Goal: Task Accomplishment & Management: Use online tool/utility

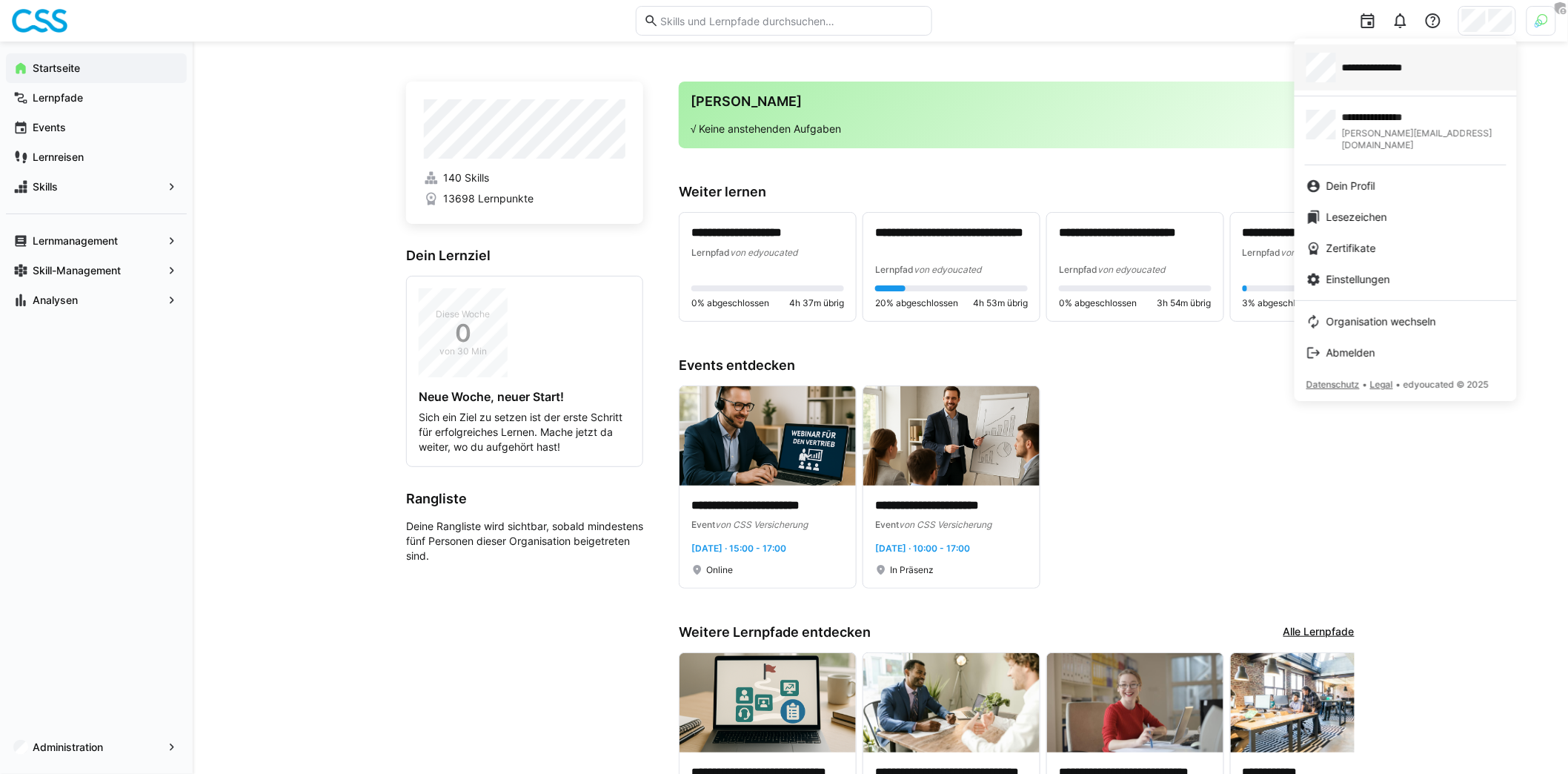
click at [1417, 63] on span "**********" at bounding box center [1387, 68] width 90 height 15
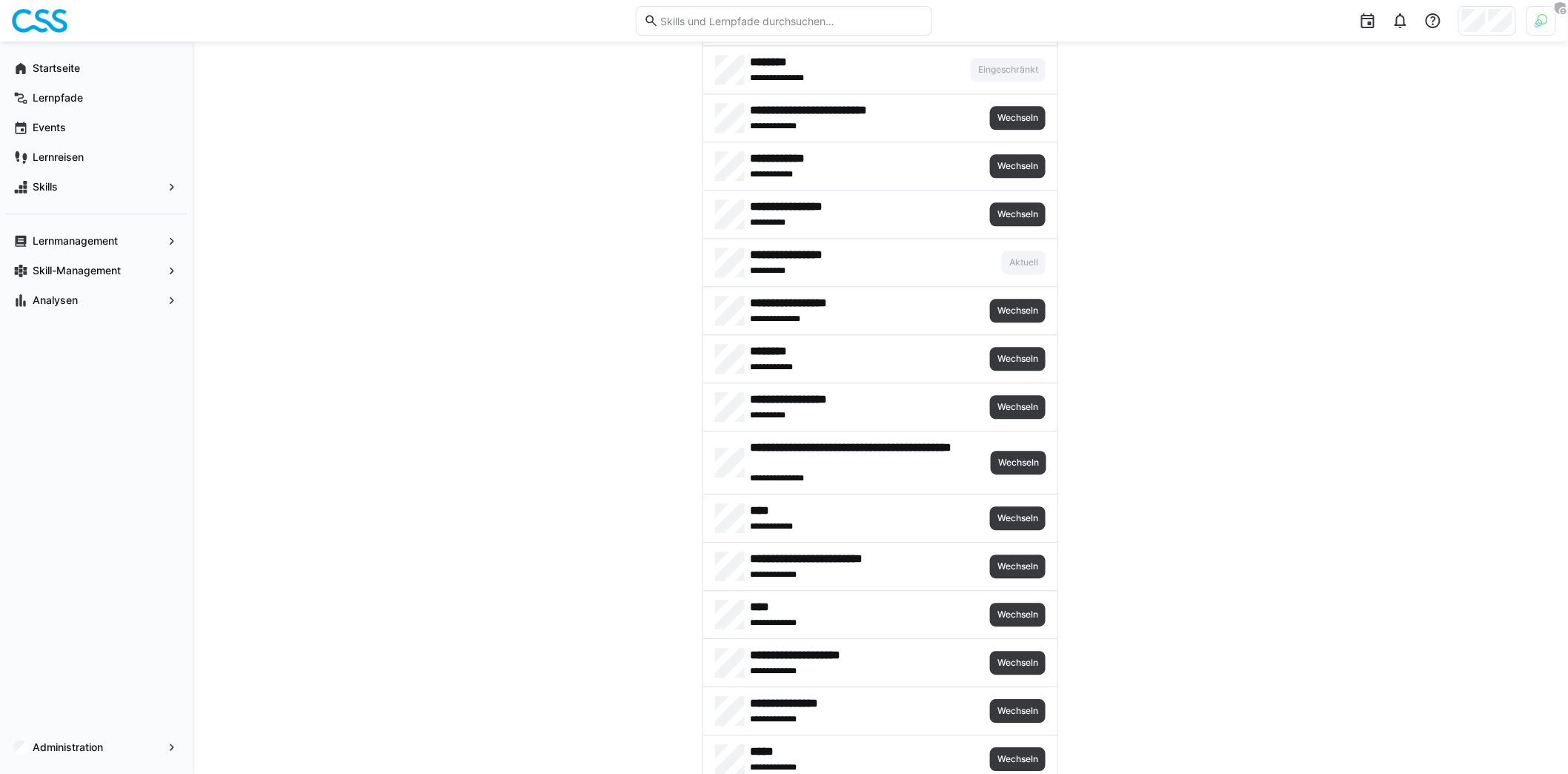
scroll to position [6466, 0]
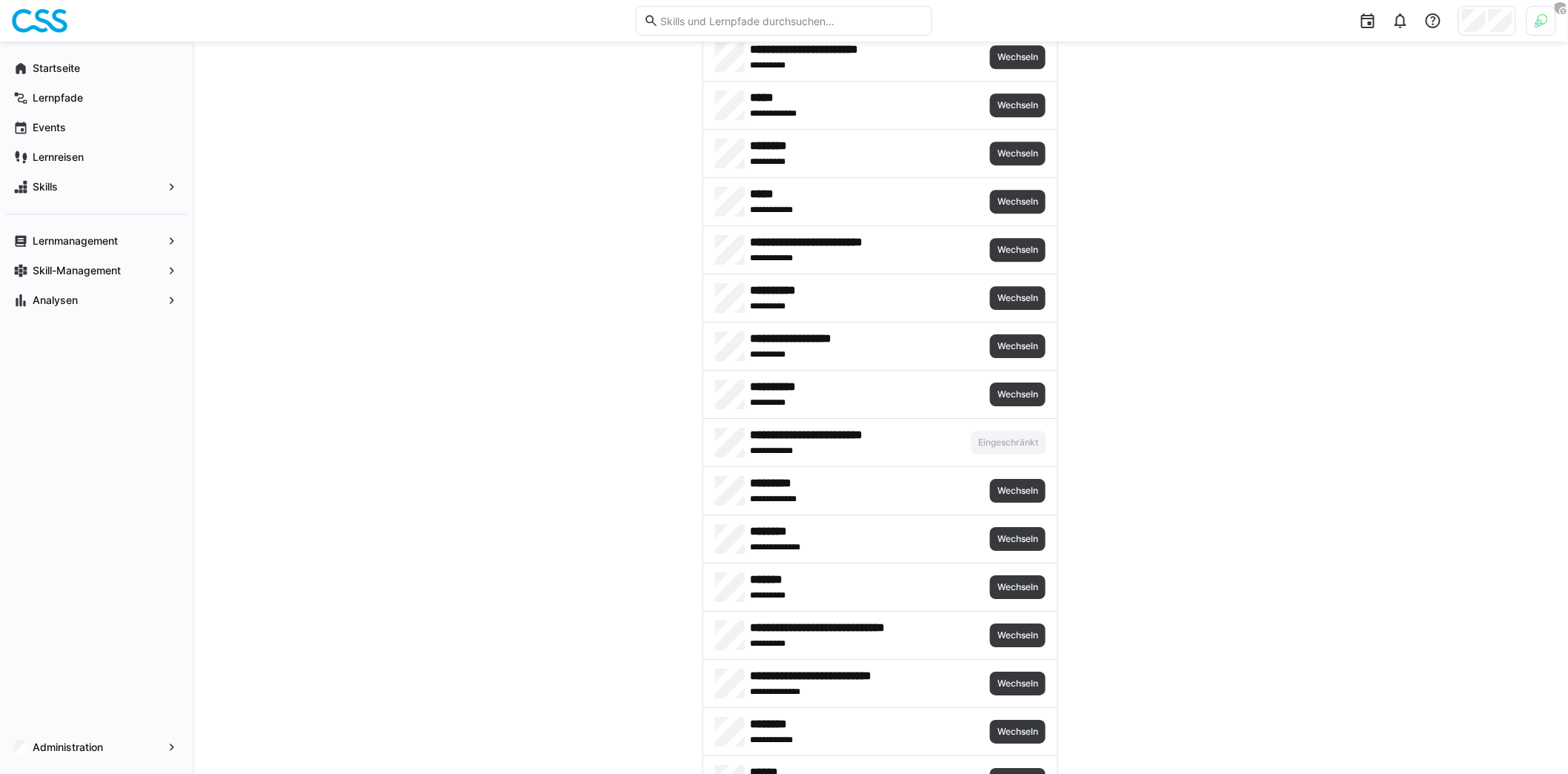
click at [1547, 25] on img at bounding box center [1541, 21] width 13 height 13
click at [1389, 170] on span "Aktivieren" at bounding box center [1379, 174] width 46 height 12
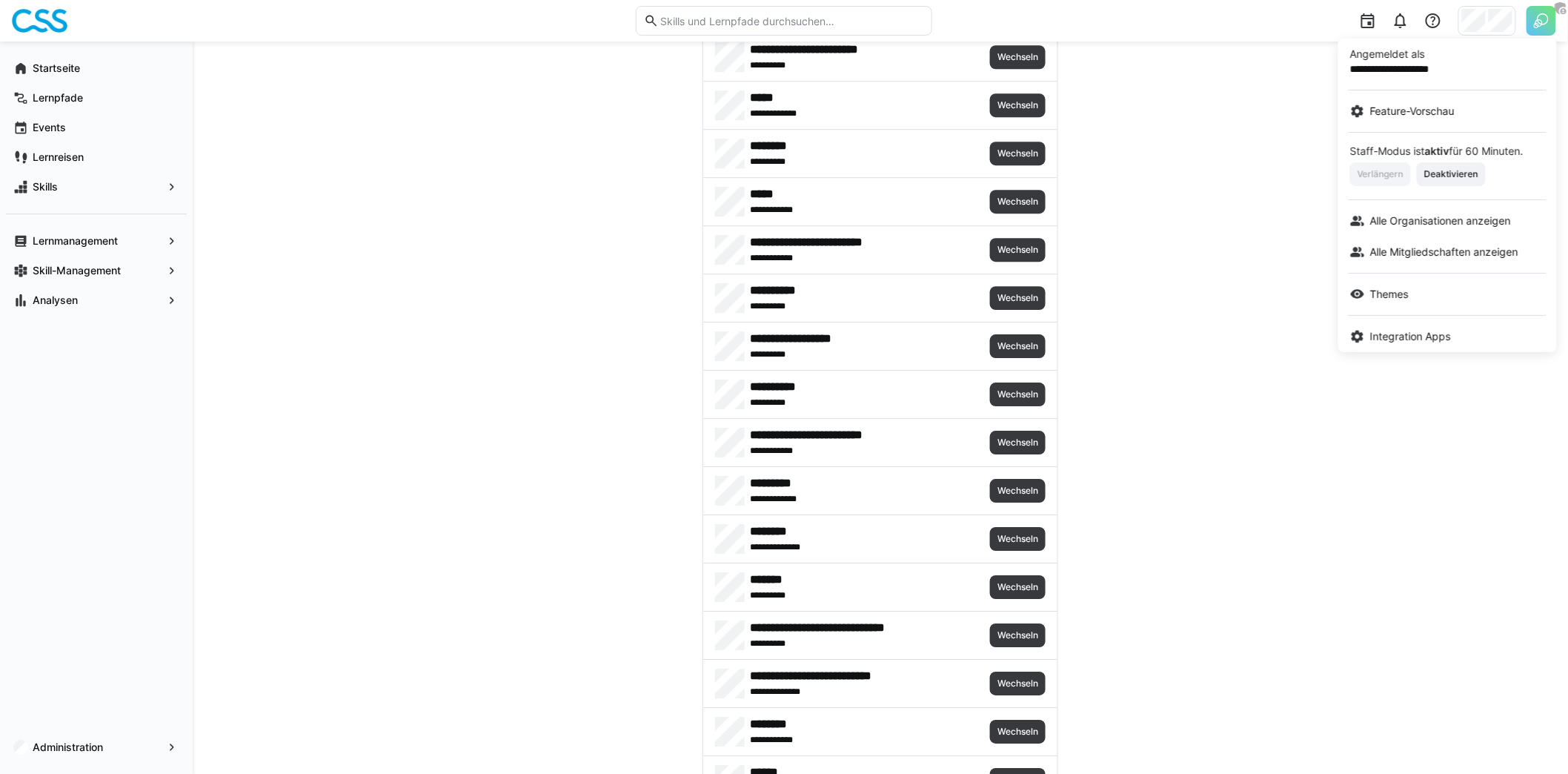
click at [1257, 206] on div at bounding box center [784, 387] width 1568 height 774
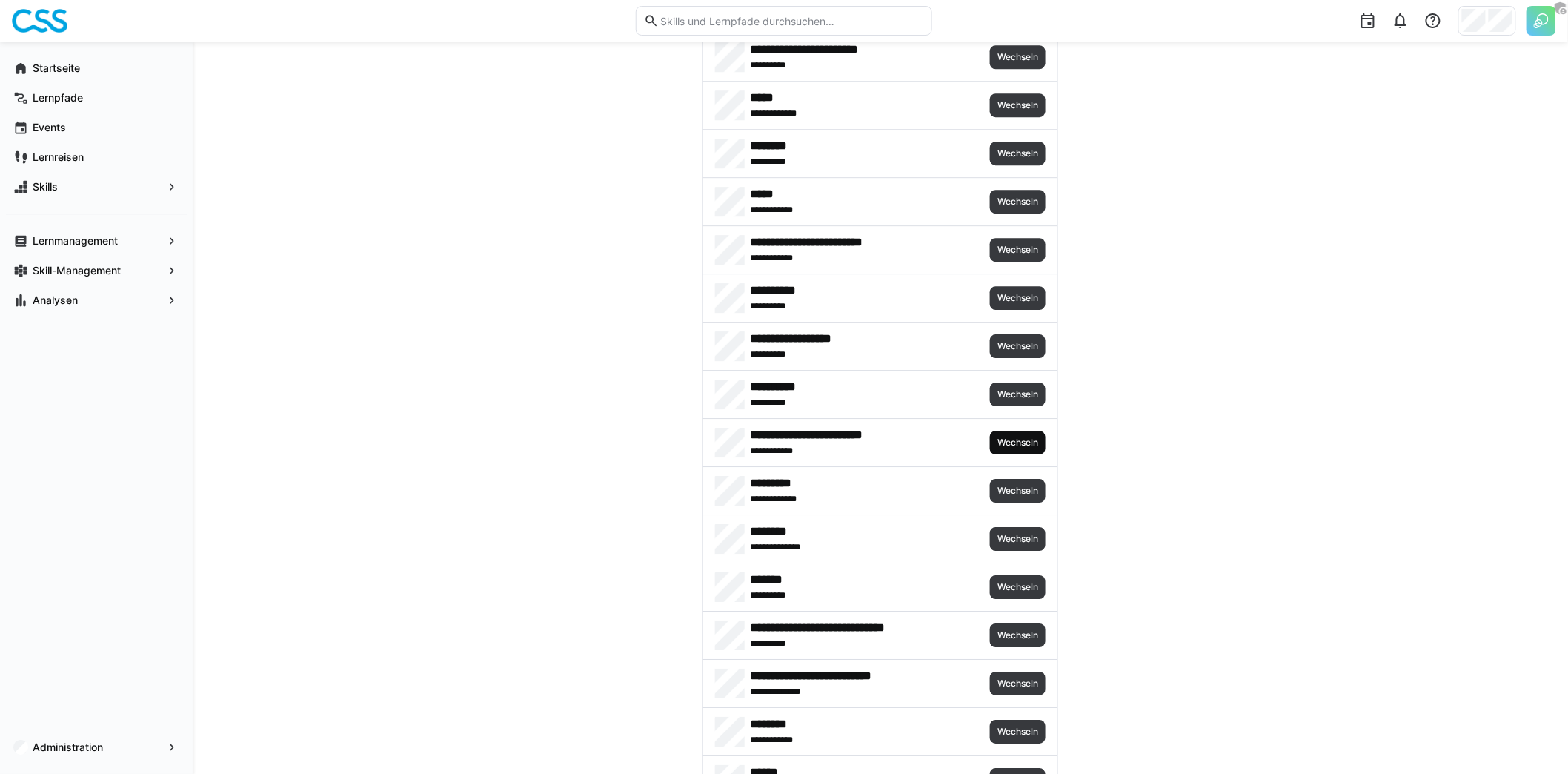
click at [1012, 437] on span "Wechseln" at bounding box center [1018, 443] width 44 height 12
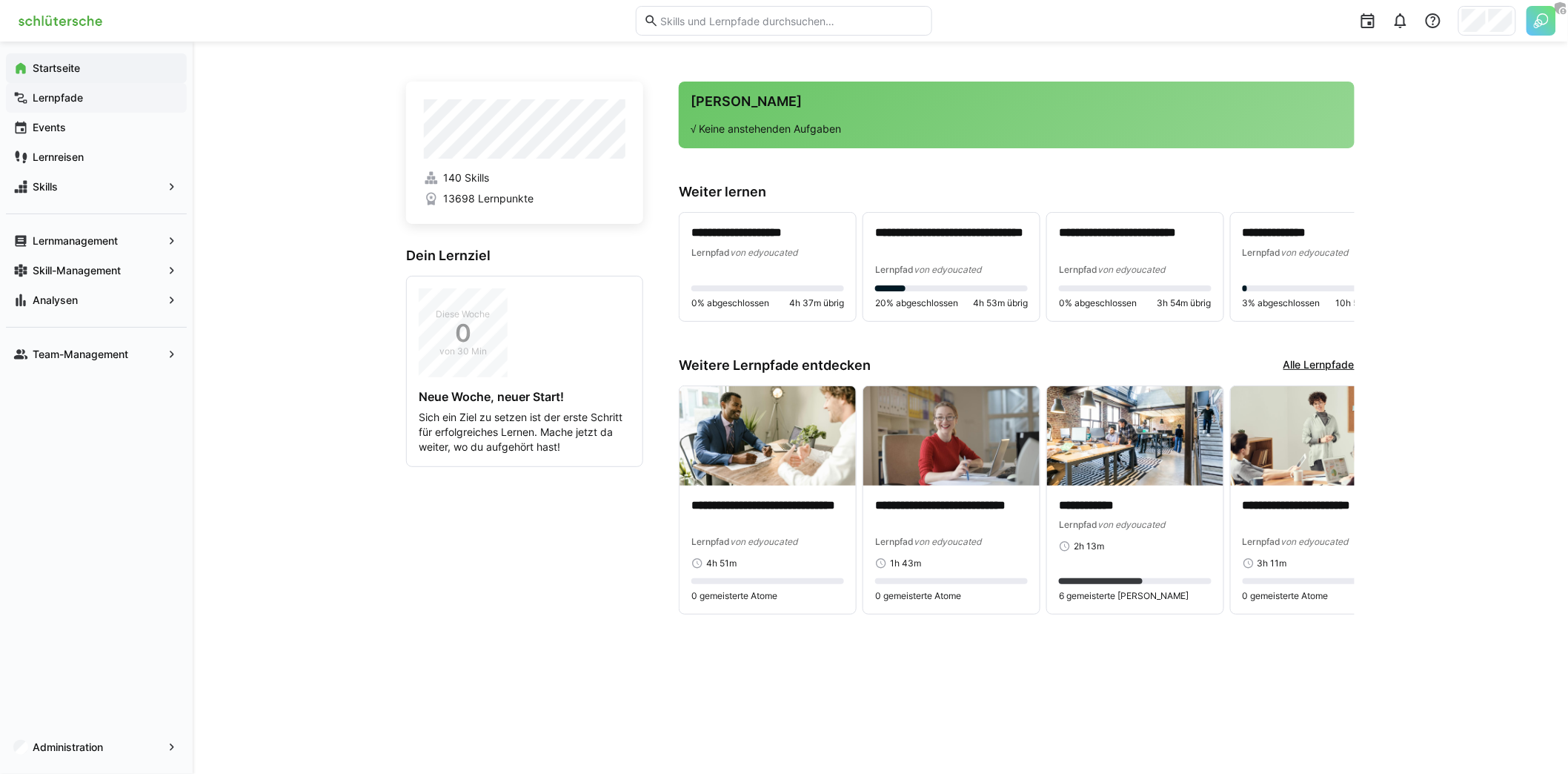
click at [86, 101] on span "Lernpfade" at bounding box center [105, 98] width 149 height 15
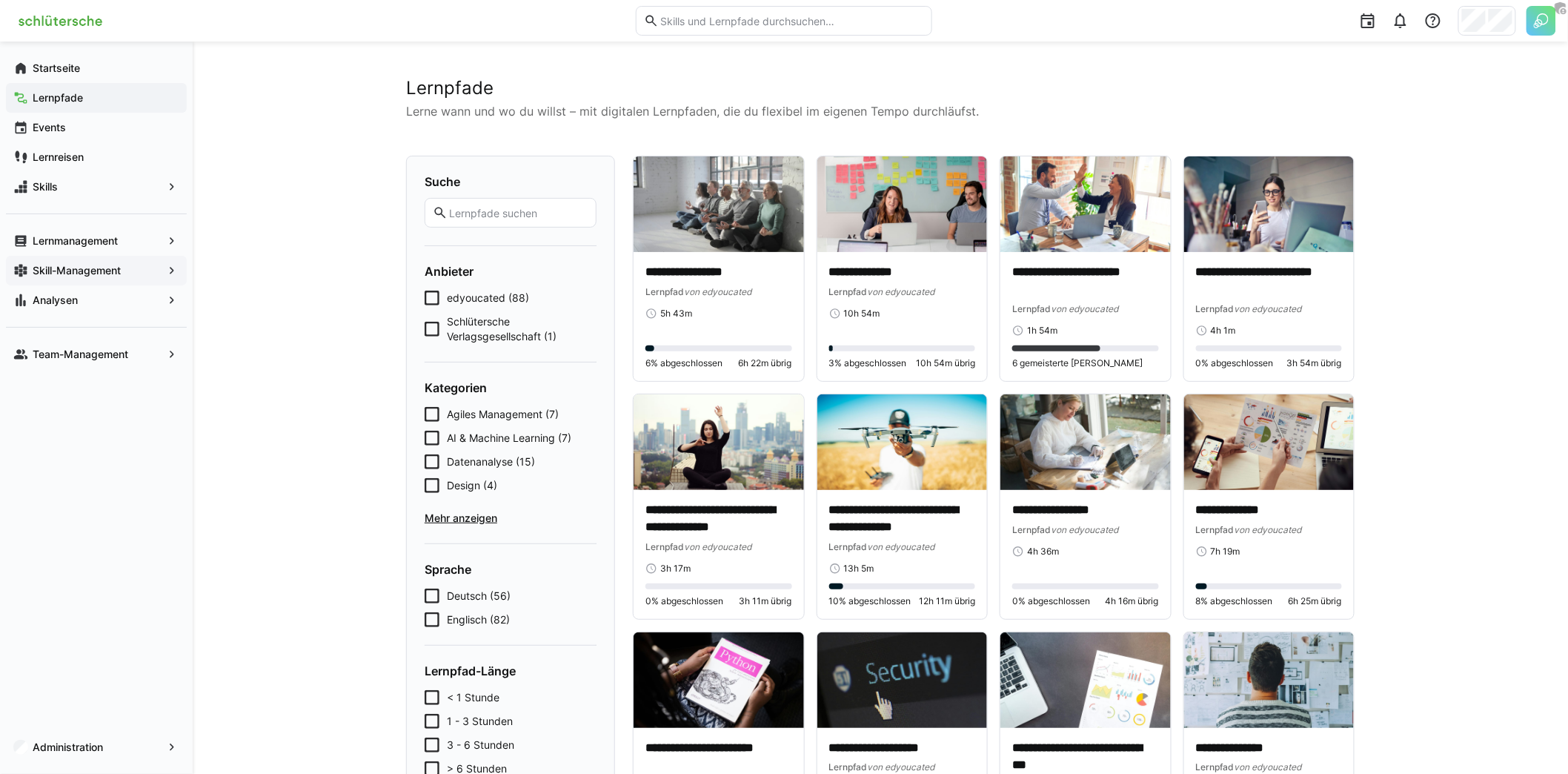
click at [0, 0] on app-navigation-label "Skill-Management" at bounding box center [0, 0] width 0 height 0
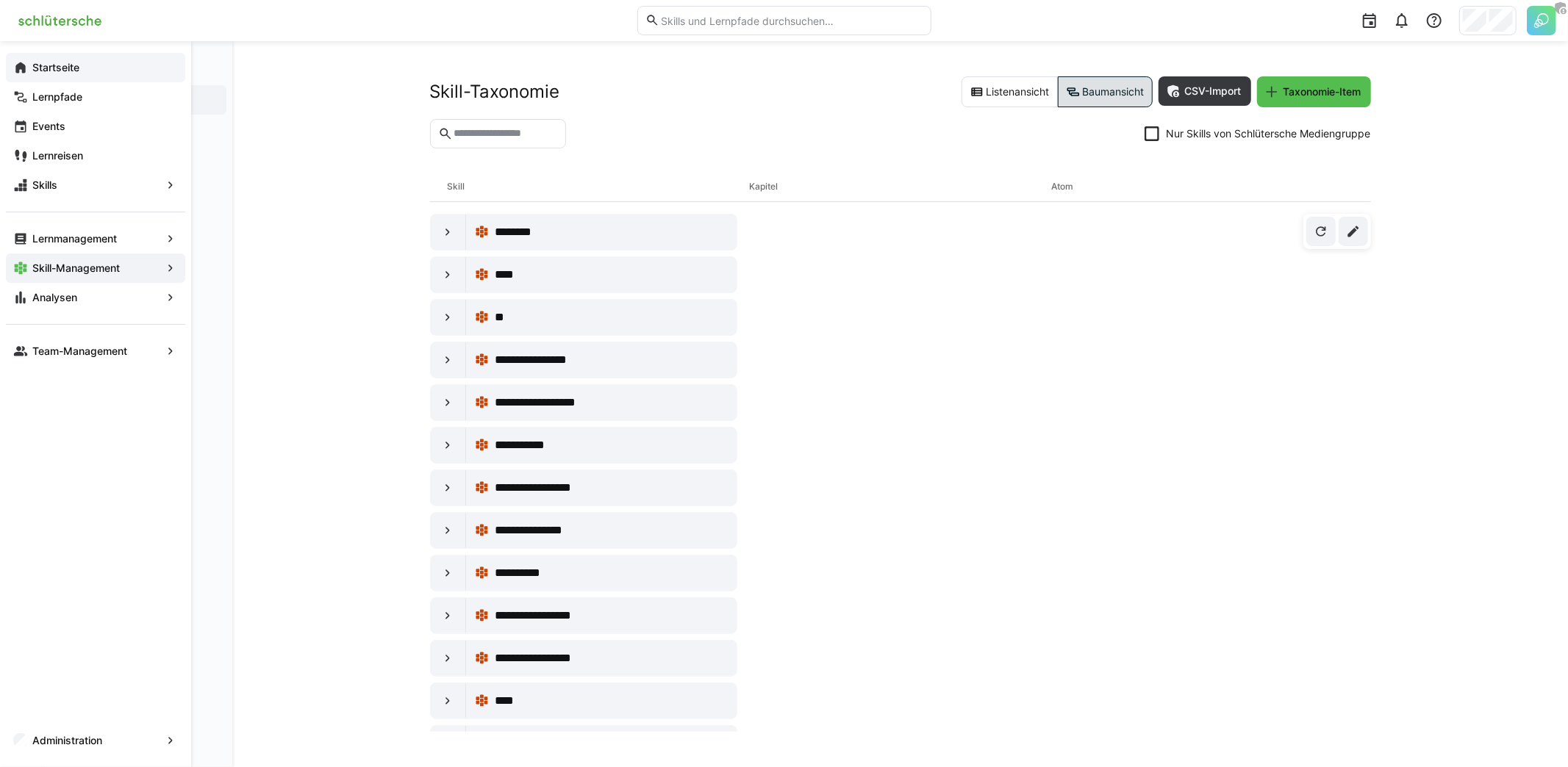
click at [99, 64] on span "Startseite" at bounding box center [104, 68] width 148 height 15
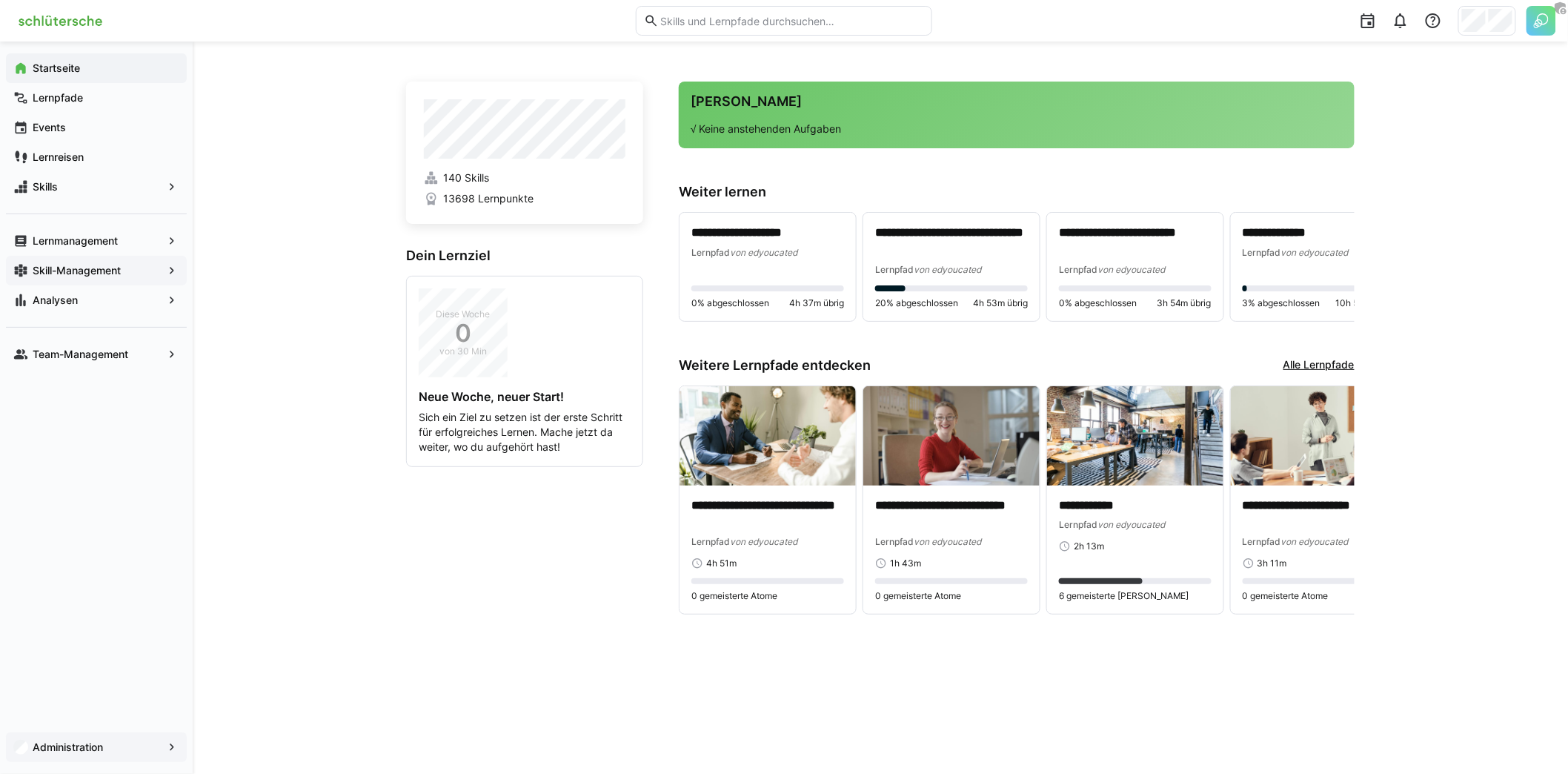
click at [0, 0] on app-navigation-label "Administration" at bounding box center [0, 0] width 0 height 0
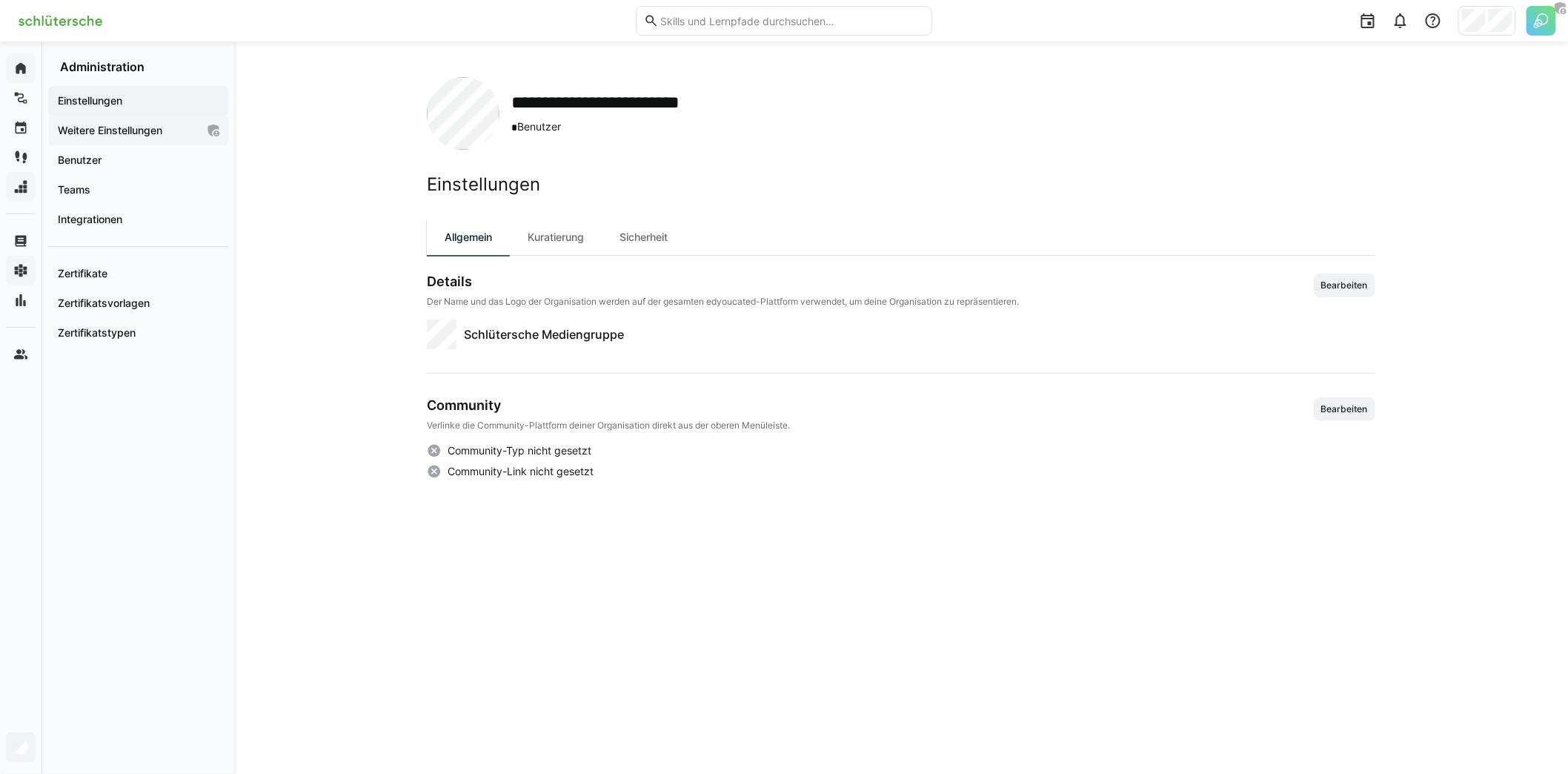
click at [0, 0] on app-navigation-label "Weitere Einstellungen" at bounding box center [0, 0] width 0 height 0
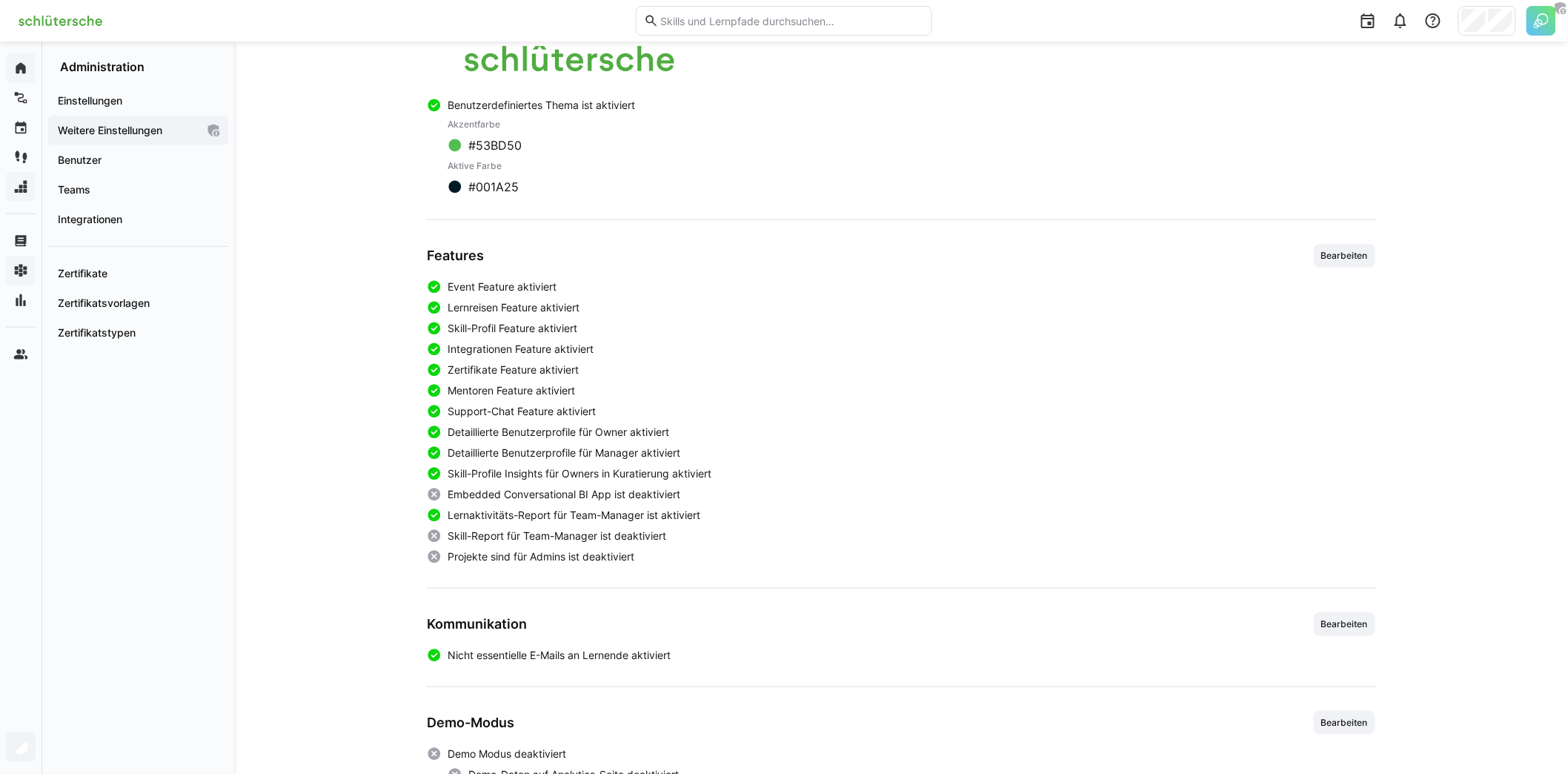
scroll to position [316, 0]
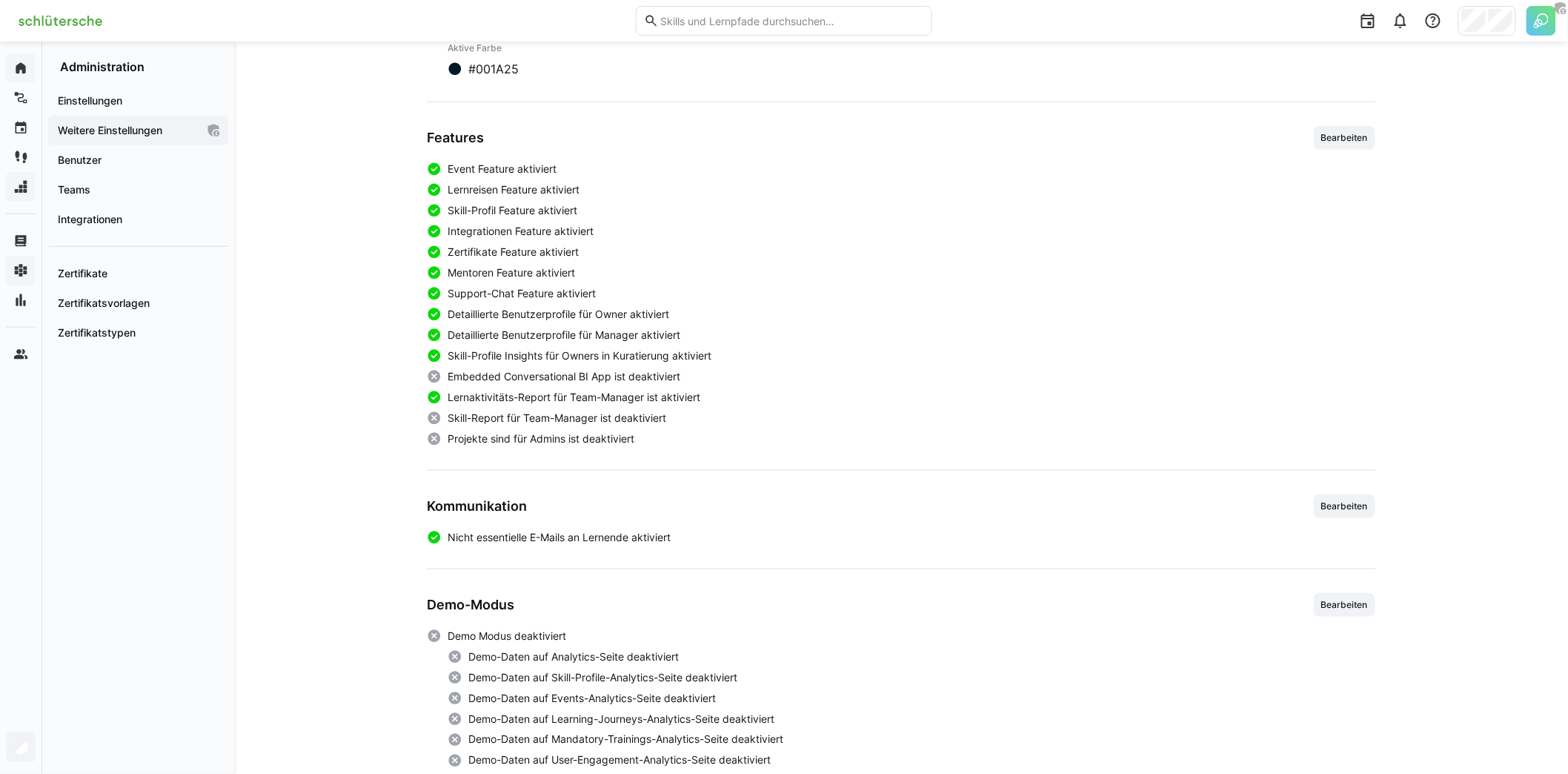
click at [1337, 135] on span "Bearbeiten" at bounding box center [1344, 138] width 50 height 12
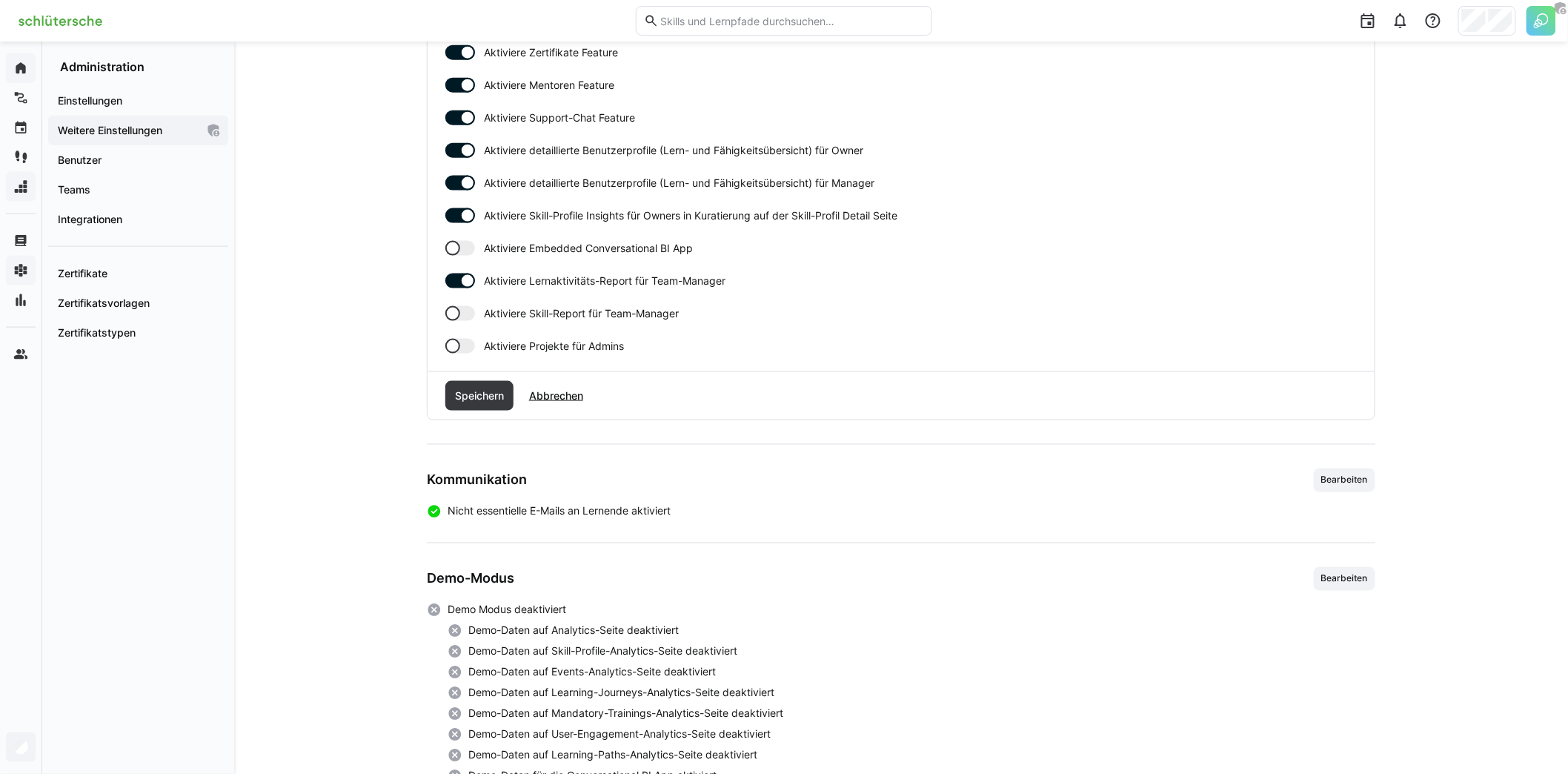
scroll to position [743, 0]
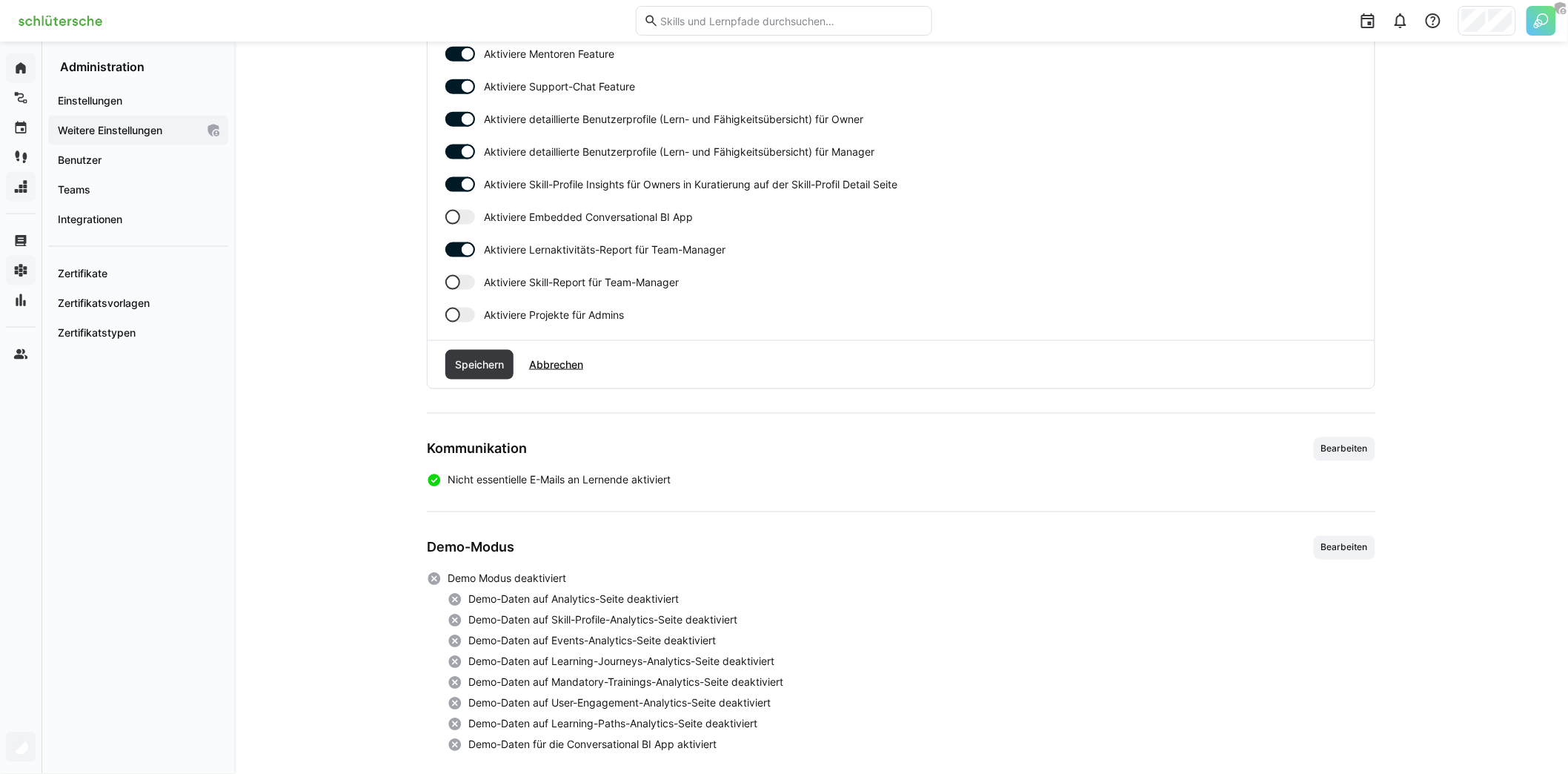
click at [460, 314] on div at bounding box center [453, 315] width 15 height 15
click at [488, 368] on span "Speichern" at bounding box center [480, 365] width 54 height 15
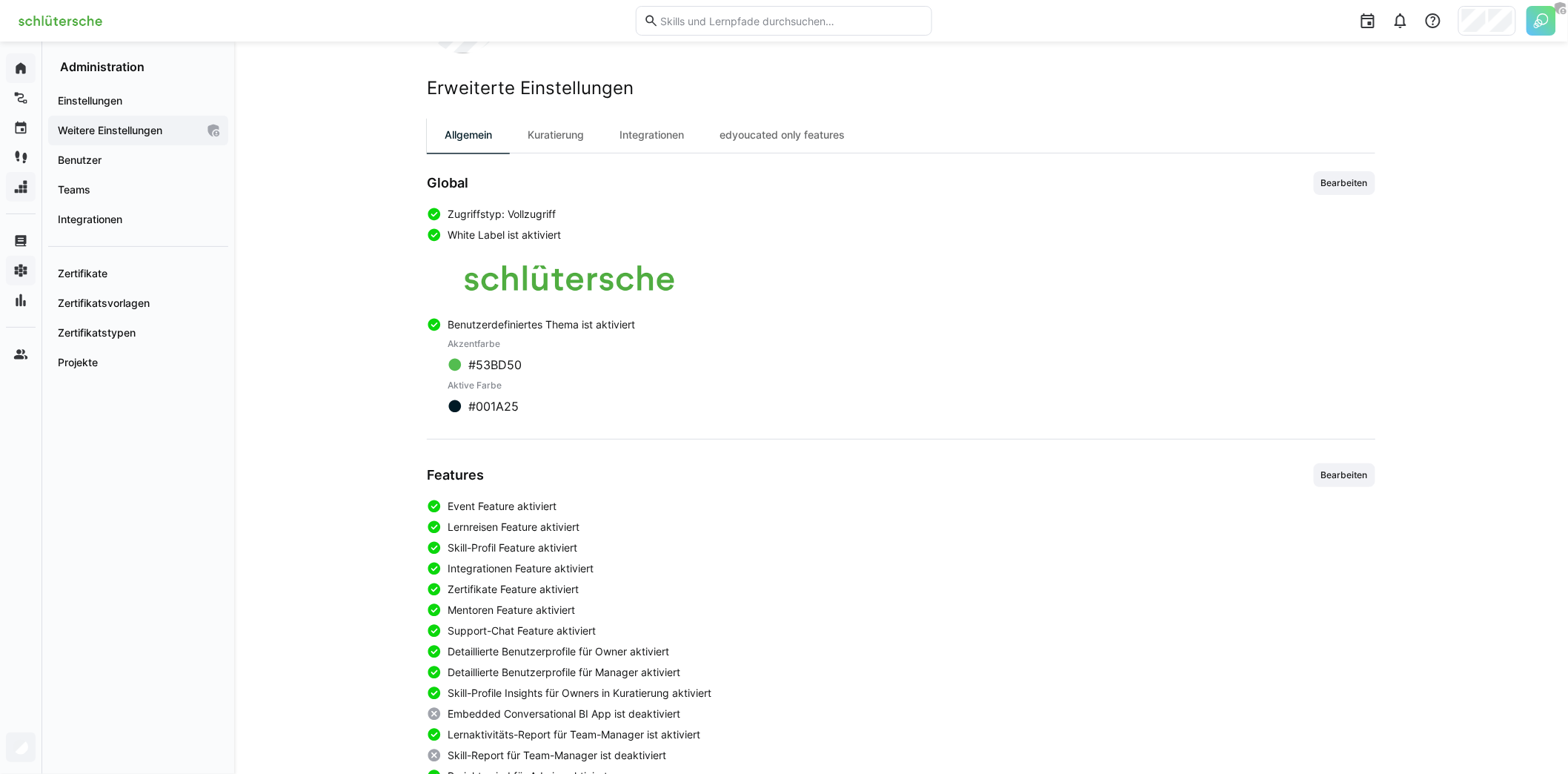
scroll to position [0, 0]
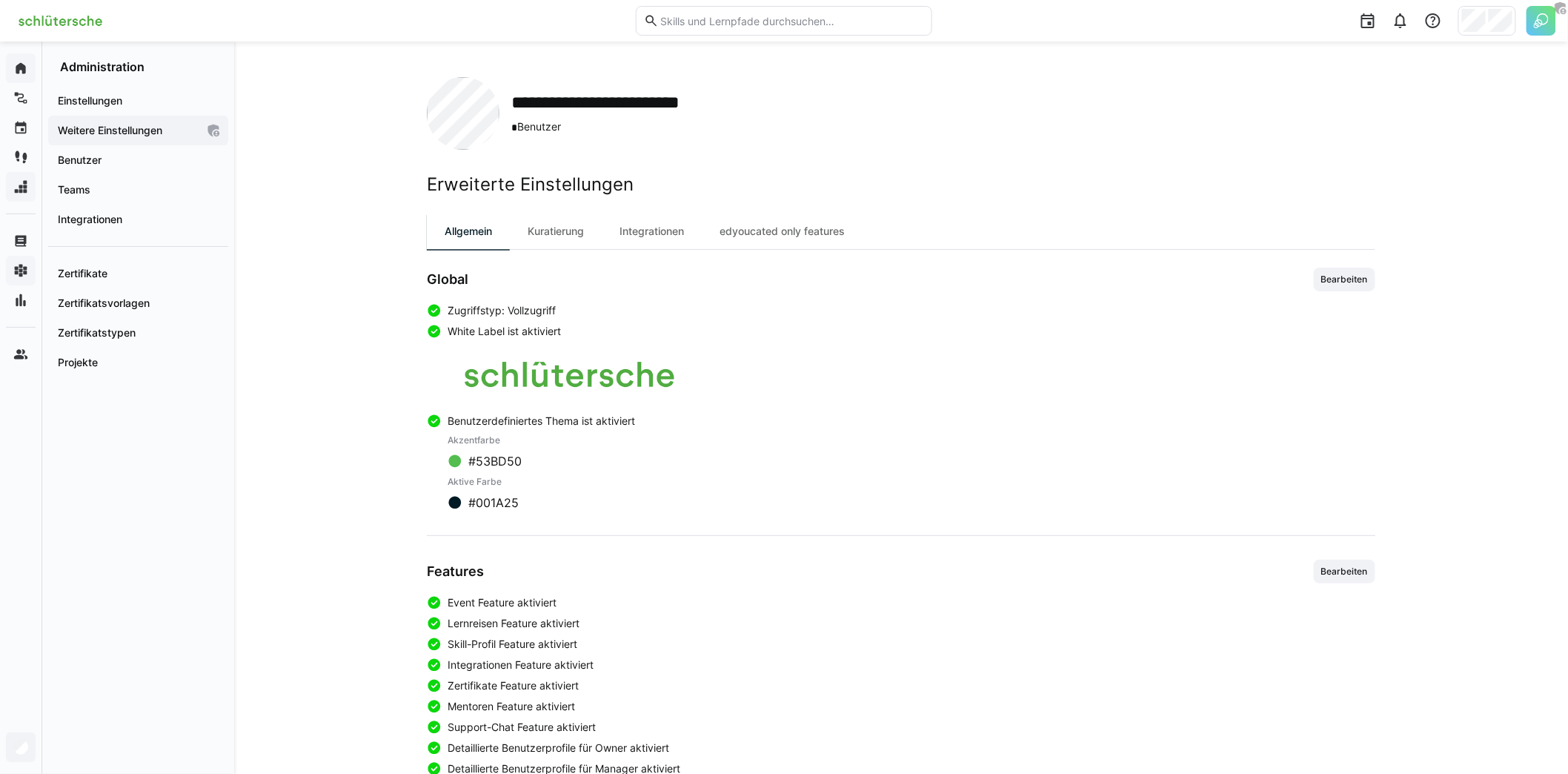
click at [582, 187] on h2 "Erweiterte Einstellungen" at bounding box center [901, 185] width 948 height 22
click at [576, 231] on div "Kuratierung" at bounding box center [556, 231] width 92 height 36
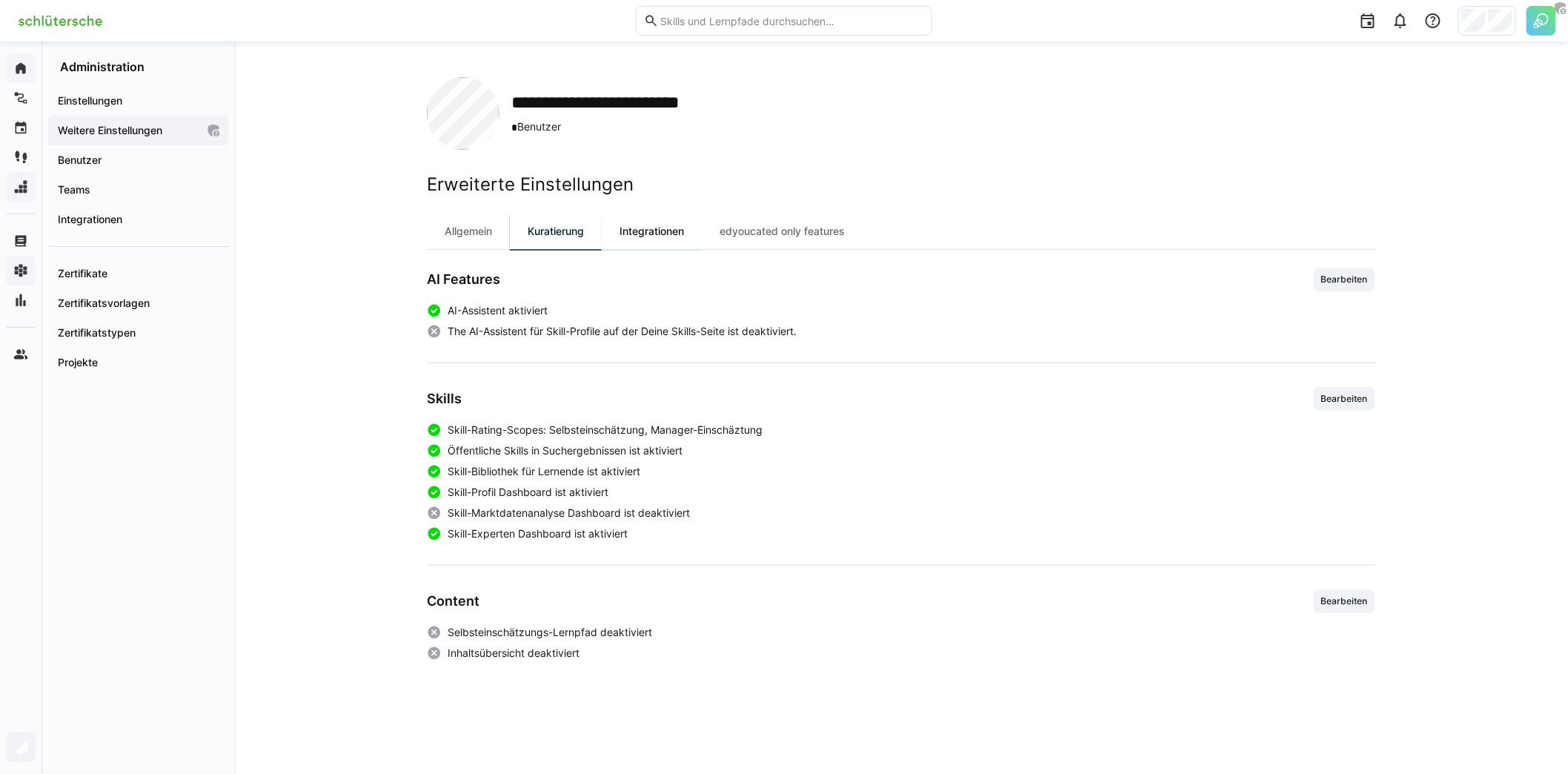
click at [675, 240] on div "Integrationen" at bounding box center [652, 231] width 100 height 36
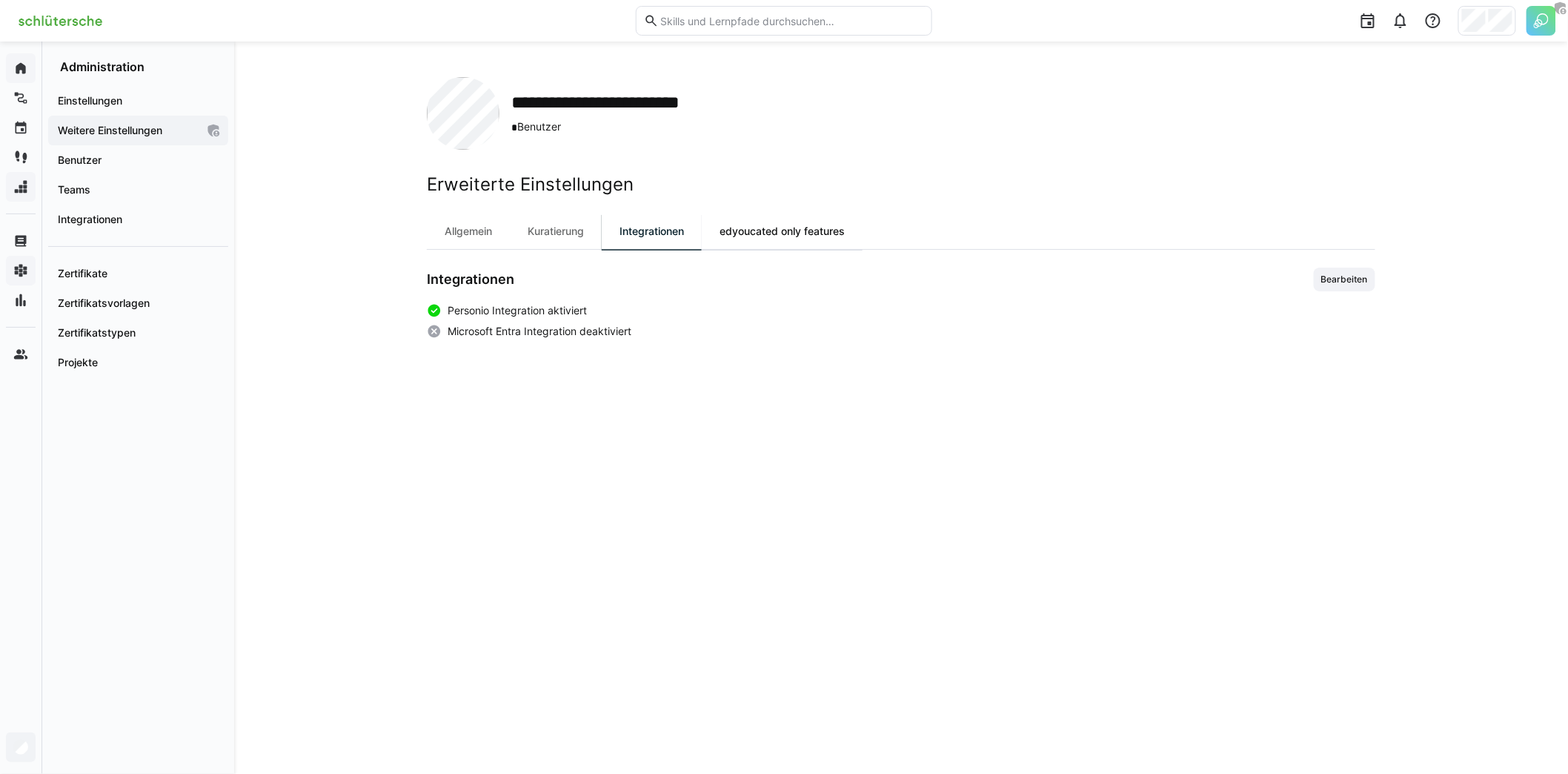
click at [766, 233] on div "edyoucated only features" at bounding box center [782, 231] width 161 height 36
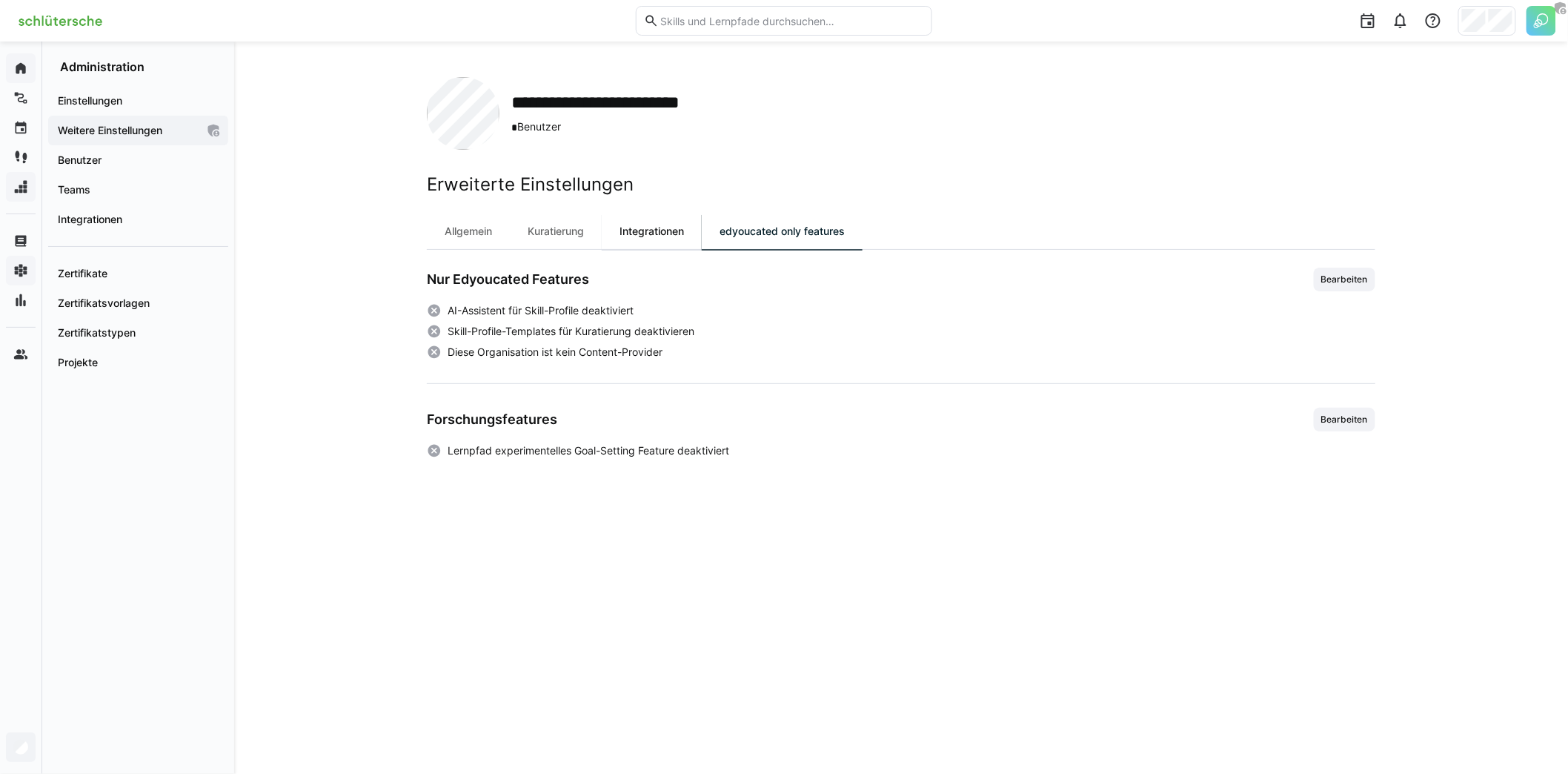
click at [635, 233] on div "Integrationen" at bounding box center [652, 231] width 100 height 36
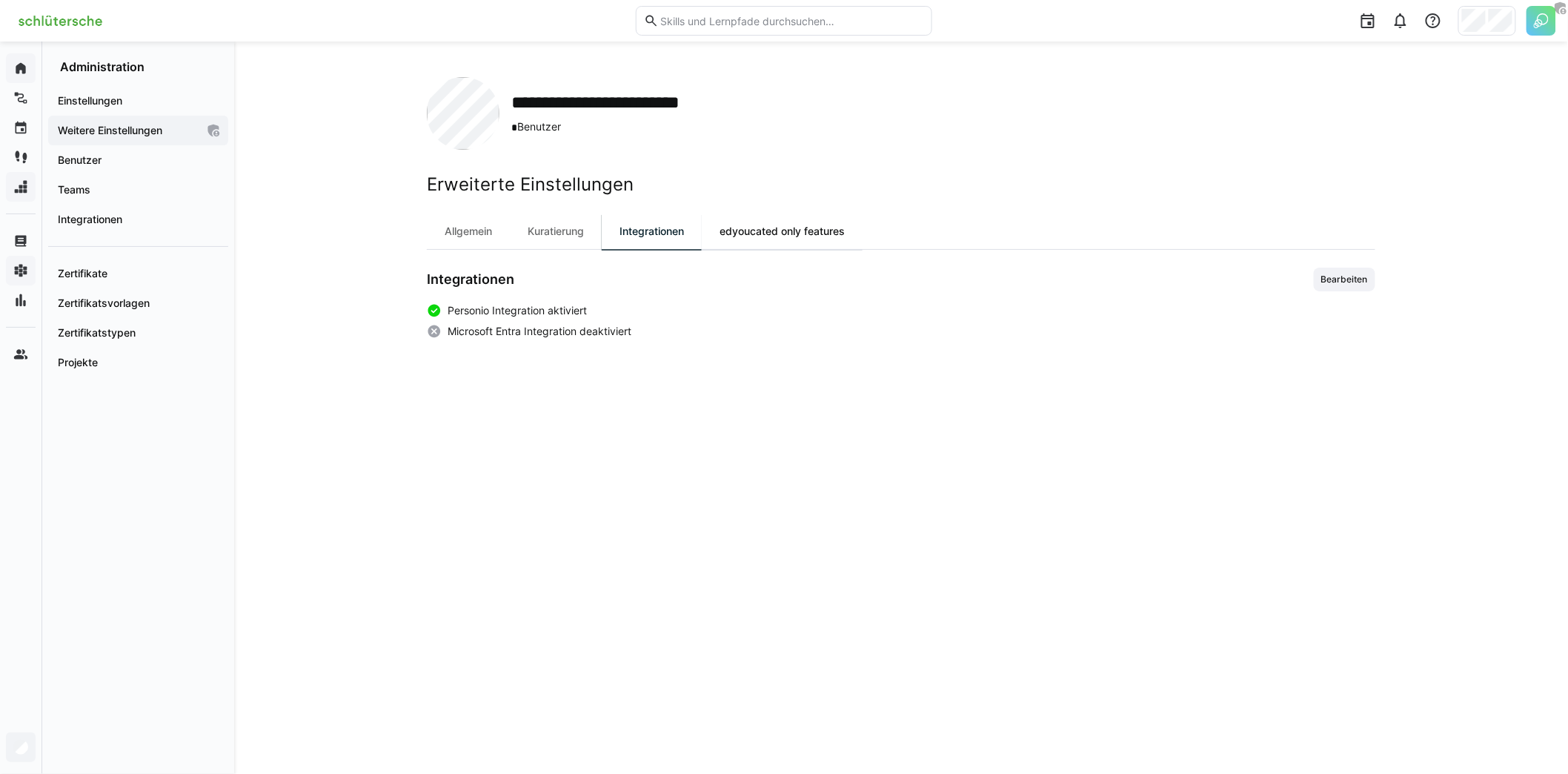
click at [826, 220] on div "edyoucated only features" at bounding box center [782, 231] width 161 height 36
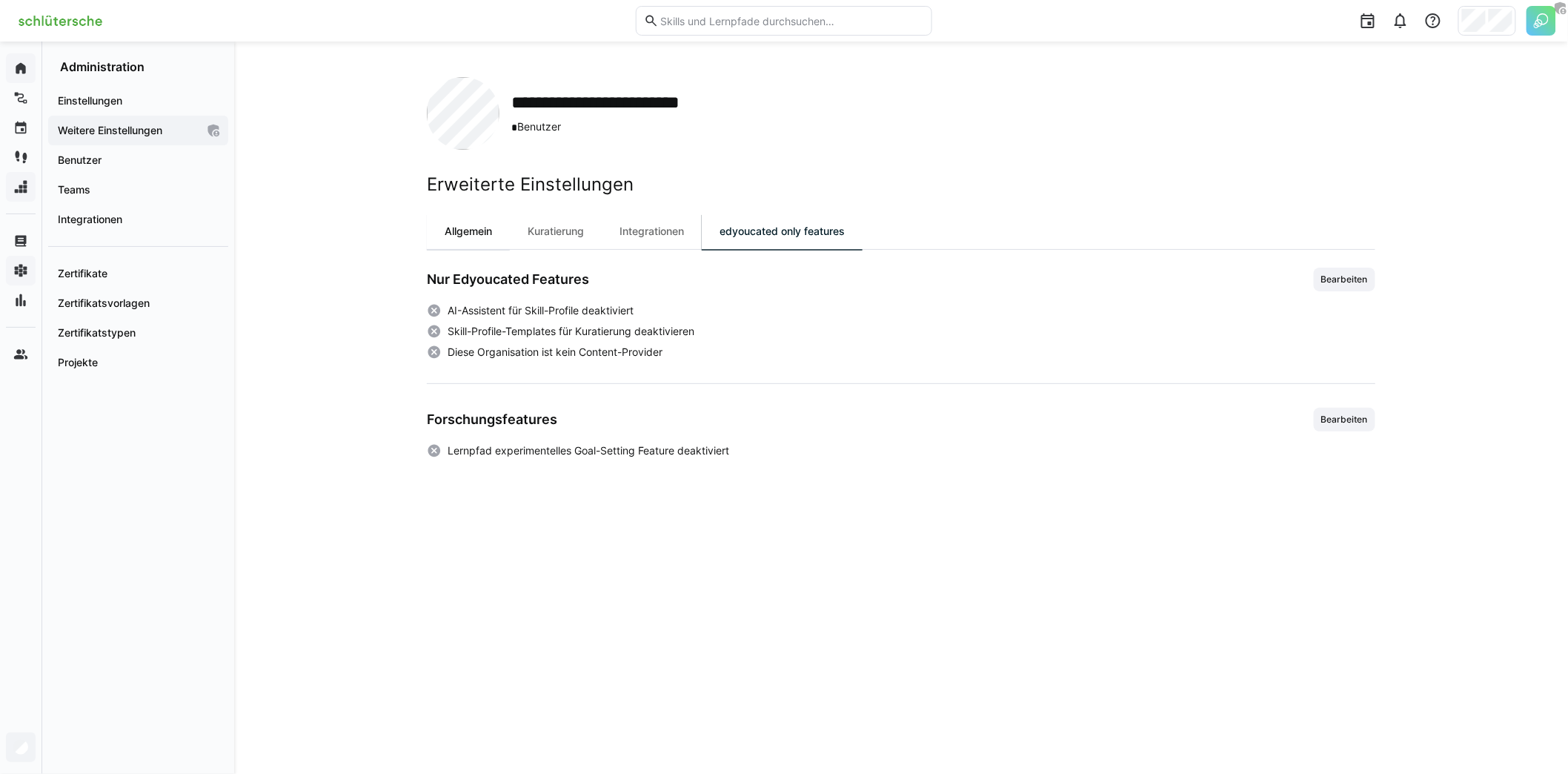
click at [456, 247] on div "Allgemein" at bounding box center [469, 231] width 83 height 36
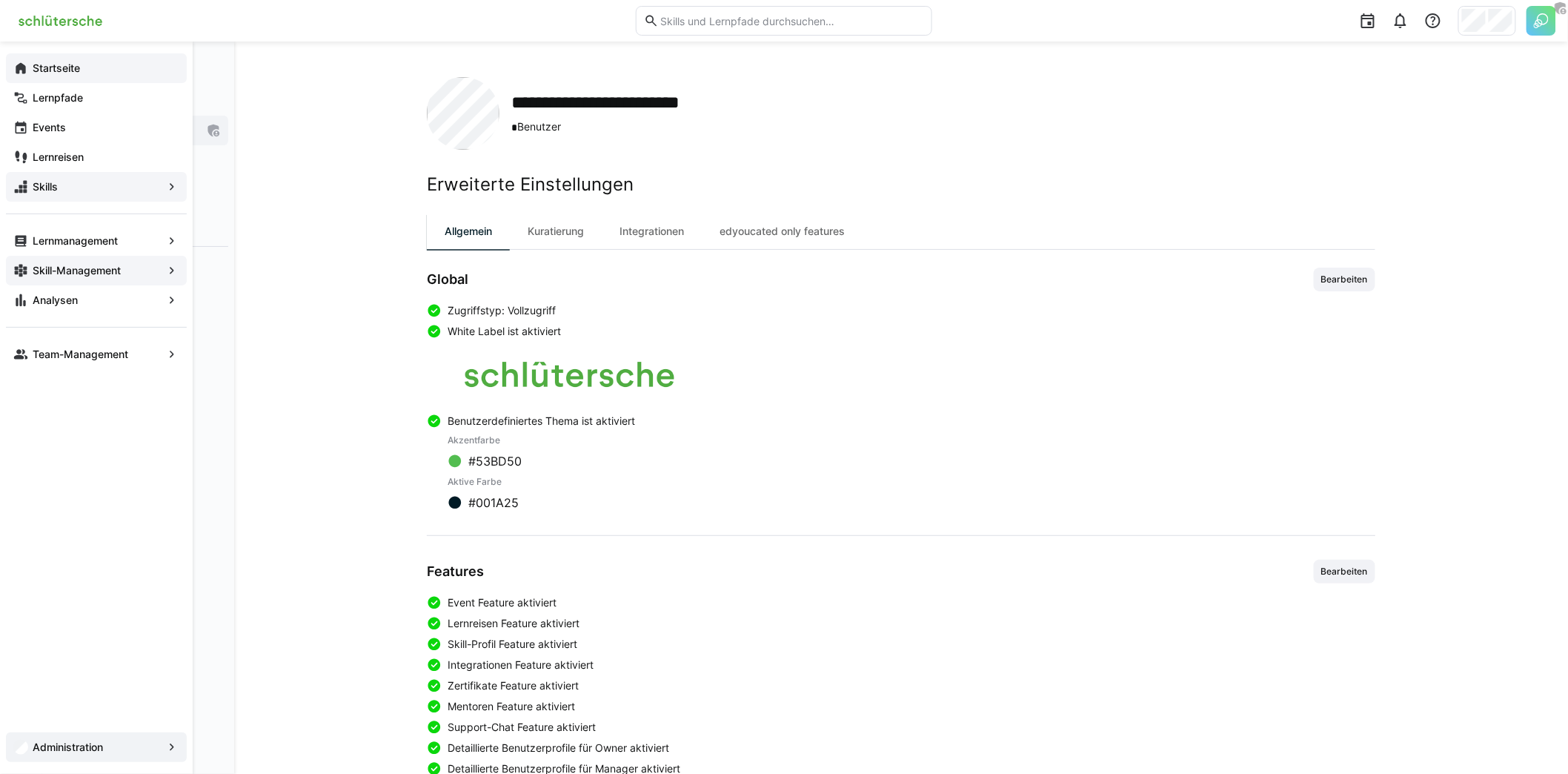
click at [42, 76] on div "Startseite" at bounding box center [96, 68] width 181 height 30
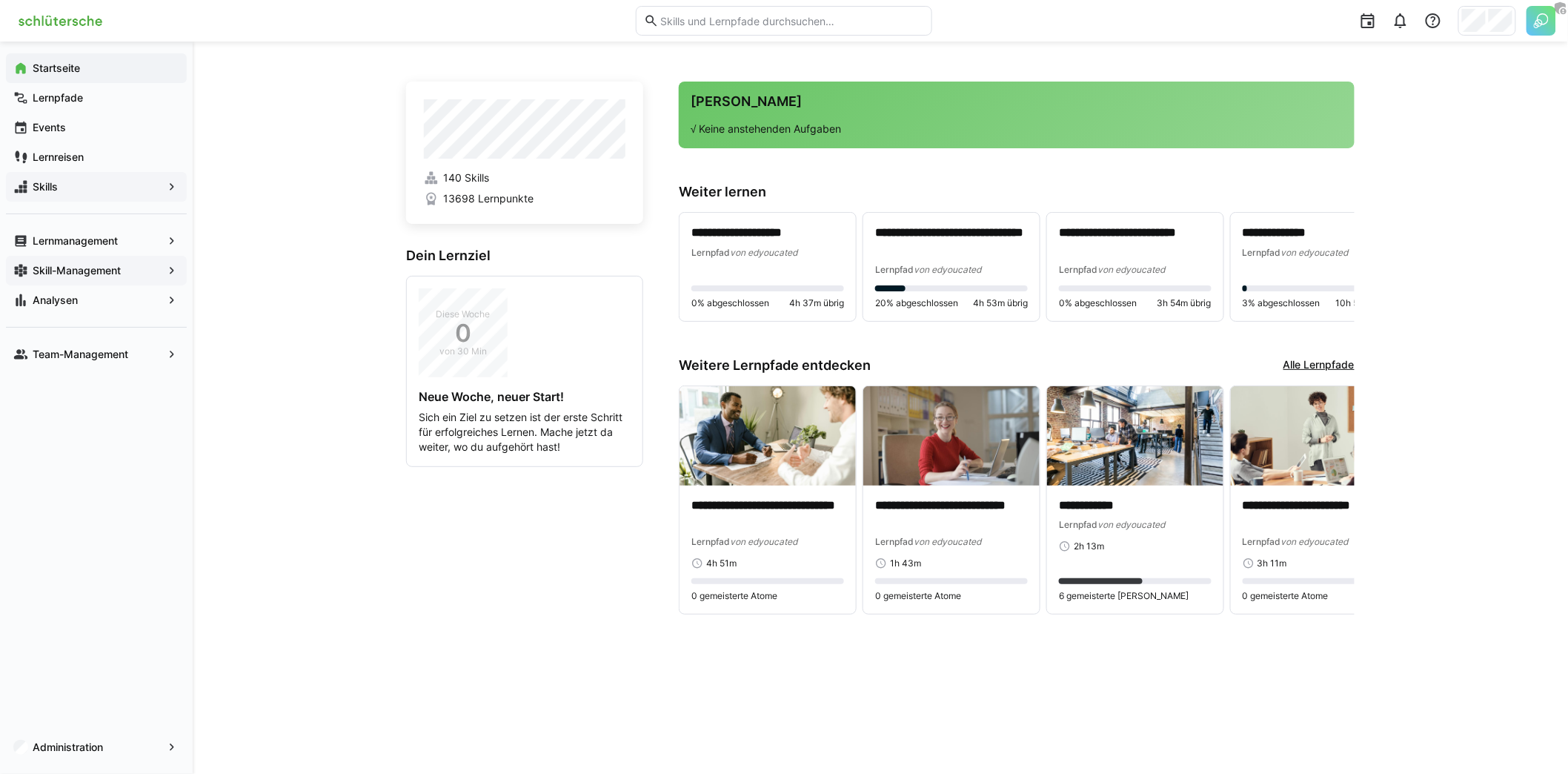
click at [316, 289] on div "**********" at bounding box center [880, 408] width 1375 height 732
click at [334, 324] on div "**********" at bounding box center [880, 408] width 1375 height 732
click at [352, 262] on div "**********" at bounding box center [880, 408] width 1375 height 732
click at [341, 222] on div "**********" at bounding box center [880, 408] width 1375 height 732
drag, startPoint x: 325, startPoint y: 397, endPoint x: 348, endPoint y: 399, distance: 23.1
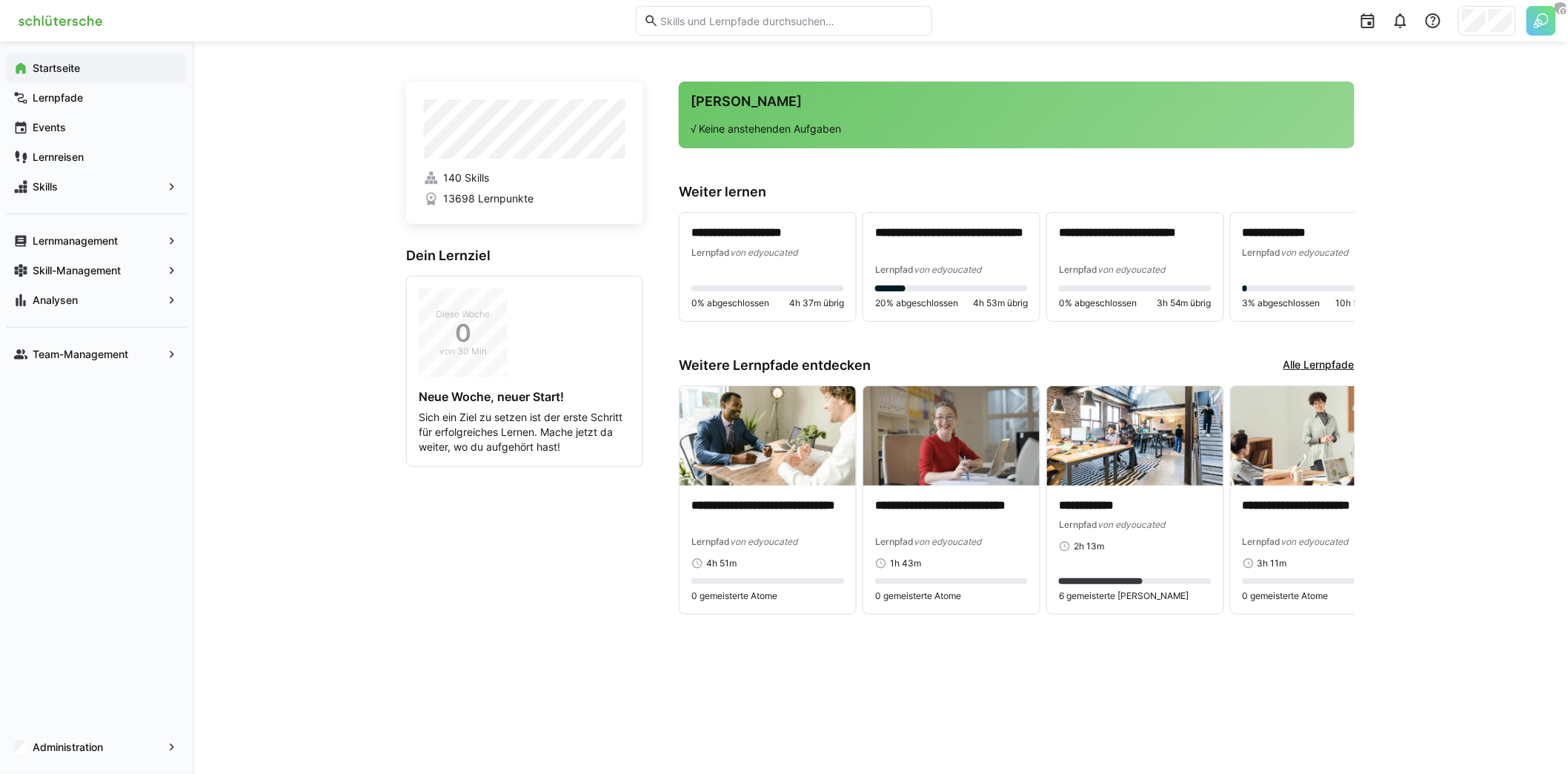
click at [325, 397] on div "**********" at bounding box center [880, 408] width 1375 height 732
click at [233, 216] on div "**********" at bounding box center [880, 408] width 1375 height 732
click at [308, 263] on div "**********" at bounding box center [880, 408] width 1375 height 732
drag, startPoint x: 680, startPoint y: 362, endPoint x: 916, endPoint y: 362, distance: 236.0
click at [916, 362] on div "Weitere Lernpfade entdecken Alle Lernpfade" at bounding box center [1016, 365] width 675 height 16
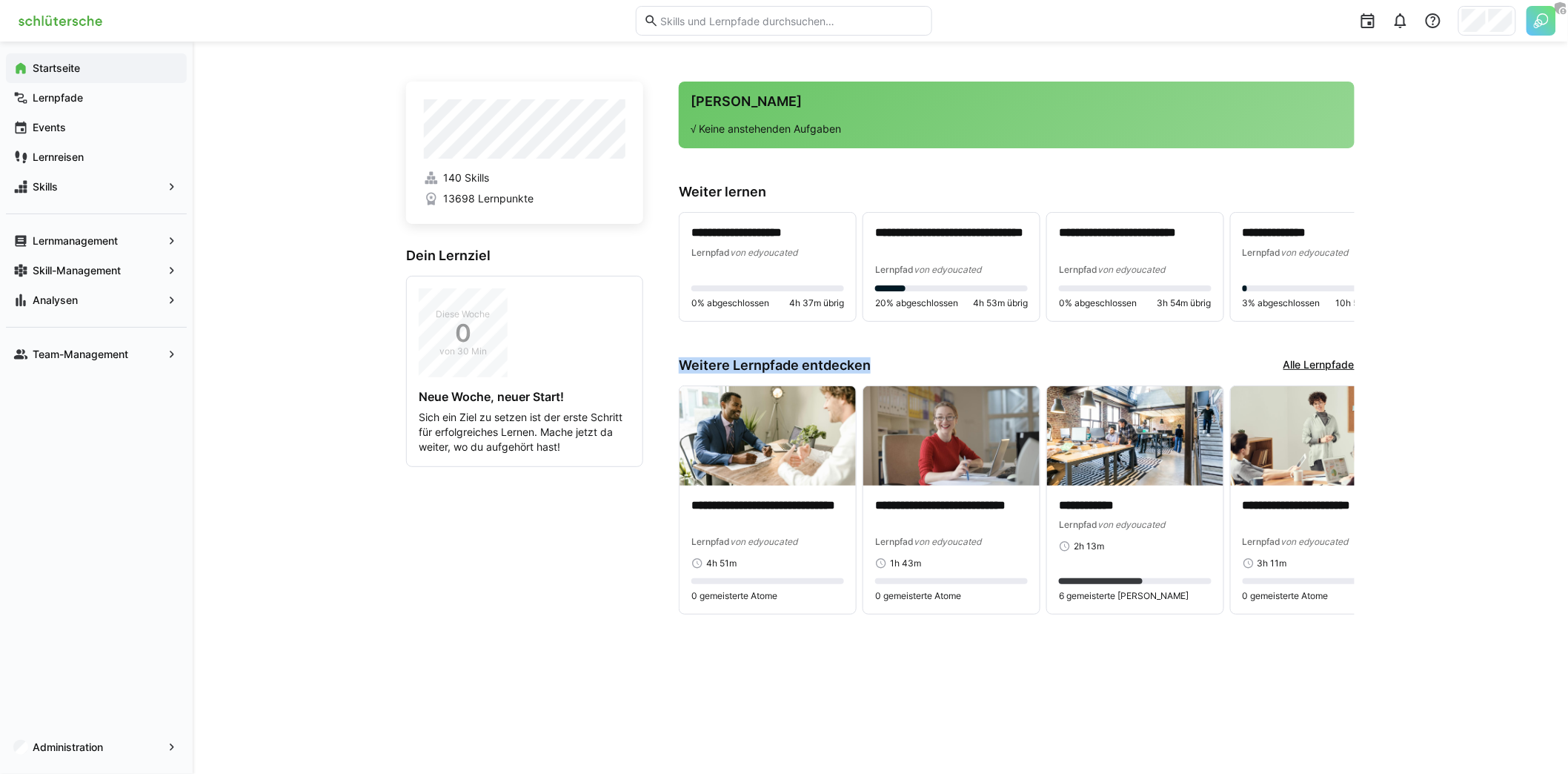
click at [916, 362] on div "Weitere Lernpfade entdecken Alle Lernpfade" at bounding box center [1016, 365] width 675 height 16
click at [115, 97] on span "Lernpfade" at bounding box center [105, 98] width 149 height 15
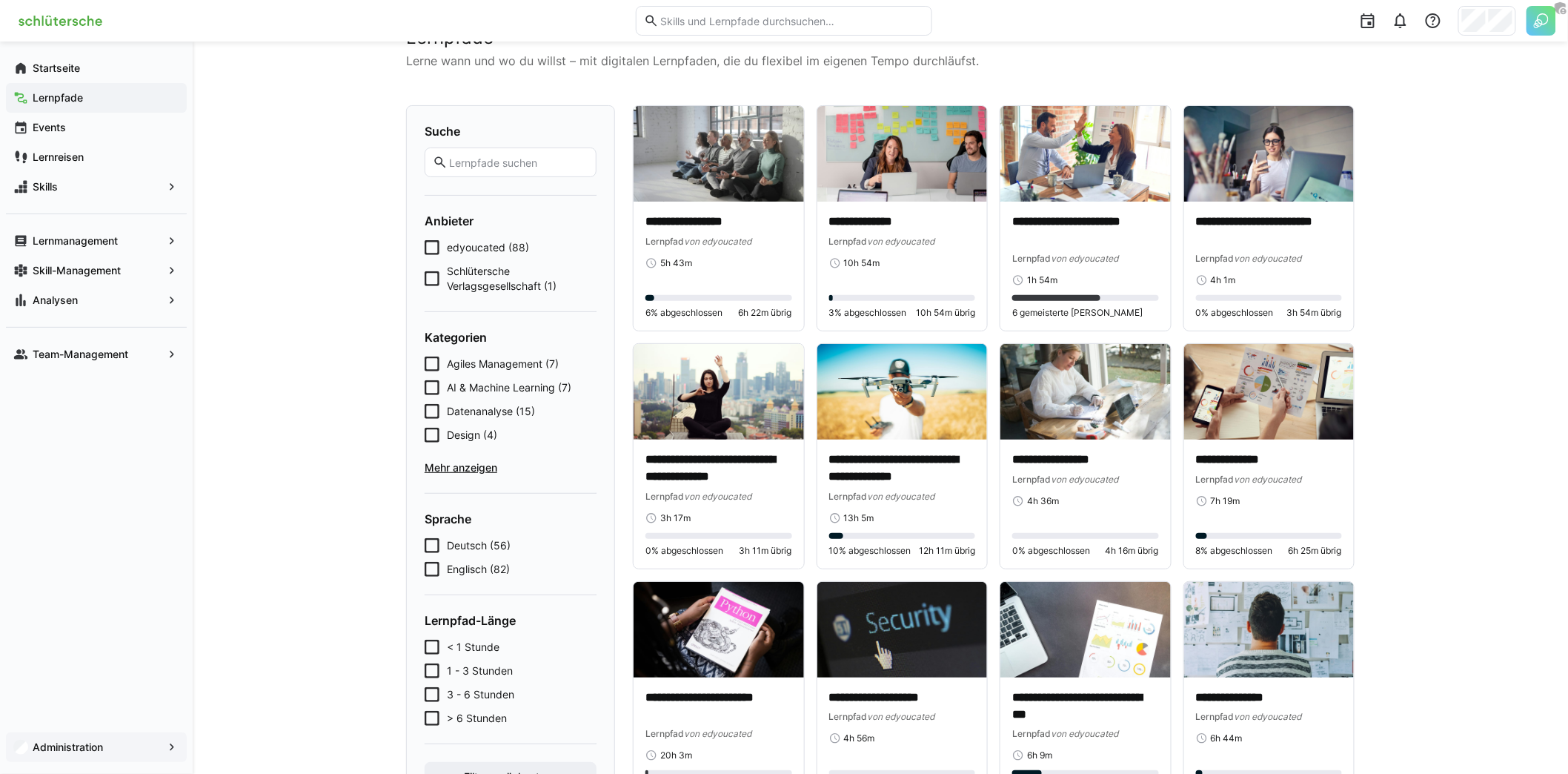
scroll to position [87, 0]
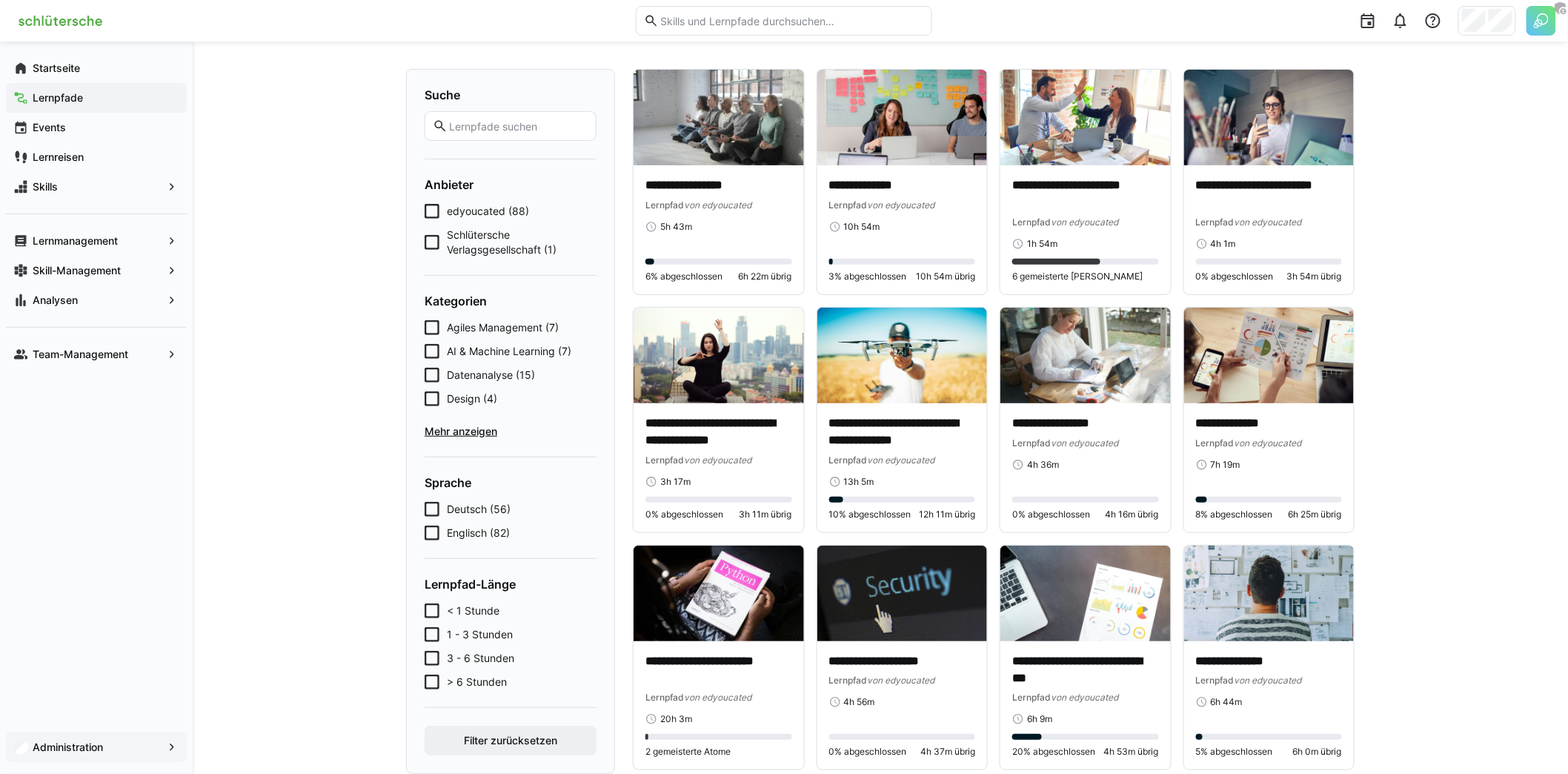
click at [0, 0] on app-navigation-label "Administration" at bounding box center [0, 0] width 0 height 0
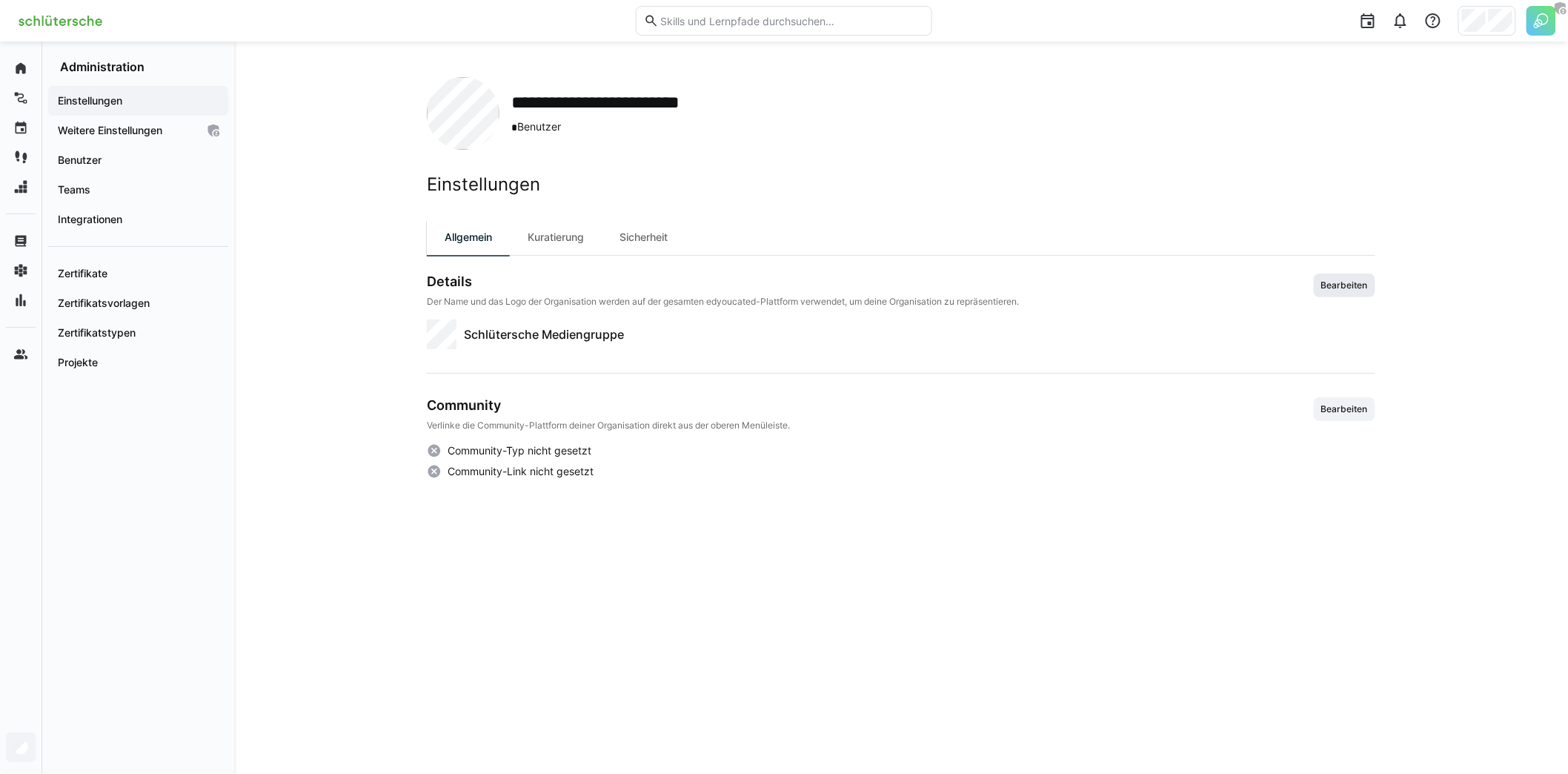
click at [1346, 287] on span "Bearbeiten" at bounding box center [1344, 286] width 50 height 12
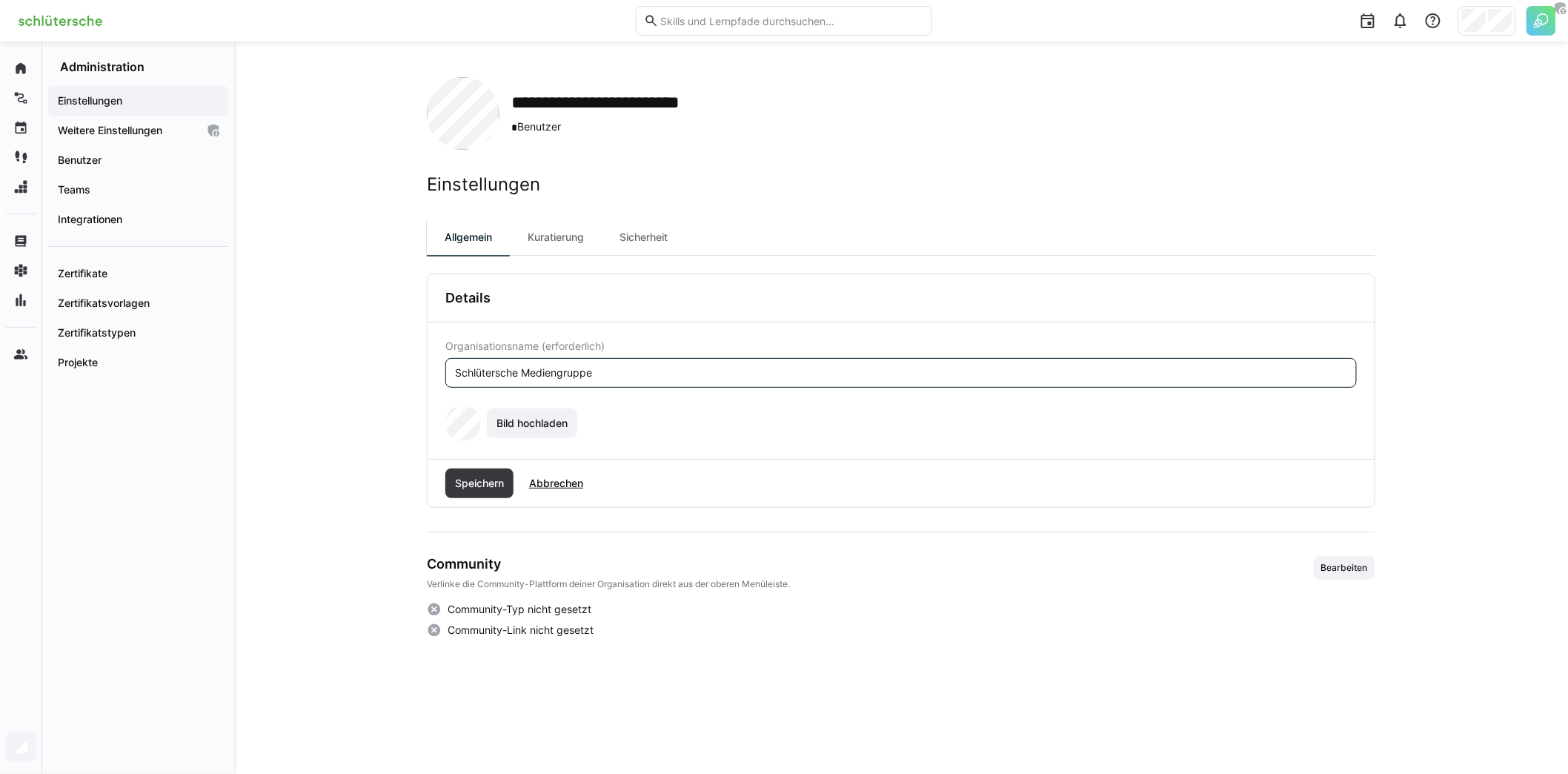
drag, startPoint x: 613, startPoint y: 374, endPoint x: 523, endPoint y: 371, distance: 90.0
click at [523, 371] on input "Schlütersche Mediengruppe" at bounding box center [901, 373] width 895 height 13
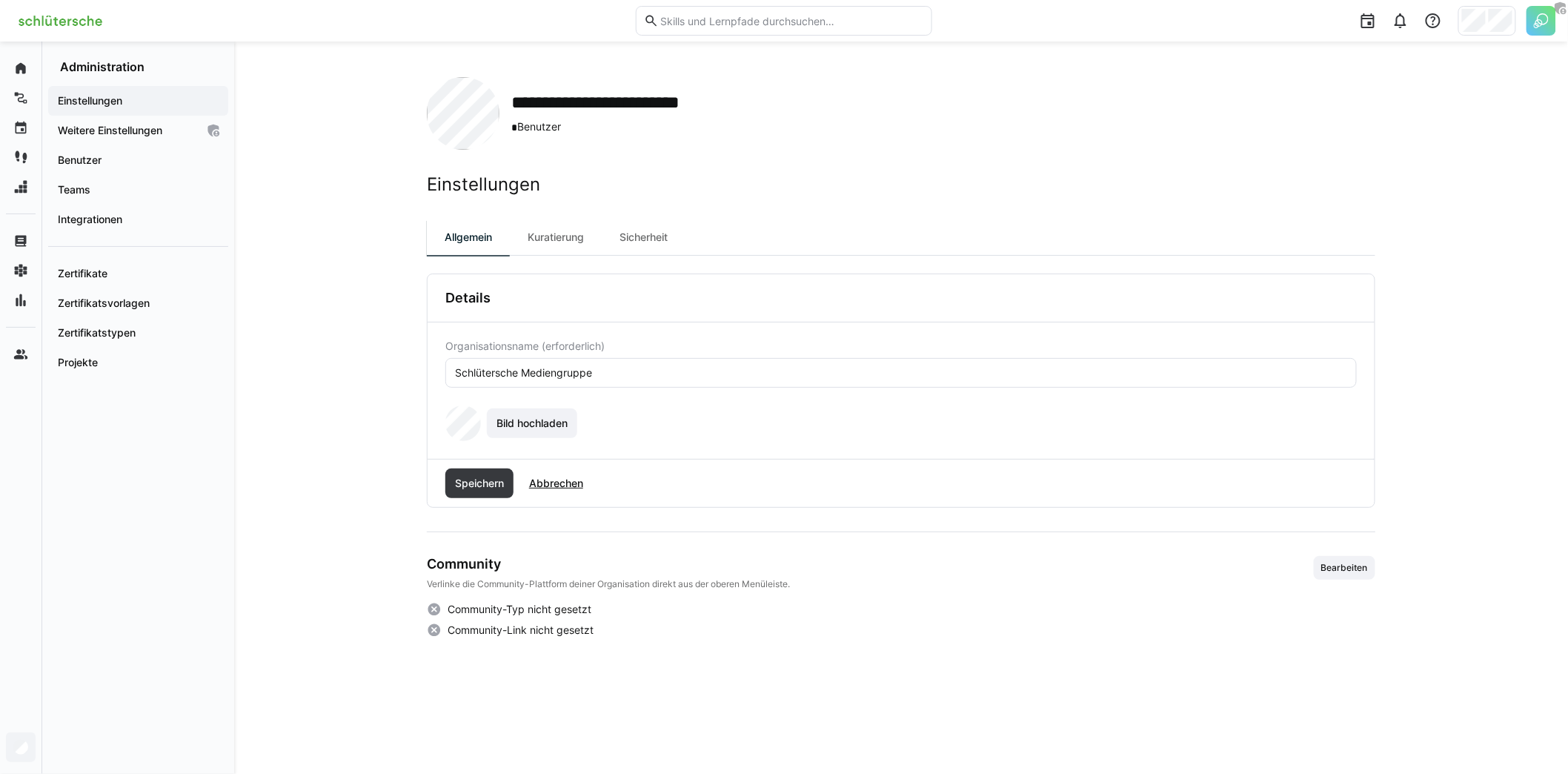
click at [348, 282] on div "**********" at bounding box center [901, 408] width 1334 height 732
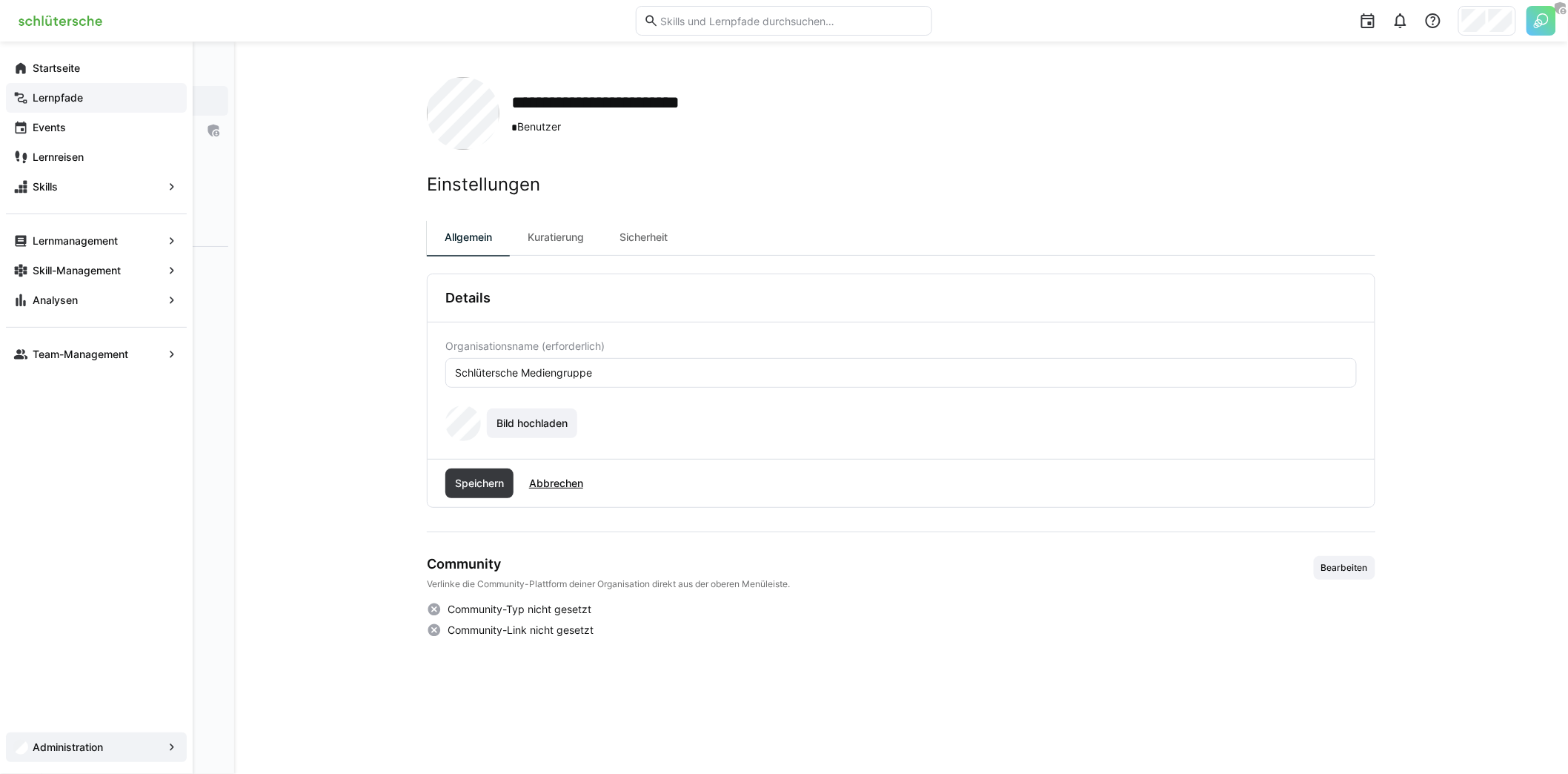
click at [76, 89] on div "Lernpfade" at bounding box center [96, 98] width 181 height 30
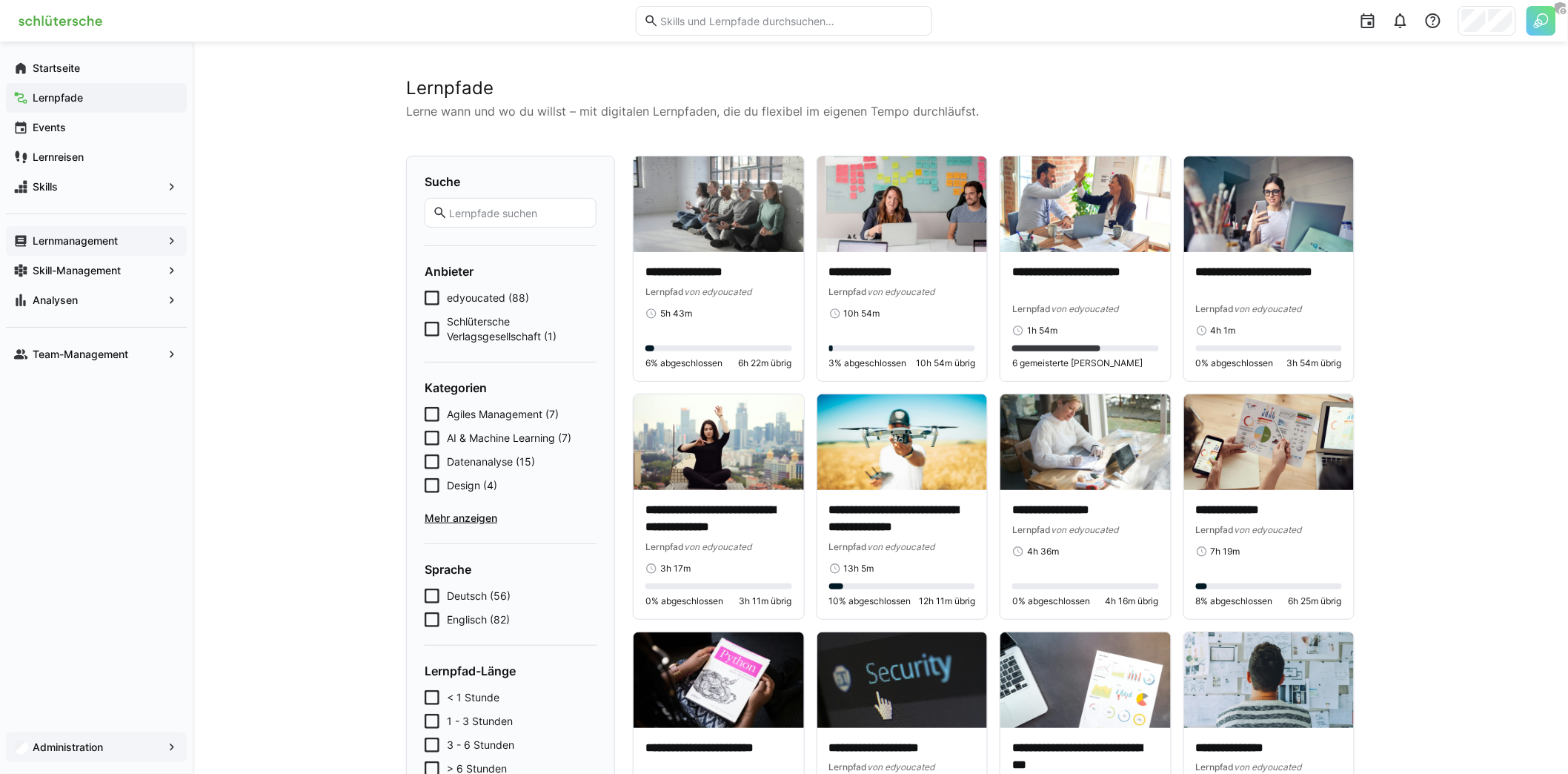
click at [0, 0] on app-navigation-label "Lernmanagement" at bounding box center [0, 0] width 0 height 0
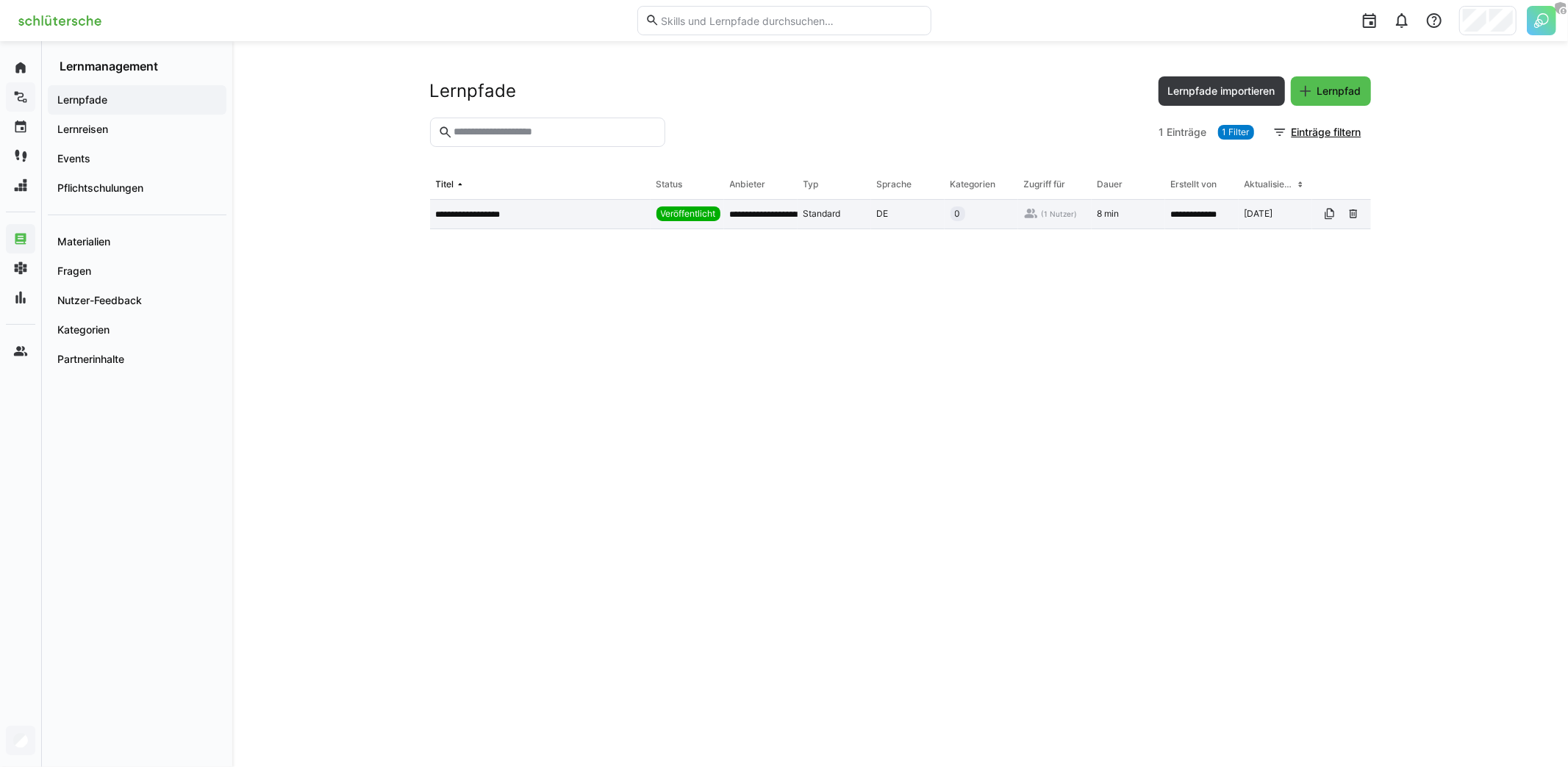
click at [486, 210] on p "**********" at bounding box center [480, 215] width 89 height 12
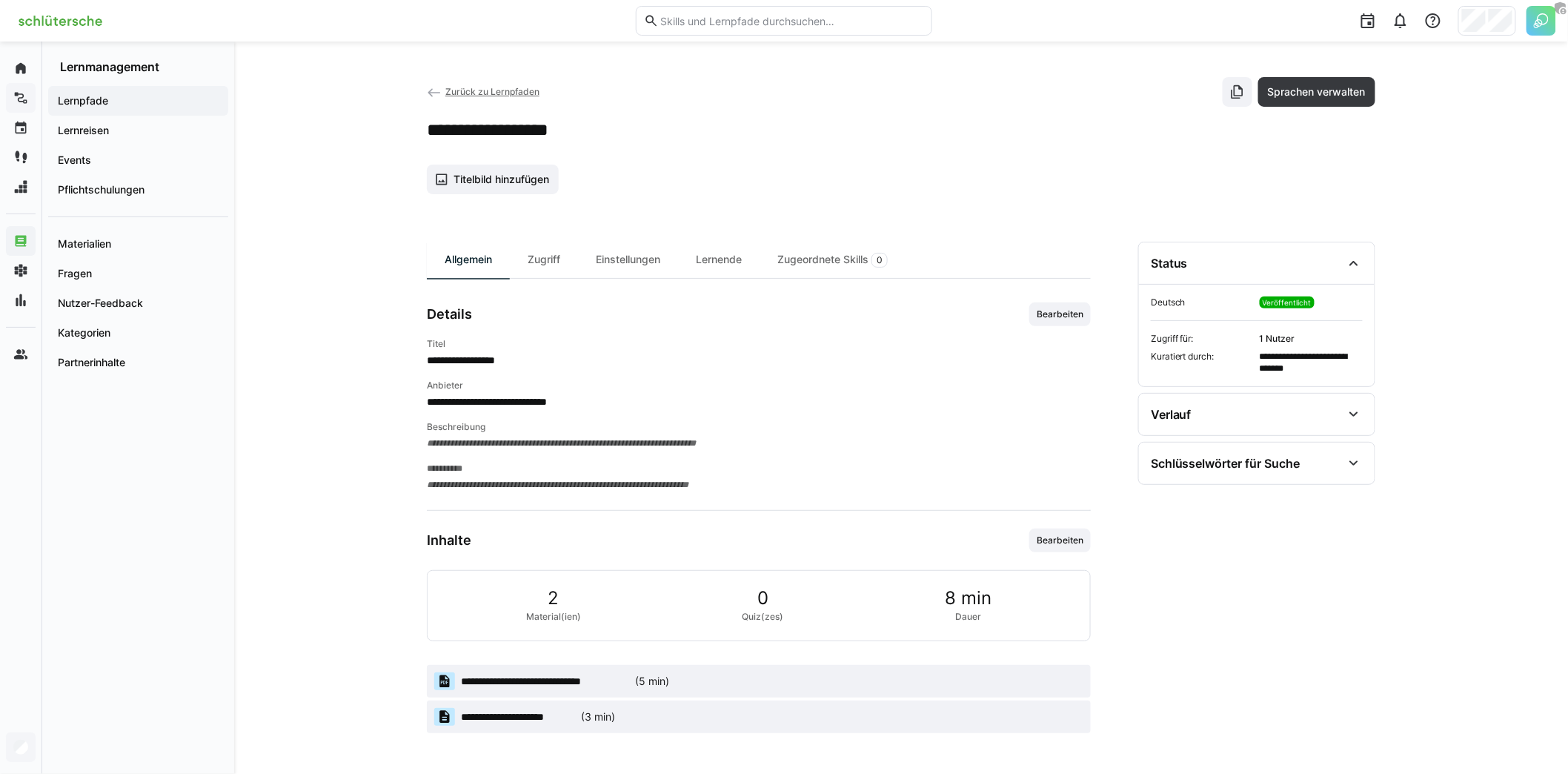
drag, startPoint x: 431, startPoint y: 396, endPoint x: 665, endPoint y: 409, distance: 234.4
click at [665, 409] on div "**********" at bounding box center [759, 415] width 664 height 154
click at [1065, 311] on span "Bearbeiten" at bounding box center [1060, 314] width 50 height 12
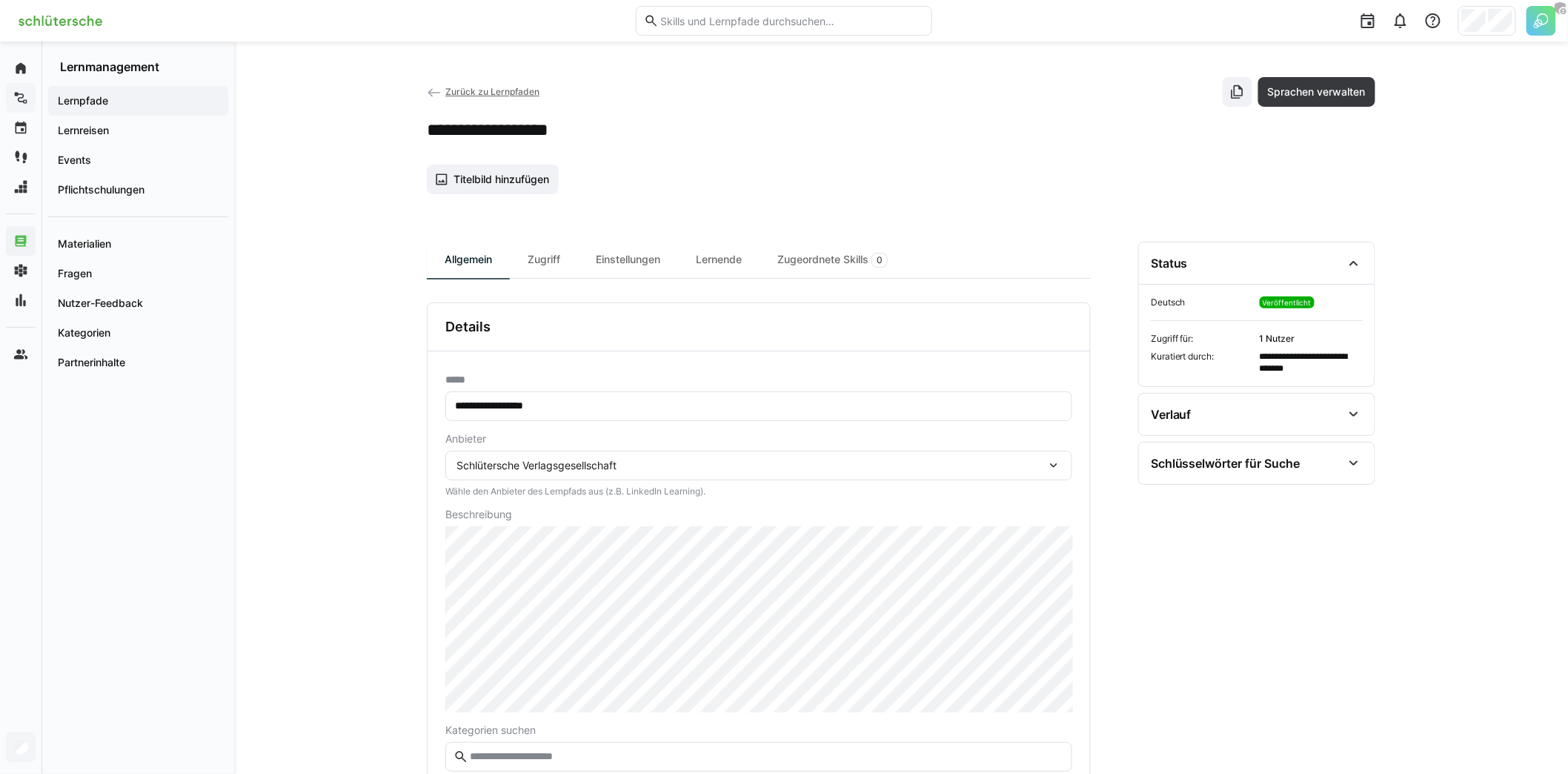
scroll to position [29, 0]
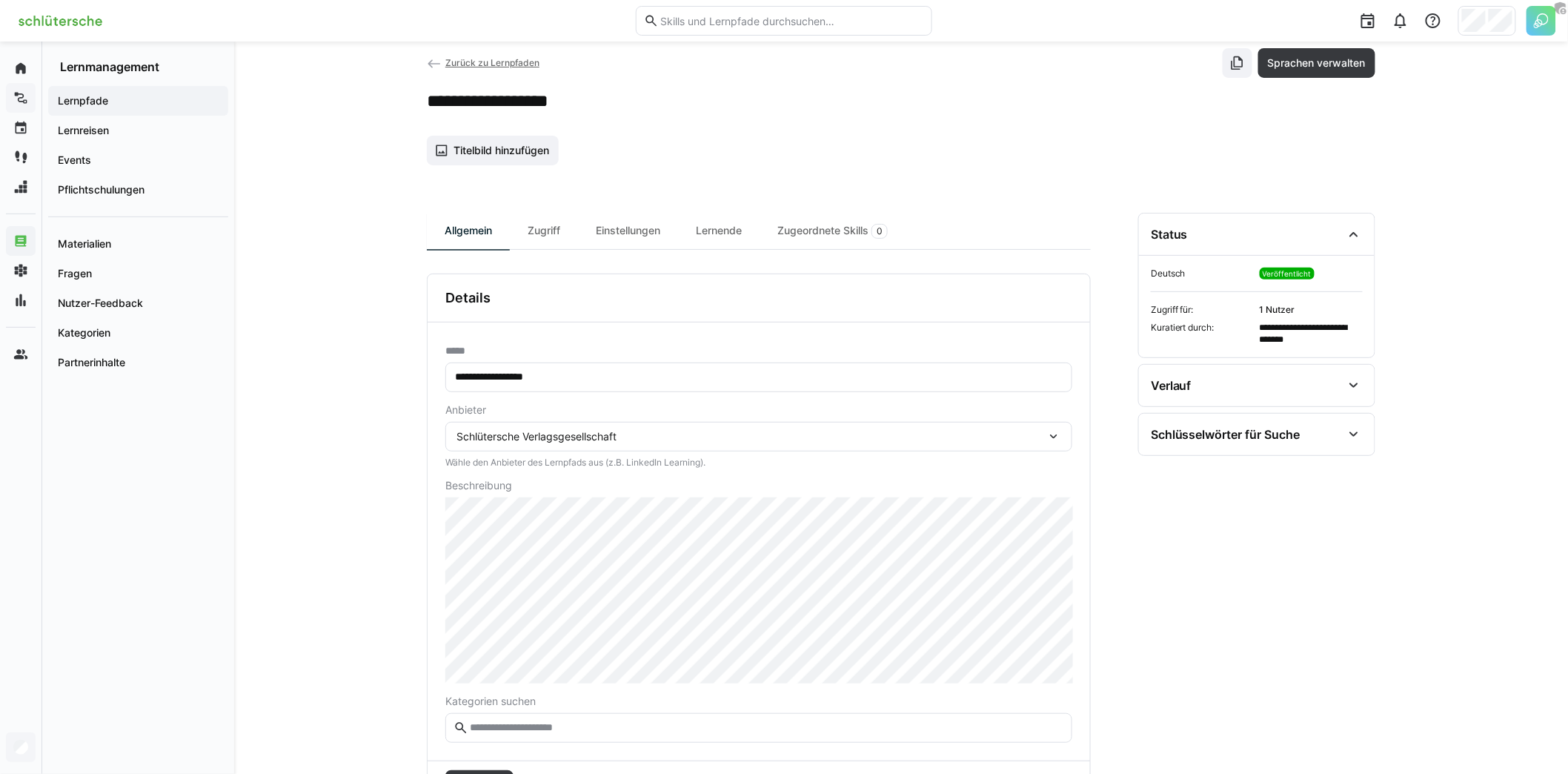
click at [656, 438] on div "Schlütersche Verlagsgesellschaft" at bounding box center [751, 437] width 590 height 13
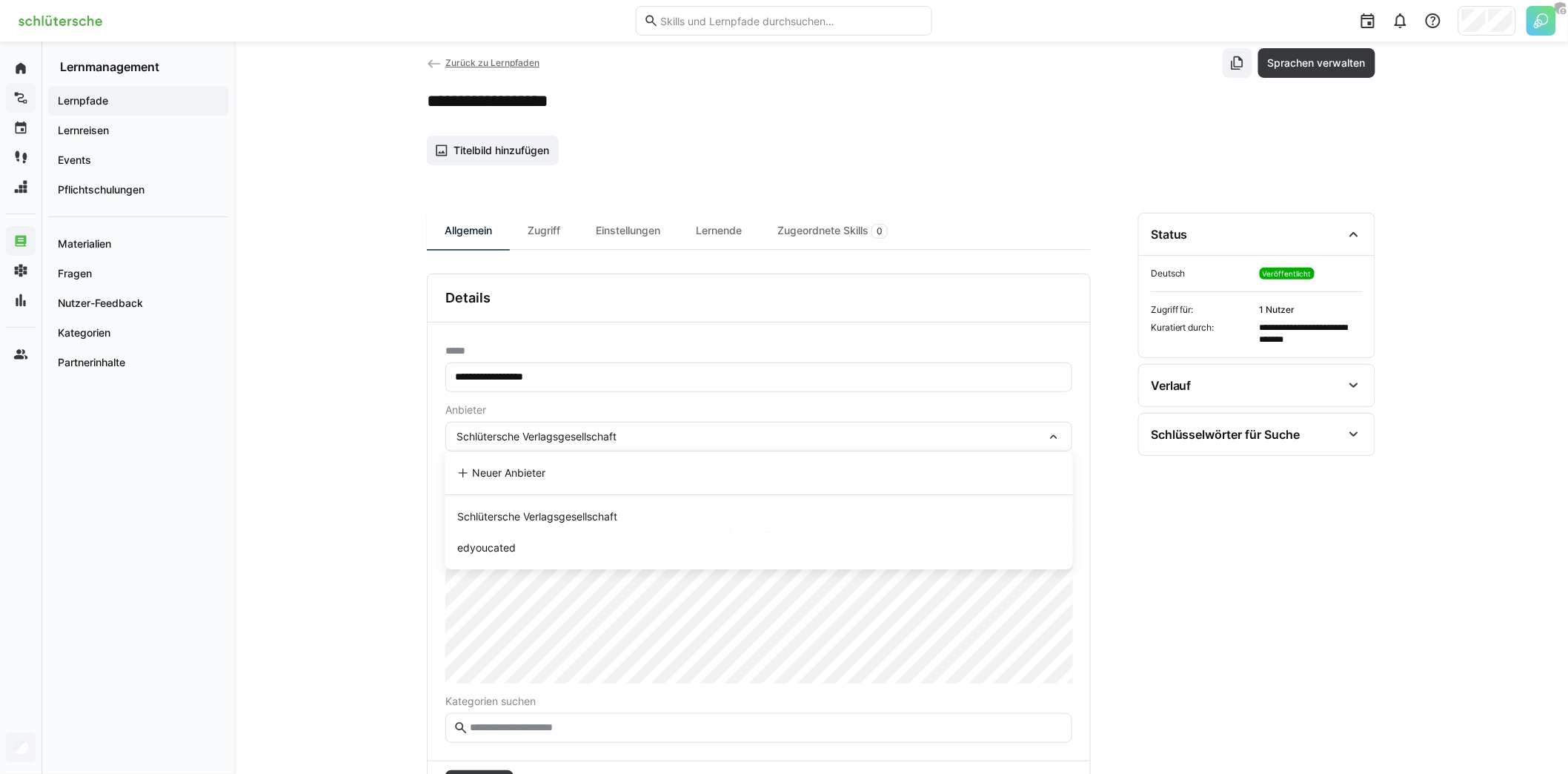
click at [364, 515] on div "**********" at bounding box center [901, 549] width 1334 height 1073
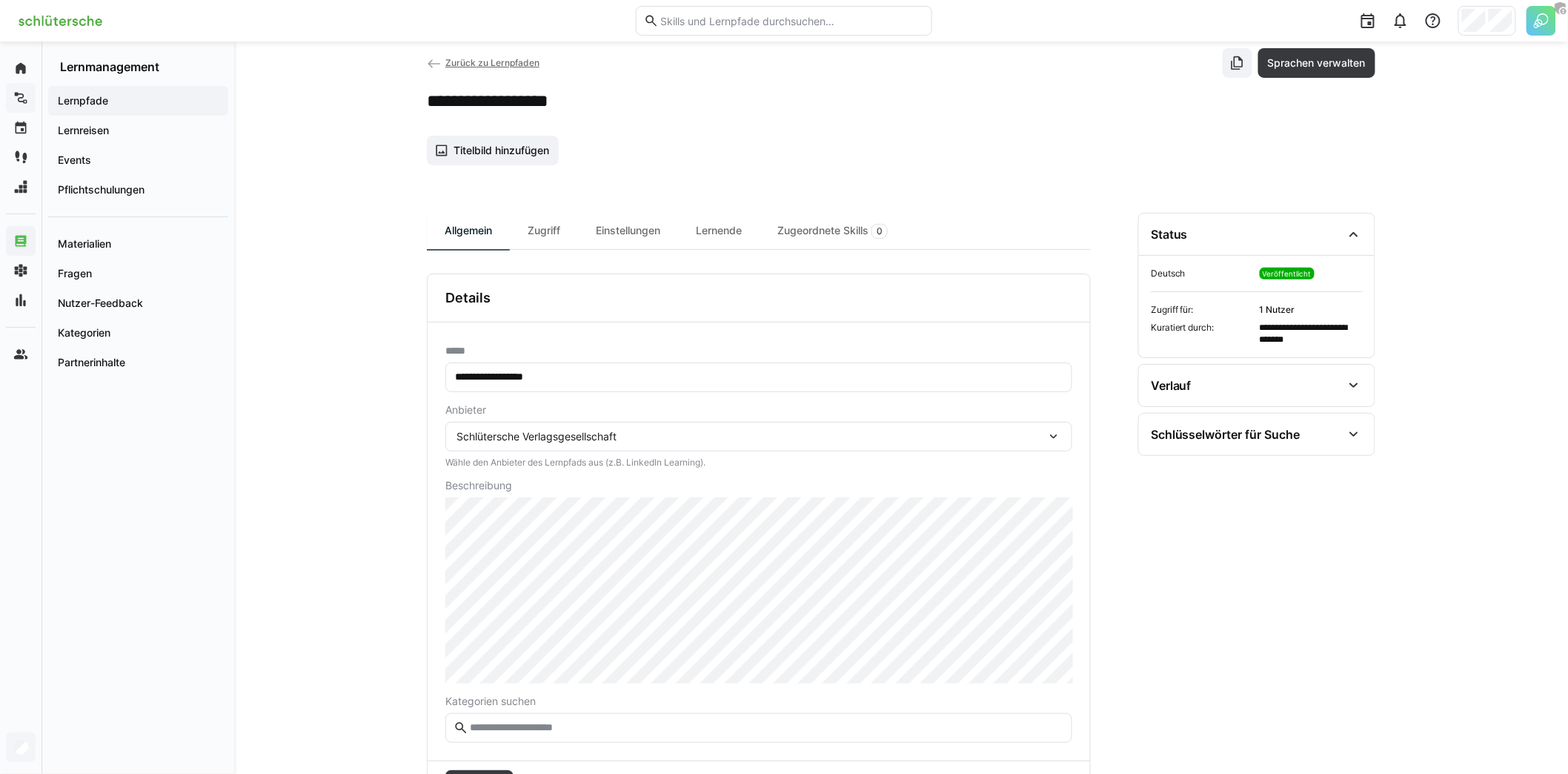
click at [617, 430] on span "Schlütersche Verlagsgesellschaft" at bounding box center [536, 436] width 160 height 13
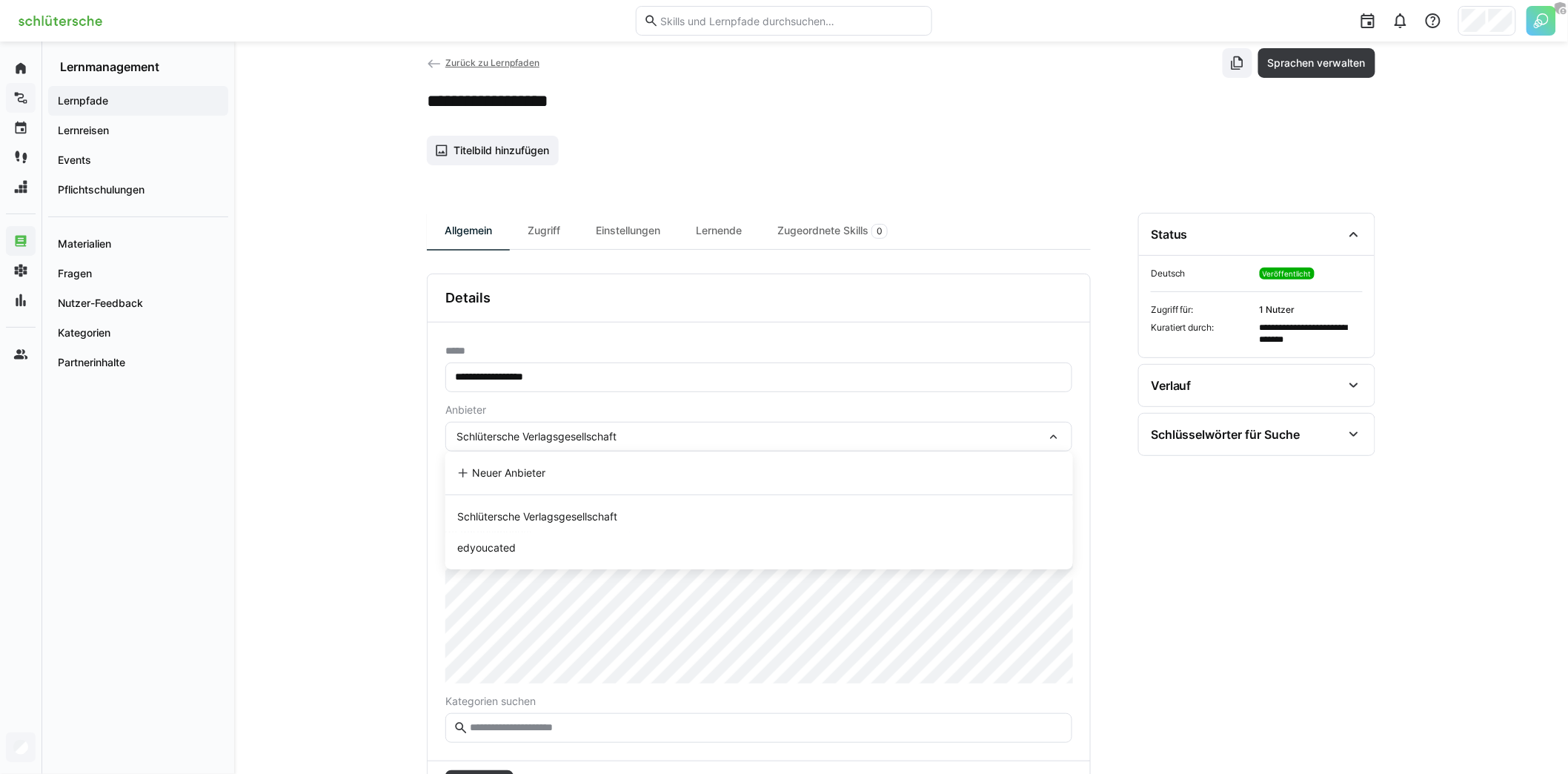
click at [532, 476] on span "Neuer Anbieter" at bounding box center [509, 473] width 74 height 15
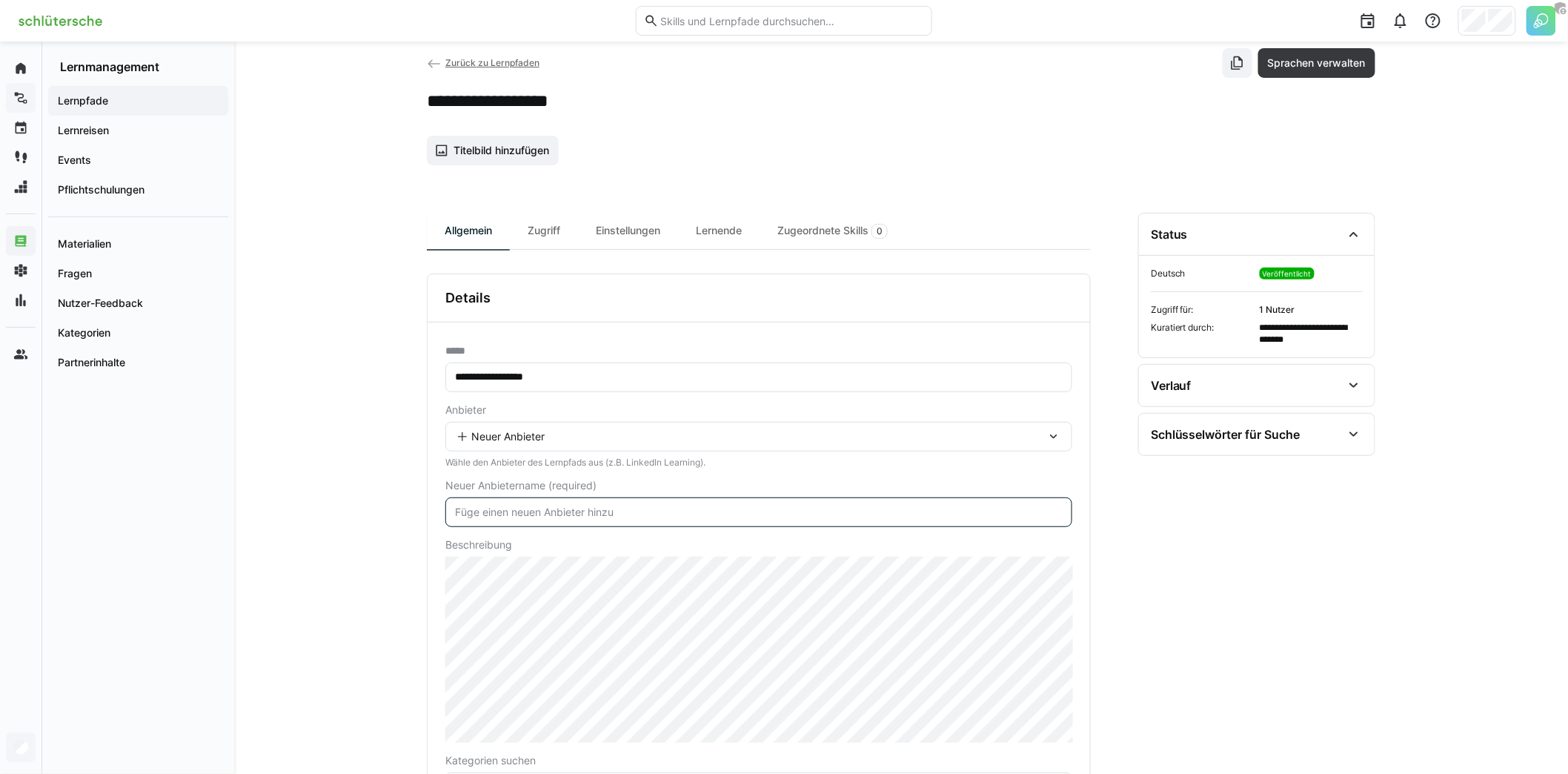
click at [614, 510] on input "text" at bounding box center [759, 512] width 611 height 13
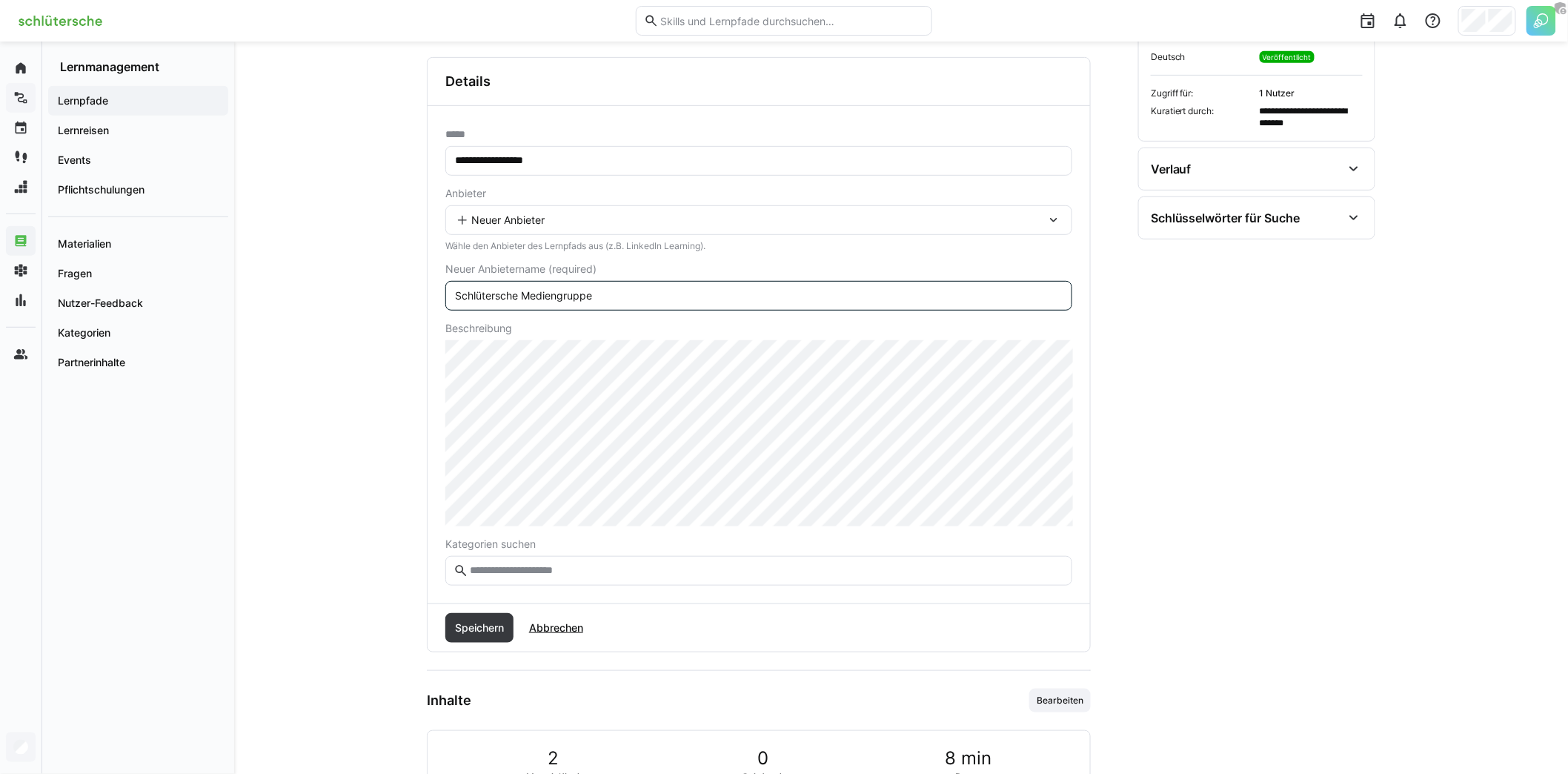
scroll to position [199, 0]
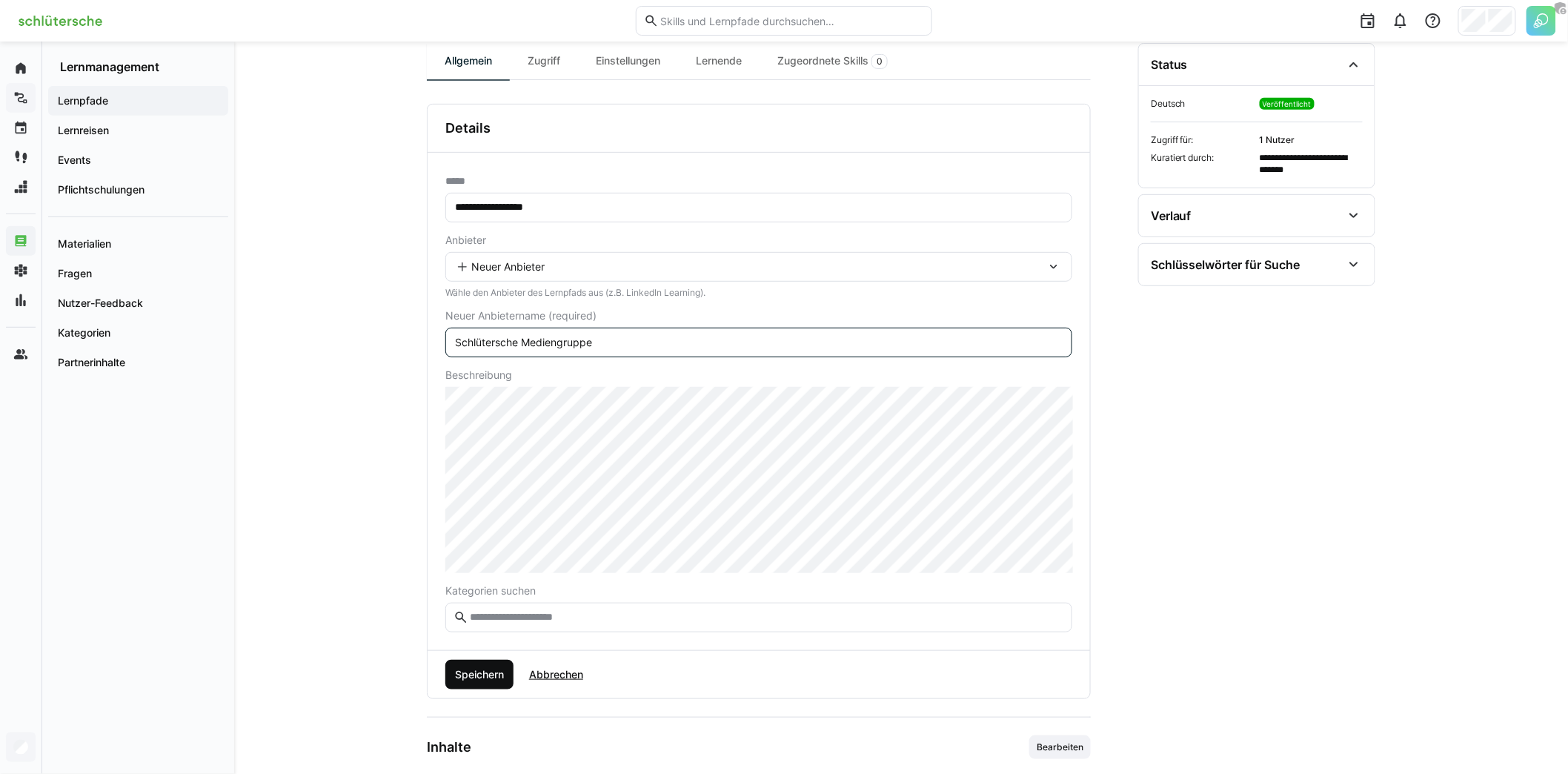
type input "Schlütersche Mediengruppe"
click at [484, 668] on span "Speichern" at bounding box center [480, 674] width 54 height 15
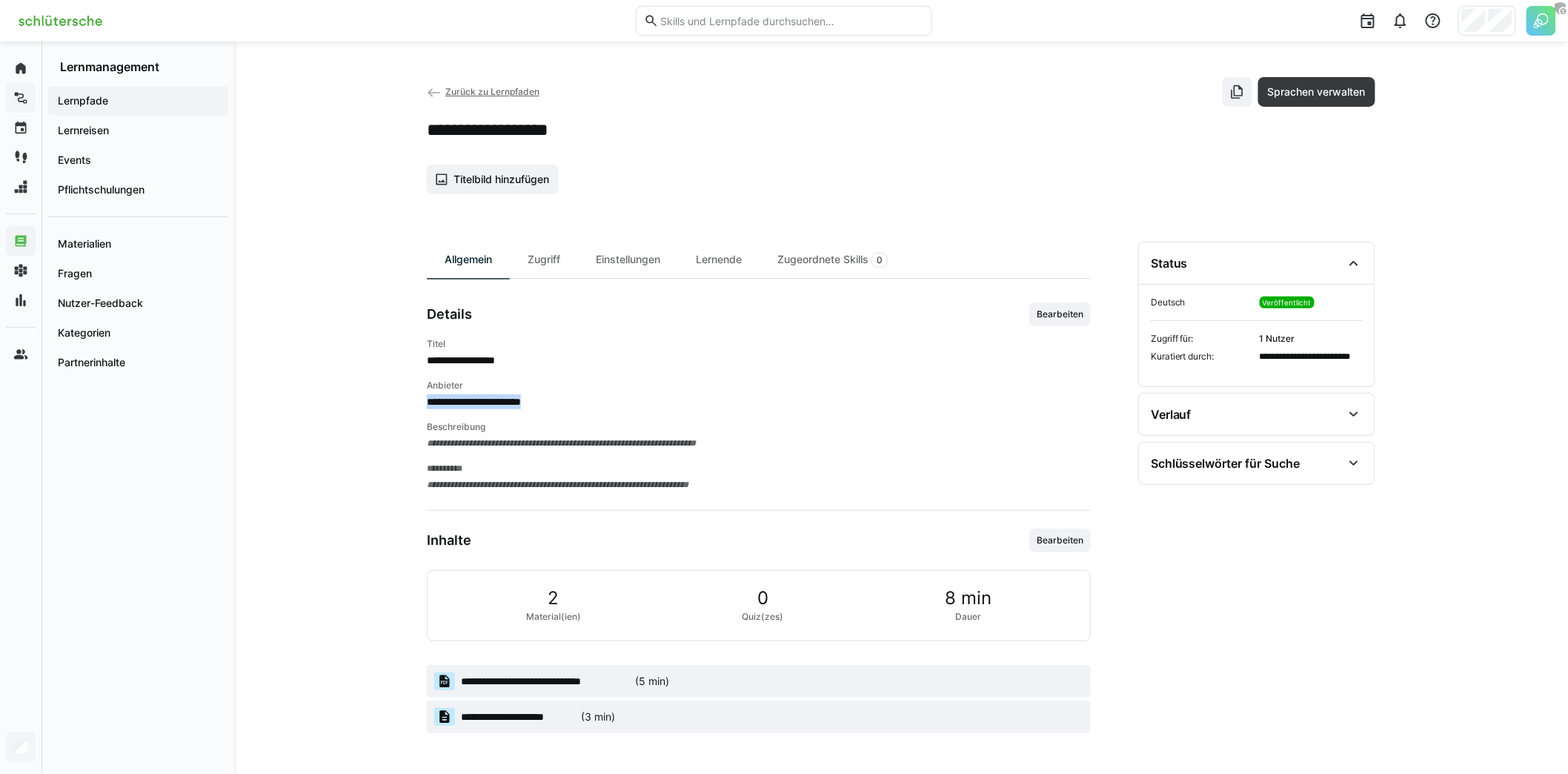
drag, startPoint x: 428, startPoint y: 398, endPoint x: 592, endPoint y: 400, distance: 164.0
click at [592, 400] on span "**********" at bounding box center [759, 402] width 664 height 15
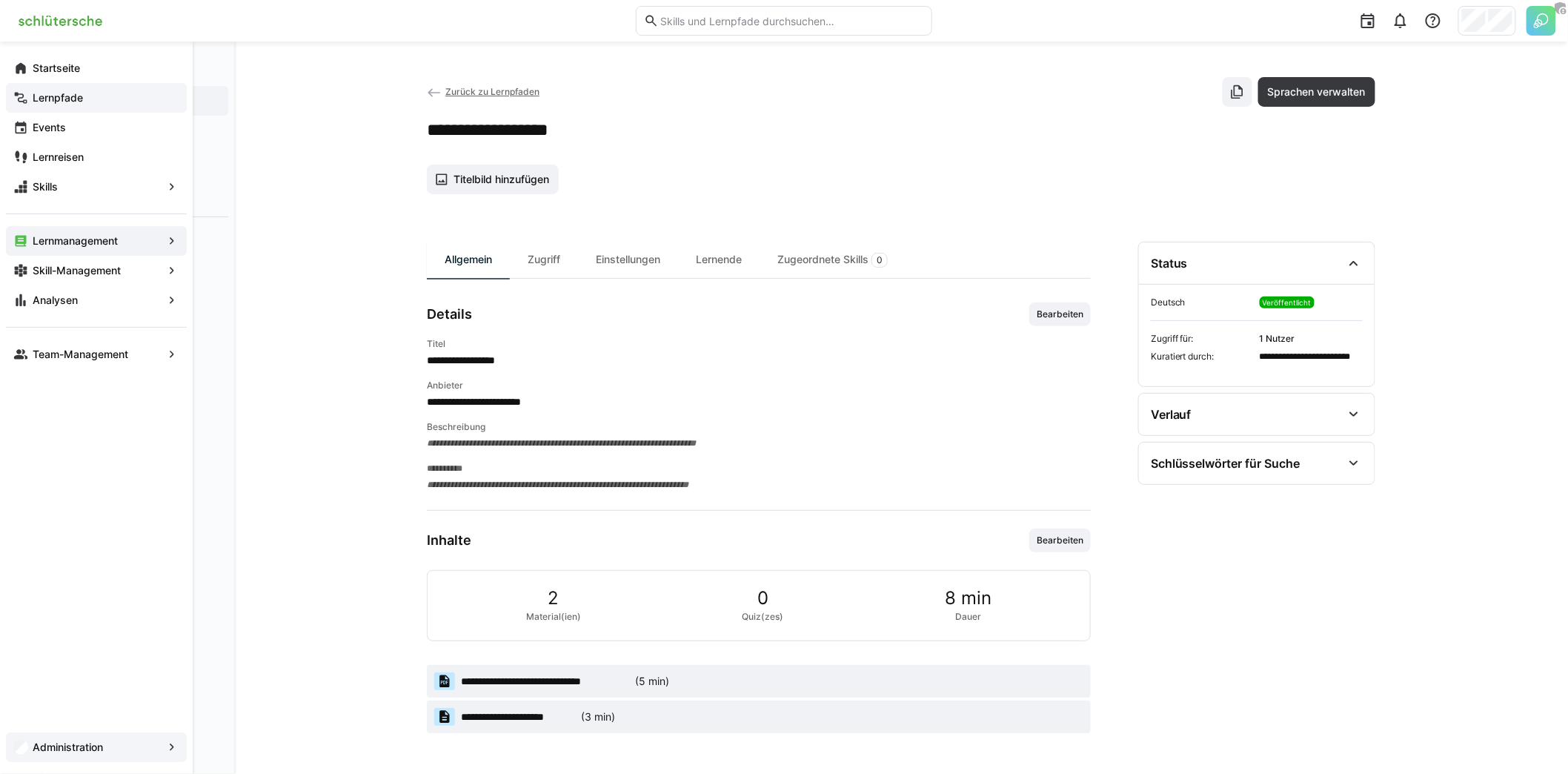
click at [0, 0] on app-navigation-label "Lernpfade" at bounding box center [0, 0] width 0 height 0
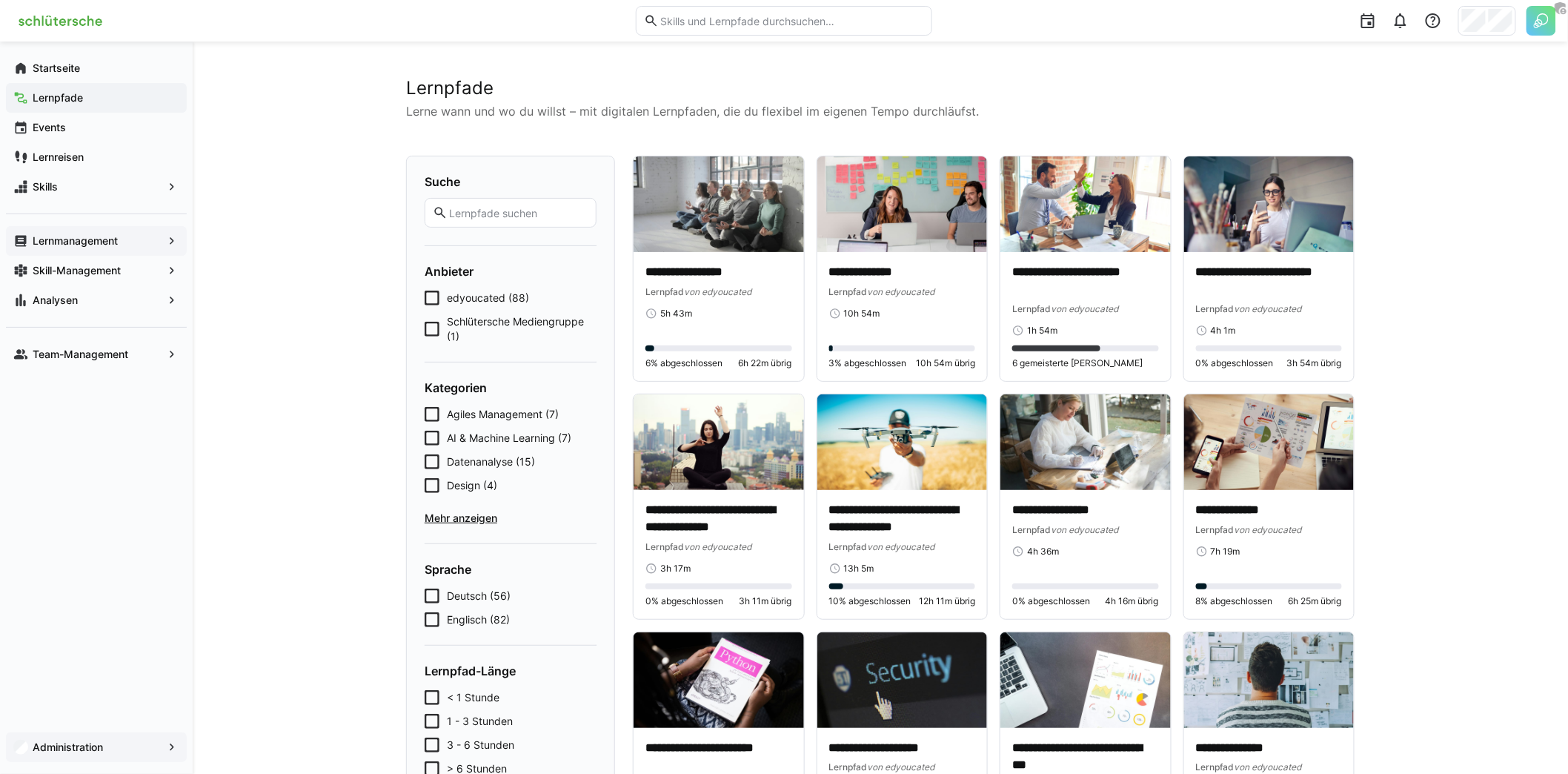
click at [0, 0] on app-navigation-label "Lernmanagement" at bounding box center [0, 0] width 0 height 0
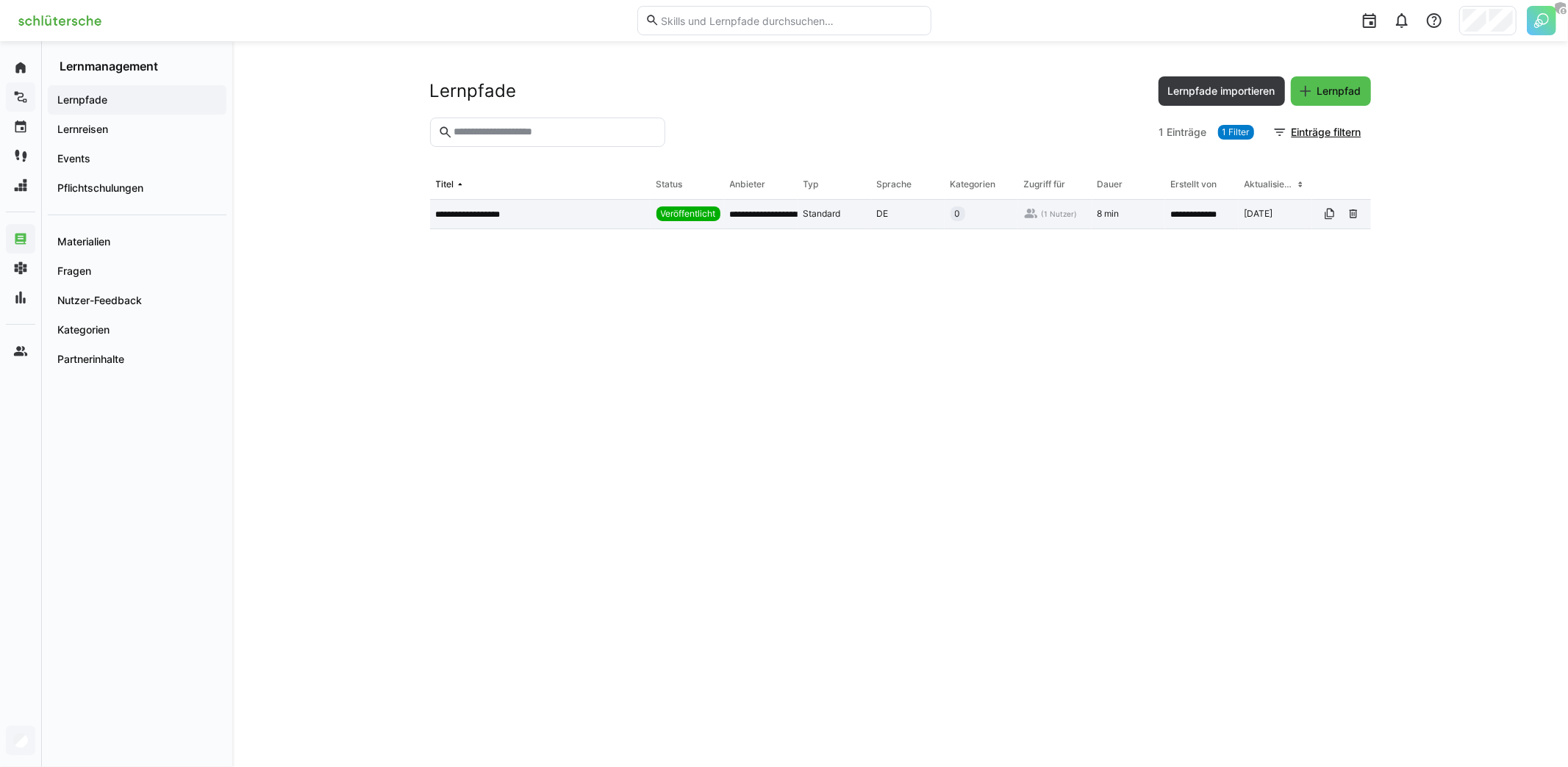
click at [499, 212] on p "**********" at bounding box center [480, 215] width 89 height 12
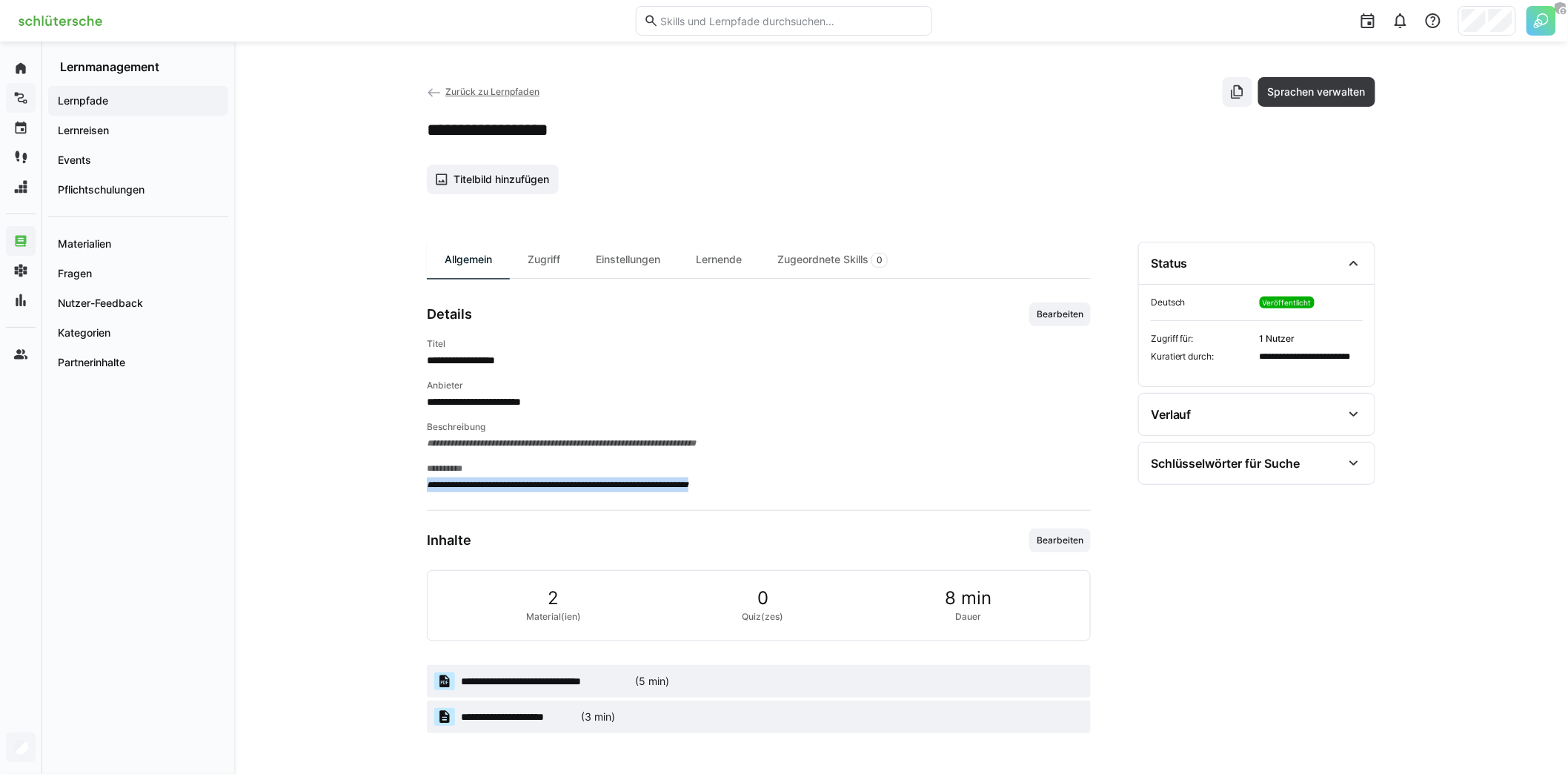
drag, startPoint x: 428, startPoint y: 483, endPoint x: 764, endPoint y: 484, distance: 336.0
click at [764, 484] on div "**********" at bounding box center [759, 484] width 664 height 15
click at [754, 472] on h4 "**********" at bounding box center [759, 469] width 664 height 12
click at [1065, 311] on span "Bearbeiten" at bounding box center [1060, 314] width 50 height 12
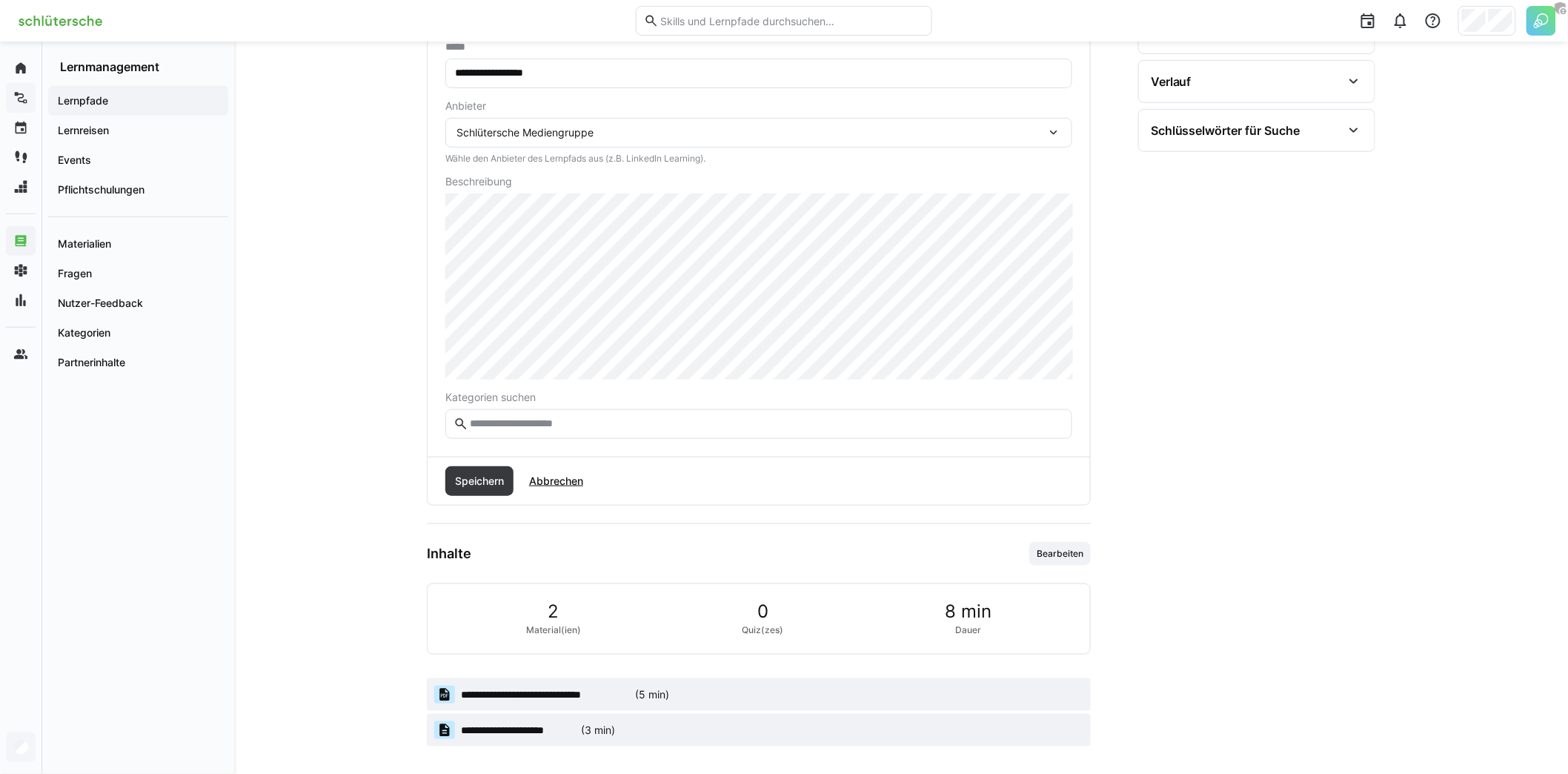
scroll to position [335, 0]
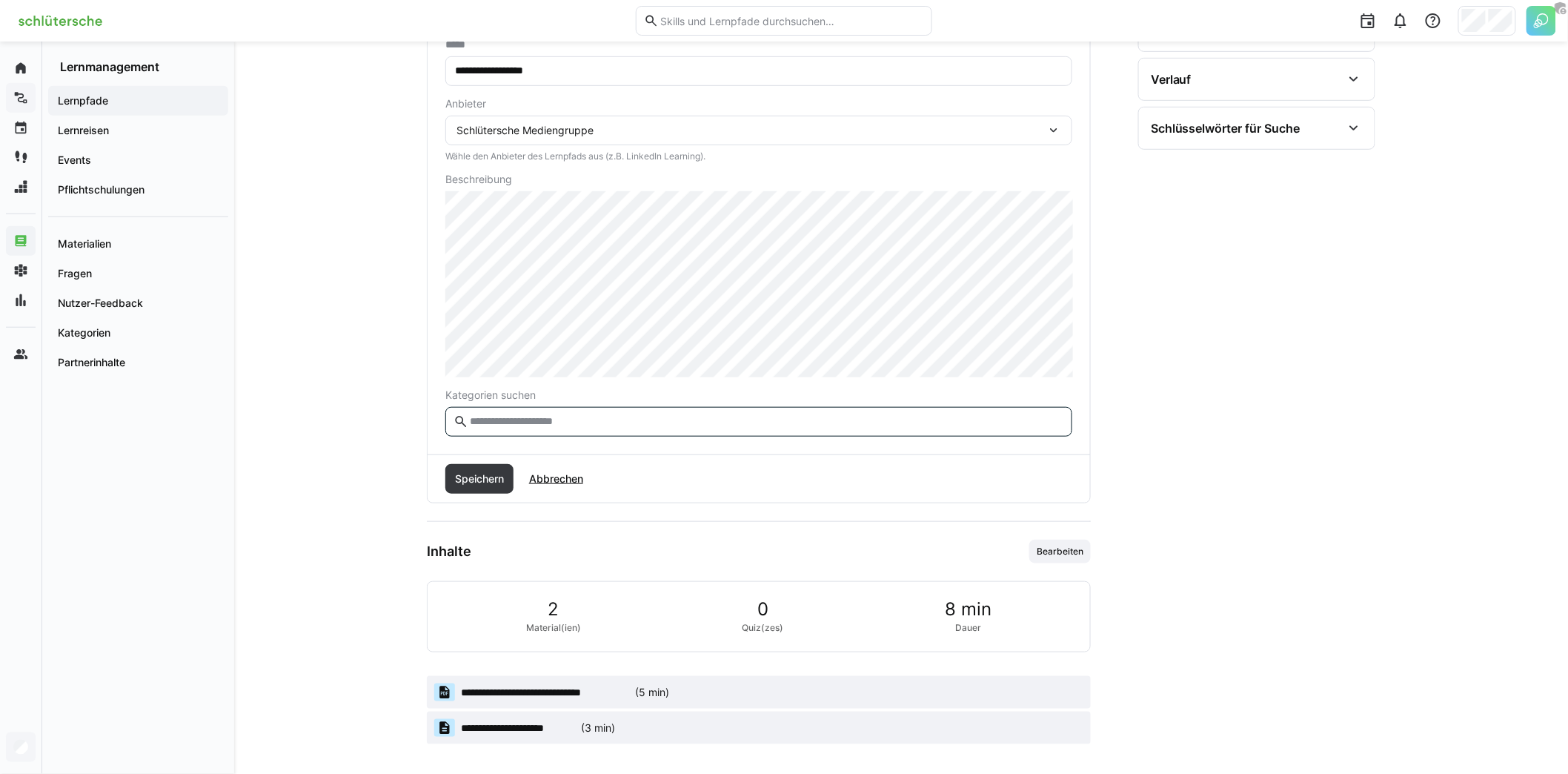
click at [523, 420] on input "text" at bounding box center [766, 422] width 596 height 13
type input "**********"
type input "*******"
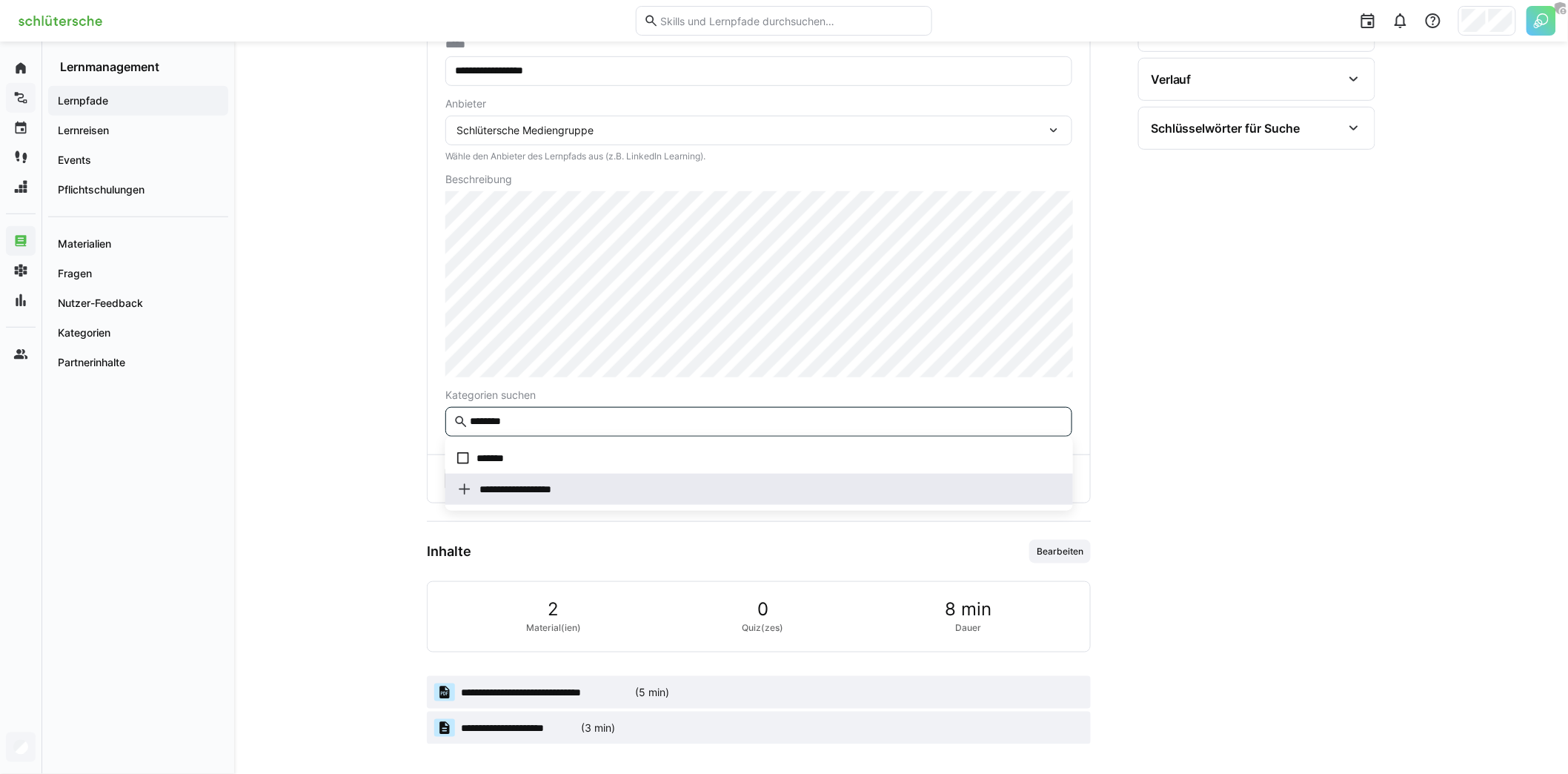
type input "*******"
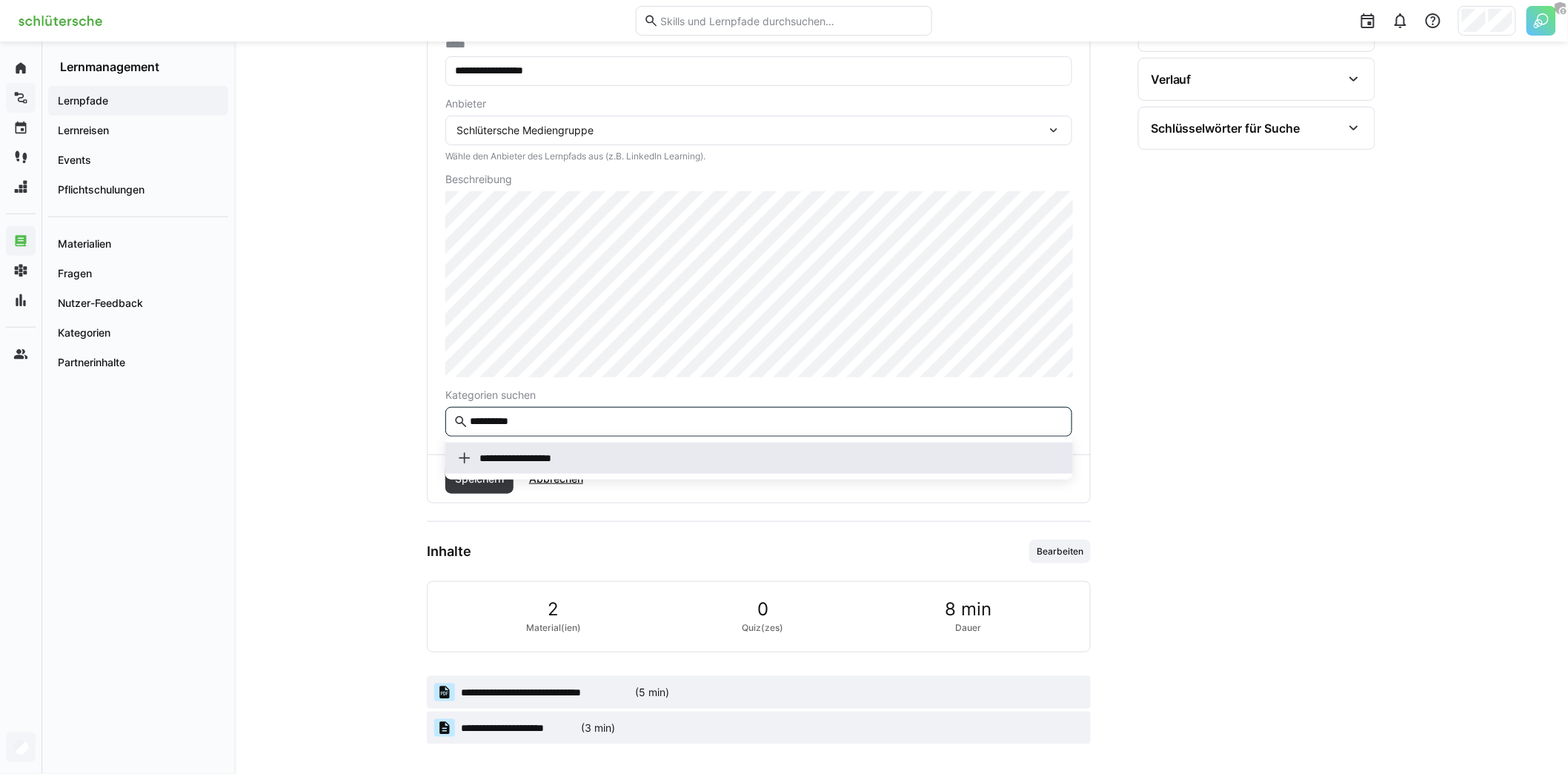
type input "**********"
click at [543, 464] on div "**********" at bounding box center [515, 458] width 115 height 15
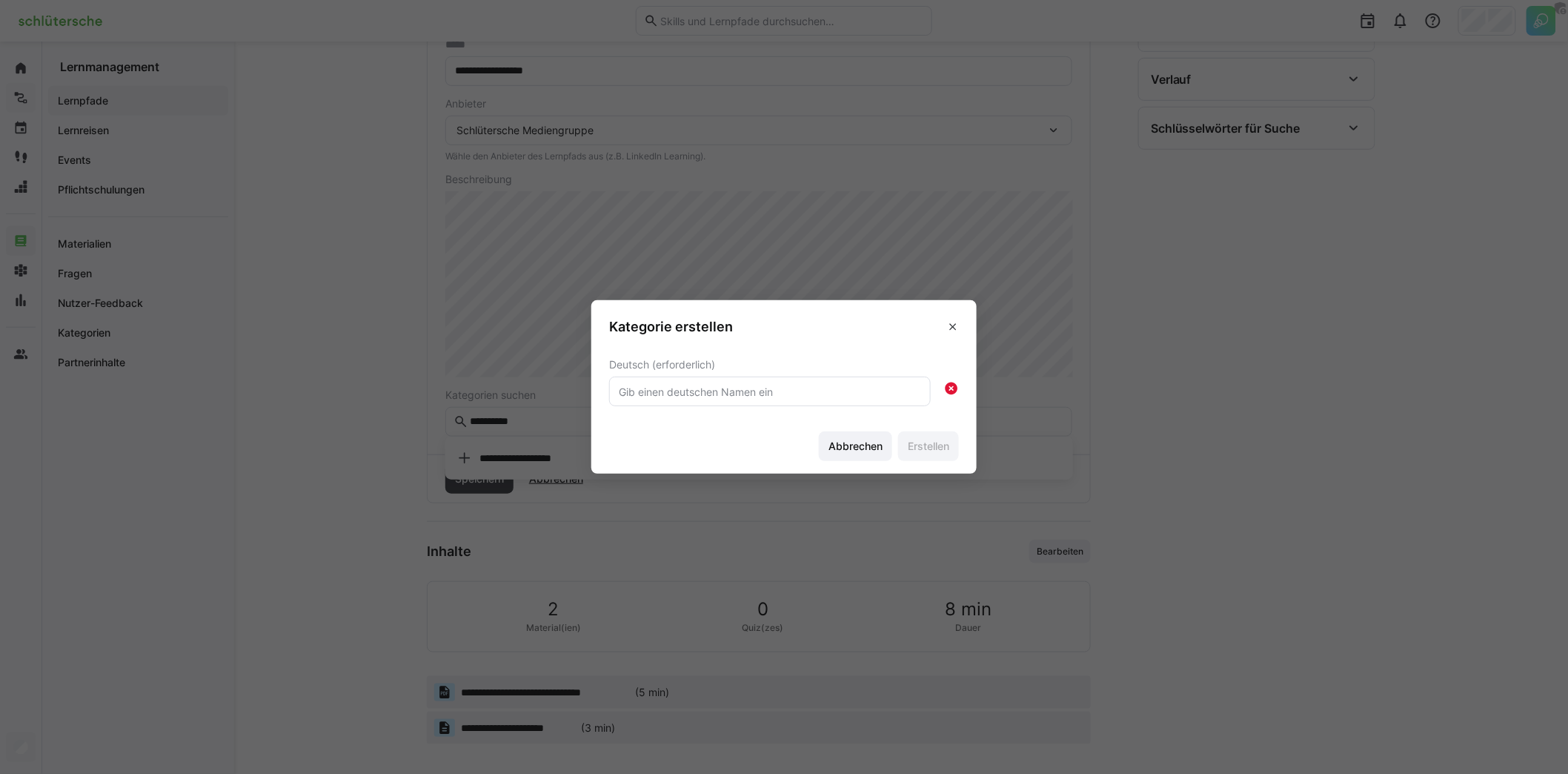
click at [850, 394] on input "text" at bounding box center [770, 391] width 305 height 13
type input "Ausbildung"
click at [925, 445] on span "Erstellen" at bounding box center [928, 447] width 46 height 15
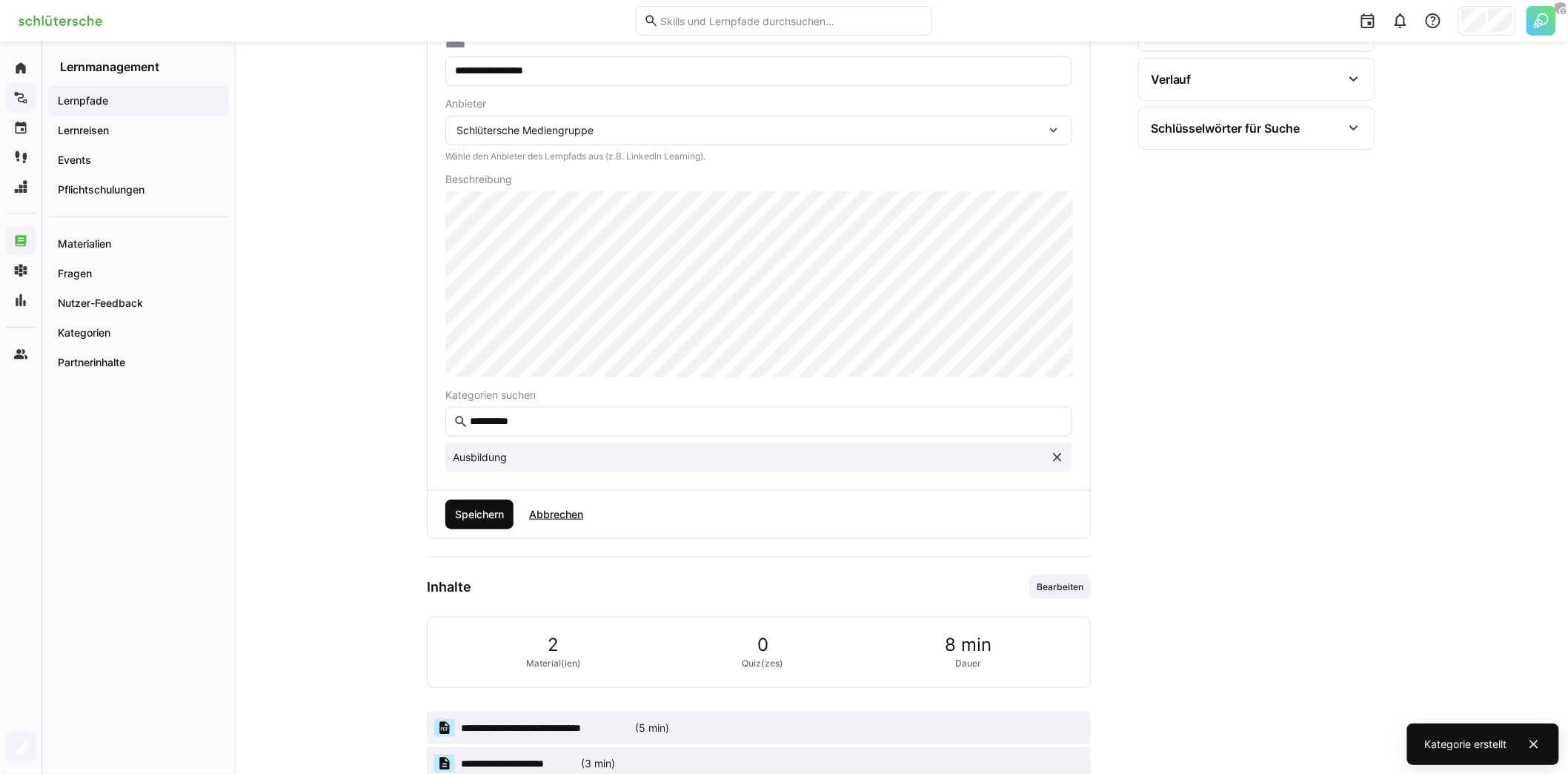
click at [492, 508] on span "Speichern" at bounding box center [480, 514] width 54 height 15
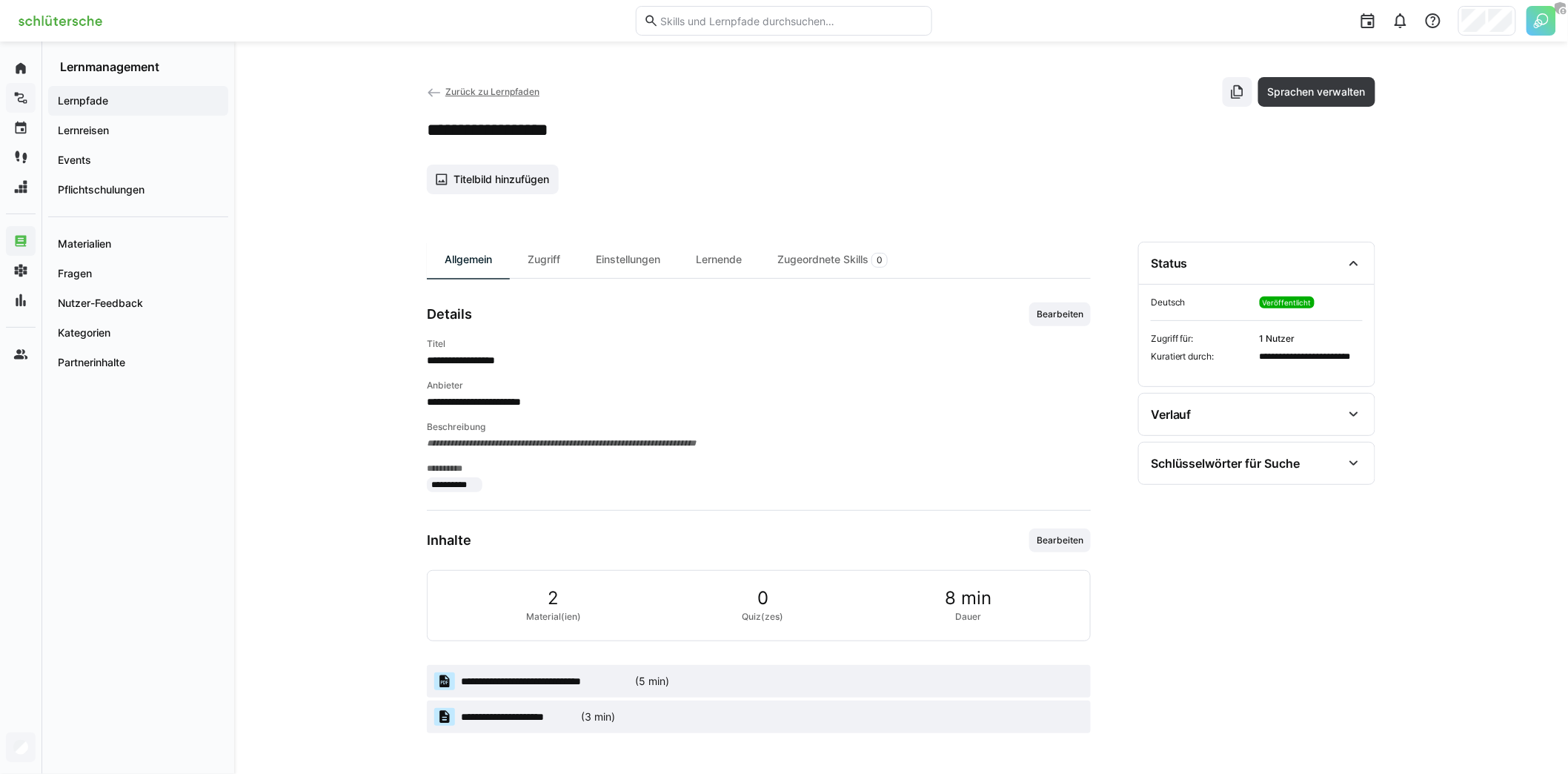
scroll to position [0, 0]
click at [1067, 311] on span "Bearbeiten" at bounding box center [1060, 314] width 50 height 12
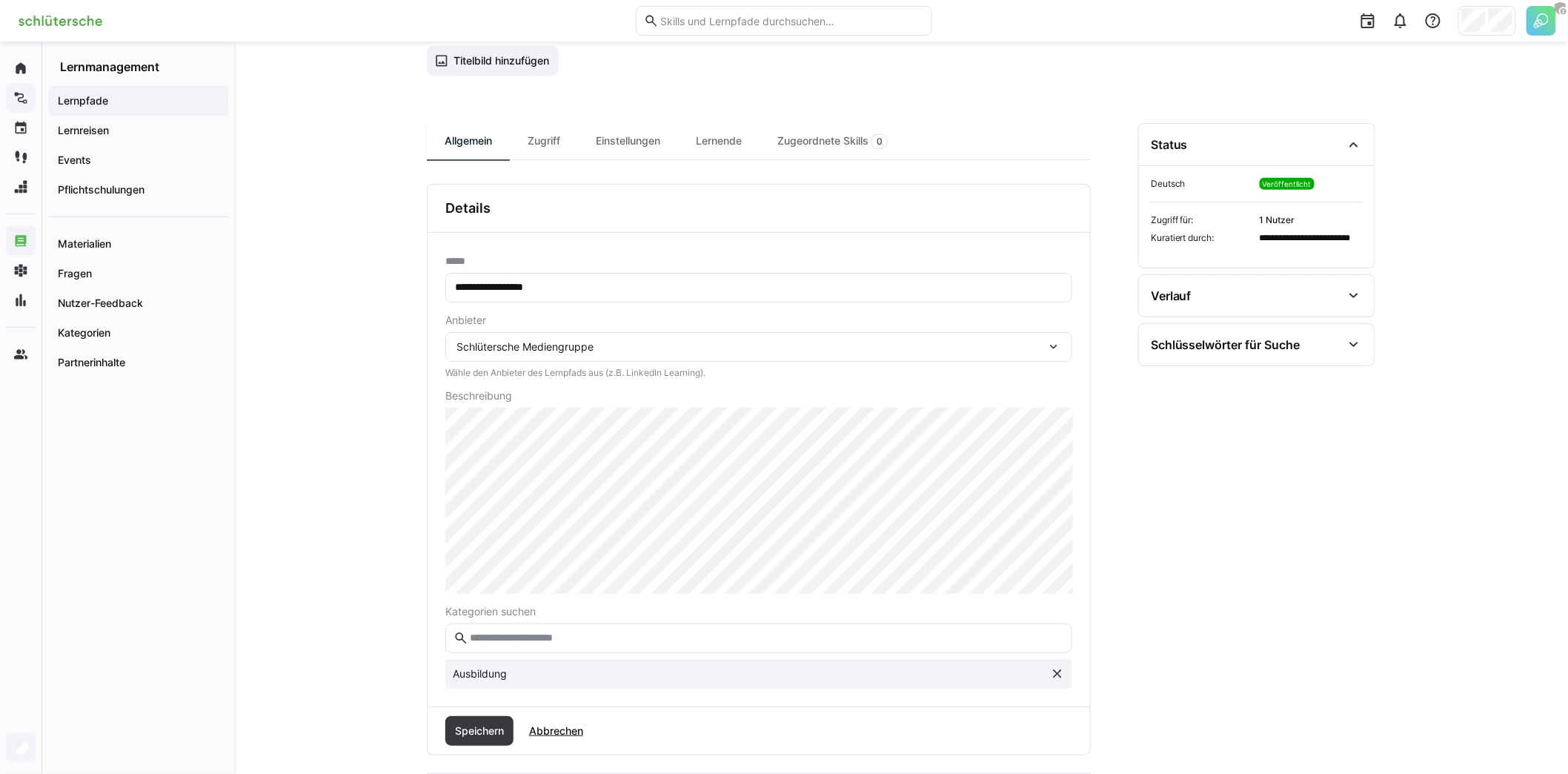
scroll to position [121, 0]
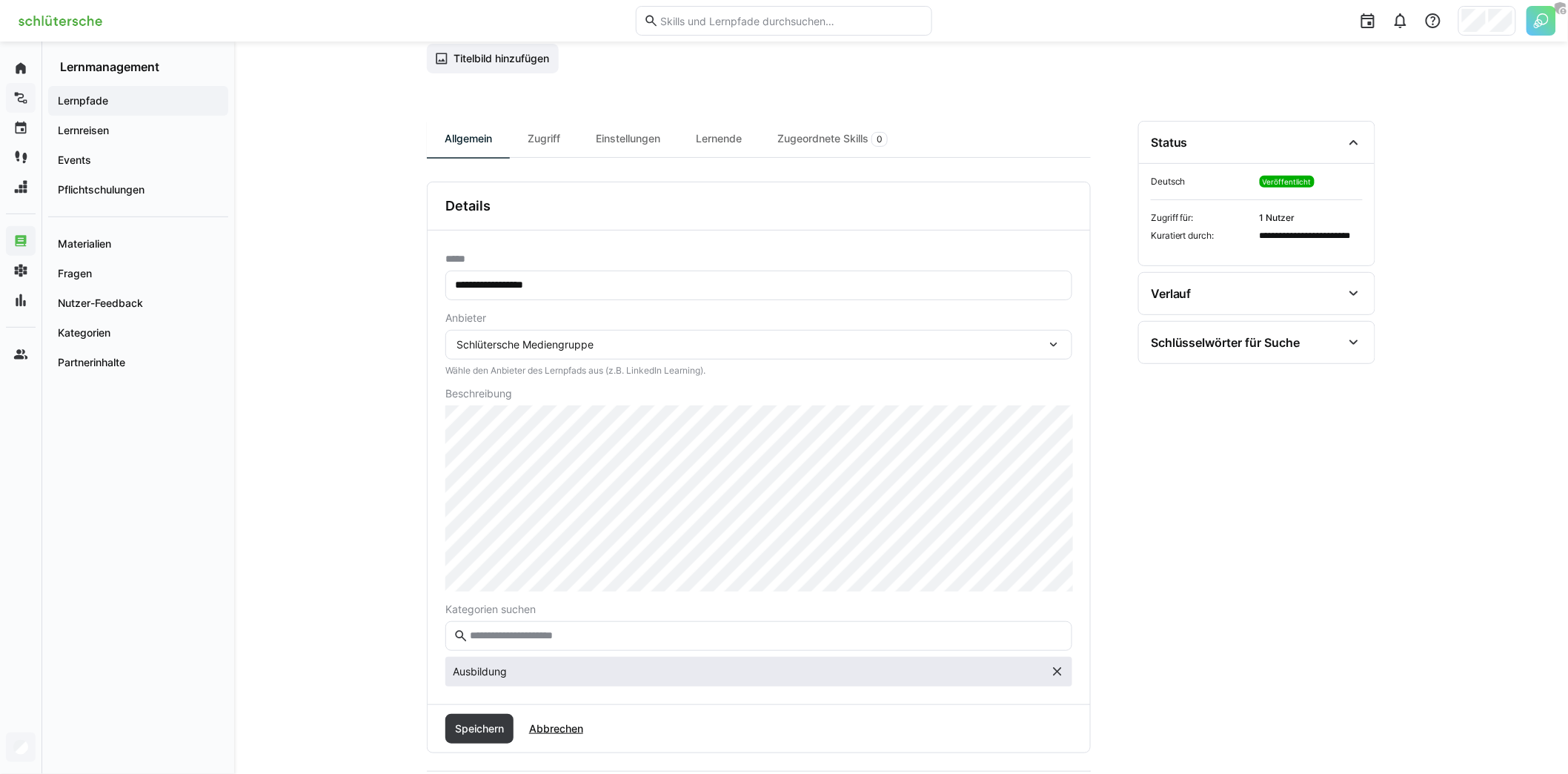
click at [655, 670] on eds-option "Ausbildung" at bounding box center [759, 672] width 627 height 30
click at [629, 630] on input "text" at bounding box center [766, 636] width 596 height 13
click at [1311, 605] on section "**********" at bounding box center [1256, 557] width 237 height 873
click at [619, 633] on input "text" at bounding box center [766, 636] width 596 height 13
click at [1390, 525] on div "**********" at bounding box center [901, 475] width 1334 height 1109
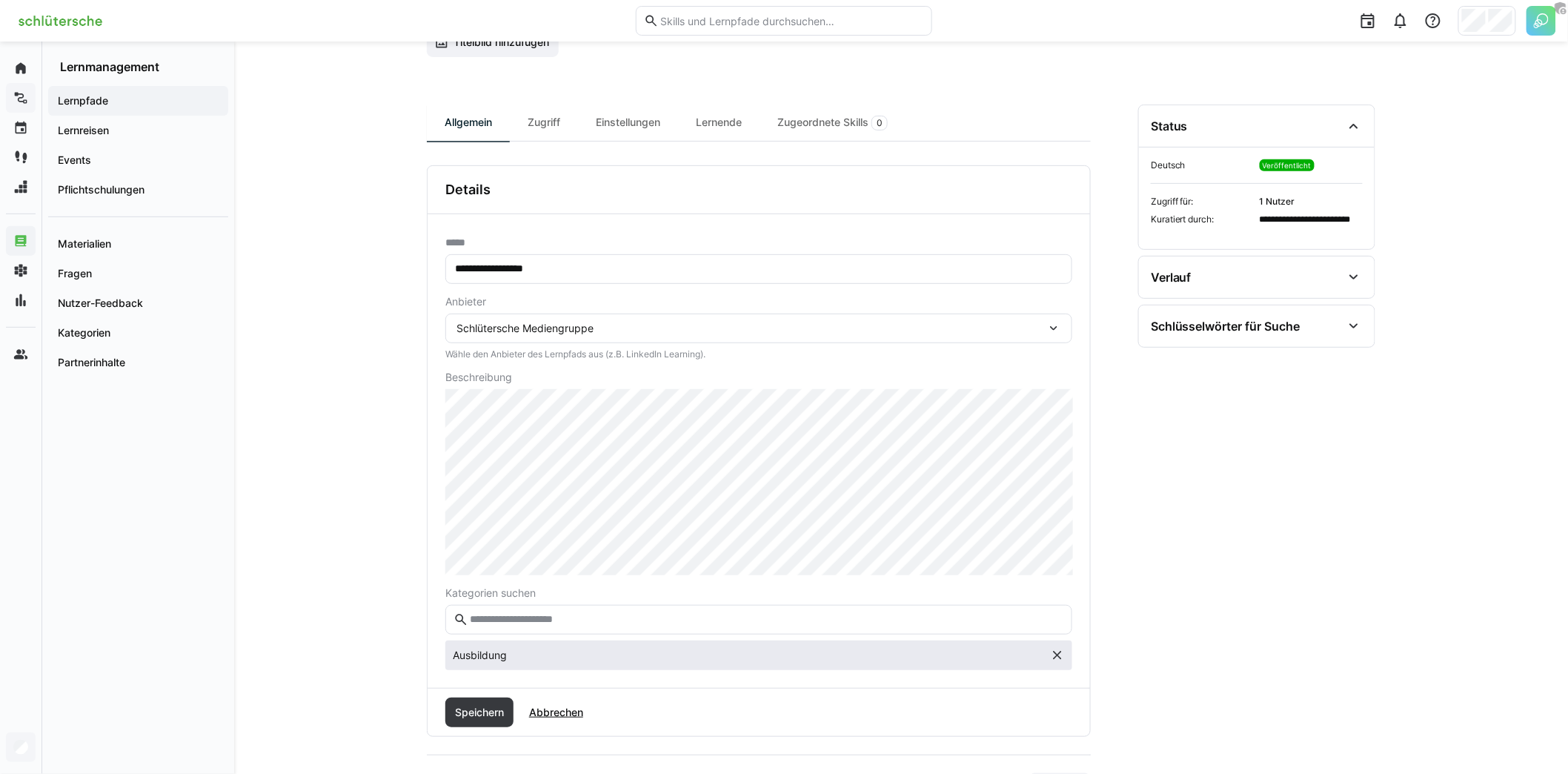
scroll to position [138, 0]
click at [488, 704] on span "Speichern" at bounding box center [480, 711] width 54 height 15
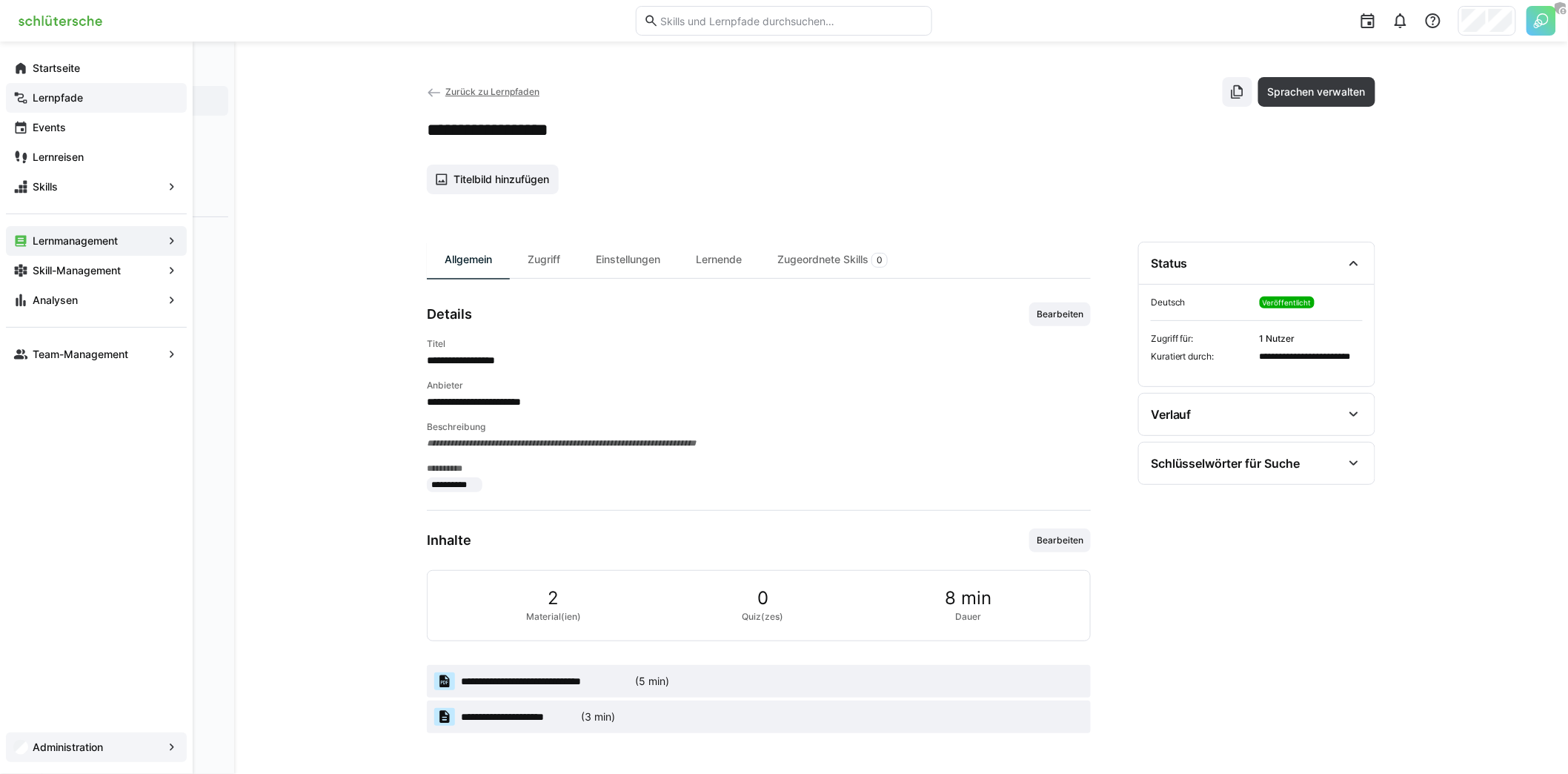
click at [83, 106] on div "Lernpfade" at bounding box center [96, 98] width 181 height 30
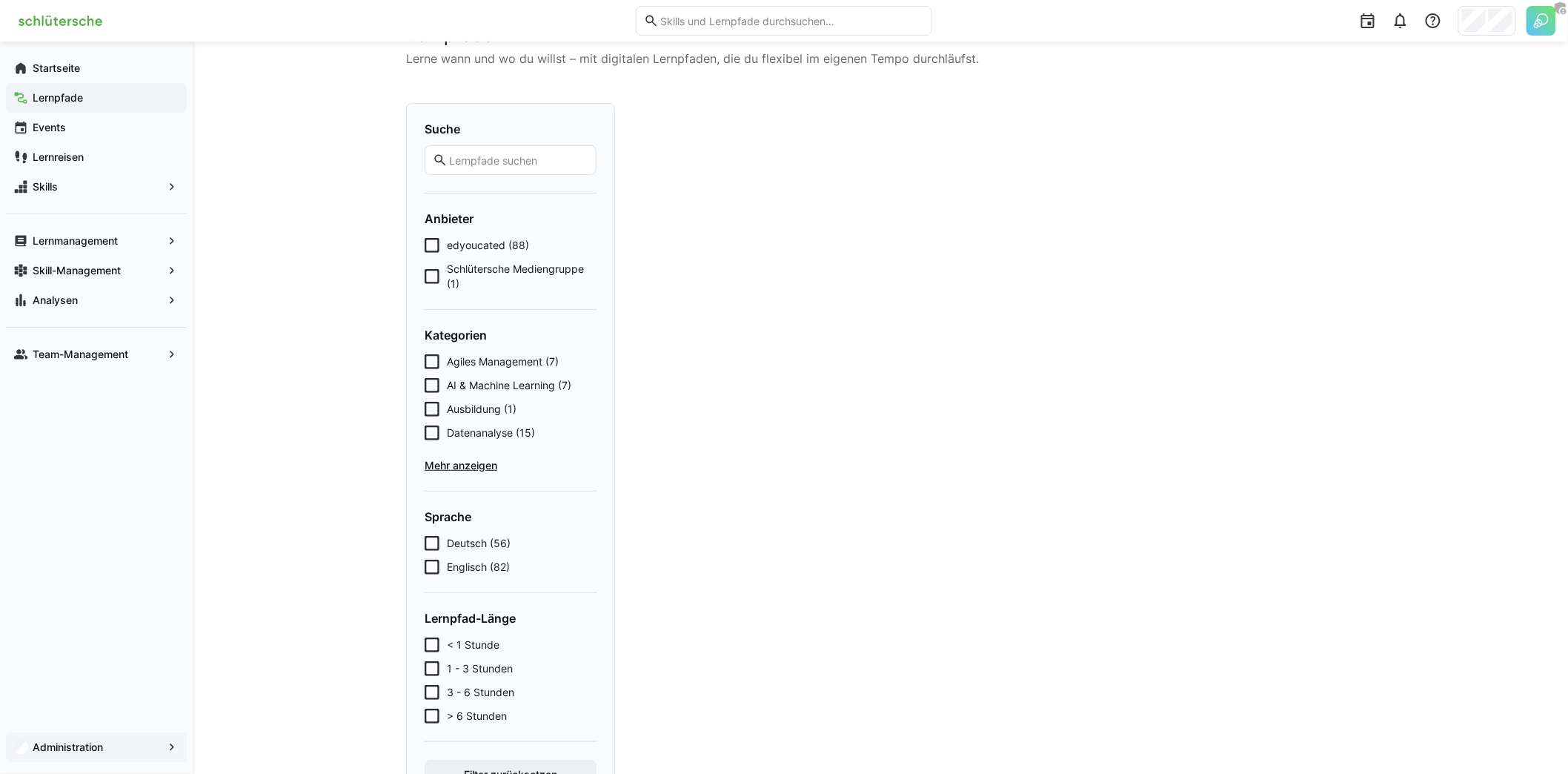
scroll to position [118, 0]
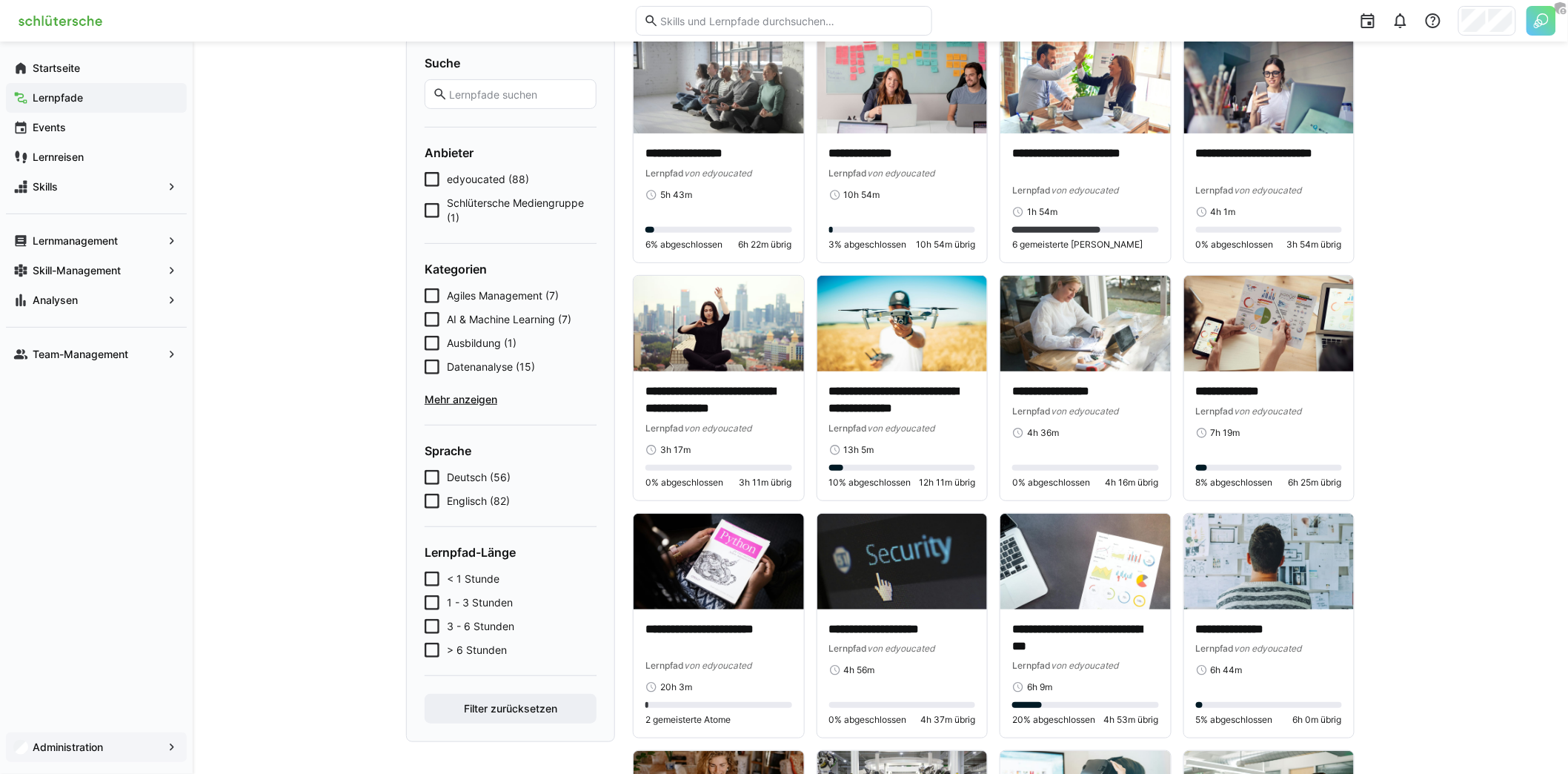
click at [488, 403] on span "Mehr anzeigen" at bounding box center [510, 400] width 172 height 15
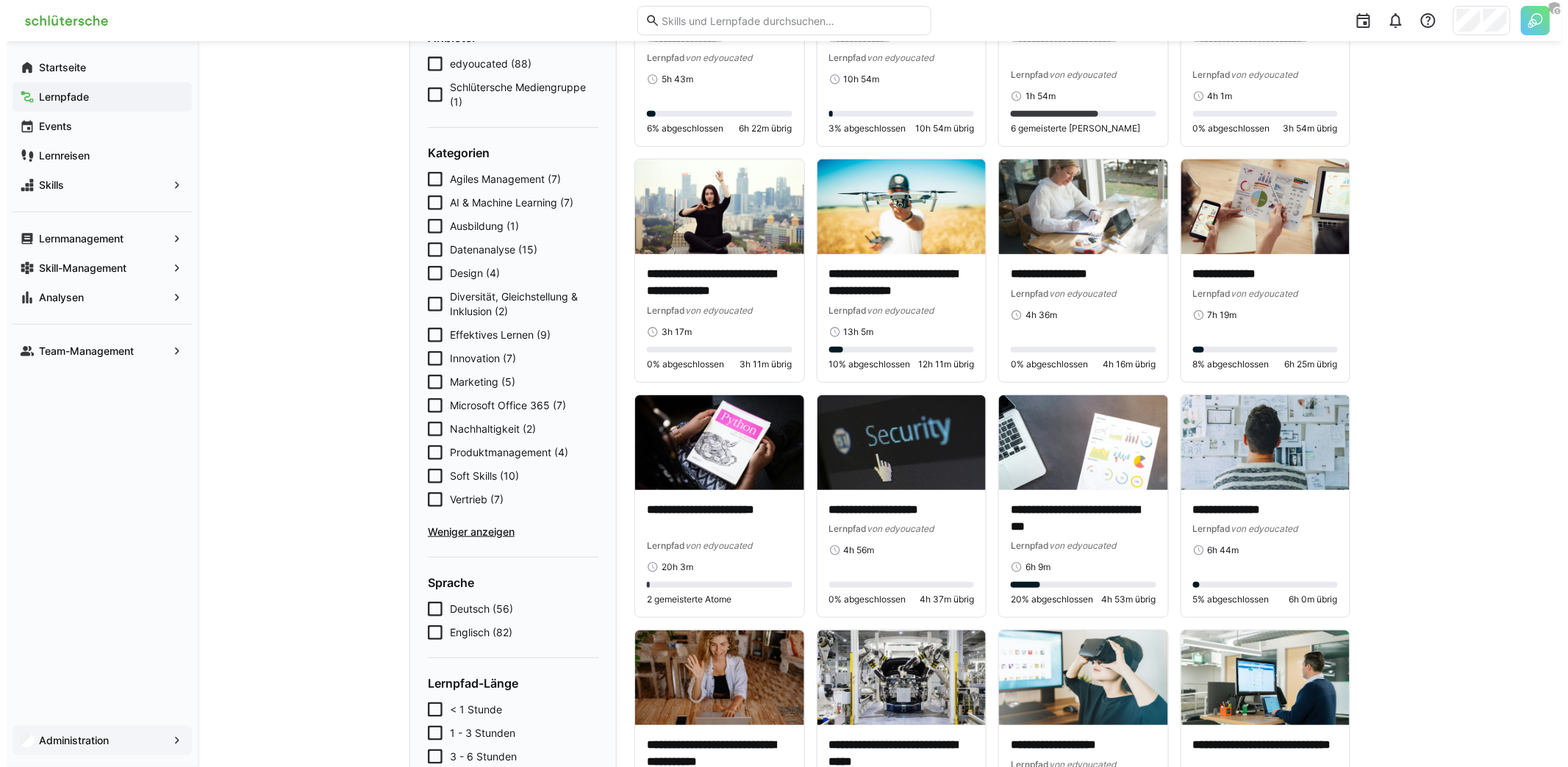
scroll to position [0, 0]
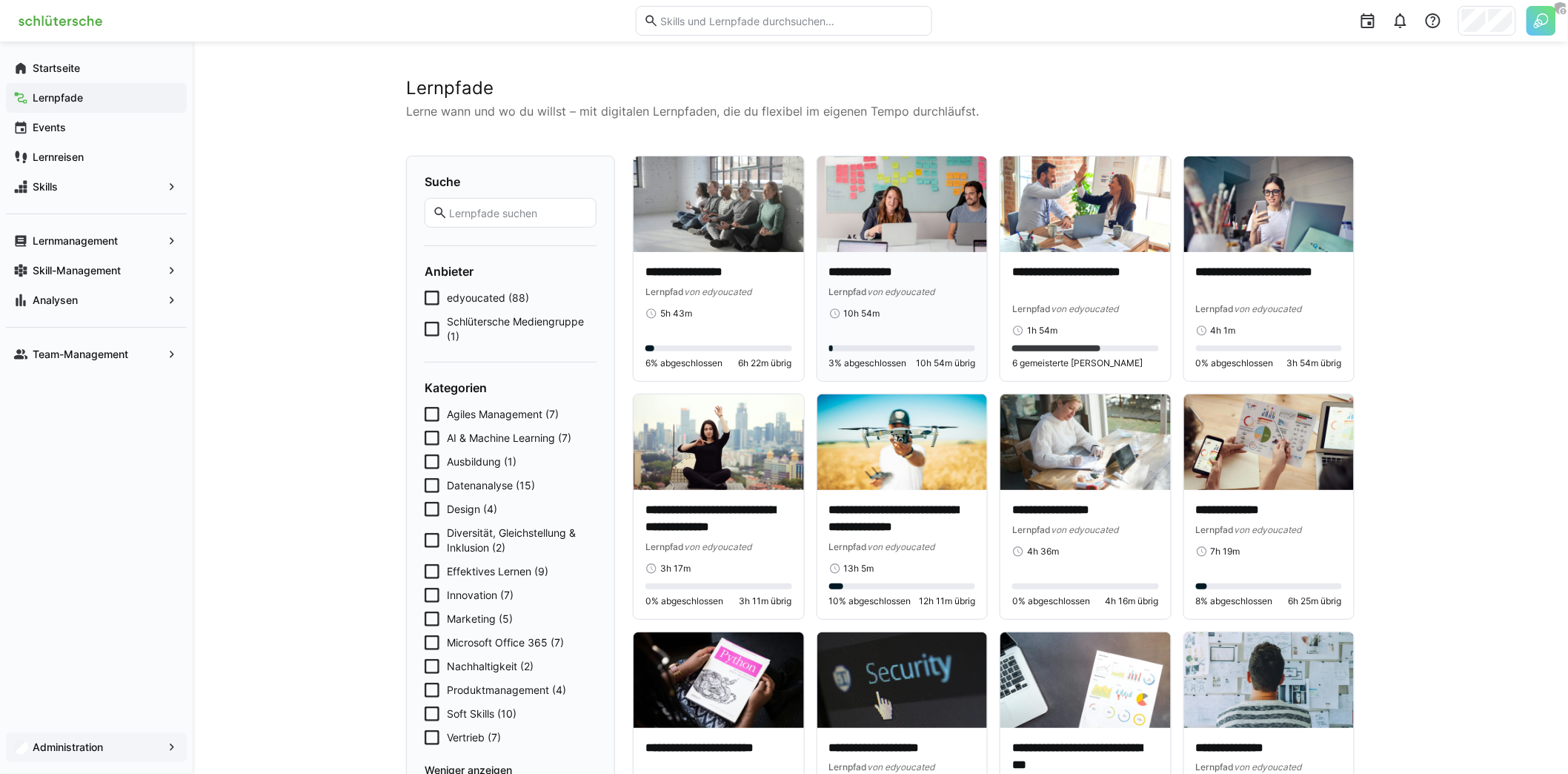
click at [860, 305] on div "**********" at bounding box center [902, 292] width 147 height 56
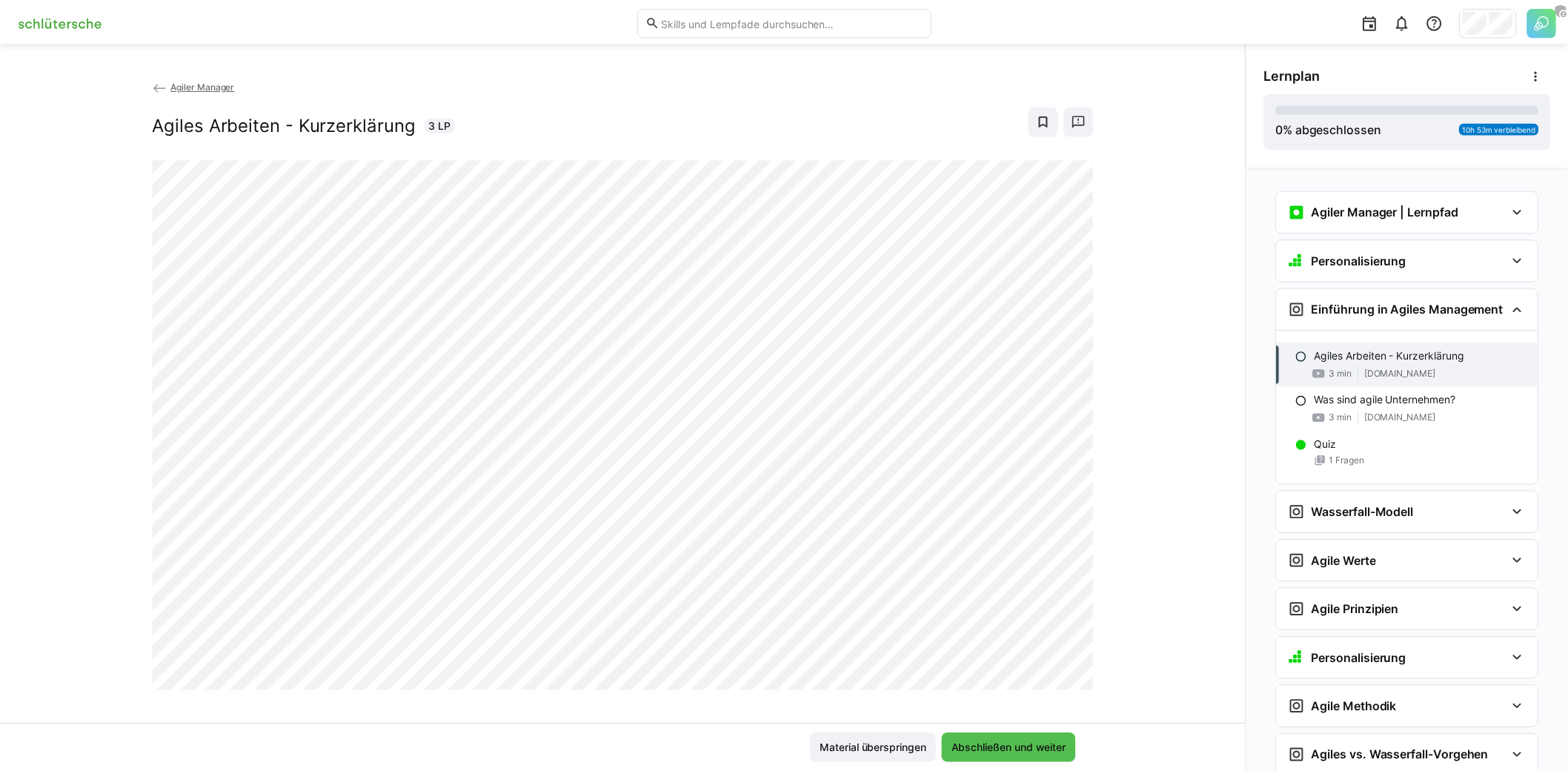
scroll to position [120, 0]
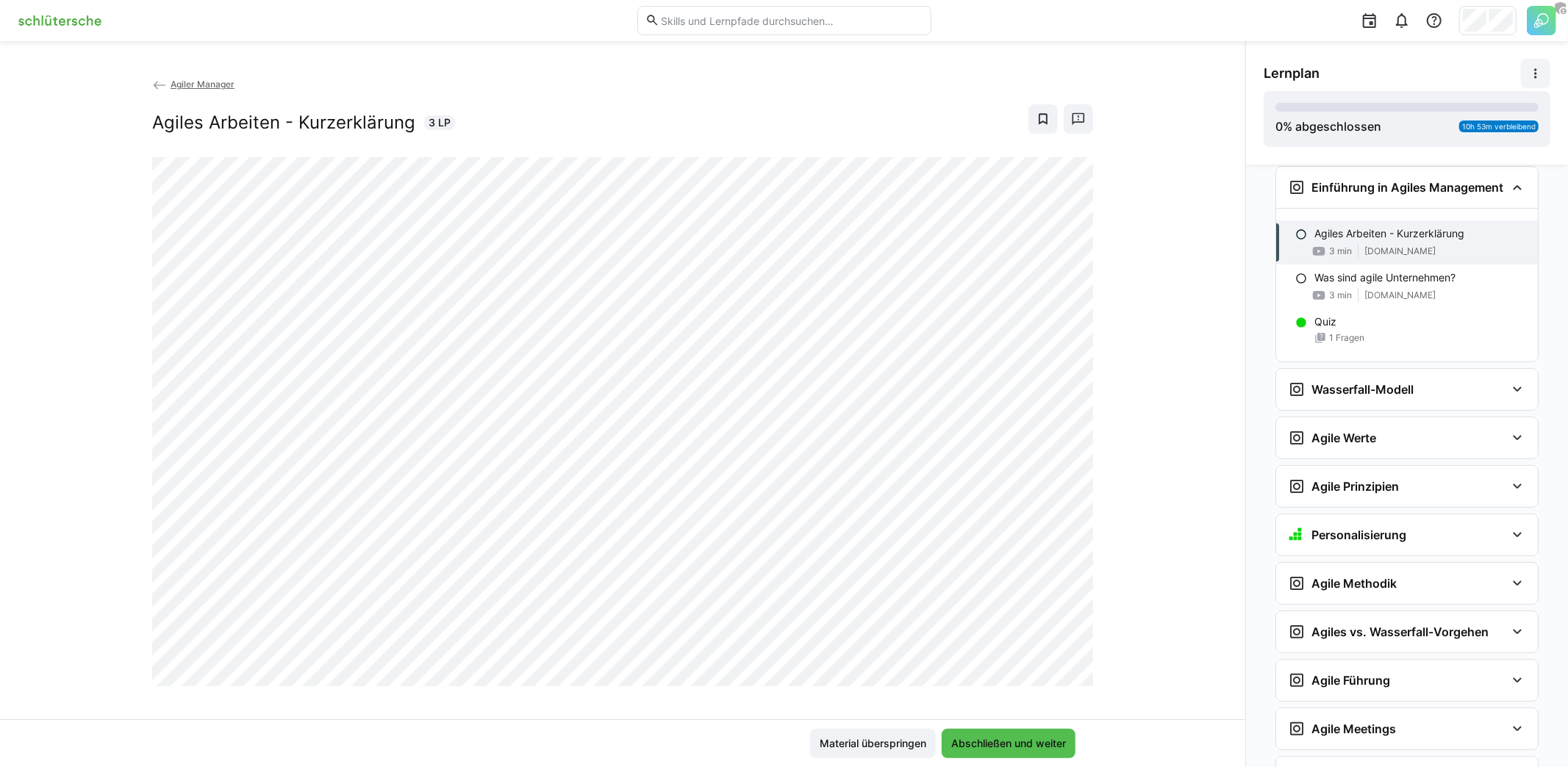
click at [1549, 65] on span at bounding box center [1536, 74] width 30 height 30
click at [1493, 184] on div "Lernpfad deaktivieren" at bounding box center [1485, 186] width 106 height 15
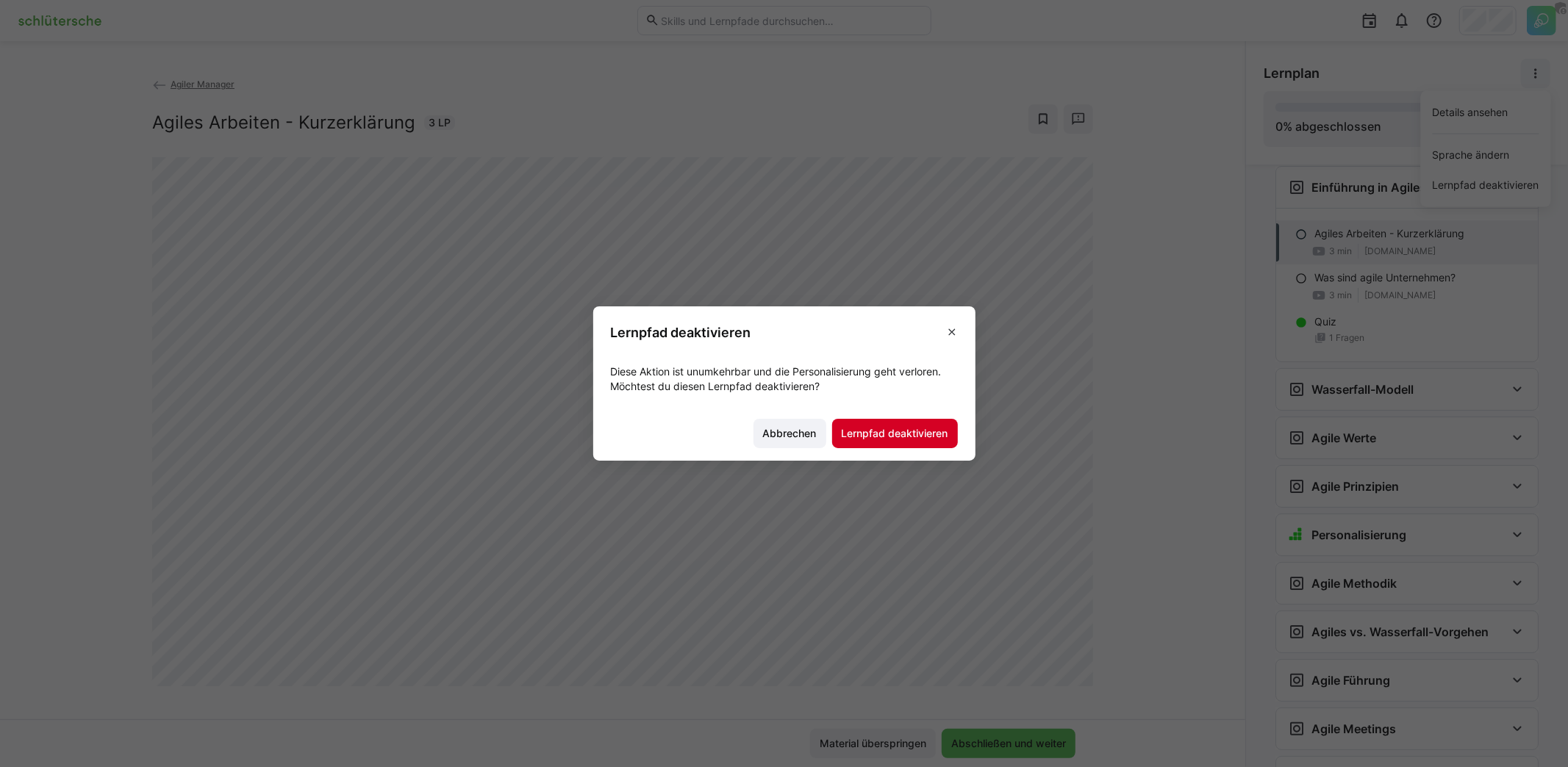
click at [924, 435] on span "Lernpfad deaktivieren" at bounding box center [895, 434] width 111 height 15
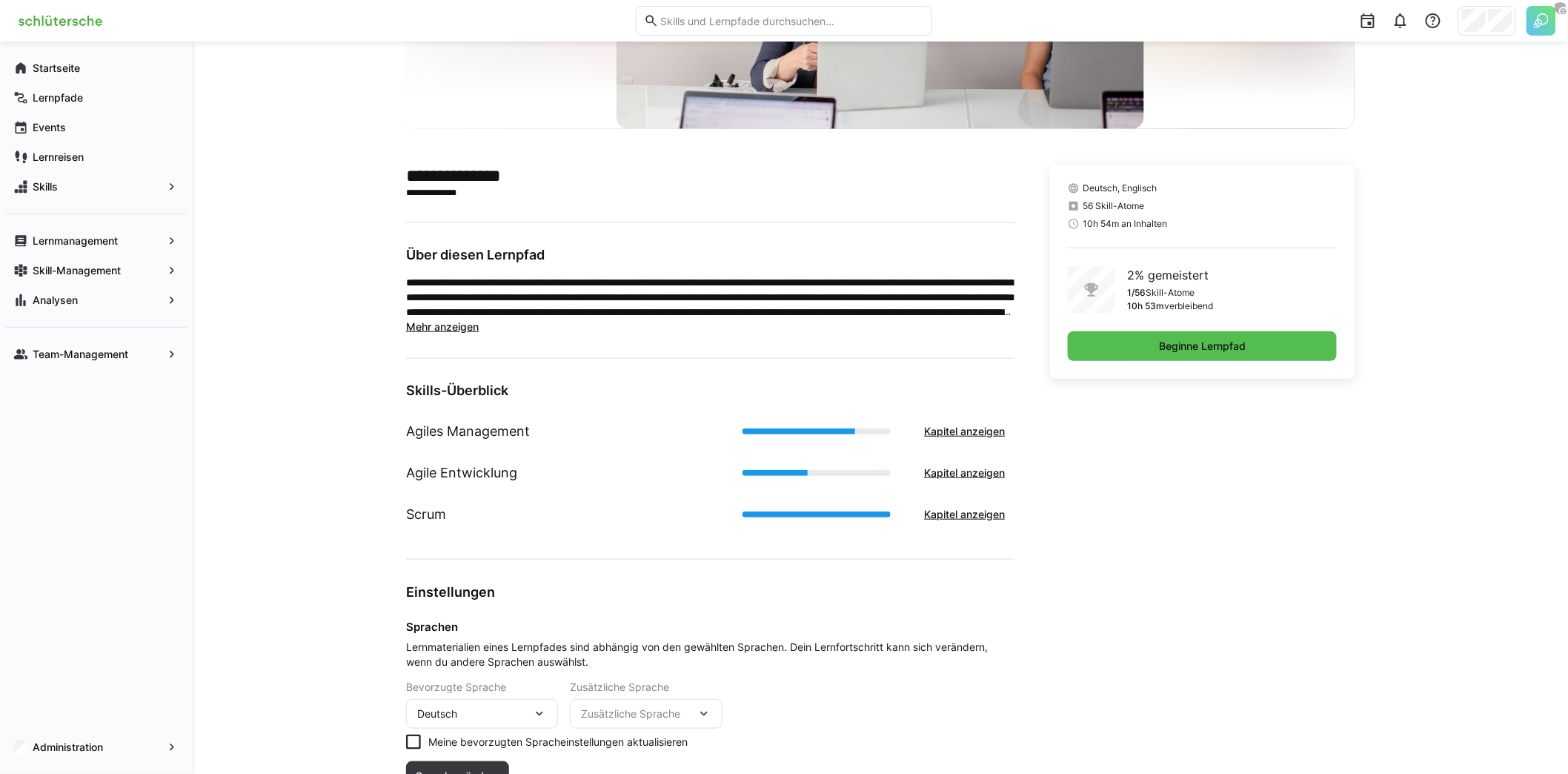
scroll to position [203, 0]
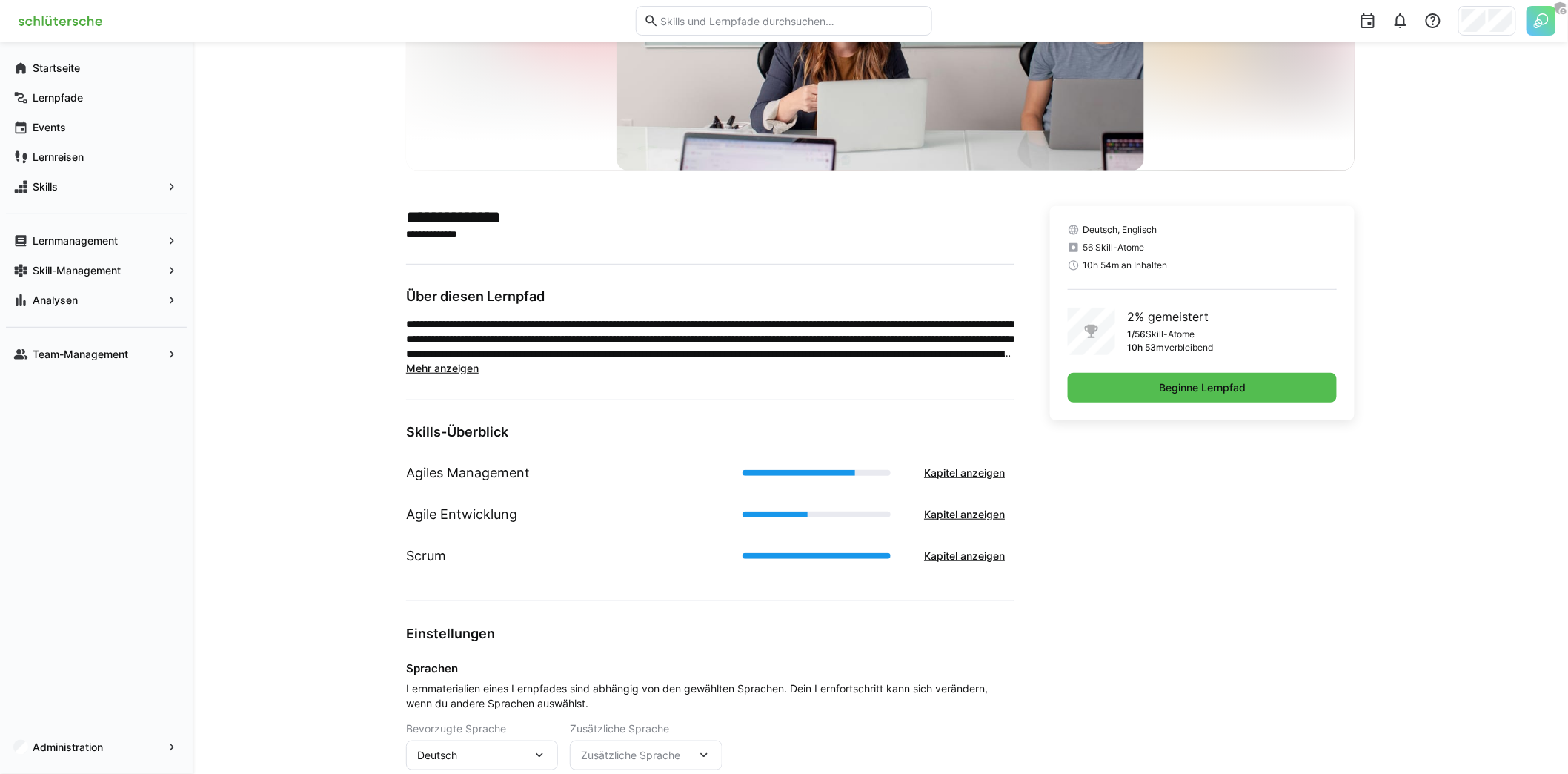
click at [433, 361] on app-truncated-text "**********" at bounding box center [710, 346] width 608 height 60
click at [431, 364] on span "Mehr anzeigen" at bounding box center [443, 368] width 73 height 13
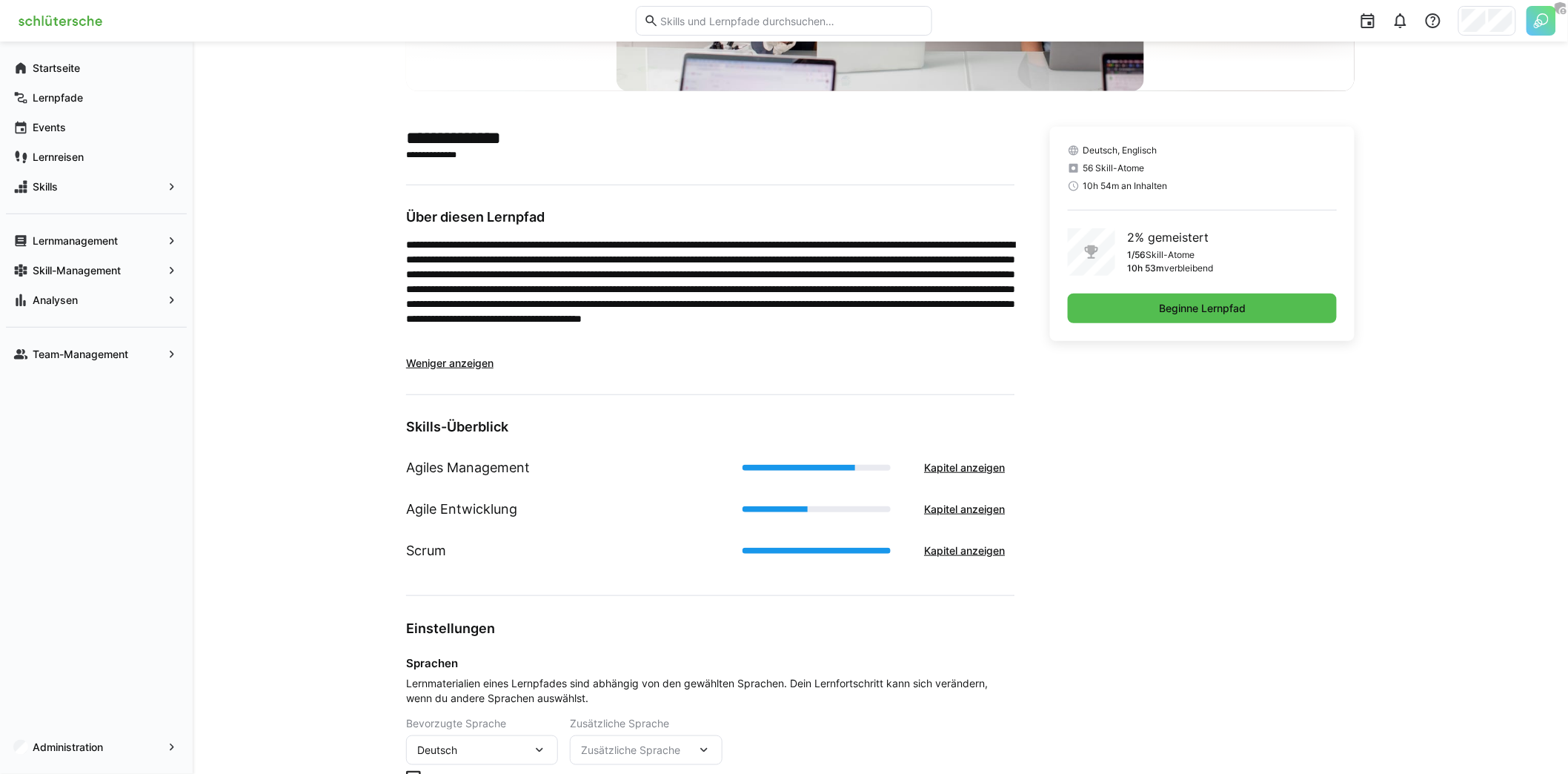
scroll to position [282, 0]
drag, startPoint x: 1133, startPoint y: 255, endPoint x: 1218, endPoint y: 255, distance: 85.0
click at [1218, 255] on div "2% gemeistert 1/56 Skill-Atome 10h 53m verbleibend" at bounding box center [1202, 253] width 269 height 48
click at [1225, 264] on div "2% gemeistert 1/56 Skill-Atome 10h 53m verbleibend" at bounding box center [1202, 253] width 269 height 48
drag, startPoint x: 1135, startPoint y: 161, endPoint x: 1156, endPoint y: 164, distance: 21.2
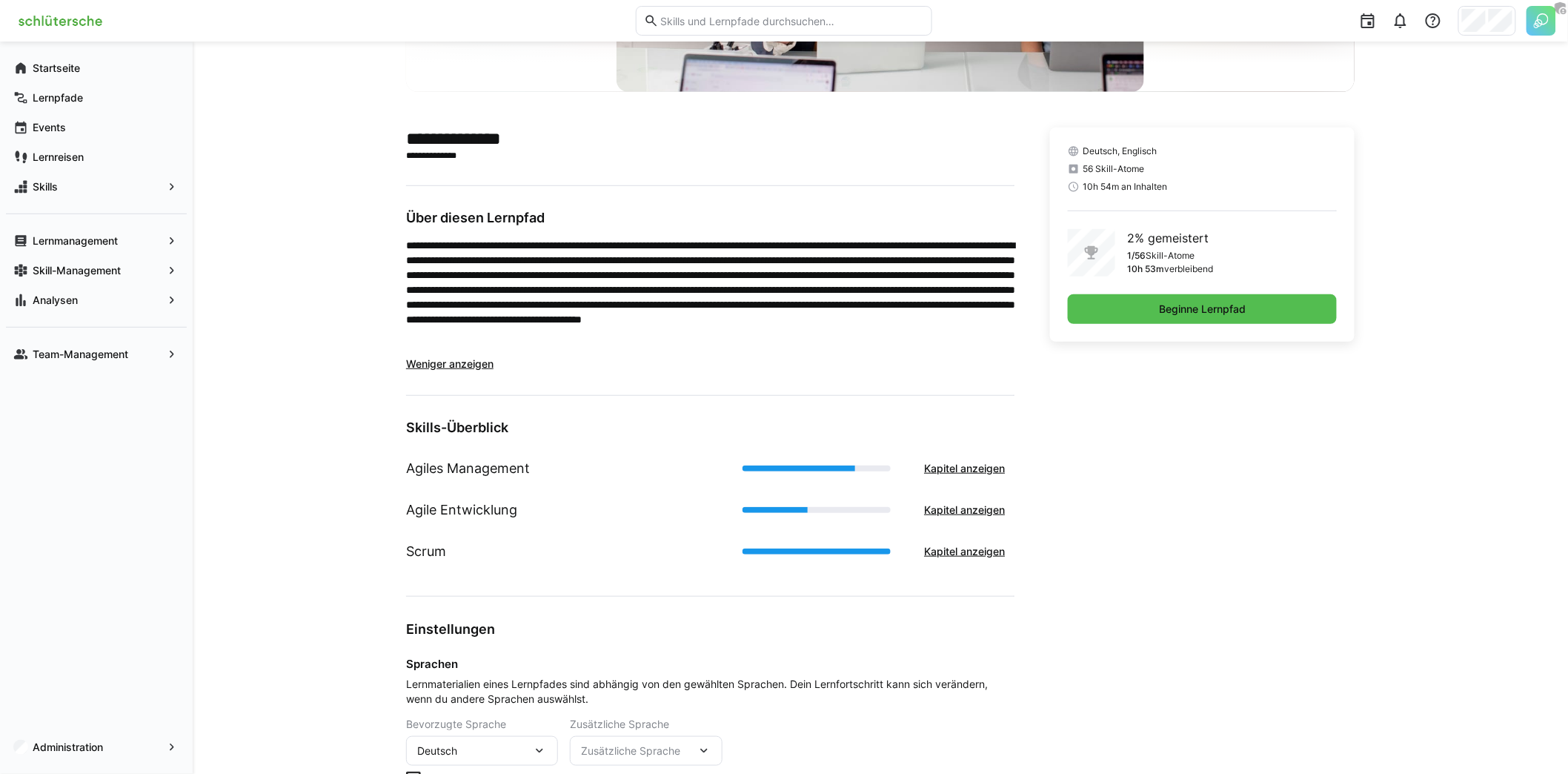
click at [1156, 164] on div "Deutsch, Englisch 56 Skill-Atome 10h 54m an Inhalten" at bounding box center [1202, 169] width 269 height 48
drag, startPoint x: 1160, startPoint y: 166, endPoint x: 1070, endPoint y: 168, distance: 90.0
click at [1070, 168] on div "56 Skill-Atome" at bounding box center [1202, 169] width 269 height 12
click at [1149, 185] on span "10h 54m an Inhalten" at bounding box center [1125, 187] width 85 height 12
click at [976, 301] on p "**********" at bounding box center [710, 297] width 608 height 118
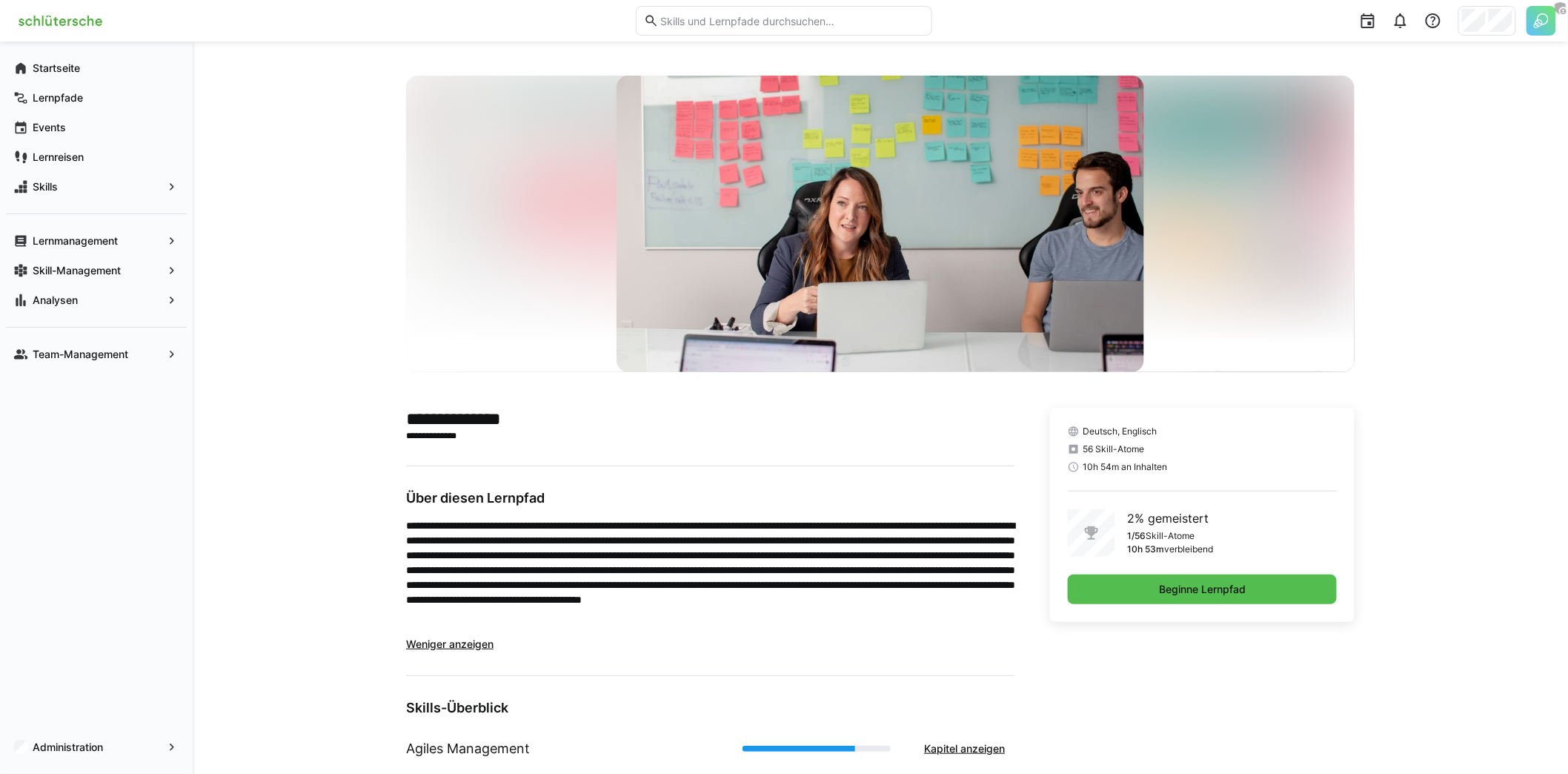
scroll to position [0, 0]
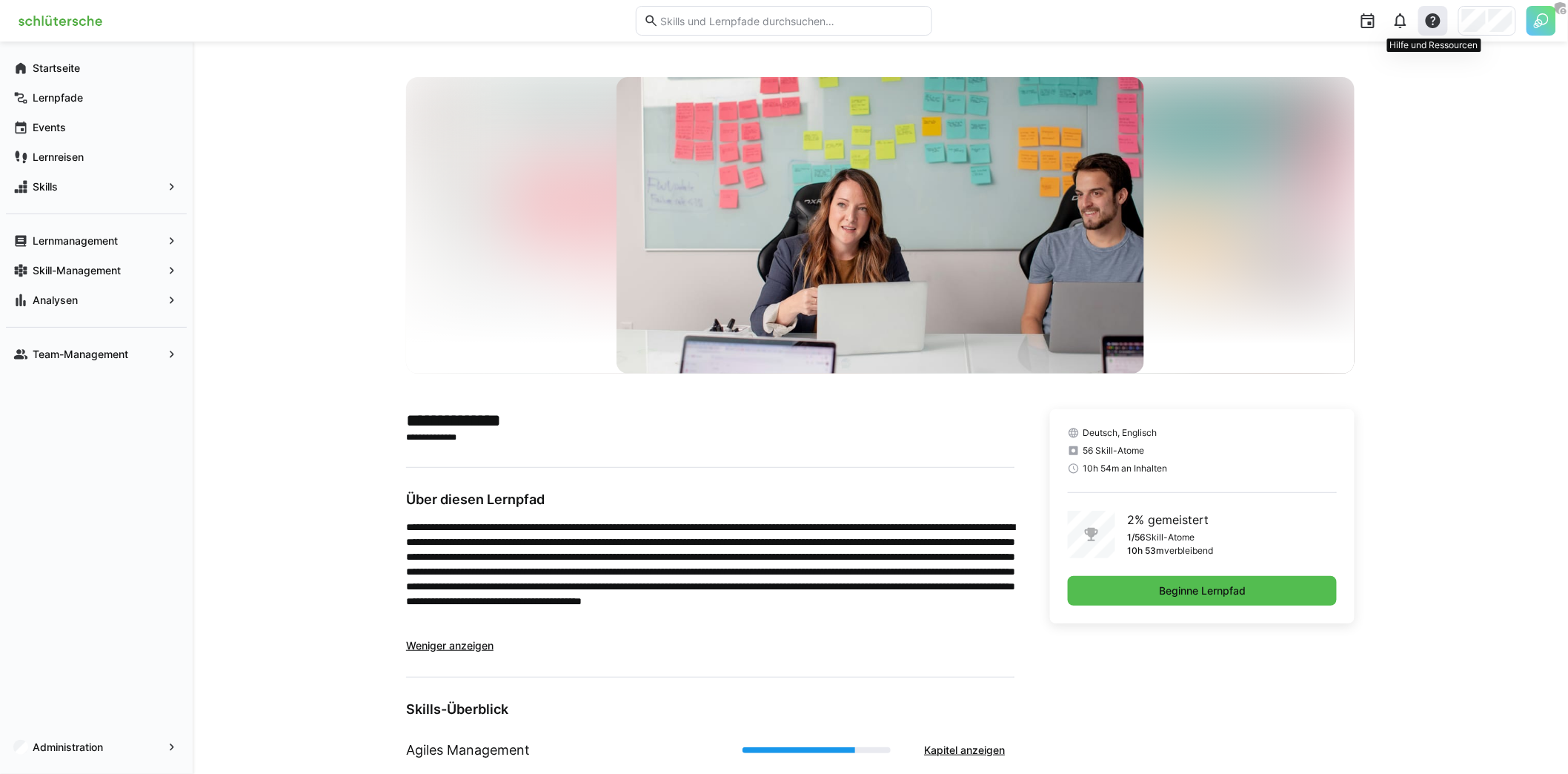
click at [1430, 25] on eds-icon at bounding box center [1433, 21] width 18 height 18
click at [1407, 59] on div "Hilfecenter besuchen" at bounding box center [1363, 60] width 103 height 15
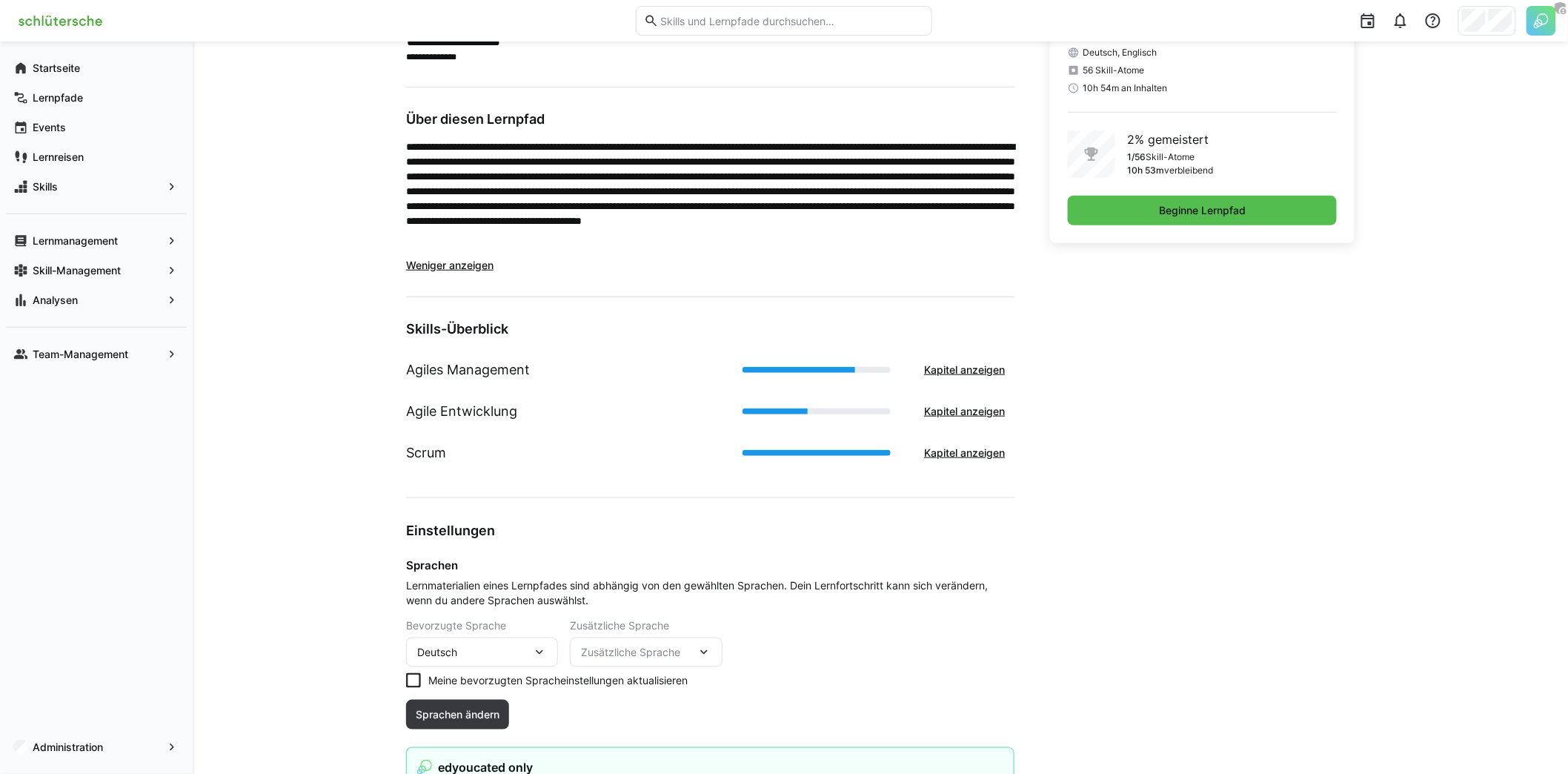
scroll to position [170, 0]
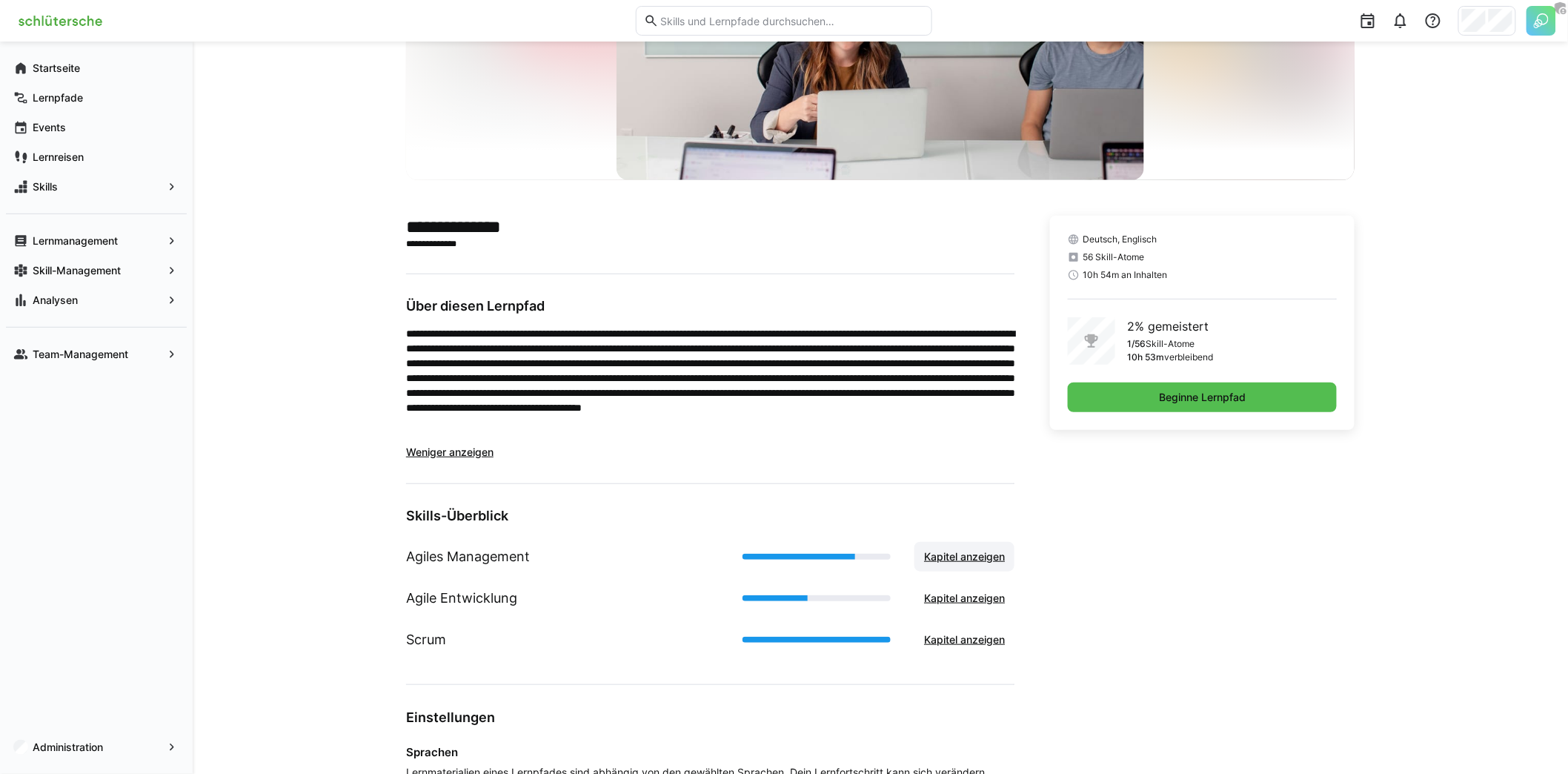
click at [986, 549] on span "Kapitel anzeigen" at bounding box center [964, 557] width 86 height 15
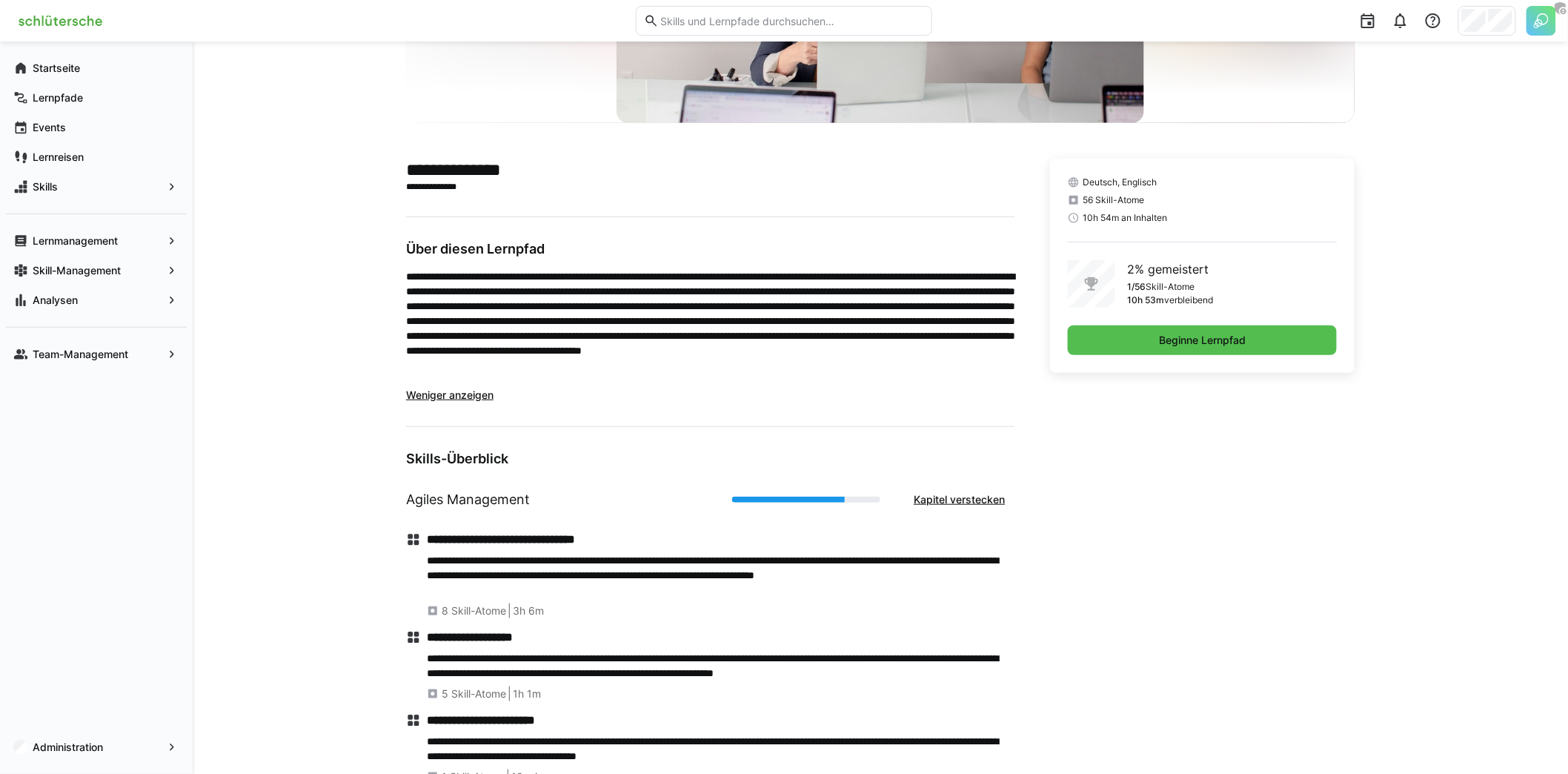
scroll to position [315, 0]
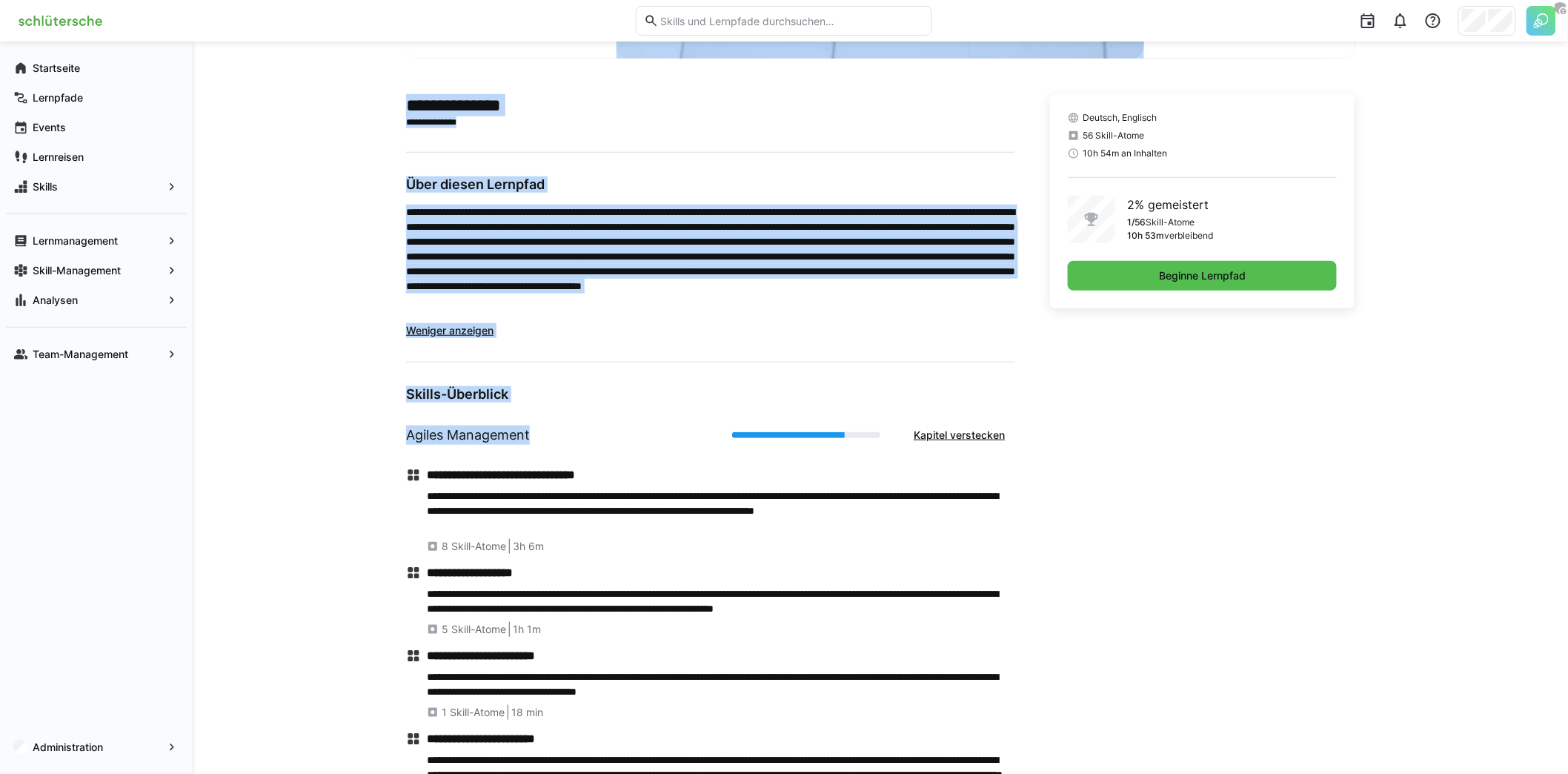
drag, startPoint x: 424, startPoint y: 435, endPoint x: 565, endPoint y: 434, distance: 141.0
click at [554, 434] on div "**********" at bounding box center [880, 593] width 1375 height 1734
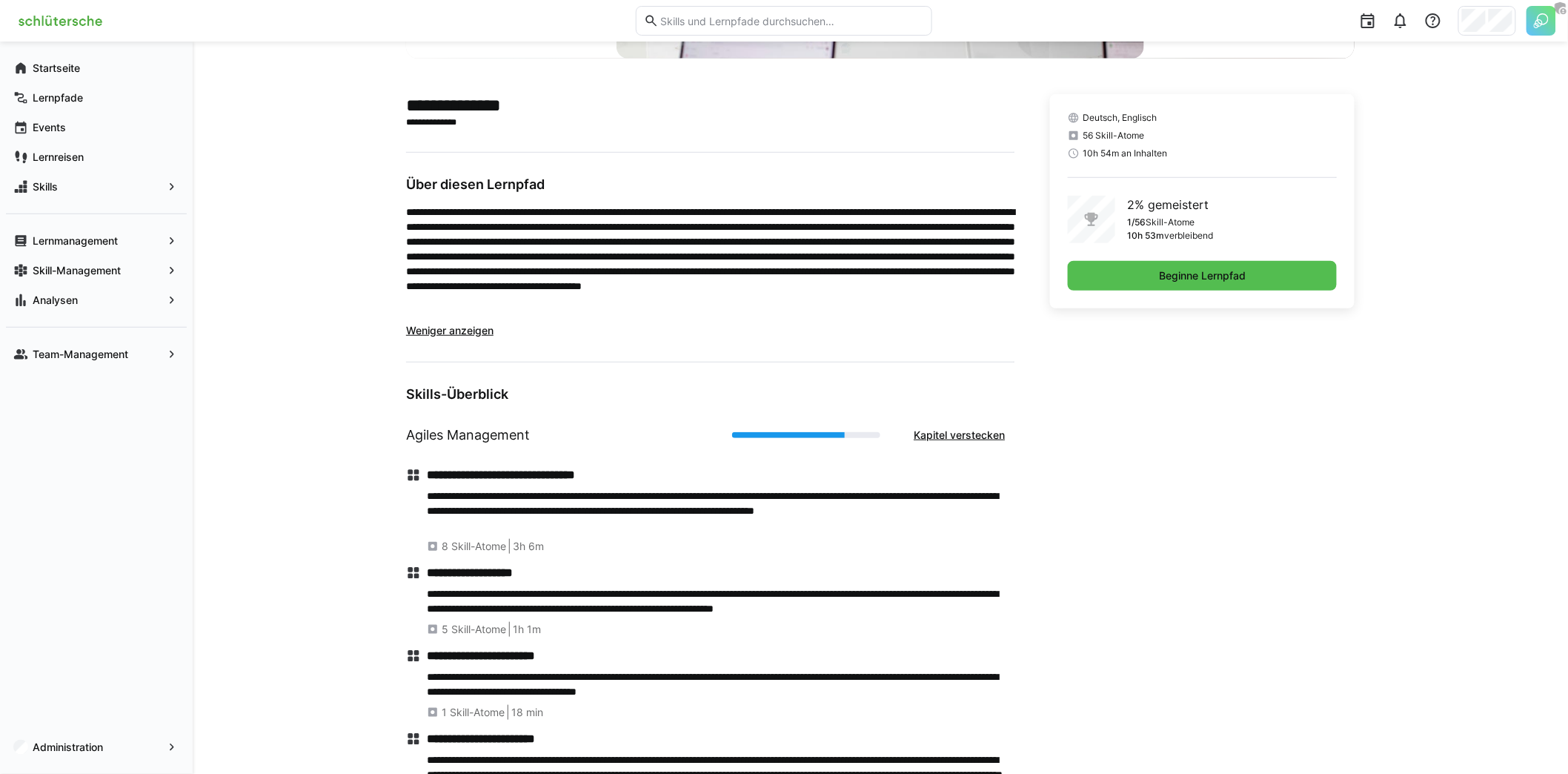
click at [569, 434] on div "Agiles Management Kapitel verstecken" at bounding box center [710, 435] width 608 height 42
drag, startPoint x: 643, startPoint y: 473, endPoint x: 422, endPoint y: 473, distance: 221.0
click at [422, 473] on div "**********" at bounding box center [710, 511] width 608 height 86
click at [710, 458] on div "**********" at bounding box center [710, 700] width 608 height 489
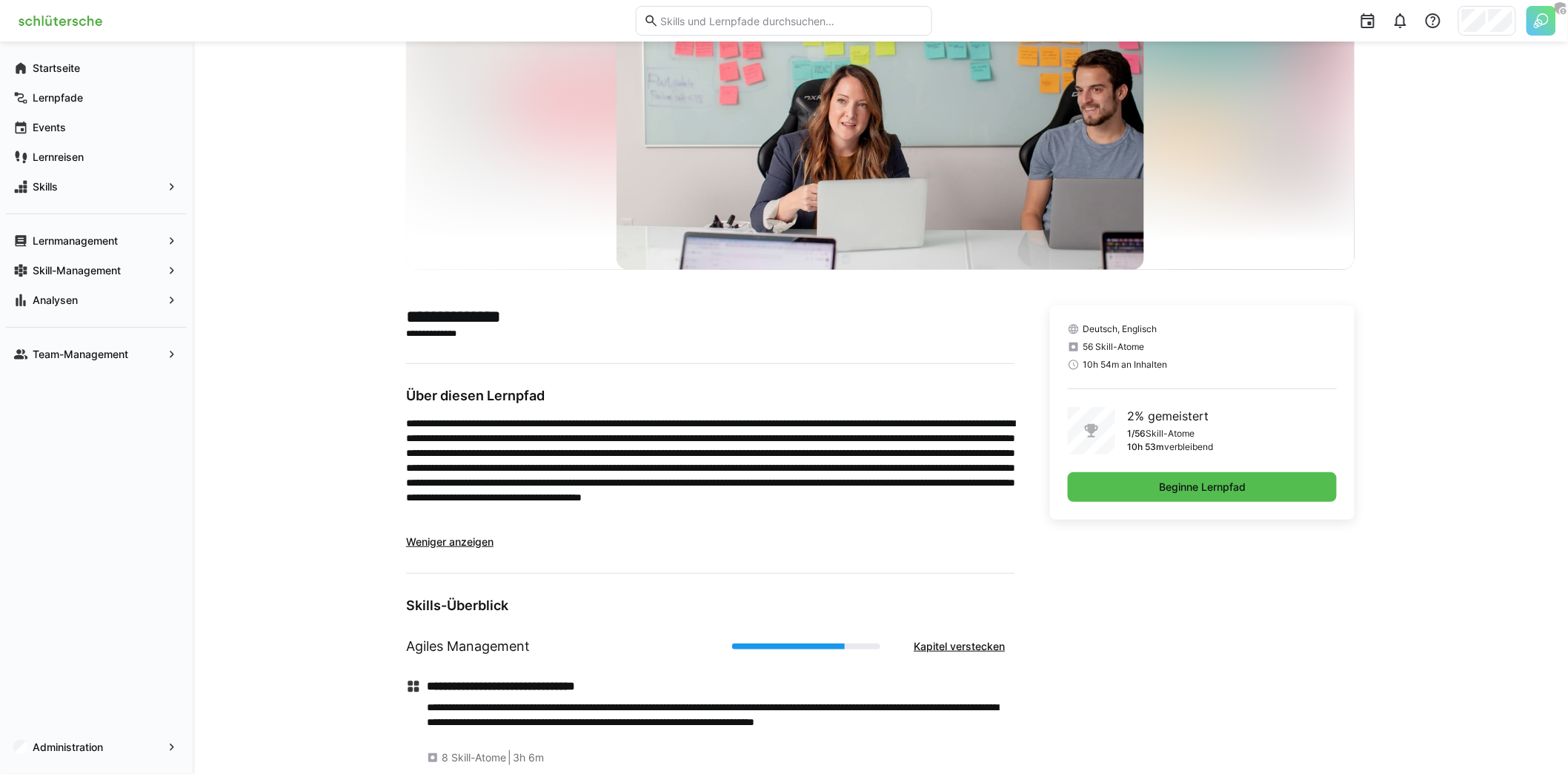
scroll to position [95, 0]
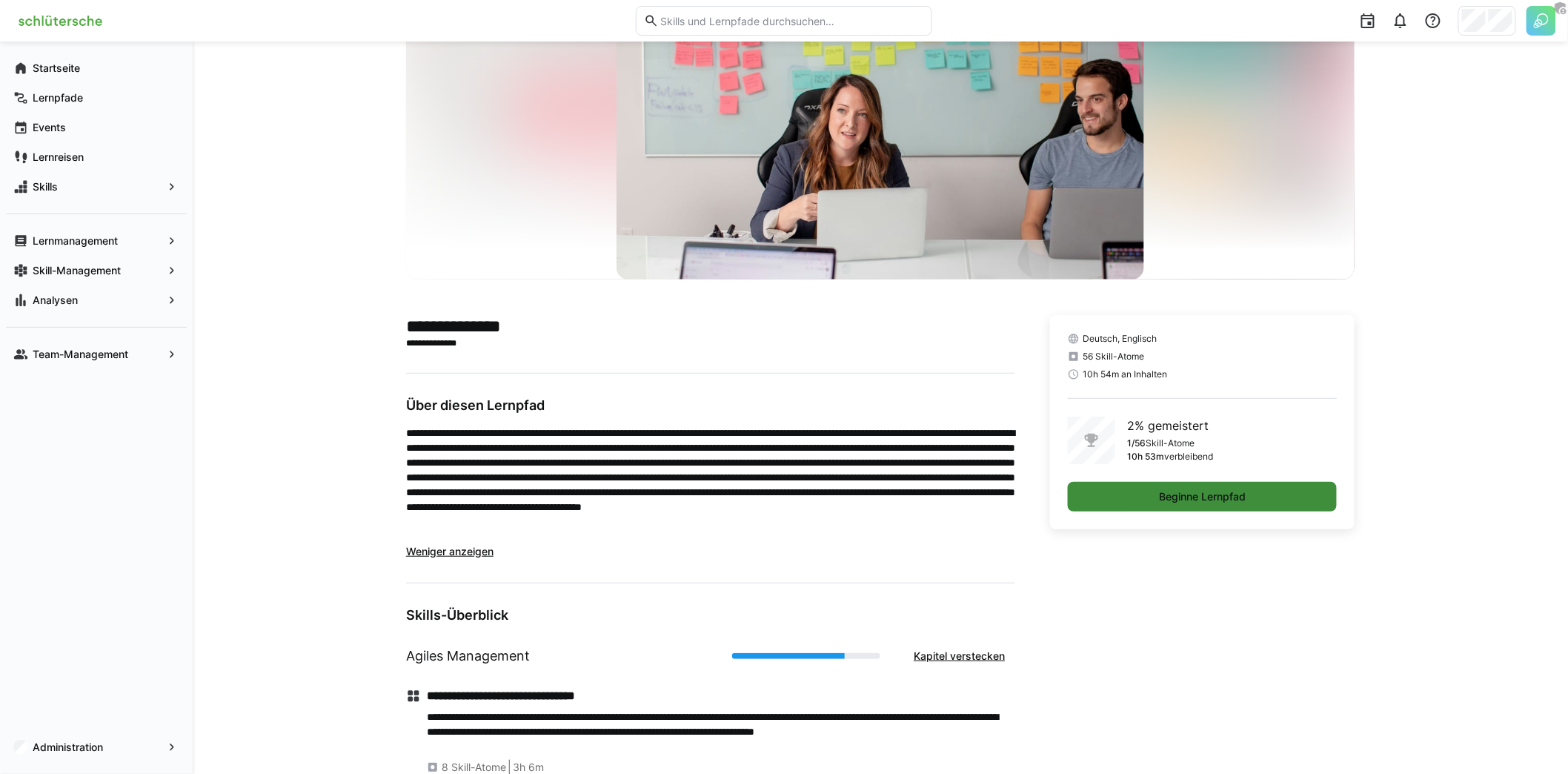
click at [1192, 500] on span "Beginne Lernpfad" at bounding box center [1202, 496] width 91 height 15
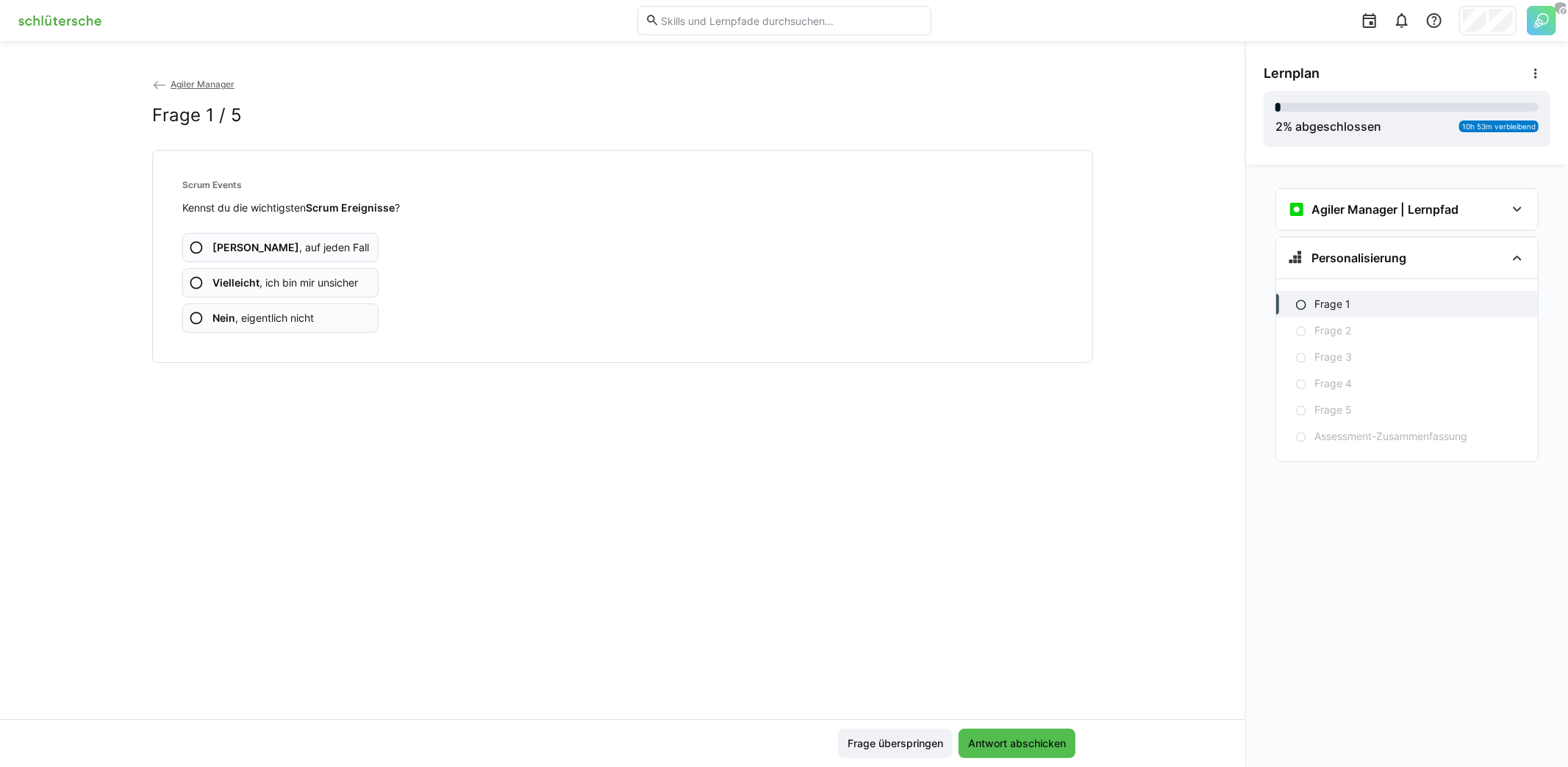
click at [282, 253] on span "Ja , auf jeden Fall" at bounding box center [291, 248] width 156 height 15
click at [322, 323] on app-assessment-question-radio "Nein , eigentlich nicht" at bounding box center [280, 318] width 196 height 30
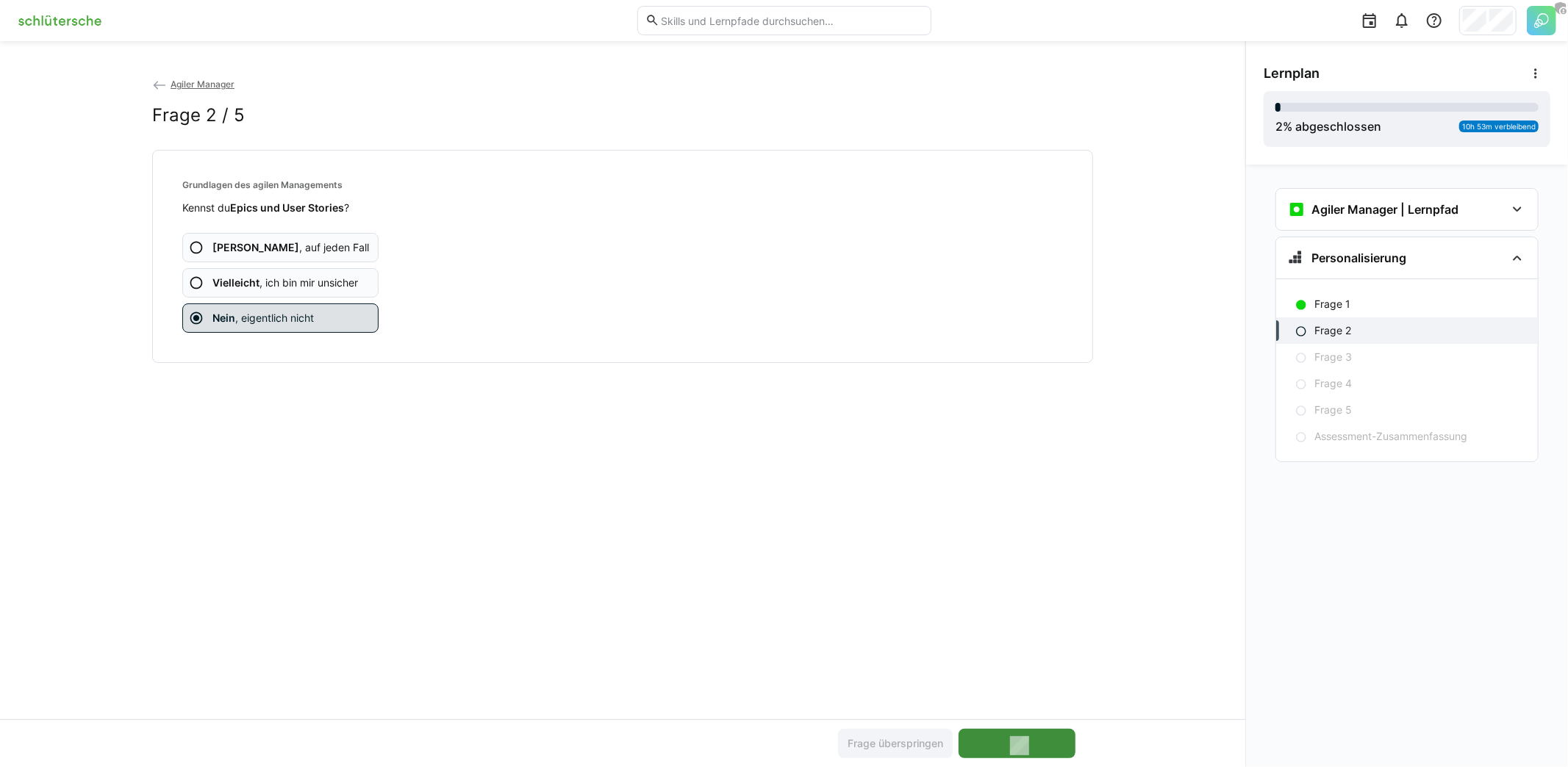
click at [315, 289] on app-assessment-question-radio "Vielleicht , ich bin mir unsicher" at bounding box center [280, 283] width 196 height 30
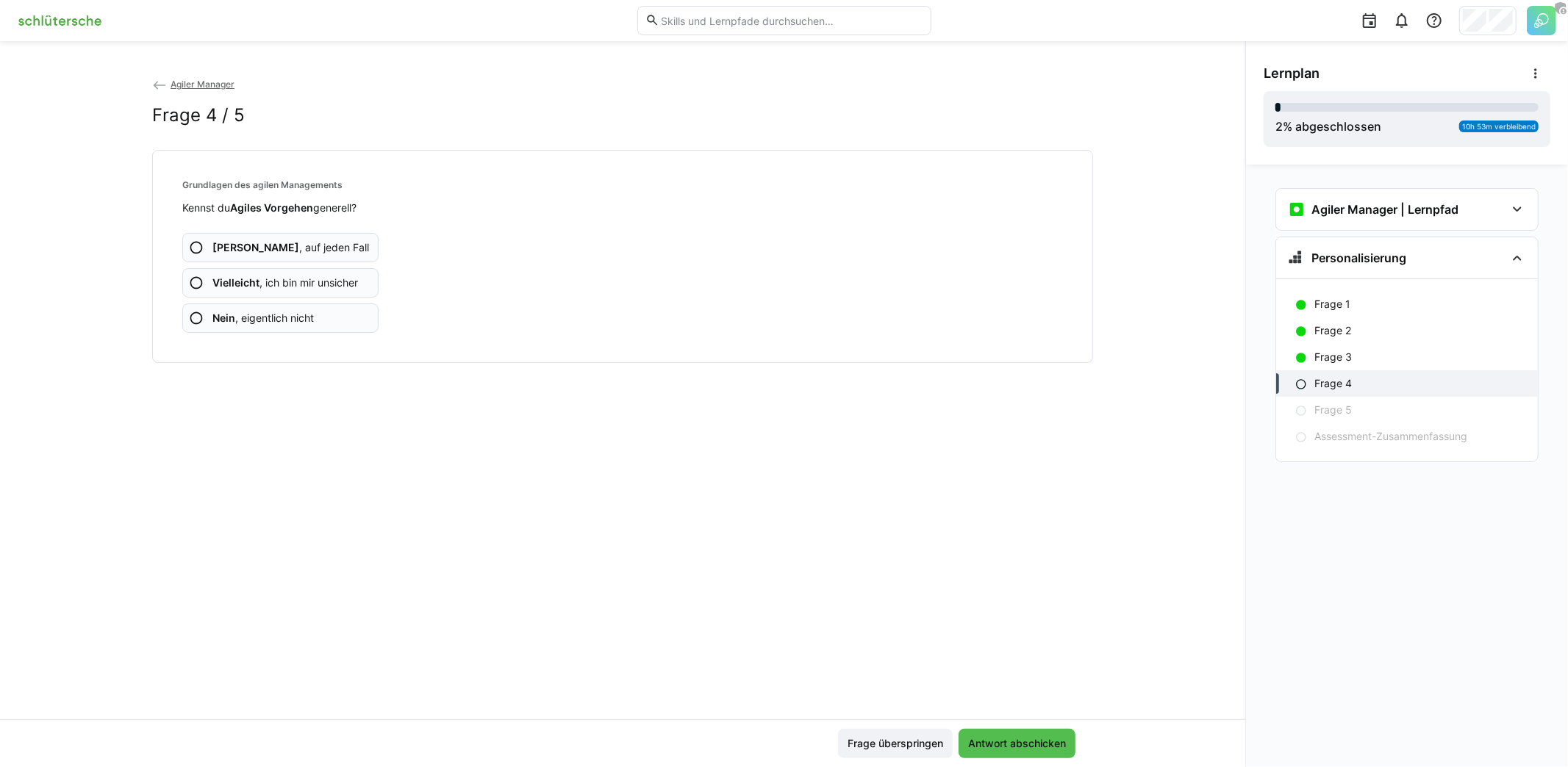
click at [312, 247] on app-assessment-question-radio "Ja , auf jeden Fall" at bounding box center [280, 248] width 196 height 30
click at [309, 280] on span "Vielleicht , ich bin mir unsicher" at bounding box center [285, 283] width 145 height 15
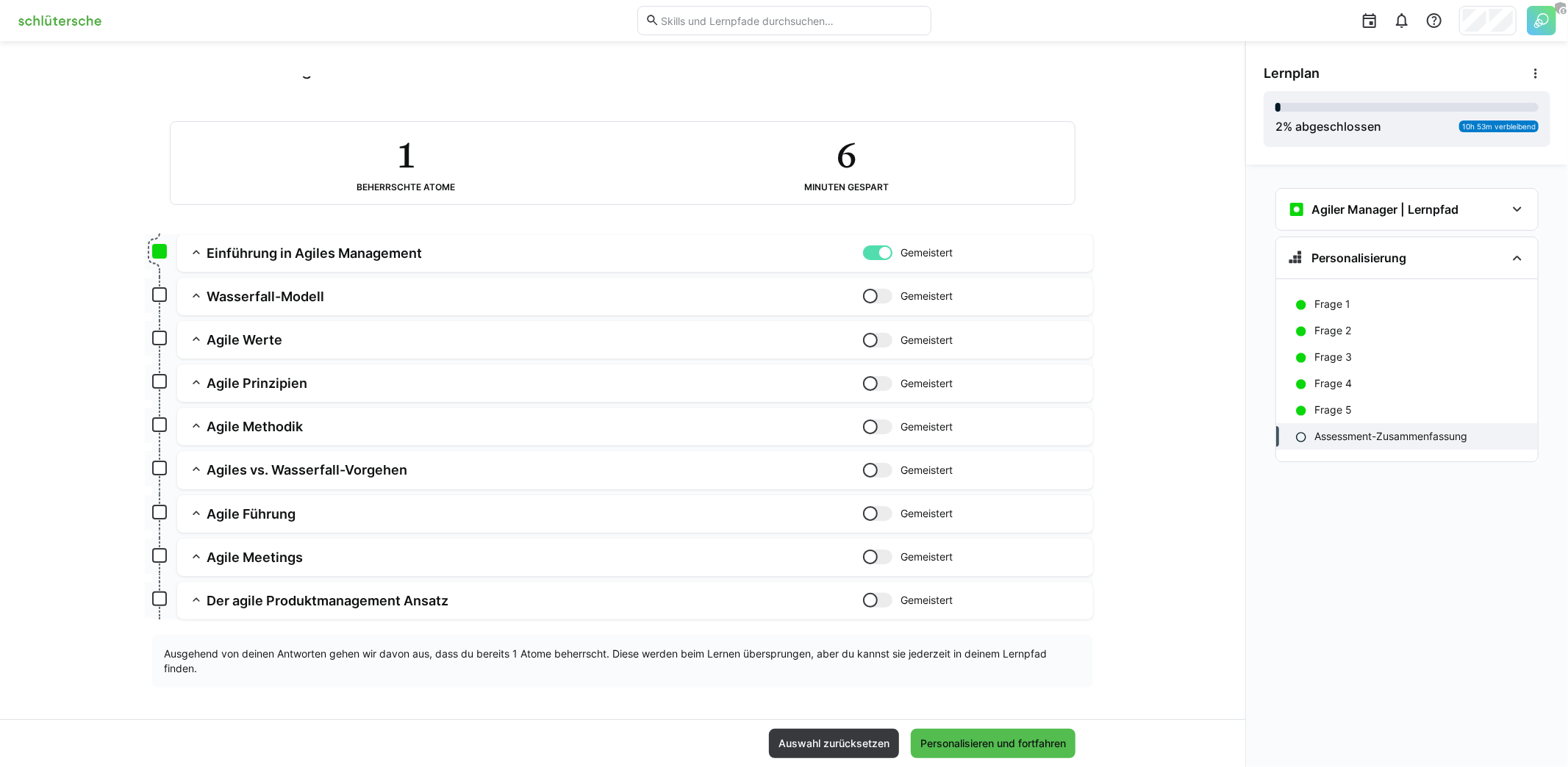
scroll to position [48, 0]
click at [879, 297] on div at bounding box center [877, 294] width 30 height 15
click at [882, 331] on div at bounding box center [877, 339] width 30 height 15
click at [882, 385] on div at bounding box center [877, 382] width 30 height 15
click at [866, 412] on app-summary-expansion "Agile Methodik Gemeistert Skill: Agile Methodik Kapitel: Einführung Agilität Be…" at bounding box center [635, 425] width 916 height 38
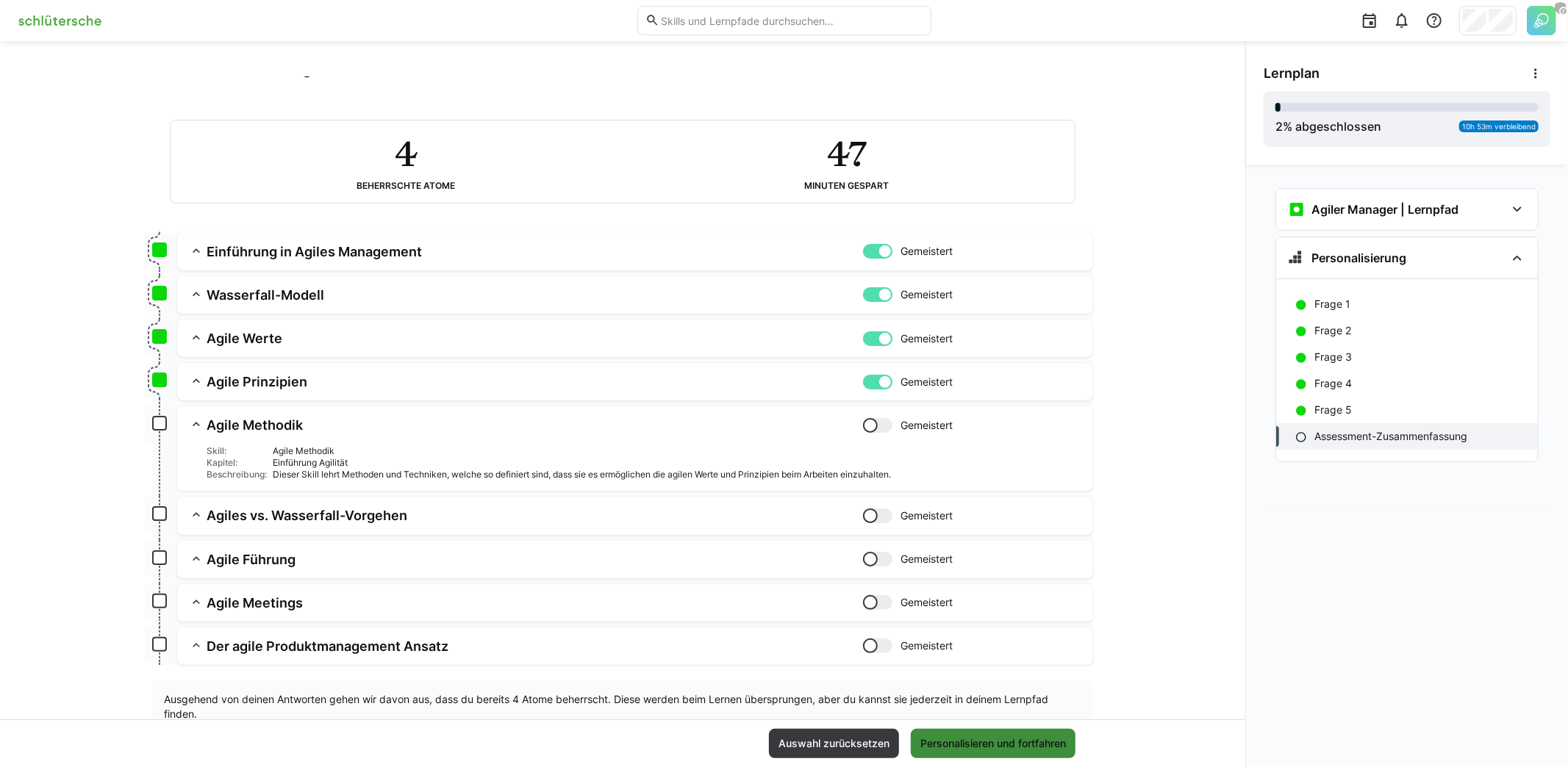
click at [1007, 736] on span "Personalisieren und fortfahren" at bounding box center [992, 743] width 150 height 15
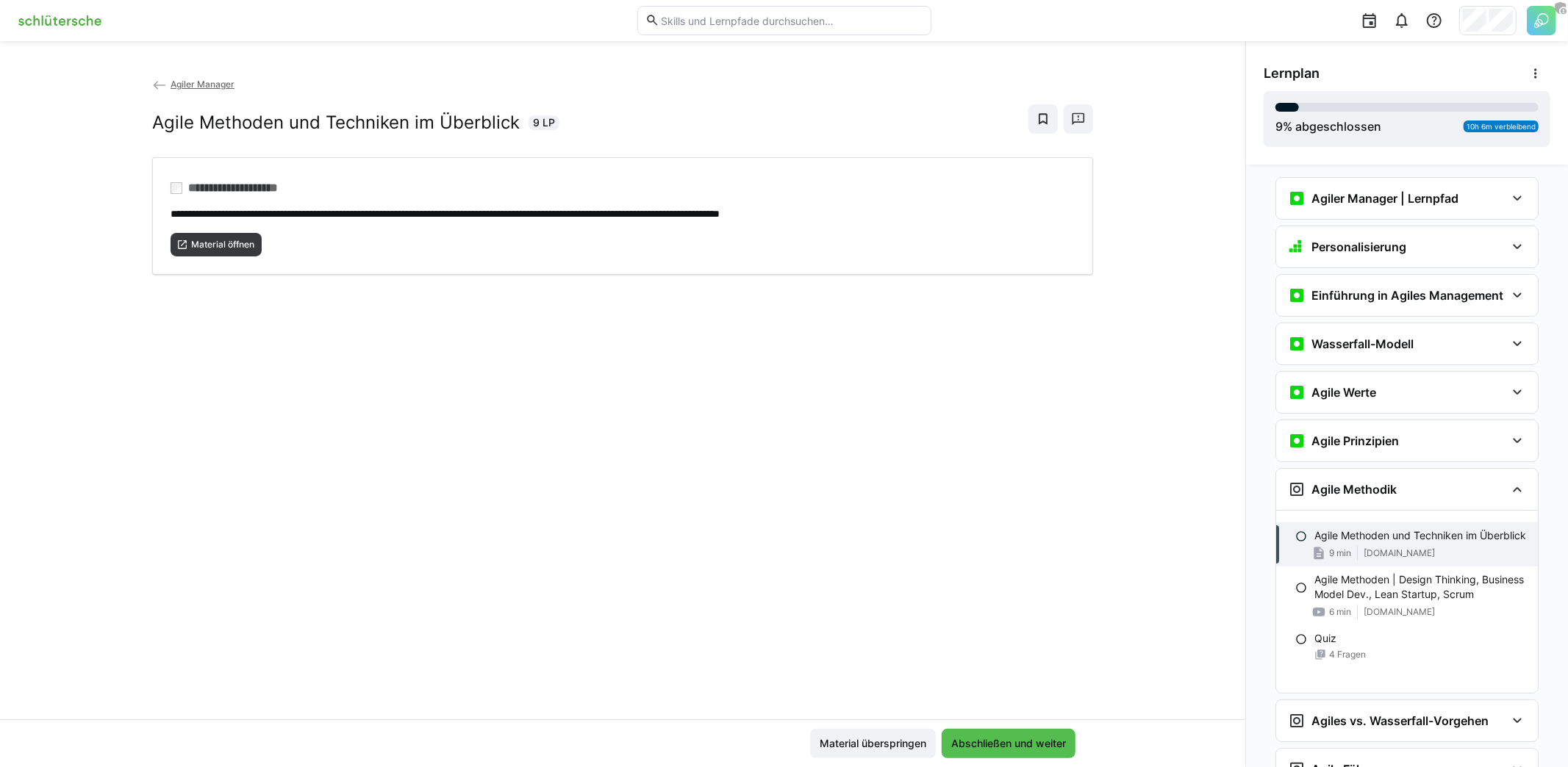
scroll to position [12, 0]
click at [1033, 732] on span "Abschließen und weiter" at bounding box center [1008, 743] width 134 height 30
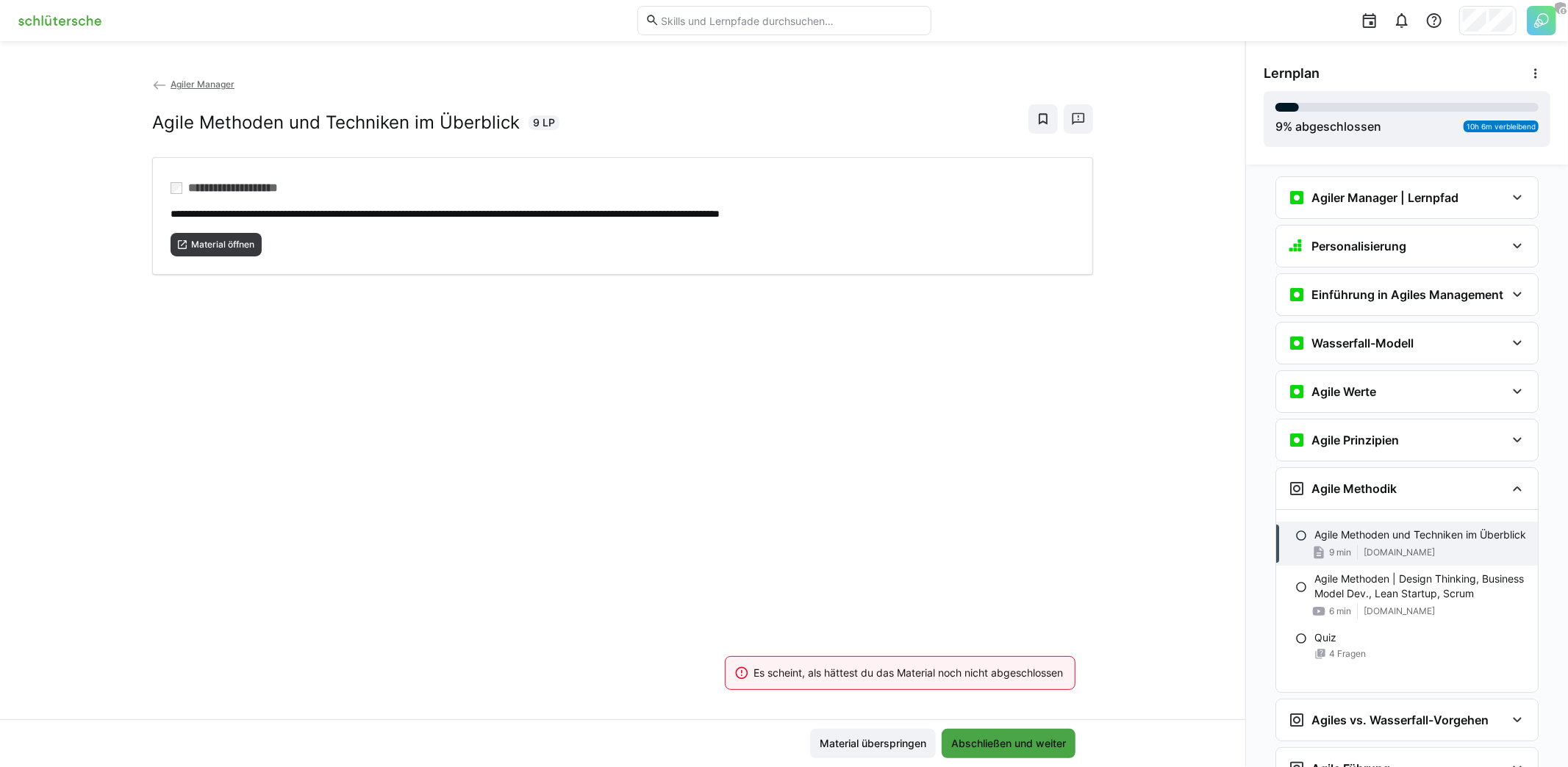
click at [1034, 734] on span "Abschließen und weiter" at bounding box center [1008, 743] width 134 height 30
click at [1035, 735] on span "Abschließen und weiter" at bounding box center [1008, 743] width 134 height 30
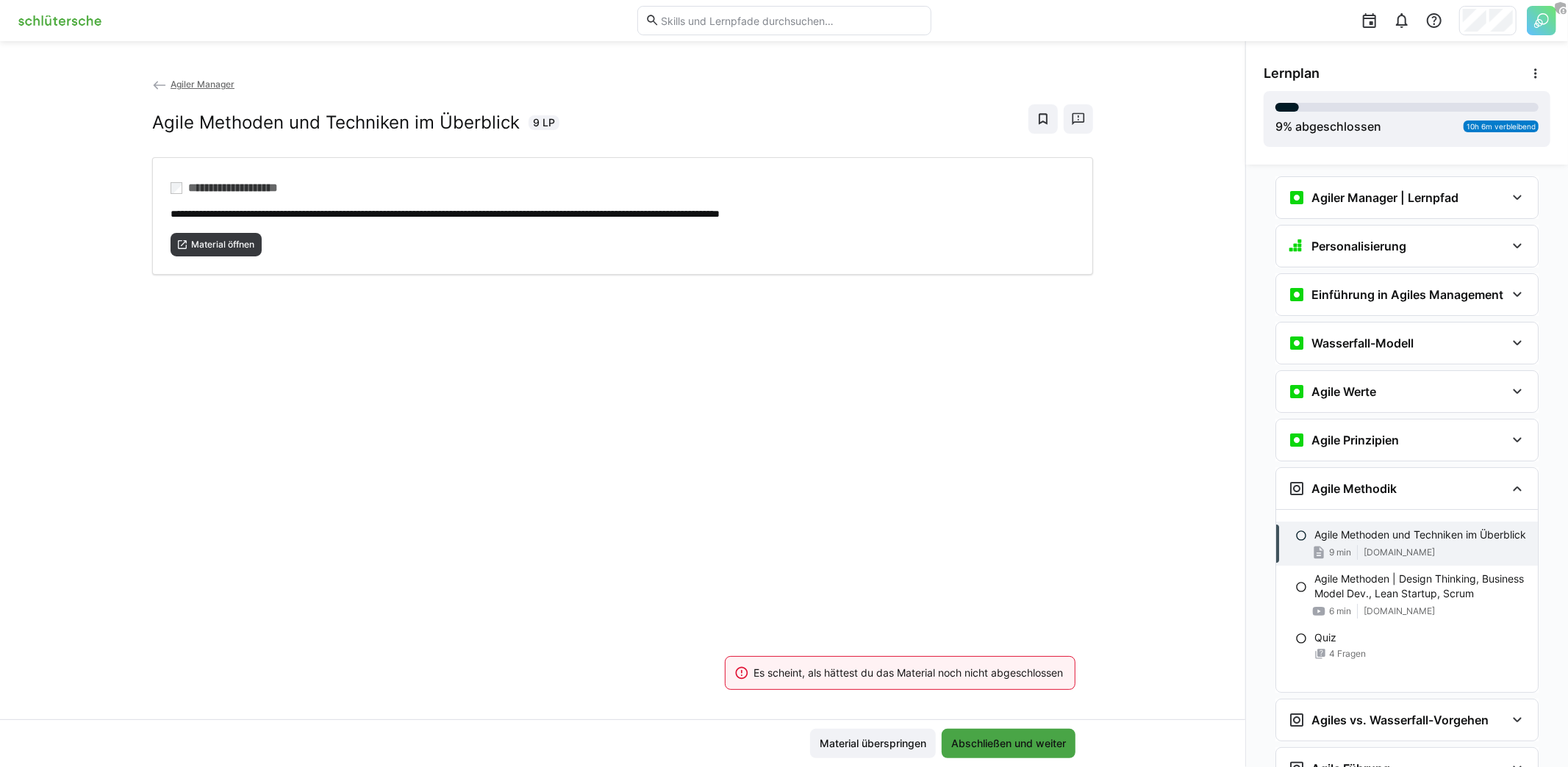
click at [1035, 735] on span "Abschließen und weiter" at bounding box center [1008, 743] width 134 height 30
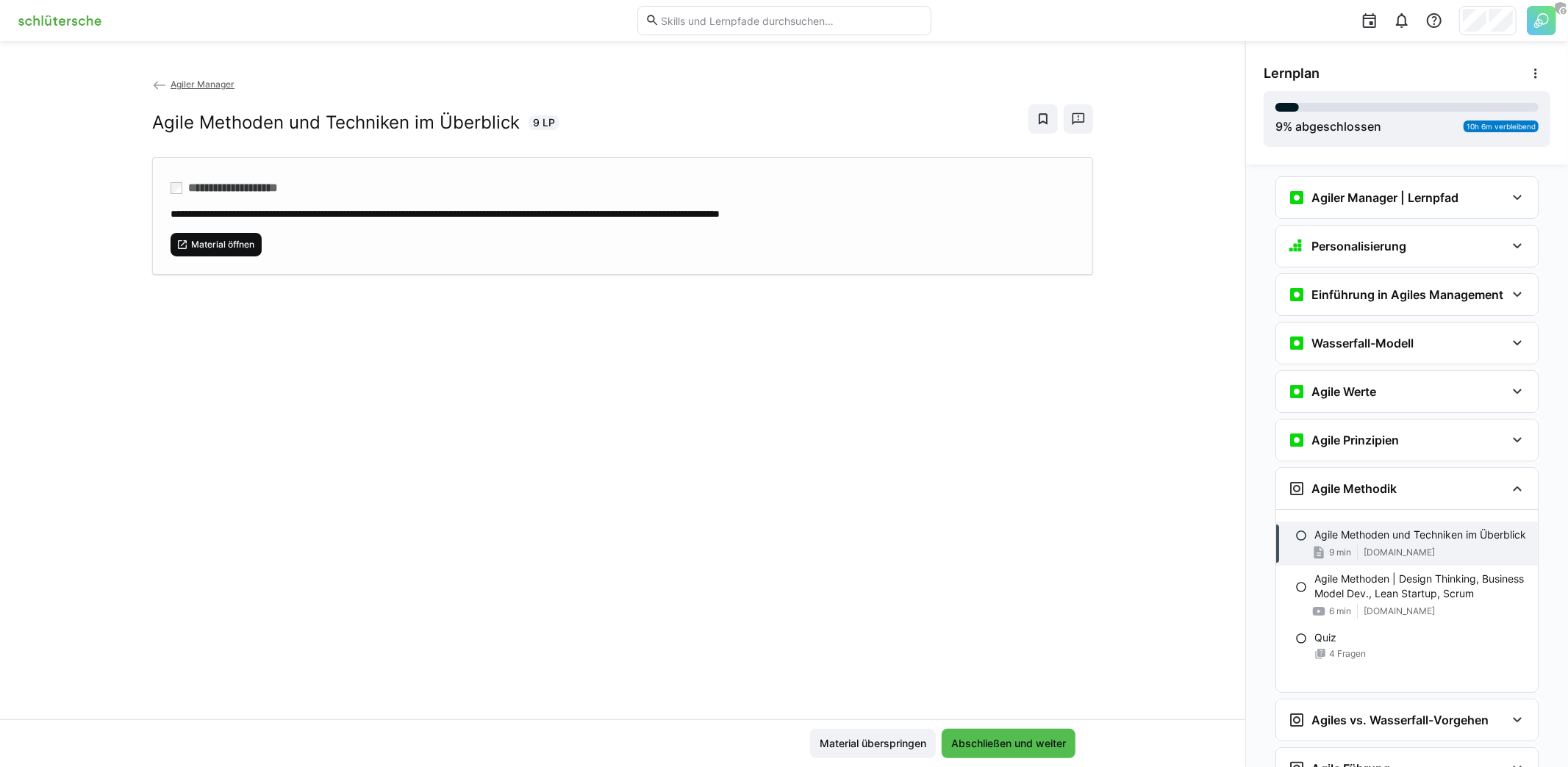
click at [226, 243] on span "Material öffnen" at bounding box center [223, 245] width 66 height 12
click at [1000, 729] on div "Material überspringen Abschließen und weiter" at bounding box center [622, 743] width 1245 height 48
click at [1006, 743] on span "Abschließen und weiter" at bounding box center [1008, 743] width 119 height 15
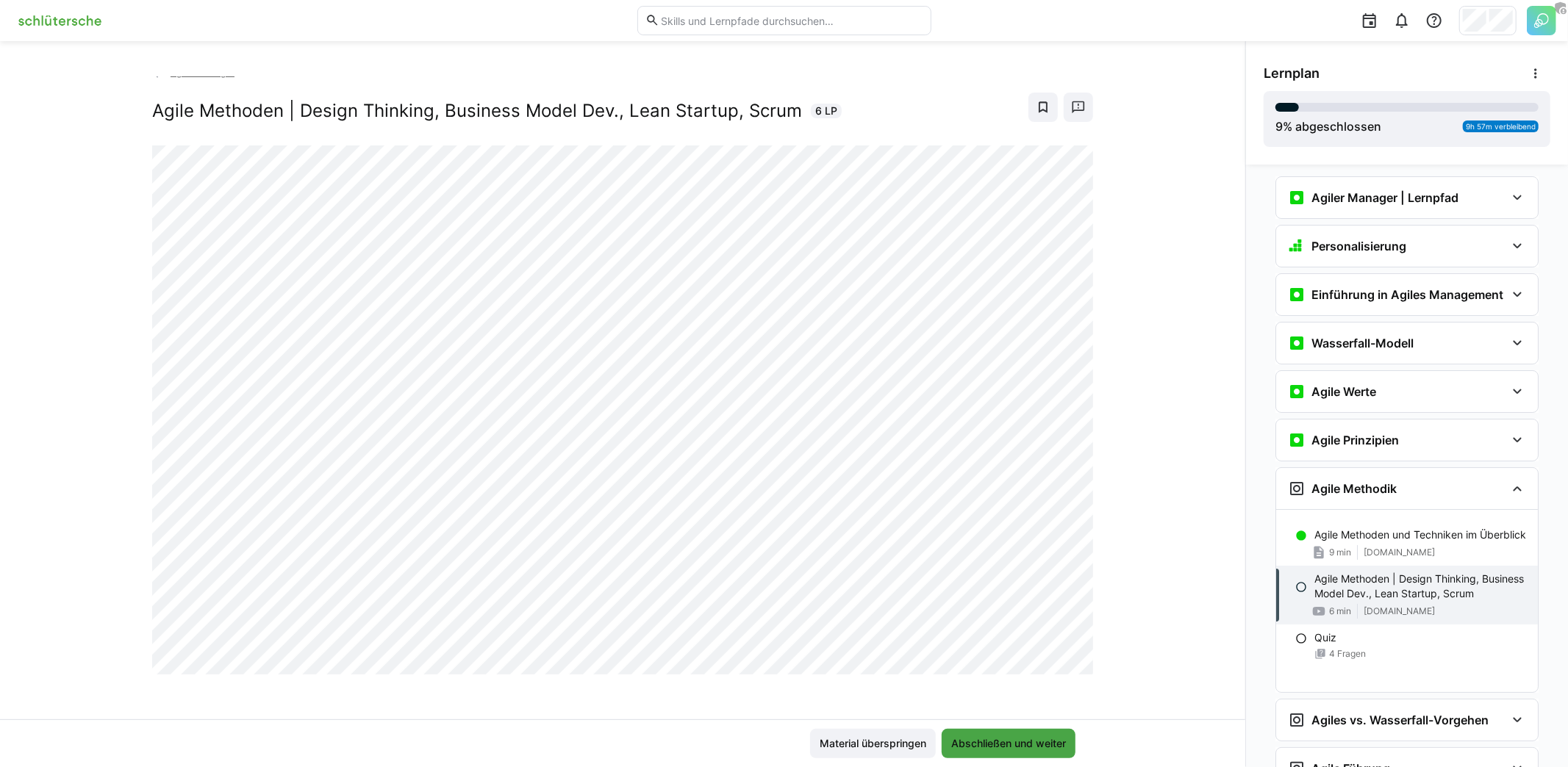
click at [1026, 737] on span "Abschließen und weiter" at bounding box center [1008, 743] width 119 height 15
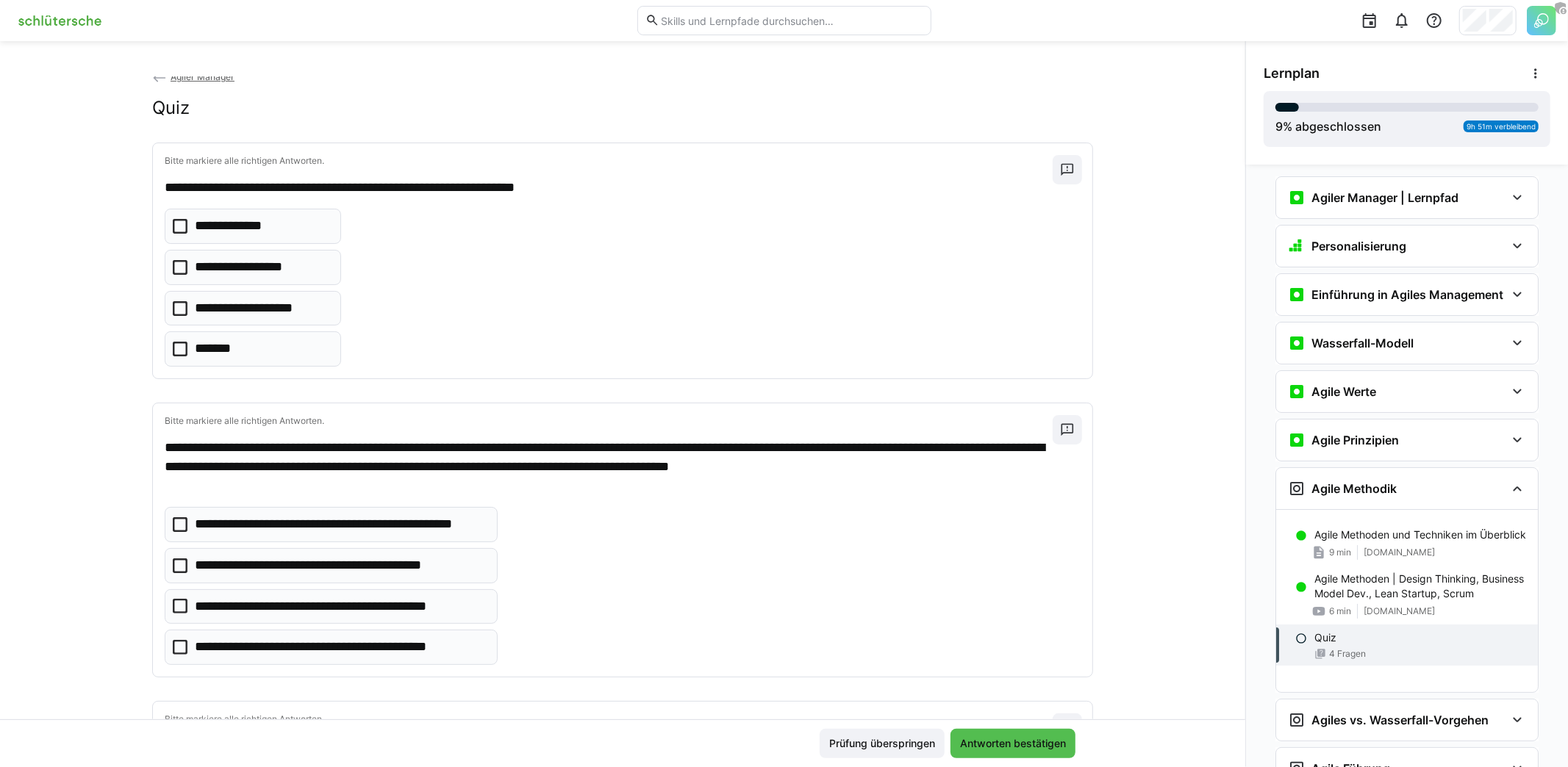
scroll to position [0, 0]
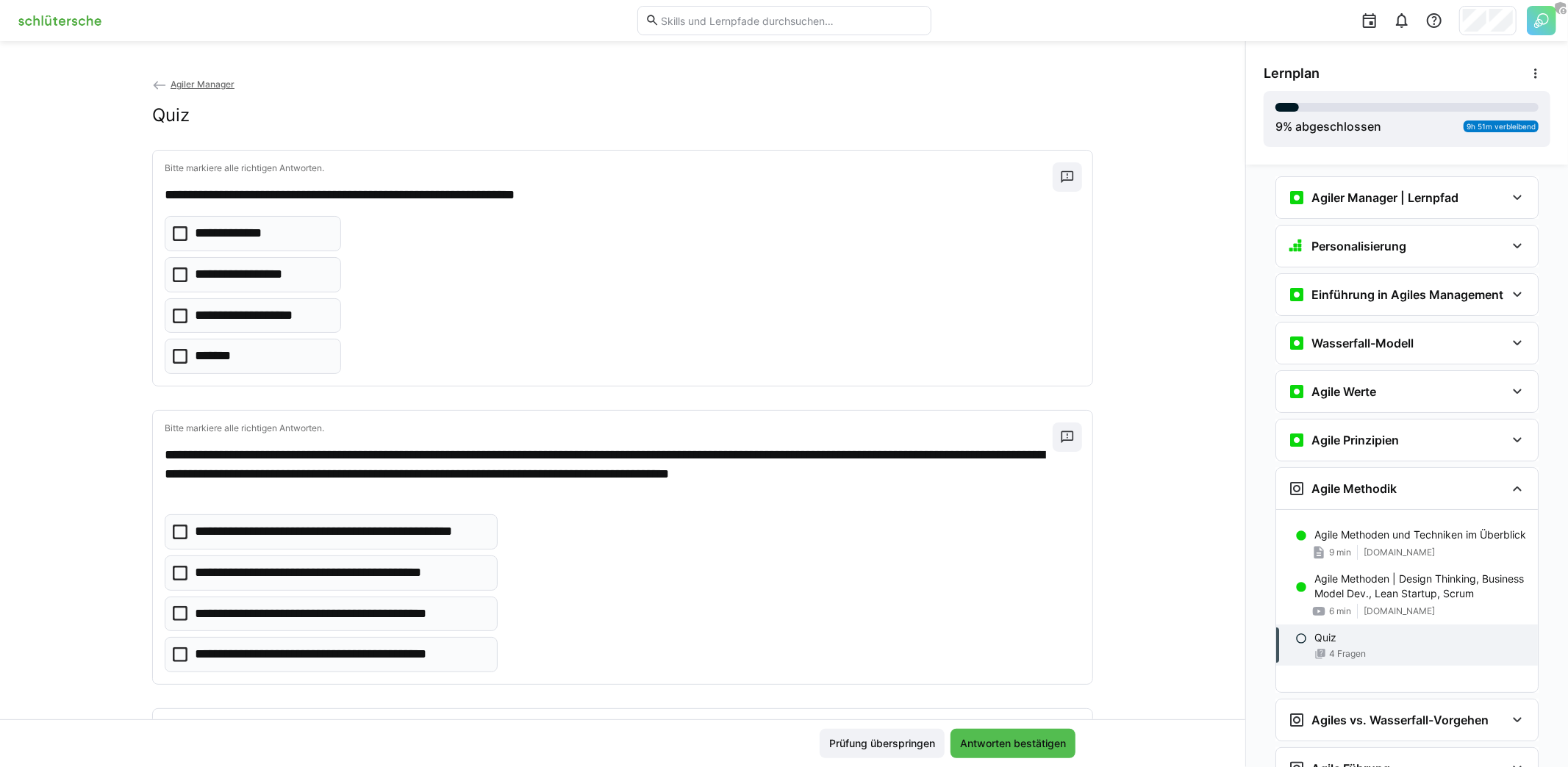
click at [266, 277] on p "**********" at bounding box center [246, 275] width 102 height 19
click at [300, 563] on p "**********" at bounding box center [320, 573] width 250 height 19
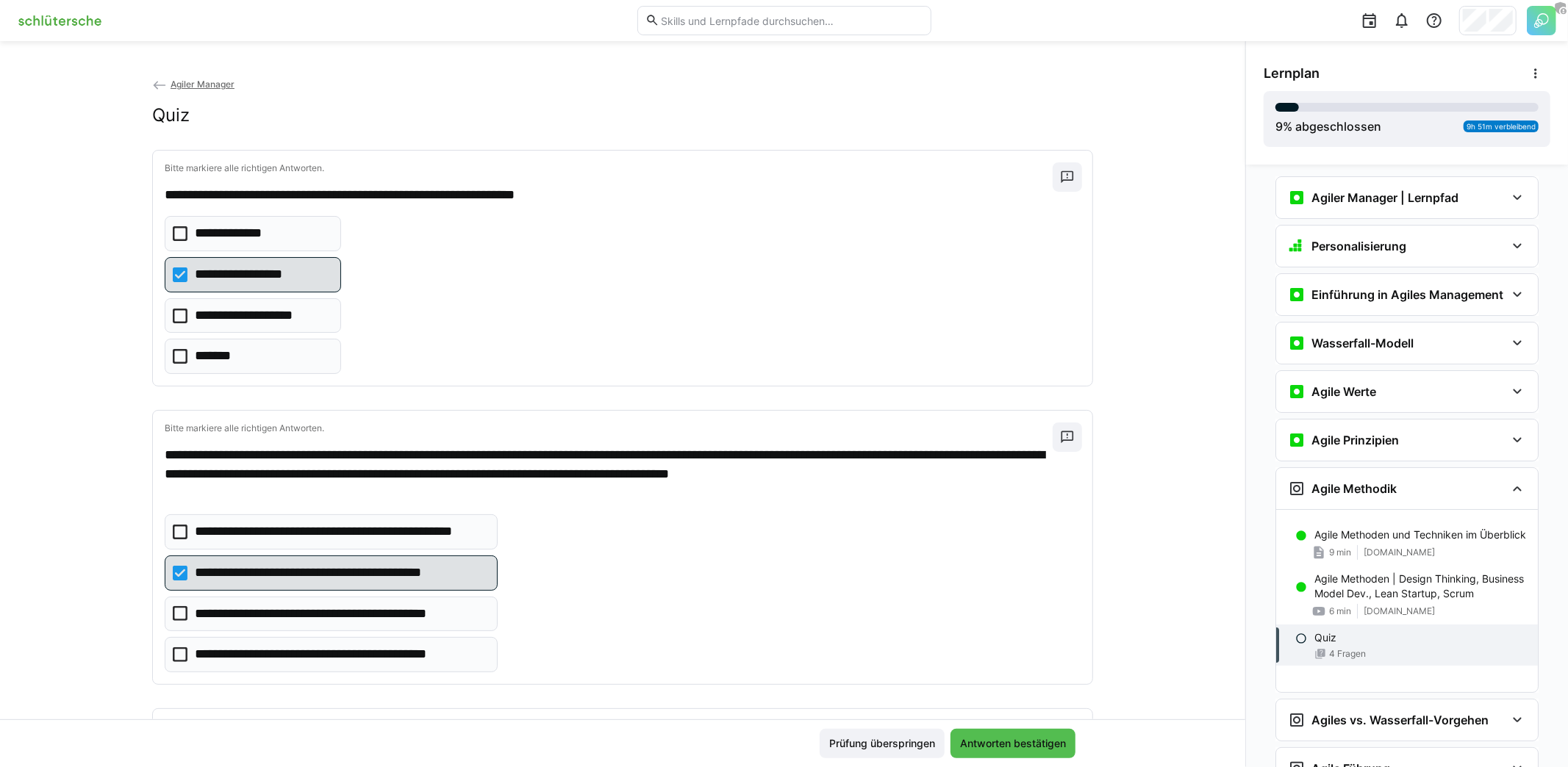
scroll to position [336, 0]
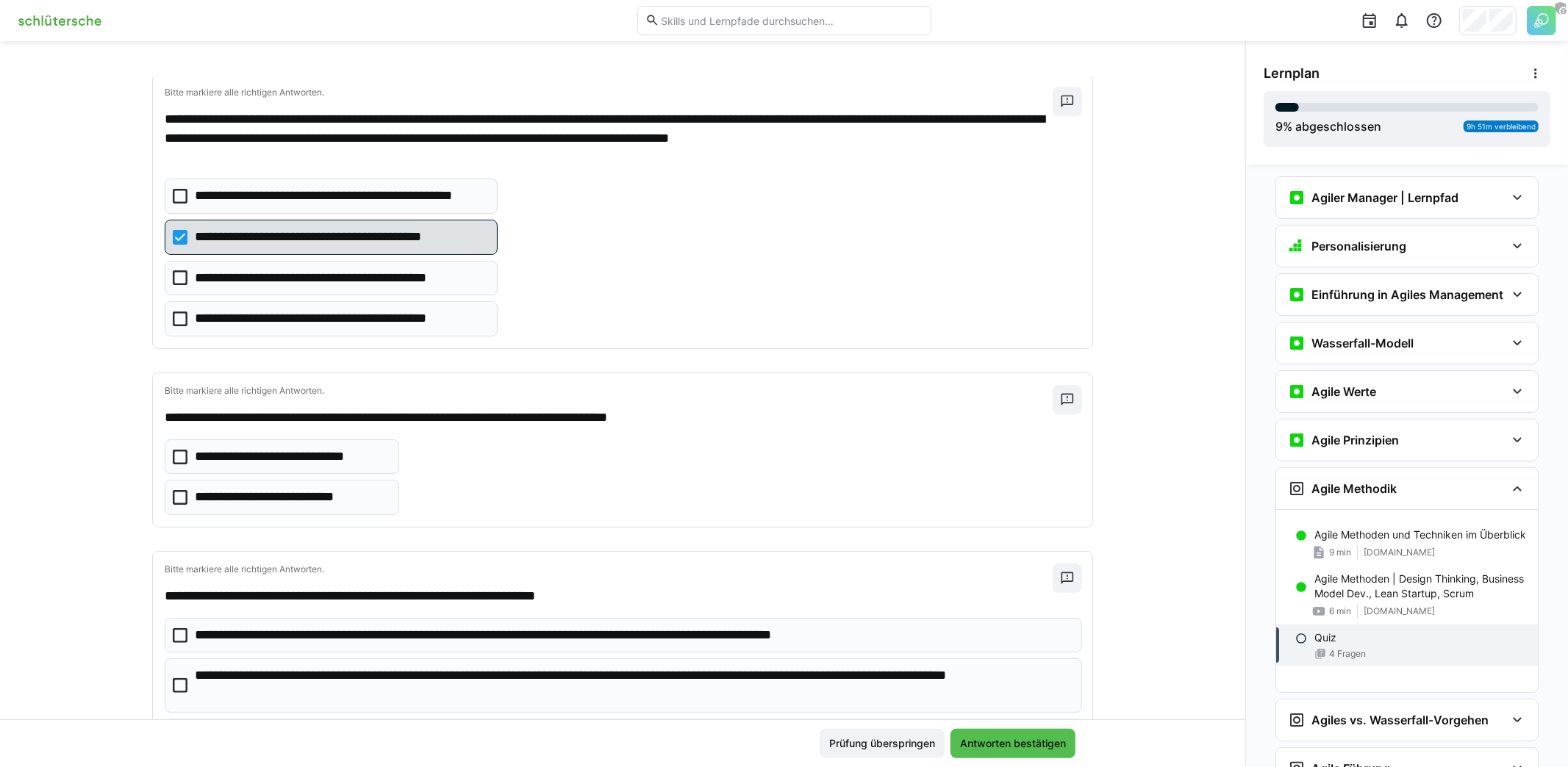
click at [324, 462] on eds-checkbox "**********" at bounding box center [282, 457] width 235 height 35
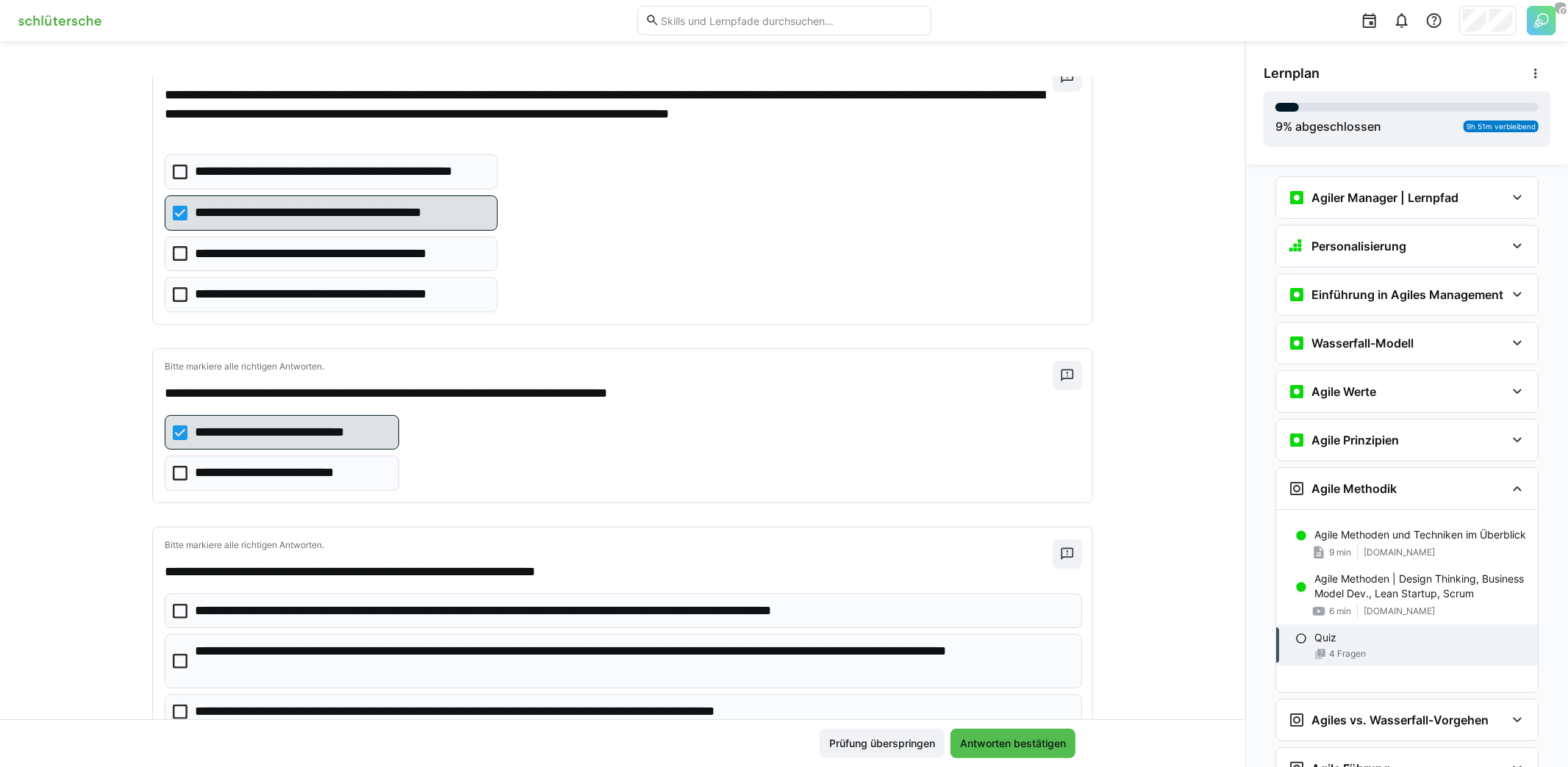
scroll to position [406, 0]
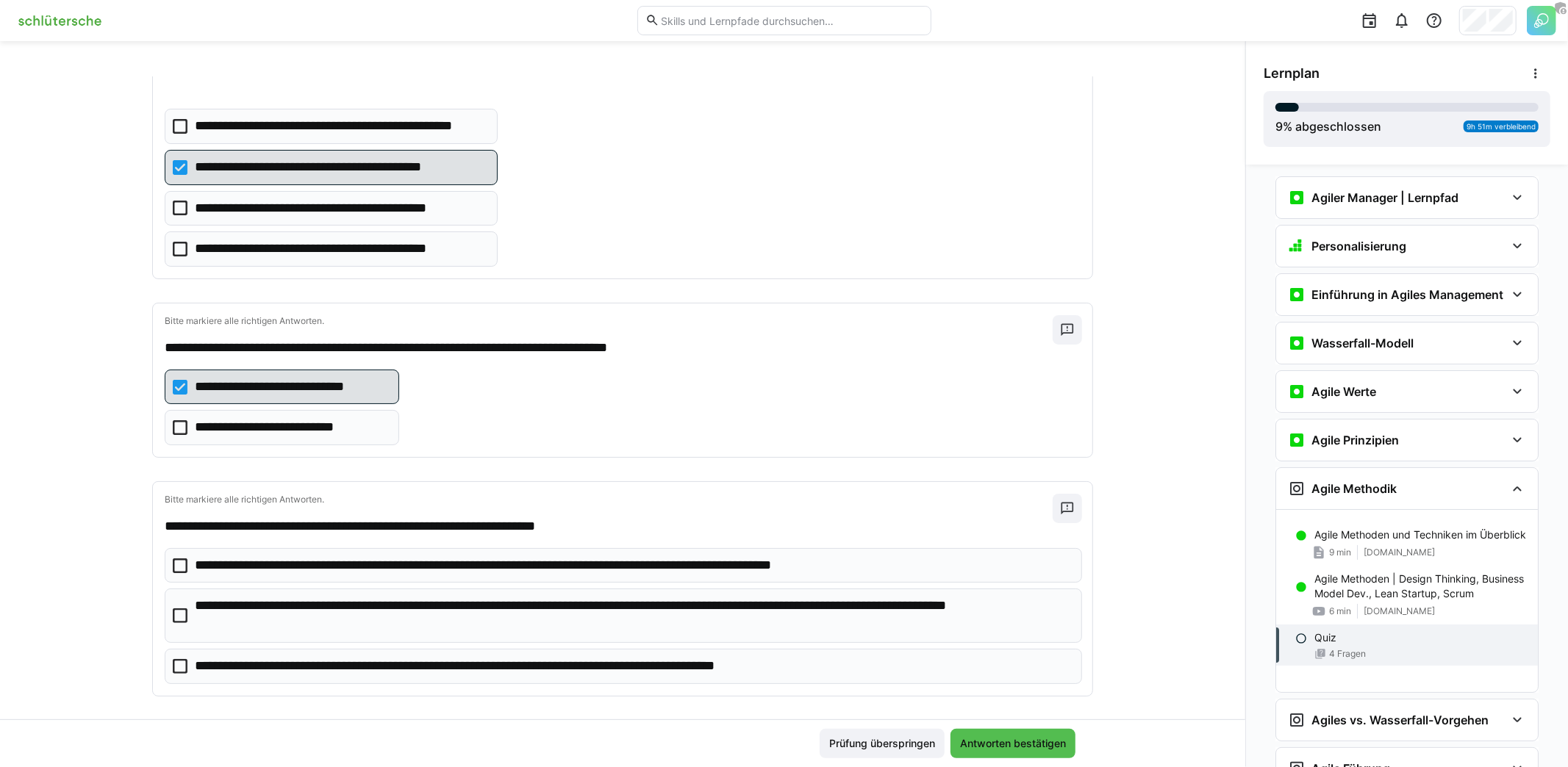
click at [387, 557] on p "**********" at bounding box center [553, 566] width 716 height 19
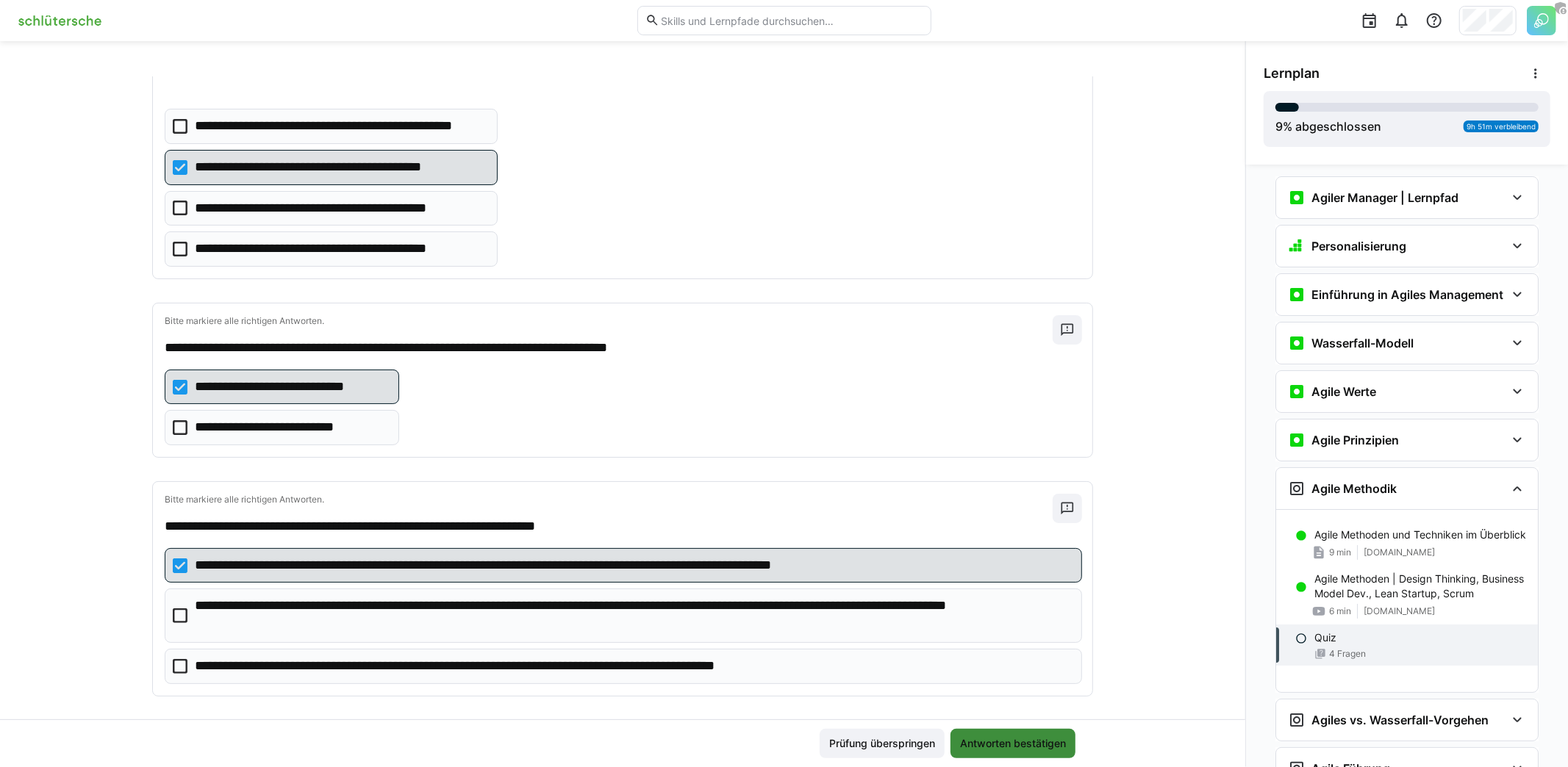
click at [988, 744] on span "Antworten bestätigen" at bounding box center [1012, 743] width 110 height 15
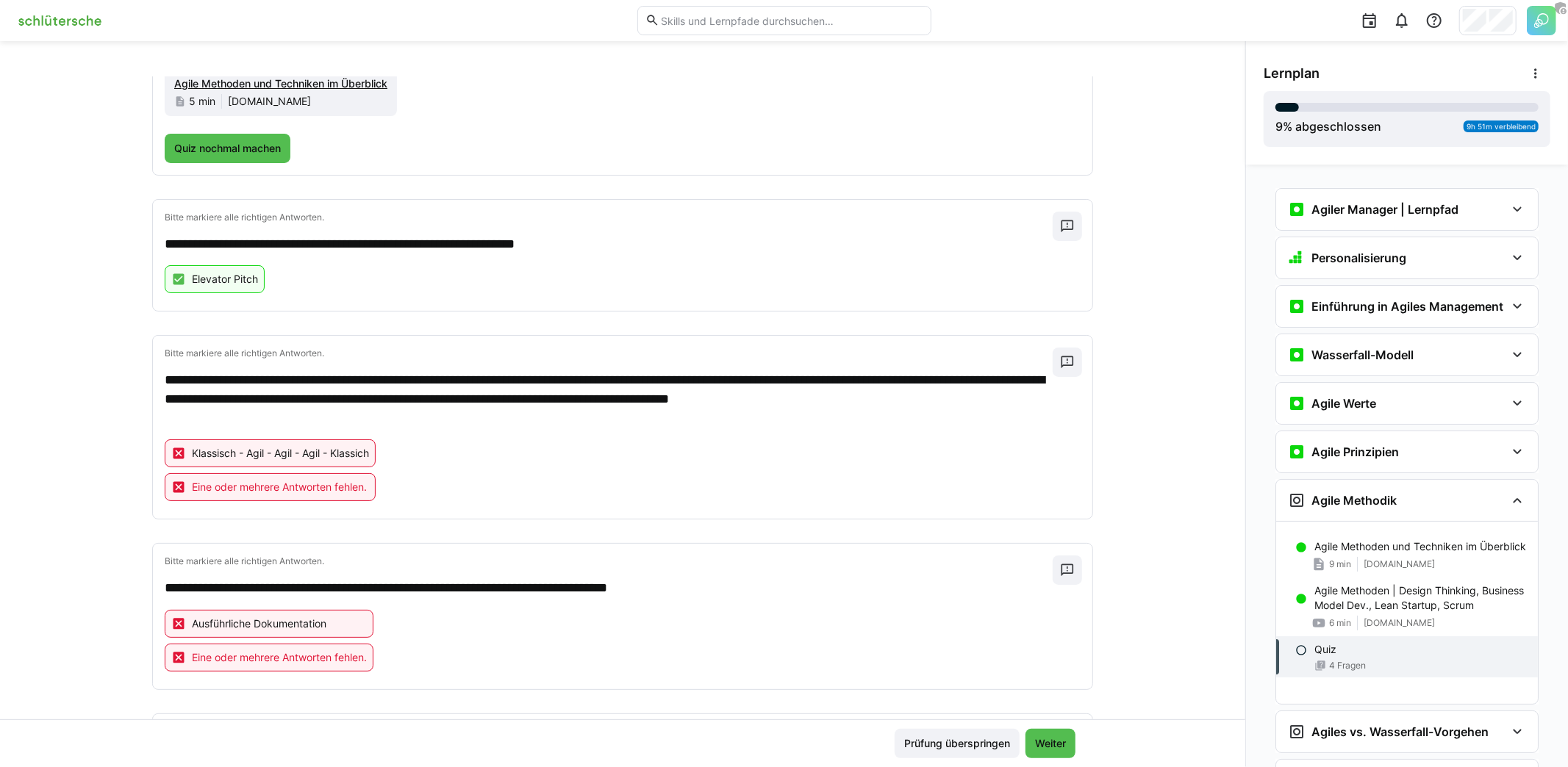
scroll to position [0, 0]
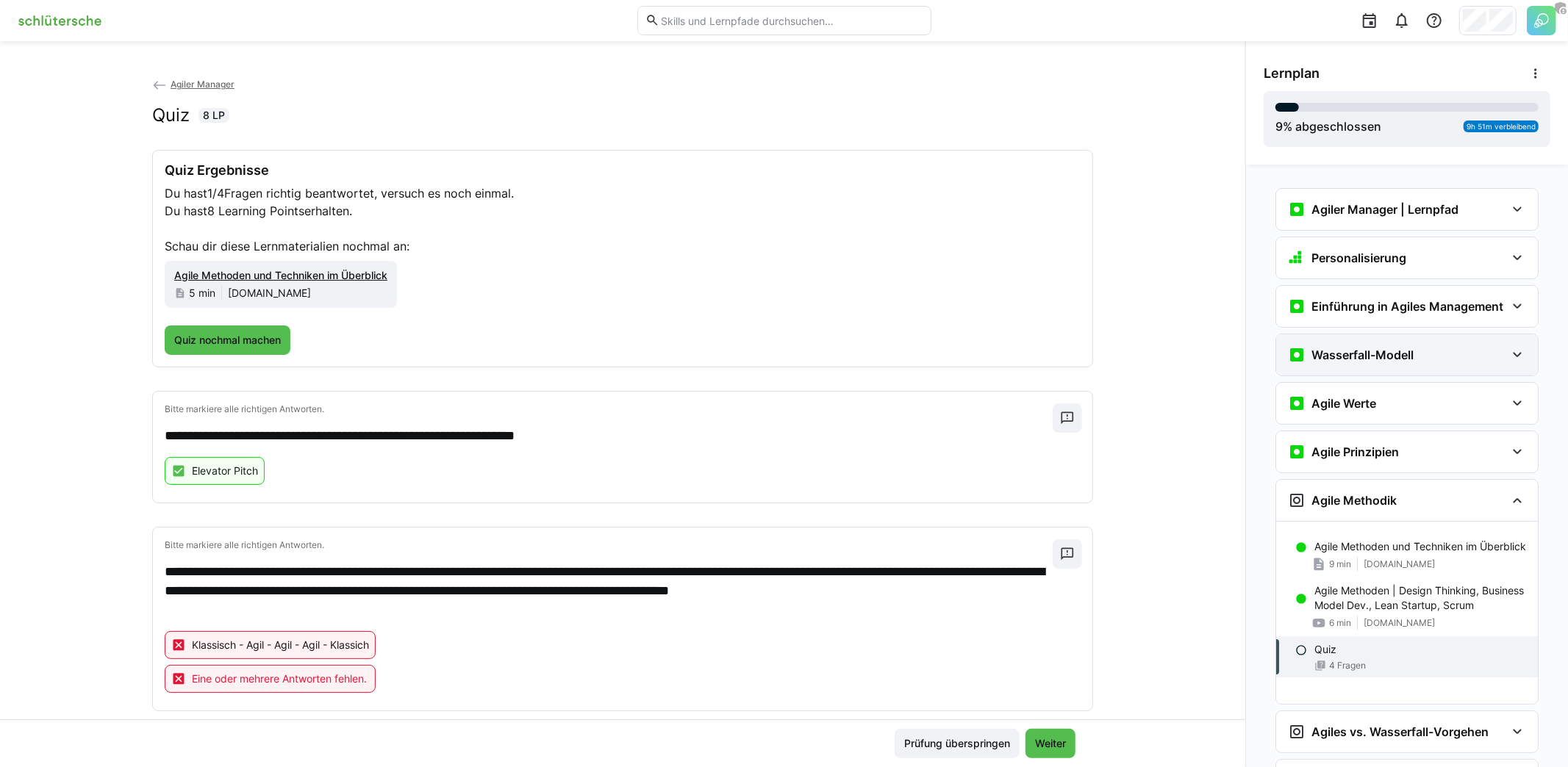
click at [1393, 348] on h3 "Wasserfall-Modell" at bounding box center [1362, 355] width 102 height 15
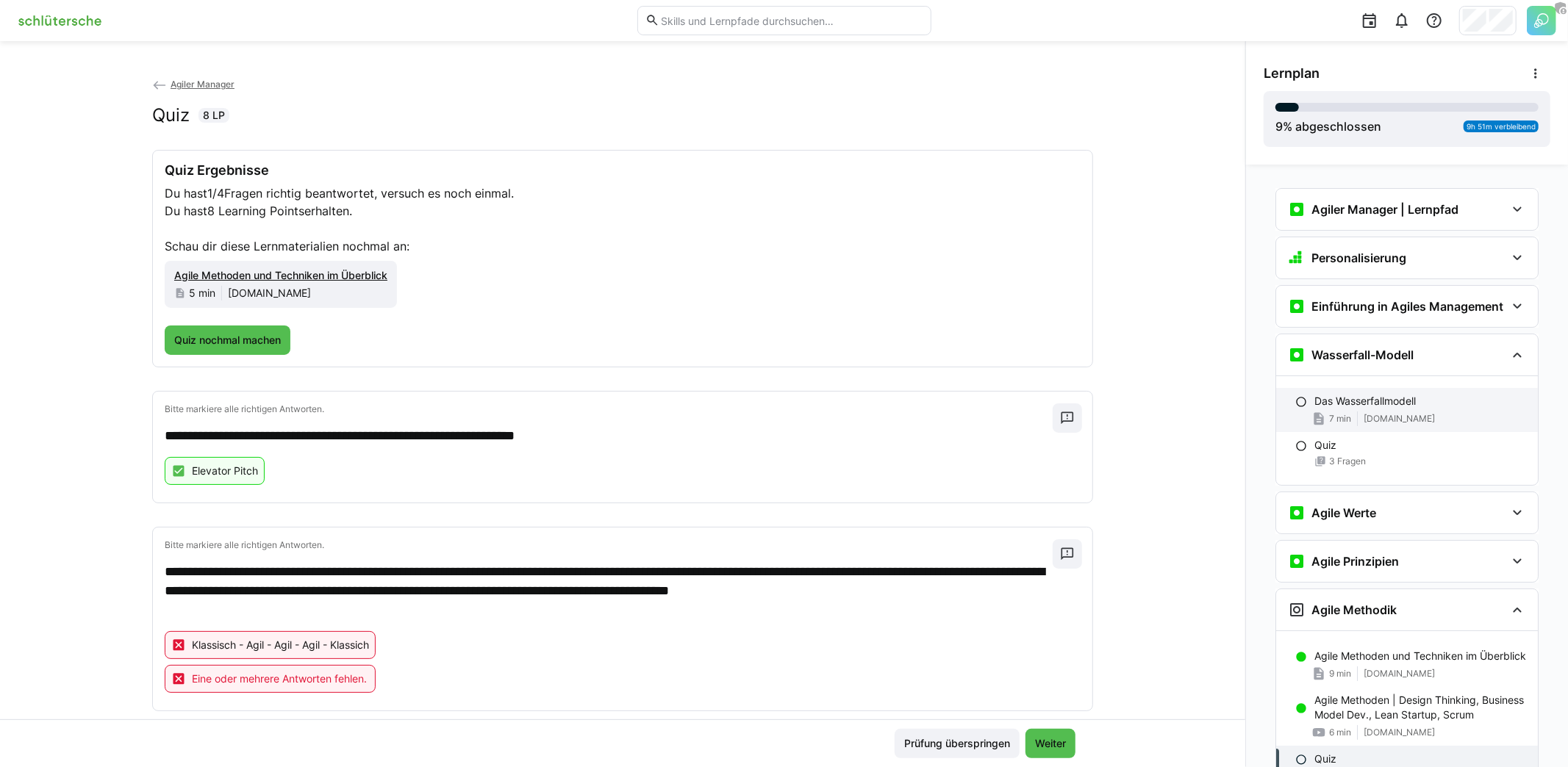
click at [1385, 413] on span "www.online-projektmanagement.info" at bounding box center [1399, 419] width 72 height 12
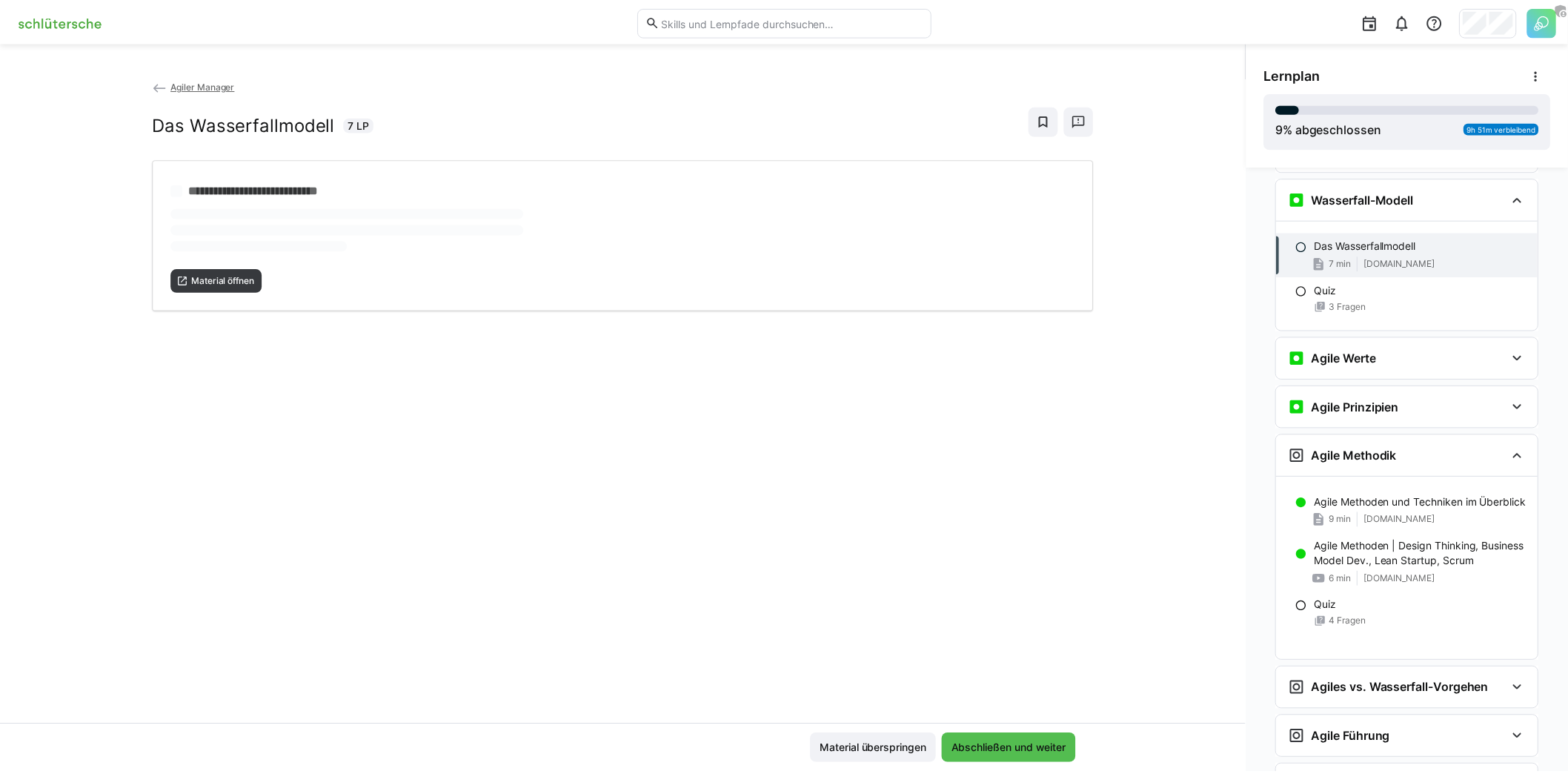
scroll to position [168, 0]
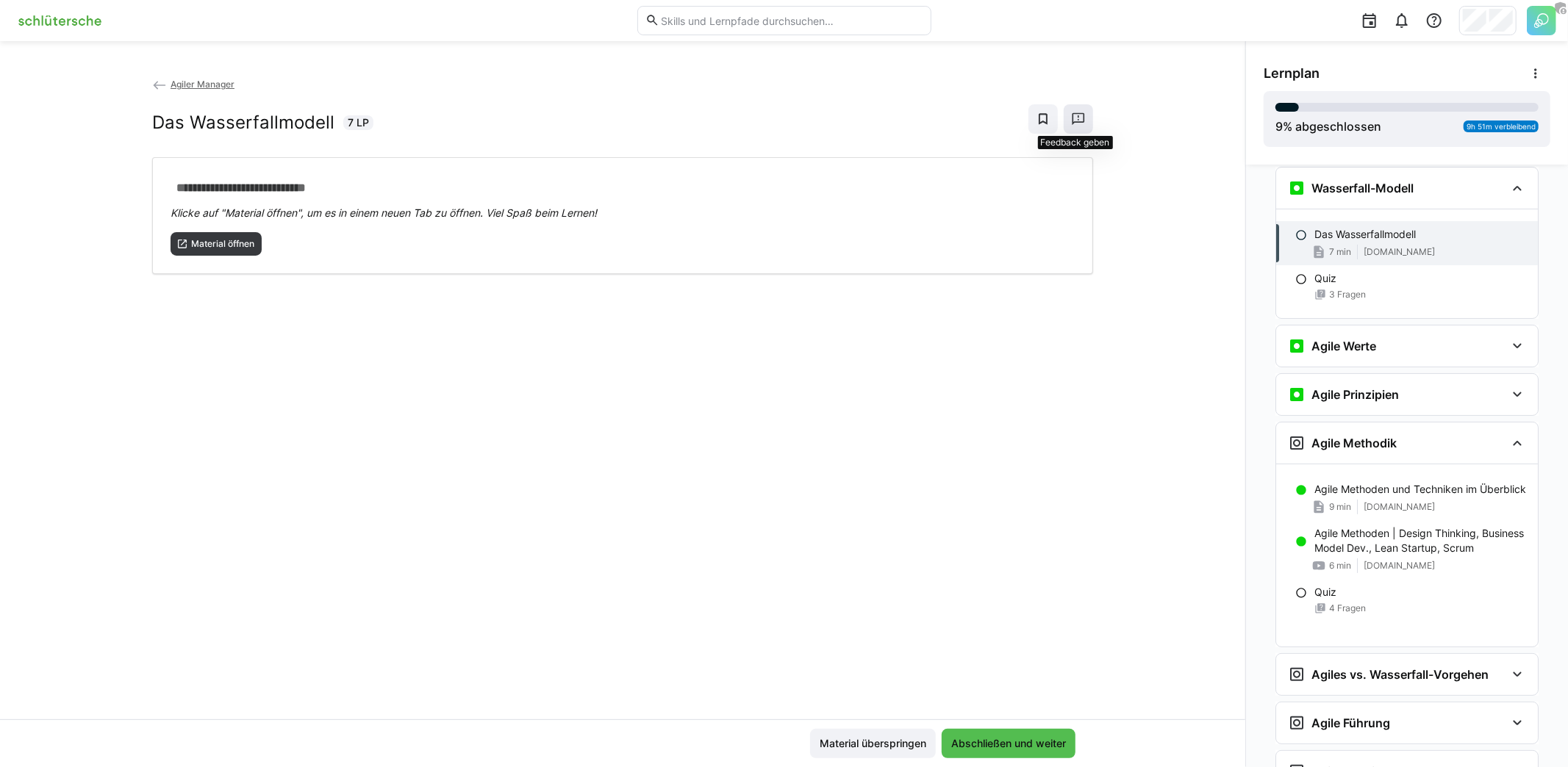
click at [1076, 118] on eds-icon at bounding box center [1078, 119] width 15 height 15
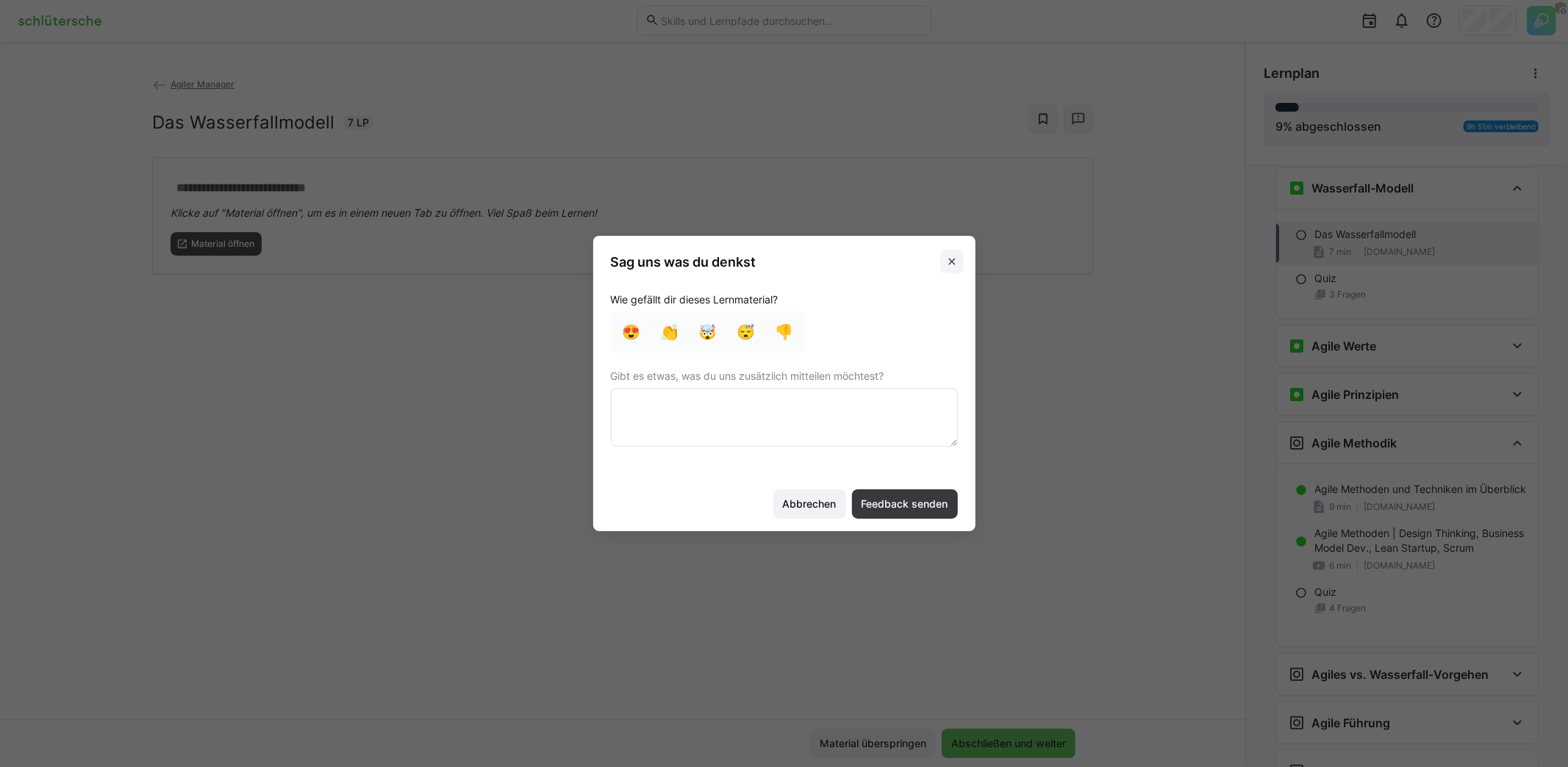
click at [956, 260] on eds-icon at bounding box center [952, 262] width 12 height 12
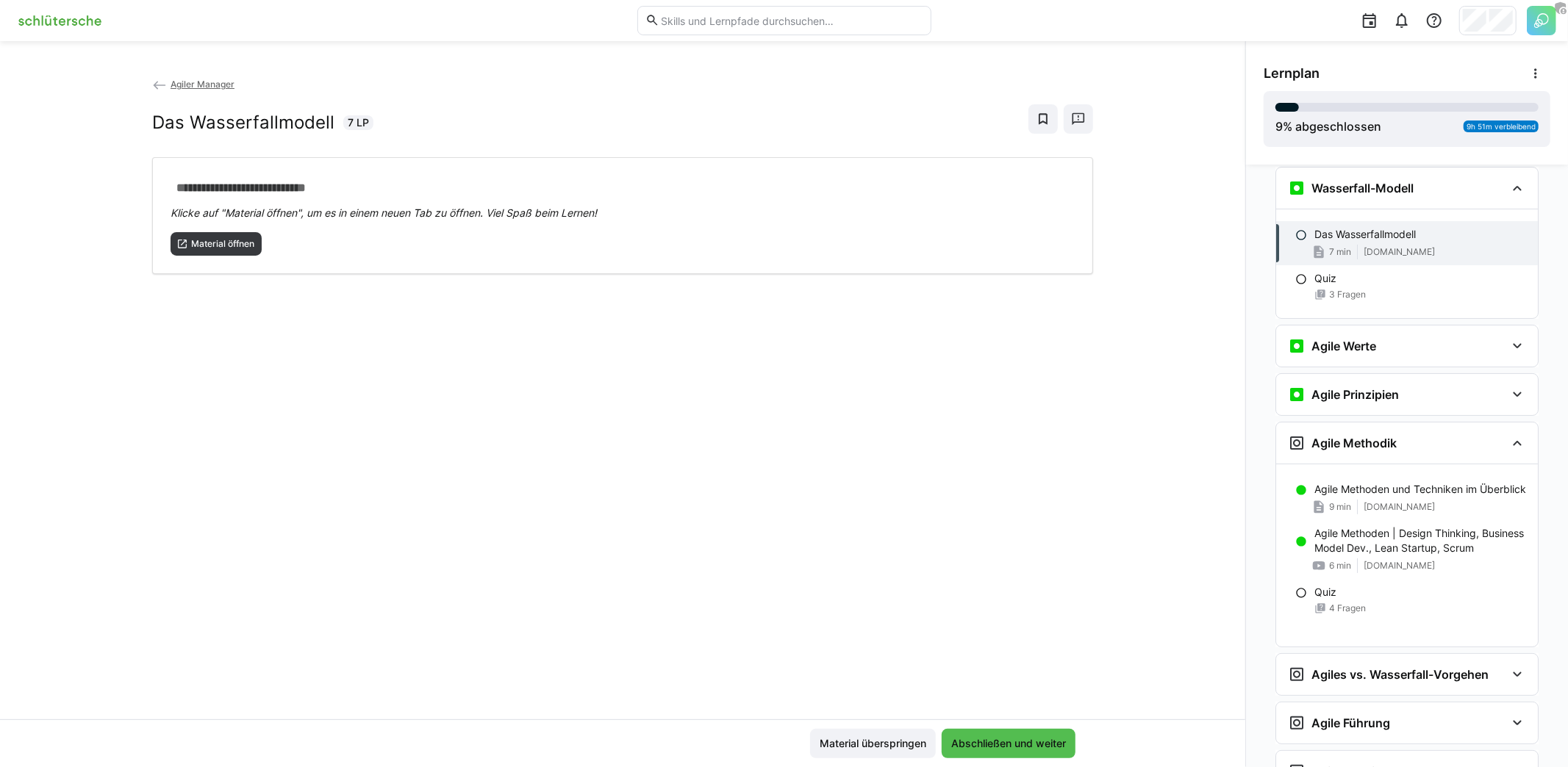
click at [50, 25] on img at bounding box center [60, 21] width 96 height 24
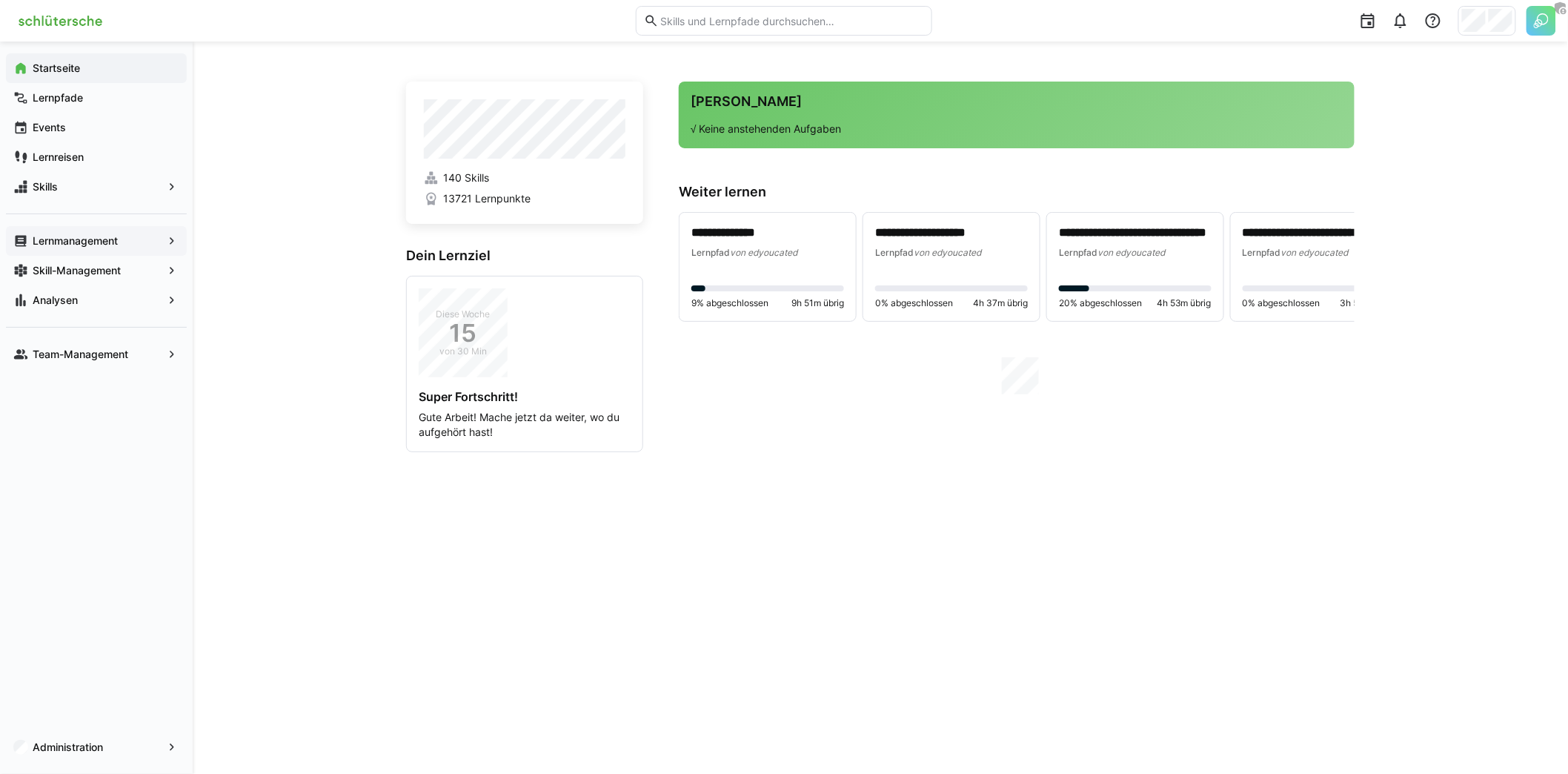
click at [126, 235] on span "Lernmanagement" at bounding box center [96, 241] width 132 height 15
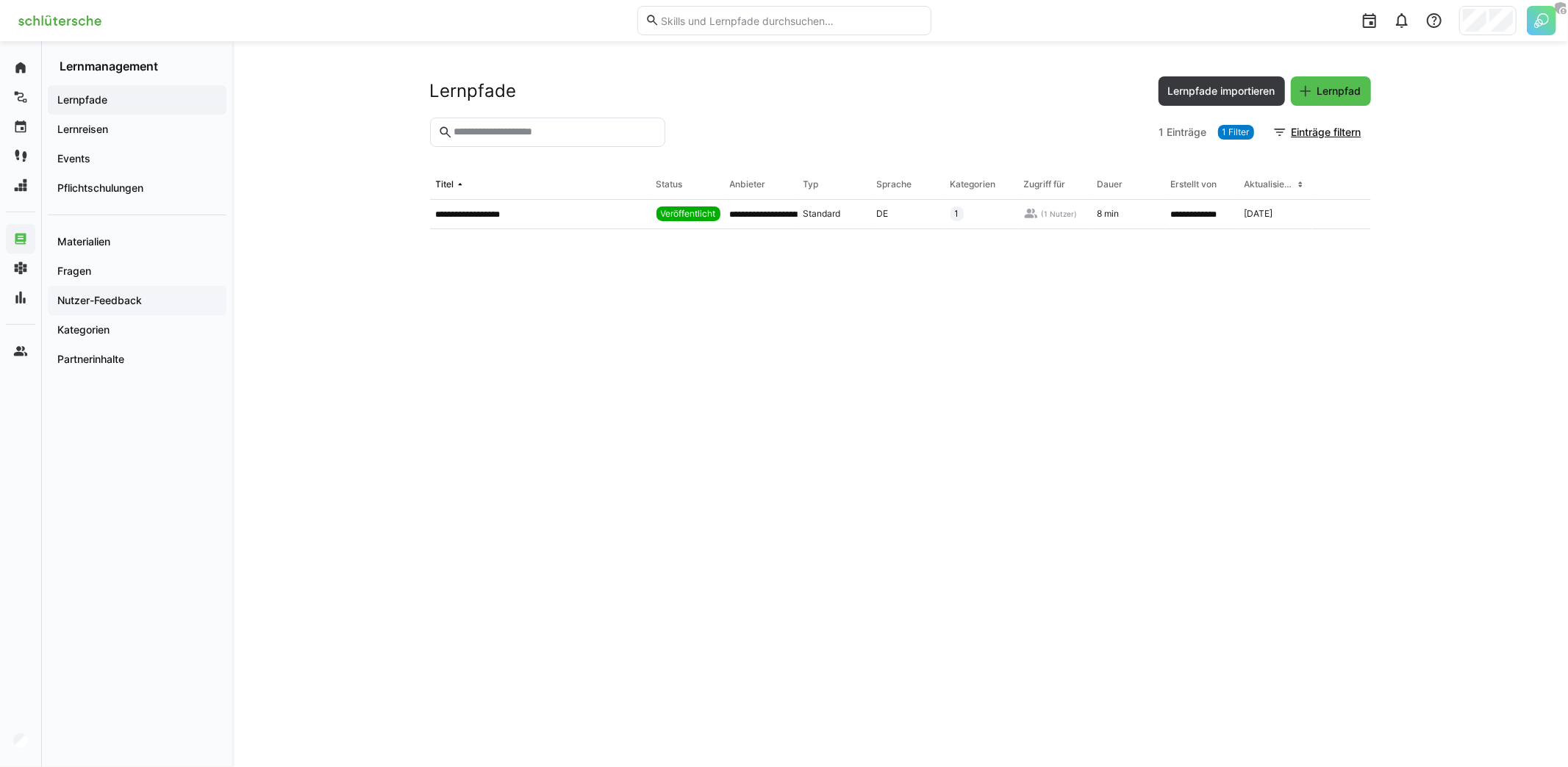
click at [0, 0] on app-navigation-label "Nutzer-Feedback" at bounding box center [0, 0] width 0 height 0
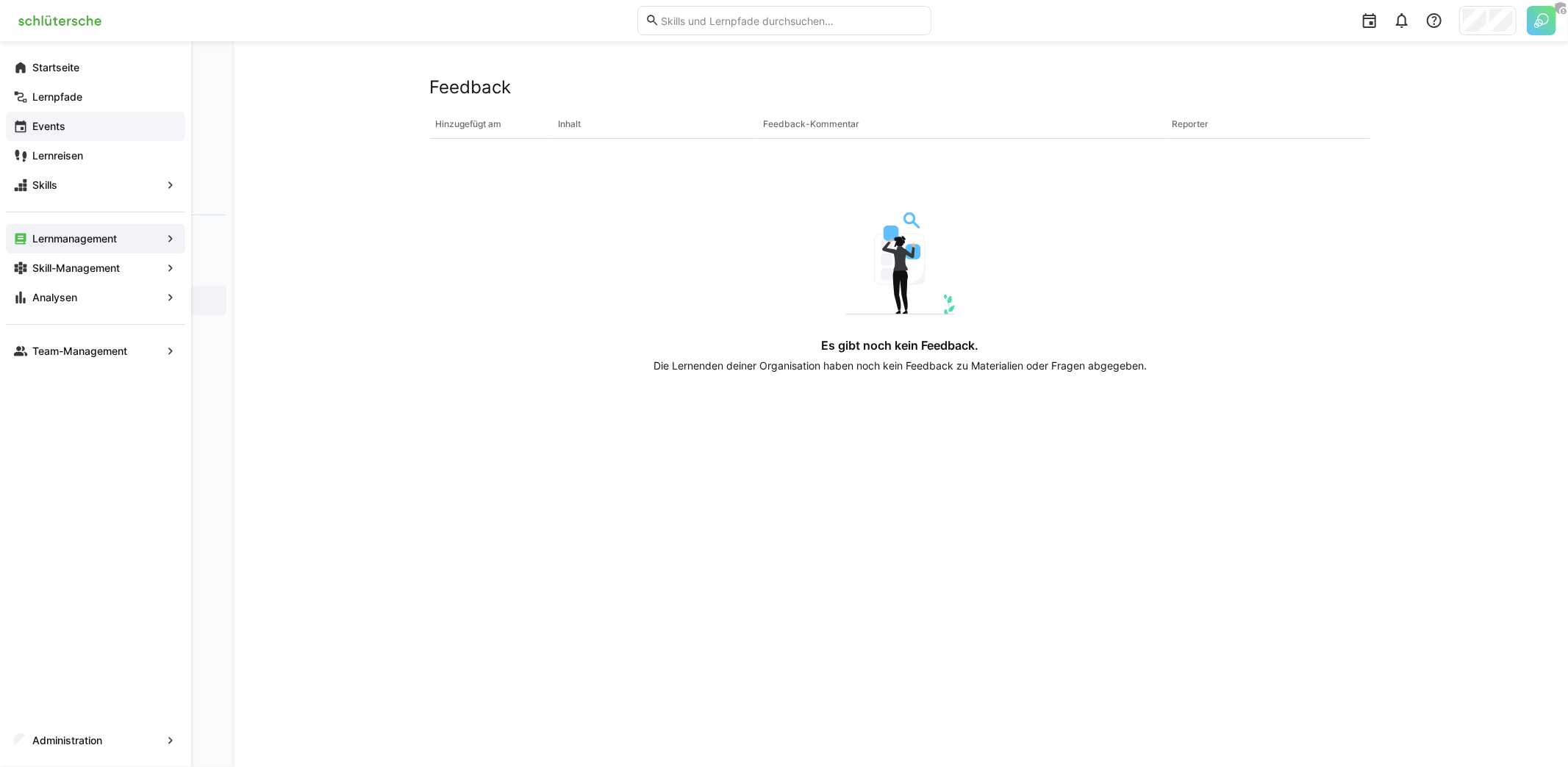
click at [74, 131] on span "Events" at bounding box center [104, 126] width 148 height 15
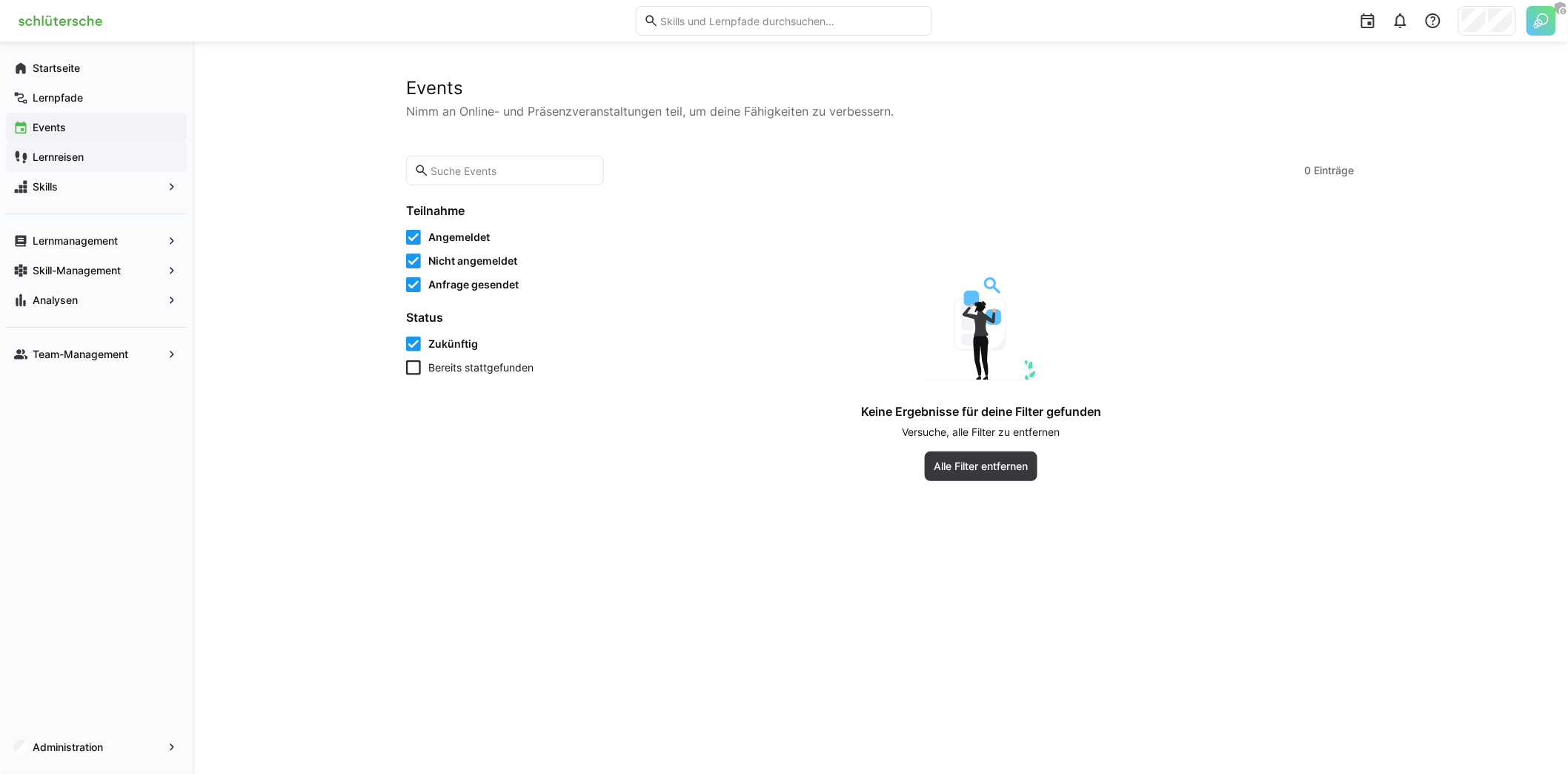
click at [92, 153] on span "Lernreisen" at bounding box center [105, 157] width 149 height 15
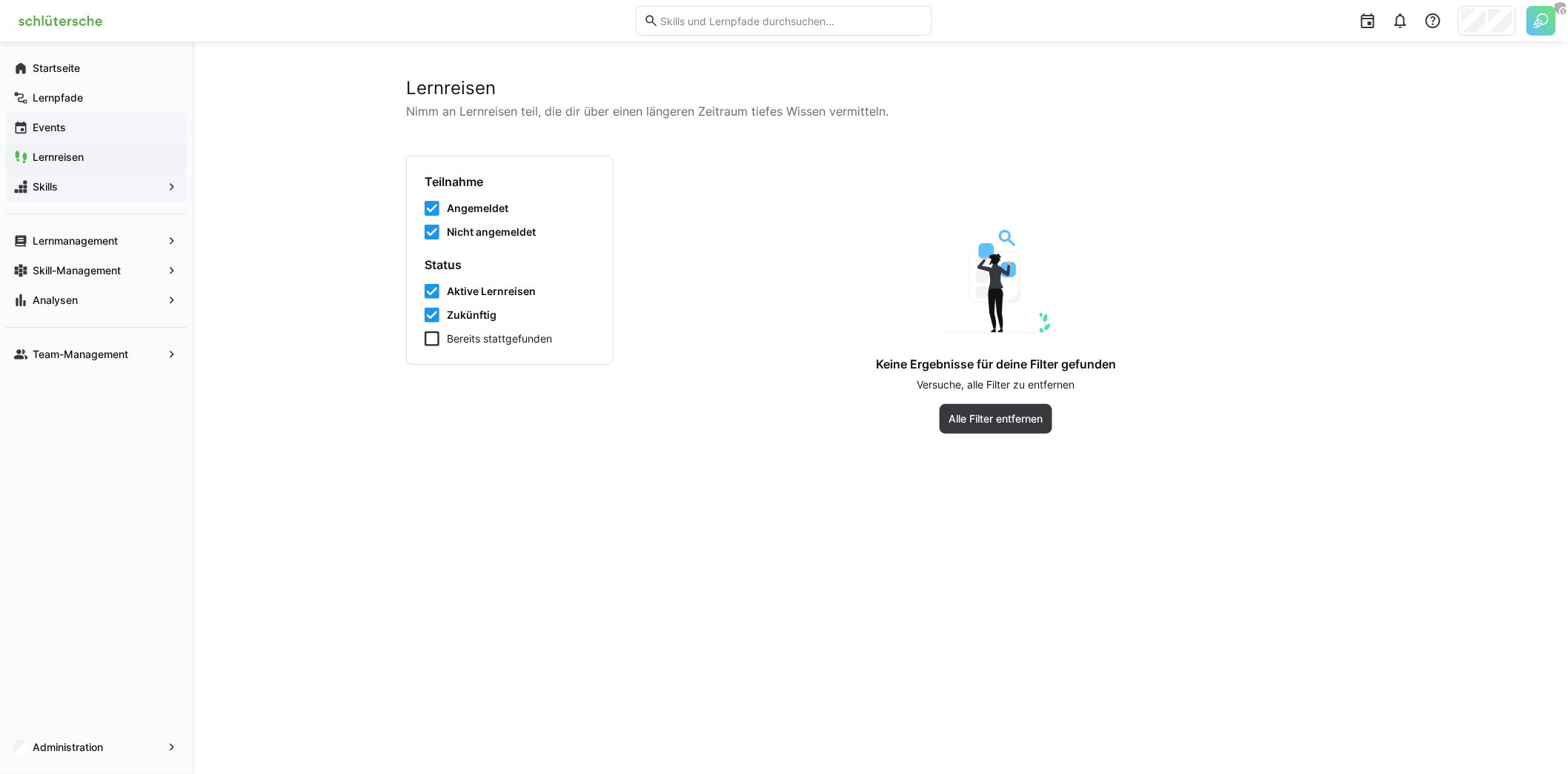
click at [123, 193] on span "Skills" at bounding box center [96, 187] width 132 height 15
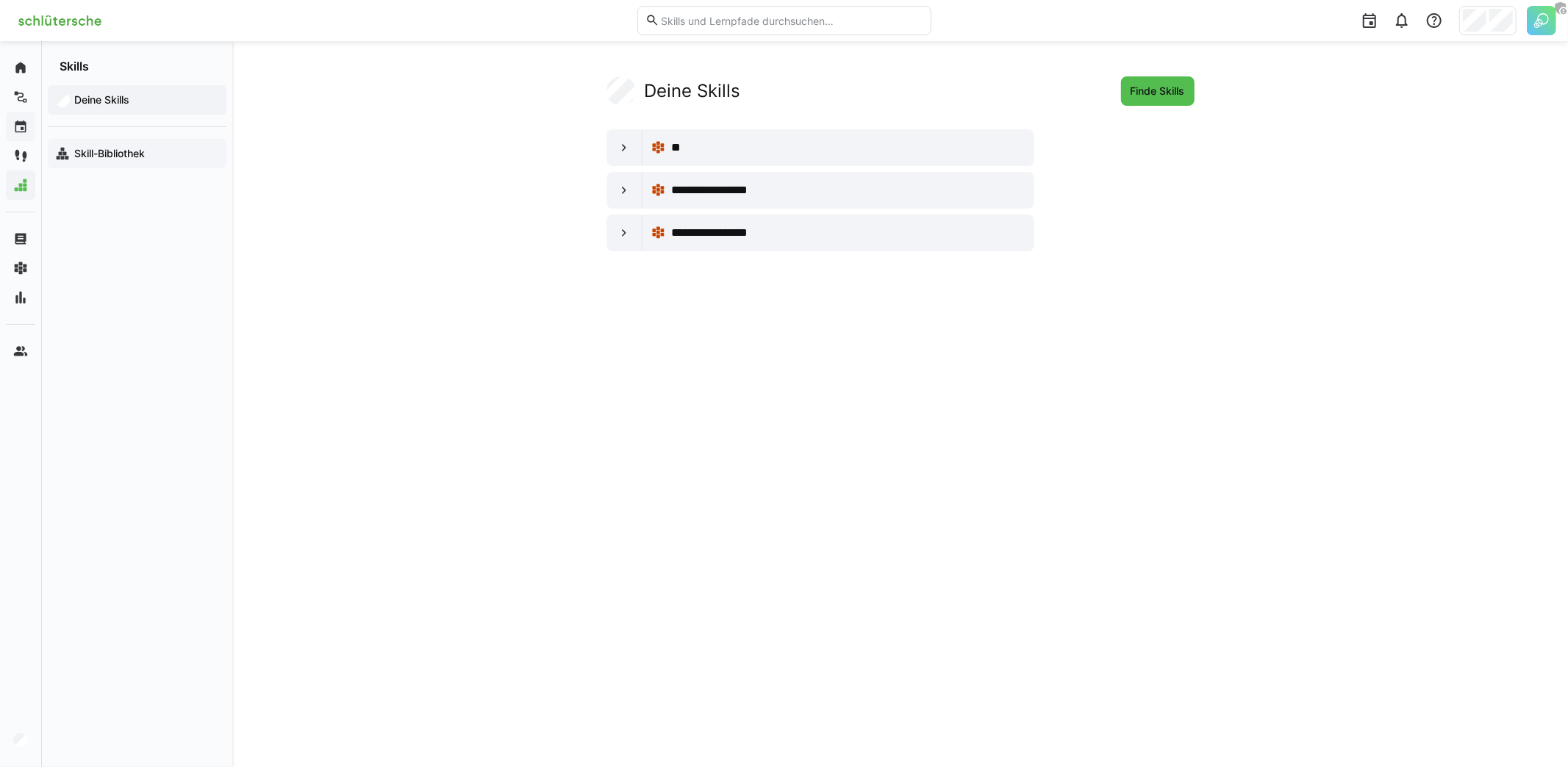
click at [0, 0] on app-navigation-label "Skill-Bibliothek" at bounding box center [0, 0] width 0 height 0
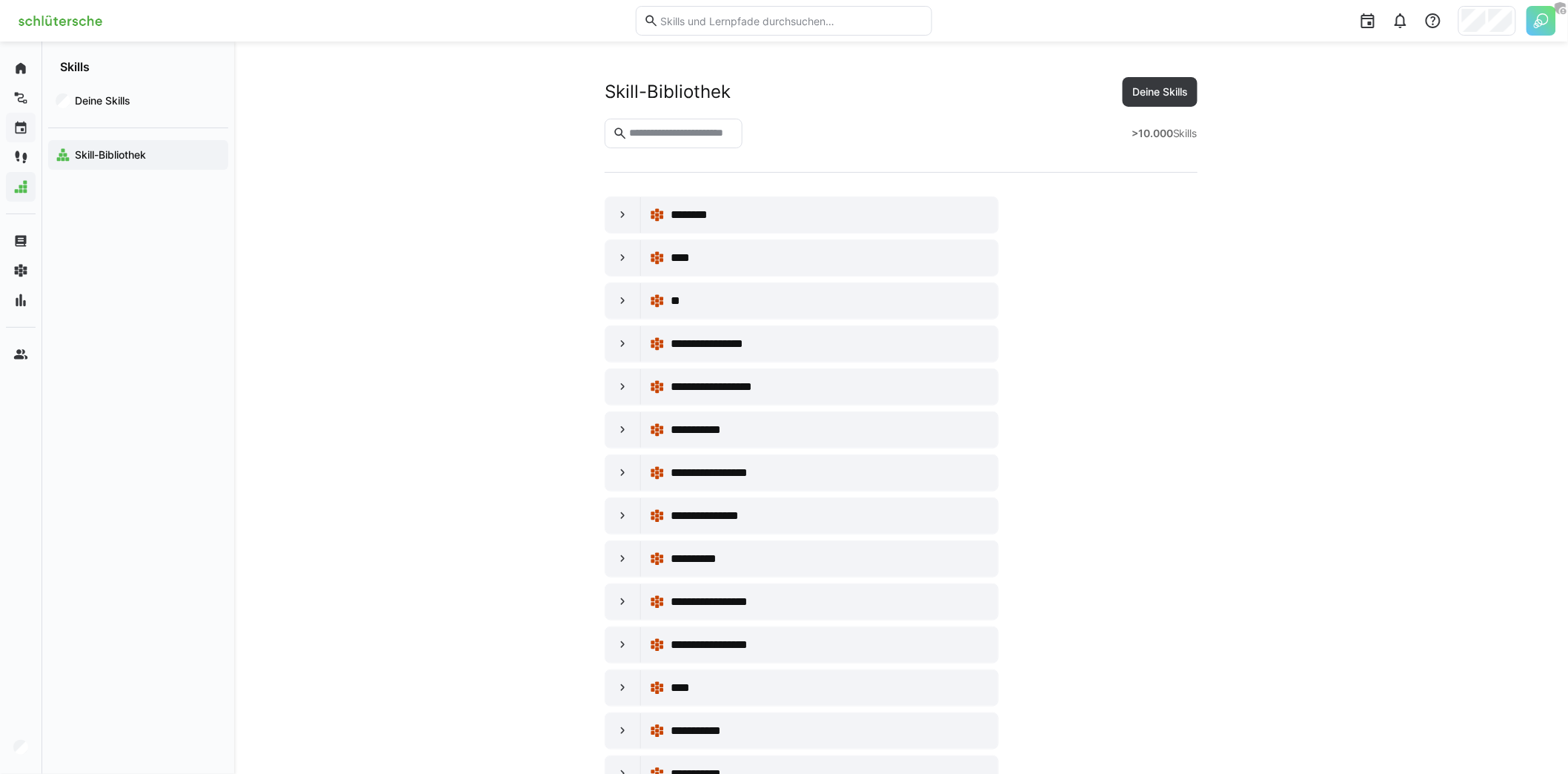
click at [678, 138] on input "text" at bounding box center [681, 133] width 106 height 13
click at [755, 421] on div "**********" at bounding box center [829, 430] width 318 height 18
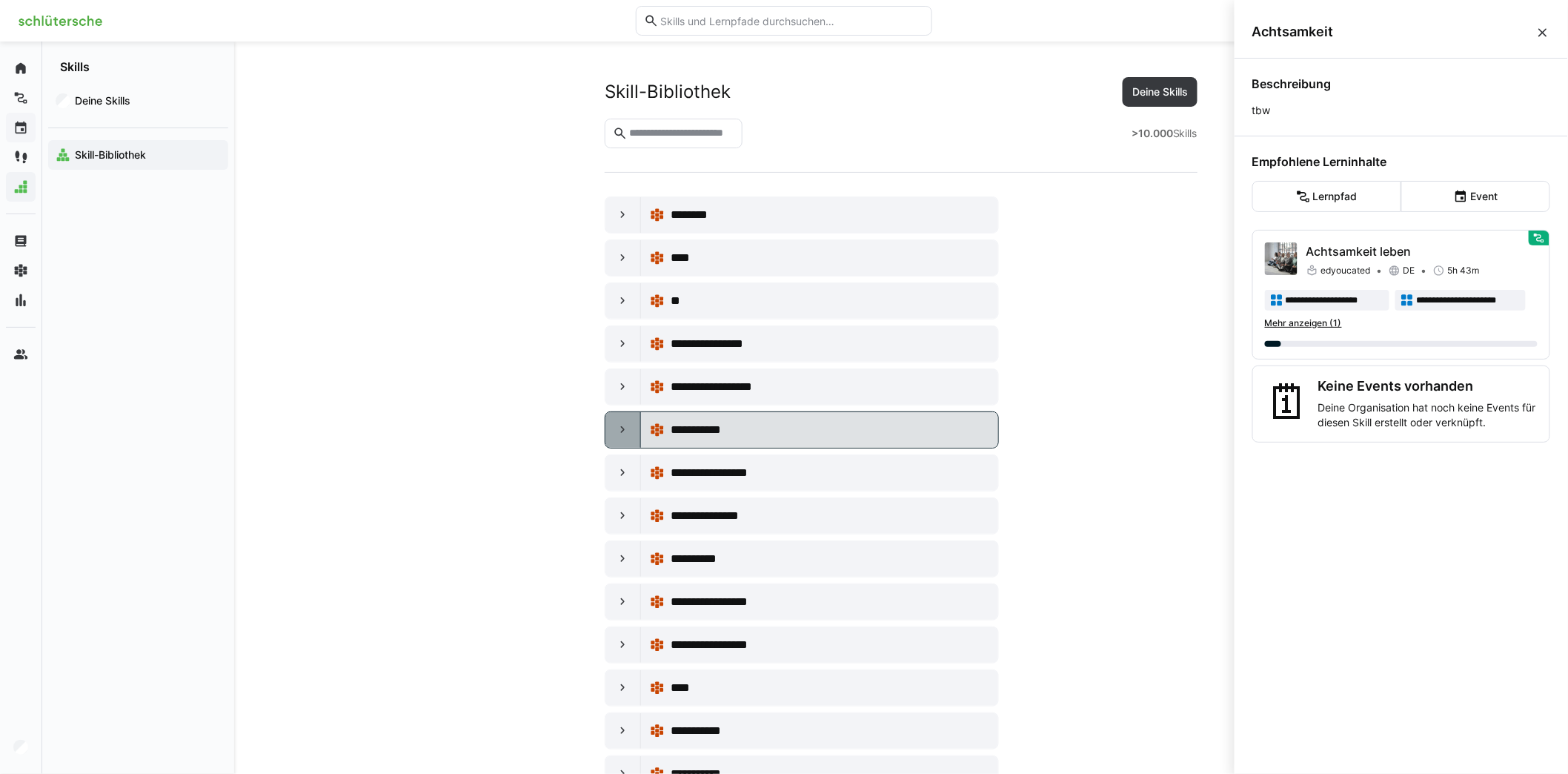
click at [635, 423] on div at bounding box center [623, 430] width 36 height 36
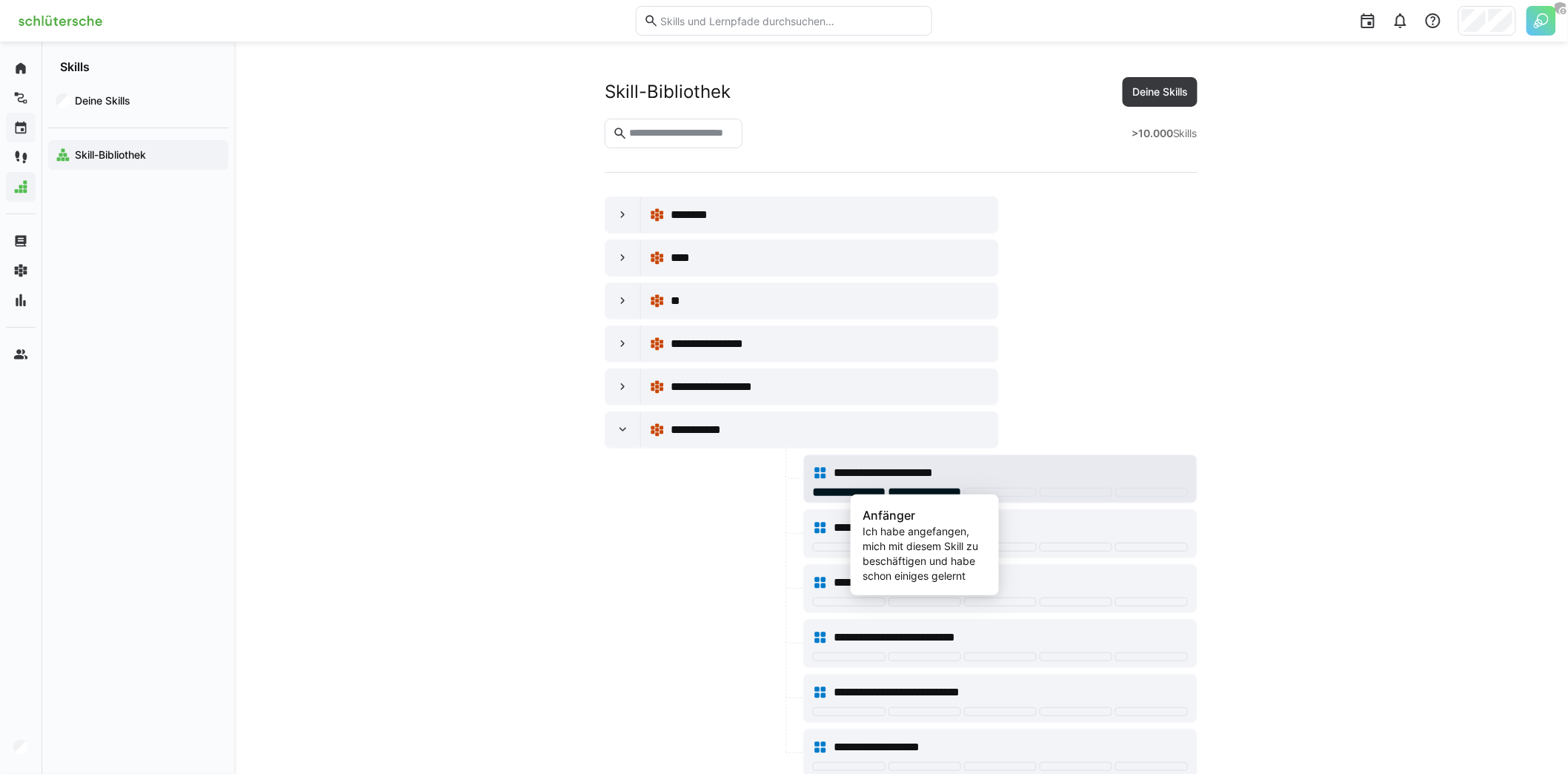
click at [940, 489] on div at bounding box center [925, 492] width 73 height 9
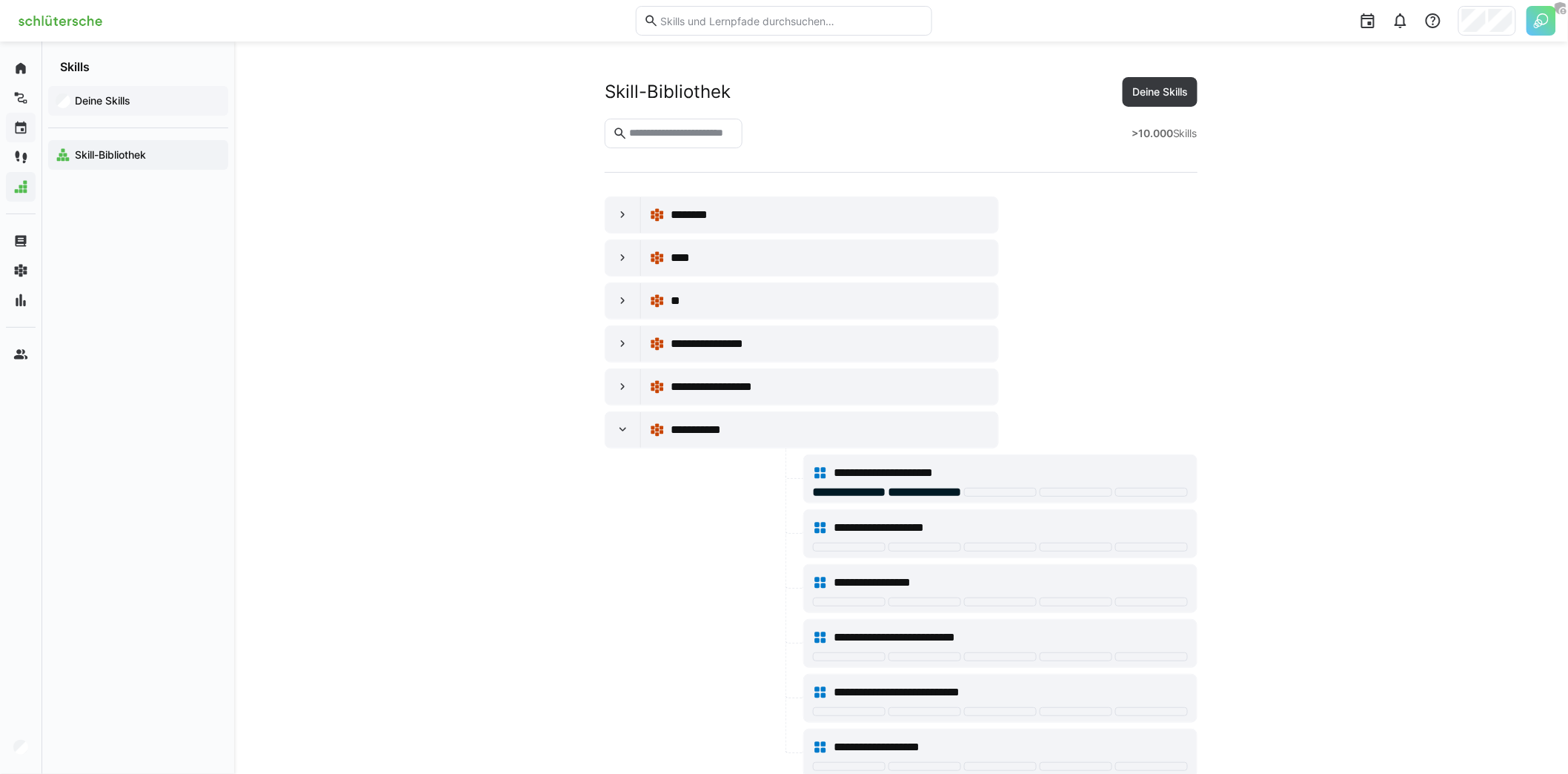
click at [0, 0] on app-navigation-label "Deine Skills" at bounding box center [0, 0] width 0 height 0
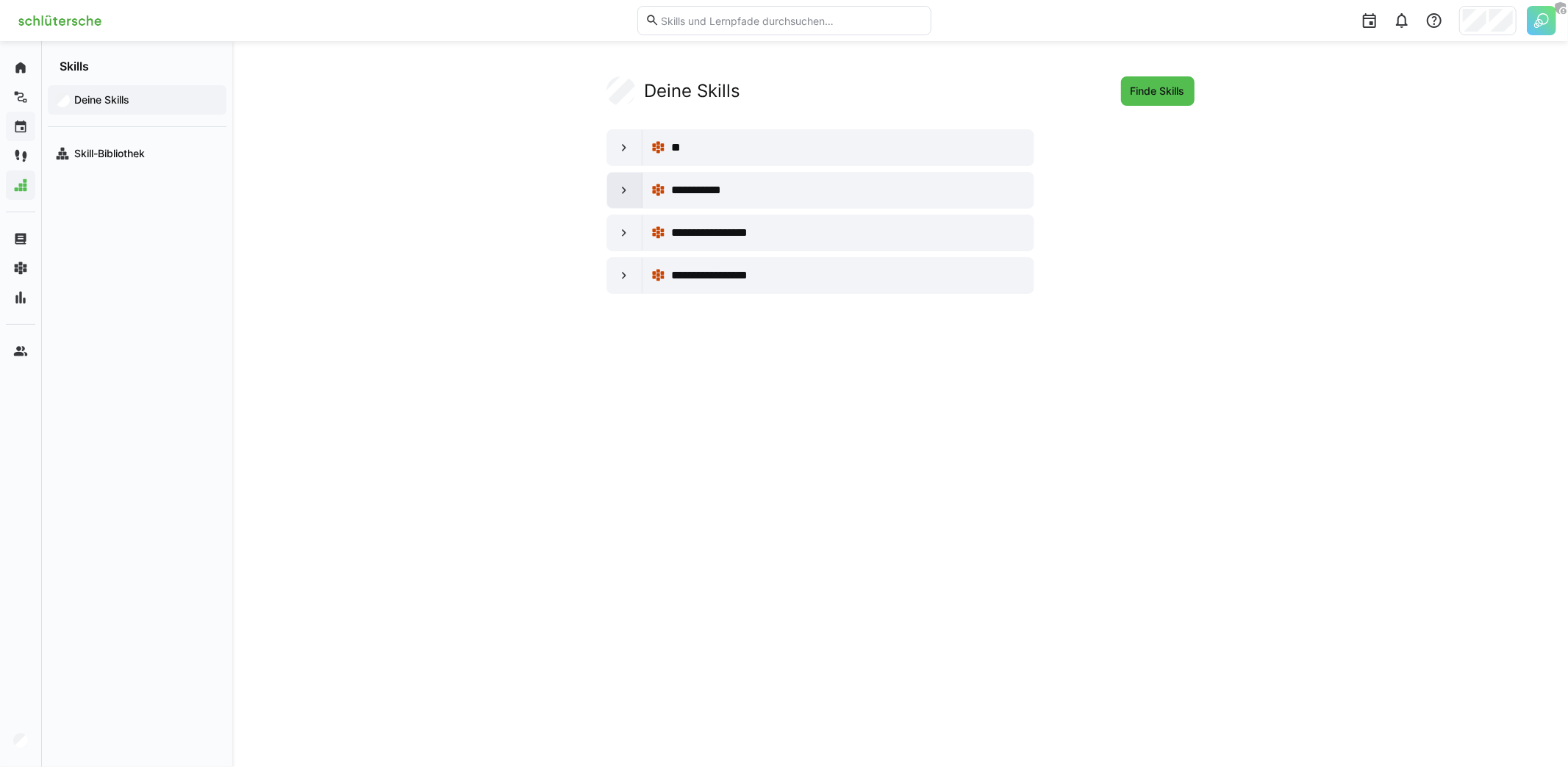
click at [631, 186] on eds-icon at bounding box center [624, 190] width 15 height 15
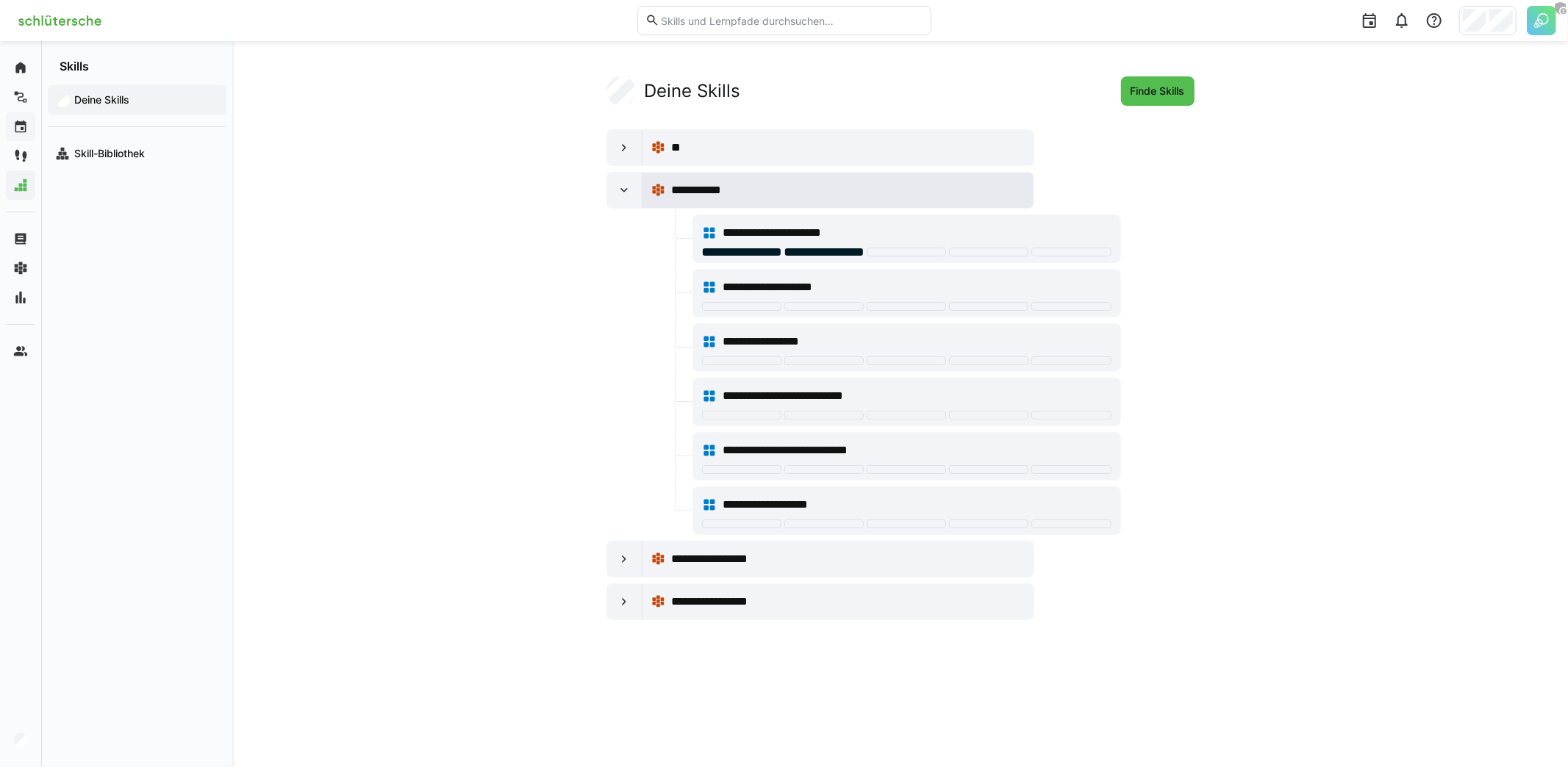
click at [885, 188] on div "**********" at bounding box center [847, 190] width 353 height 18
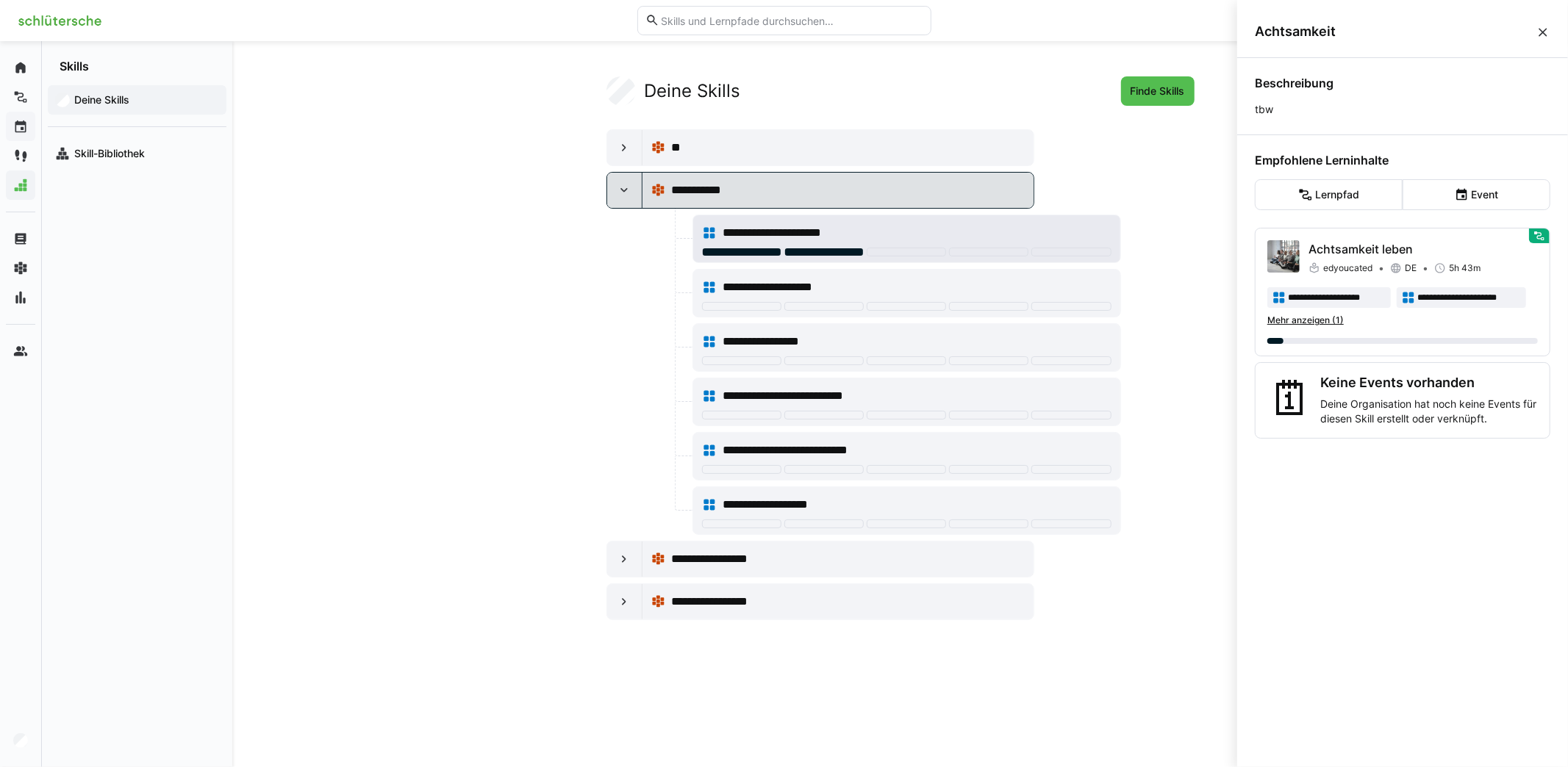
click at [1001, 237] on div "**********" at bounding box center [916, 233] width 389 height 18
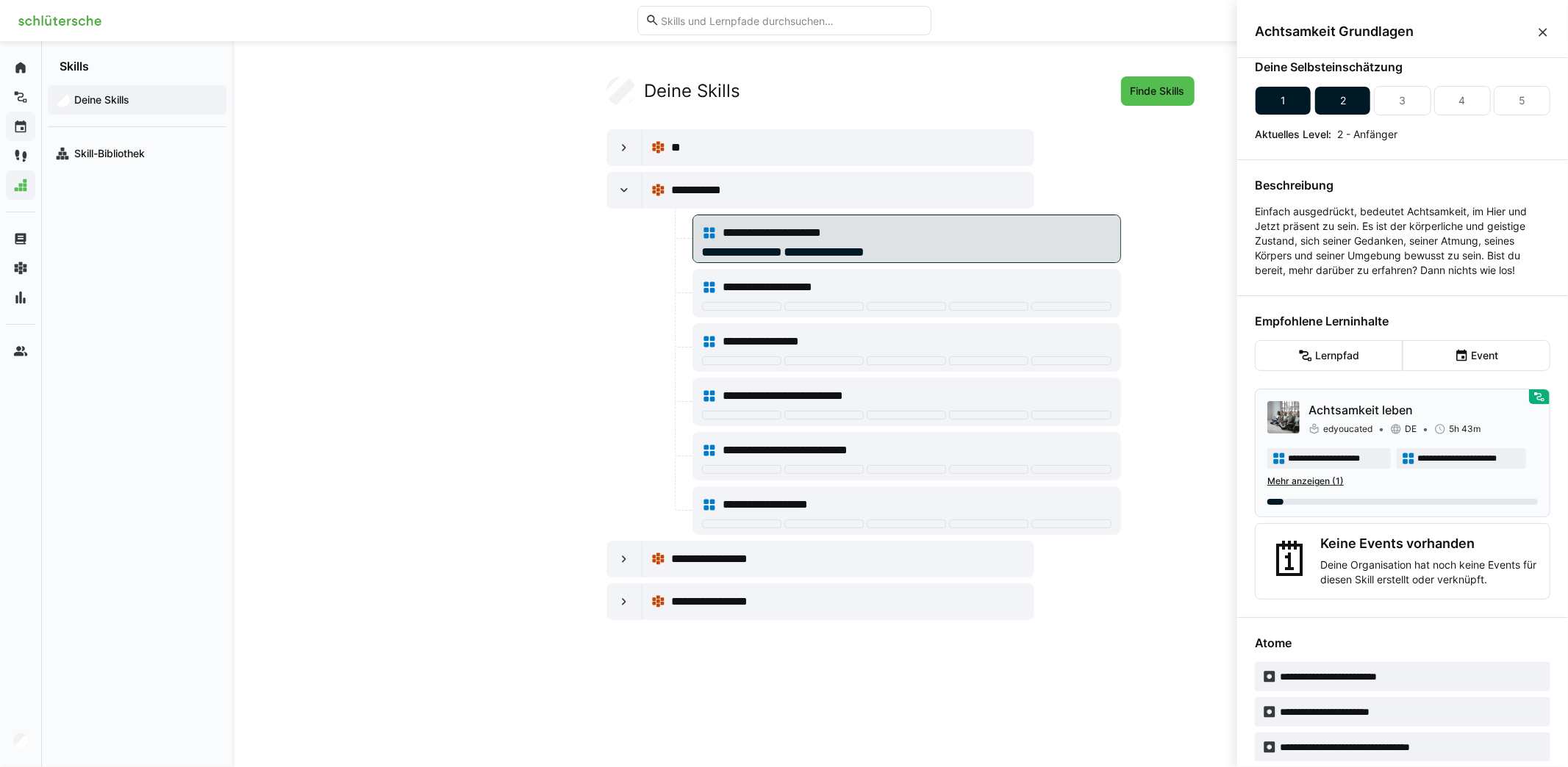
scroll to position [31, 0]
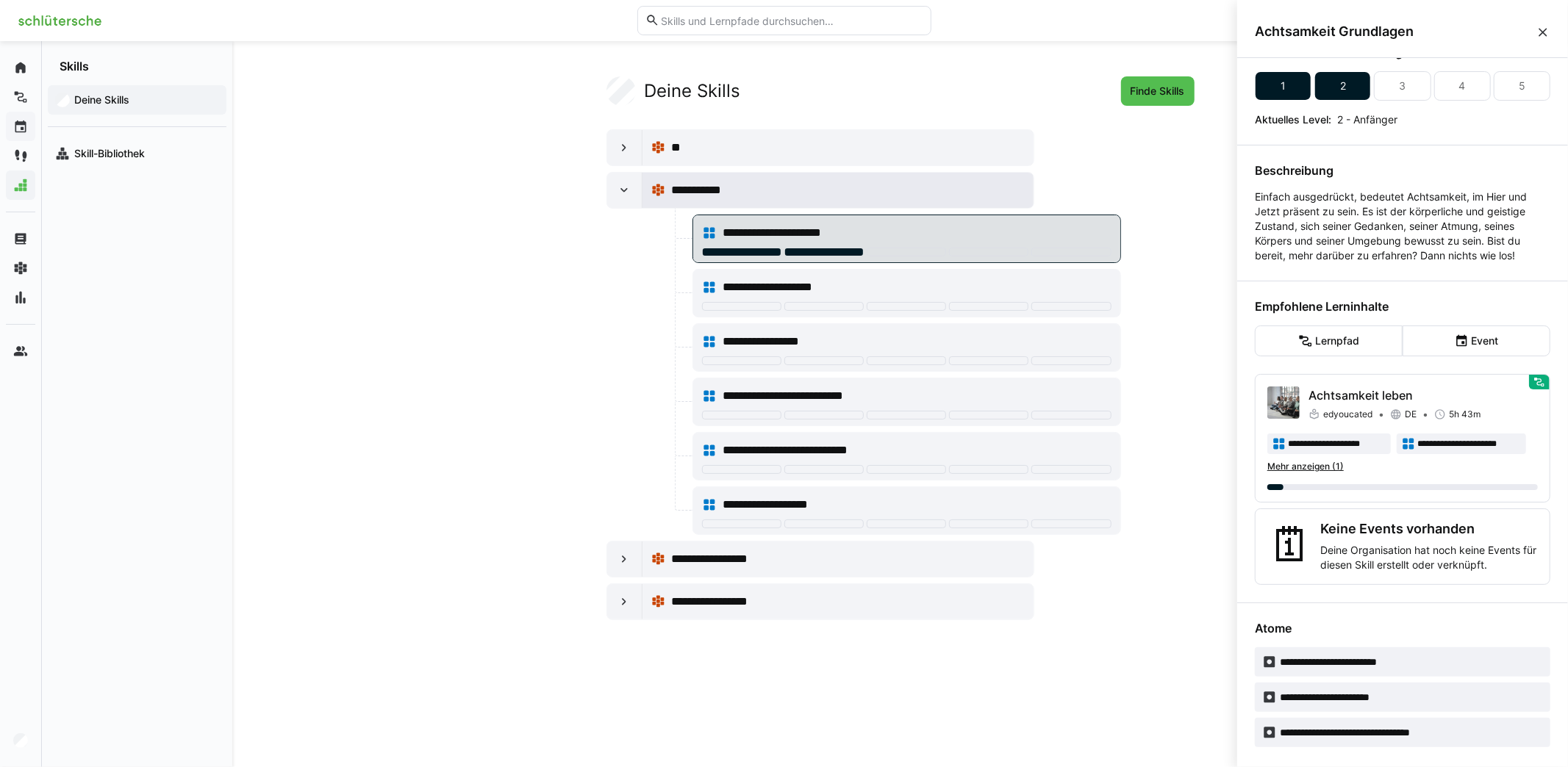
click at [798, 186] on div "**********" at bounding box center [847, 190] width 353 height 18
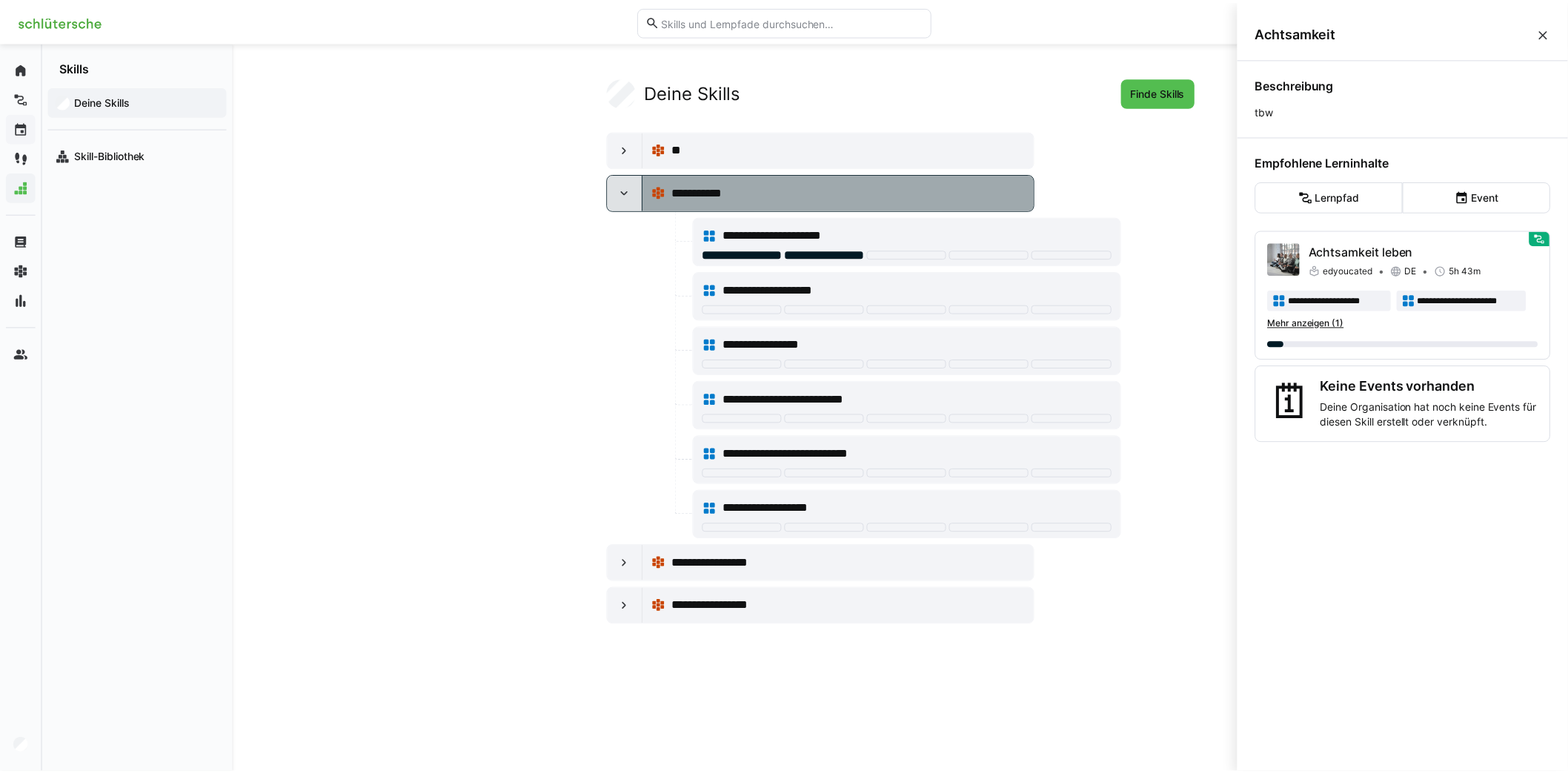
scroll to position [0, 0]
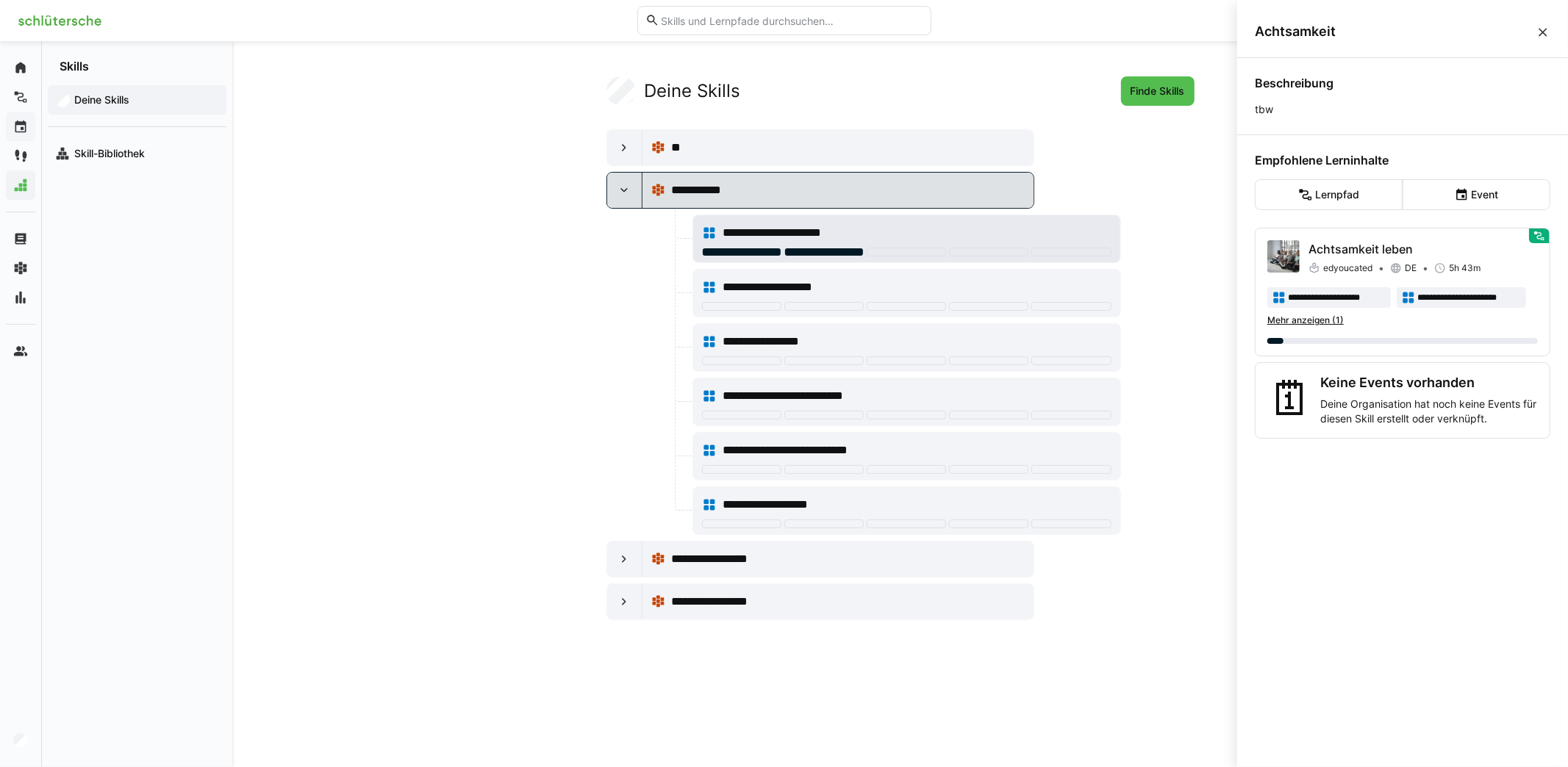
click at [845, 232] on span "**********" at bounding box center [792, 233] width 139 height 18
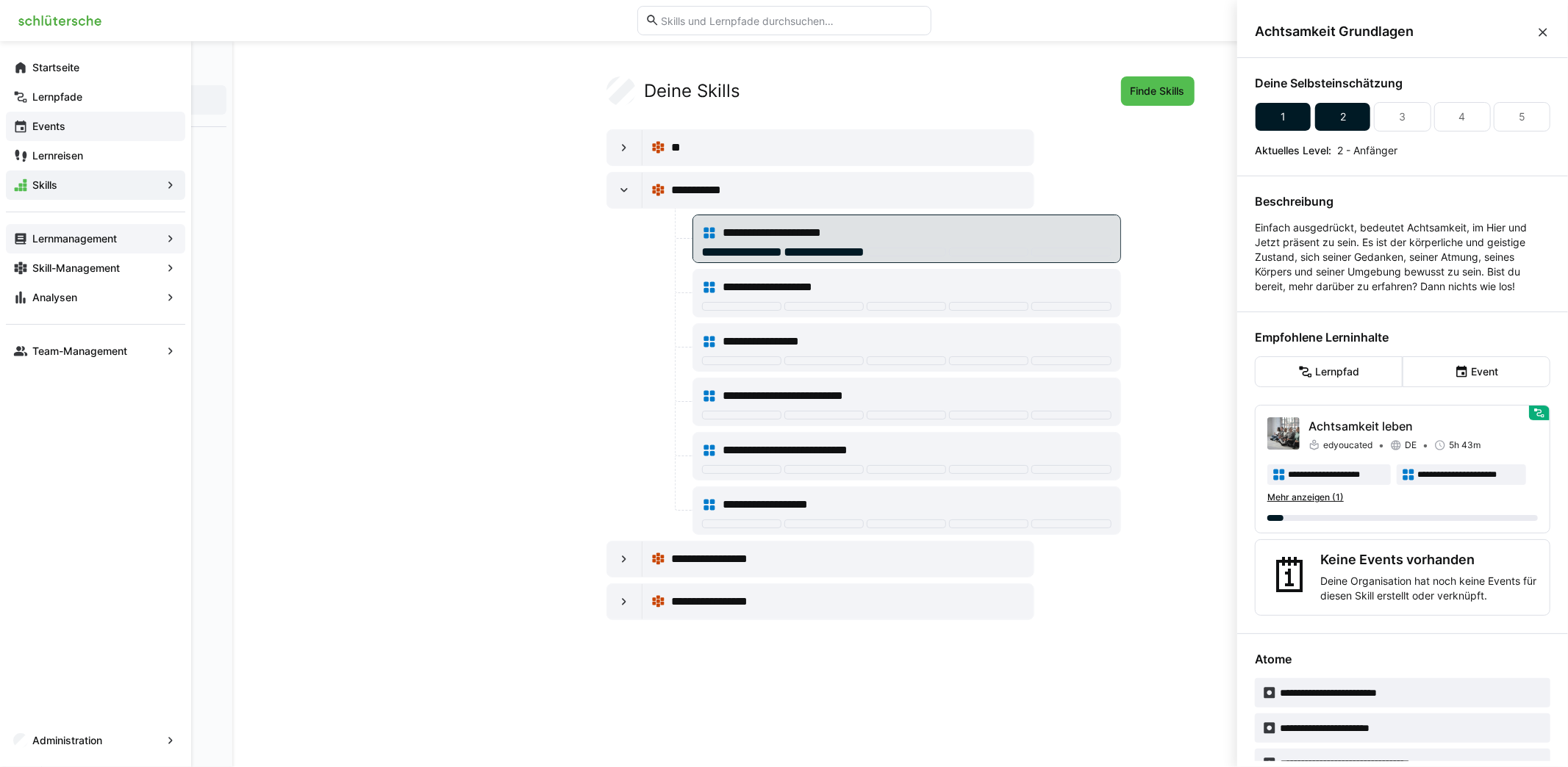
click at [96, 244] on span "Lernmanagement" at bounding box center [95, 239] width 131 height 15
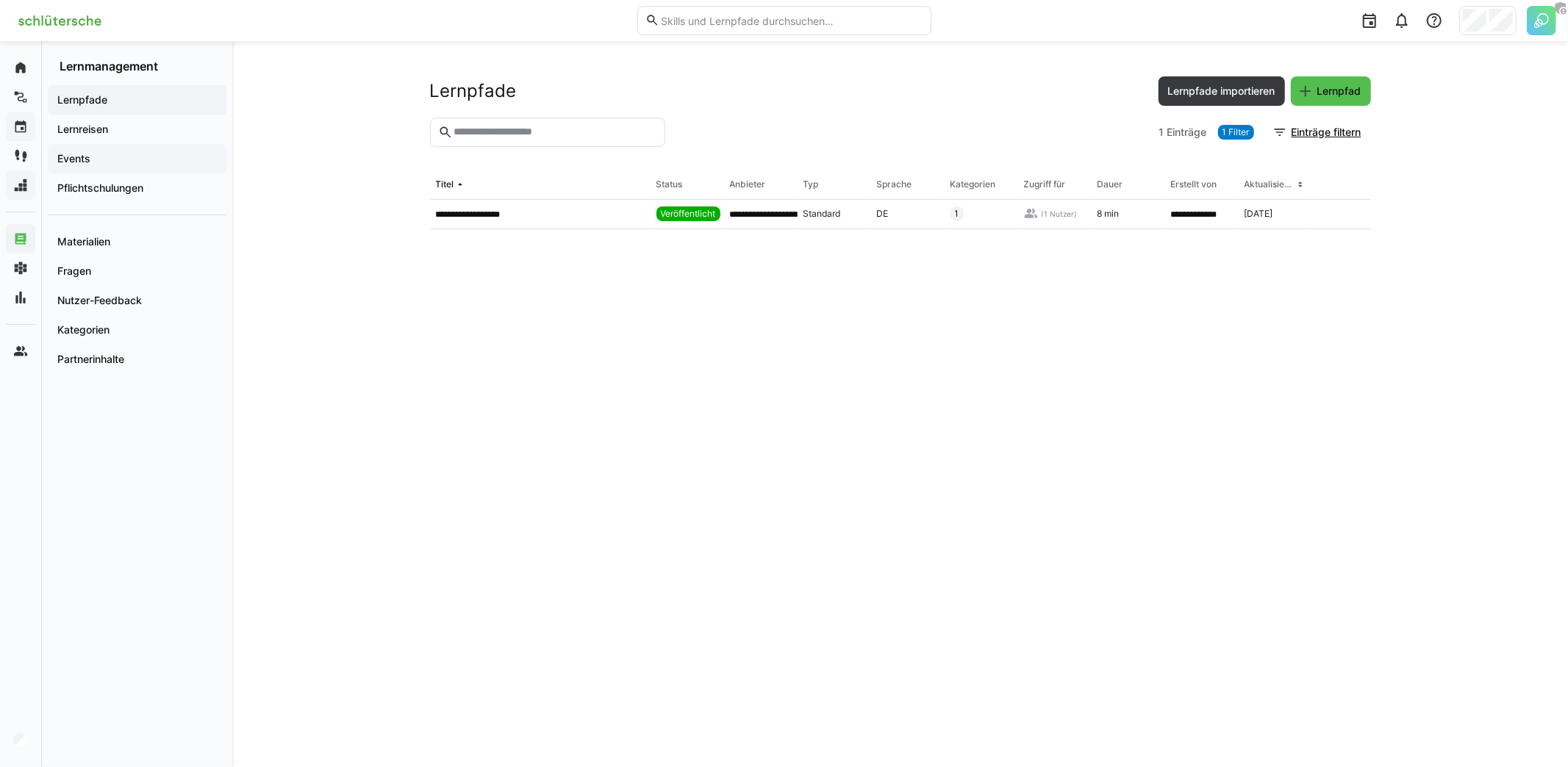
click at [100, 165] on span "Events" at bounding box center [137, 159] width 164 height 15
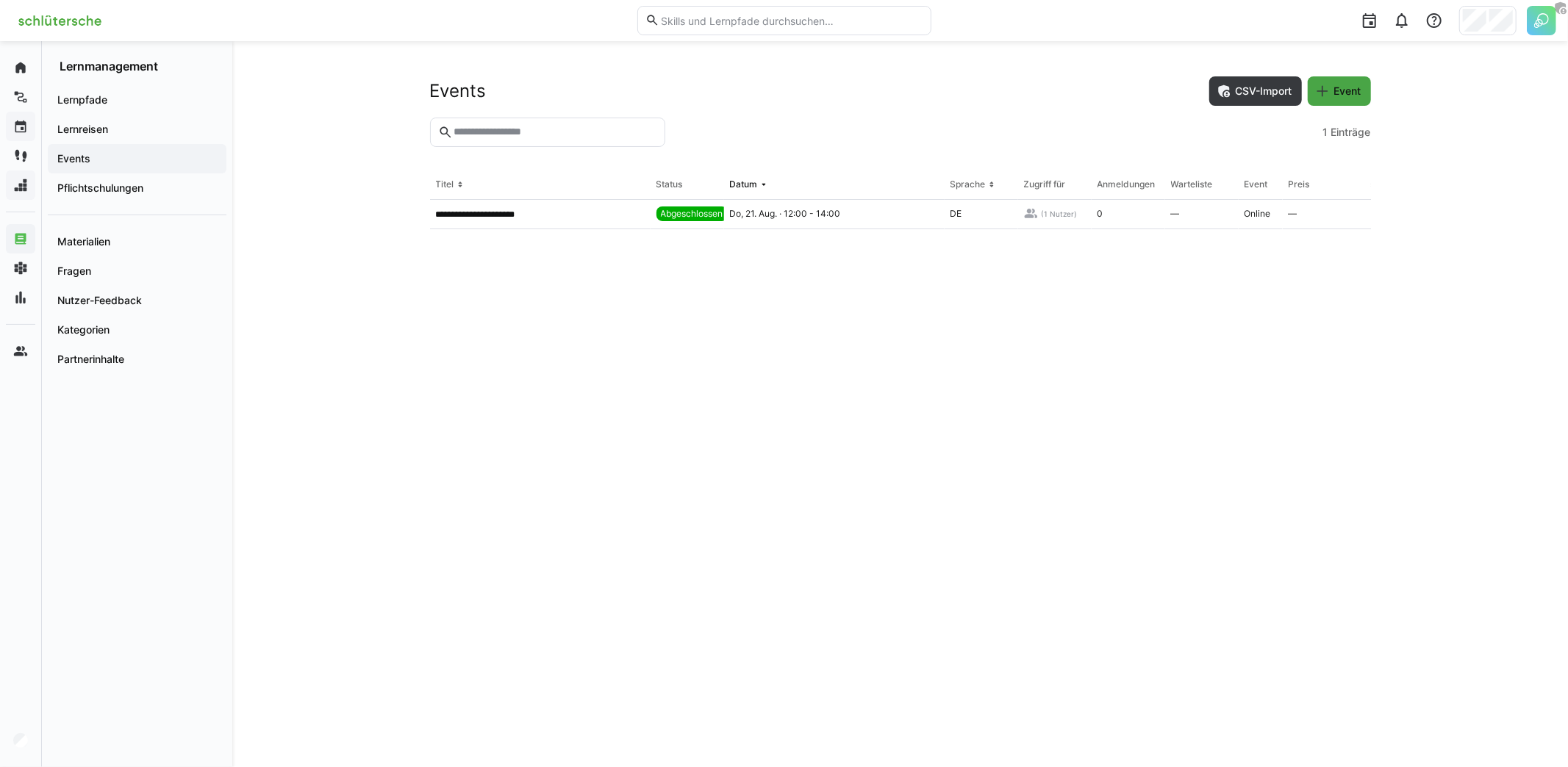
click at [1337, 90] on span "Event" at bounding box center [1347, 91] width 32 height 15
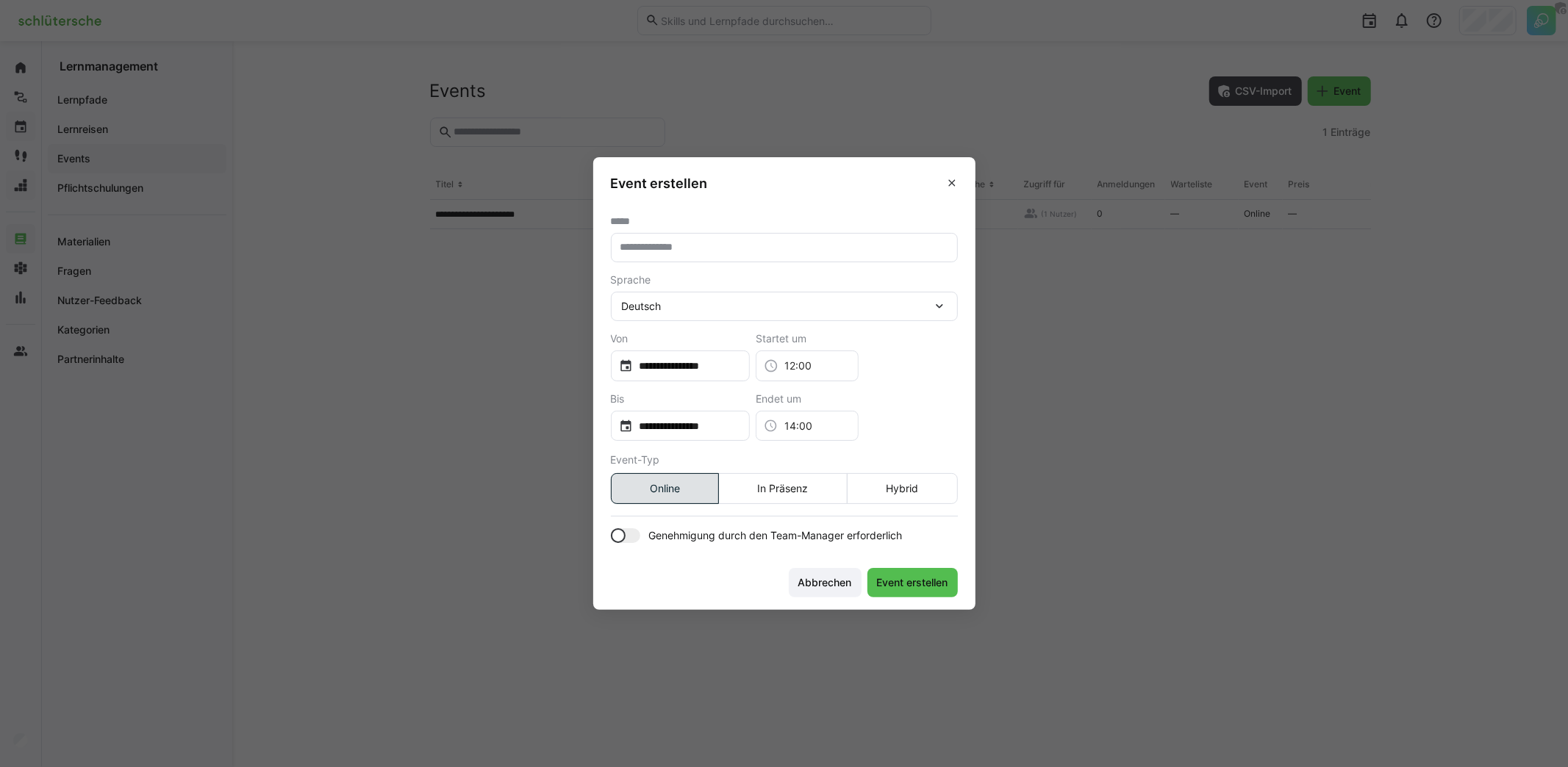
click at [740, 254] on input "text" at bounding box center [784, 248] width 331 height 13
type input "**********"
click at [687, 370] on input "**********" at bounding box center [687, 366] width 108 height 15
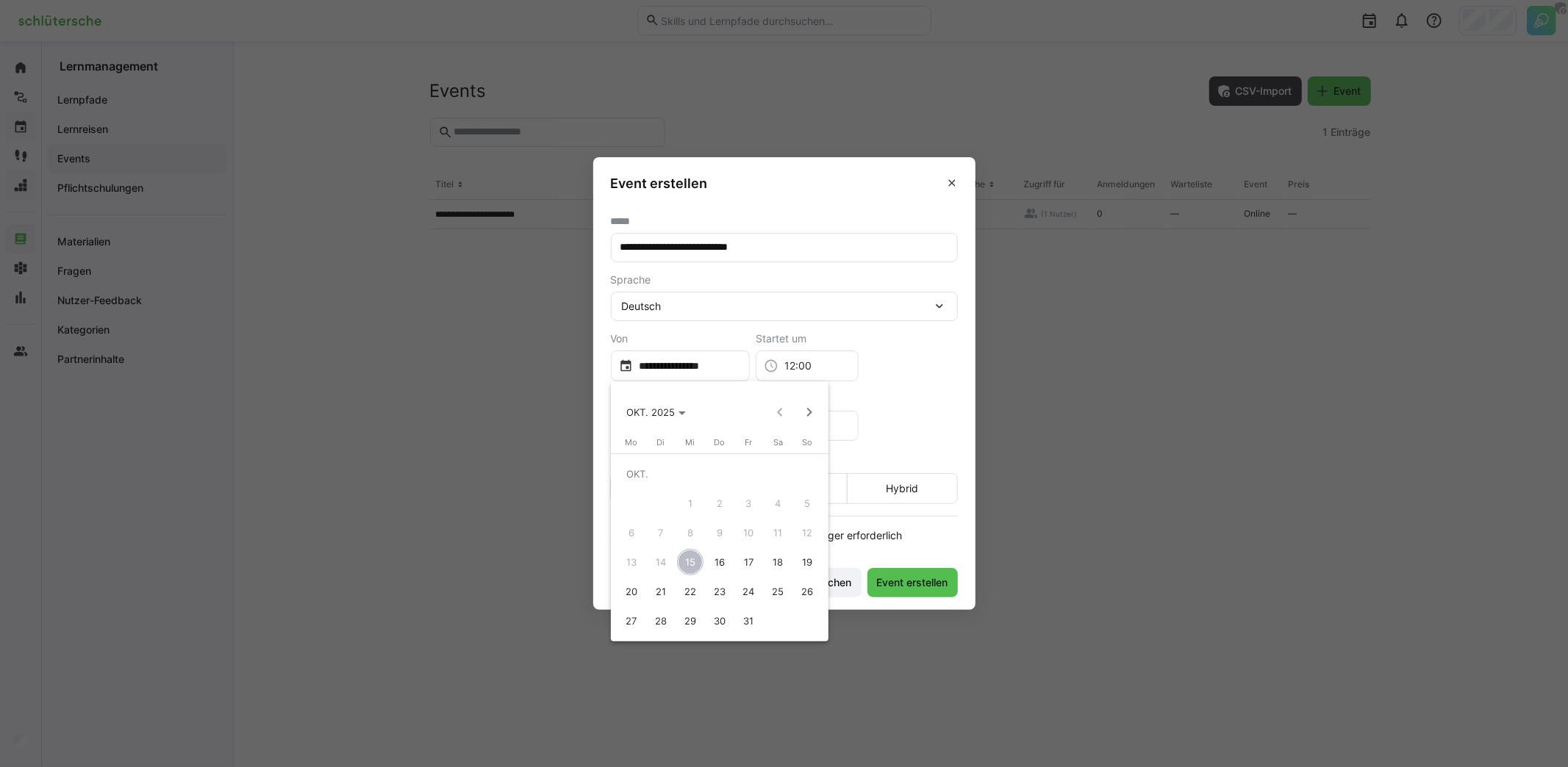
drag, startPoint x: 748, startPoint y: 565, endPoint x: 740, endPoint y: 545, distance: 21.5
click at [748, 565] on span "17" at bounding box center [749, 562] width 27 height 27
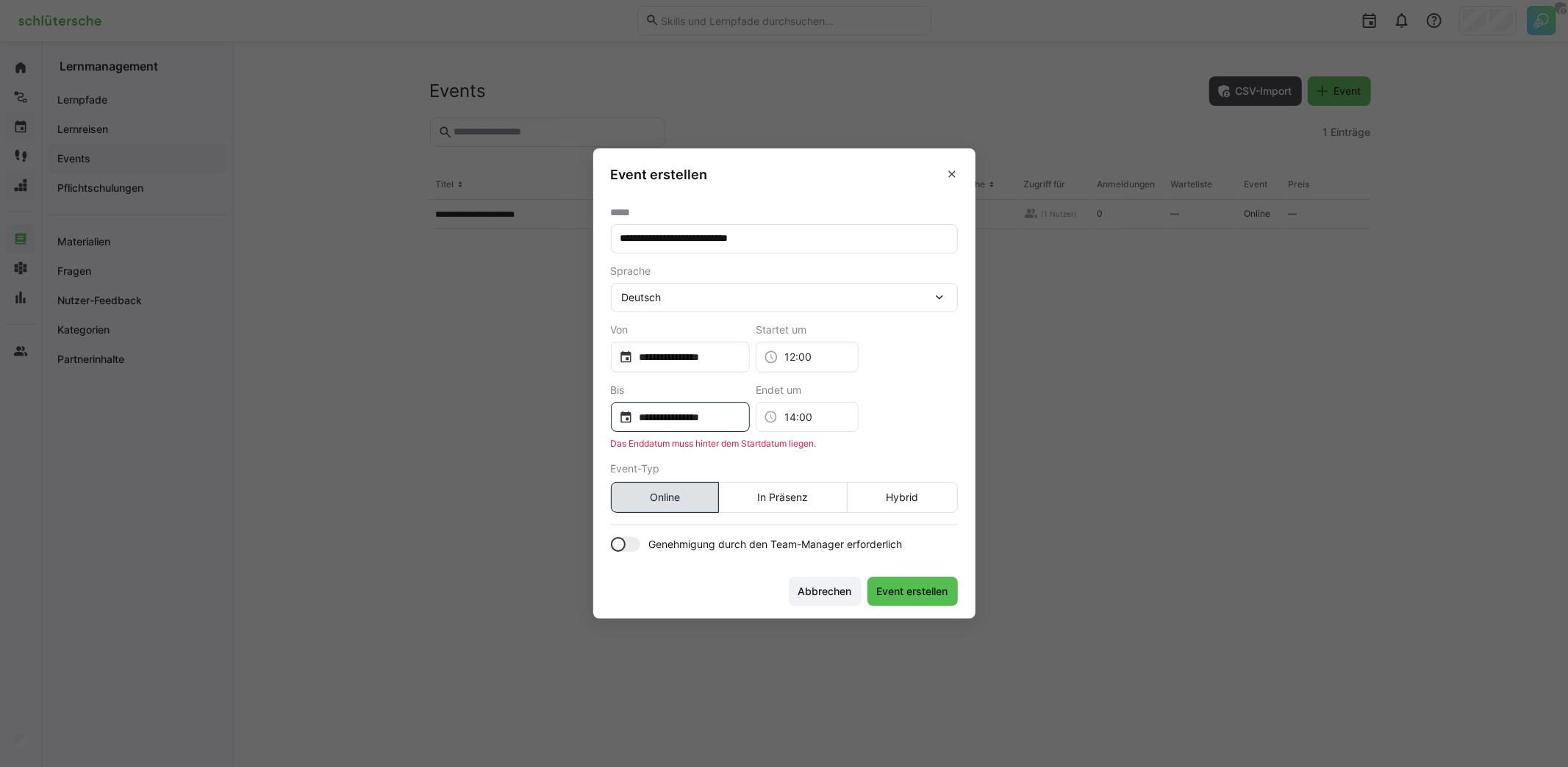
click at [702, 409] on div "**********" at bounding box center [680, 417] width 139 height 31
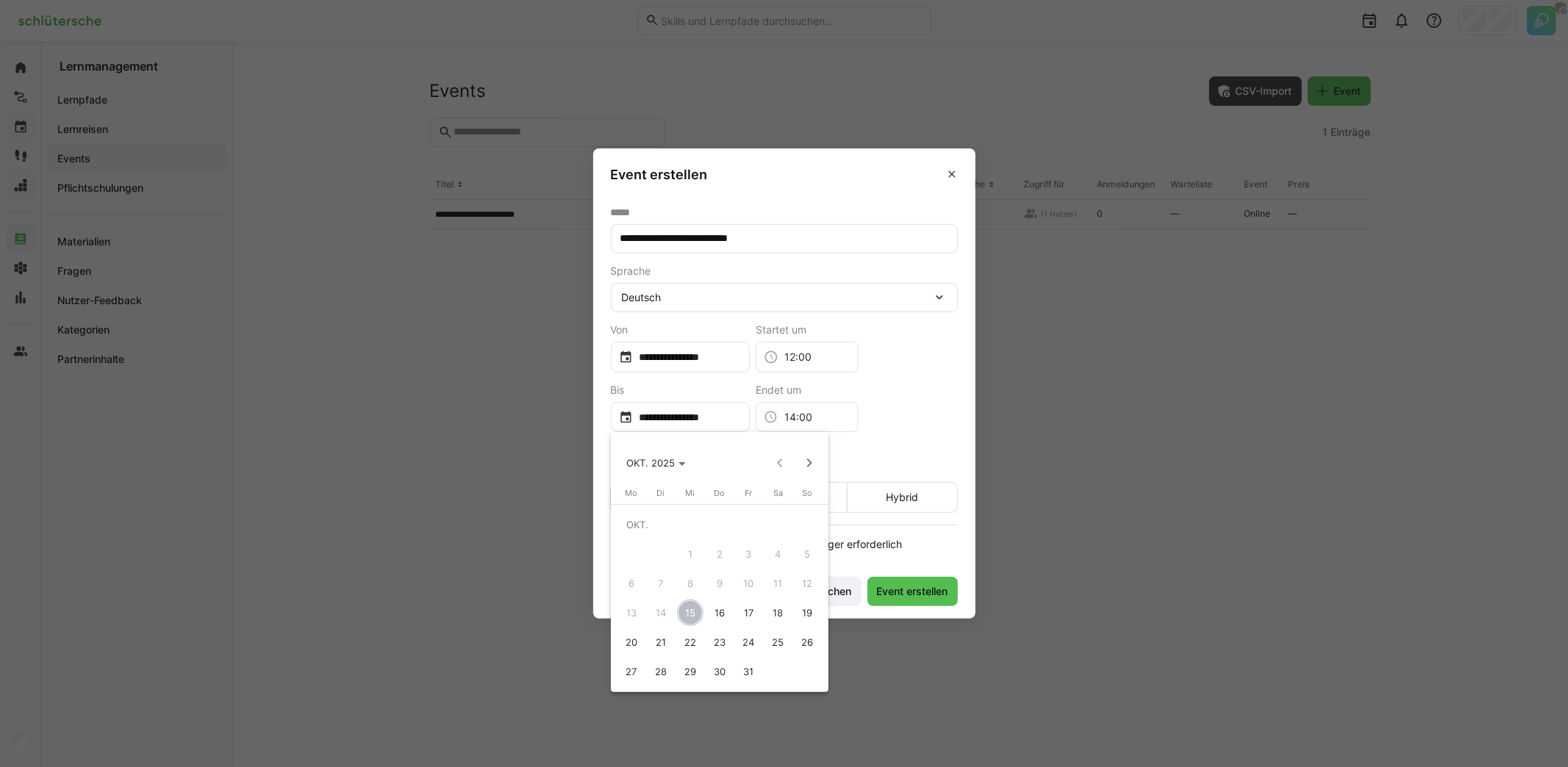
click at [749, 603] on span "17" at bounding box center [749, 613] width 27 height 27
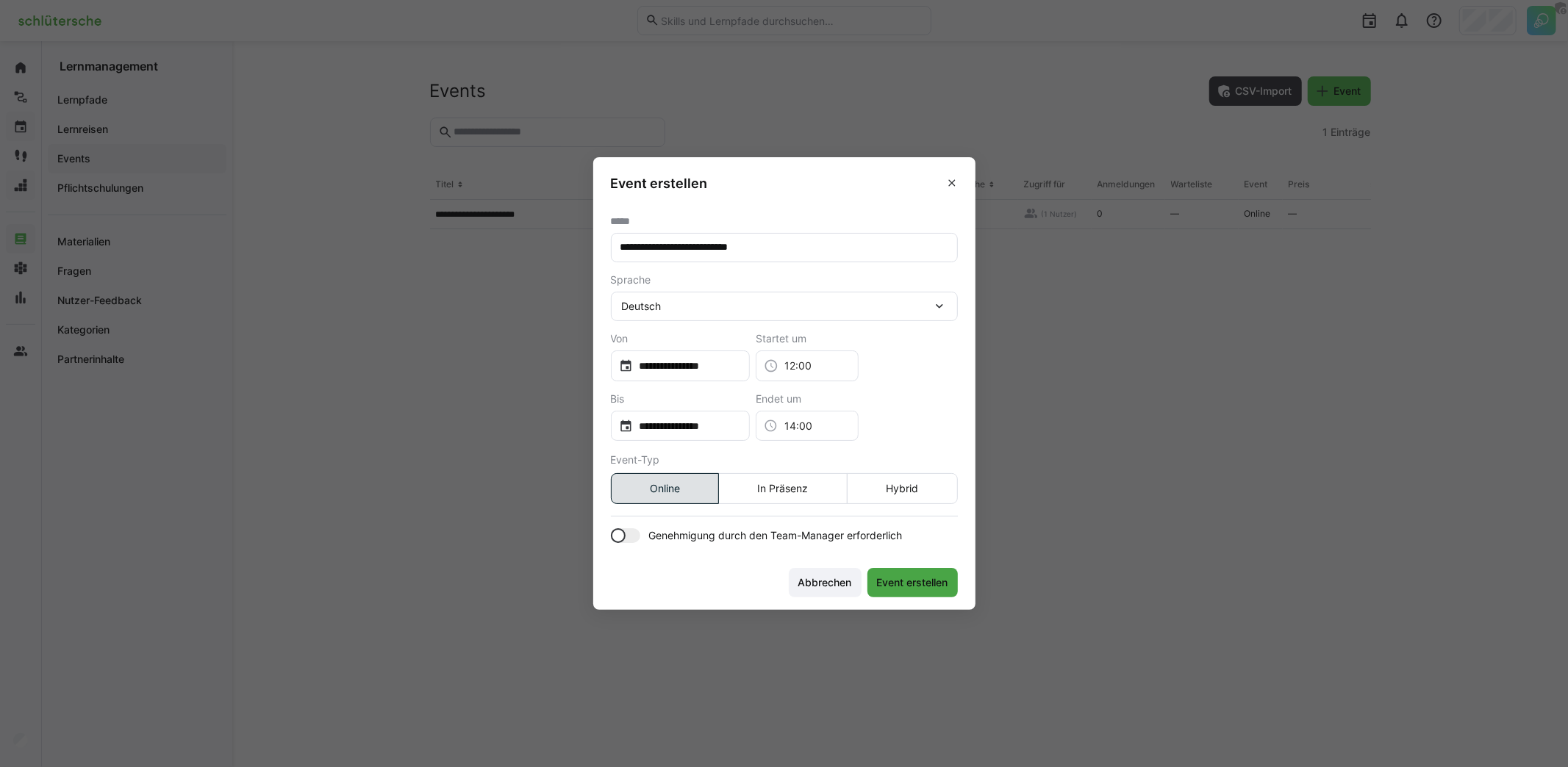
click at [919, 584] on span "Event erstellen" at bounding box center [912, 583] width 76 height 15
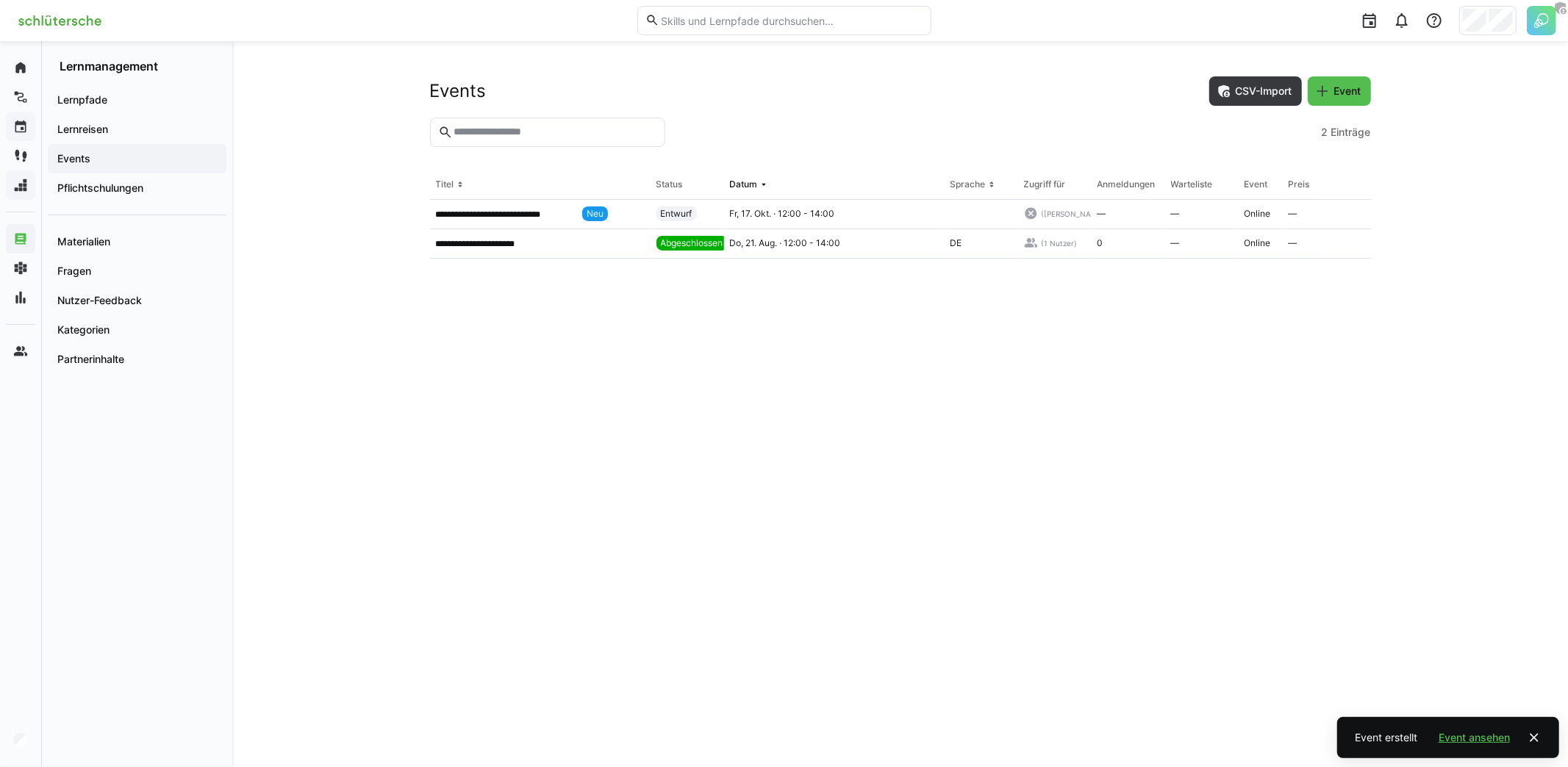
drag, startPoint x: 535, startPoint y: 532, endPoint x: 537, endPoint y: 541, distance: 9.2
click at [536, 542] on eds-table "**********" at bounding box center [900, 451] width 941 height 561
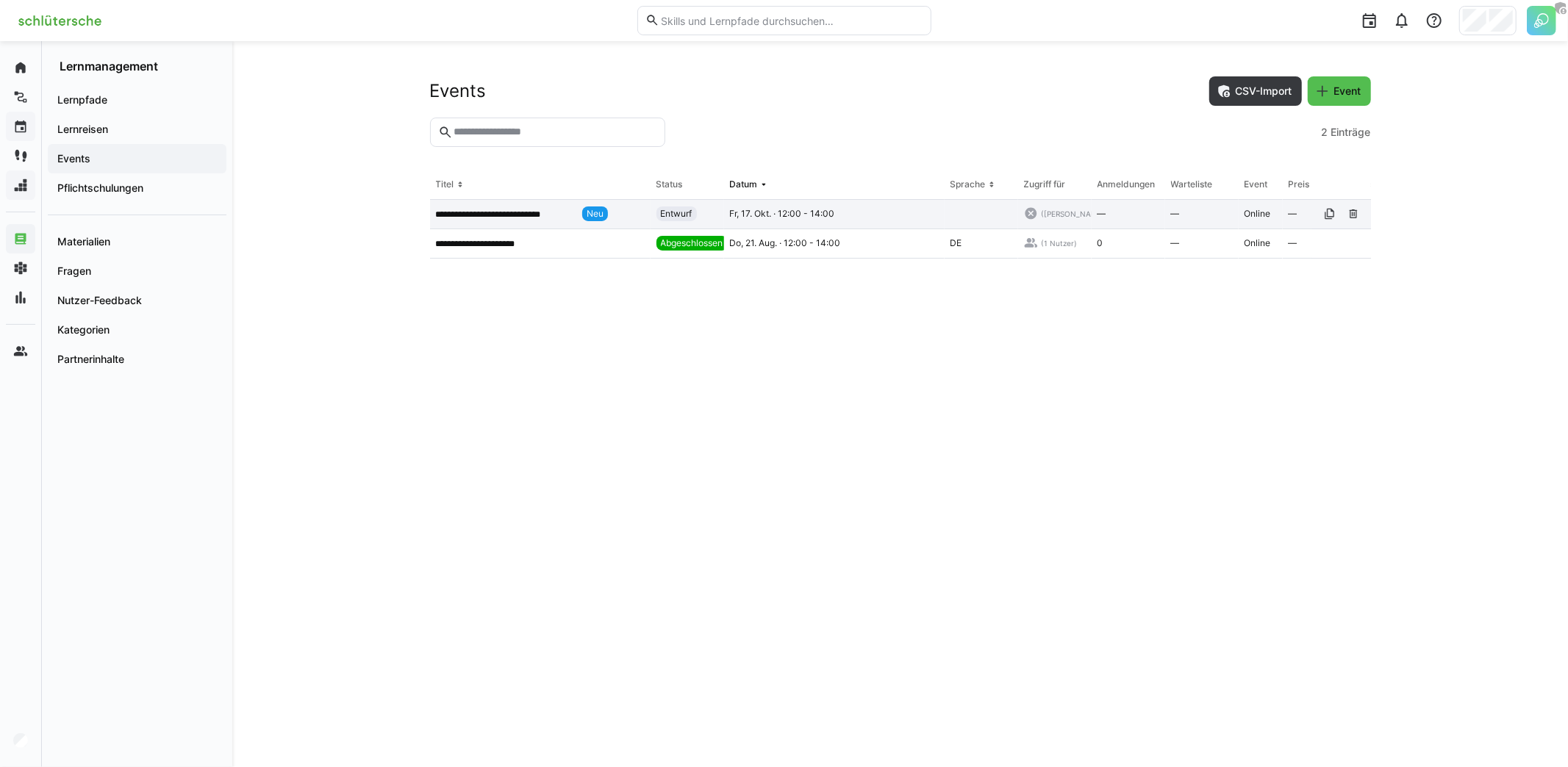
click at [528, 212] on p "**********" at bounding box center [506, 215] width 141 height 12
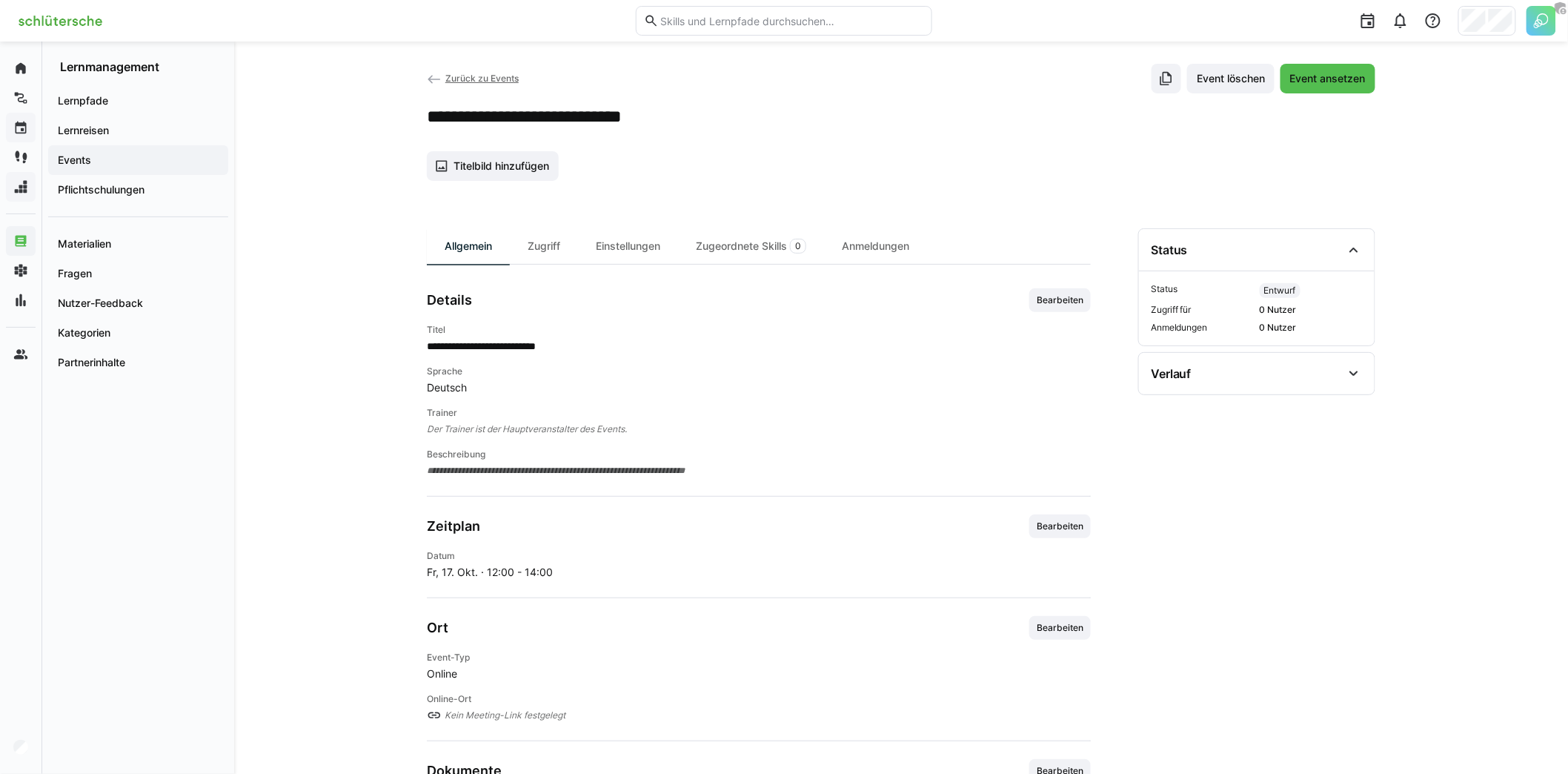
scroll to position [17, 0]
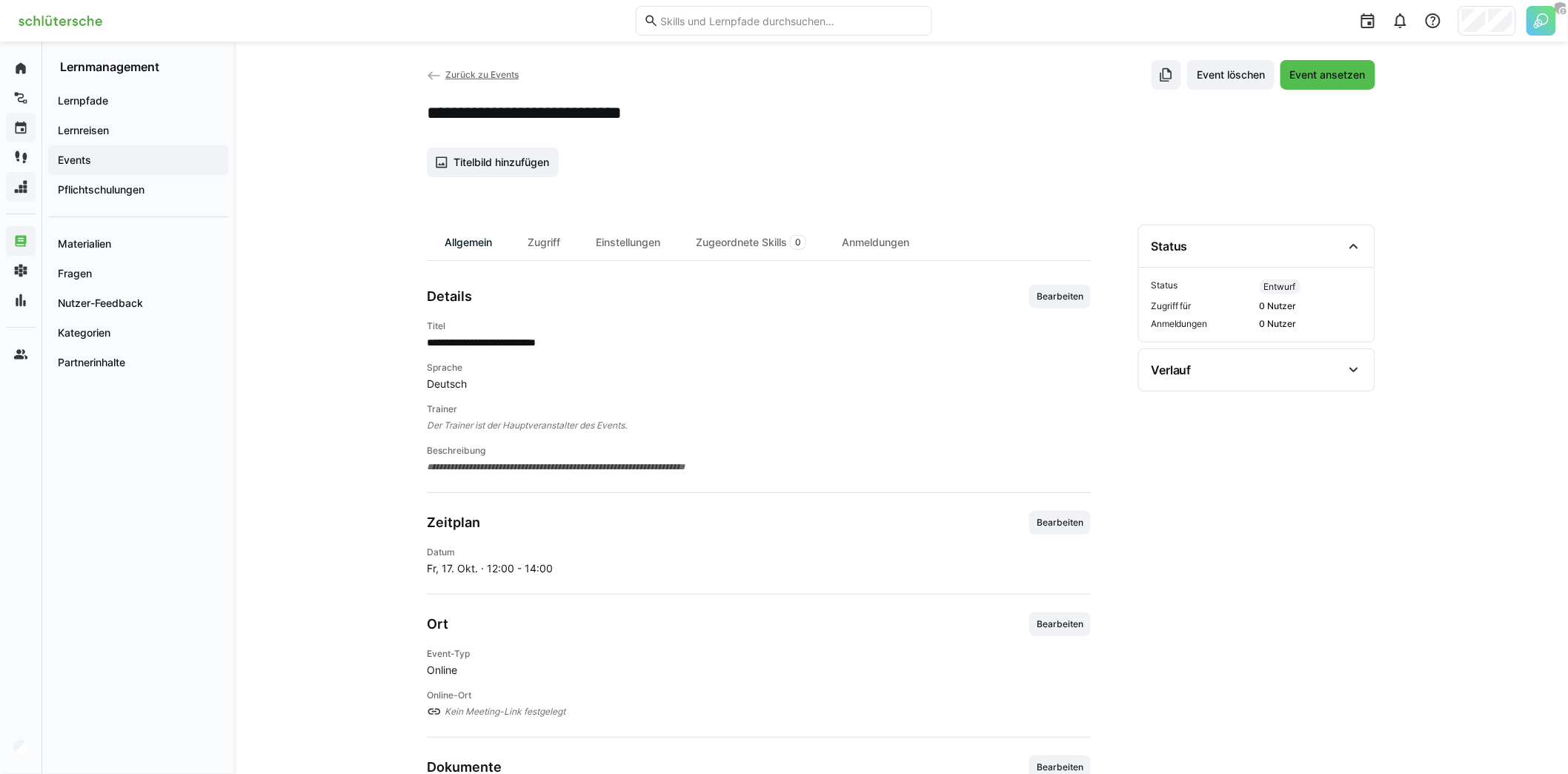
click at [466, 243] on div "Allgemein" at bounding box center [469, 243] width 83 height 36
click at [540, 237] on div "Zugriff" at bounding box center [544, 243] width 68 height 36
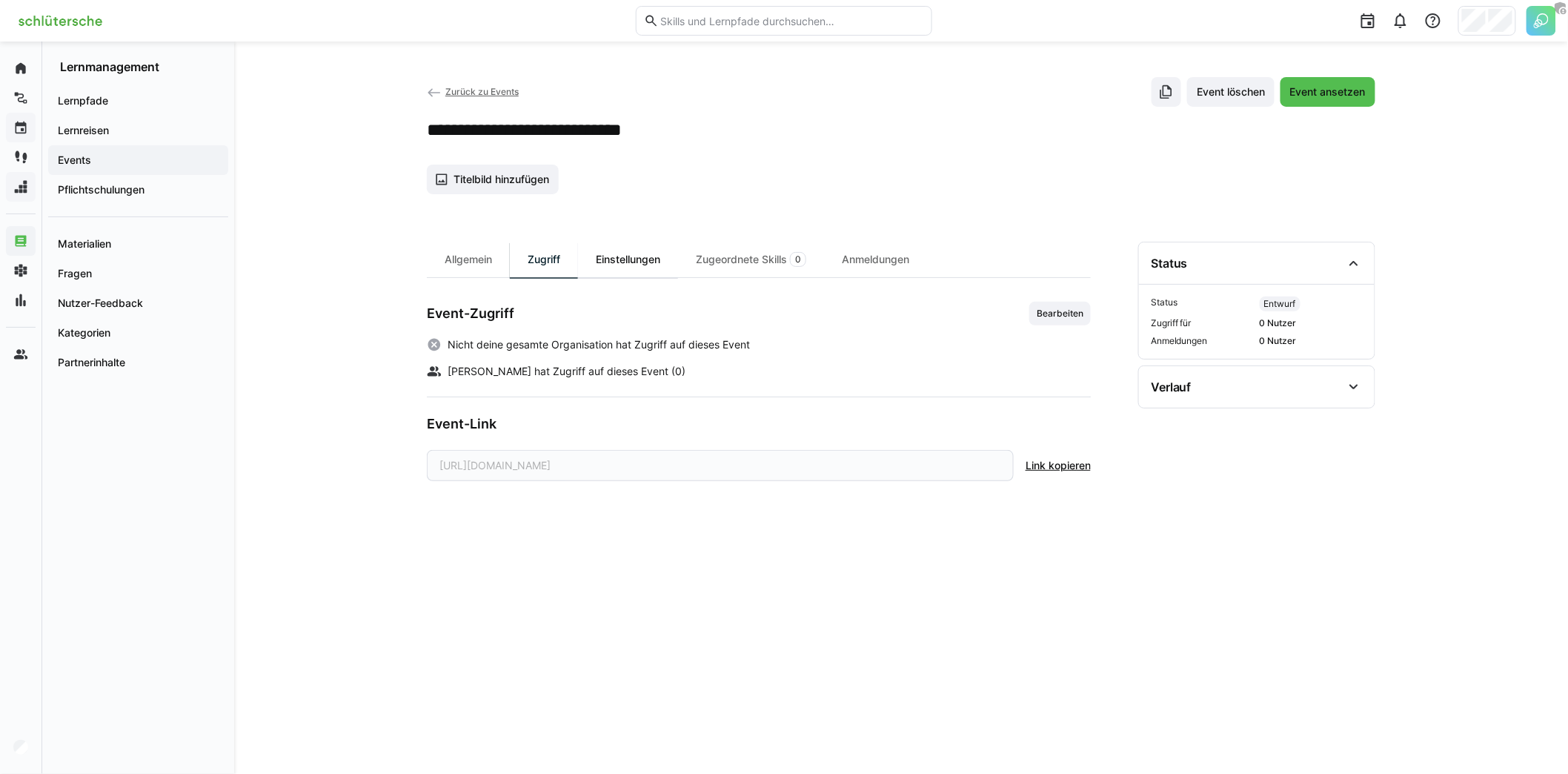
click at [631, 245] on div "Einstellungen" at bounding box center [628, 260] width 100 height 36
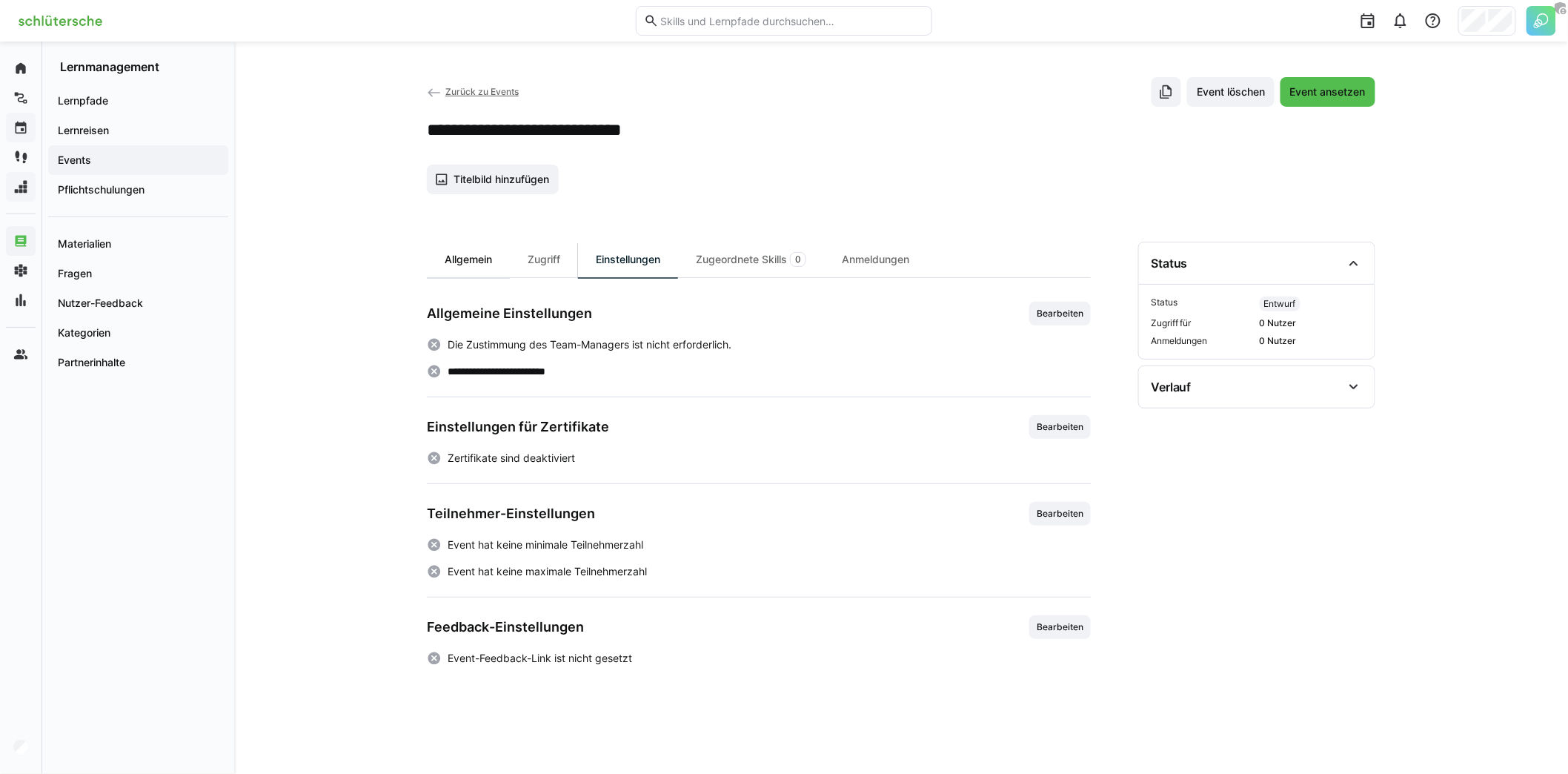
click at [454, 262] on div "Allgemein" at bounding box center [469, 260] width 83 height 36
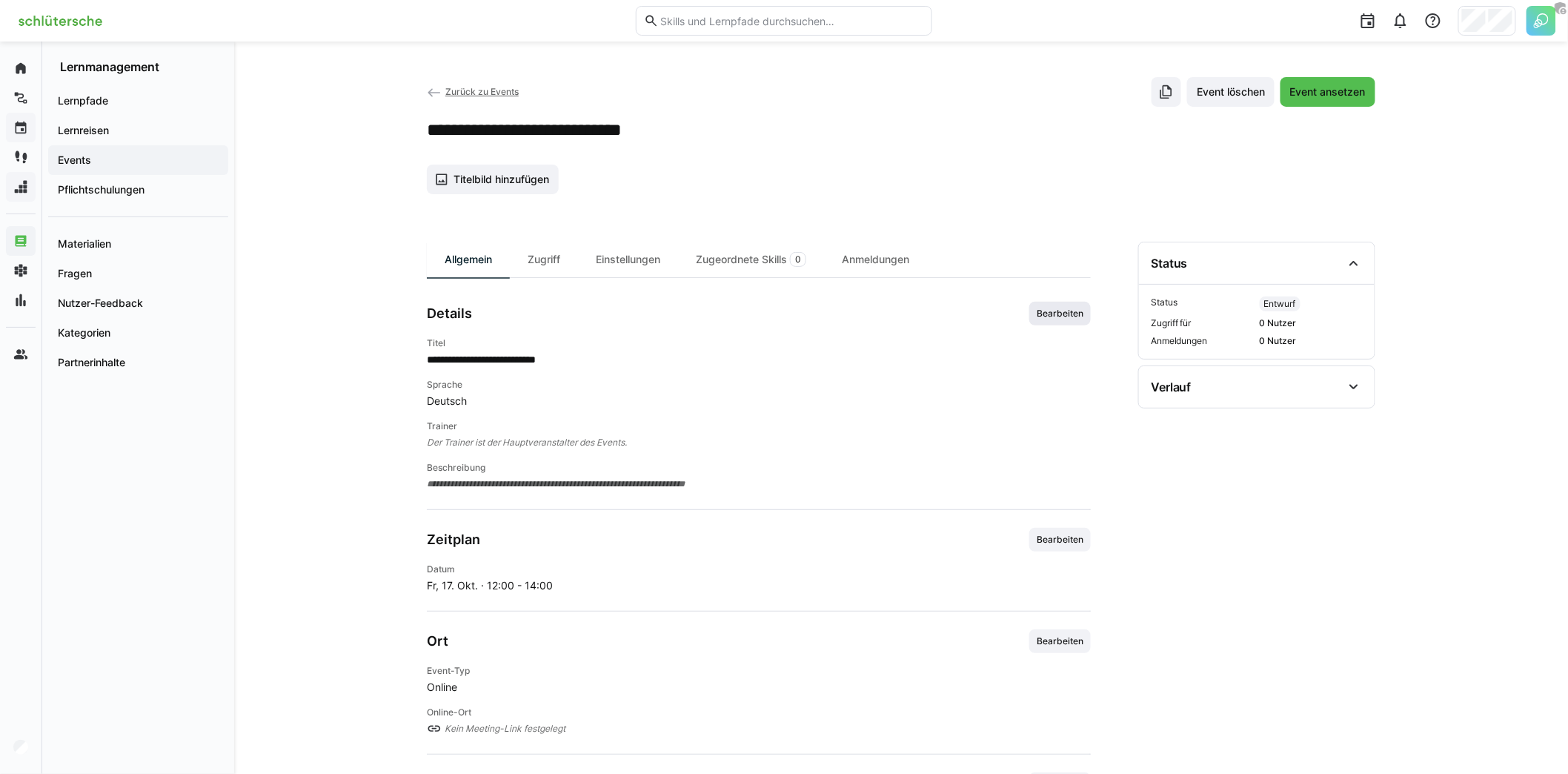
click at [1067, 309] on span "Bearbeiten" at bounding box center [1060, 313] width 50 height 12
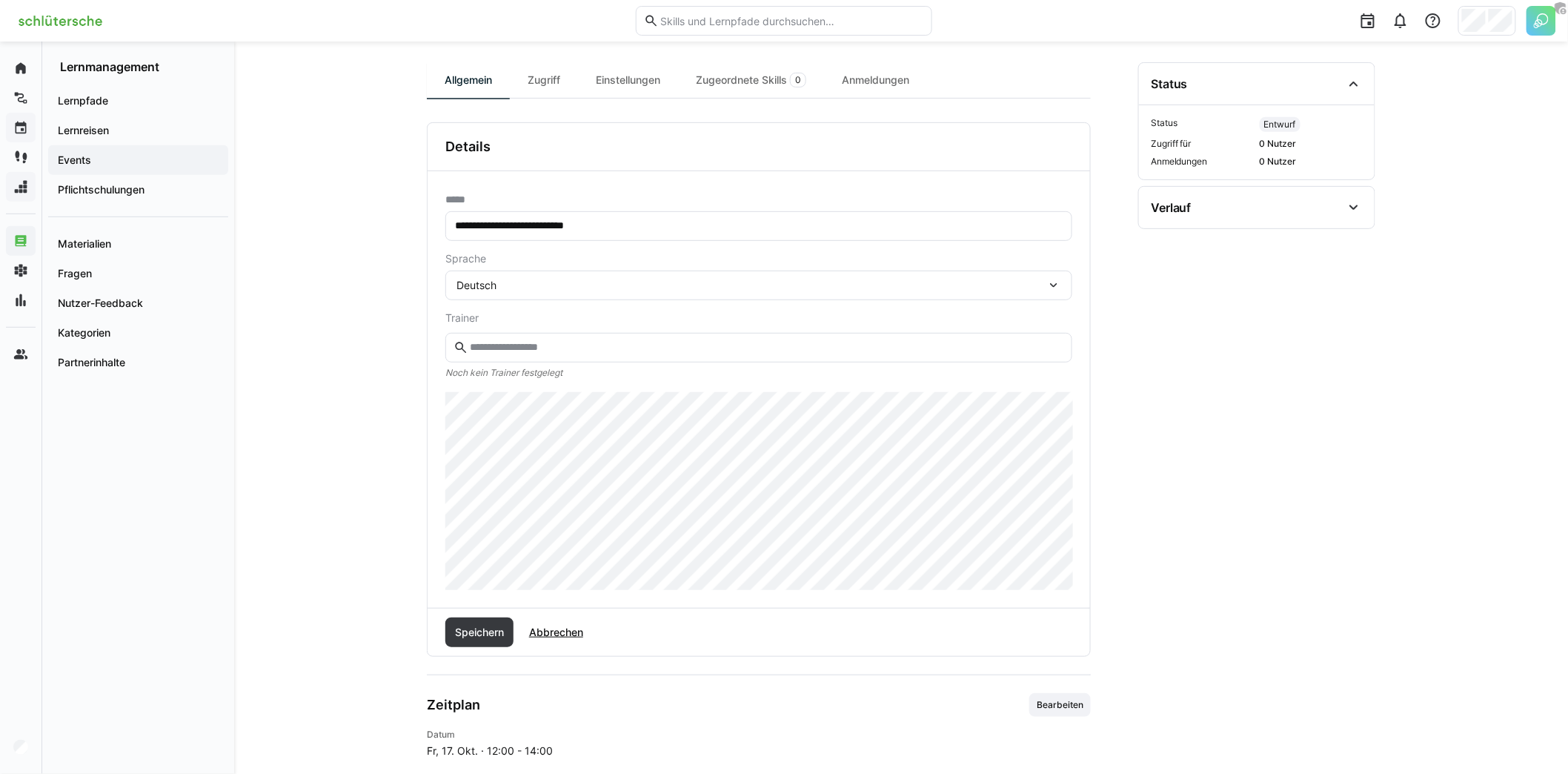
scroll to position [177, 0]
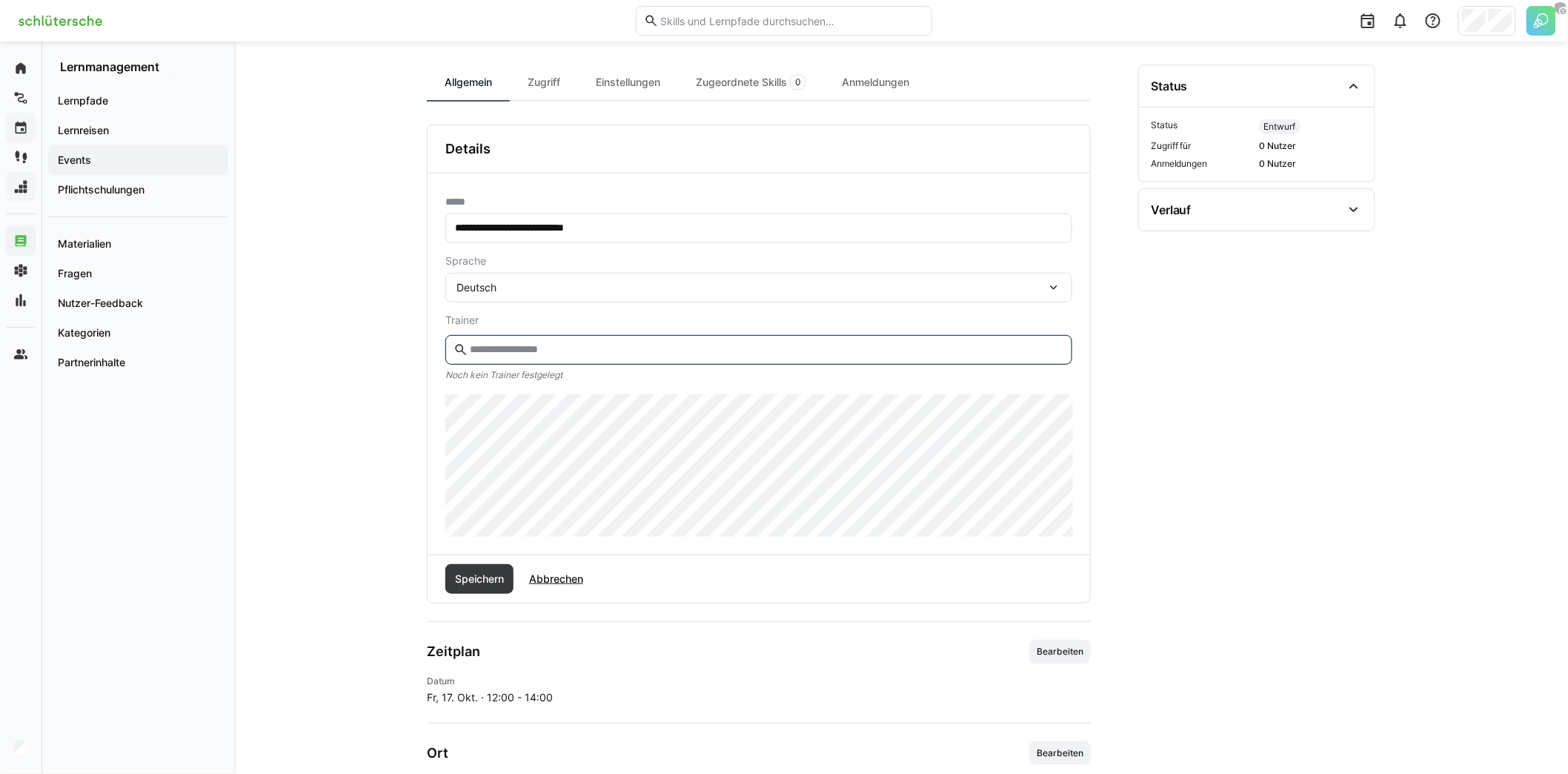
click at [588, 349] on input "text" at bounding box center [766, 350] width 596 height 13
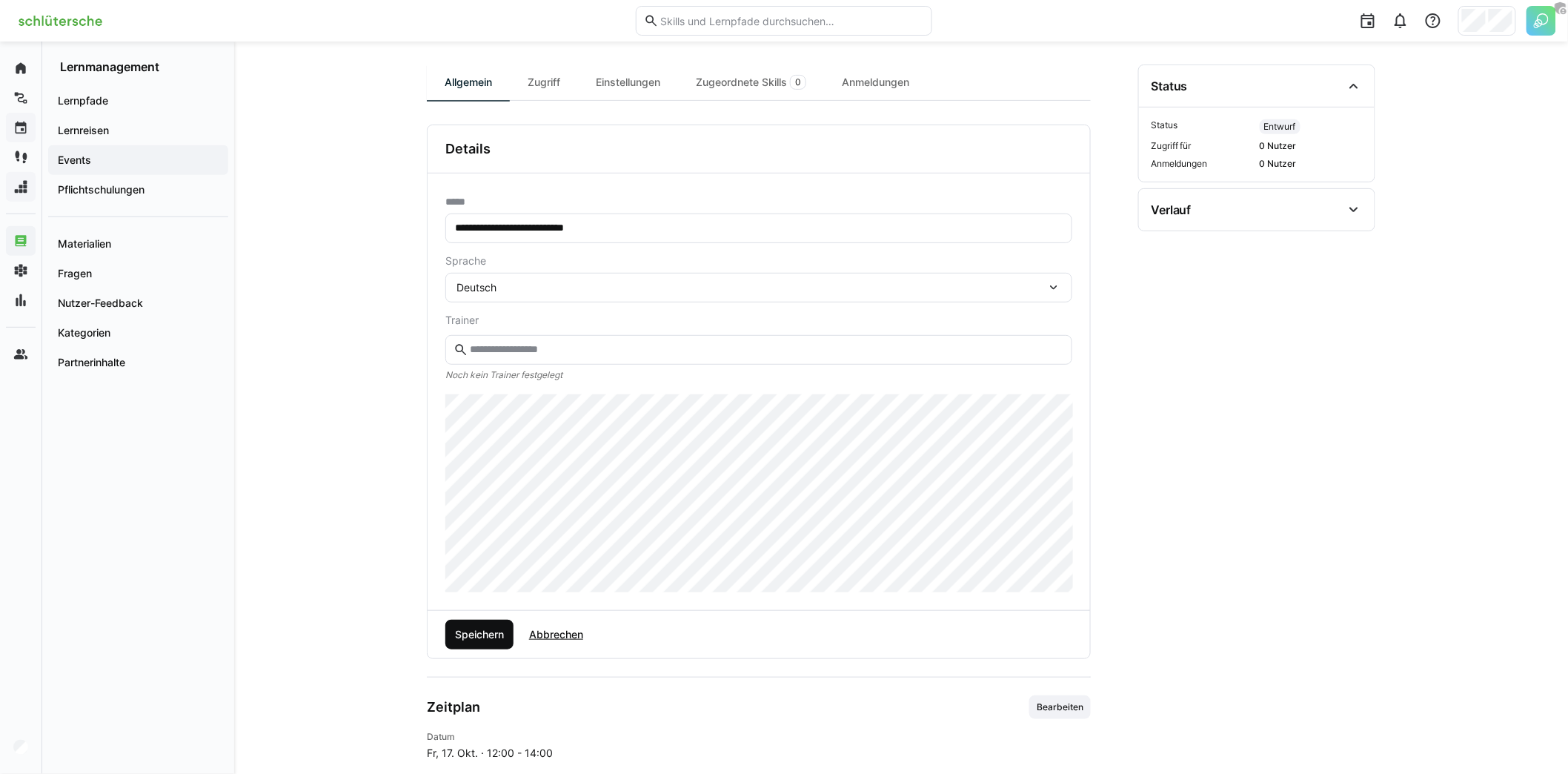
click at [479, 638] on span "Speichern" at bounding box center [480, 635] width 54 height 15
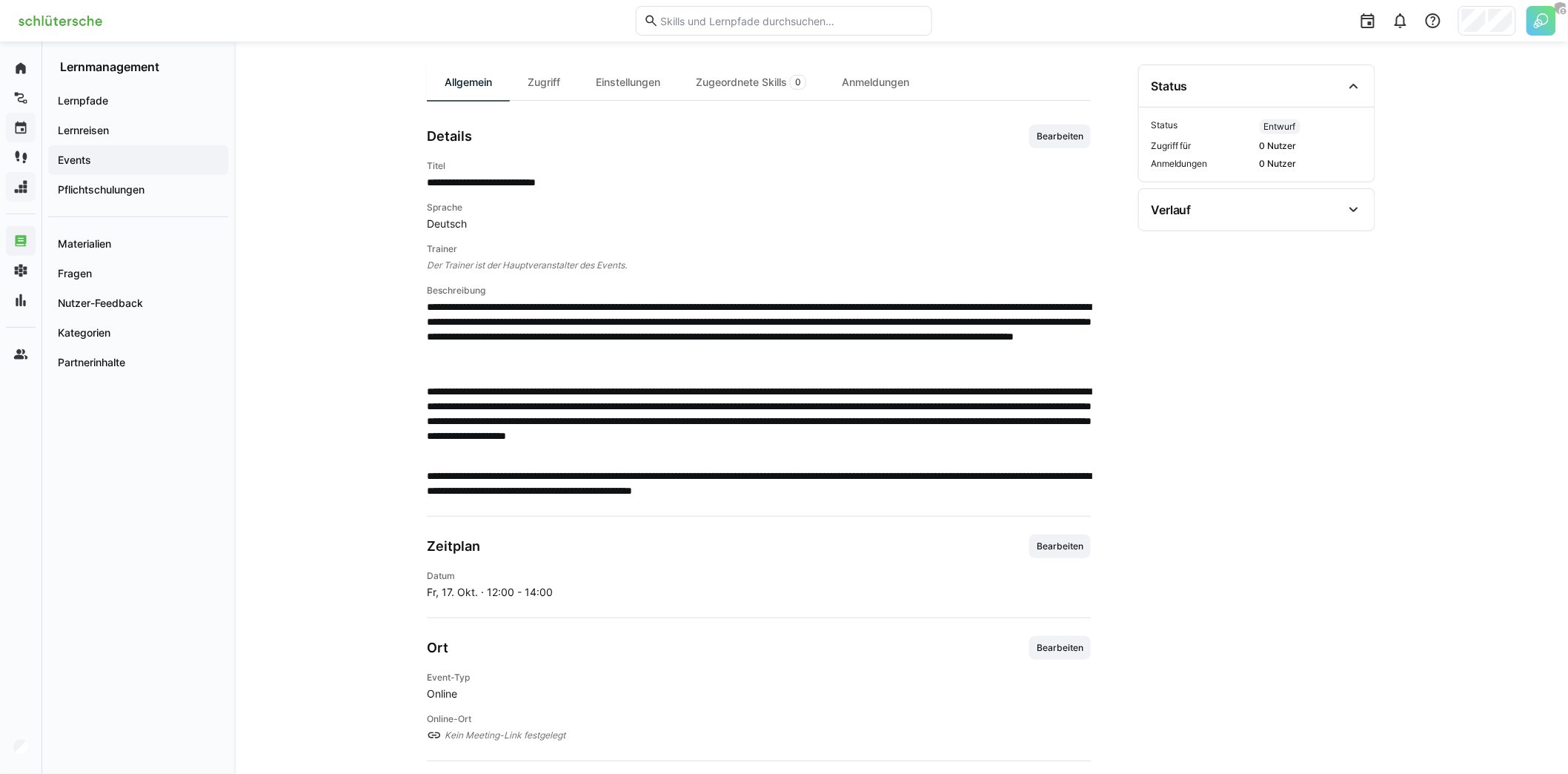
click at [1055, 135] on span "Bearbeiten" at bounding box center [1060, 136] width 50 height 12
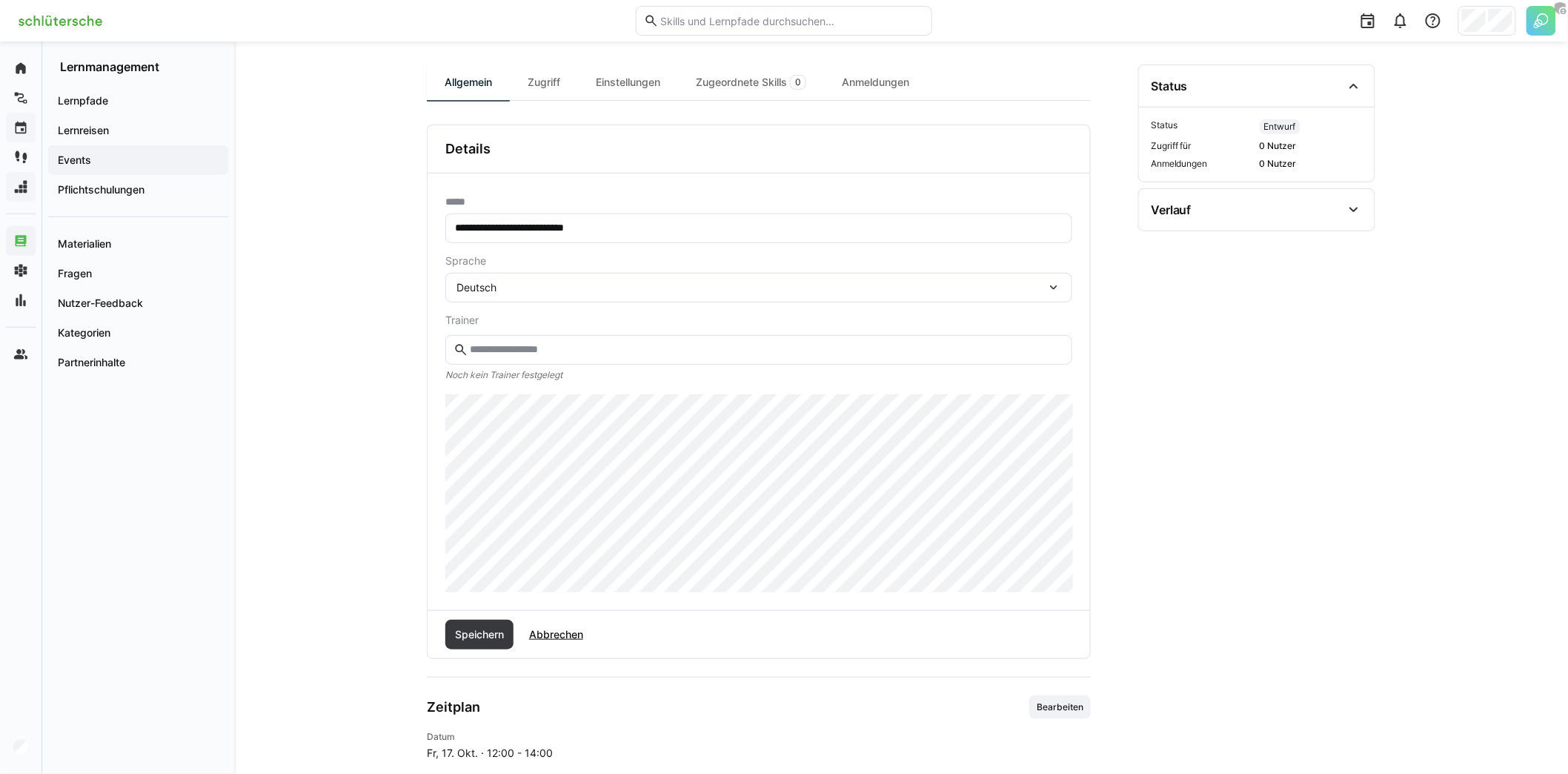
click at [596, 354] on eds-input at bounding box center [759, 350] width 627 height 30
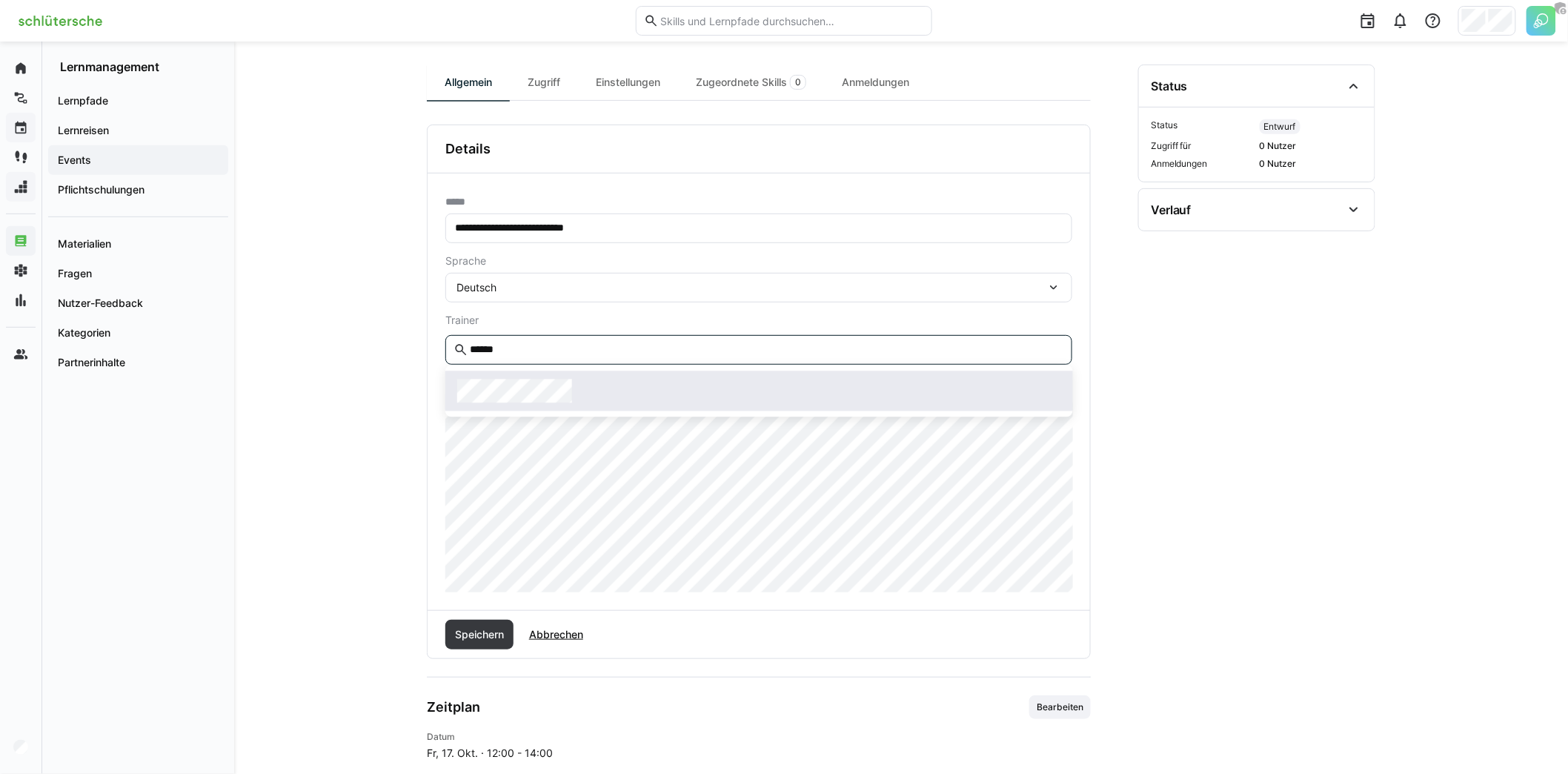
type input "******"
click at [598, 406] on span at bounding box center [759, 391] width 628 height 40
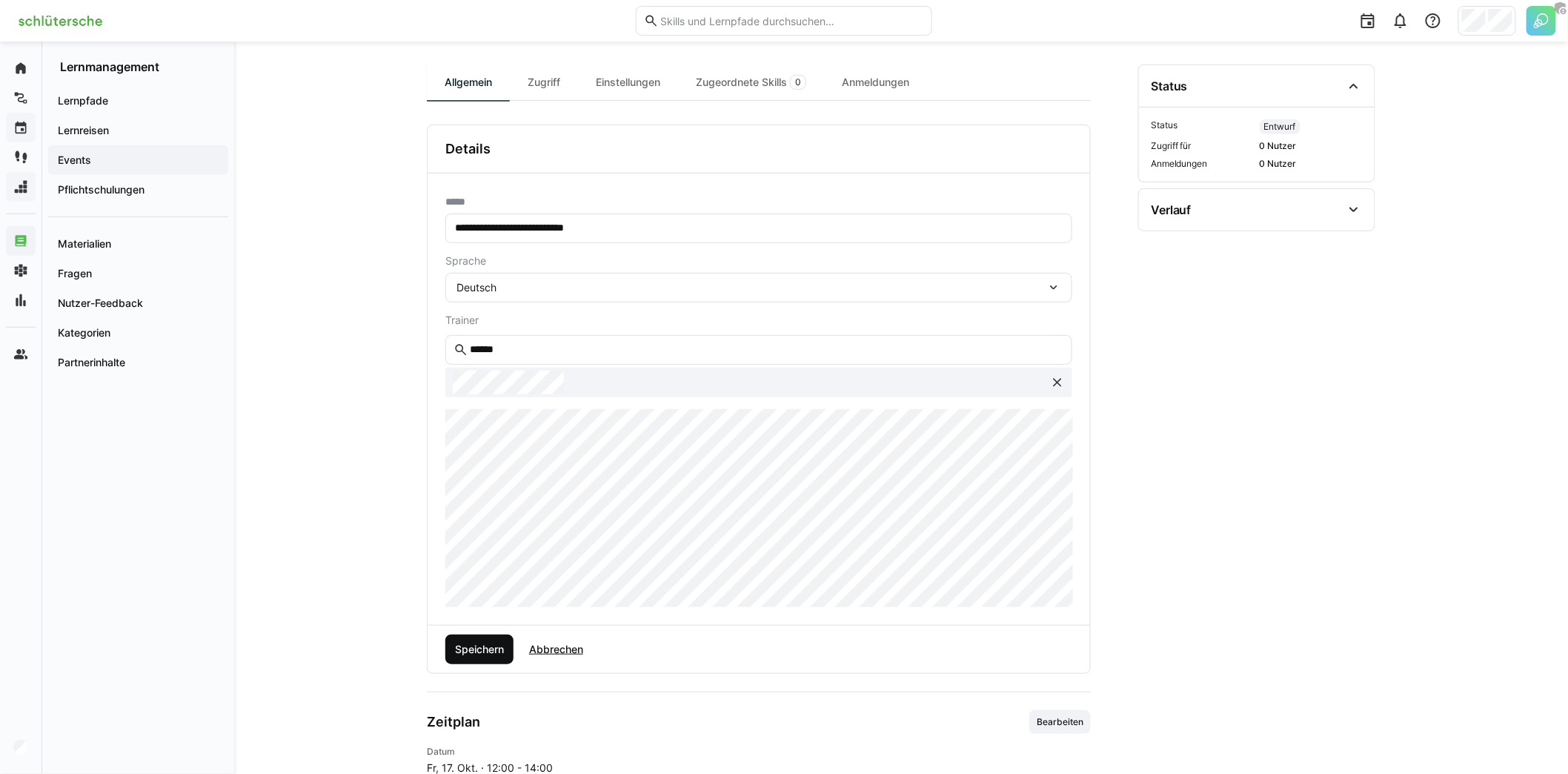
click at [513, 645] on div "Speichern Abbrechen" at bounding box center [759, 650] width 663 height 48
click at [495, 646] on span "Speichern" at bounding box center [480, 650] width 54 height 15
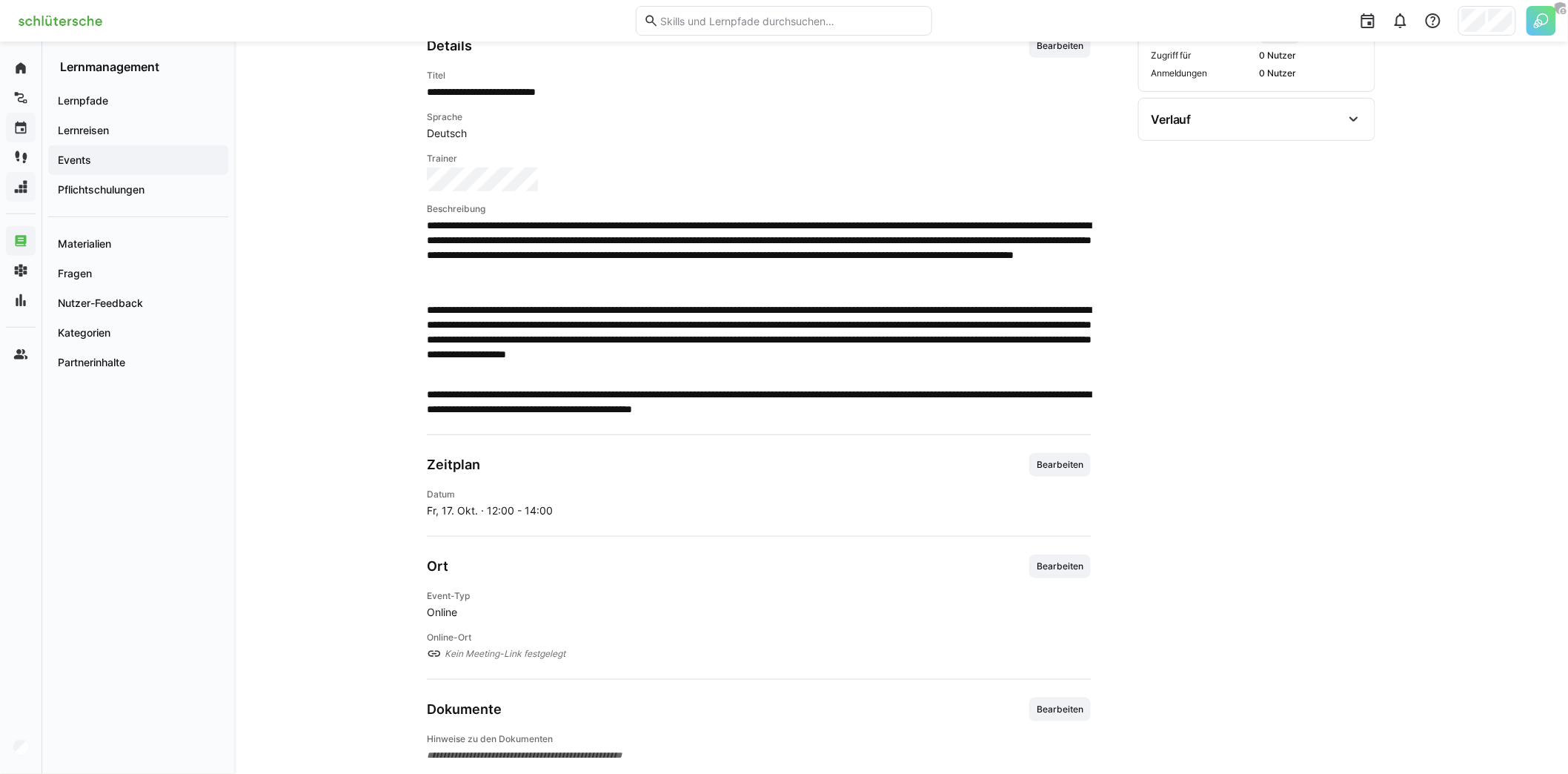
scroll to position [276, 0]
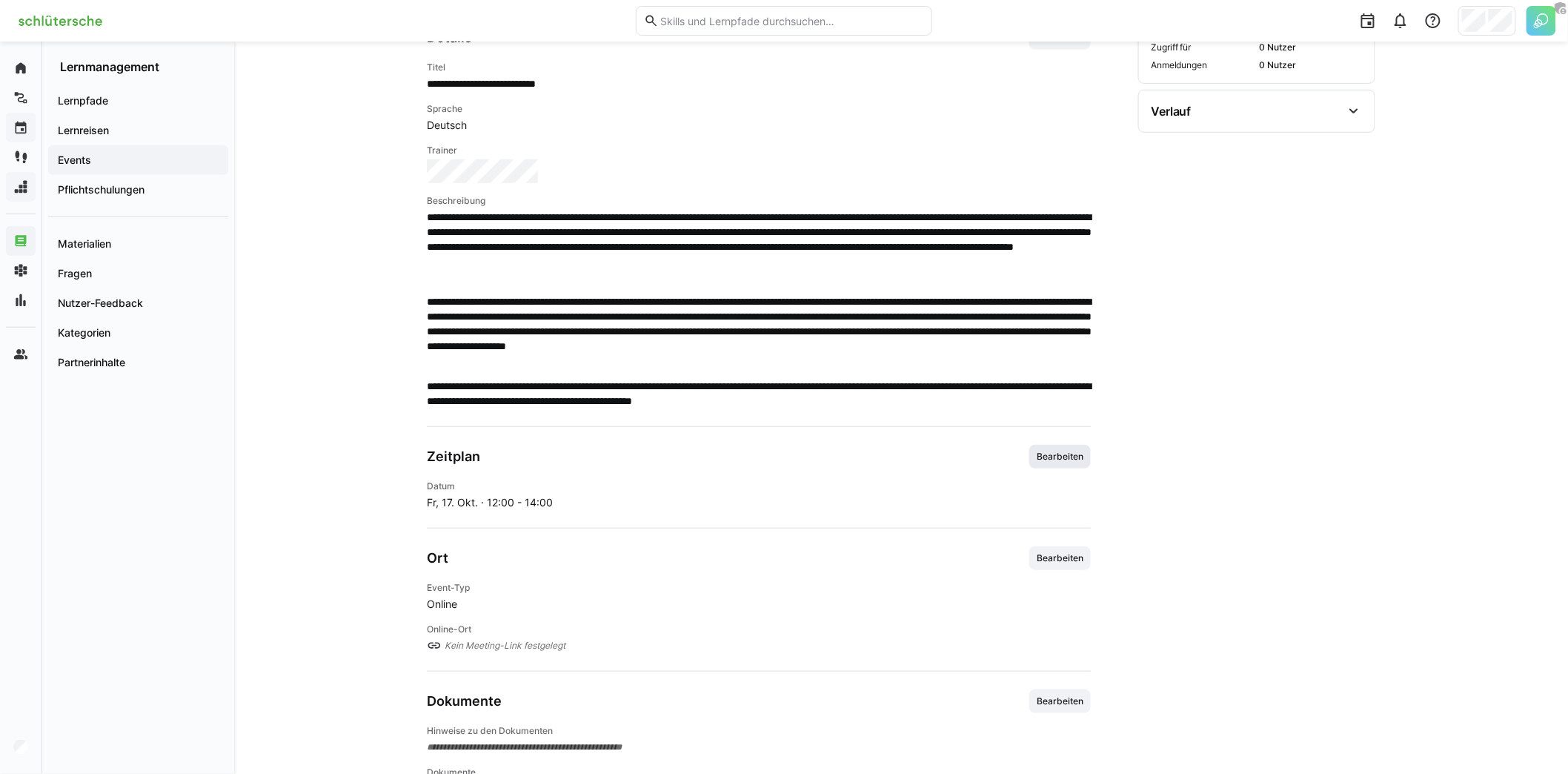
click at [1064, 455] on span "Bearbeiten" at bounding box center [1060, 457] width 50 height 12
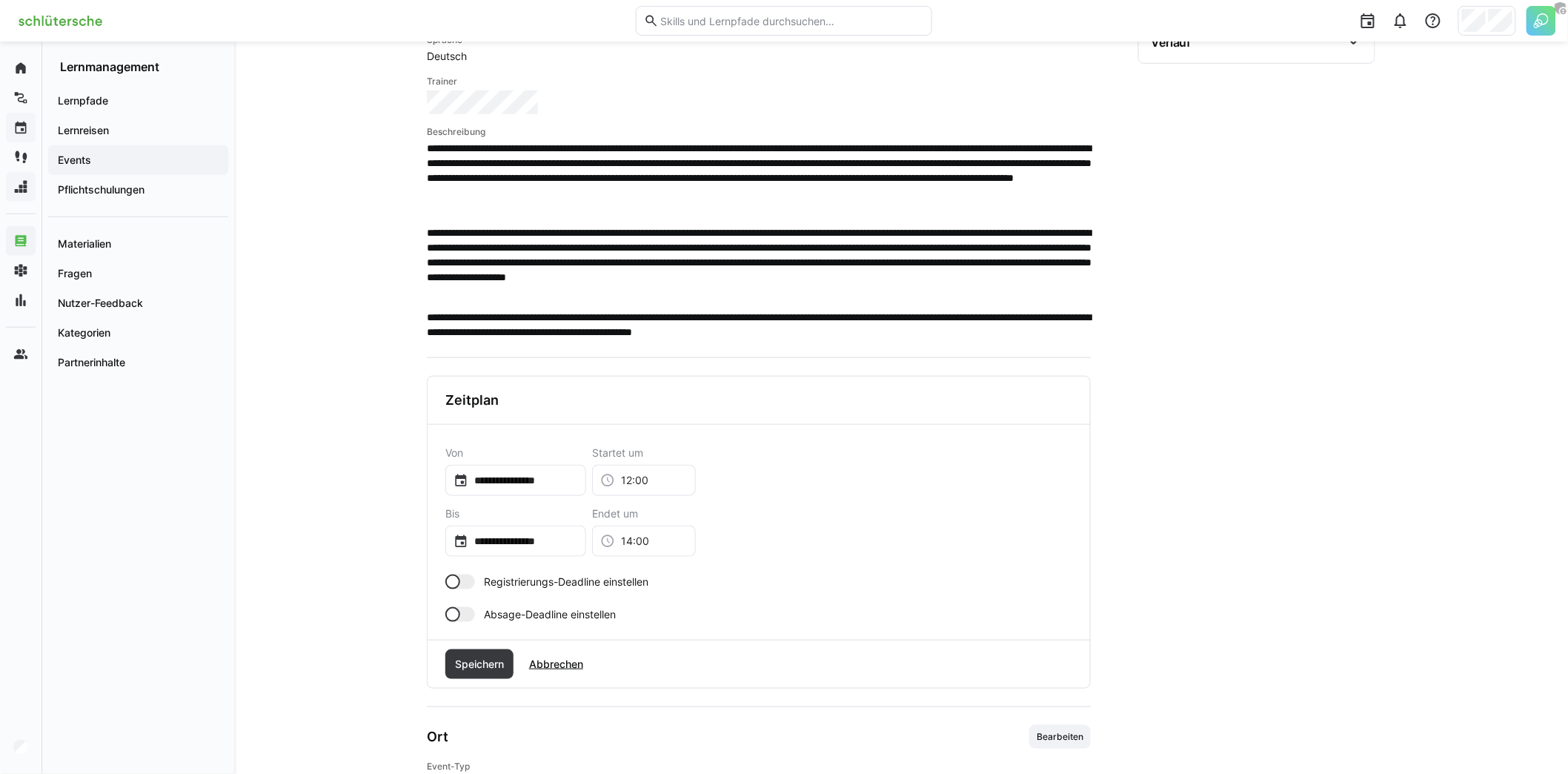
scroll to position [547, 0]
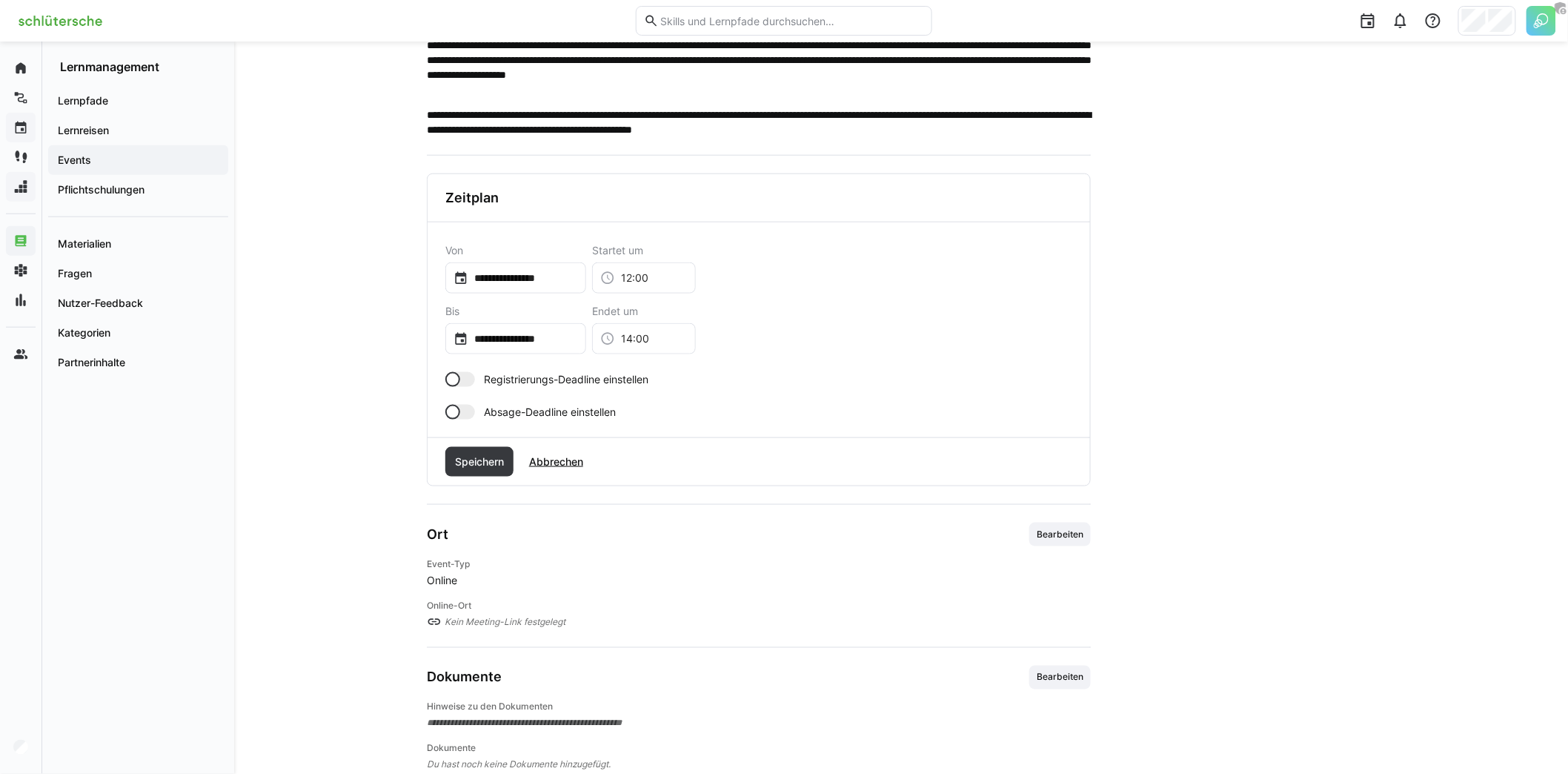
click at [463, 374] on div at bounding box center [460, 380] width 30 height 15
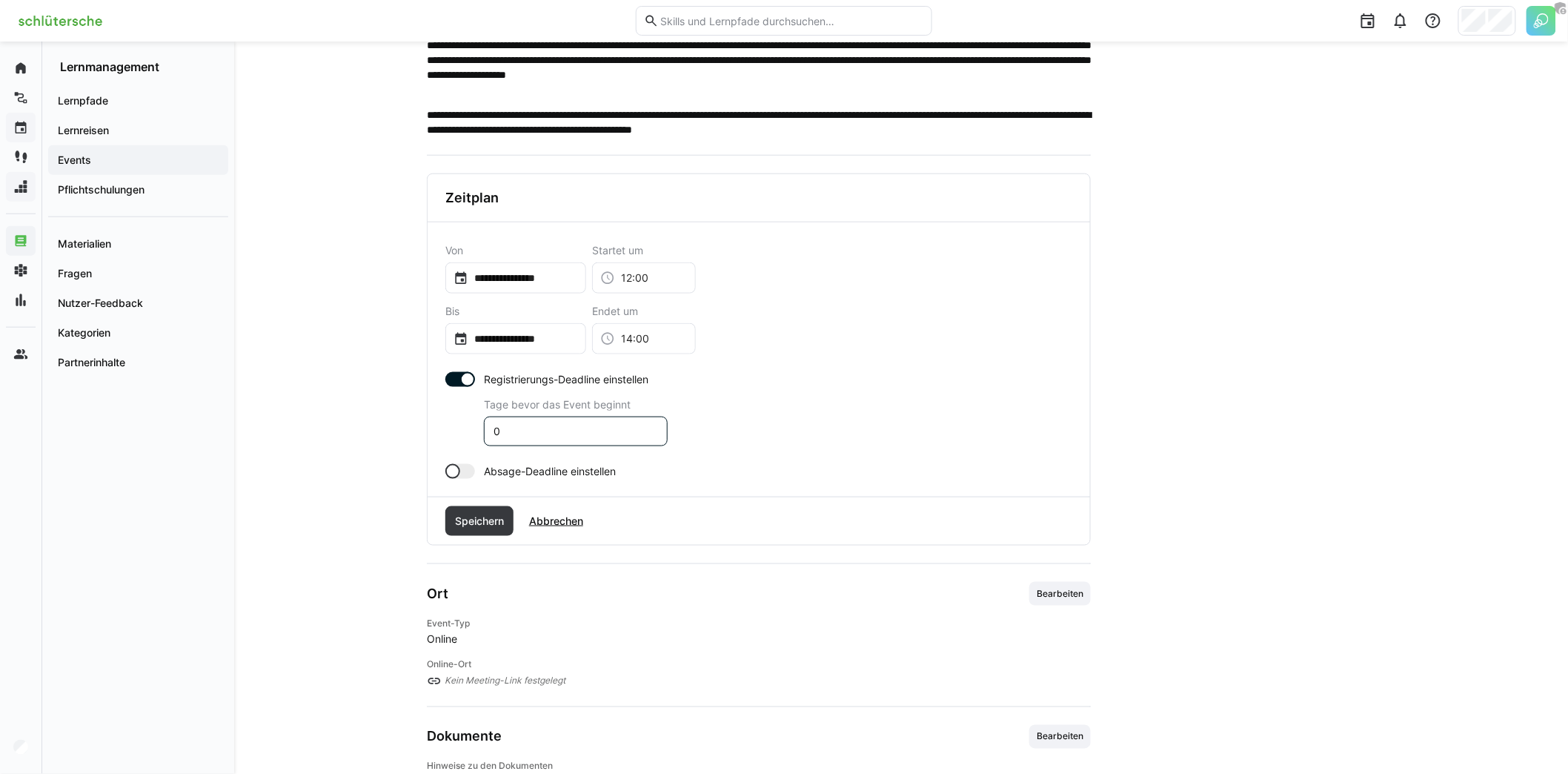
drag, startPoint x: 515, startPoint y: 426, endPoint x: 483, endPoint y: 424, distance: 32.1
click at [483, 424] on eds-input "0" at bounding box center [575, 432] width 184 height 30
type input "5"
click at [460, 466] on div at bounding box center [453, 472] width 15 height 15
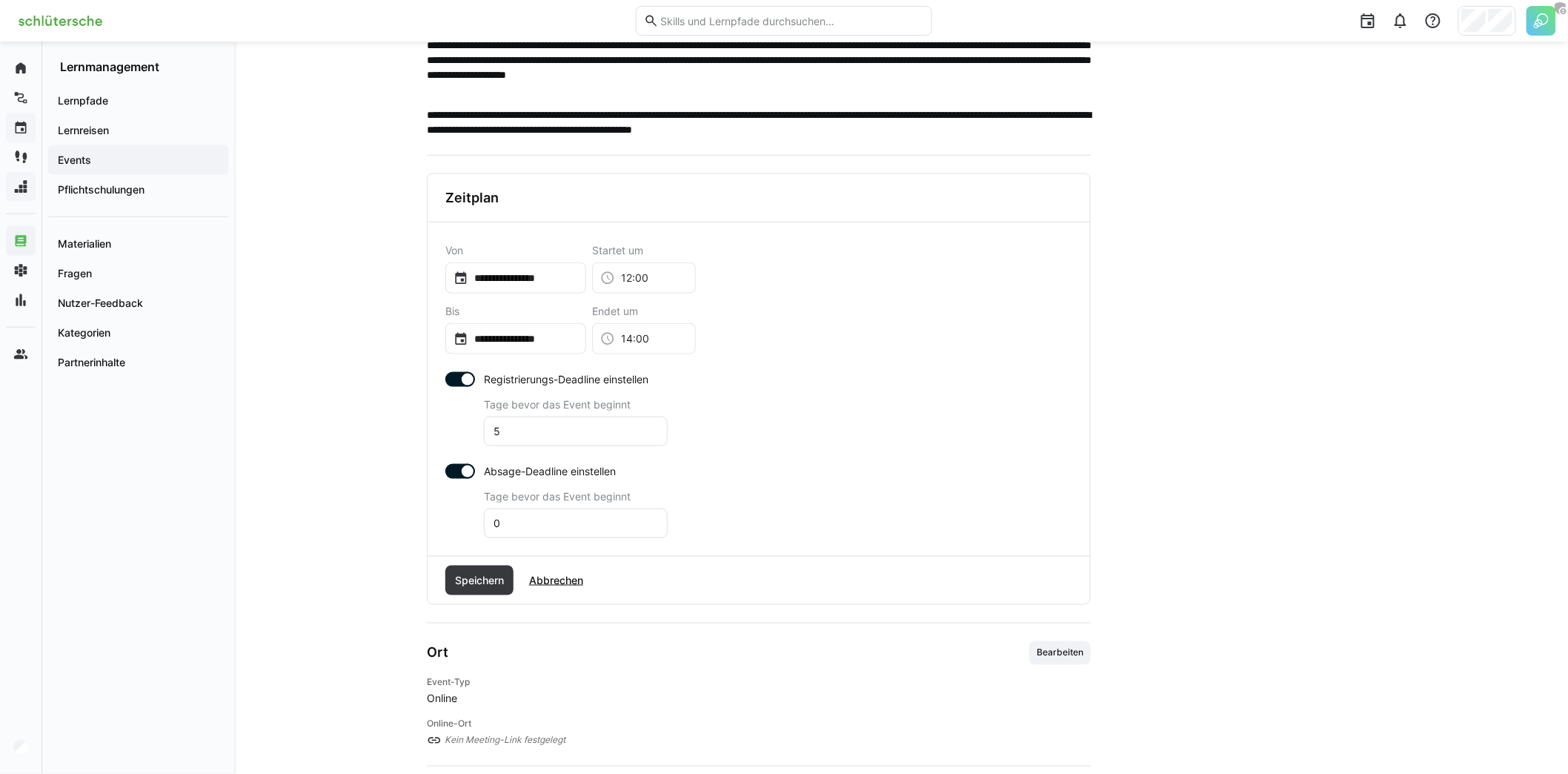
click at [575, 516] on input "0" at bounding box center [575, 523] width 167 height 13
type input "3"
click at [482, 575] on span "Speichern" at bounding box center [480, 580] width 54 height 15
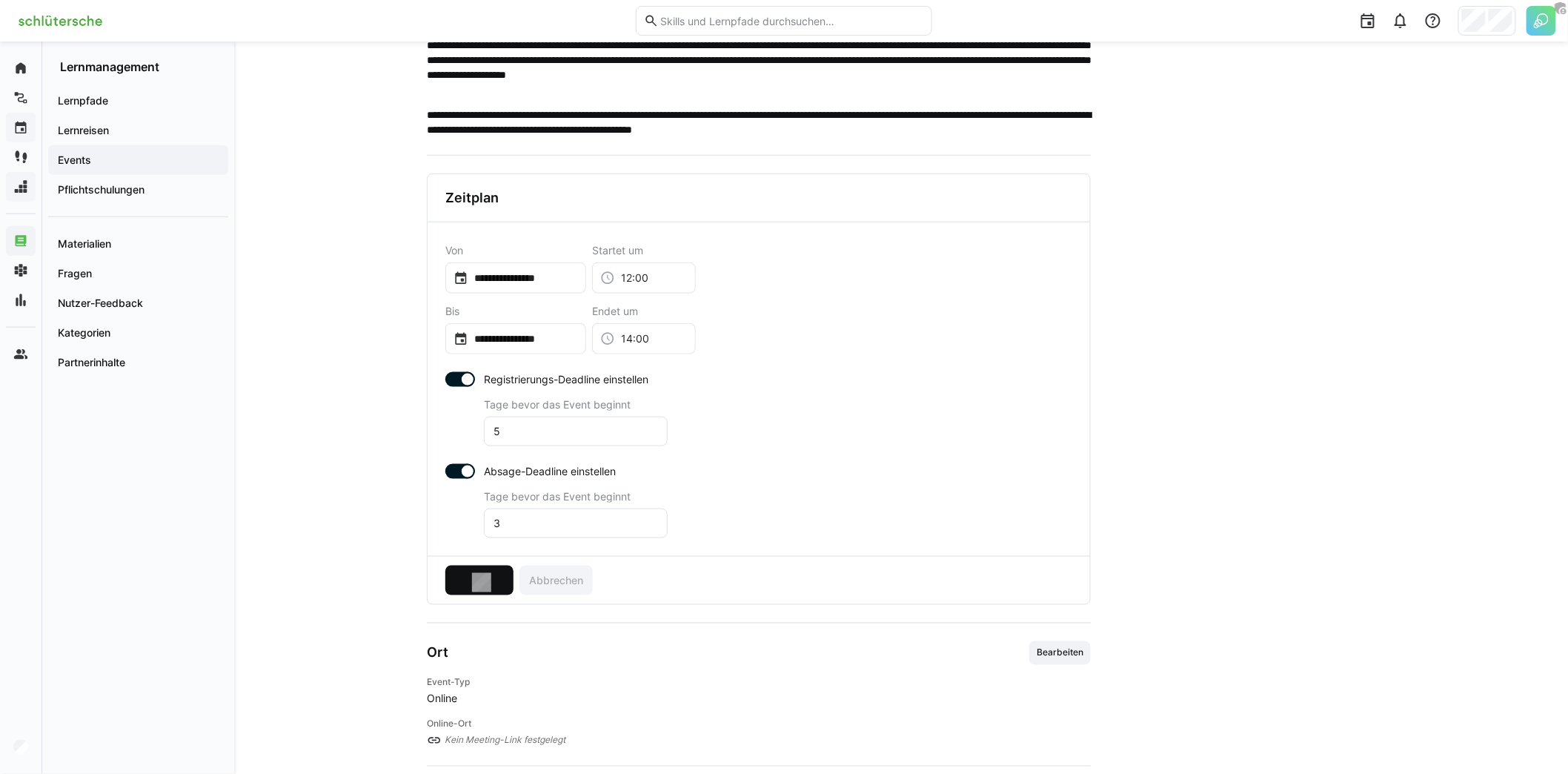
scroll to position [381, 0]
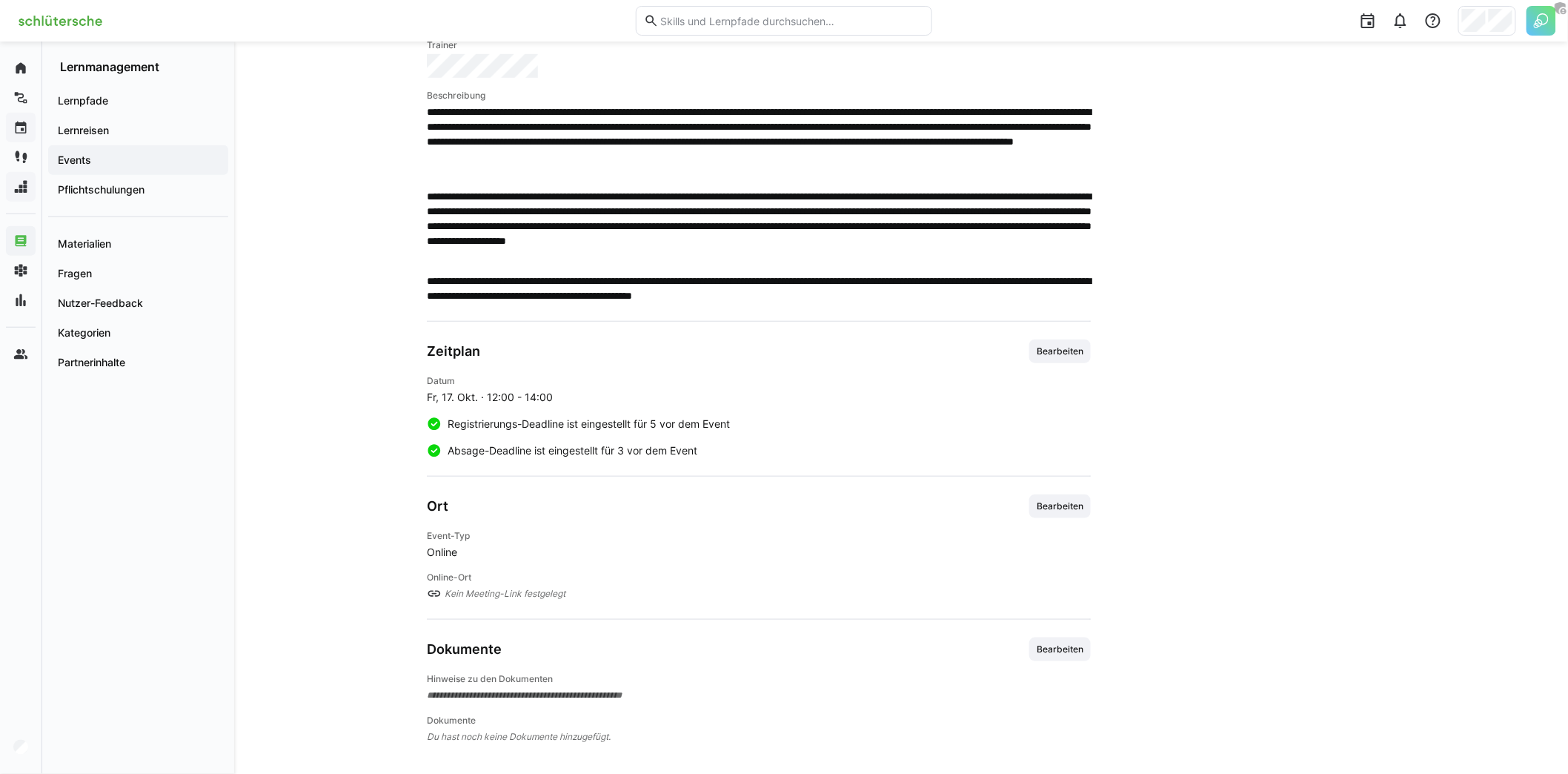
drag, startPoint x: 431, startPoint y: 505, endPoint x: 505, endPoint y: 499, distance: 74.2
click at [502, 499] on div "Ort Bearbeiten" at bounding box center [759, 506] width 664 height 24
drag, startPoint x: 687, startPoint y: 499, endPoint x: 725, endPoint y: 495, distance: 38.2
click at [687, 499] on div "Ort Bearbeiten" at bounding box center [759, 506] width 664 height 24
click at [1039, 494] on span "Bearbeiten" at bounding box center [1060, 506] width 62 height 24
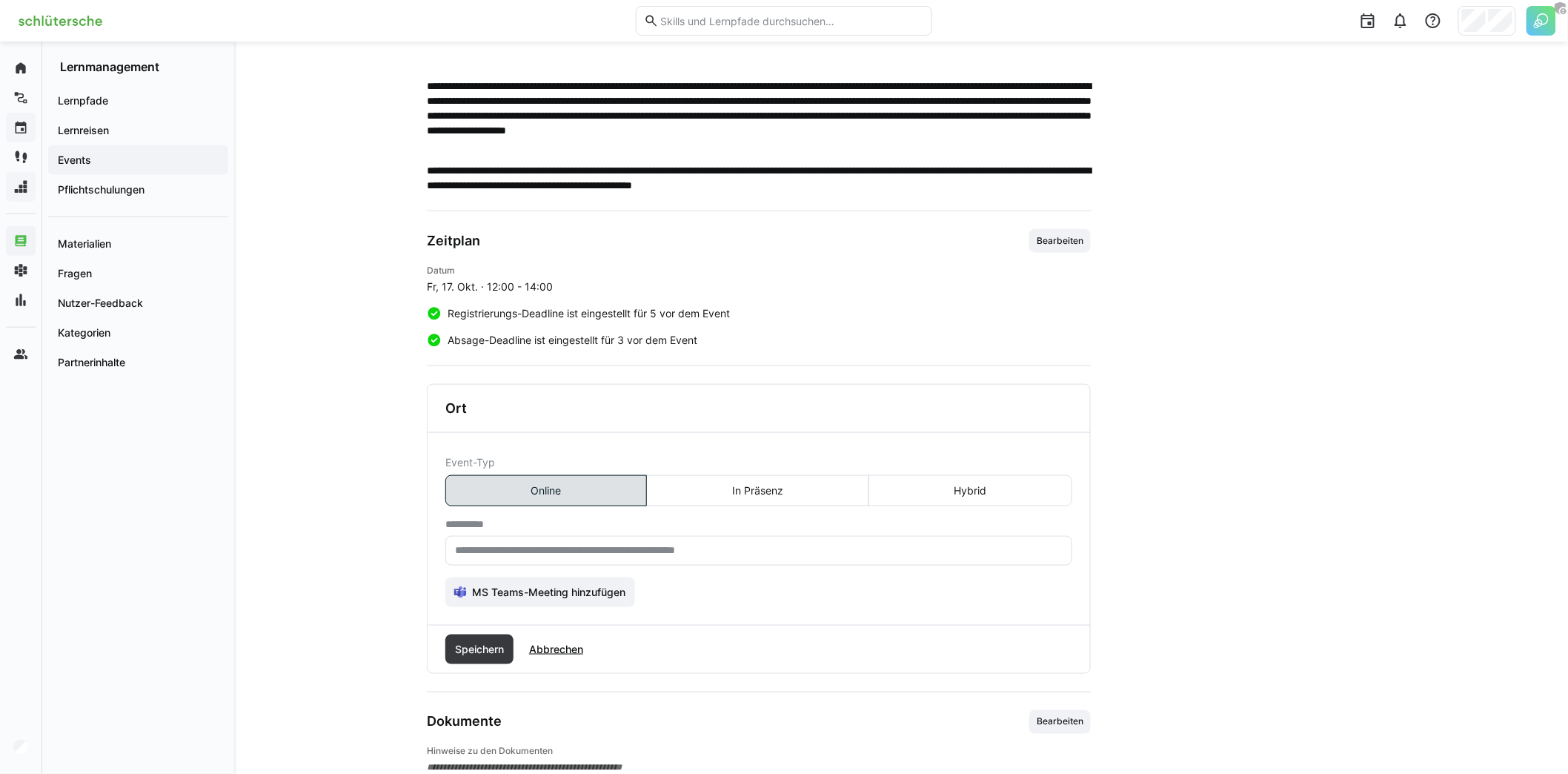
scroll to position [563, 0]
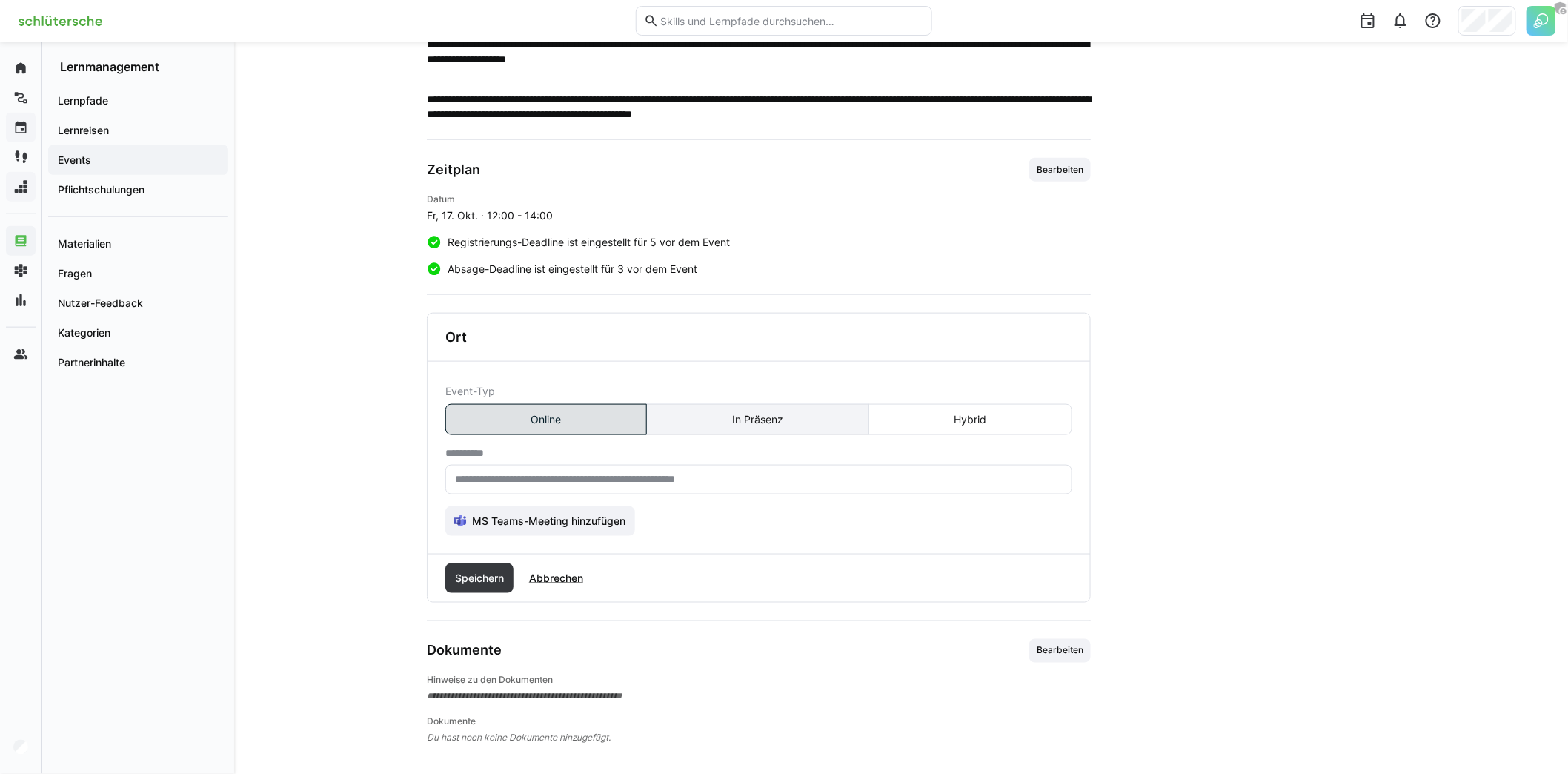
click at [738, 412] on eds-button-option "In Präsenz" at bounding box center [757, 420] width 222 height 31
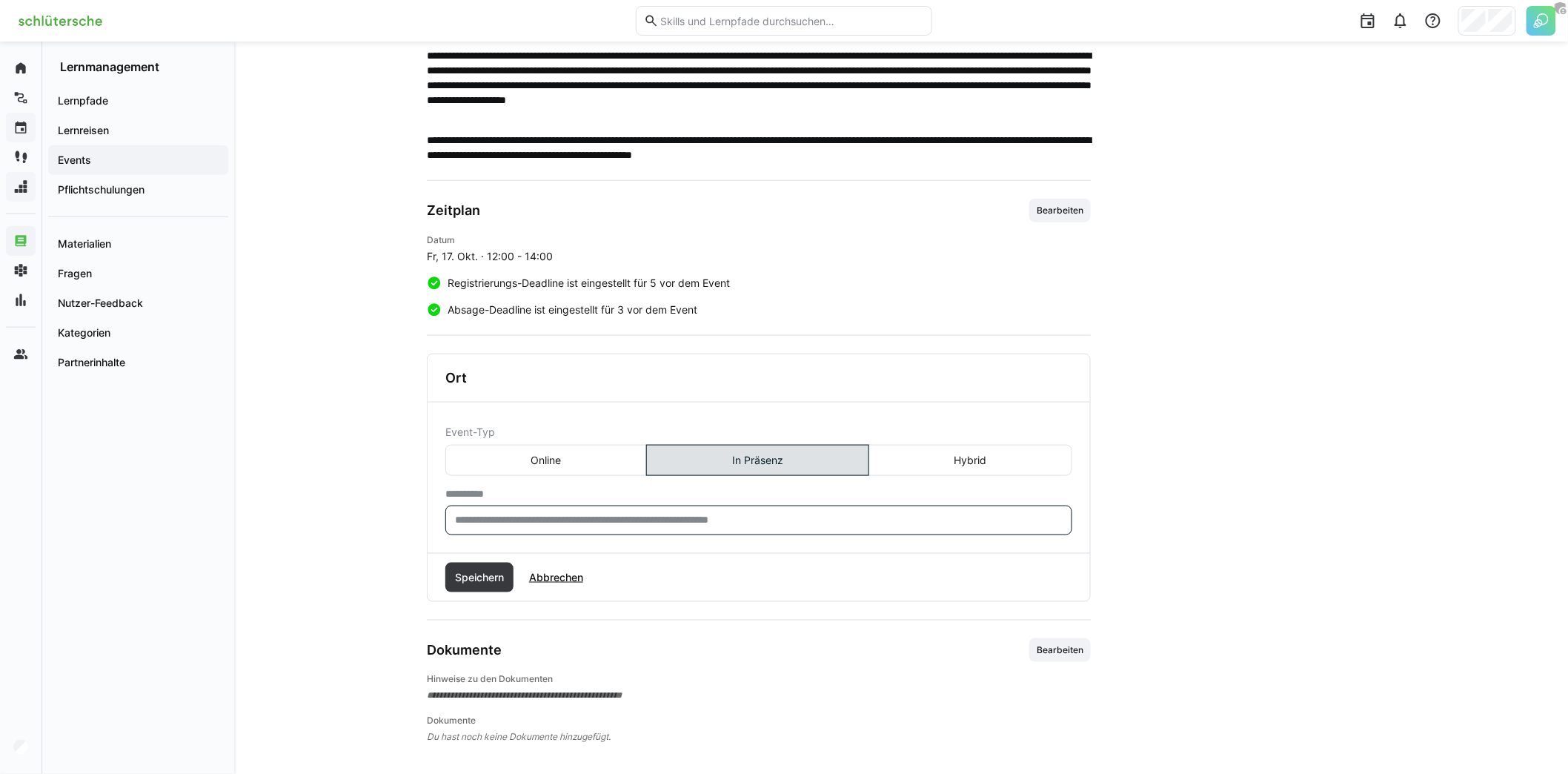
click at [657, 514] on input "text" at bounding box center [759, 520] width 611 height 13
click at [961, 453] on eds-button-option "Hybrid" at bounding box center [970, 461] width 204 height 31
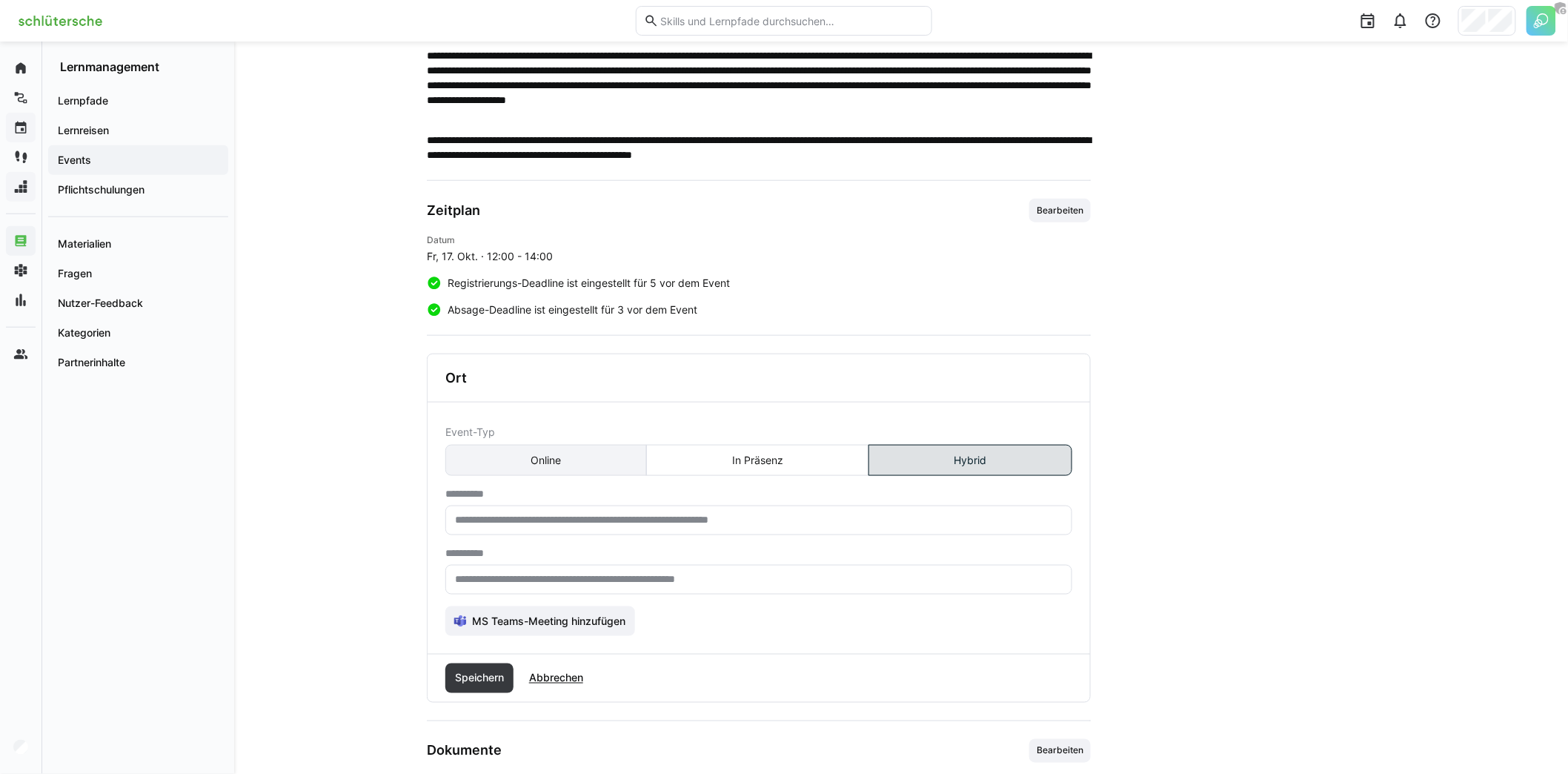
click at [576, 464] on eds-button-option "Online" at bounding box center [546, 461] width 202 height 31
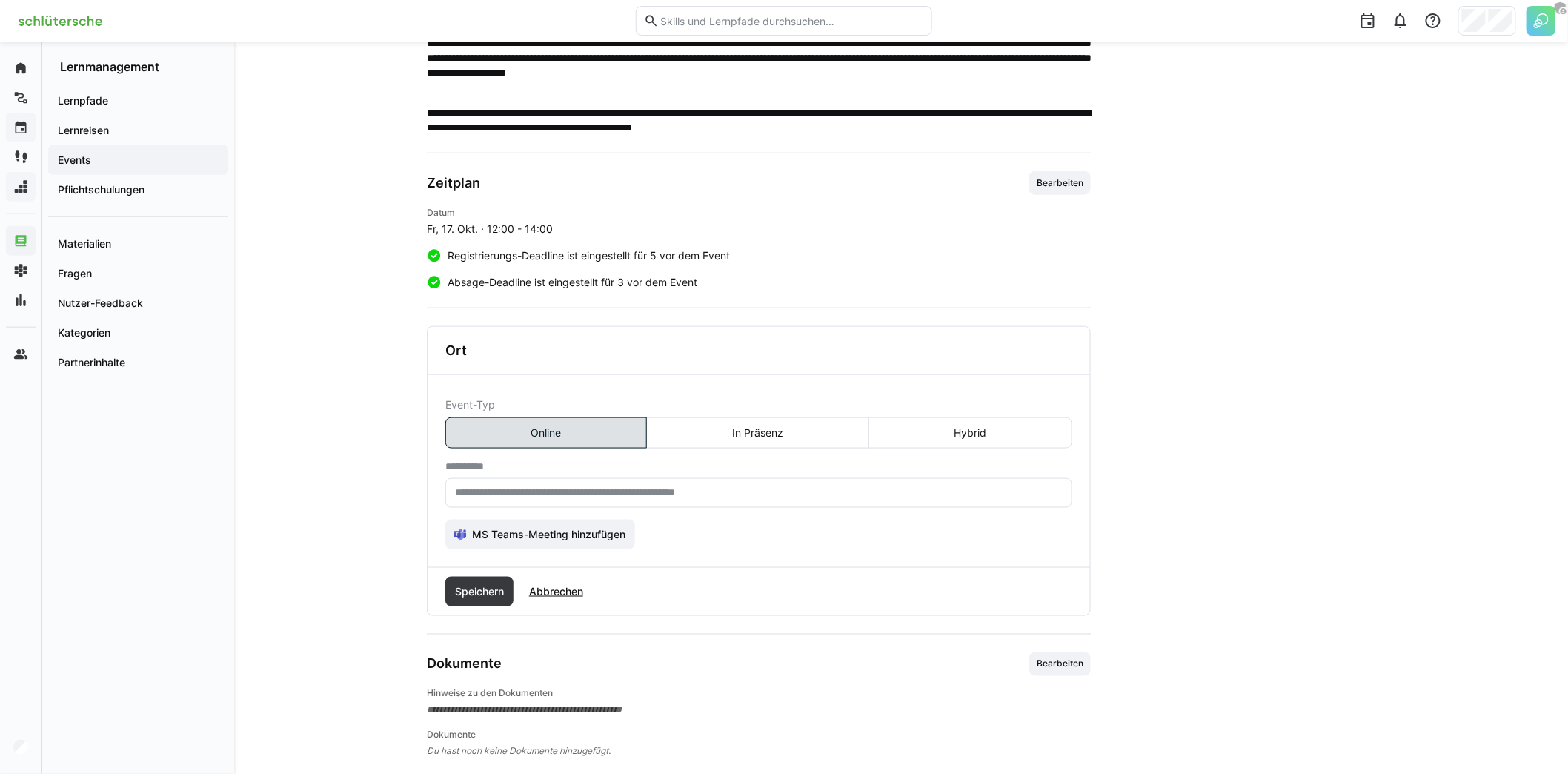
scroll to position [563, 0]
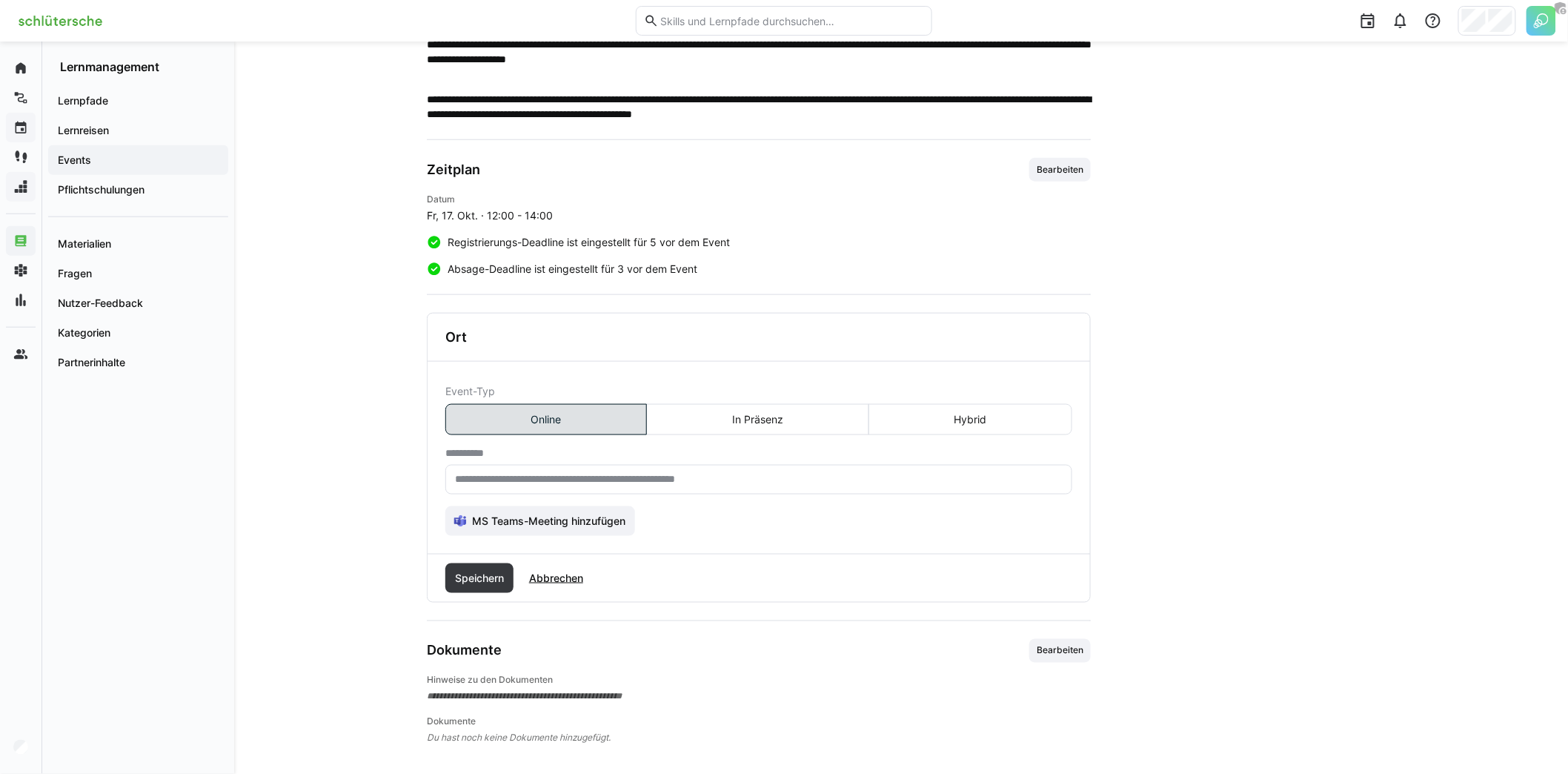
click at [668, 473] on input "text" at bounding box center [759, 480] width 611 height 13
type input "*"
paste input "**********"
type input "**********"
click at [478, 573] on span "Speichern" at bounding box center [480, 578] width 54 height 15
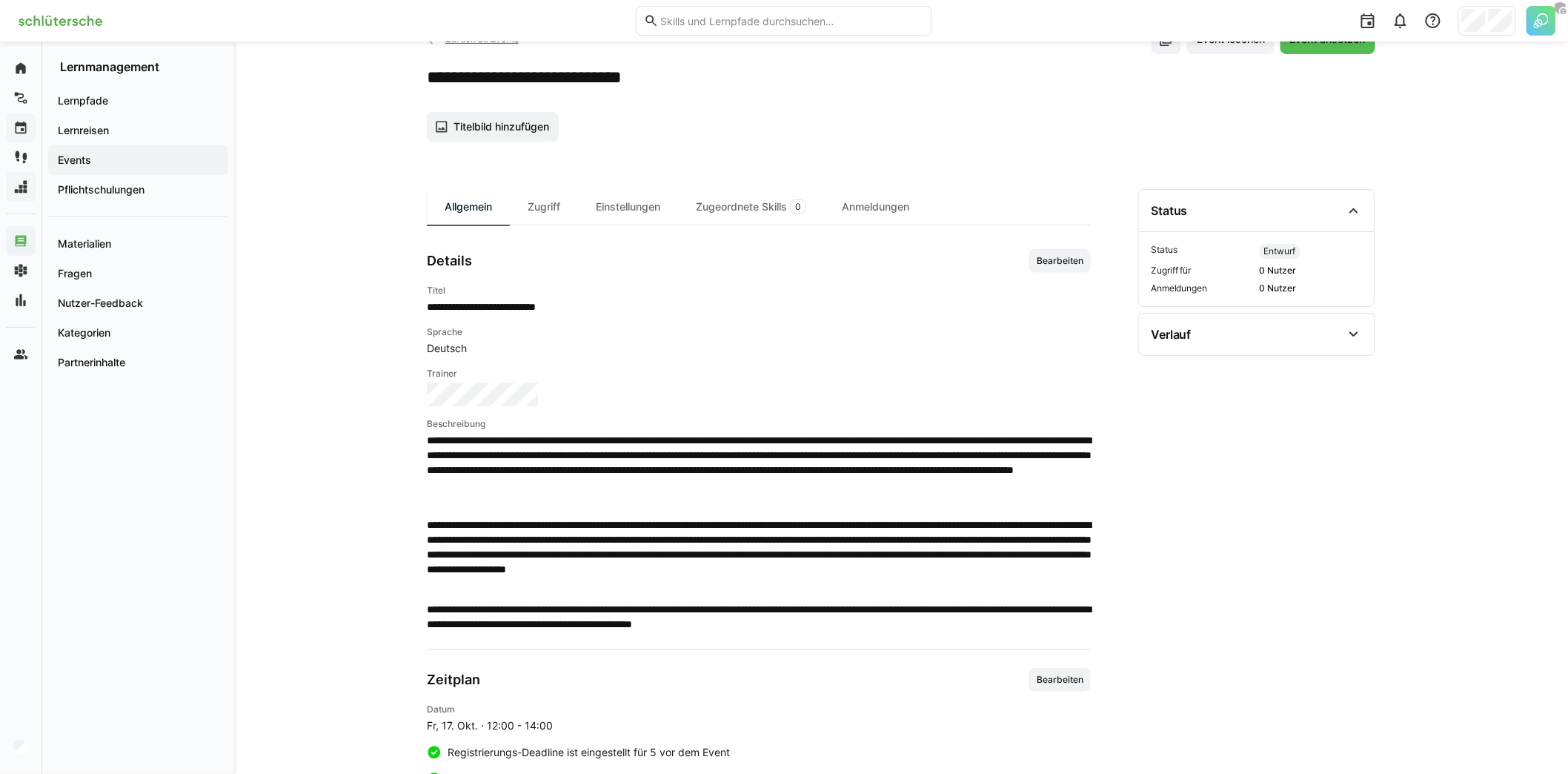
scroll to position [0, 0]
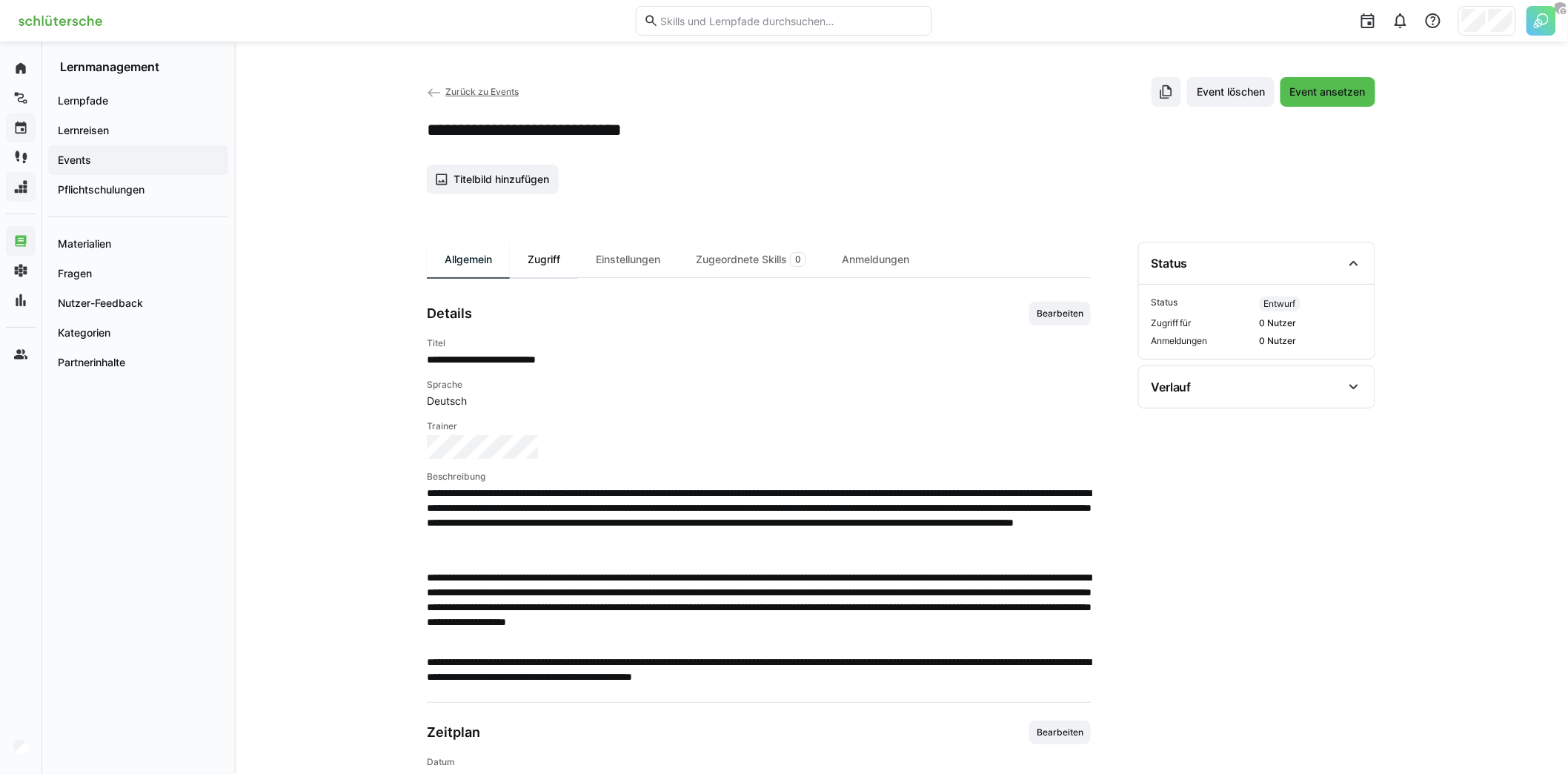
click at [551, 255] on div "Zugriff" at bounding box center [544, 260] width 68 height 36
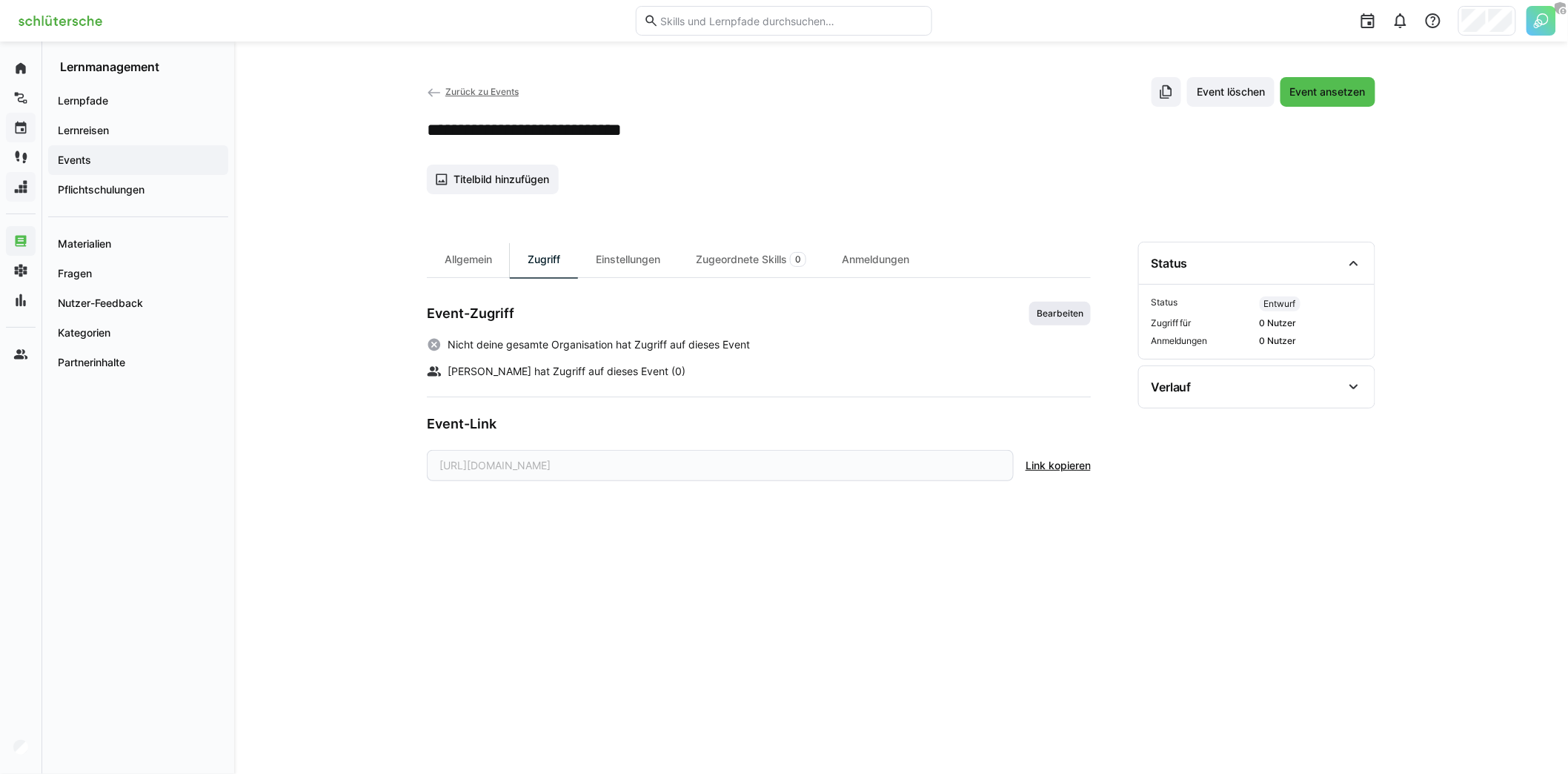
click at [1049, 318] on span "Bearbeiten" at bounding box center [1060, 313] width 62 height 24
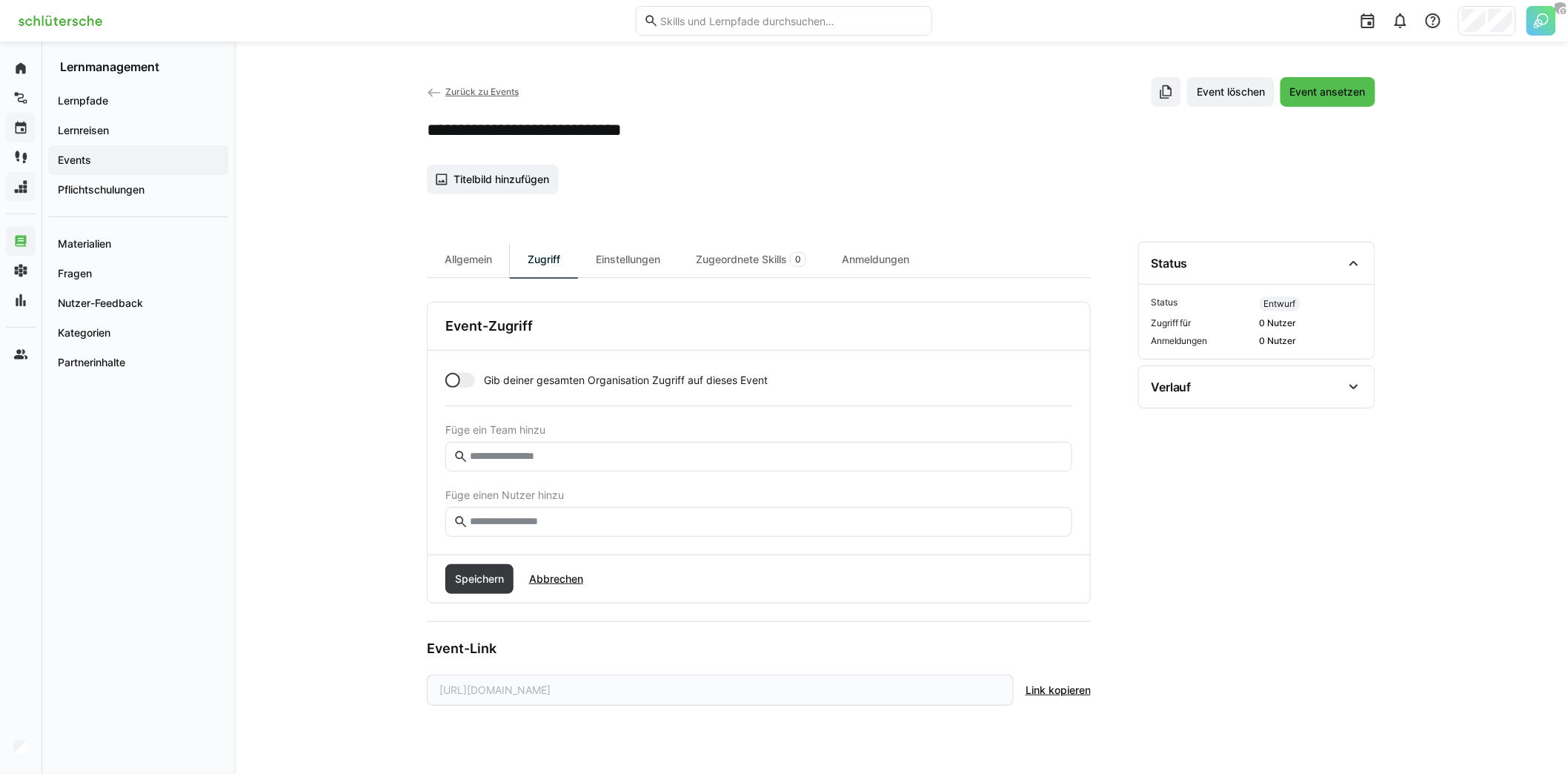
click at [463, 377] on div at bounding box center [460, 380] width 30 height 15
click at [540, 456] on input "text" at bounding box center [766, 457] width 596 height 13
click at [549, 519] on input "text" at bounding box center [766, 522] width 596 height 13
click at [489, 586] on span "Speichern" at bounding box center [480, 579] width 68 height 30
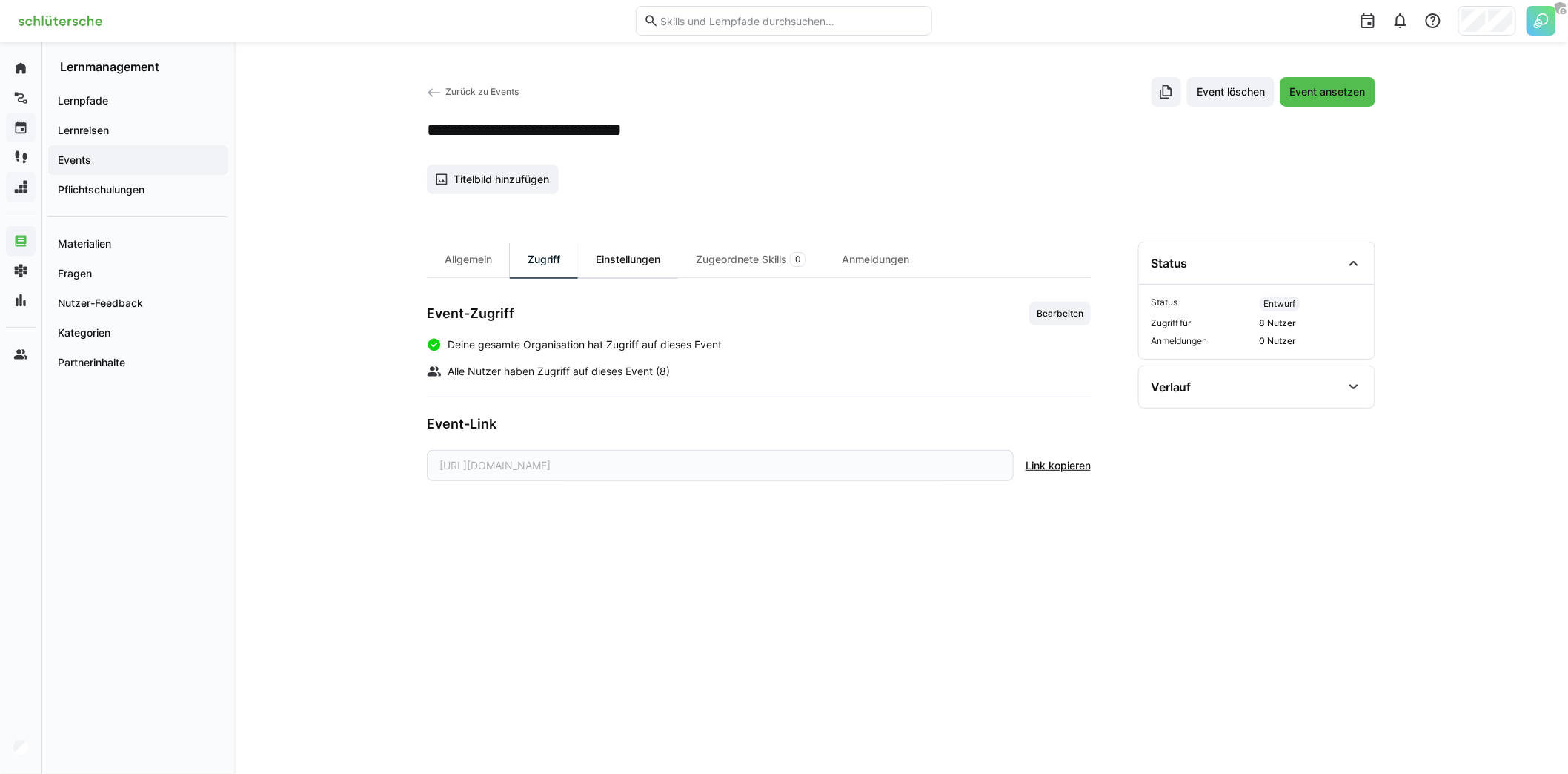
click at [631, 260] on div "Einstellungen" at bounding box center [628, 260] width 100 height 36
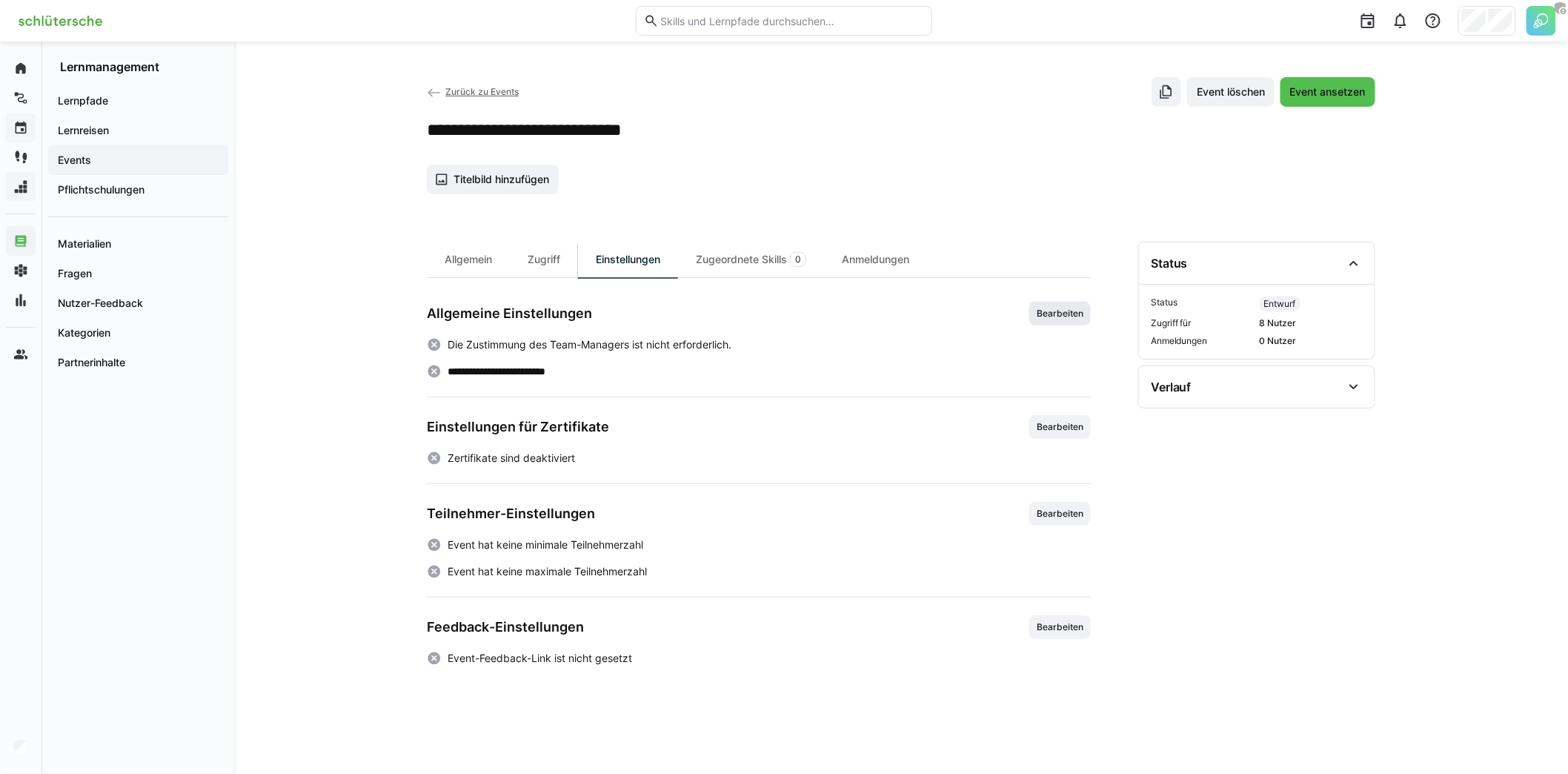
click at [1050, 313] on span "Bearbeiten" at bounding box center [1060, 313] width 50 height 12
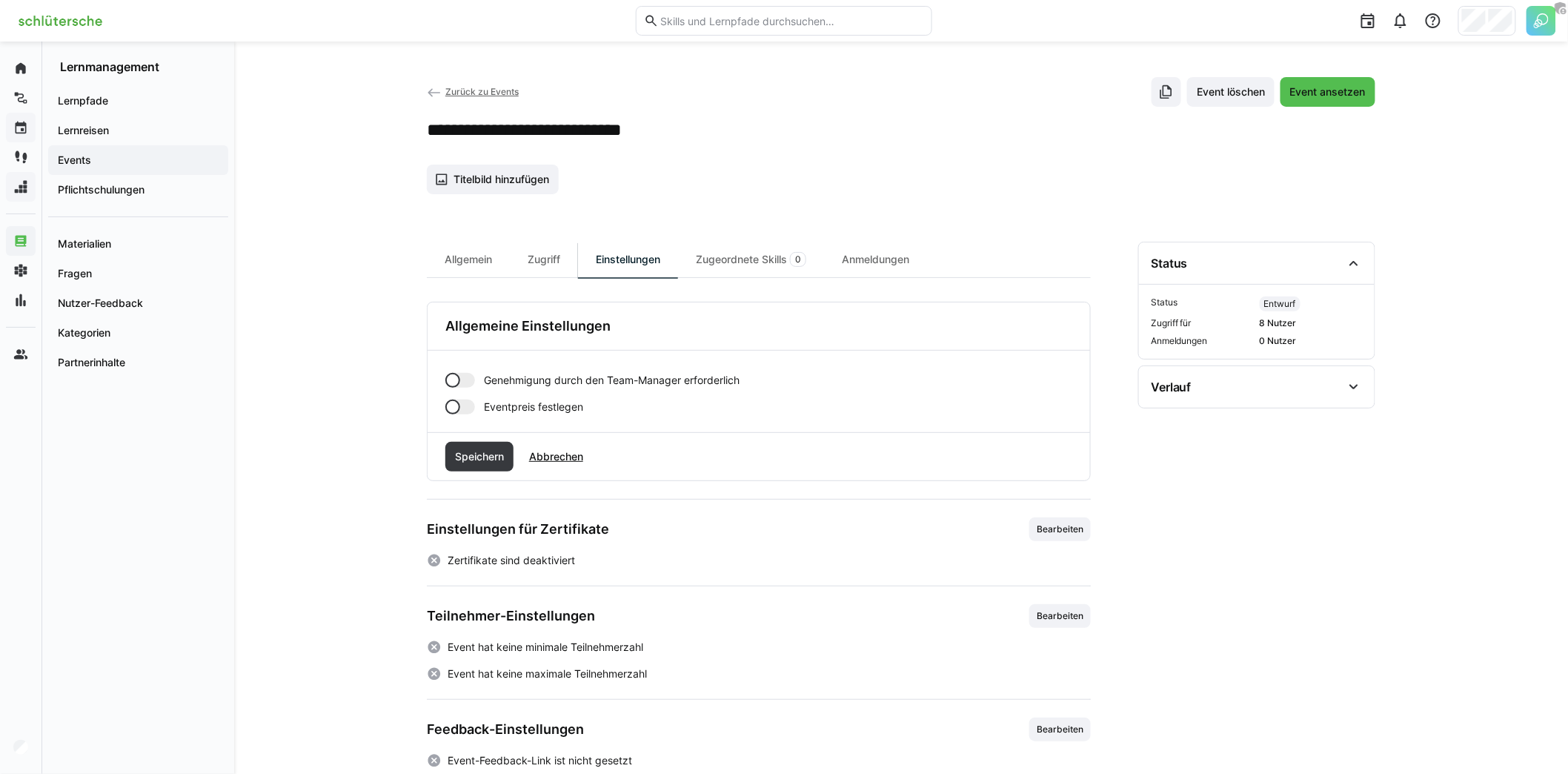
click at [465, 380] on div at bounding box center [460, 380] width 30 height 15
click at [472, 406] on div at bounding box center [460, 407] width 30 height 15
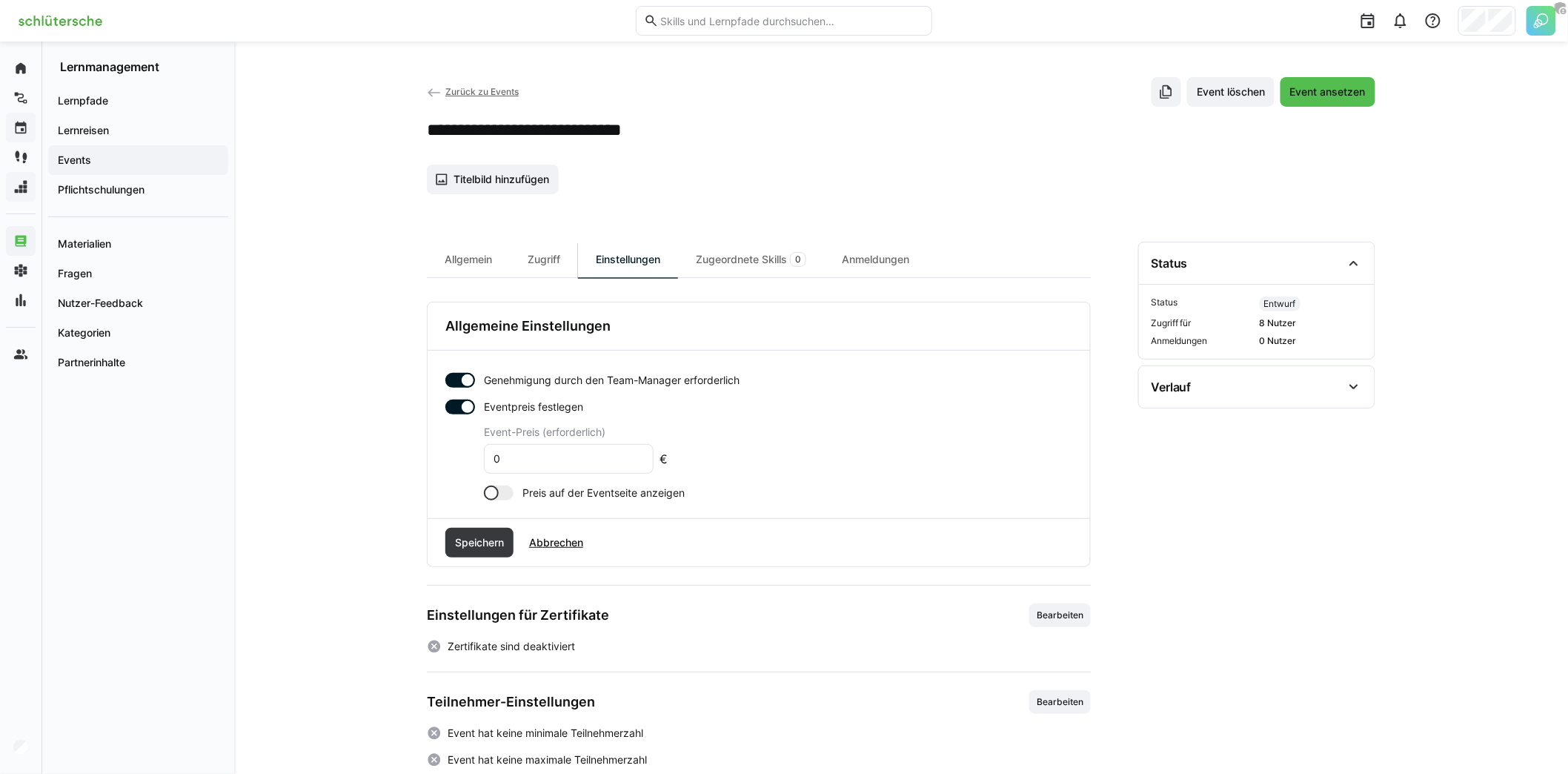
click at [564, 457] on input "0" at bounding box center [568, 459] width 153 height 13
click at [503, 487] on div at bounding box center [498, 493] width 30 height 15
drag, startPoint x: 528, startPoint y: 453, endPoint x: 484, endPoint y: 449, distance: 44.2
click at [483, 449] on eds-input "0" at bounding box center [568, 459] width 170 height 30
type input "450"
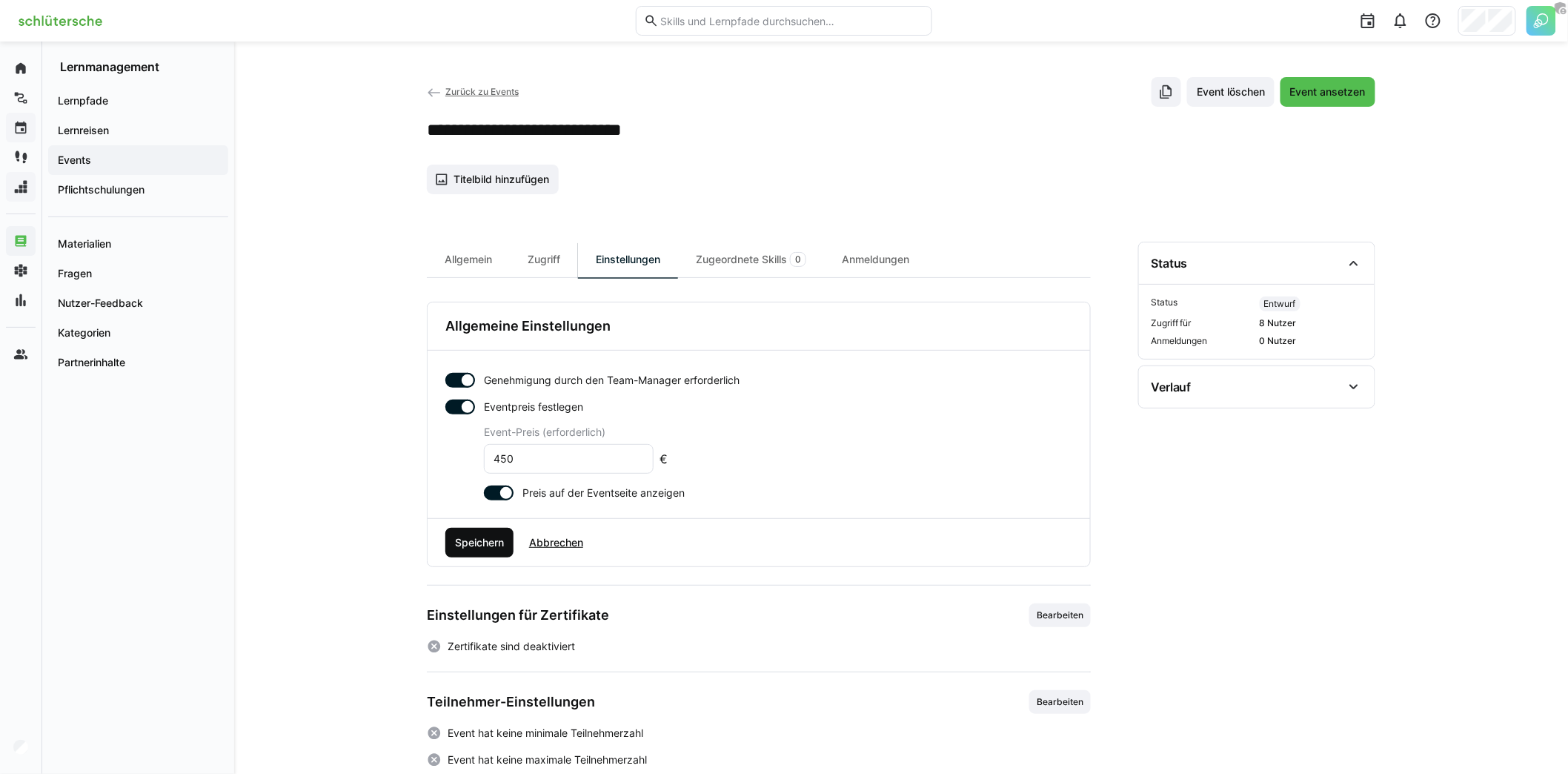
click at [475, 548] on span "Speichern" at bounding box center [480, 543] width 68 height 30
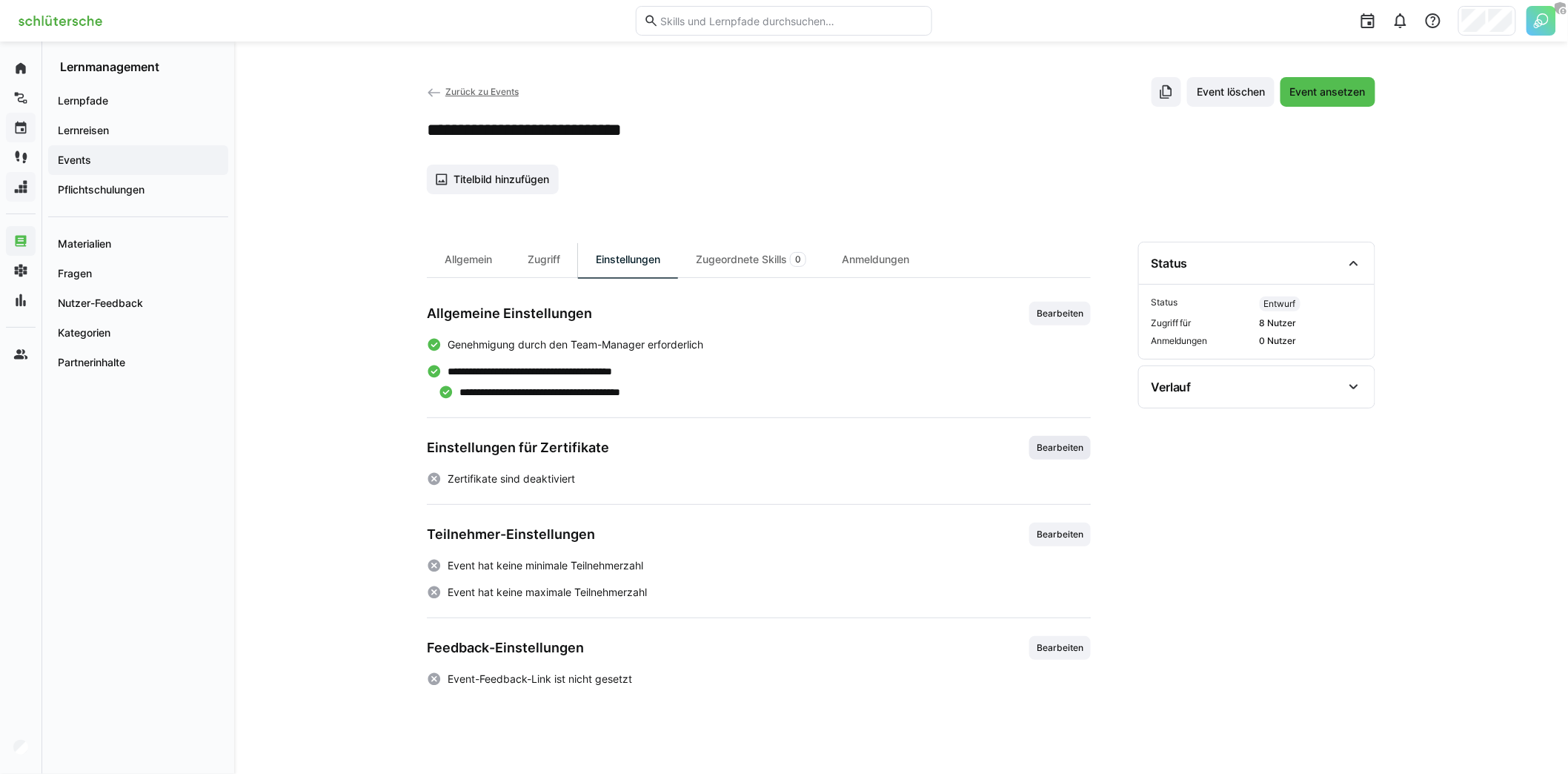
click at [1054, 447] on span "Bearbeiten" at bounding box center [1060, 448] width 50 height 12
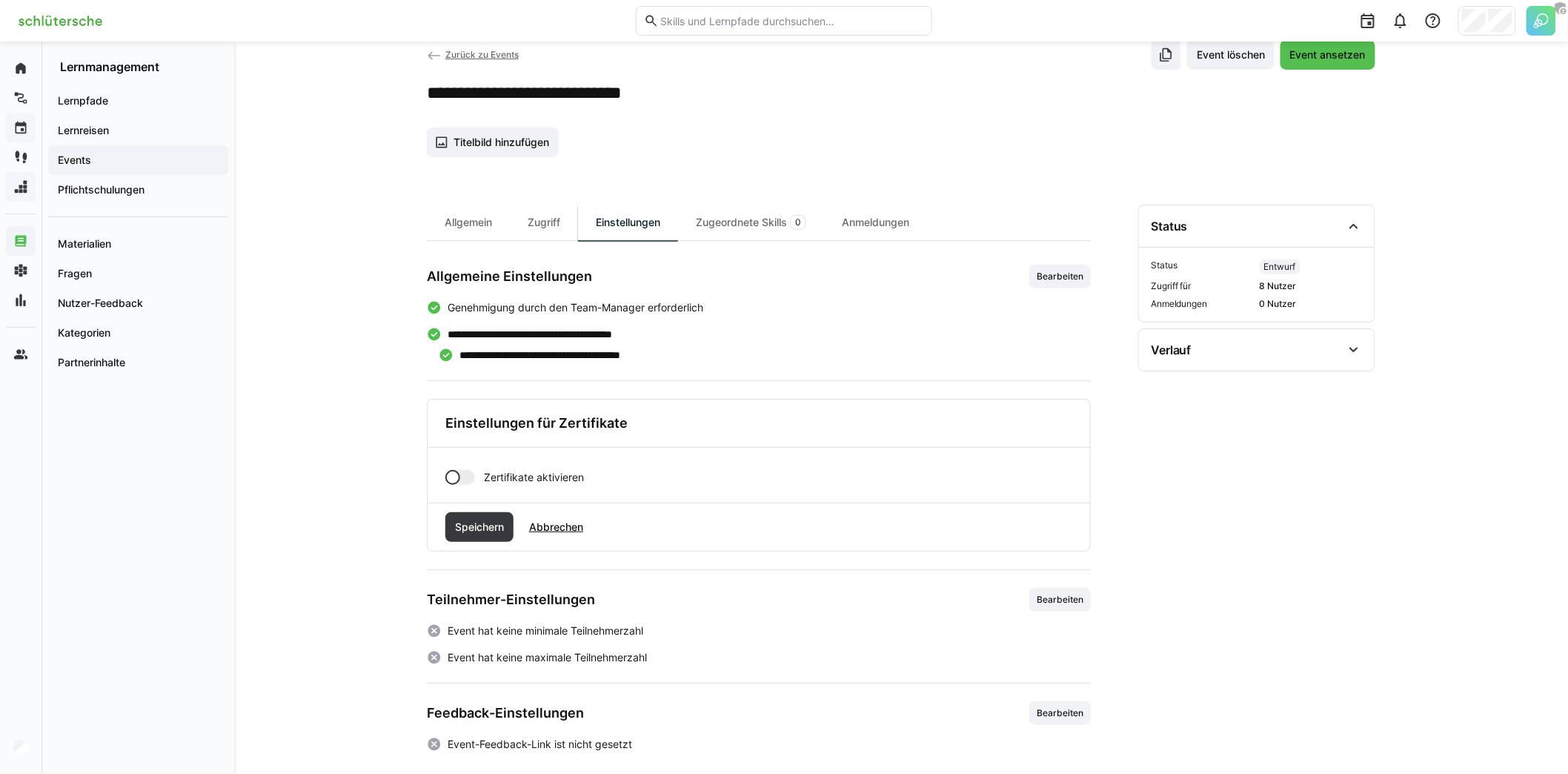
scroll to position [44, 0]
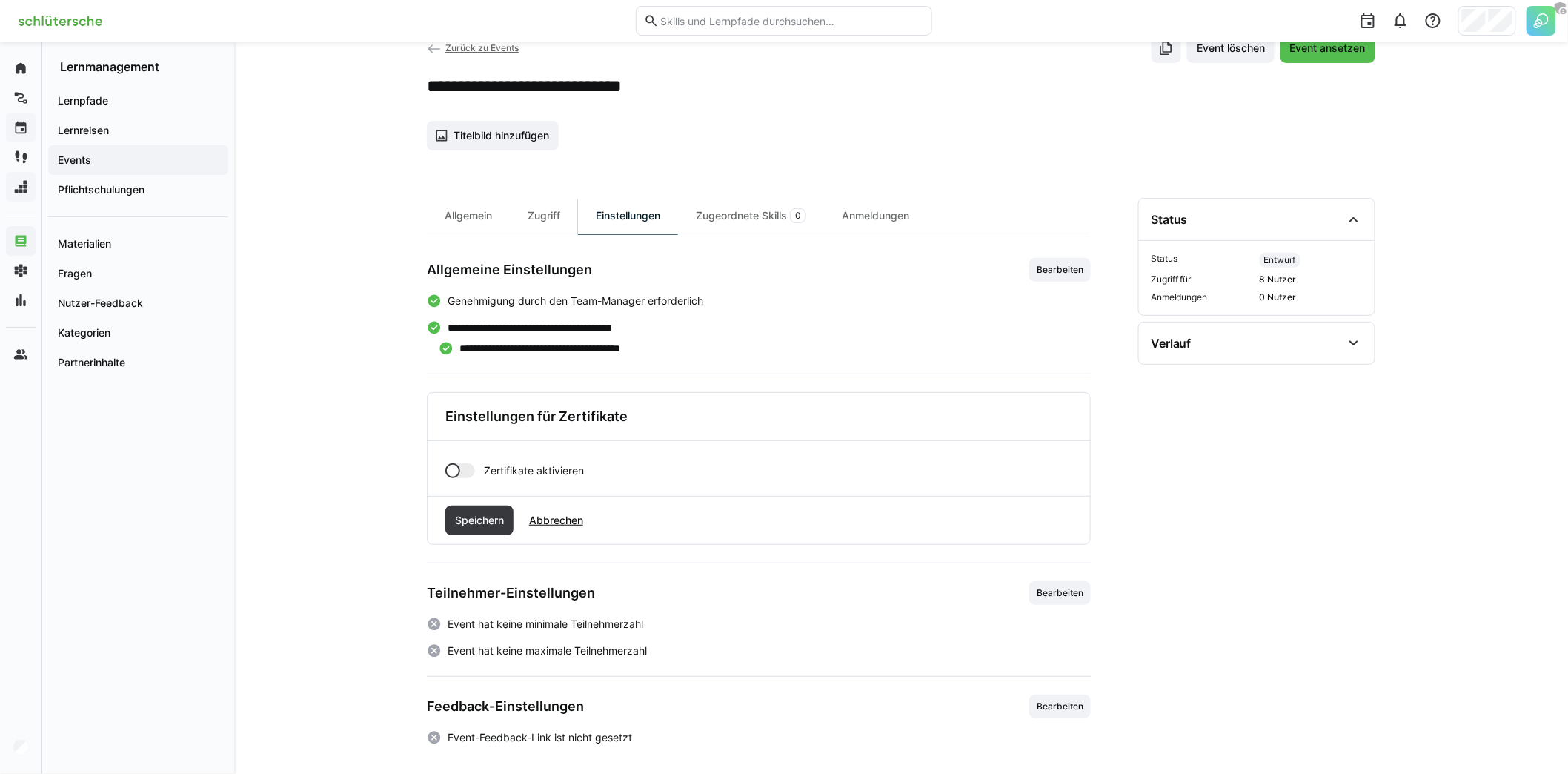
click at [463, 470] on div at bounding box center [460, 471] width 30 height 15
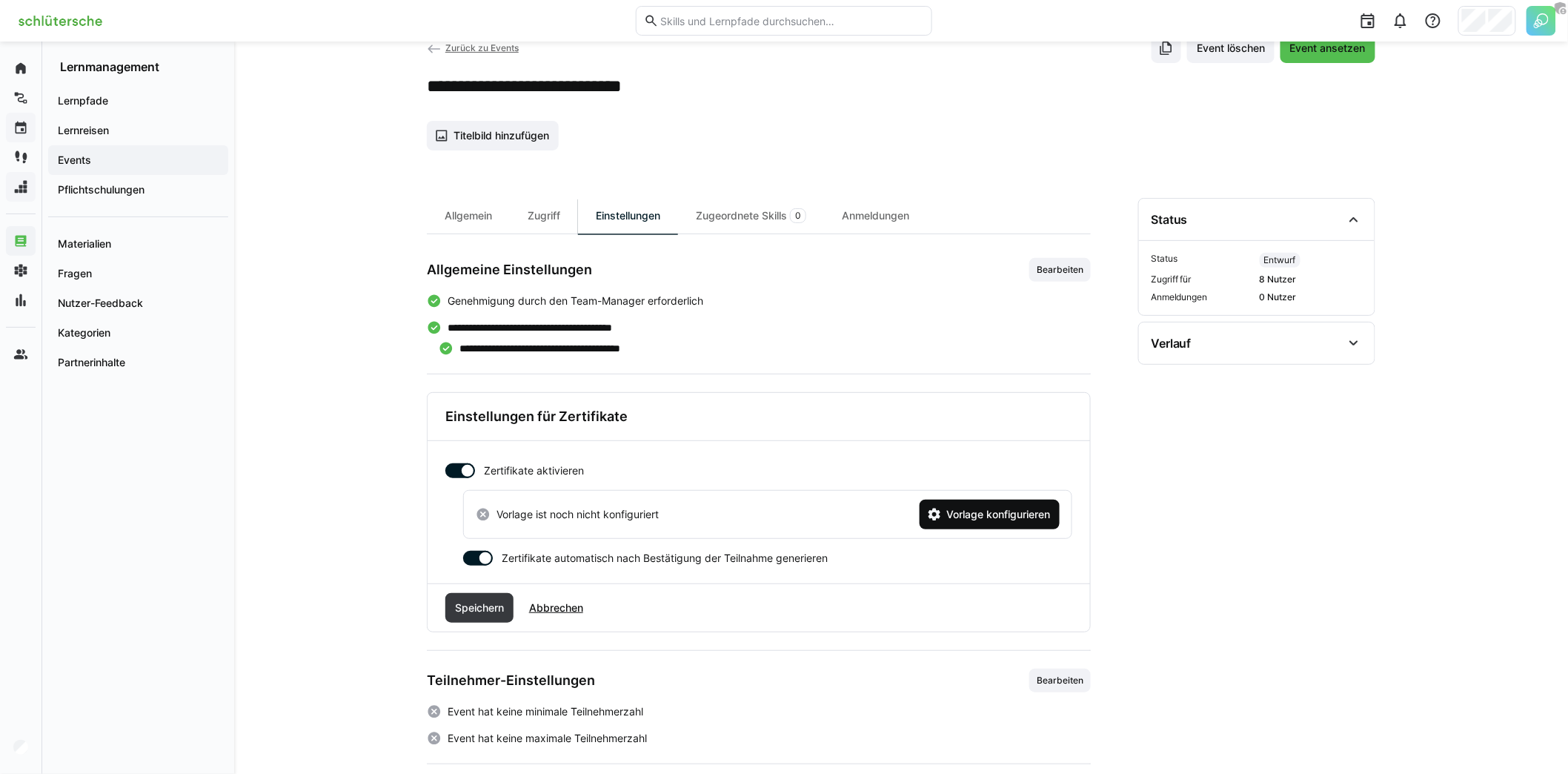
click at [1037, 511] on span "Vorlage konfigurieren" at bounding box center [997, 514] width 108 height 15
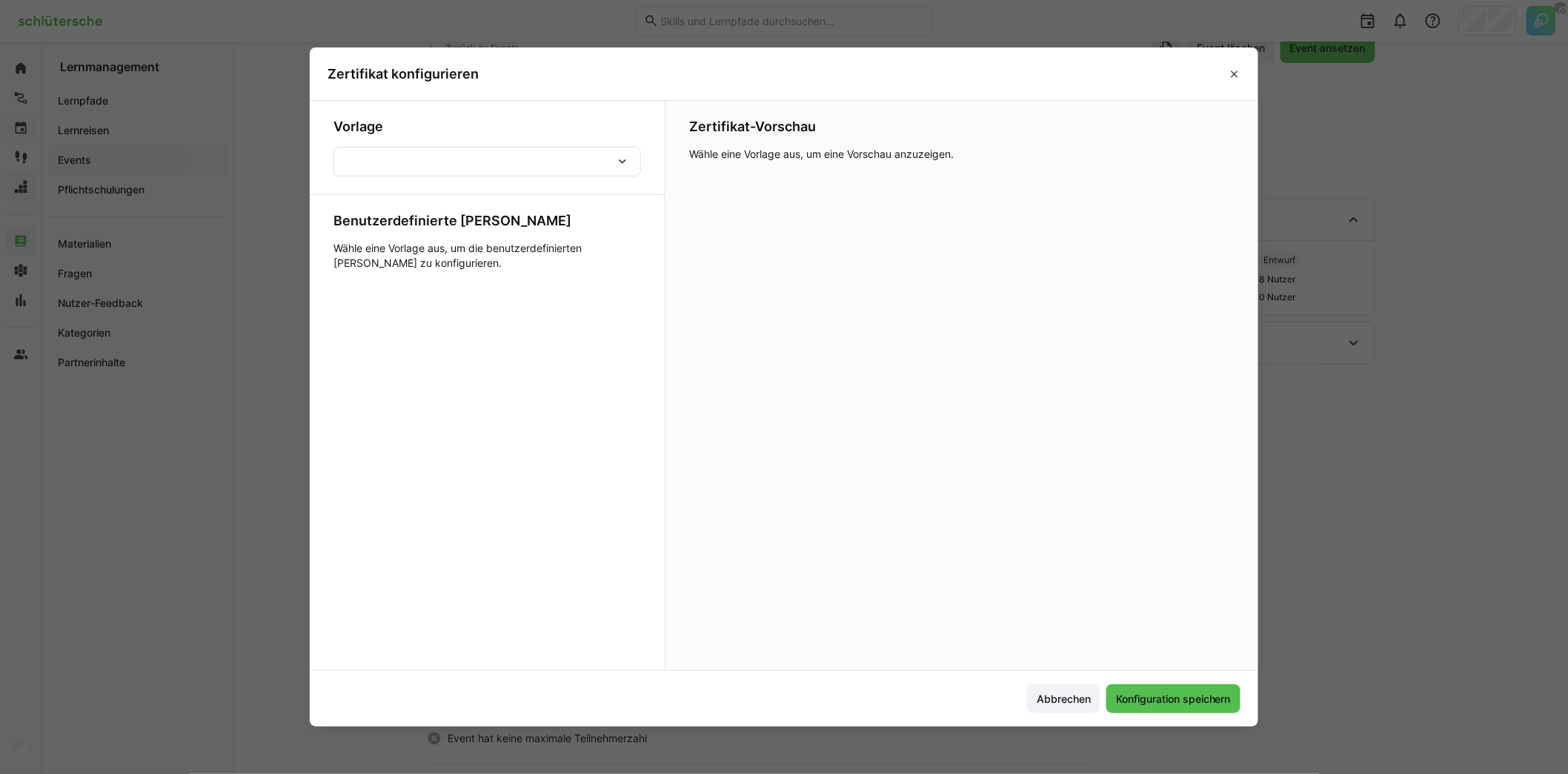
click at [523, 151] on div at bounding box center [486, 161] width 307 height 30
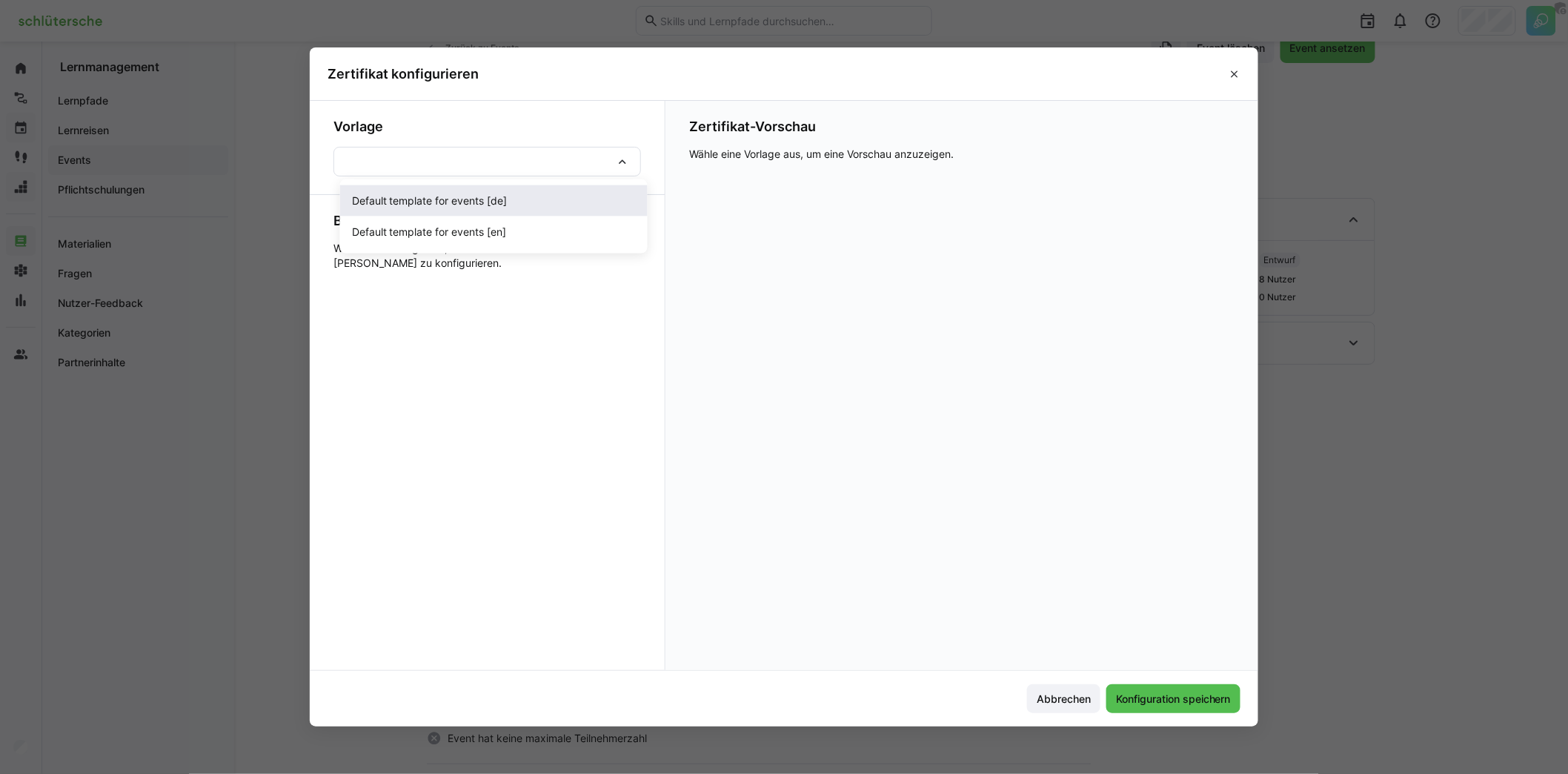
click at [514, 212] on span "Default template for events [de]" at bounding box center [493, 201] width 307 height 31
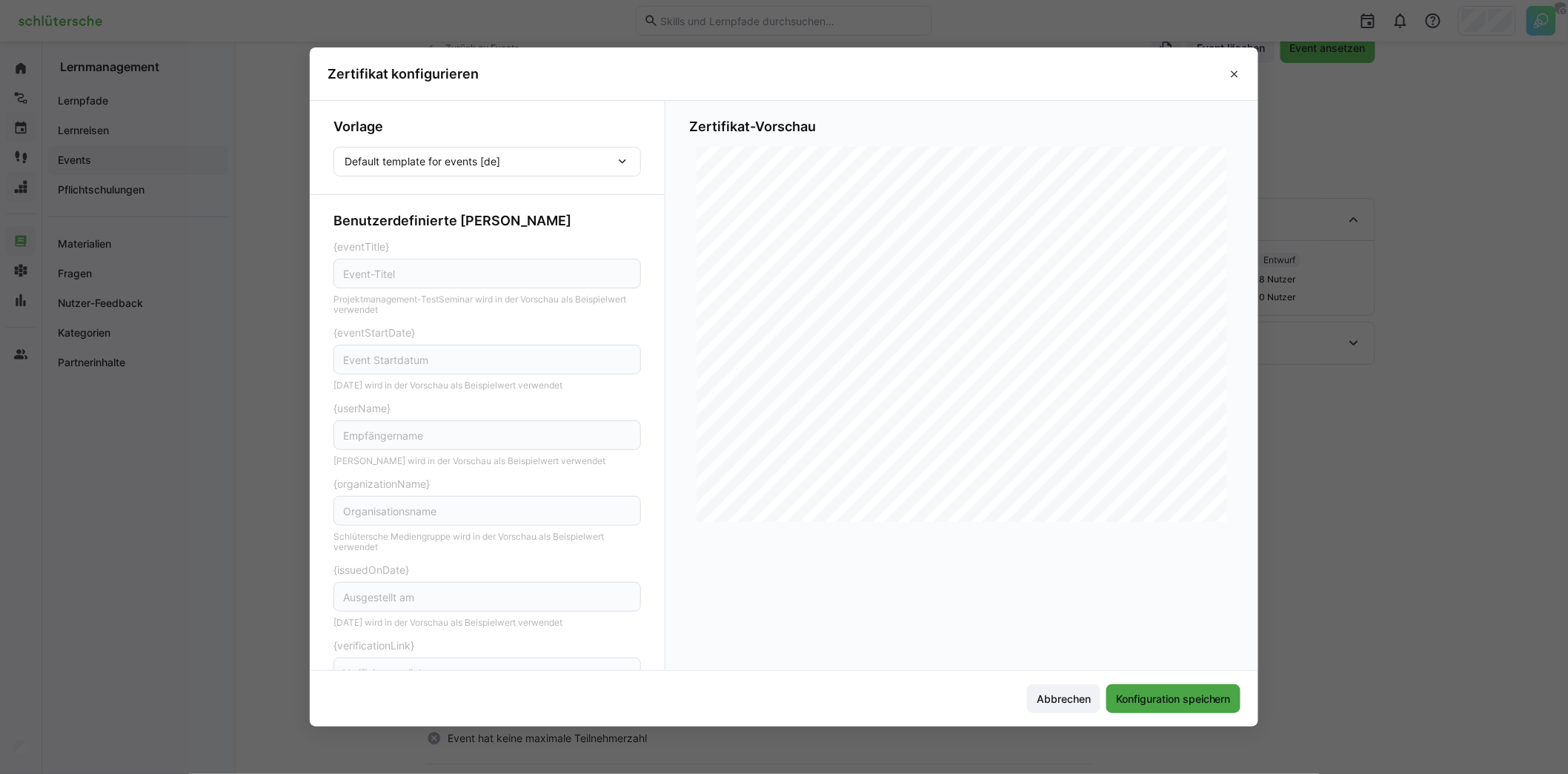
click at [1208, 696] on span "Konfiguration speichern" at bounding box center [1173, 699] width 119 height 15
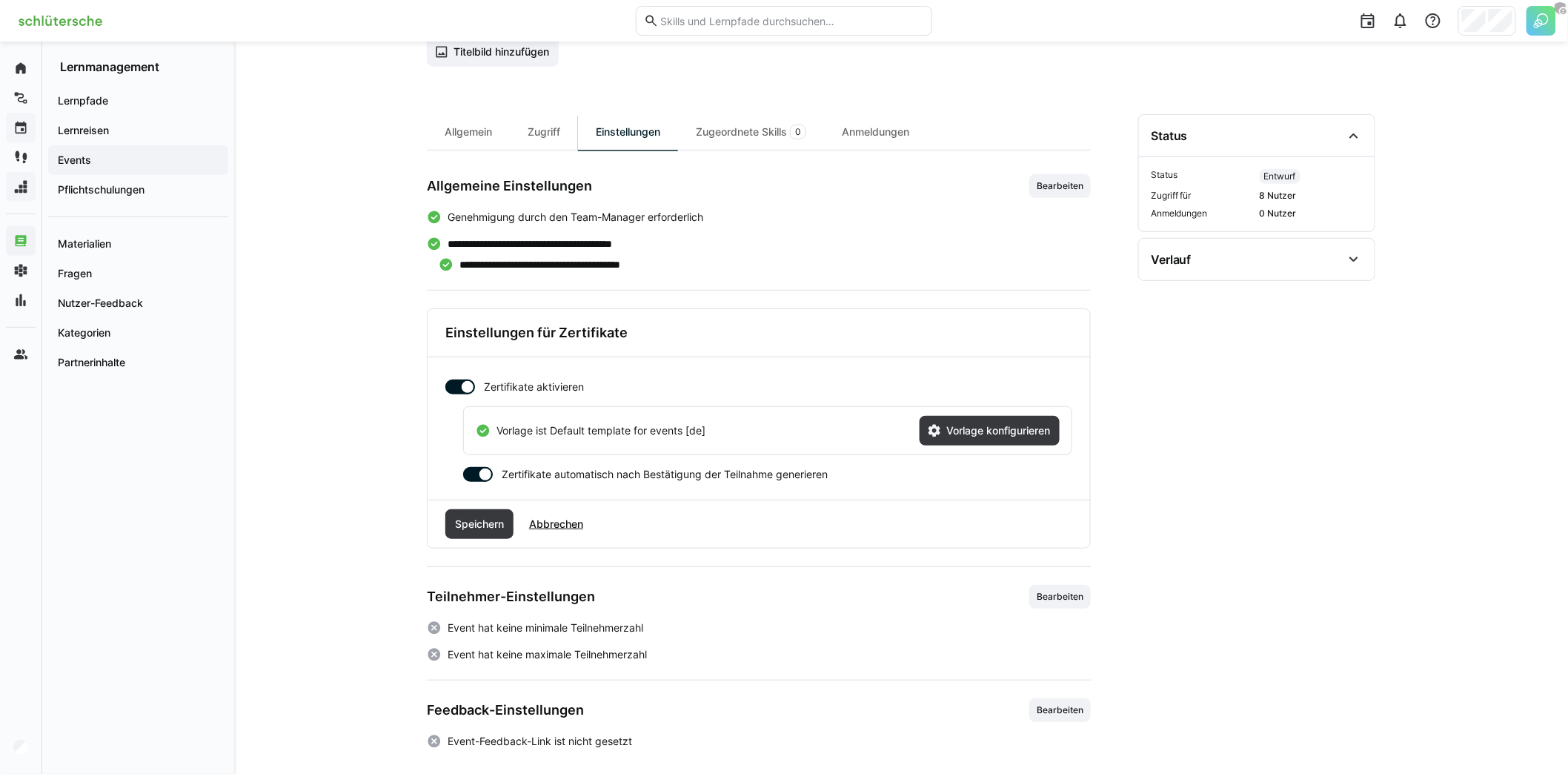
scroll to position [129, 0]
click at [472, 527] on span "Speichern" at bounding box center [480, 522] width 68 height 30
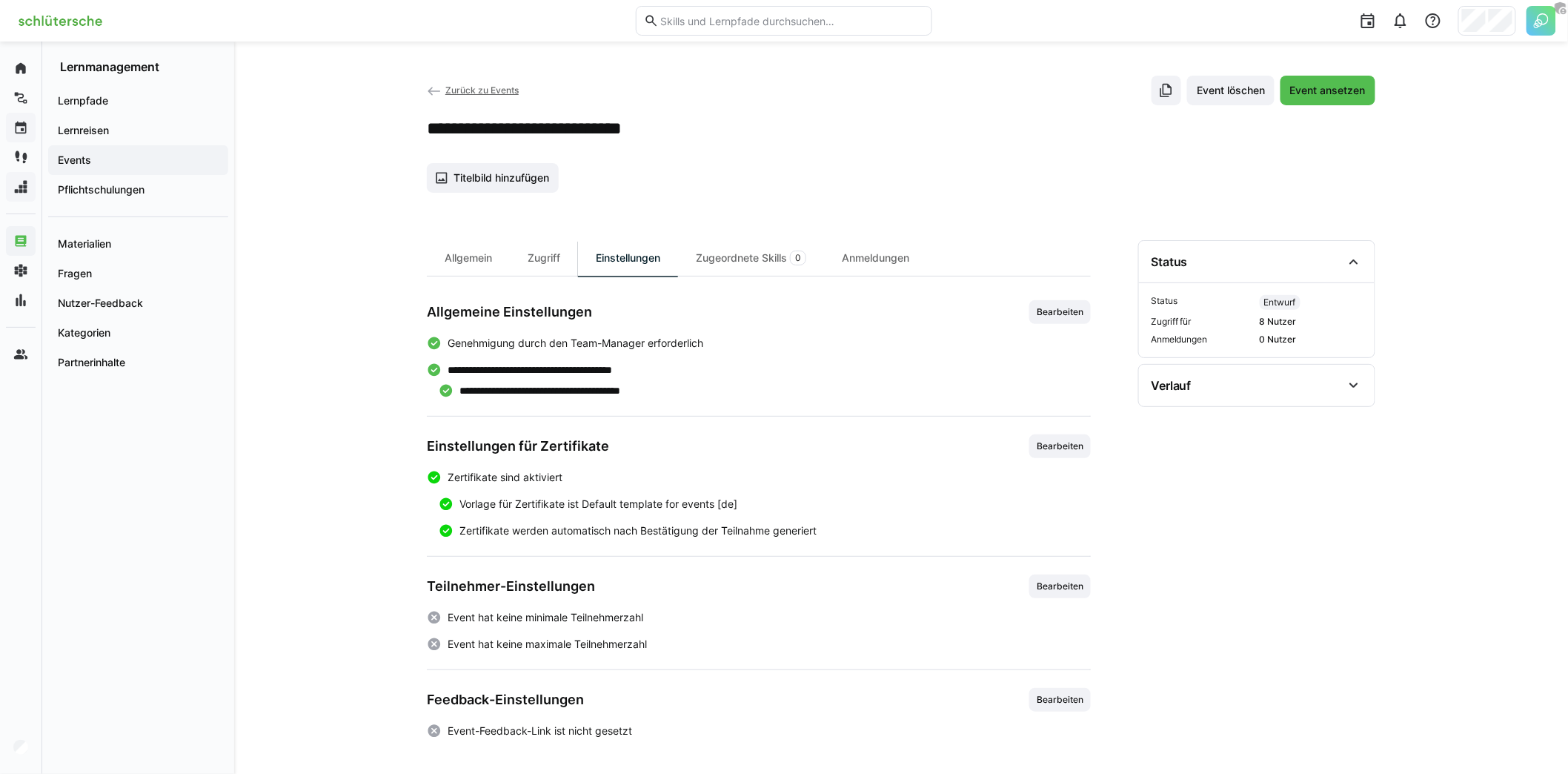
scroll to position [0, 0]
click at [1045, 582] on span "Bearbeiten" at bounding box center [1060, 588] width 50 height 12
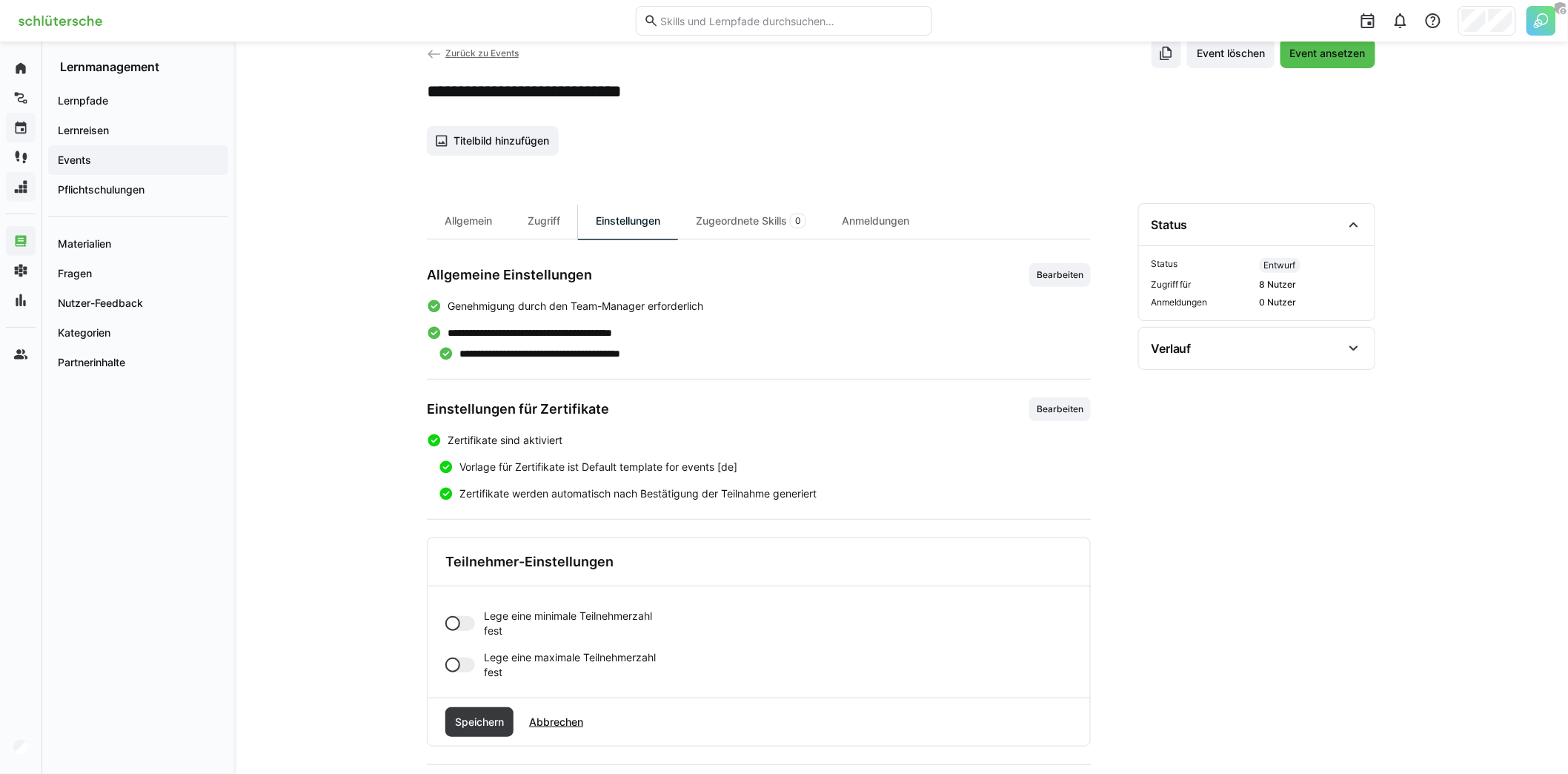
scroll to position [127, 0]
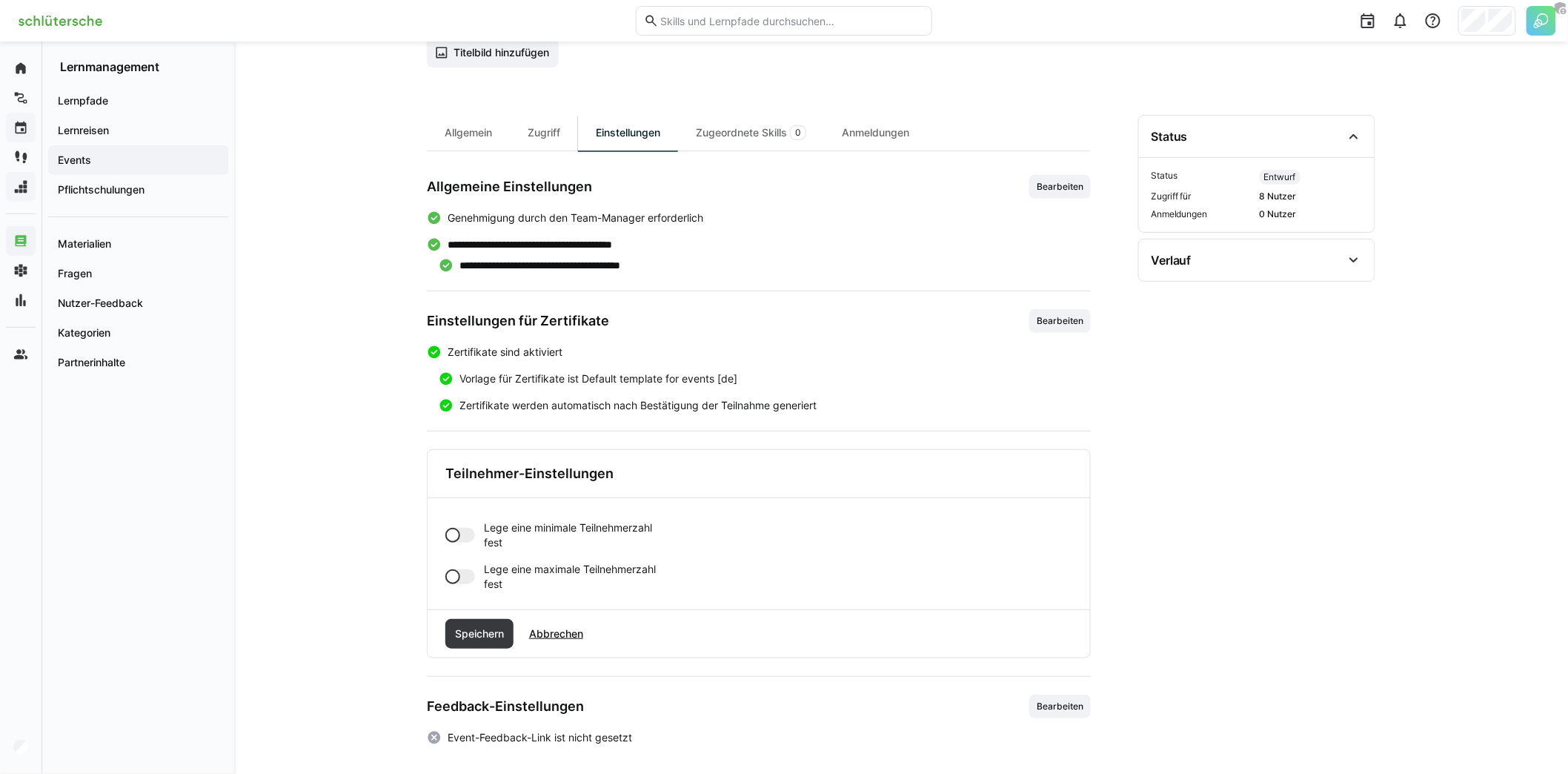
click at [456, 534] on div at bounding box center [453, 535] width 15 height 15
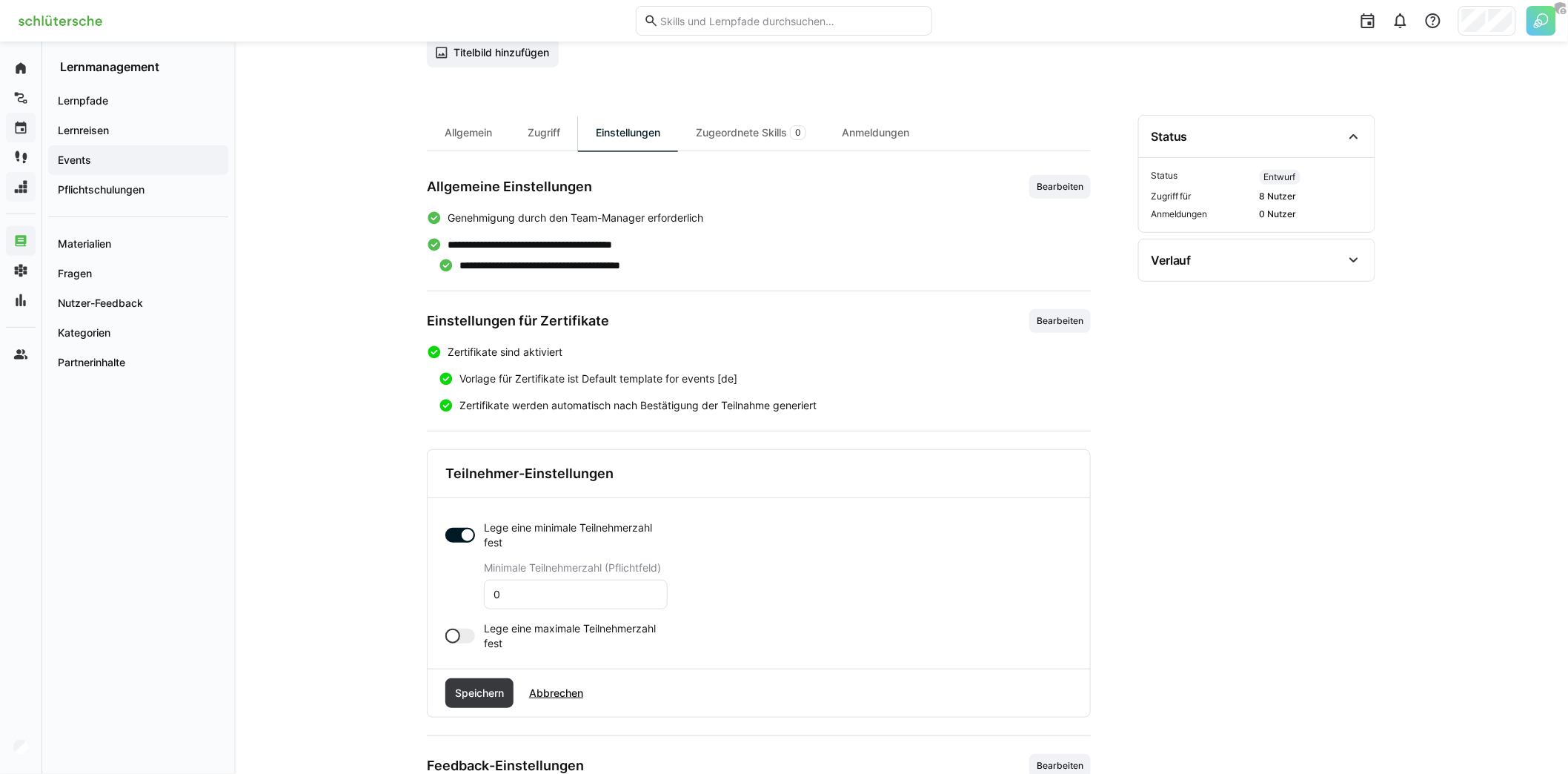
click at [462, 629] on div at bounding box center [460, 636] width 30 height 15
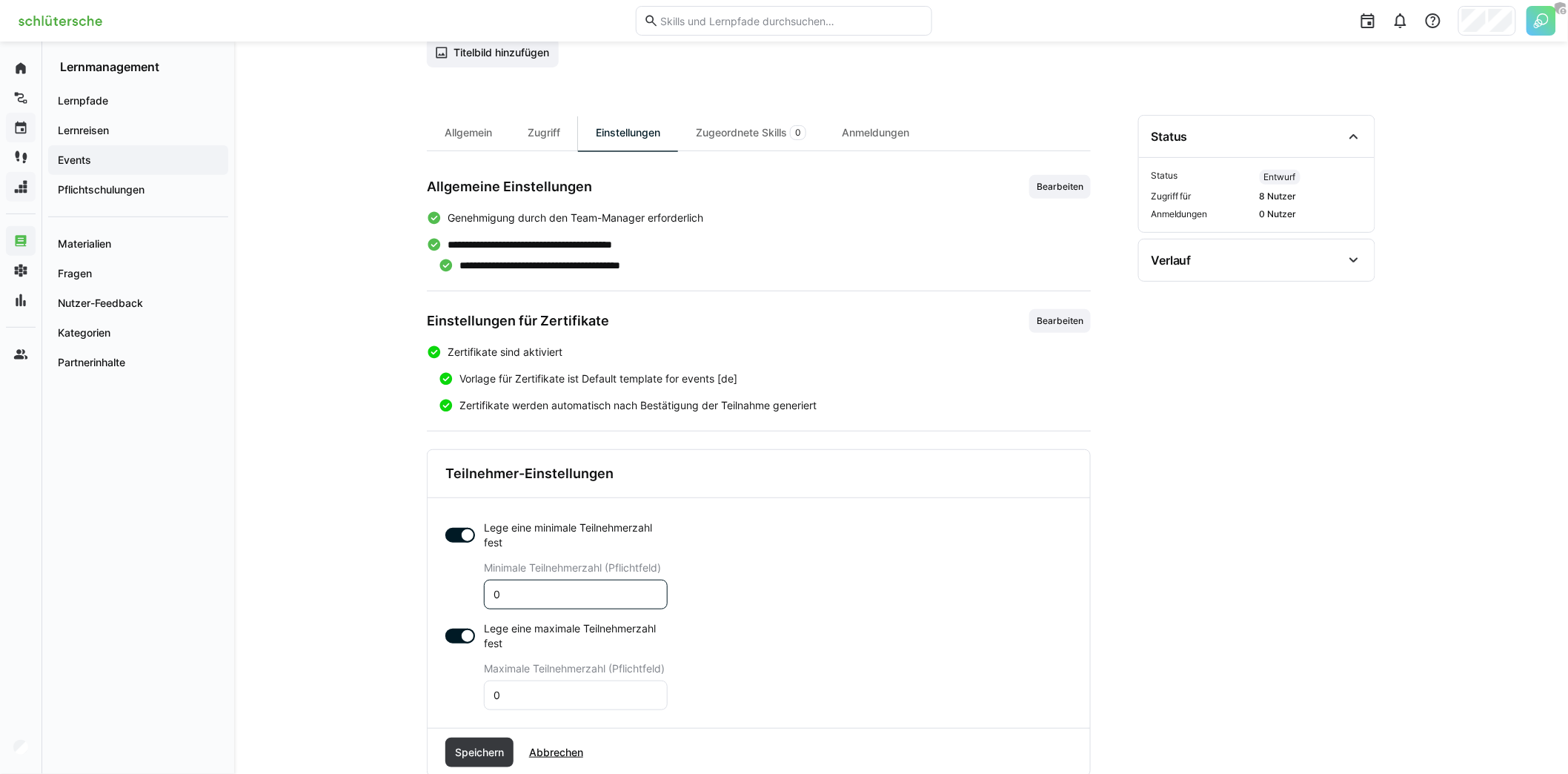
drag, startPoint x: 574, startPoint y: 590, endPoint x: 460, endPoint y: 587, distance: 114.0
click at [460, 587] on app-toggle-and-input "Lege eine minimale Teilnehmerzahl fest Minimale Teilnehmerzahl (Pflichtfeld) 0" at bounding box center [556, 565] width 222 height 89
type input "5"
drag, startPoint x: 559, startPoint y: 686, endPoint x: 430, endPoint y: 686, distance: 129.0
click at [430, 686] on div "Lege eine minimale Teilnehmerzahl fest Minimale Teilnehmerzahl (Pflichtfeld) 5 …" at bounding box center [759, 613] width 663 height 230
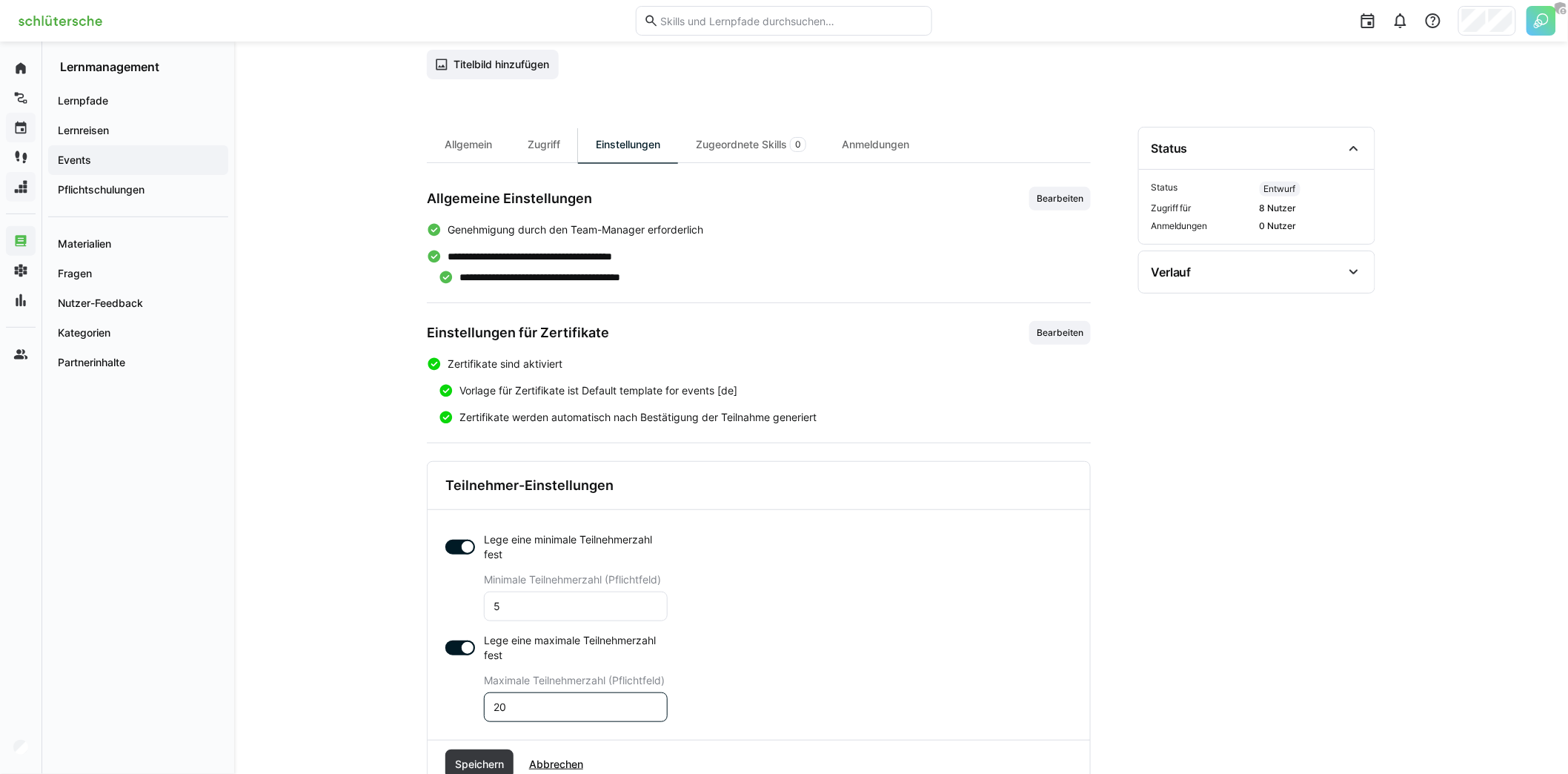
scroll to position [113, 0]
type input "20"
click at [478, 758] on span "Speichern" at bounding box center [480, 766] width 54 height 15
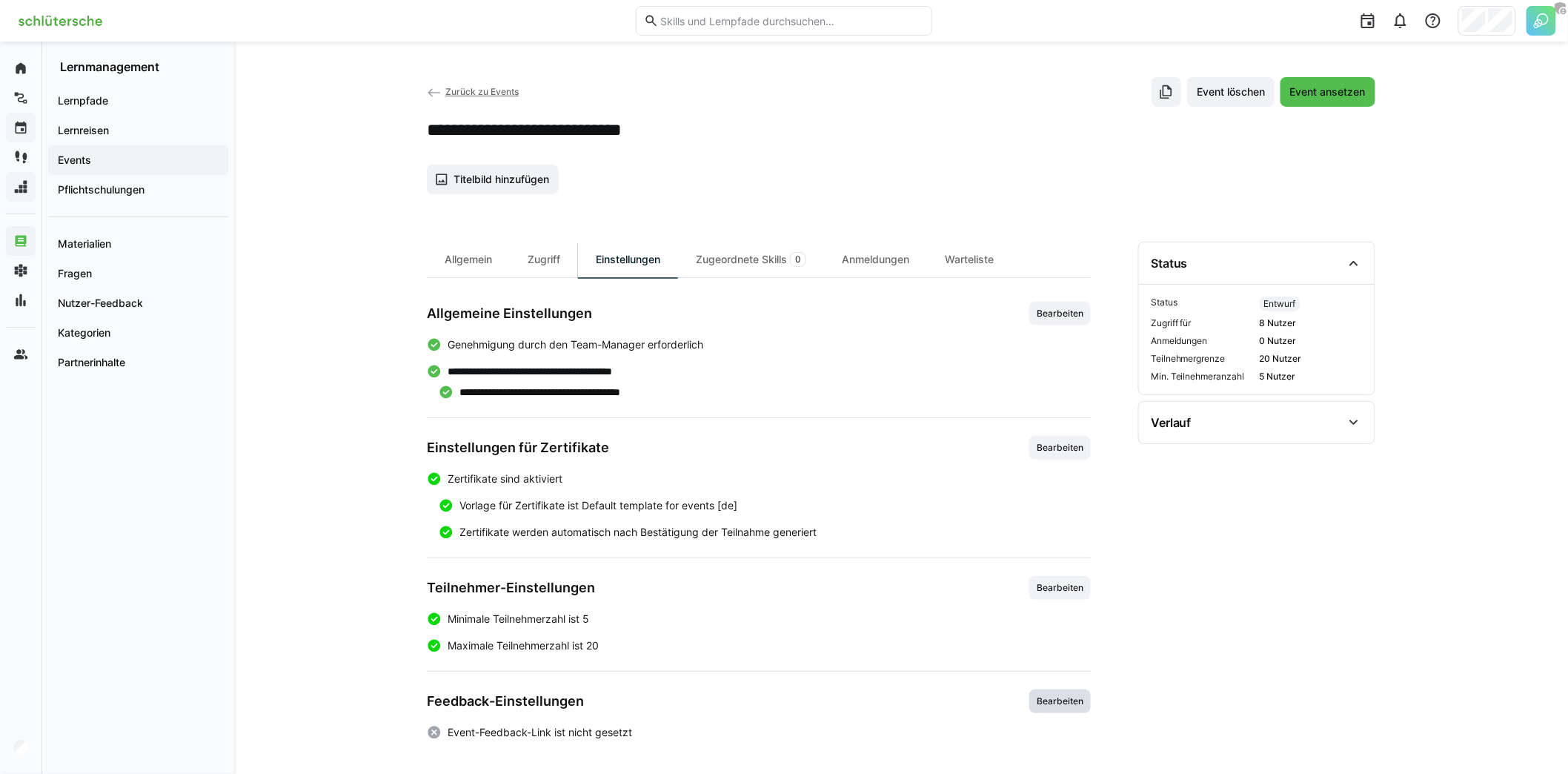
click at [1044, 698] on span "Bearbeiten" at bounding box center [1060, 701] width 50 height 12
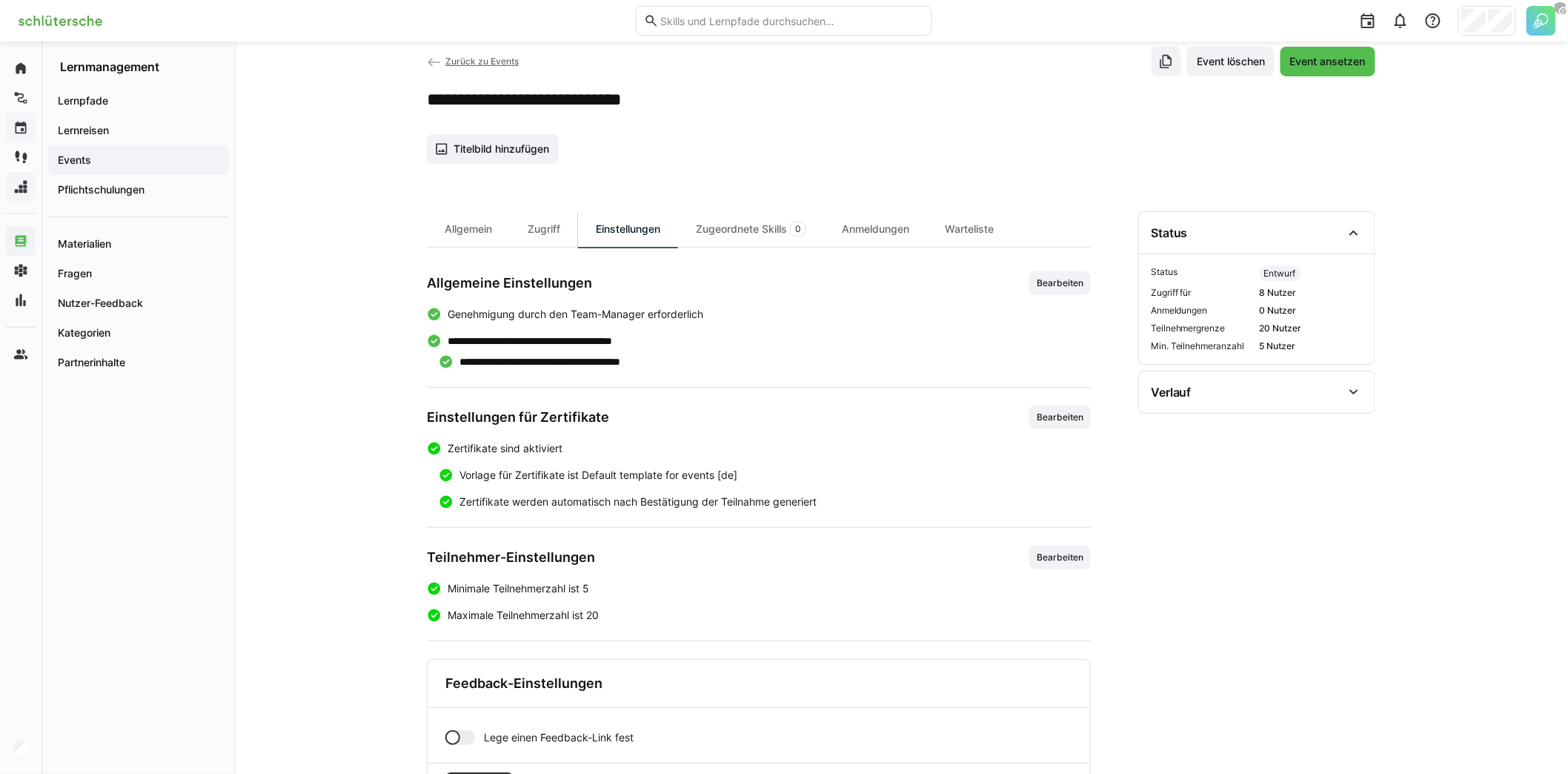
scroll to position [97, 0]
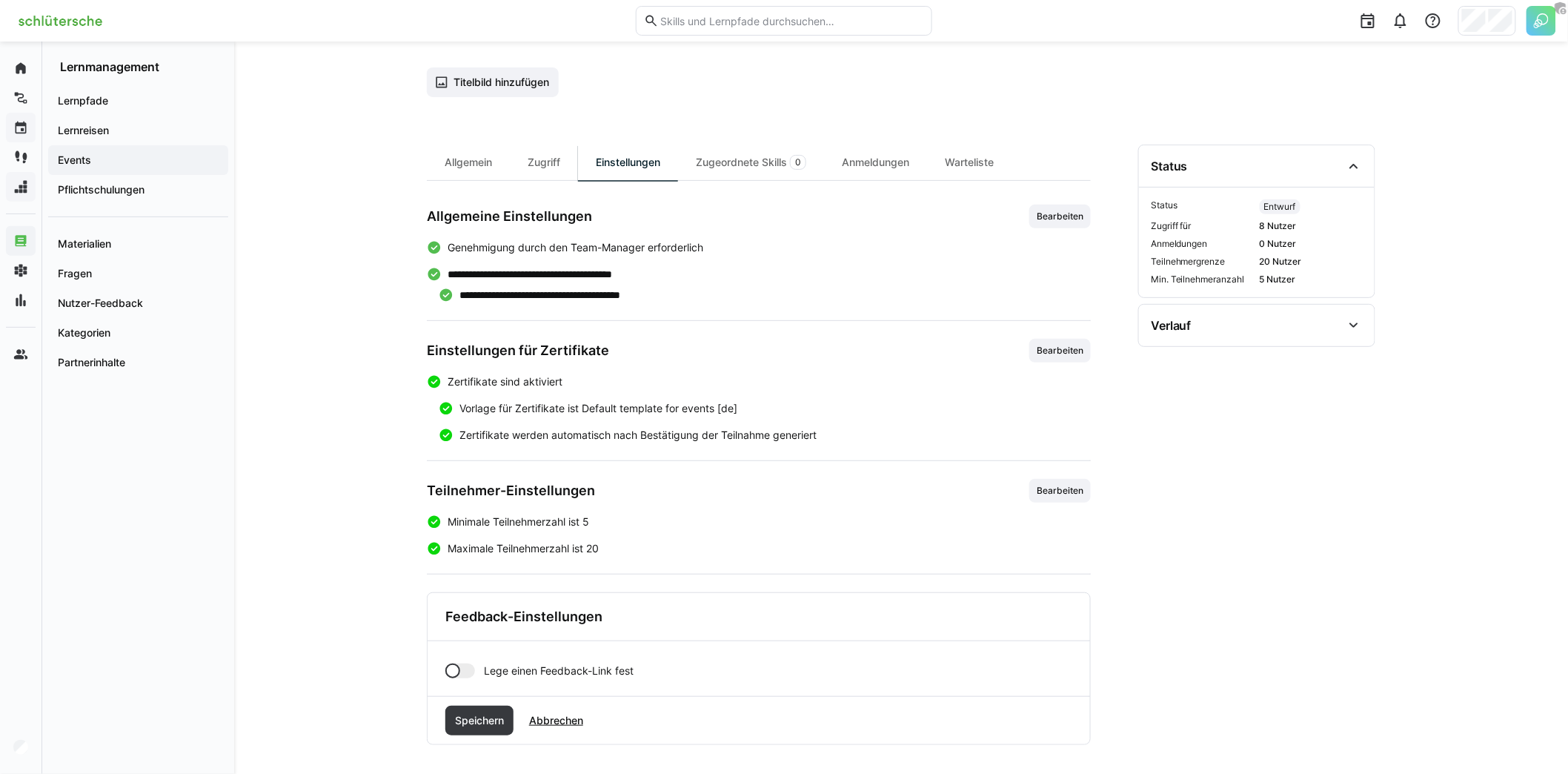
click at [474, 665] on div at bounding box center [460, 671] width 30 height 15
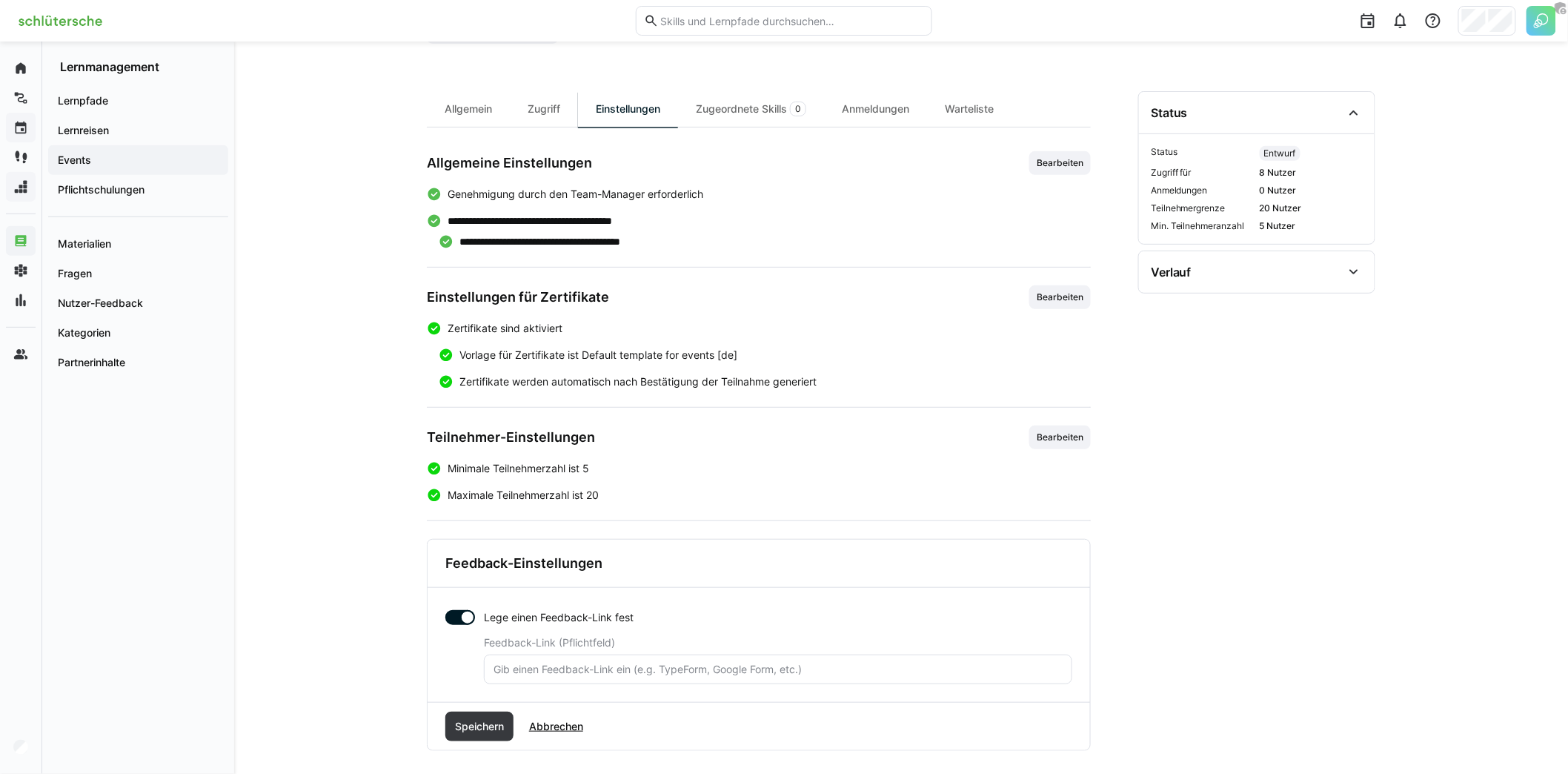
scroll to position [156, 0]
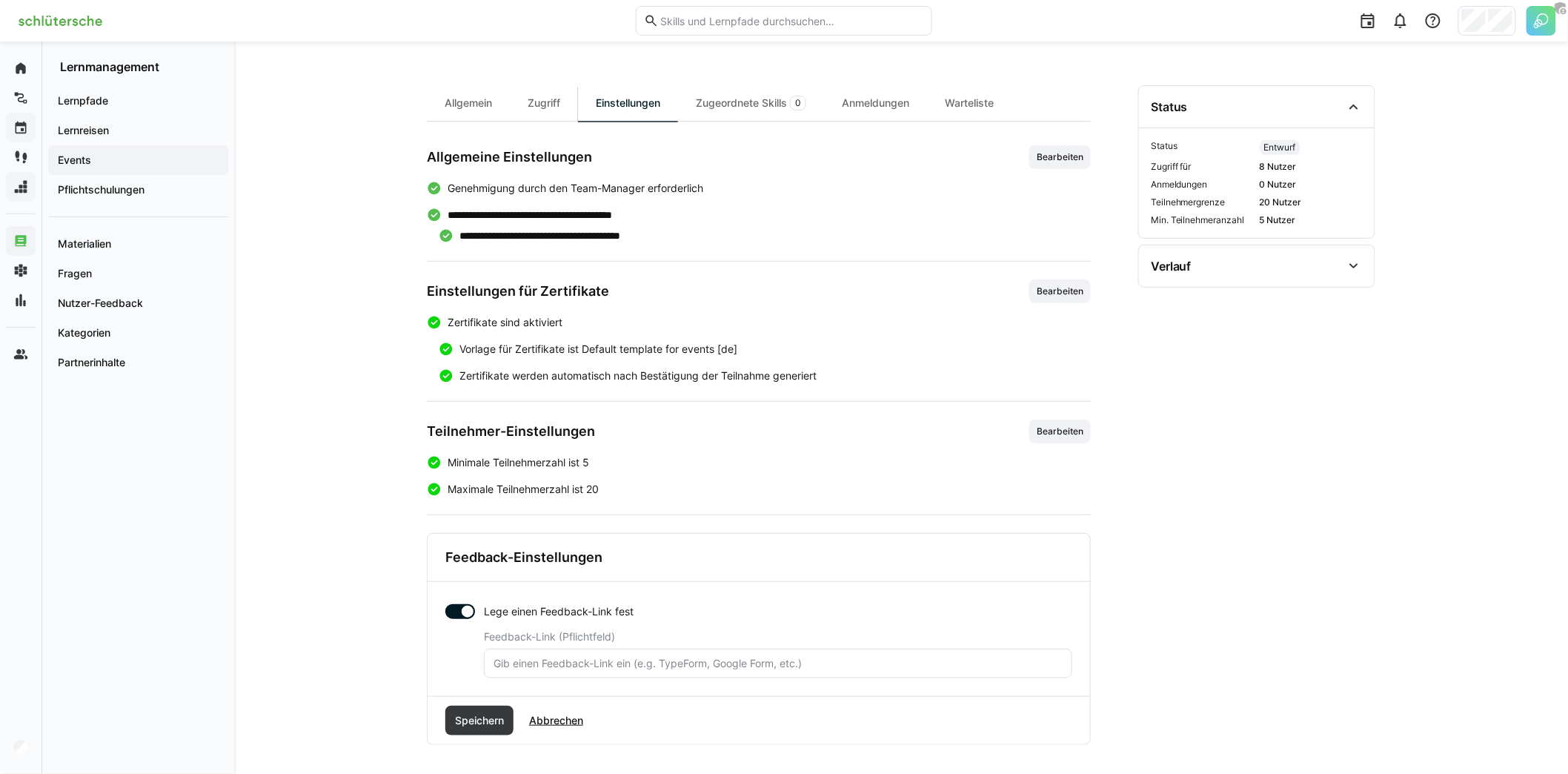
click at [711, 636] on div "Feedback-Link (Pflichtfeld)" at bounding box center [777, 637] width 588 height 12
click at [720, 657] on input "text" at bounding box center [777, 664] width 572 height 13
click at [460, 610] on div at bounding box center [468, 612] width 15 height 15
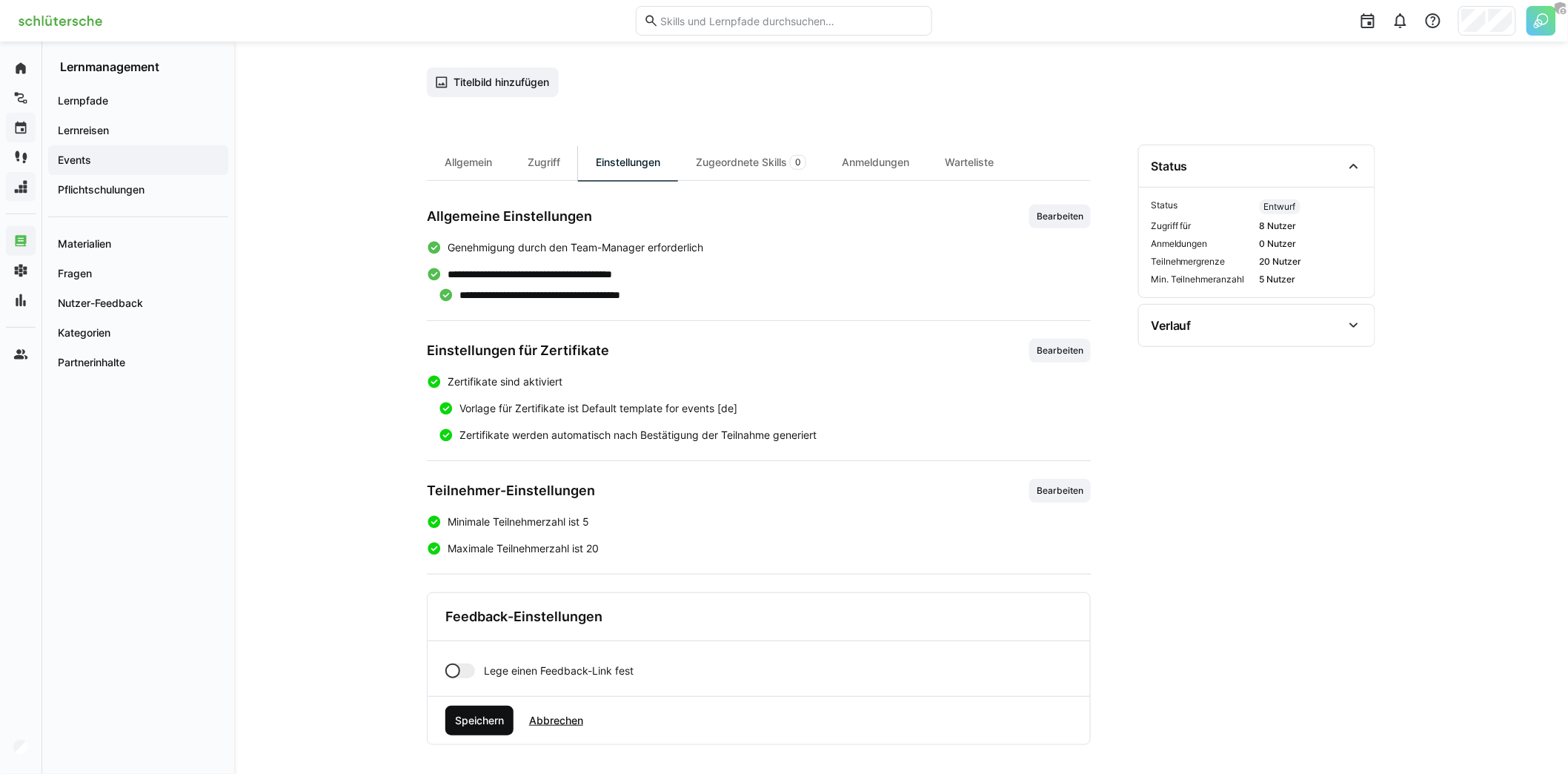
click at [487, 714] on span "Speichern" at bounding box center [480, 720] width 54 height 15
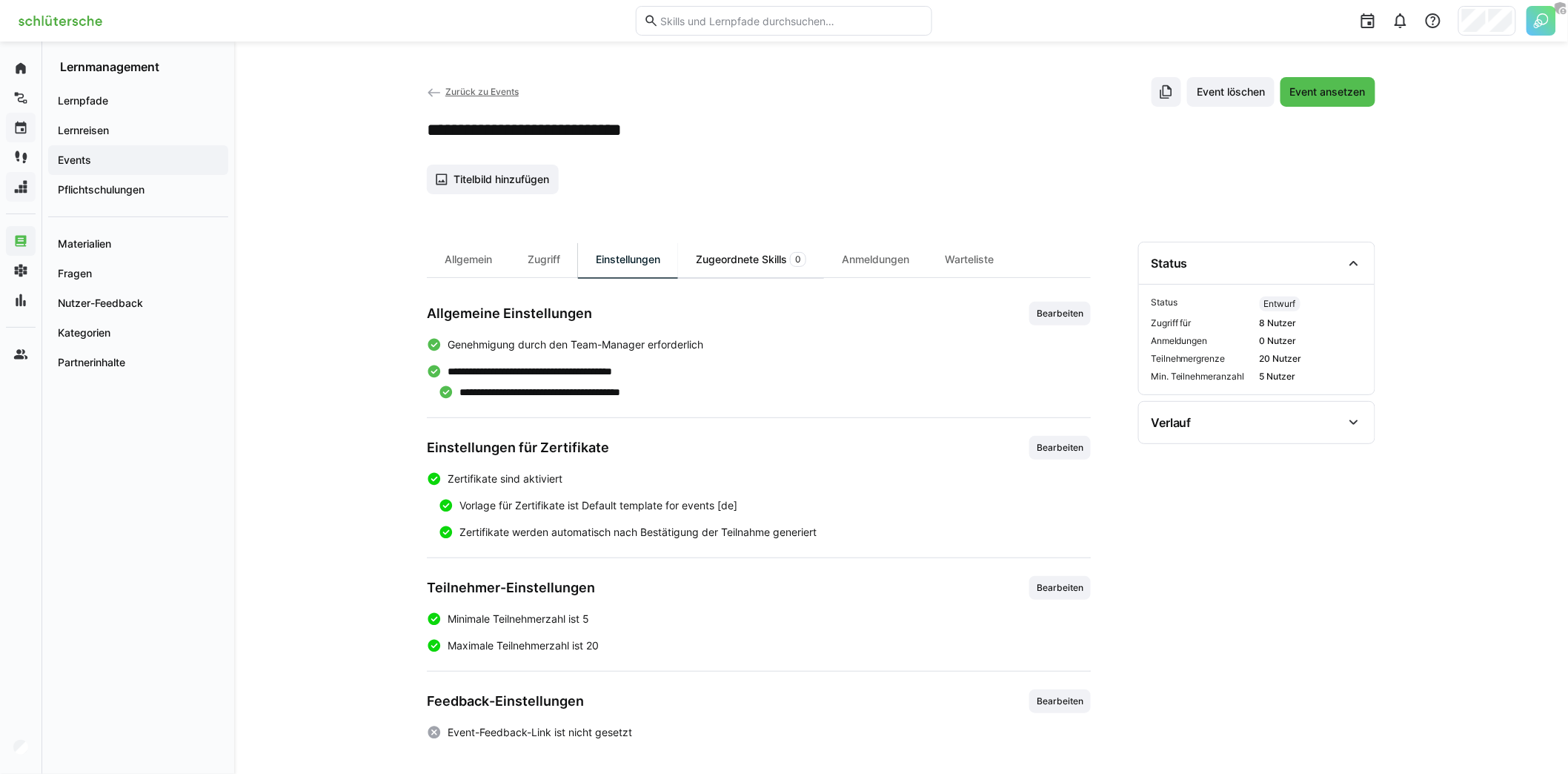
click at [760, 256] on div "Zugeordnete Skills 0" at bounding box center [751, 260] width 146 height 36
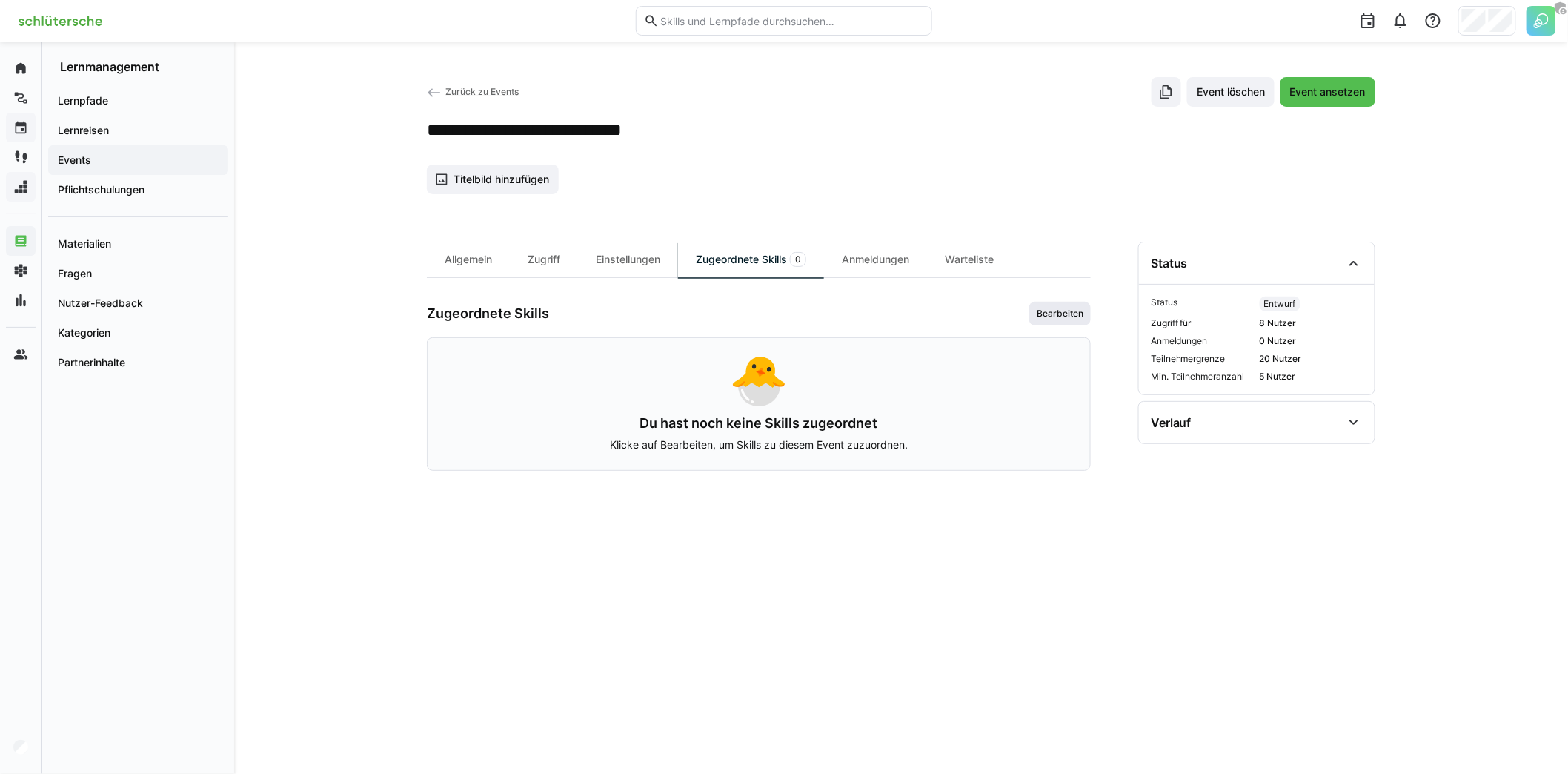
click at [1067, 318] on span "Bearbeiten" at bounding box center [1060, 313] width 62 height 24
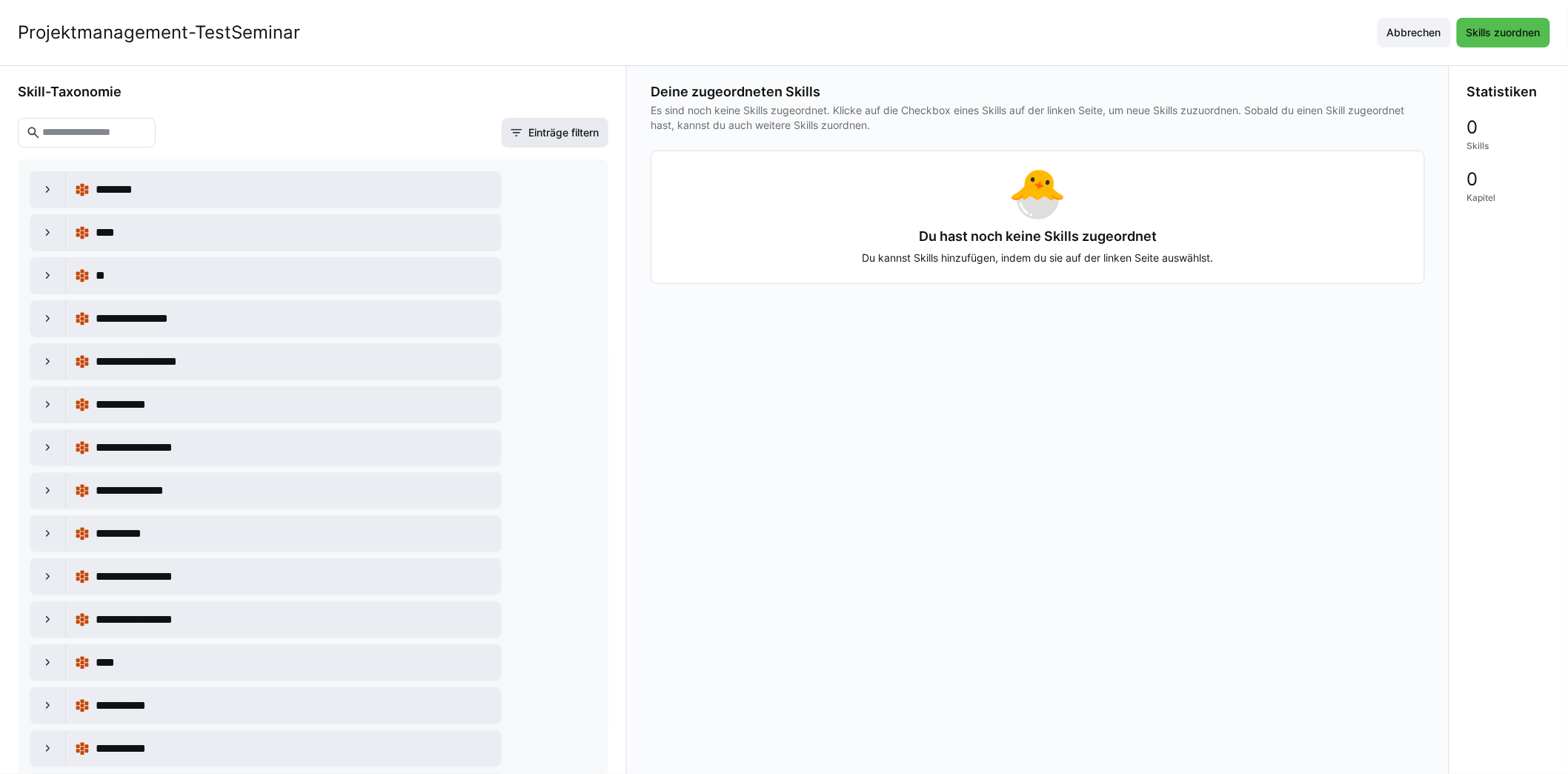
click at [571, 132] on span "Einträge filtern" at bounding box center [563, 132] width 75 height 15
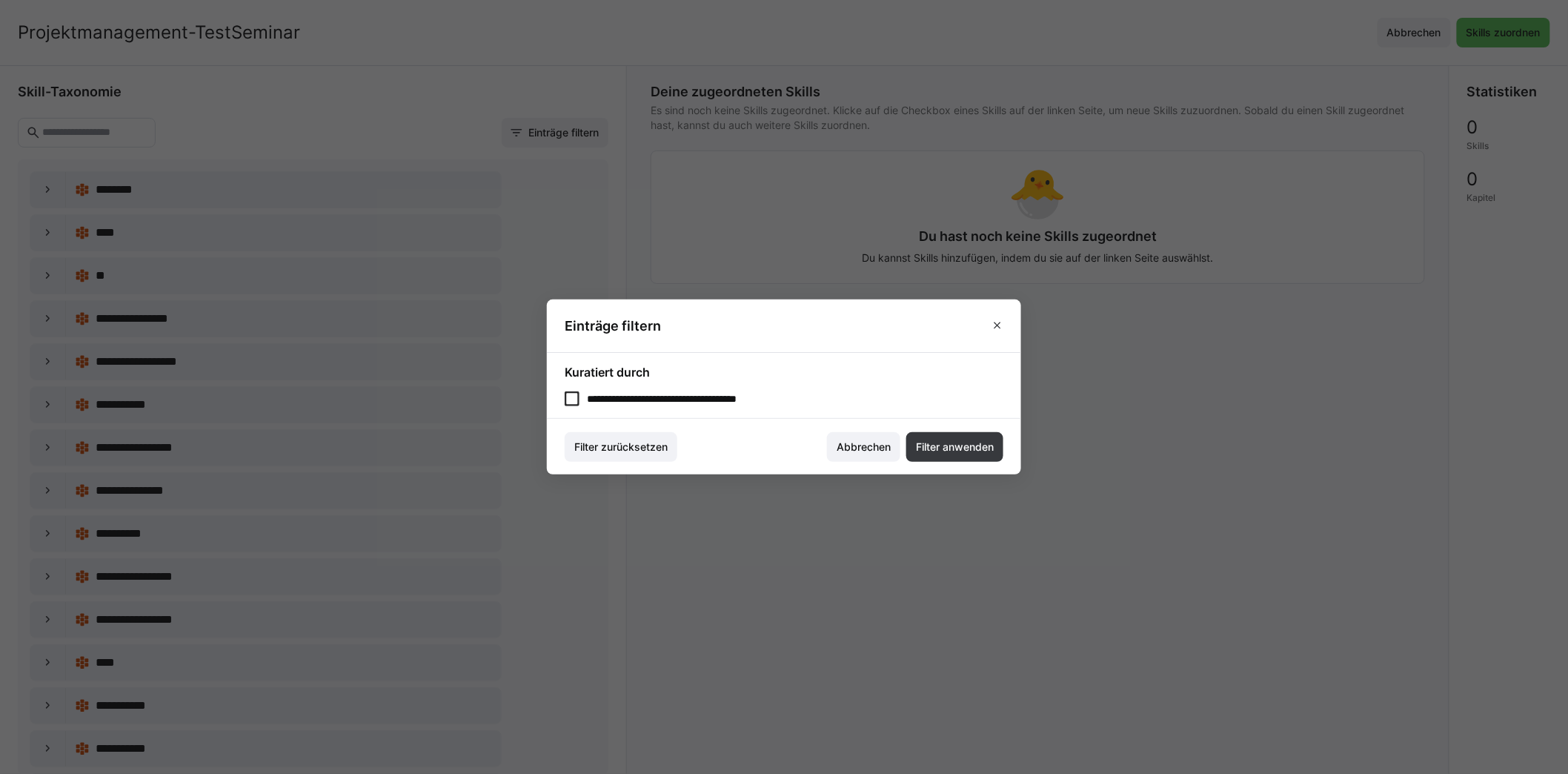
click at [707, 397] on eds-checkbox "**********" at bounding box center [784, 399] width 439 height 15
click at [1010, 444] on footer "Filter zurücksetzen Abbrechen Filter anwenden" at bounding box center [784, 447] width 475 height 56
click at [978, 444] on span "Filter anwenden" at bounding box center [954, 447] width 83 height 15
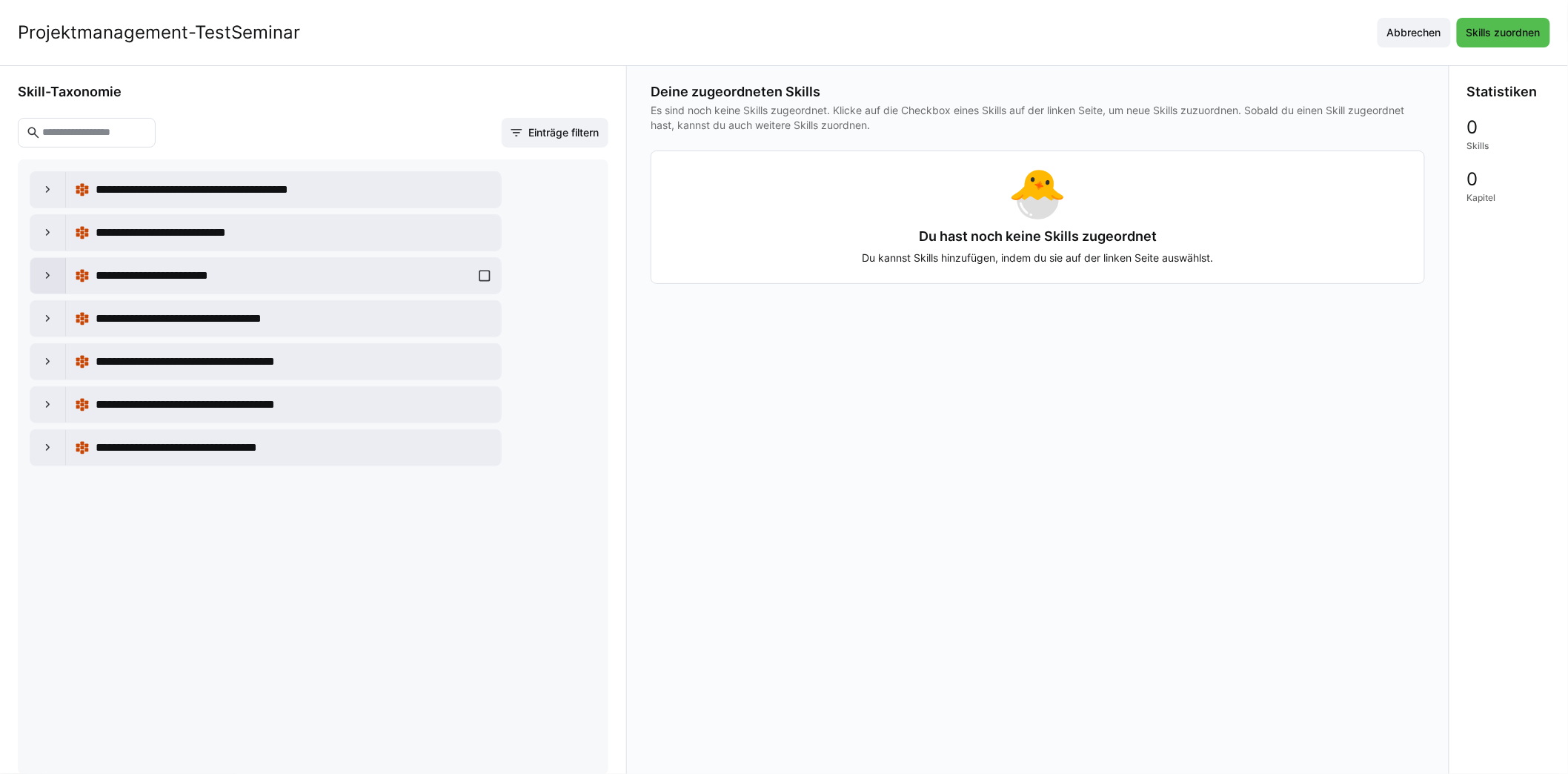
click at [39, 281] on div at bounding box center [48, 276] width 36 height 36
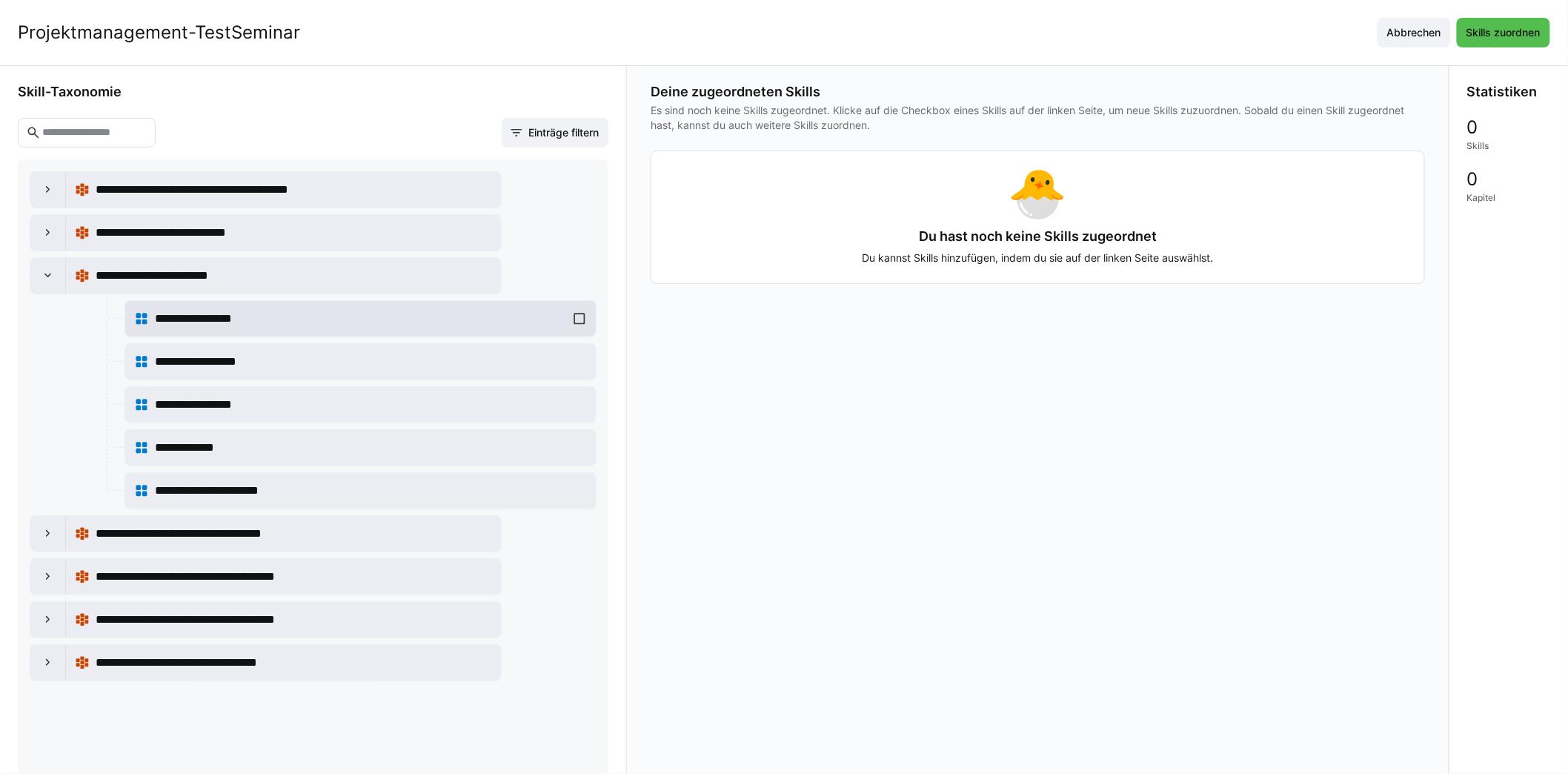
click at [587, 316] on div "**********" at bounding box center [360, 319] width 453 height 30
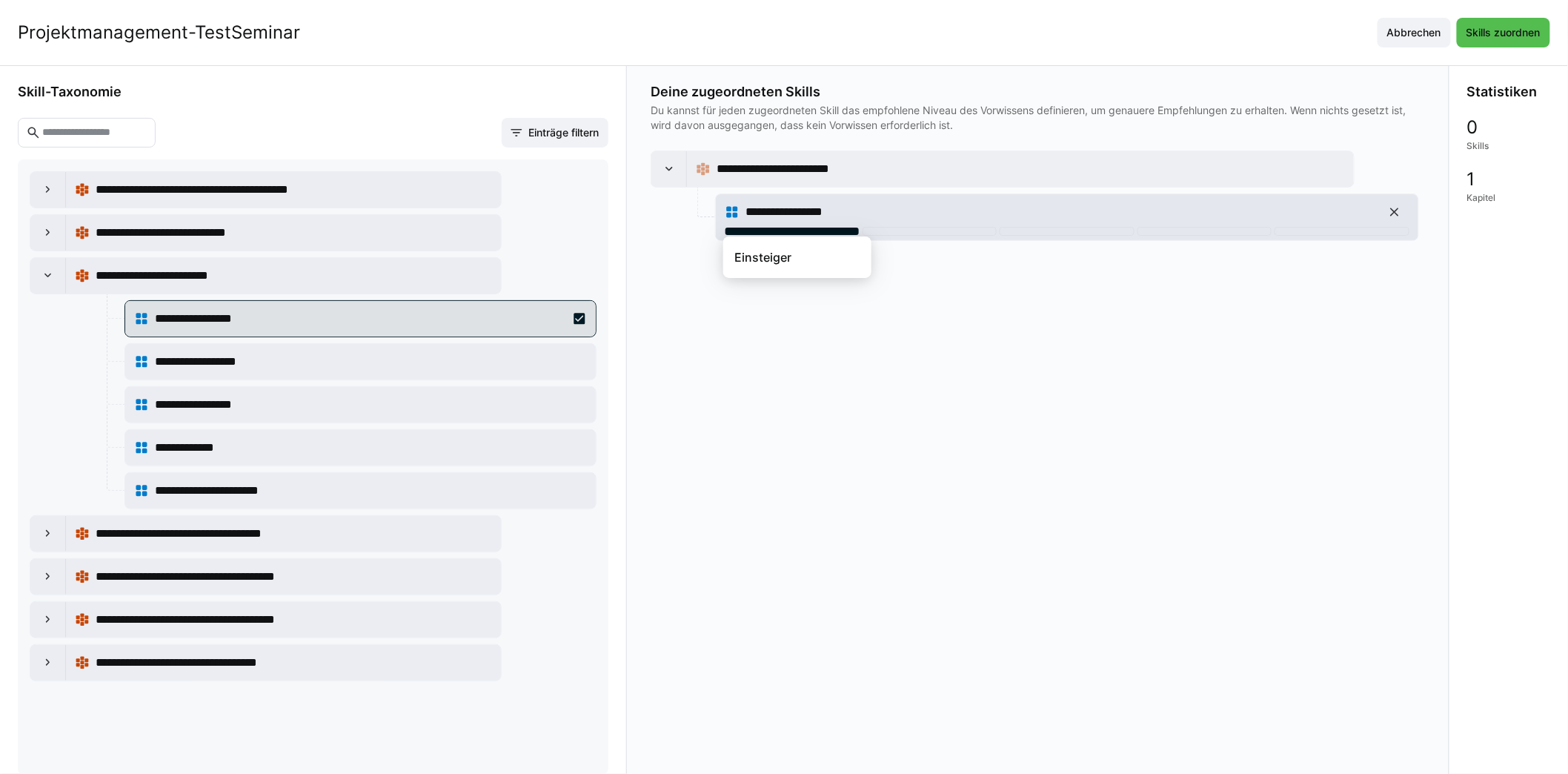
click at [837, 227] on div at bounding box center [791, 231] width 135 height 9
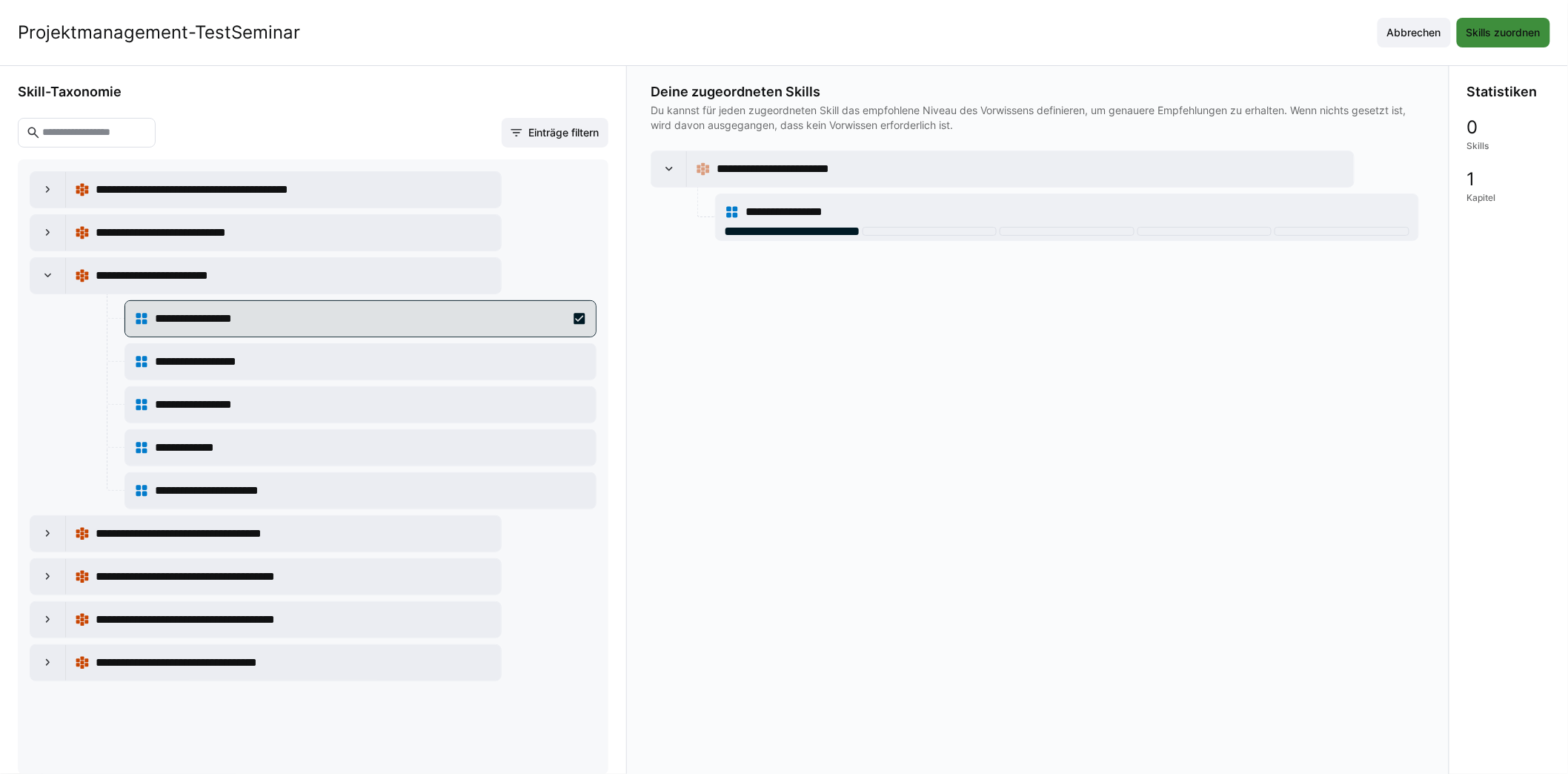
click at [1509, 39] on span "Skills zuordnen" at bounding box center [1503, 33] width 79 height 15
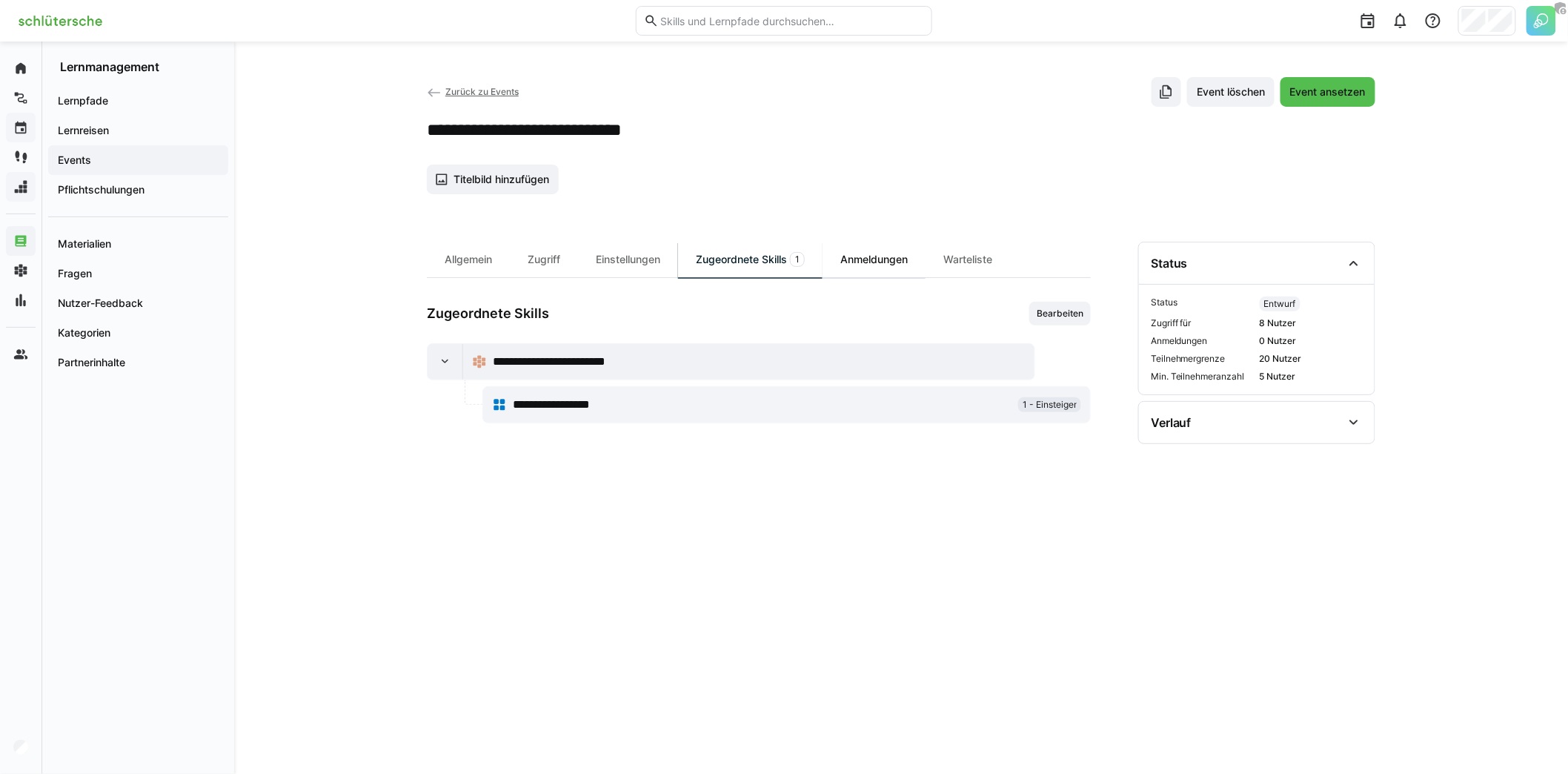
click at [893, 266] on div "Anmeldungen" at bounding box center [874, 260] width 103 height 36
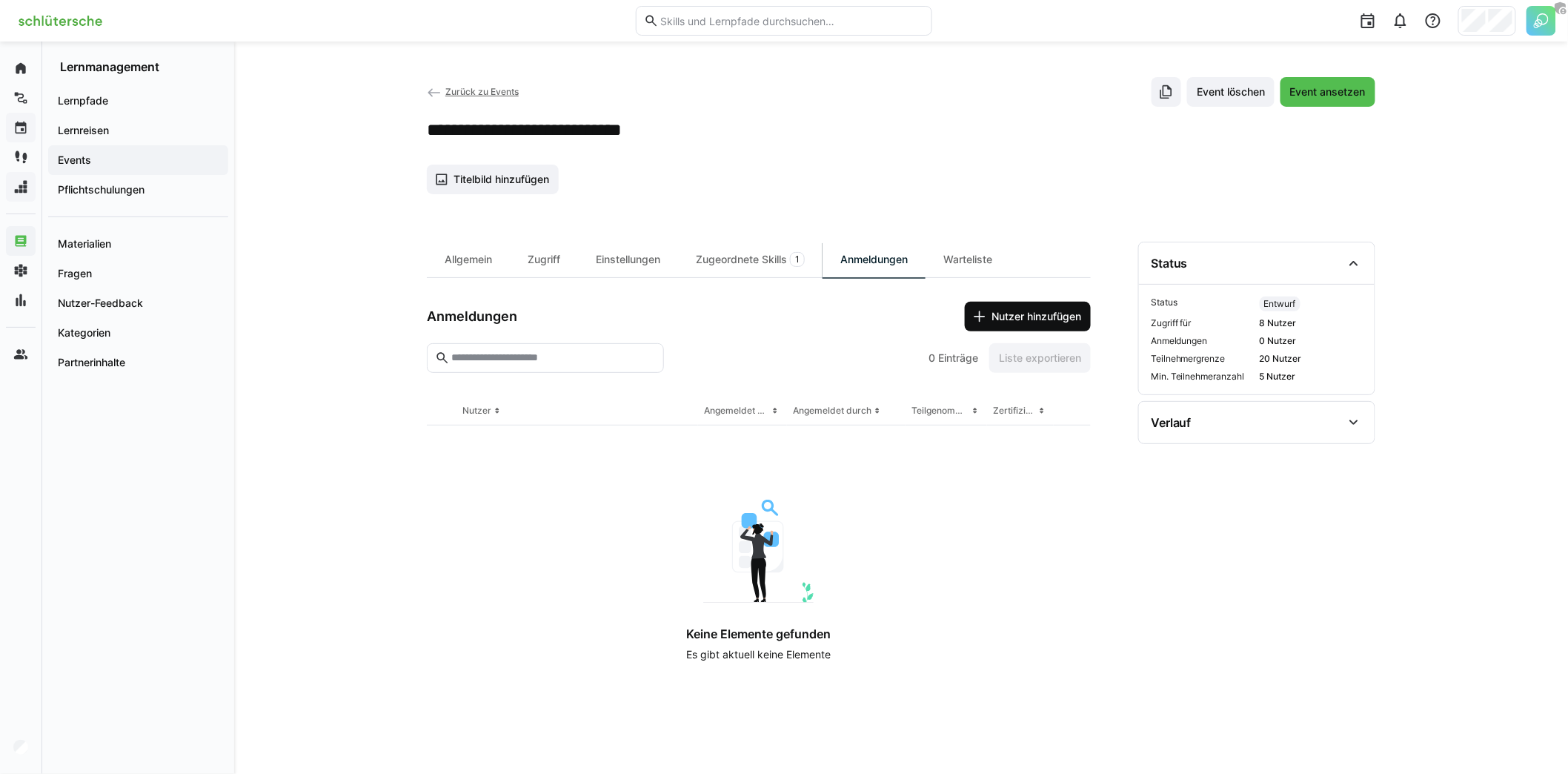
click at [1011, 320] on span "Nutzer hinzufügen" at bounding box center [1036, 316] width 94 height 15
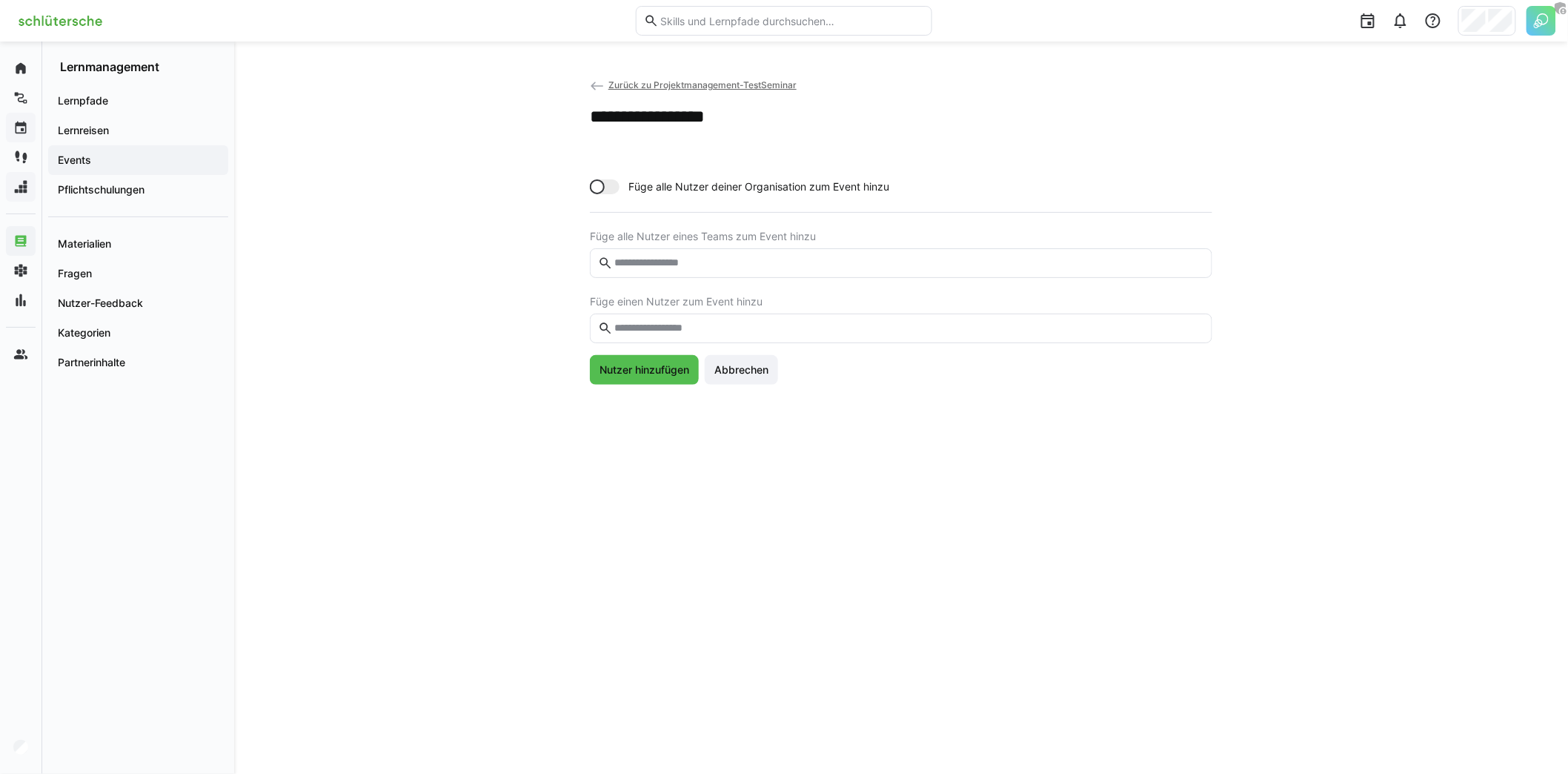
click at [855, 319] on eds-input at bounding box center [901, 328] width 623 height 30
type input "******"
click at [769, 473] on div "**********" at bounding box center [901, 408] width 948 height 662
click at [775, 366] on span "Abbrechen" at bounding box center [741, 370] width 74 height 30
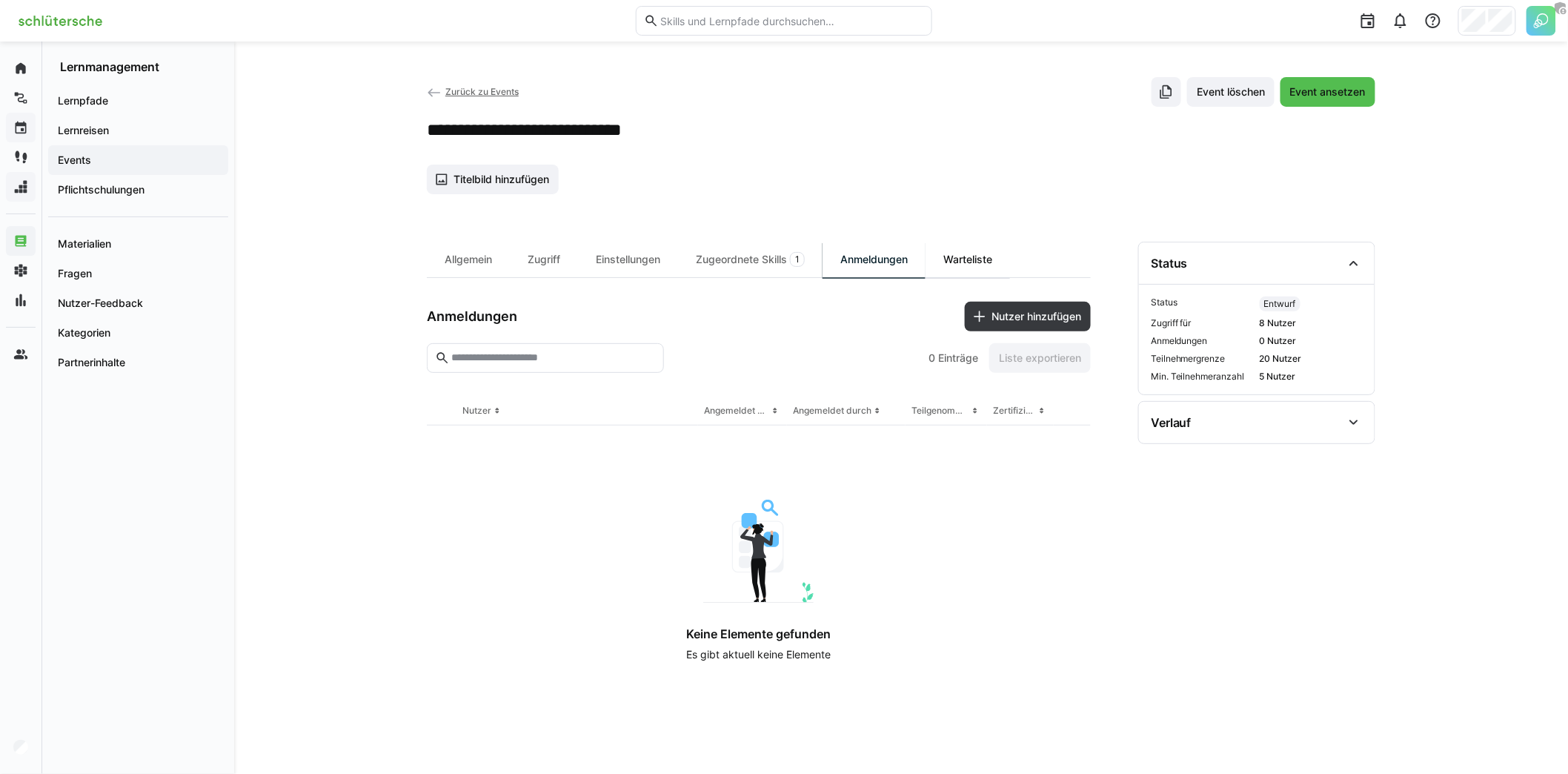
click at [972, 255] on div "Warteliste" at bounding box center [968, 260] width 85 height 36
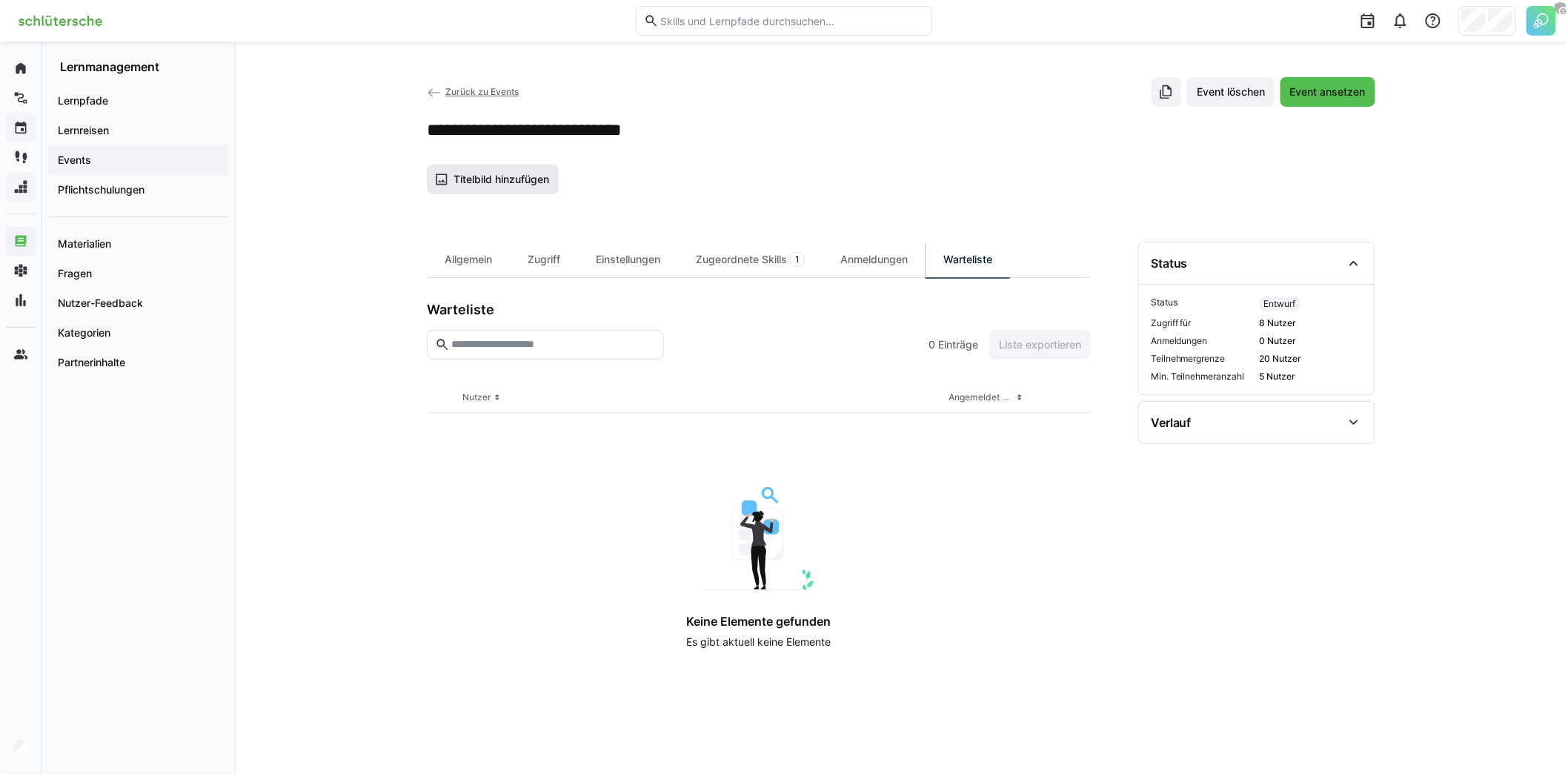
click at [496, 184] on span "Titelbild hinzufügen" at bounding box center [501, 179] width 100 height 15
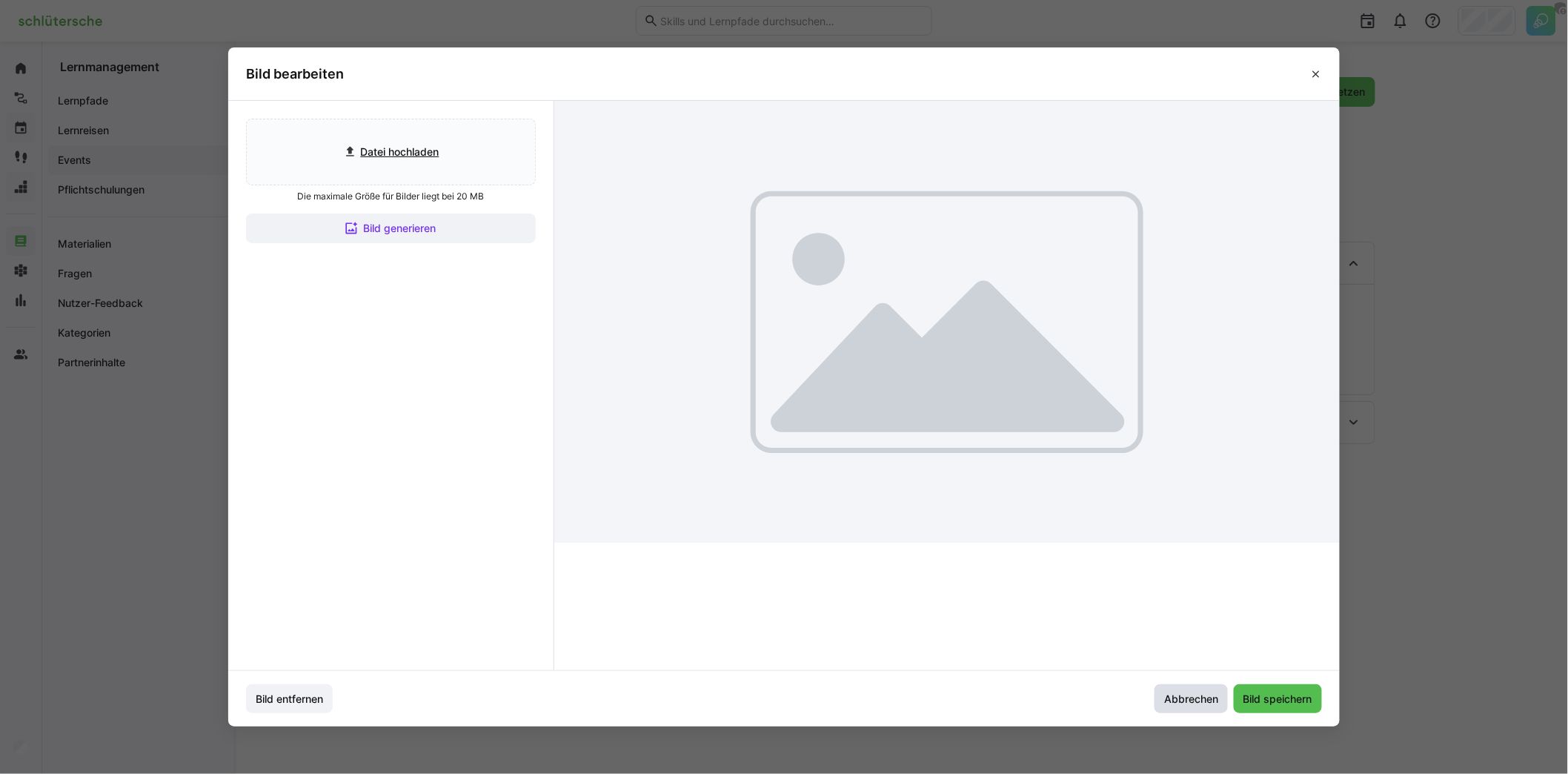
click at [1212, 700] on span "Abbrechen" at bounding box center [1191, 699] width 59 height 15
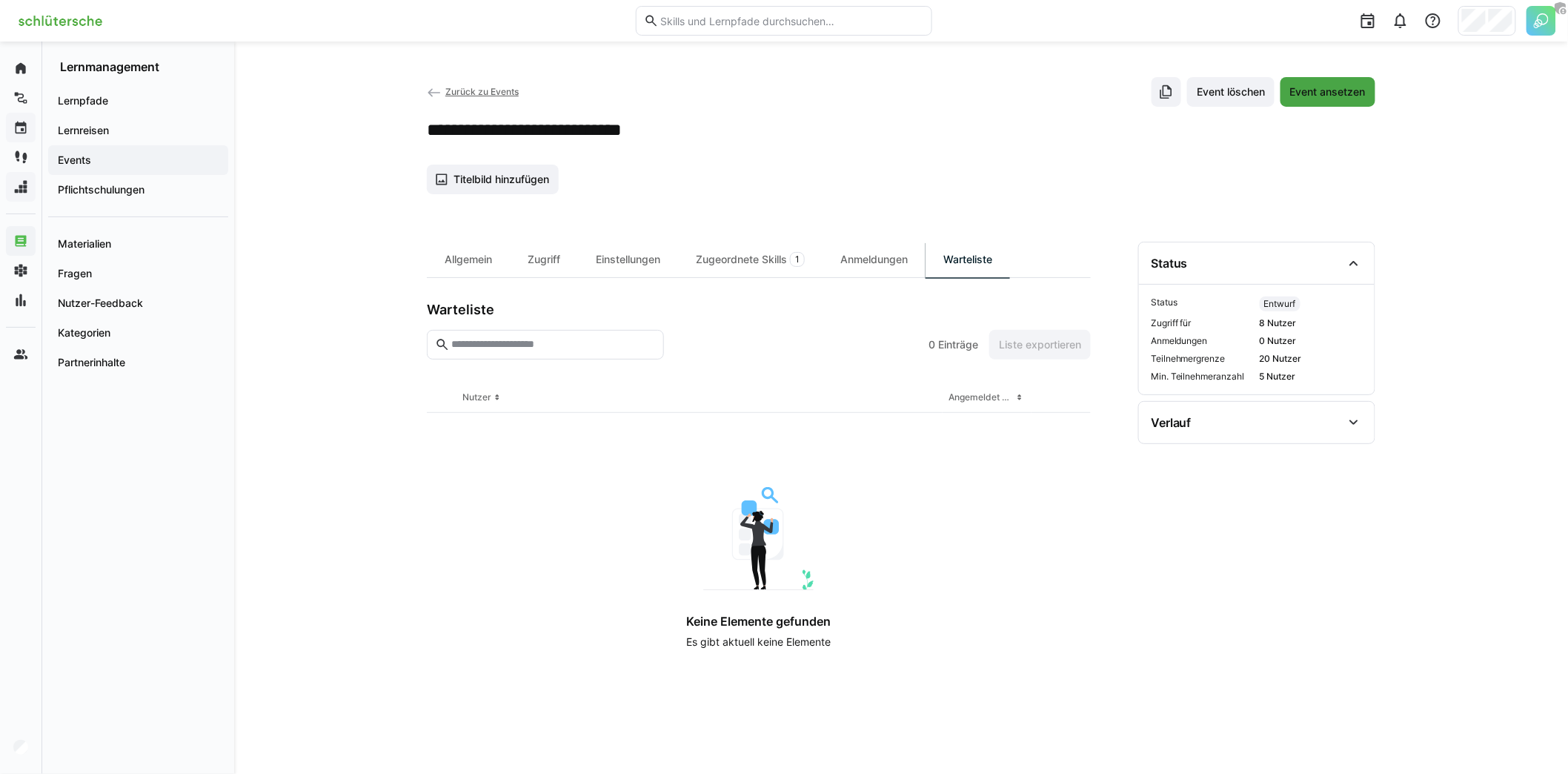
click at [1333, 92] on span "Event ansetzen" at bounding box center [1328, 92] width 80 height 15
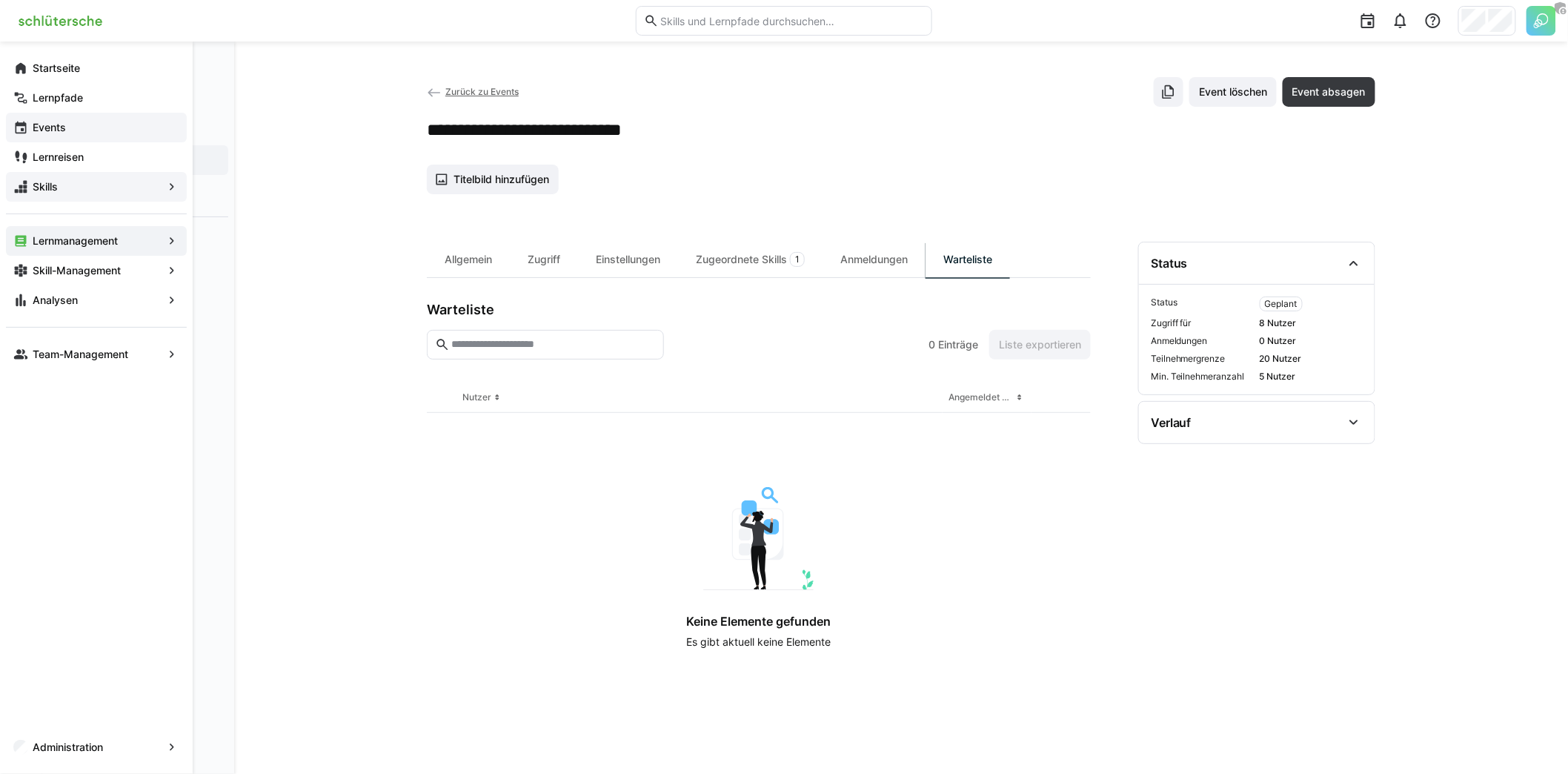
click at [0, 0] on app-navigation-label "Events" at bounding box center [0, 0] width 0 height 0
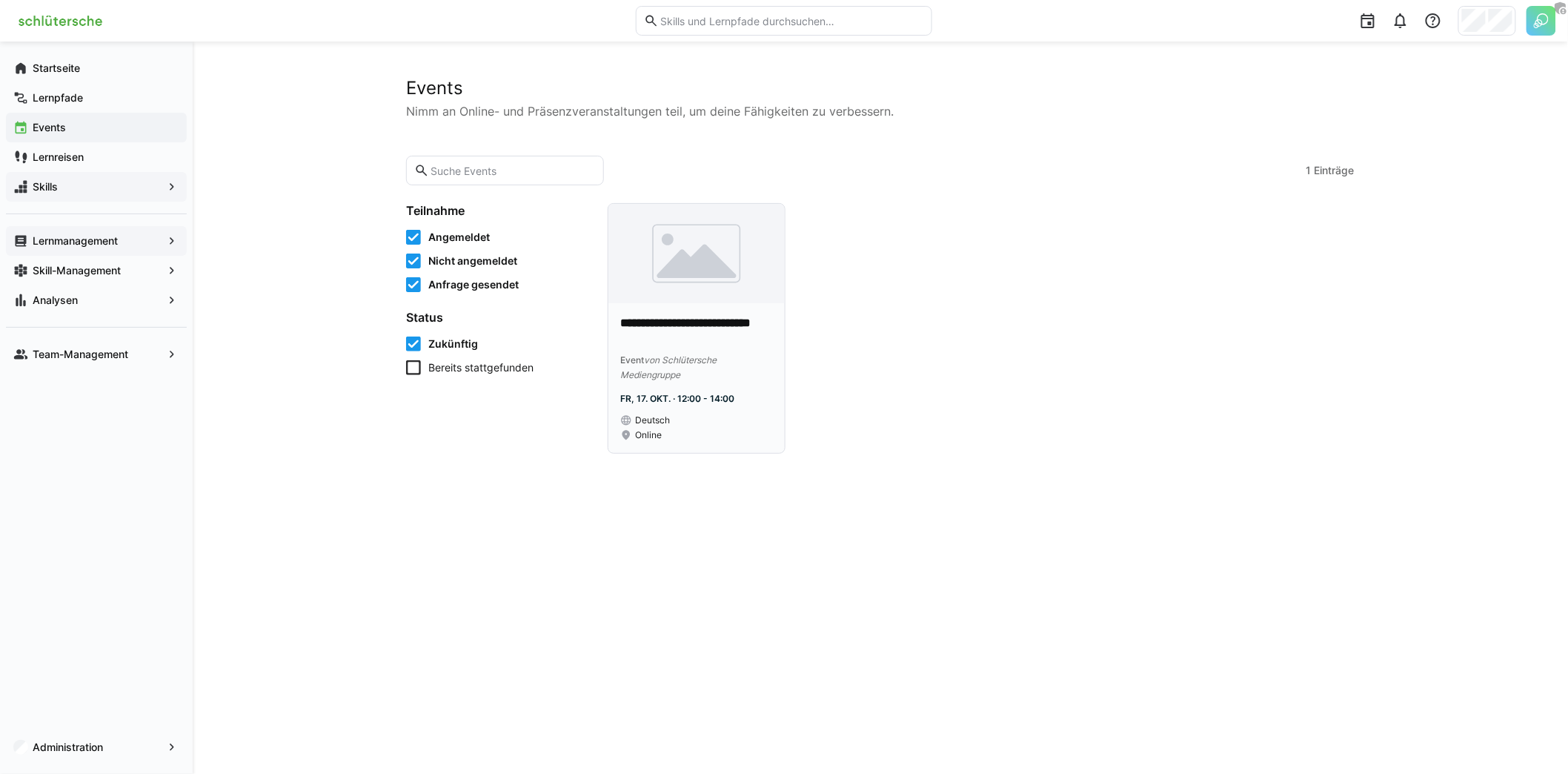
click at [717, 325] on p "**********" at bounding box center [697, 332] width 153 height 34
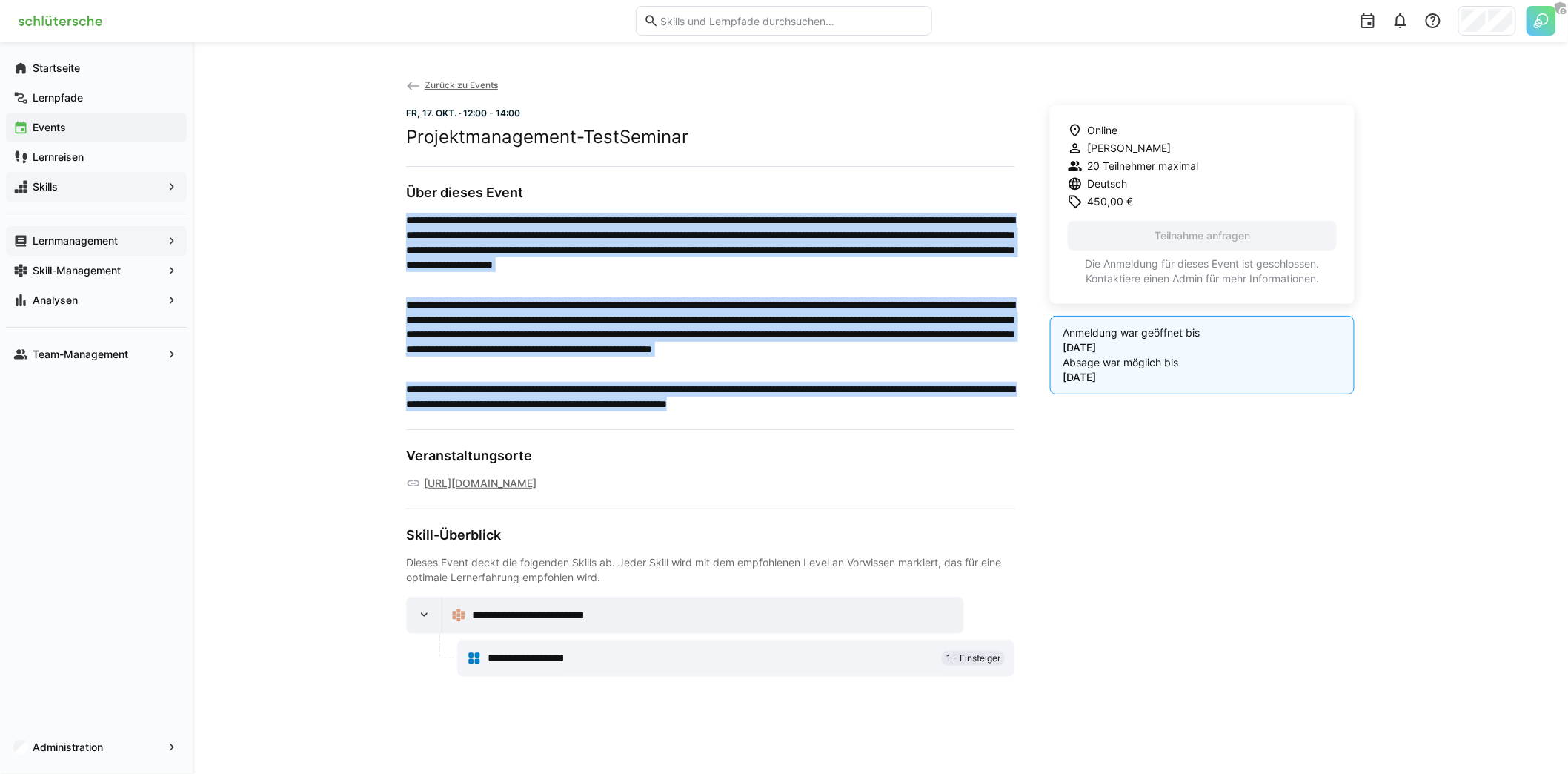
drag, startPoint x: 998, startPoint y: 409, endPoint x: 411, endPoint y: 223, distance: 615.8
click at [409, 222] on p "**********" at bounding box center [710, 312] width 608 height 199
click at [680, 266] on p "**********" at bounding box center [710, 250] width 608 height 74
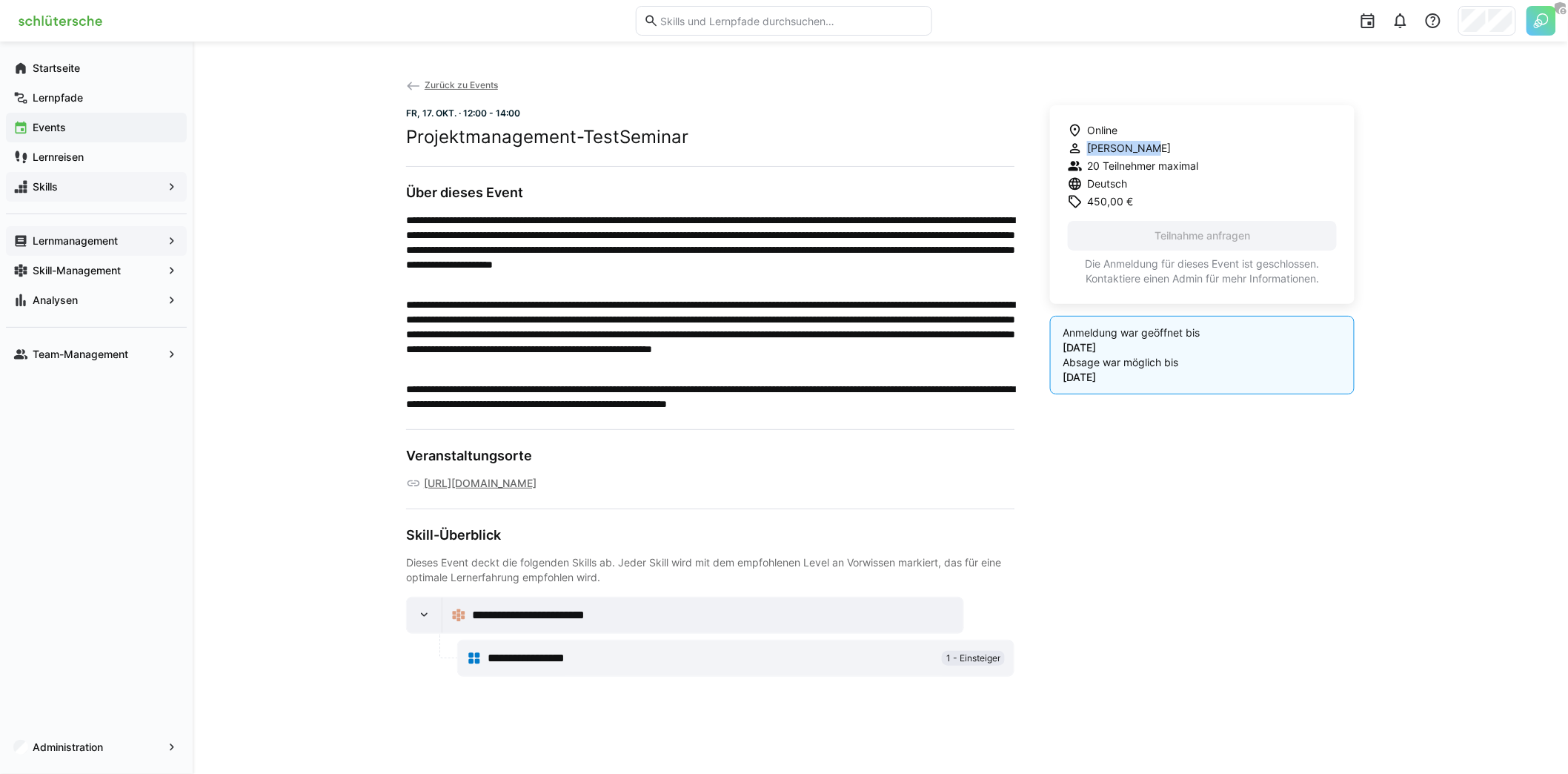
drag, startPoint x: 1068, startPoint y: 147, endPoint x: 1146, endPoint y: 148, distance: 78.0
click at [1146, 148] on div "[PERSON_NAME]" at bounding box center [1132, 148] width 130 height 15
click at [1140, 169] on span "20 Teilnehmer maximal" at bounding box center [1142, 166] width 111 height 15
drag, startPoint x: 1099, startPoint y: 169, endPoint x: 1177, endPoint y: 168, distance: 78.0
click at [1178, 168] on span "20 Teilnehmer maximal" at bounding box center [1142, 166] width 111 height 15
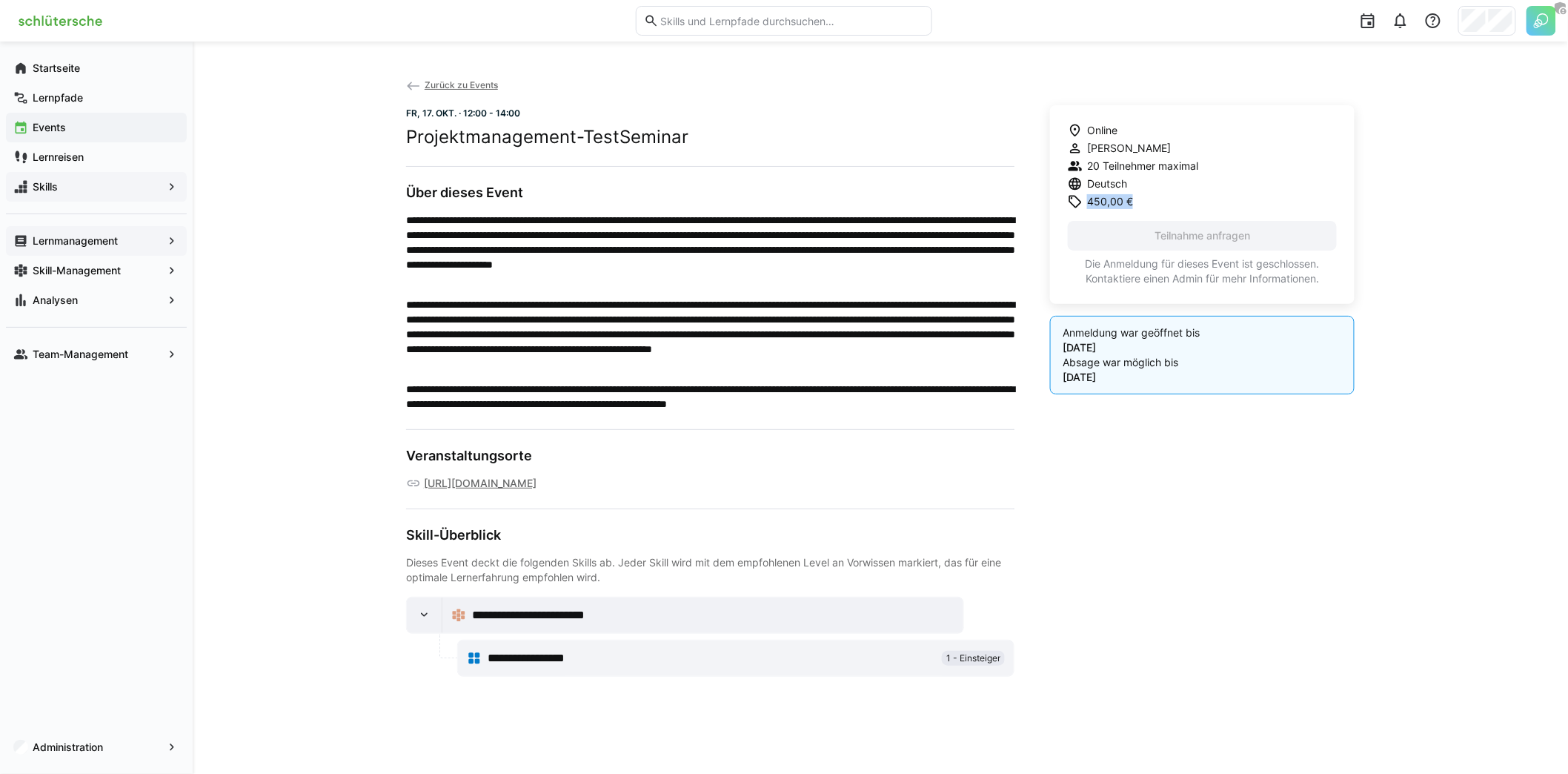
drag, startPoint x: 1140, startPoint y: 199, endPoint x: 1066, endPoint y: 197, distance: 74.0
click at [1065, 196] on div "Online Marius Vennemann 20 Teilnehmer maximal Deutsch 450,00 € Teilnahme anfrag…" at bounding box center [1201, 204] width 304 height 199
click at [1186, 269] on p "Die Anmeldung für dieses Event ist geschlossen. Kontaktiere einen Admin für meh…" at bounding box center [1202, 272] width 269 height 30
drag, startPoint x: 1122, startPoint y: 380, endPoint x: 1056, endPoint y: 329, distance: 83.4
click at [1056, 329] on eds-banner "Anmeldung war geöffnet bis 12.10.2025 Absage war möglich bis 14.10.2025" at bounding box center [1201, 355] width 304 height 79
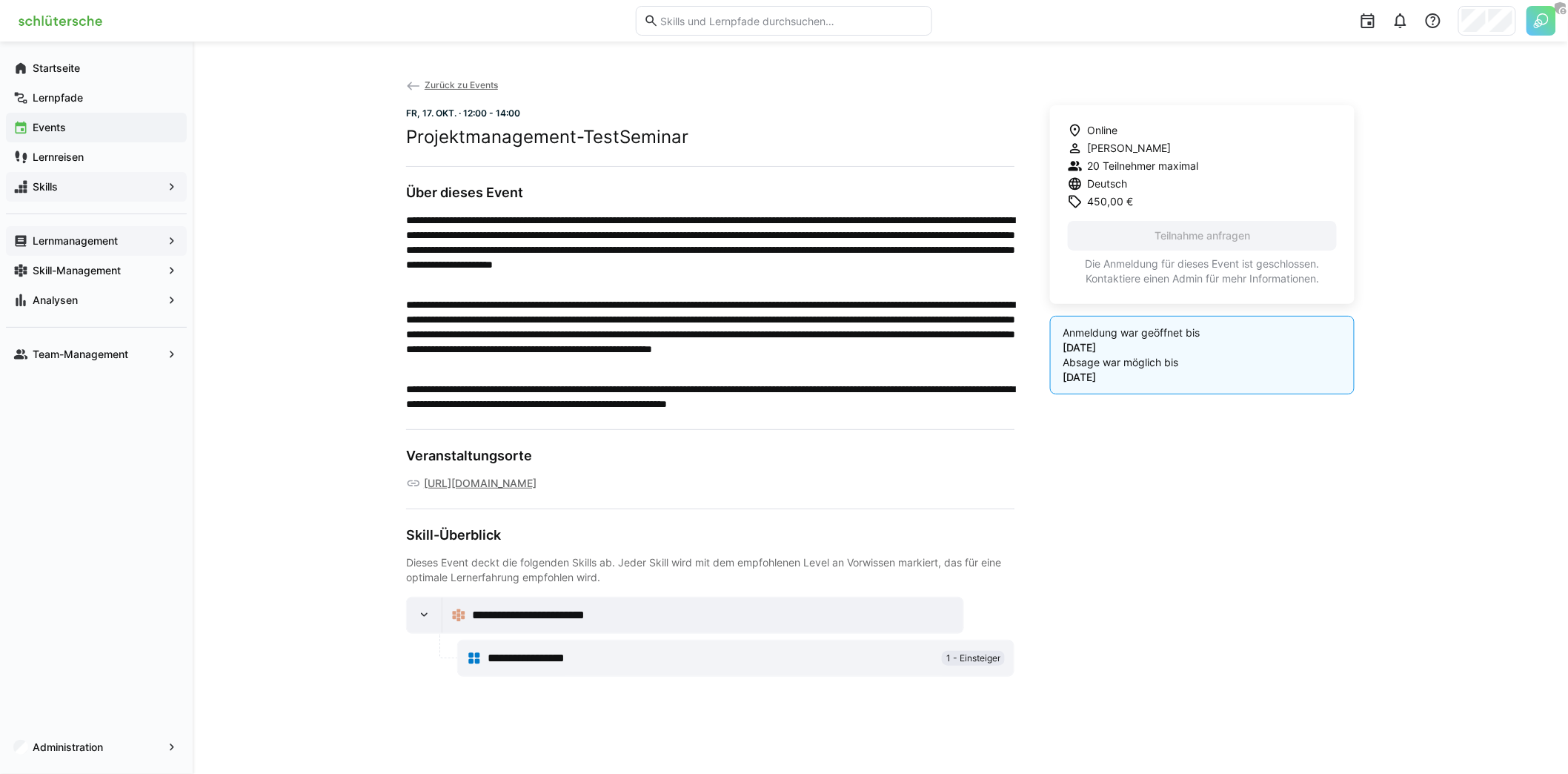
click at [1084, 473] on div "Online Marius Vennemann 20 Teilnehmer maximal Deutsch 450,00 € Teilnahme anfrag…" at bounding box center [1201, 391] width 304 height 572
click at [0, 0] on app-navigation-label "Lernmanagement" at bounding box center [0, 0] width 0 height 0
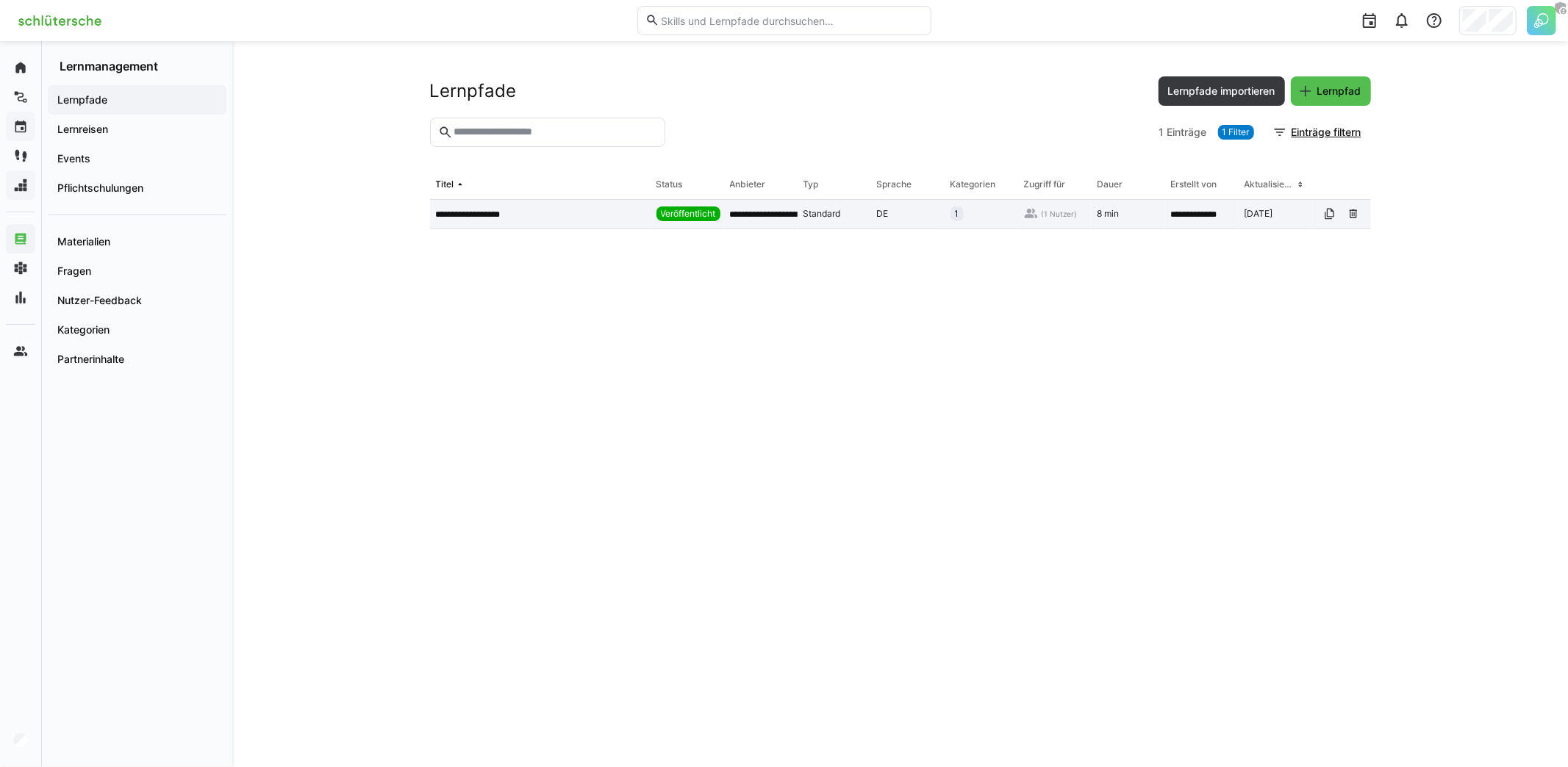
click at [477, 216] on p "**********" at bounding box center [480, 215] width 89 height 12
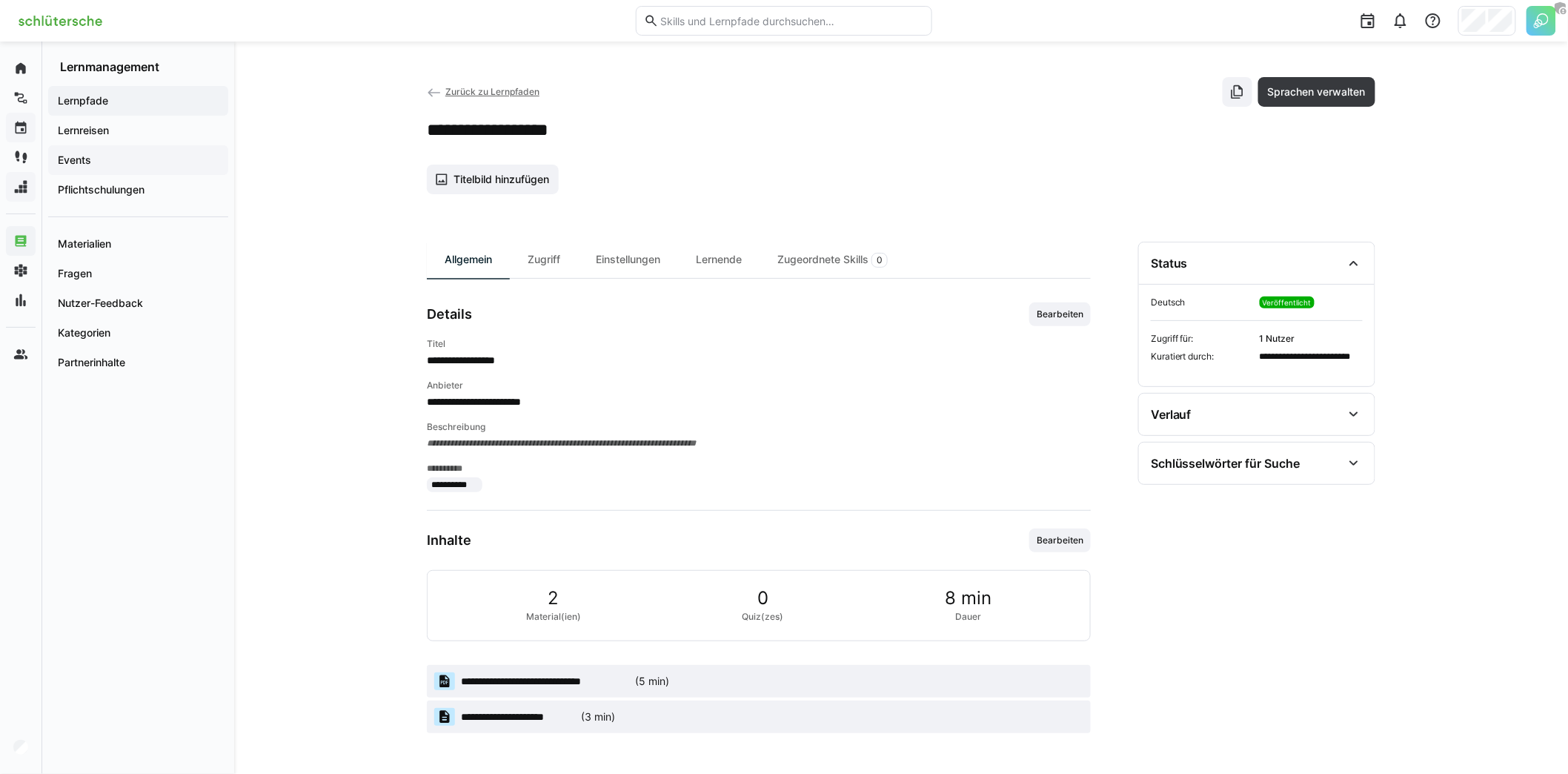
click at [101, 160] on span "Events" at bounding box center [138, 160] width 165 height 15
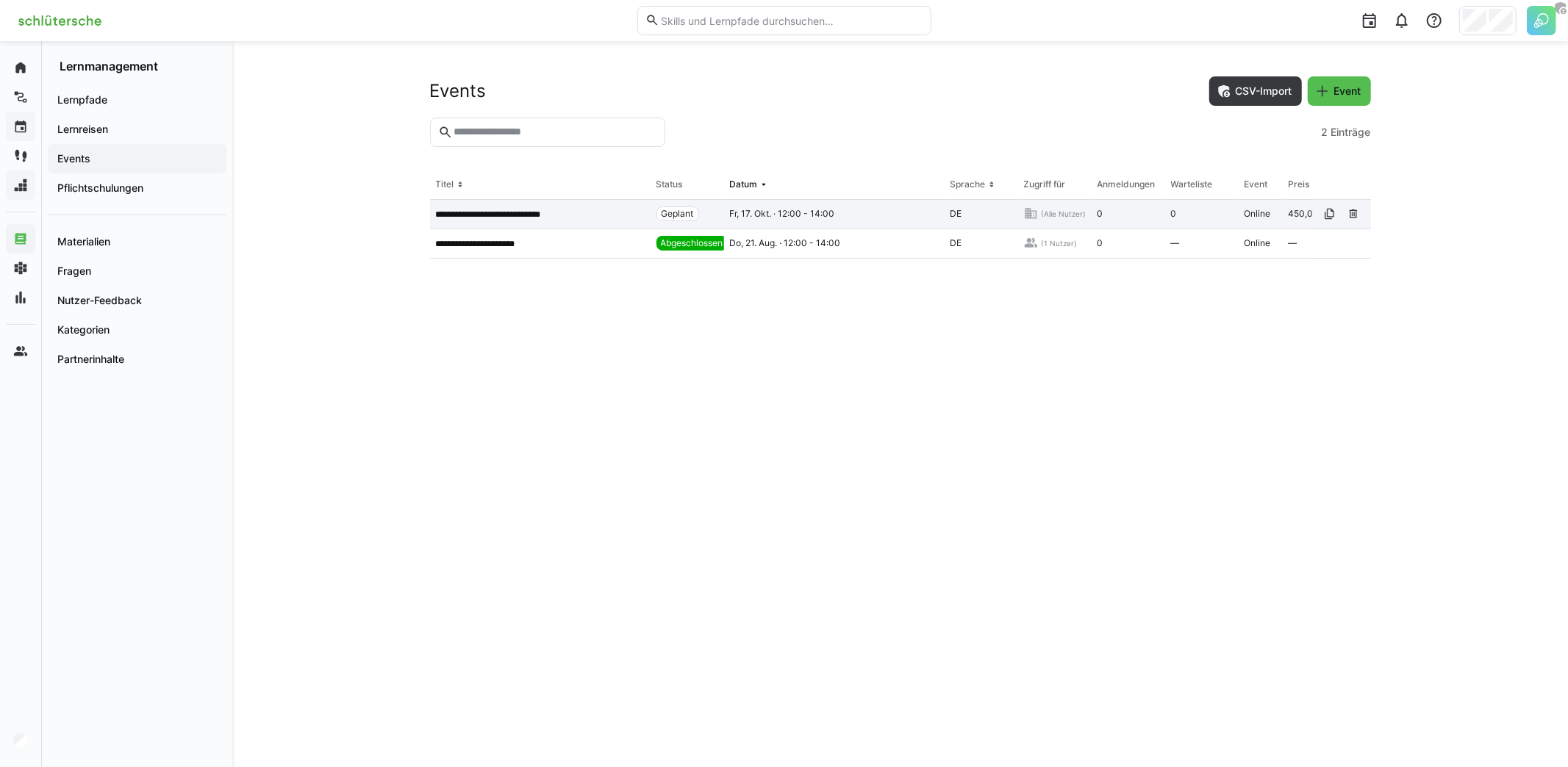
click at [555, 211] on p "**********" at bounding box center [506, 215] width 141 height 12
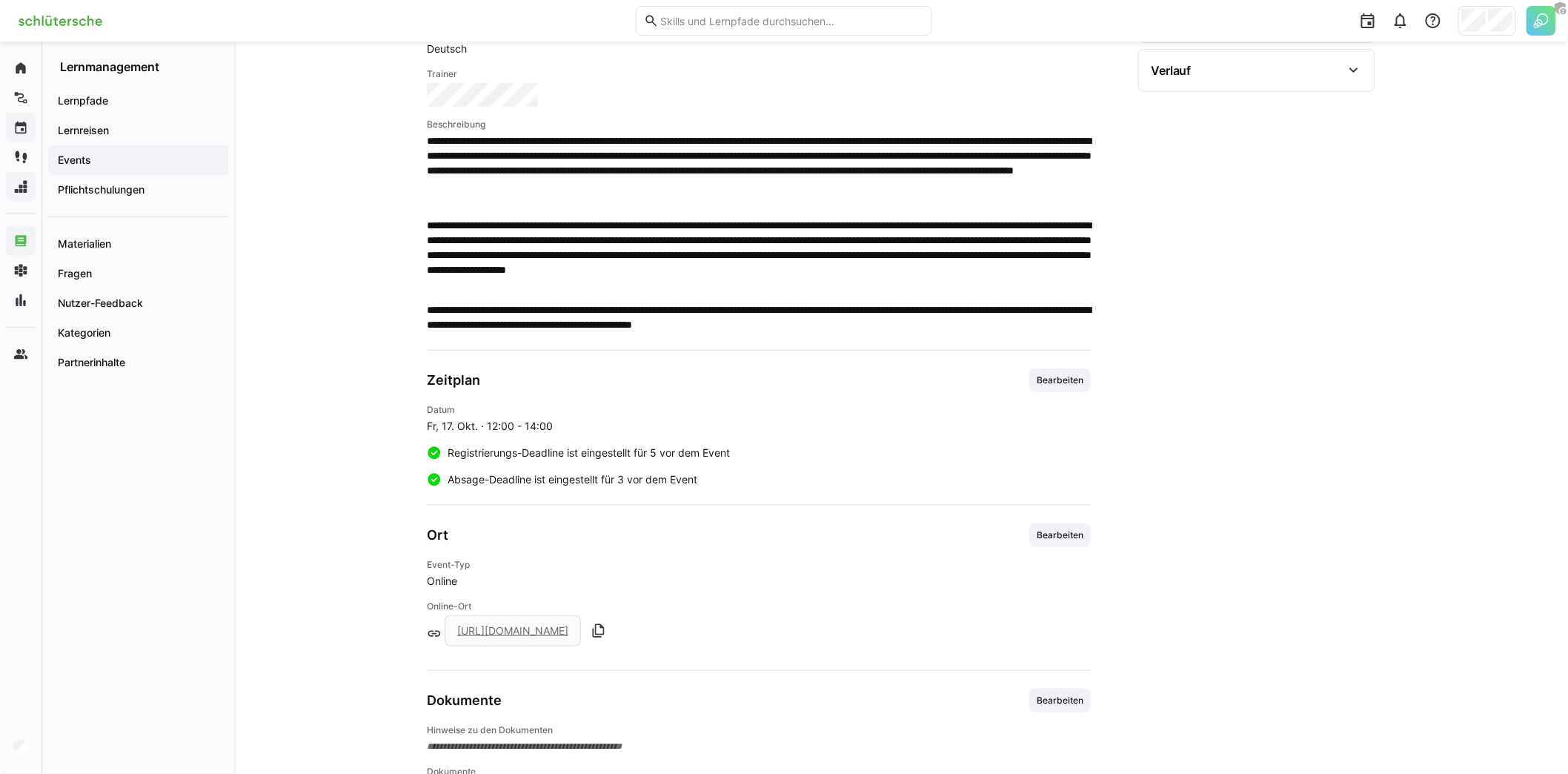
scroll to position [403, 0]
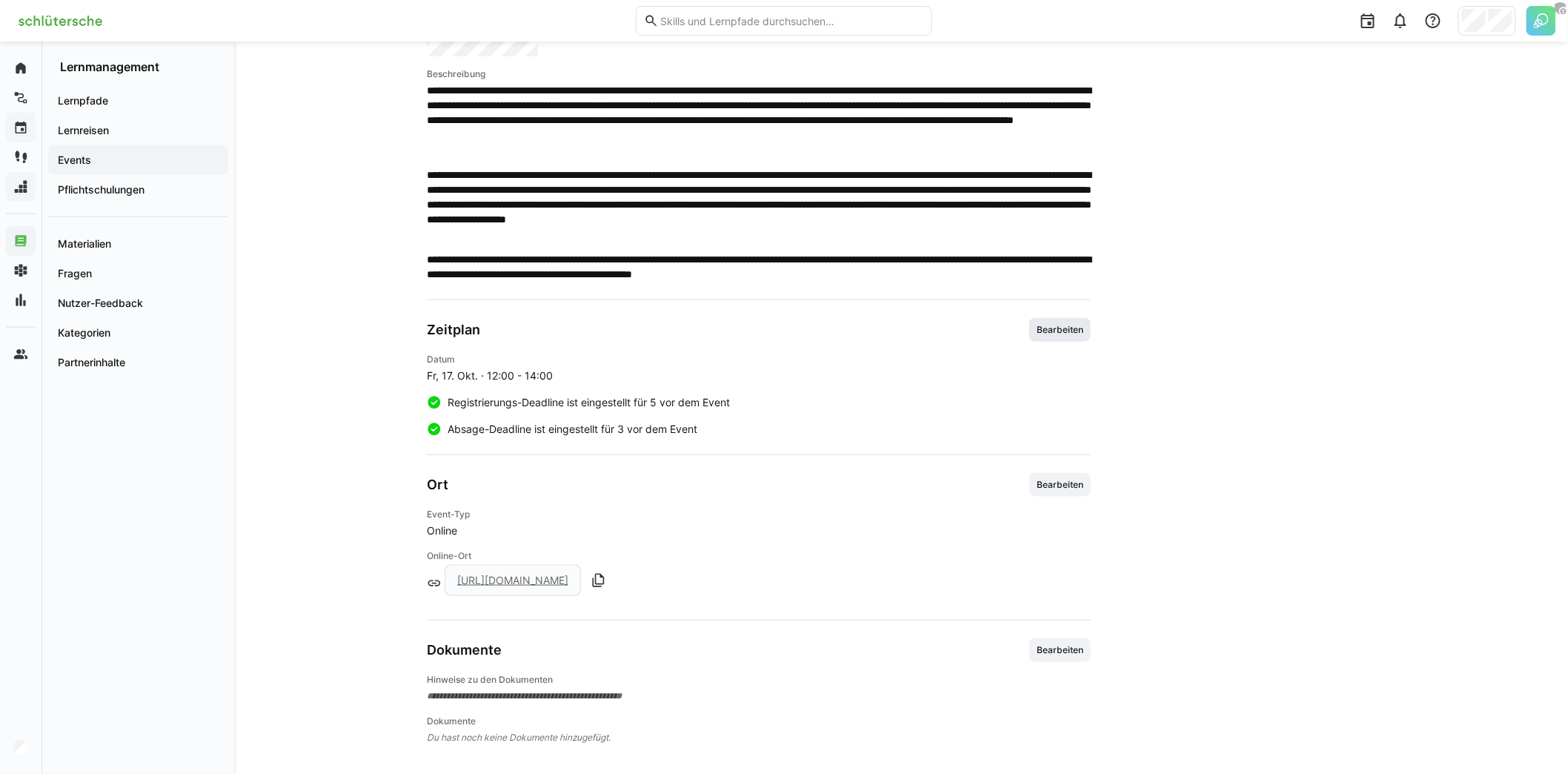
click at [1054, 328] on span "Bearbeiten" at bounding box center [1060, 330] width 50 height 12
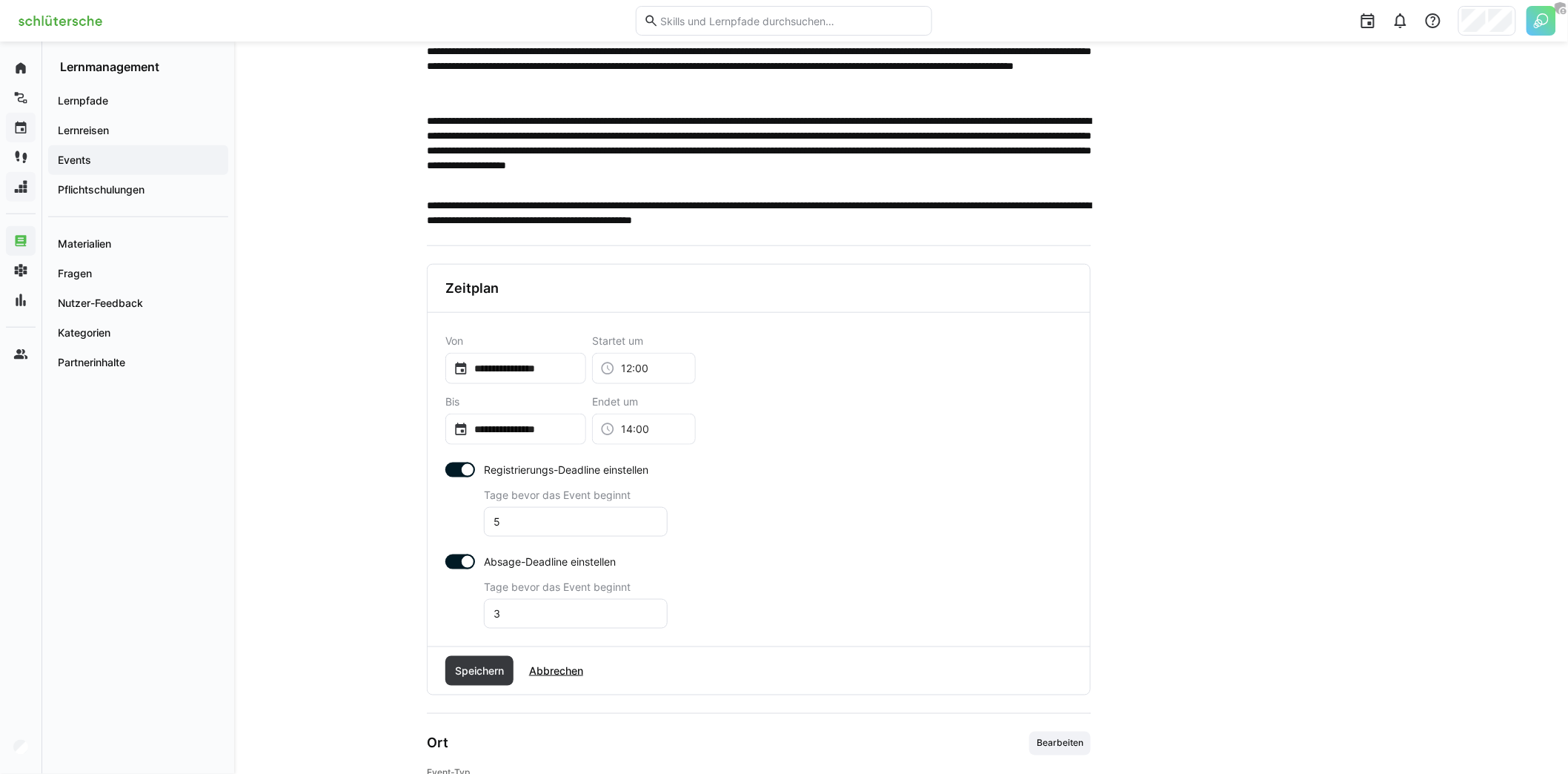
scroll to position [536, 0]
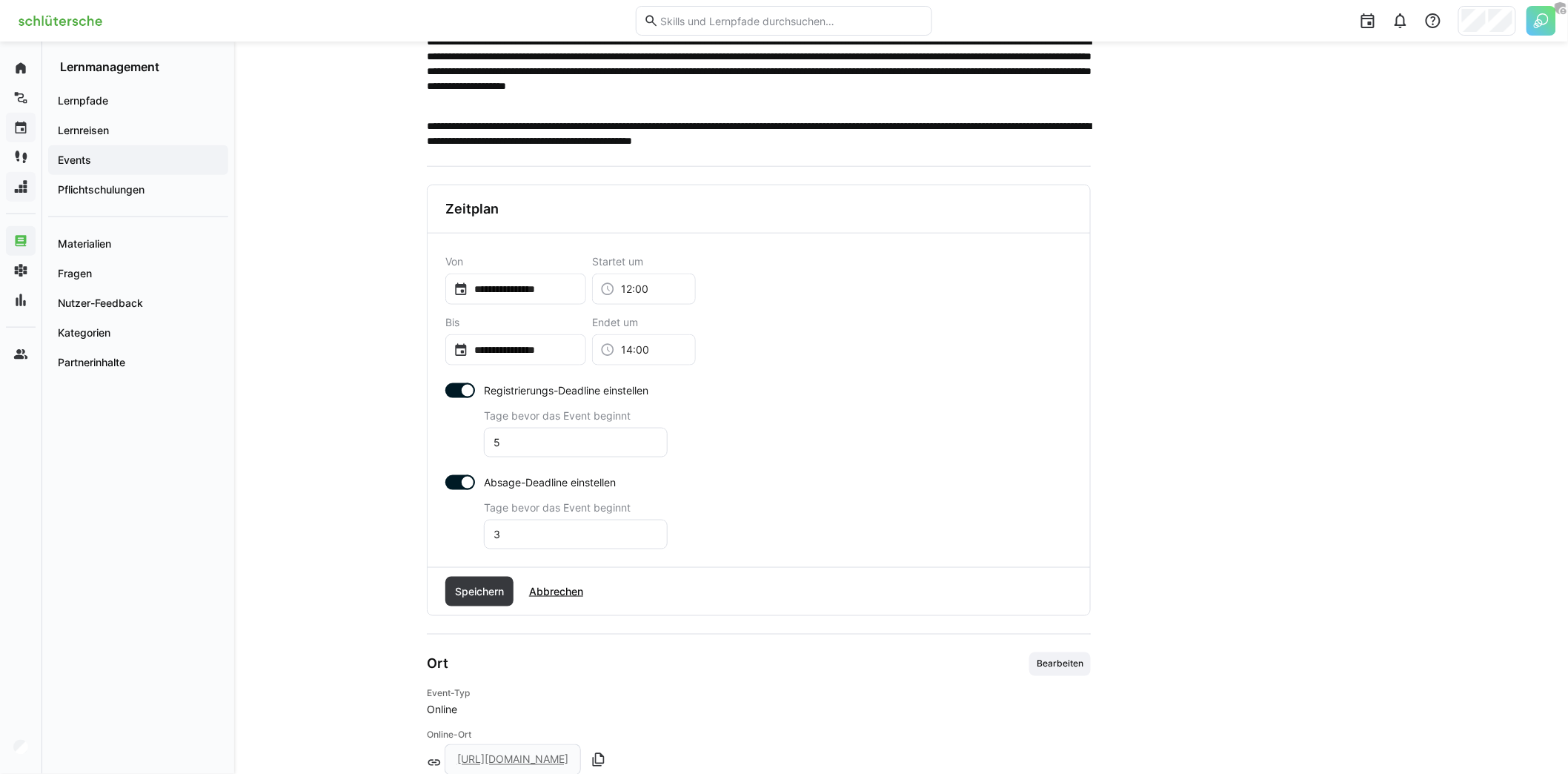
click at [452, 388] on div at bounding box center [460, 391] width 30 height 15
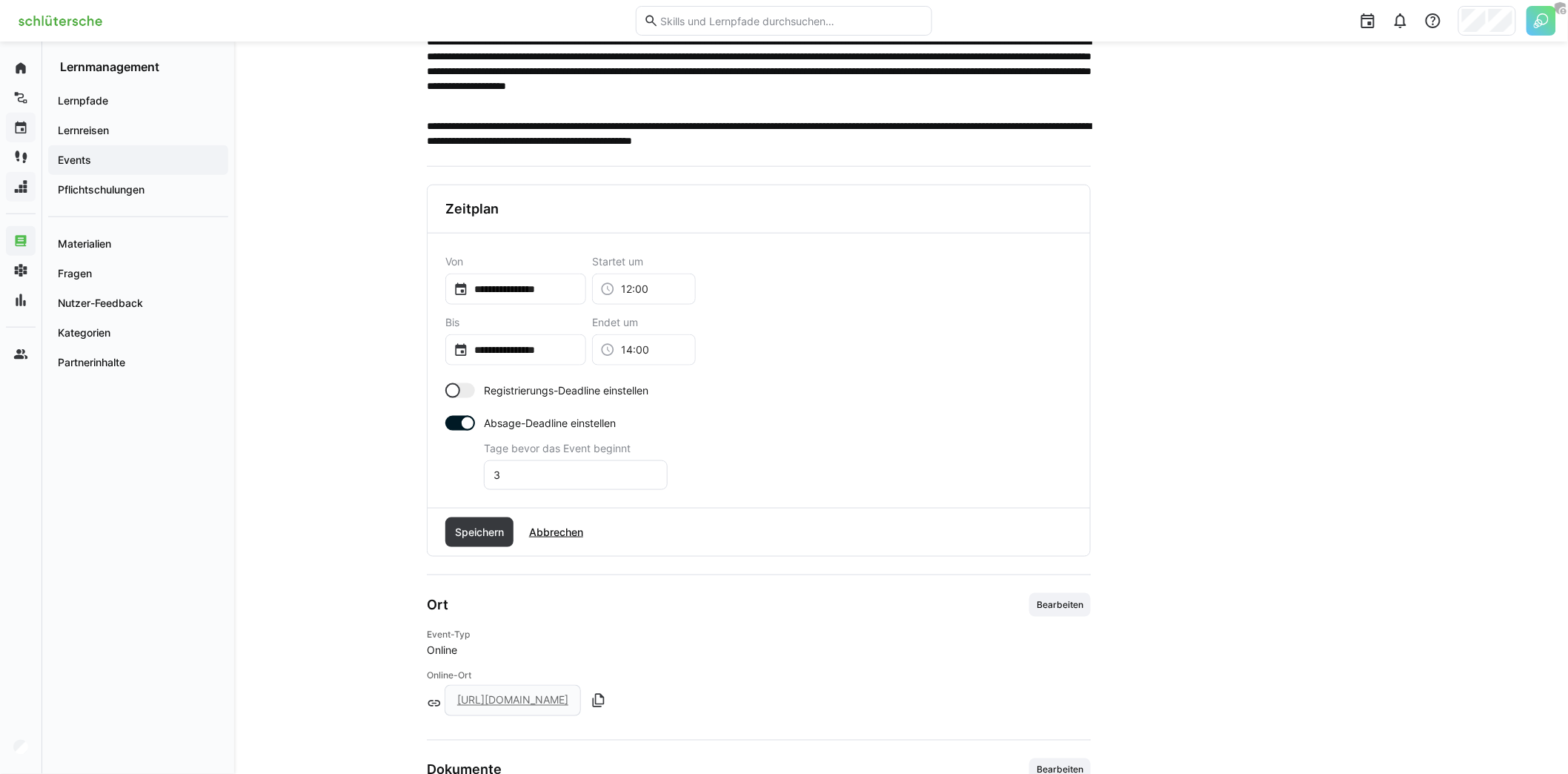
click at [466, 416] on div at bounding box center [468, 423] width 15 height 15
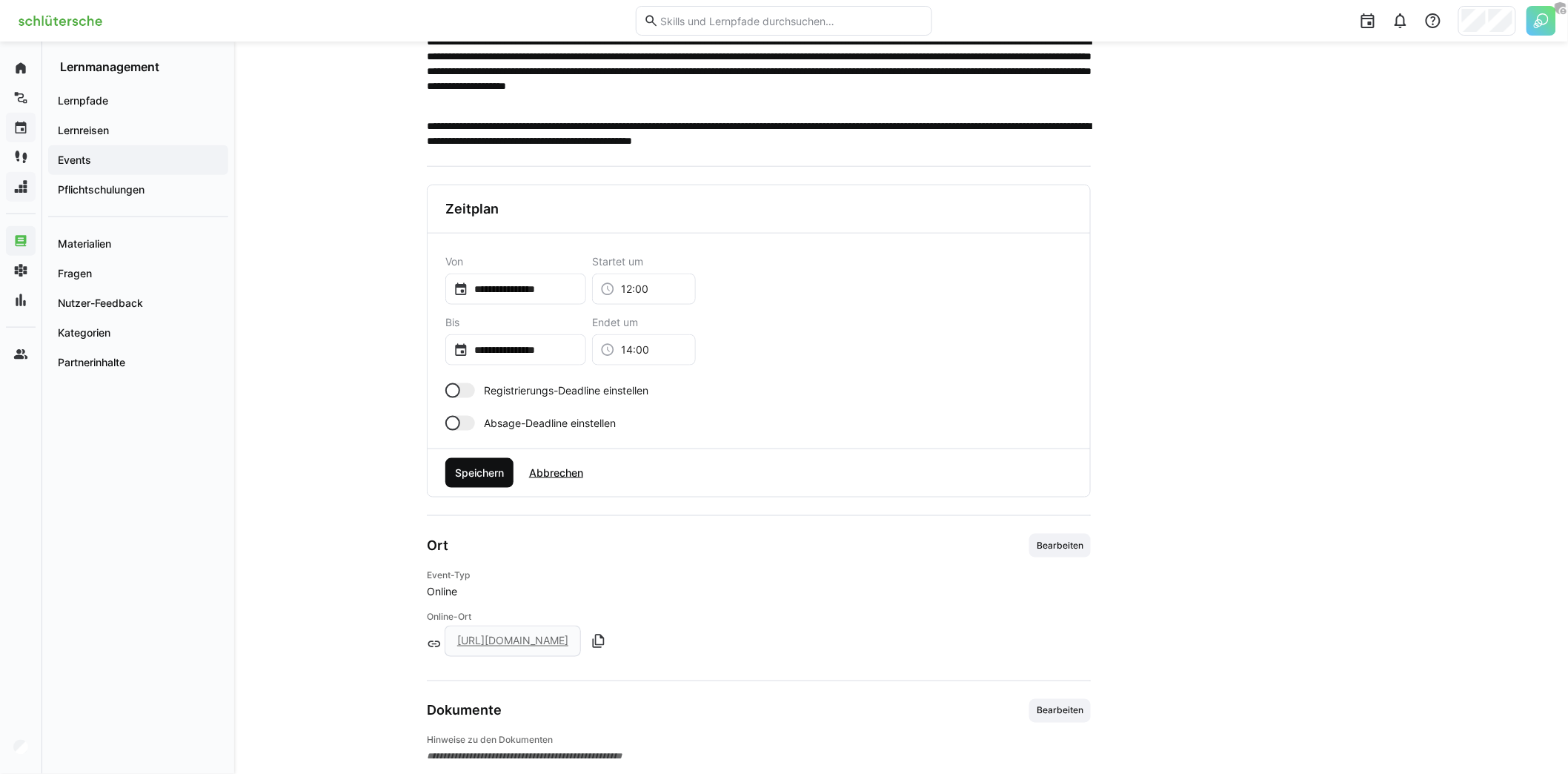
click at [479, 477] on span "Speichern" at bounding box center [480, 473] width 68 height 30
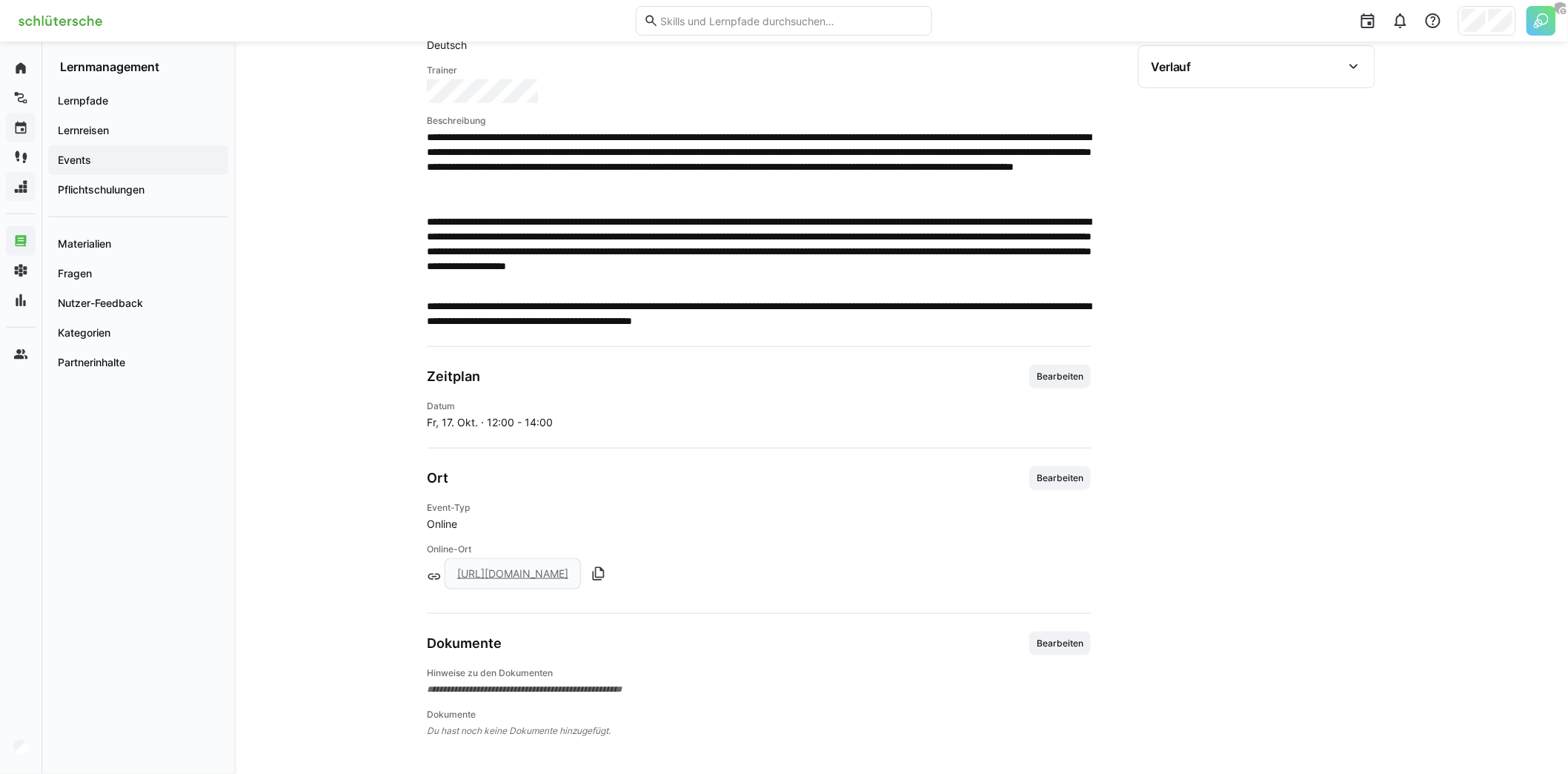
scroll to position [349, 0]
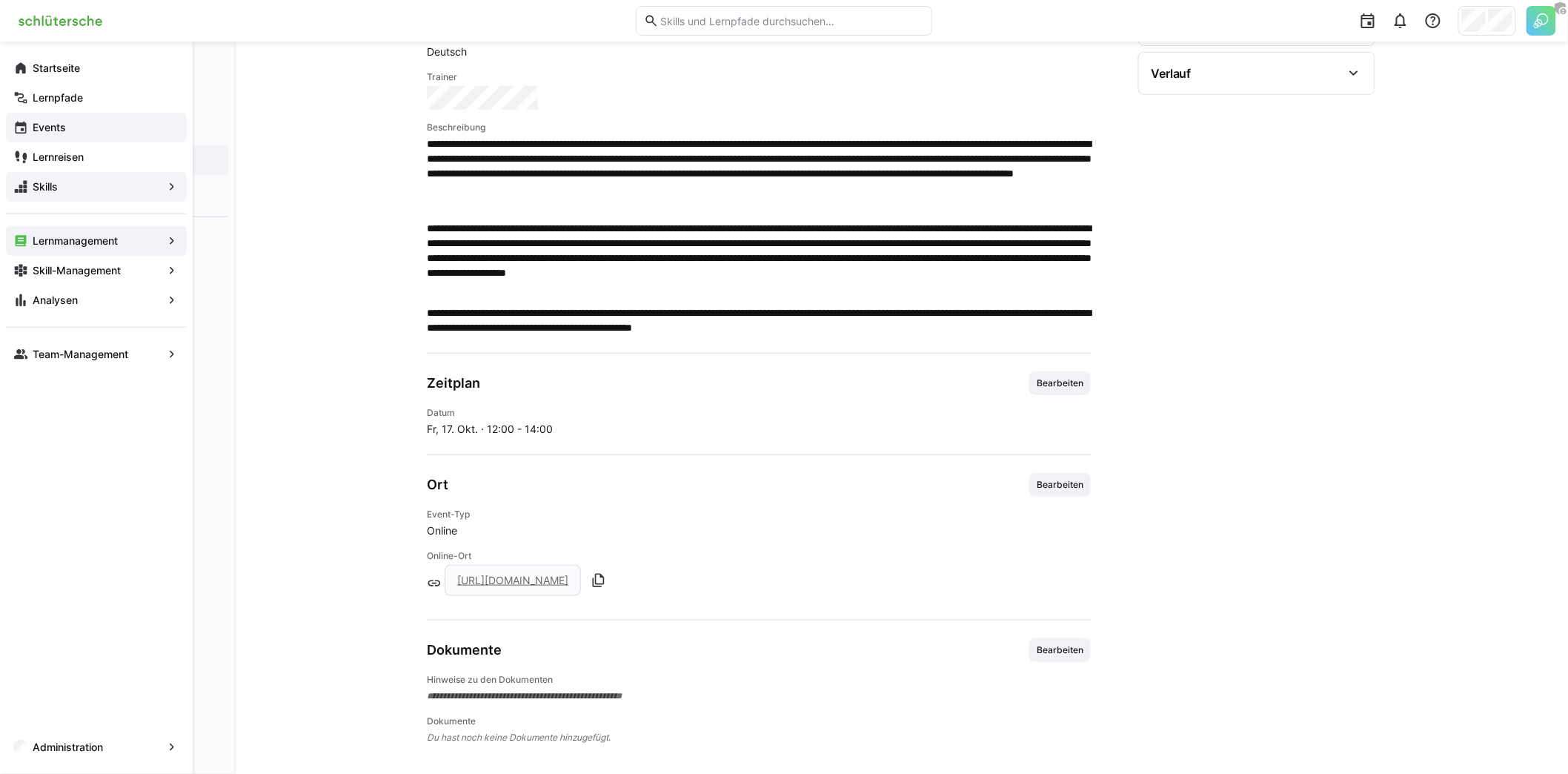
click at [0, 0] on app-navigation-label "Events" at bounding box center [0, 0] width 0 height 0
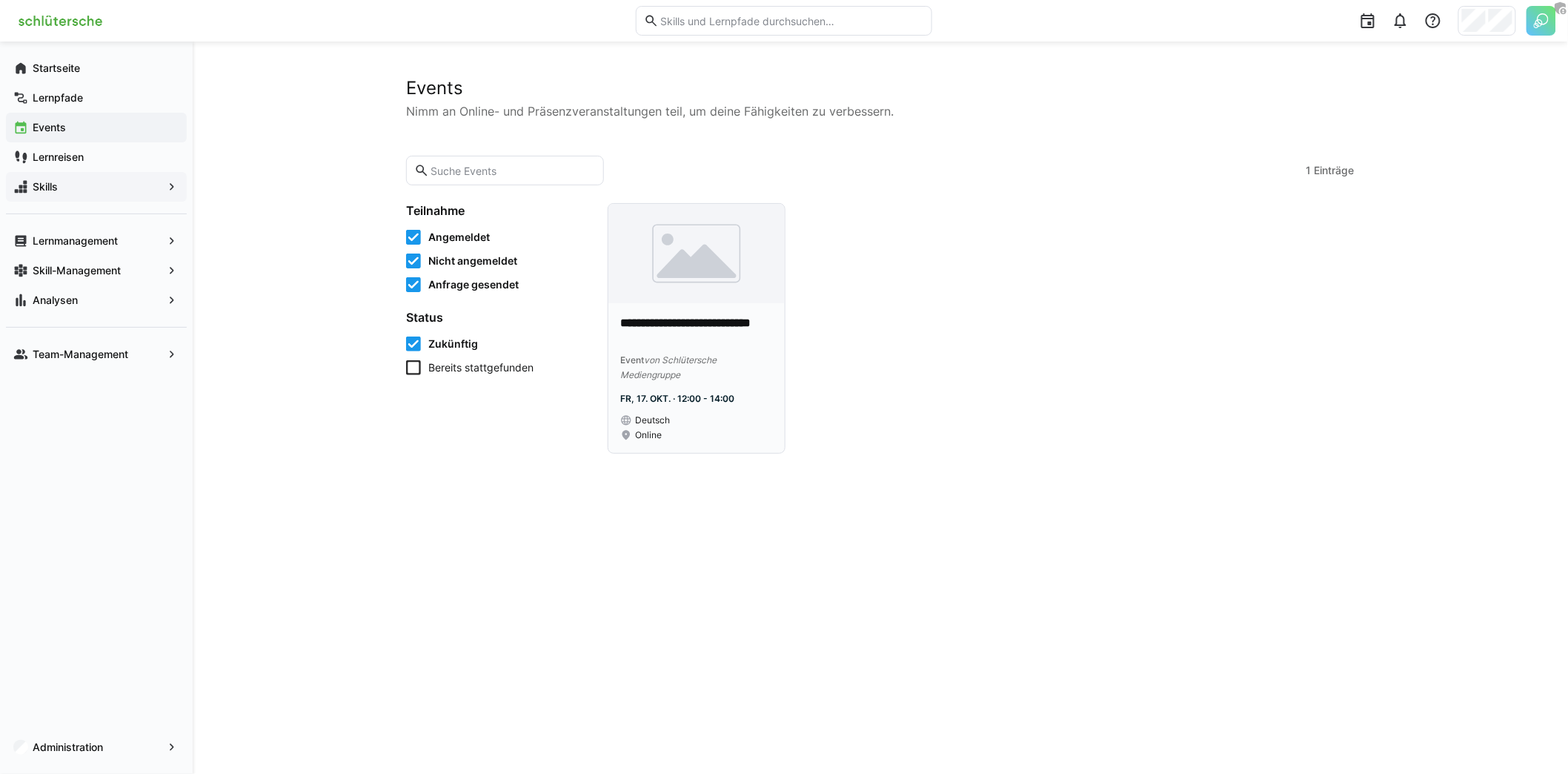
click at [671, 266] on img at bounding box center [696, 253] width 176 height 99
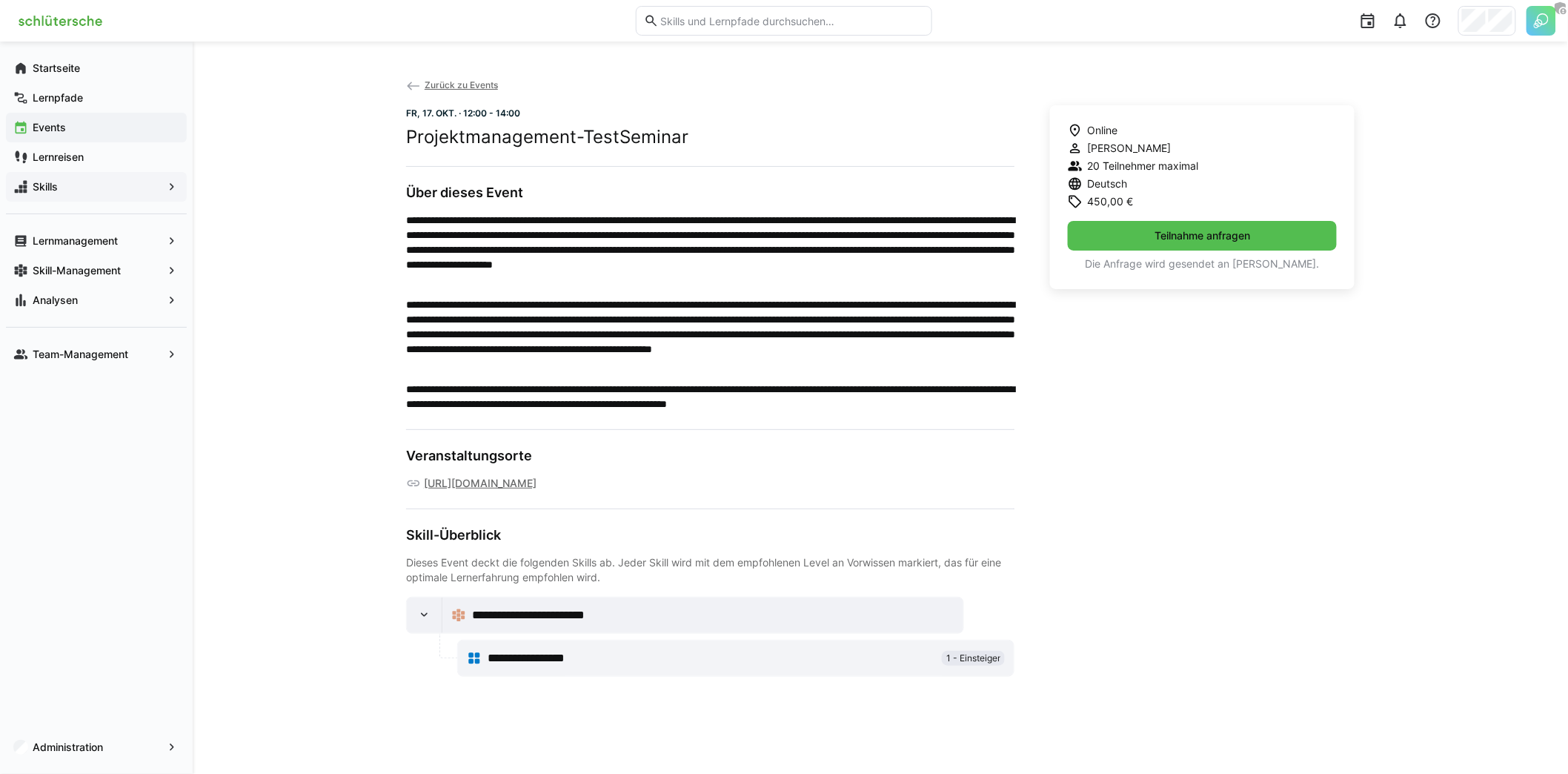
click at [617, 300] on p "**********" at bounding box center [710, 334] width 608 height 74
click at [109, 248] on span "Lernmanagement" at bounding box center [96, 241] width 132 height 15
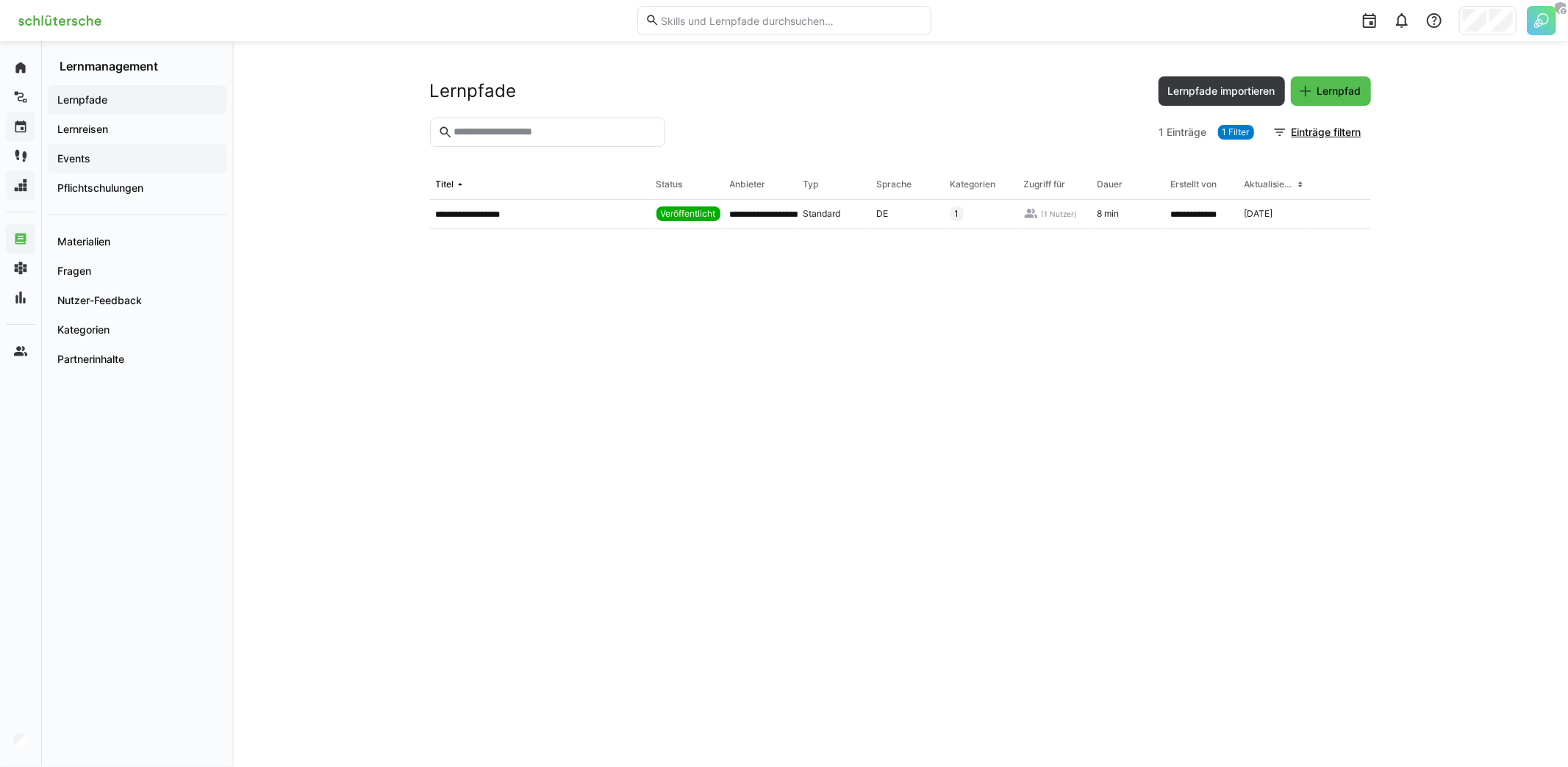
click at [122, 162] on span "Events" at bounding box center [137, 159] width 164 height 15
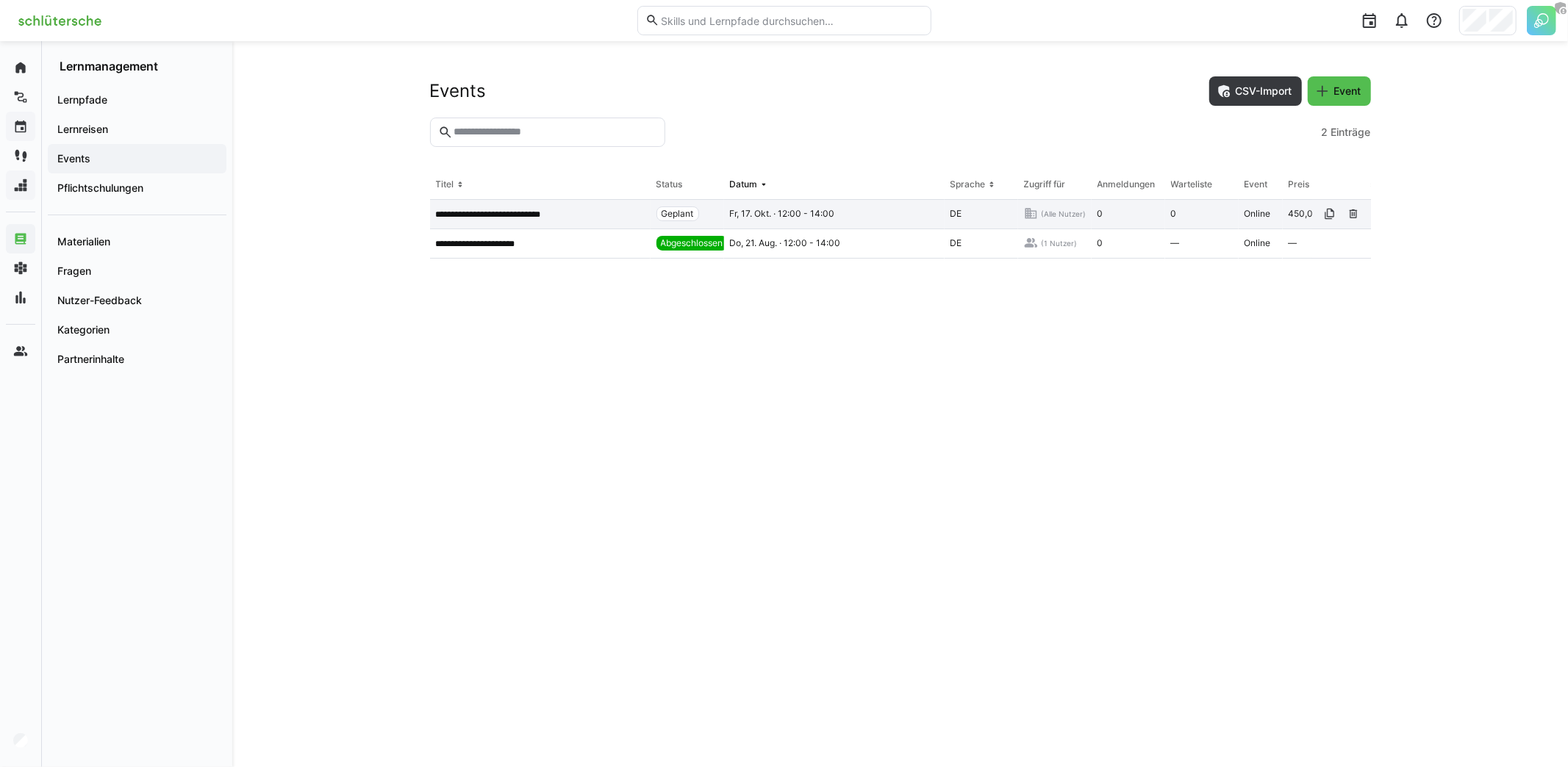
click at [523, 215] on p "**********" at bounding box center [506, 215] width 141 height 12
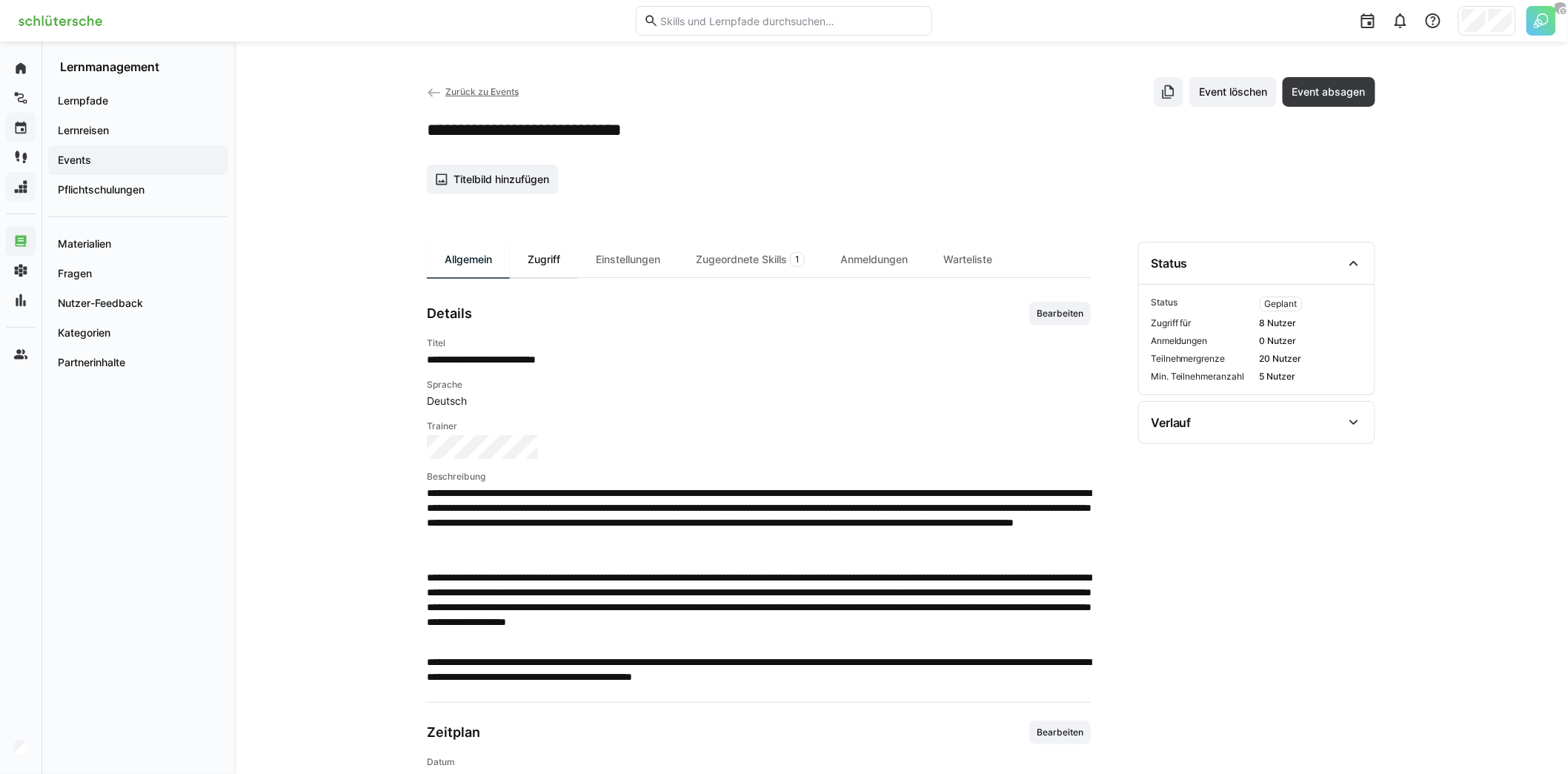
click at [547, 271] on div "Zugriff" at bounding box center [544, 260] width 68 height 36
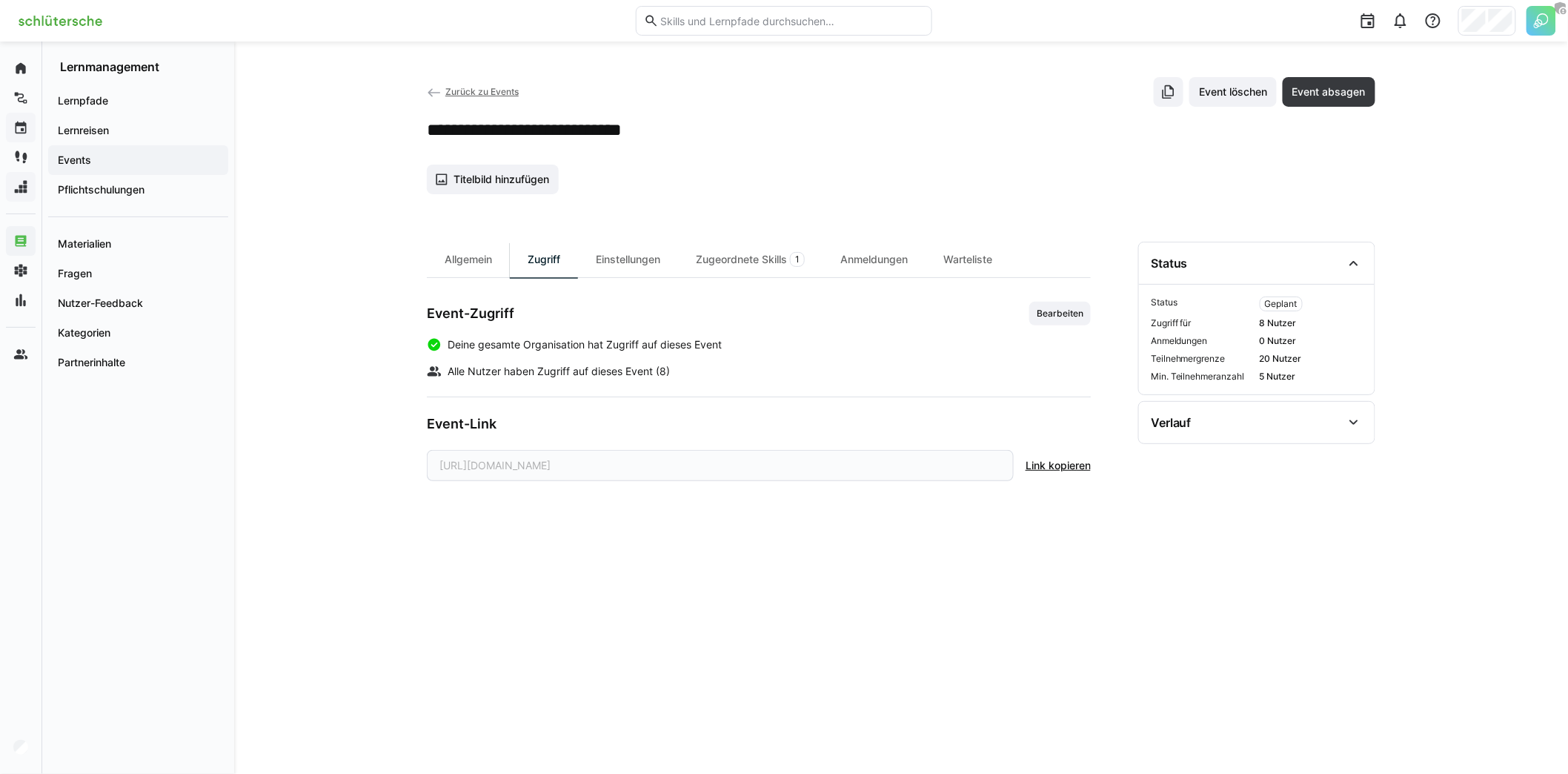
click at [1053, 310] on span "Bearbeiten" at bounding box center [1060, 313] width 50 height 12
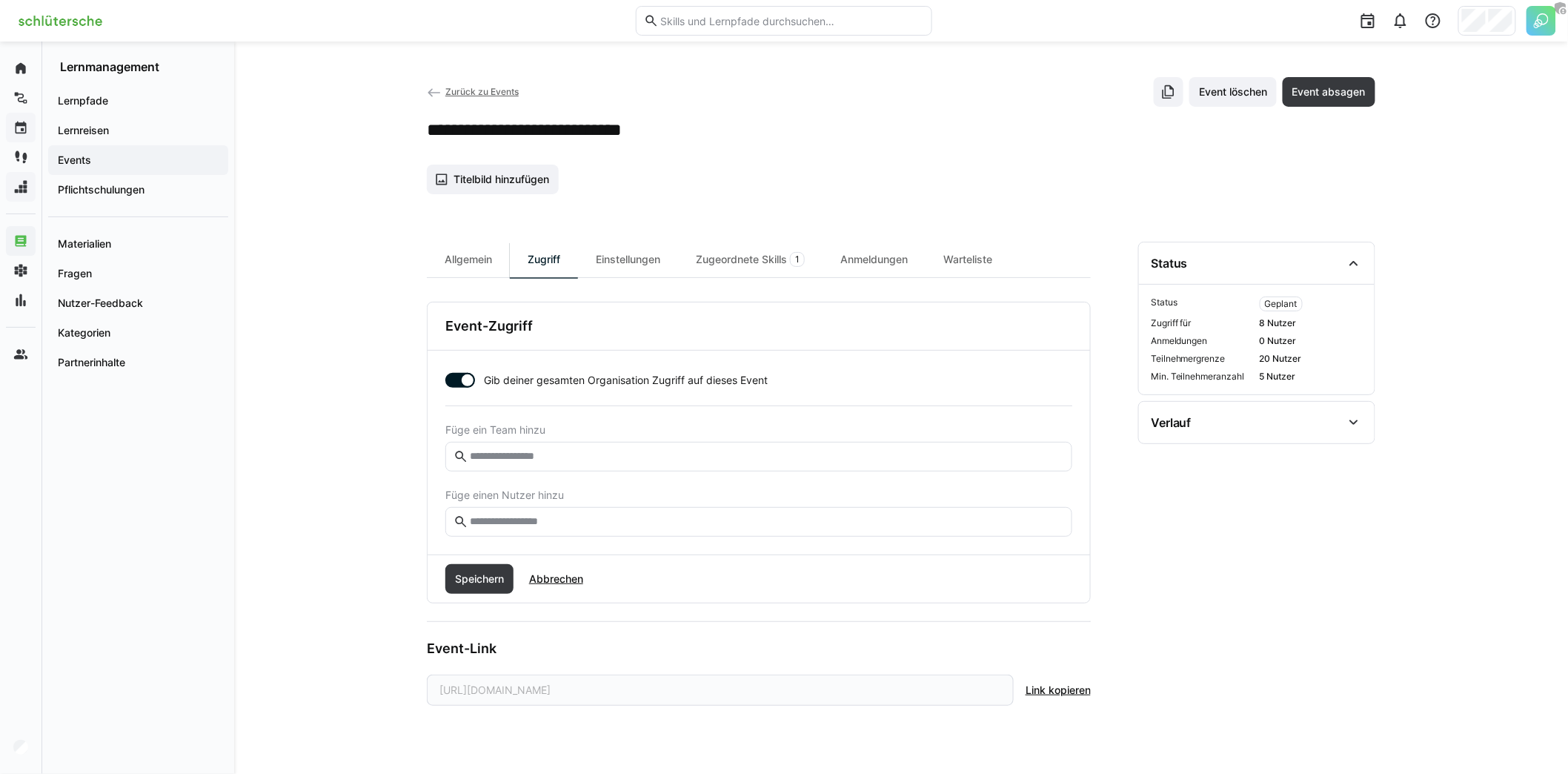
click at [460, 378] on div at bounding box center [468, 380] width 15 height 15
click at [559, 572] on span "Abbrechen" at bounding box center [556, 579] width 59 height 15
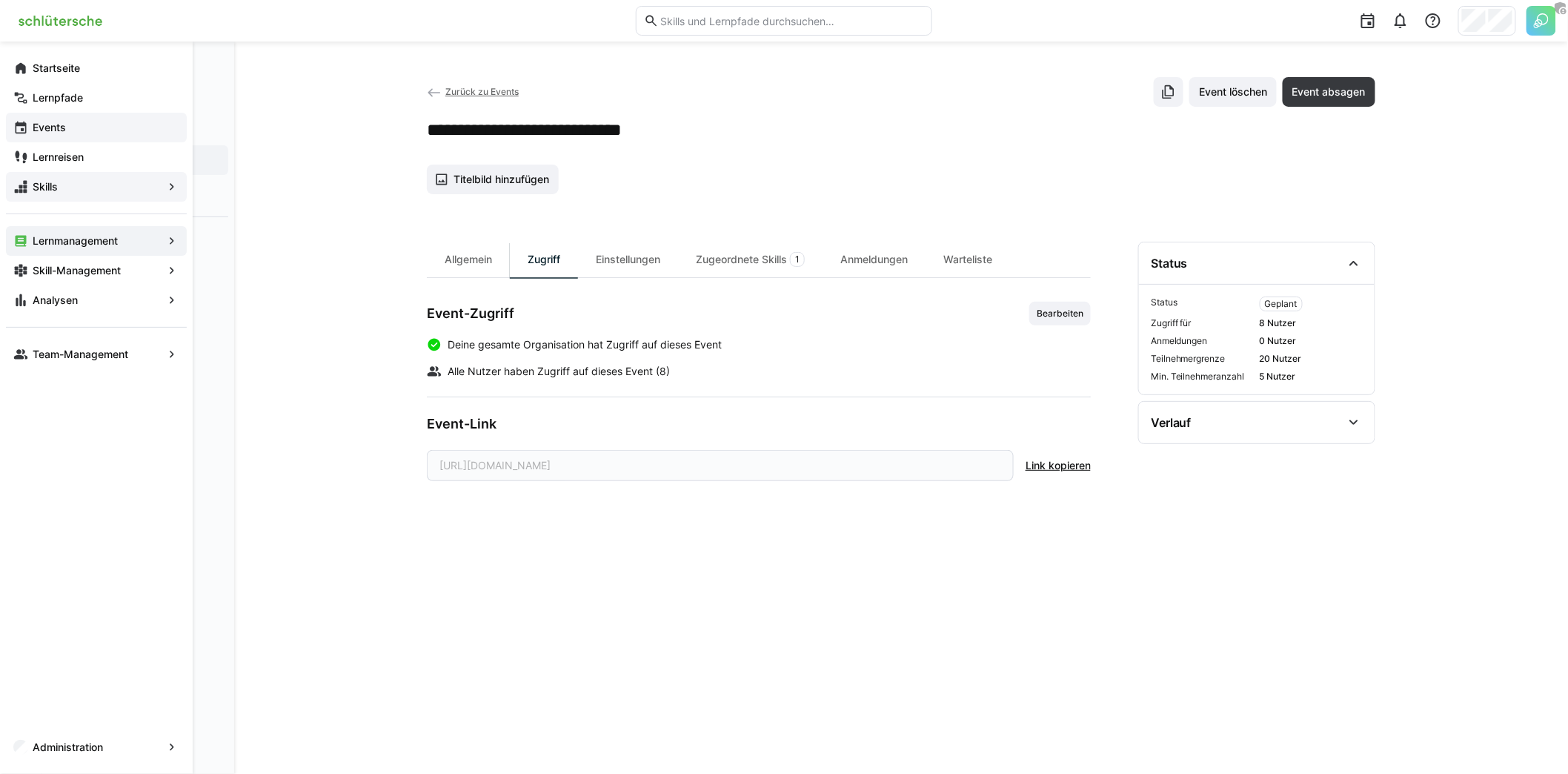
click at [95, 128] on span "Events" at bounding box center [105, 127] width 149 height 15
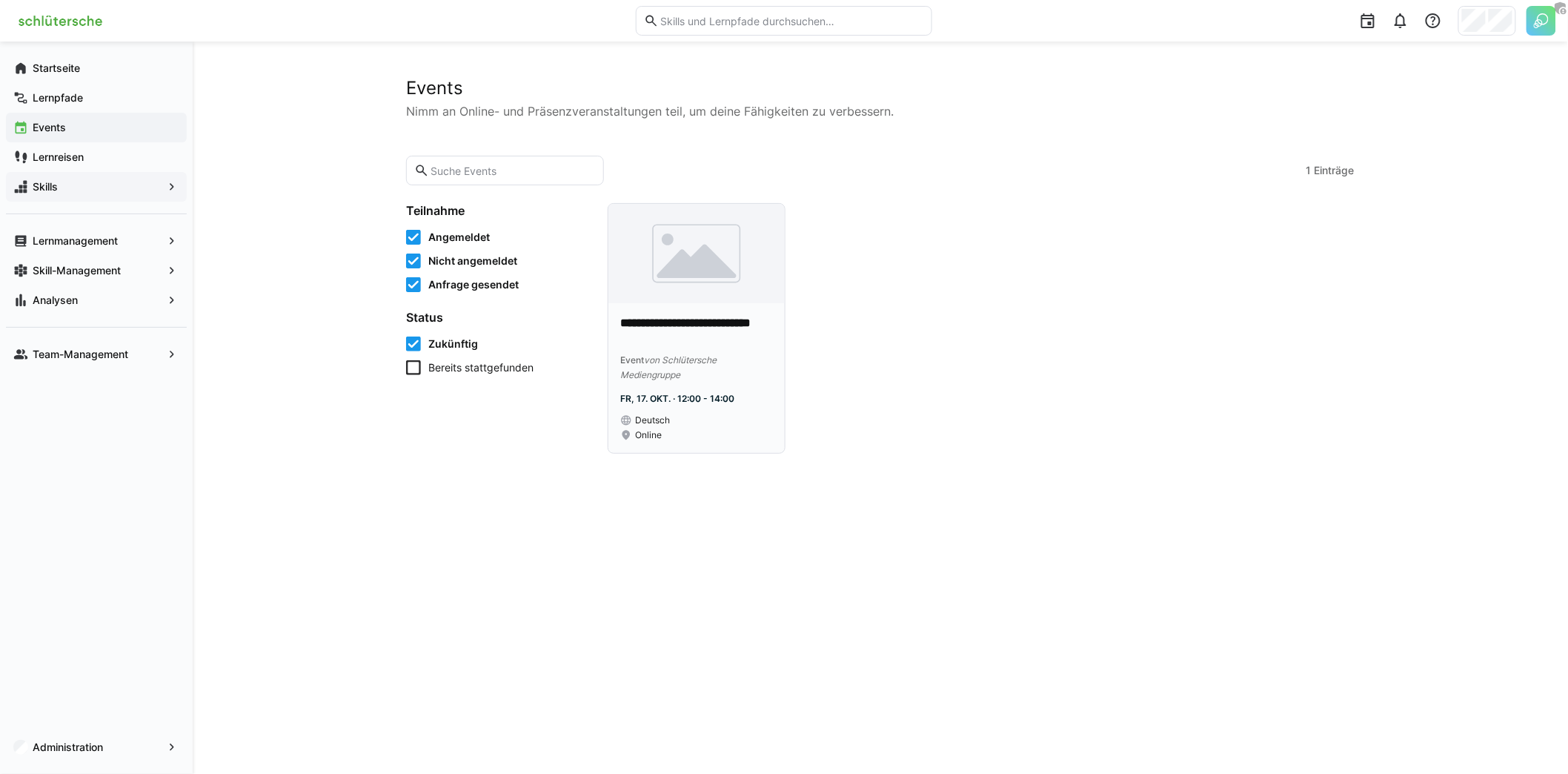
click at [670, 275] on img at bounding box center [696, 253] width 176 height 99
click at [0, 0] on app-navigation-label "Lernmanagement" at bounding box center [0, 0] width 0 height 0
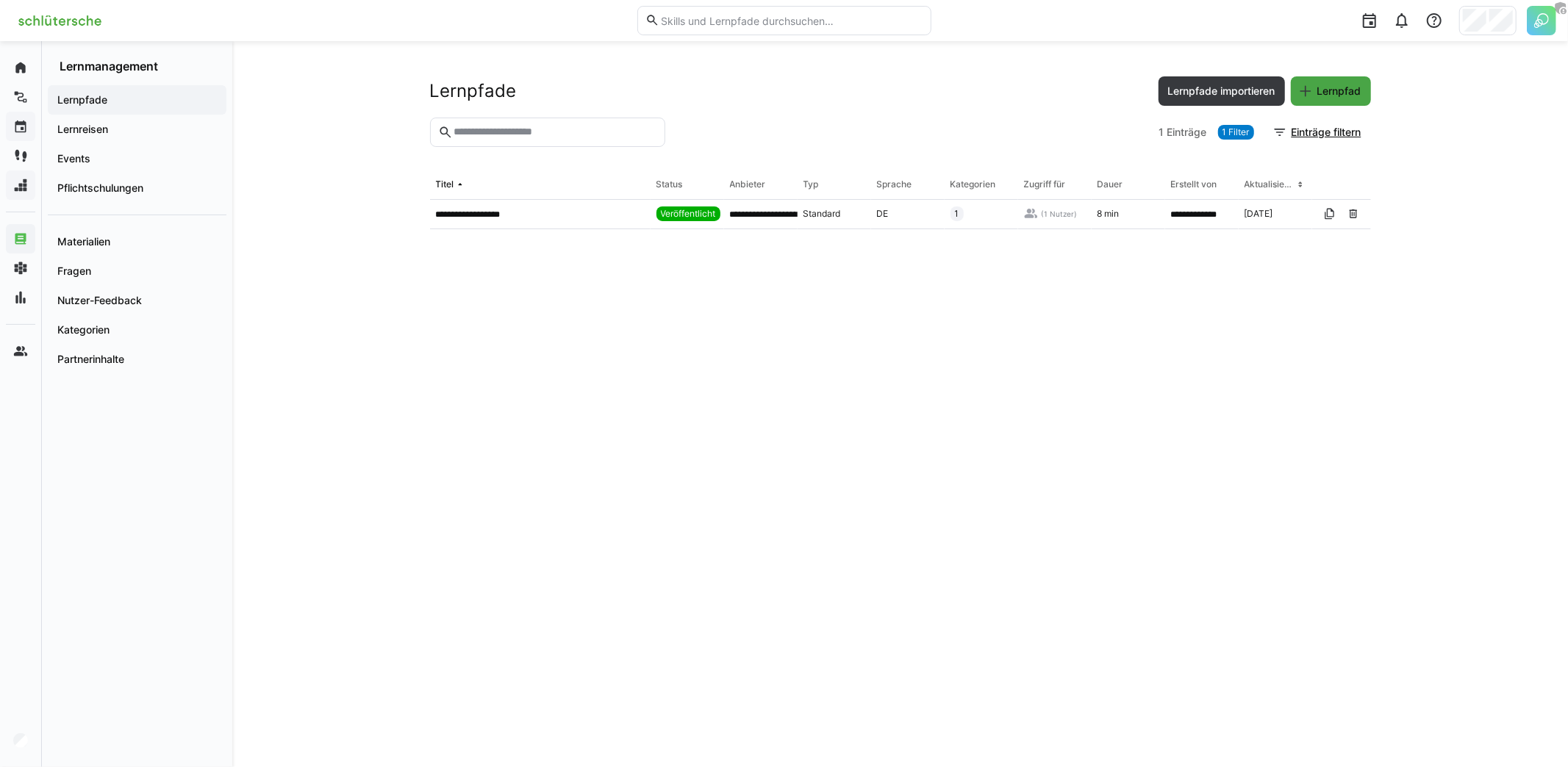
click at [1333, 93] on span "Lernpfad" at bounding box center [1339, 91] width 49 height 15
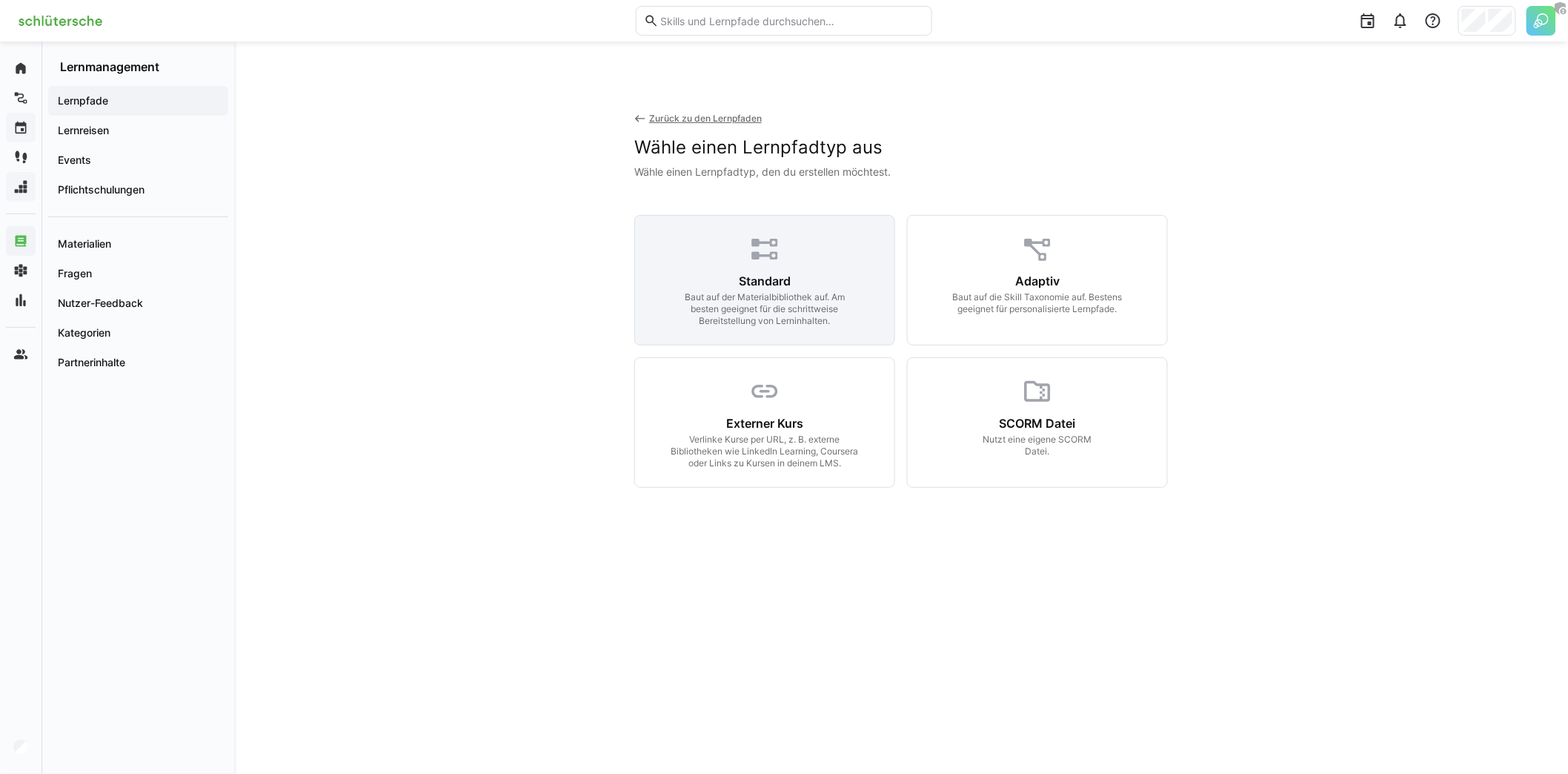
click at [765, 292] on div "Baut auf der Materialbibliothek auf. Am besten geeignet für die schrittweise Be…" at bounding box center [765, 309] width 190 height 36
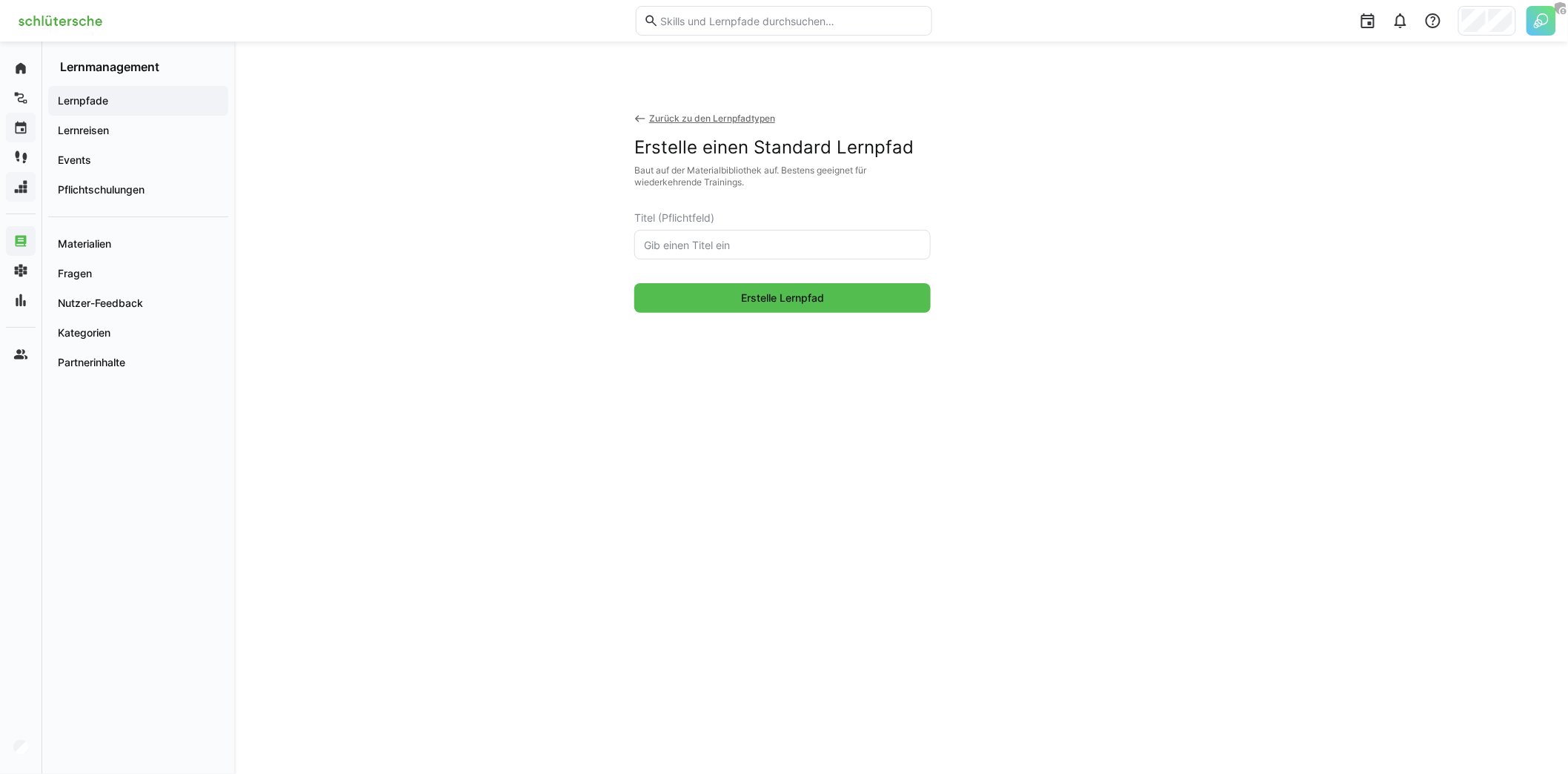
click at [734, 241] on input "text" at bounding box center [783, 245] width 280 height 13
type input "Projektmanagement"
click at [763, 287] on span "Erstelle Lernpfad" at bounding box center [783, 298] width 296 height 30
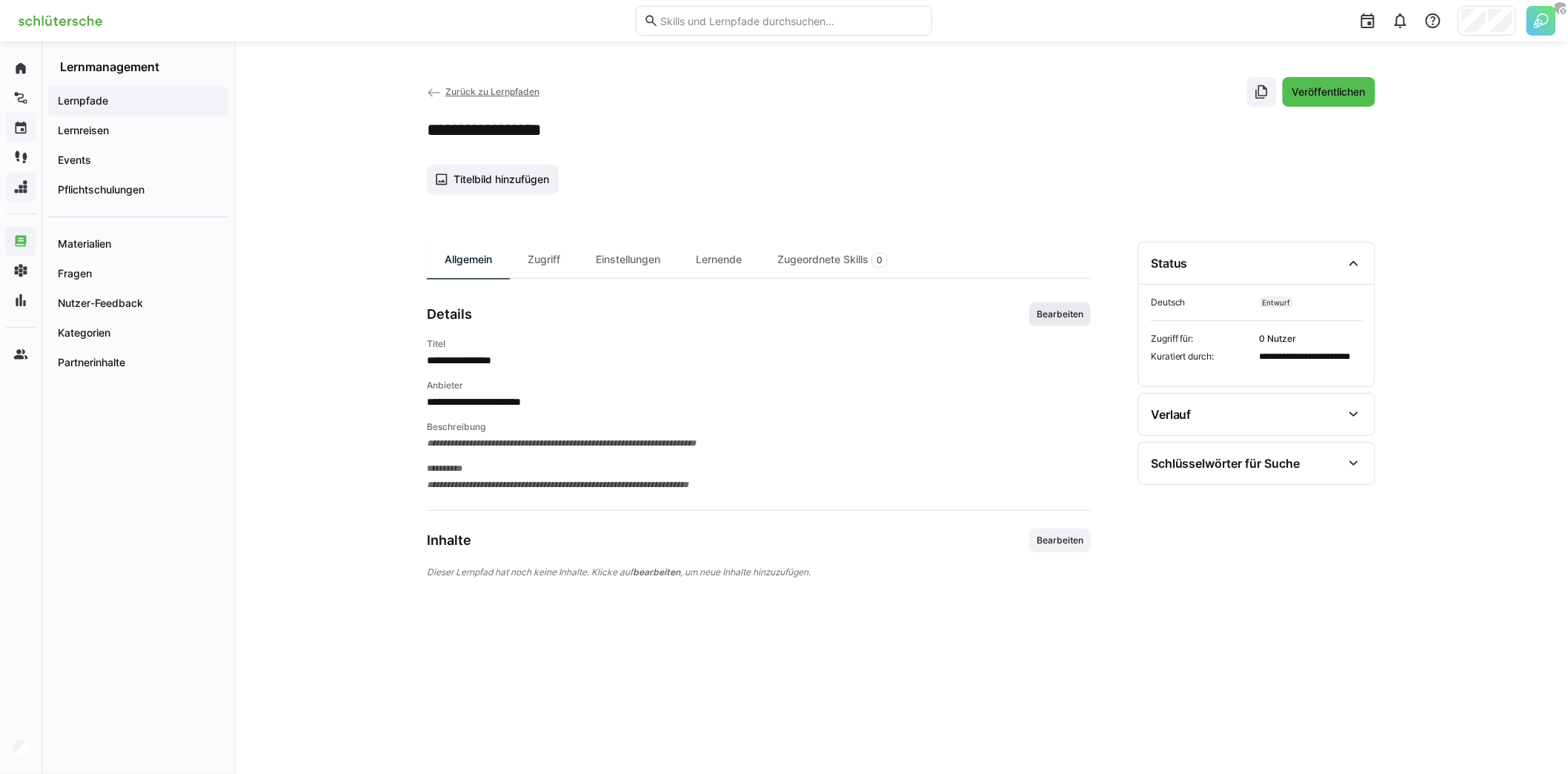
click at [1047, 302] on span "Bearbeiten" at bounding box center [1060, 314] width 62 height 24
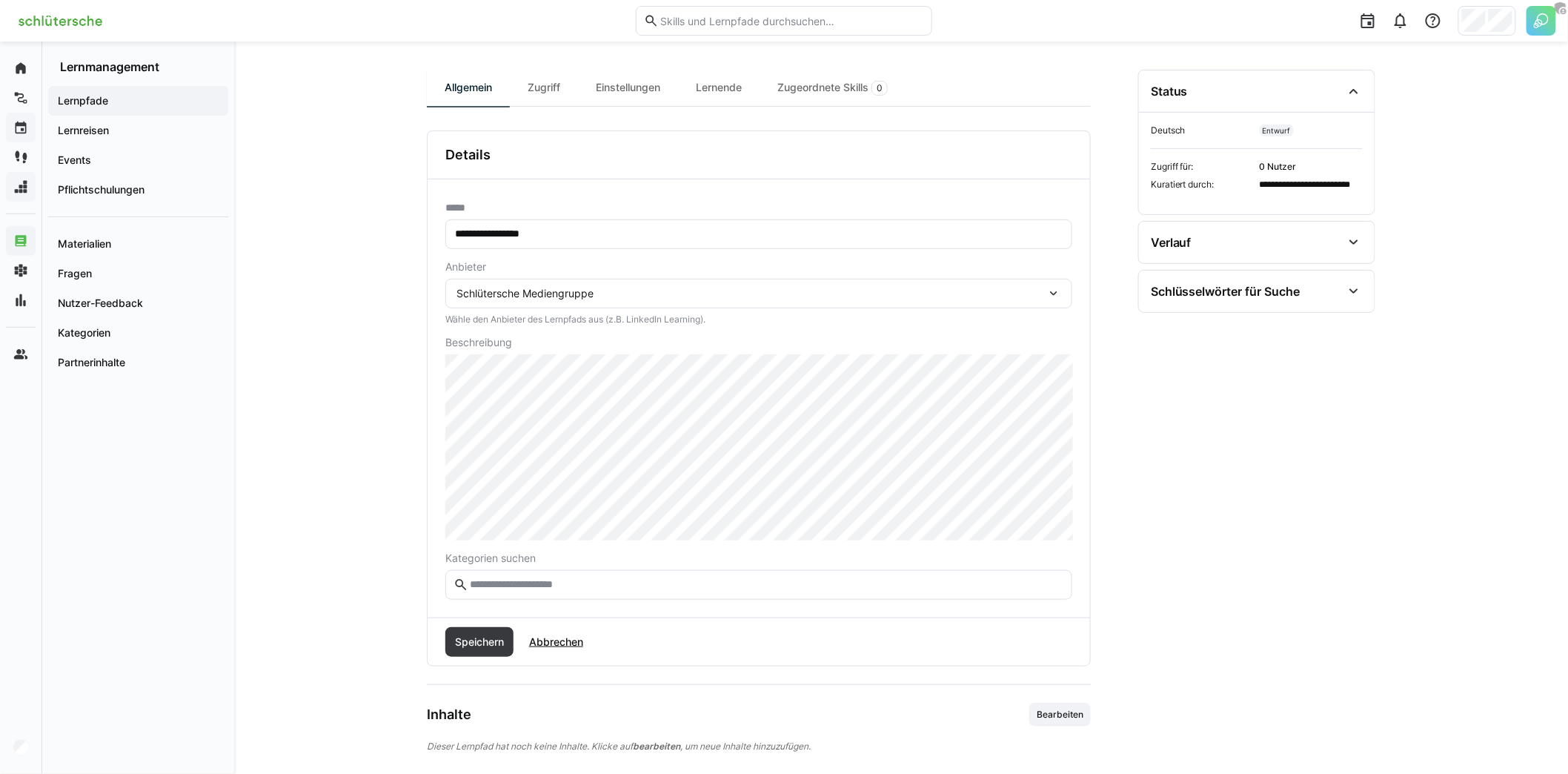
scroll to position [206, 0]
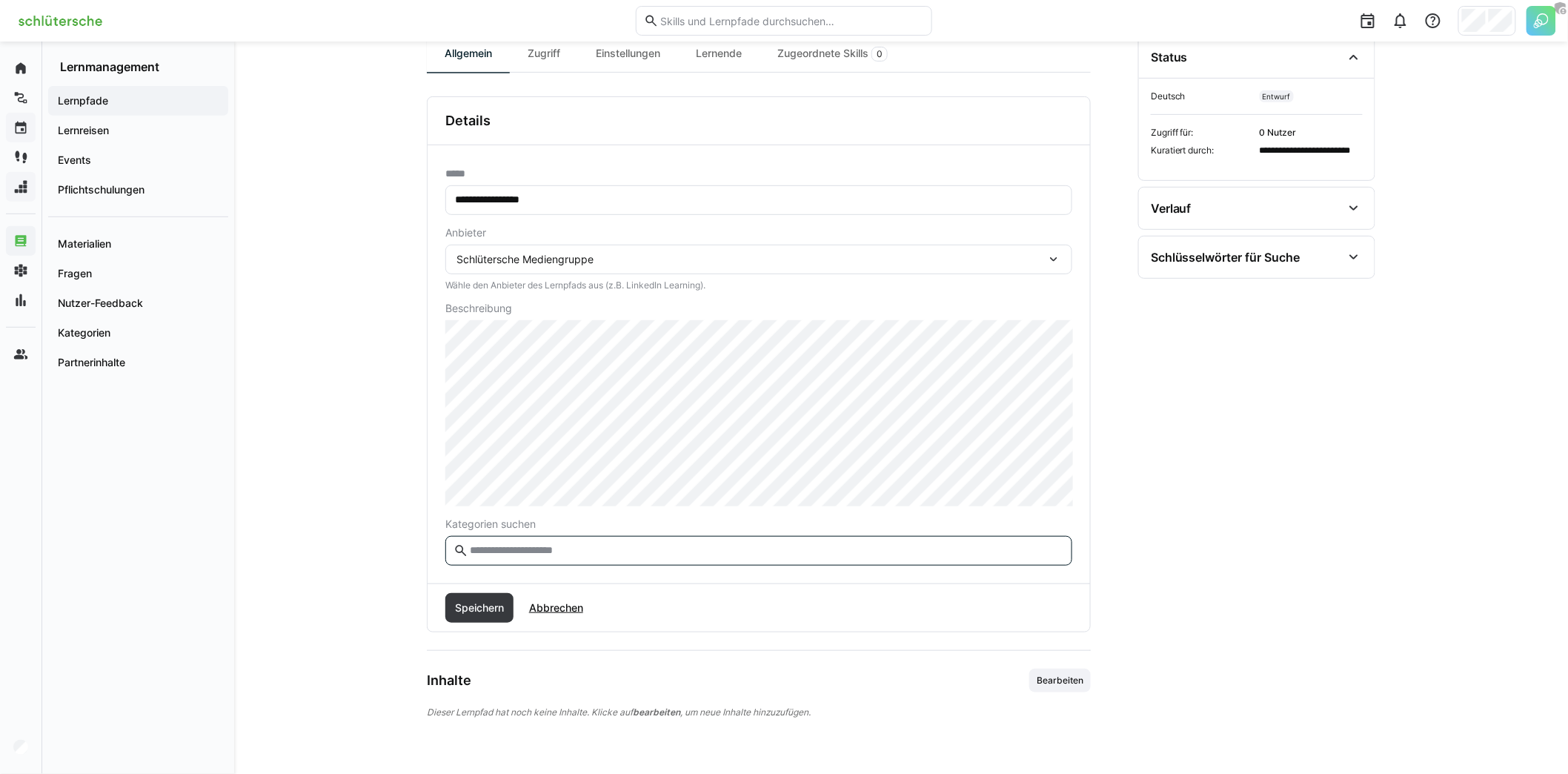
click at [544, 548] on input "text" at bounding box center [766, 551] width 596 height 13
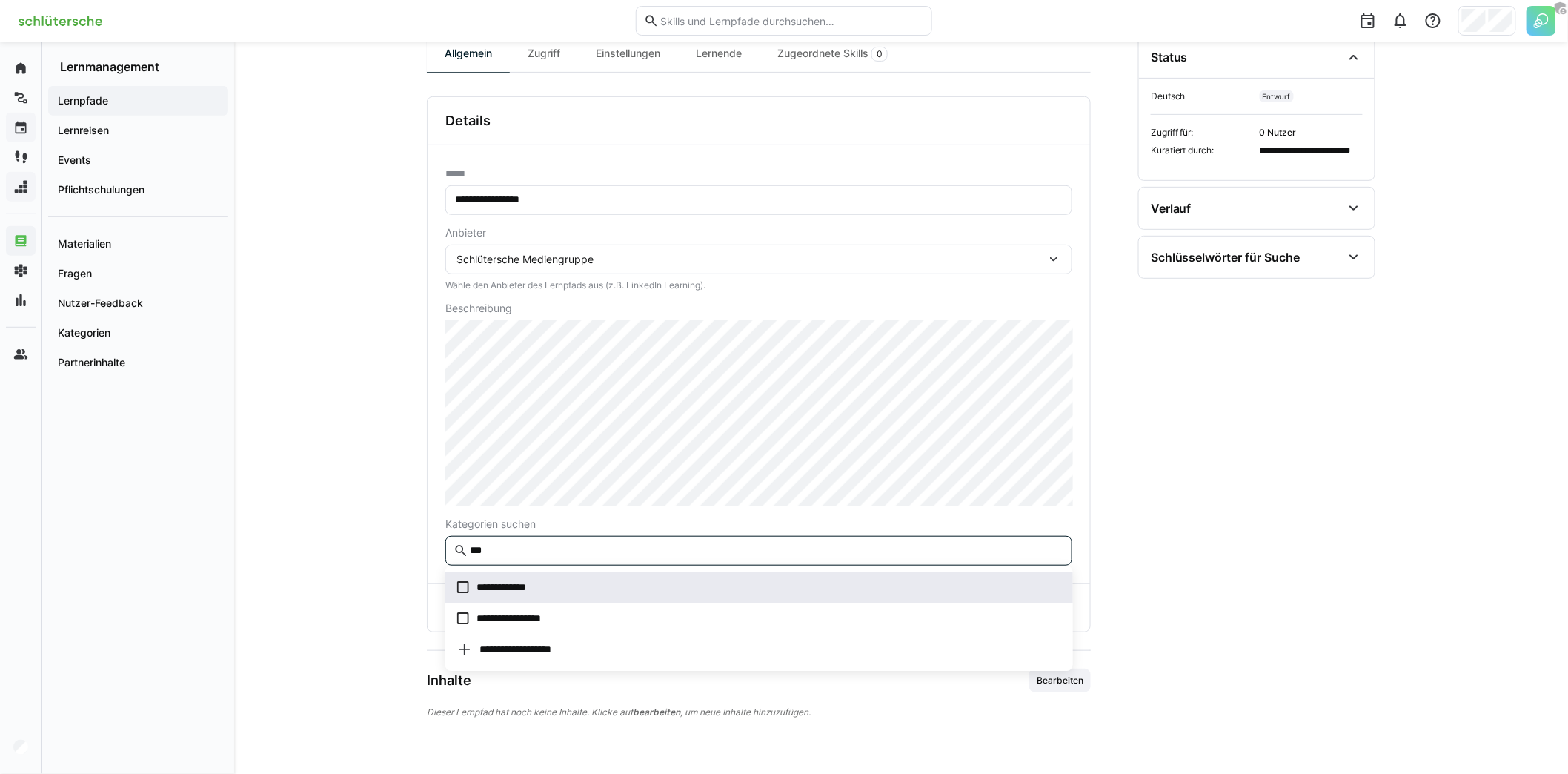
type input "***"
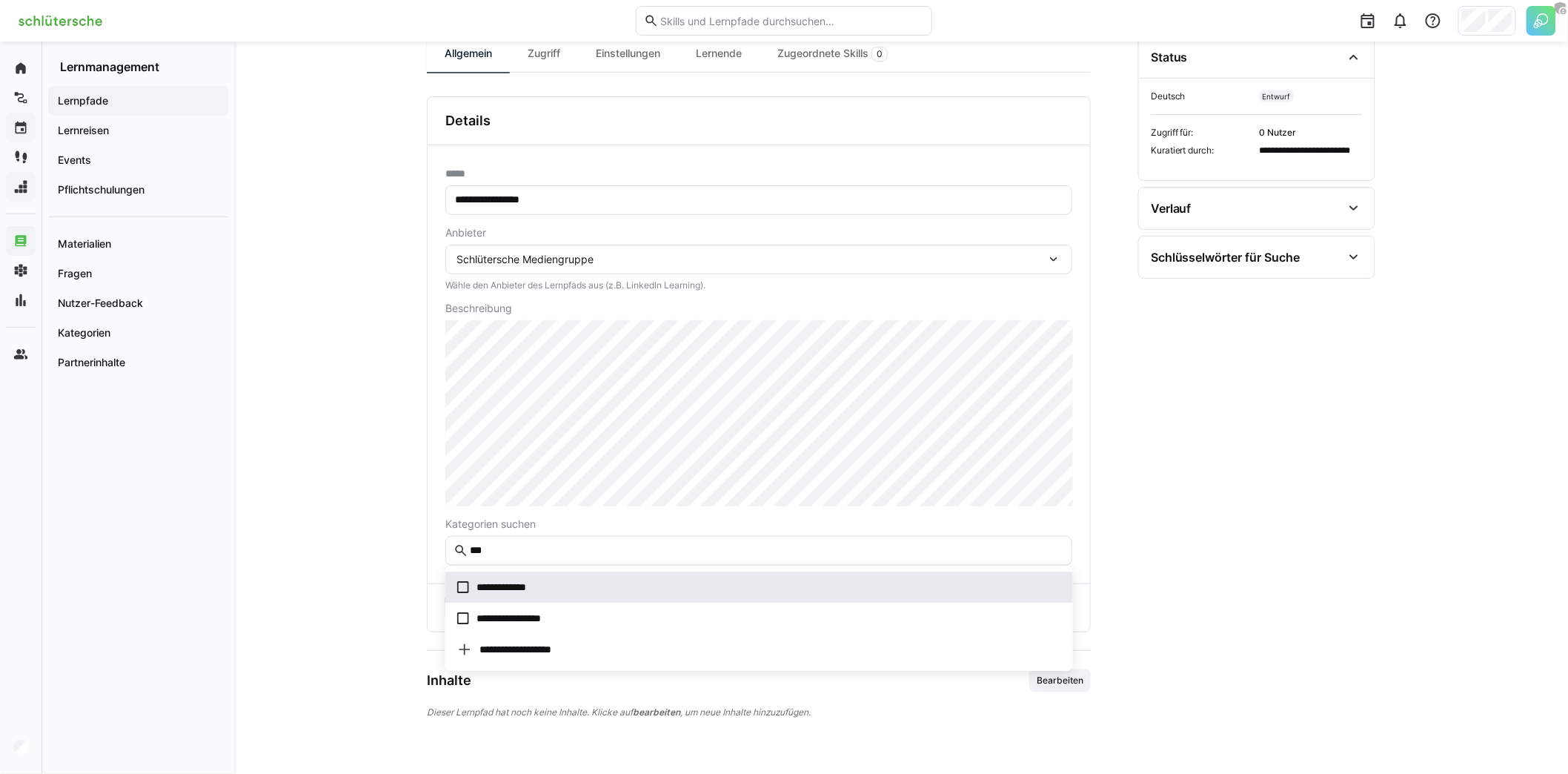
click at [527, 586] on span "**********" at bounding box center [507, 587] width 62 height 15
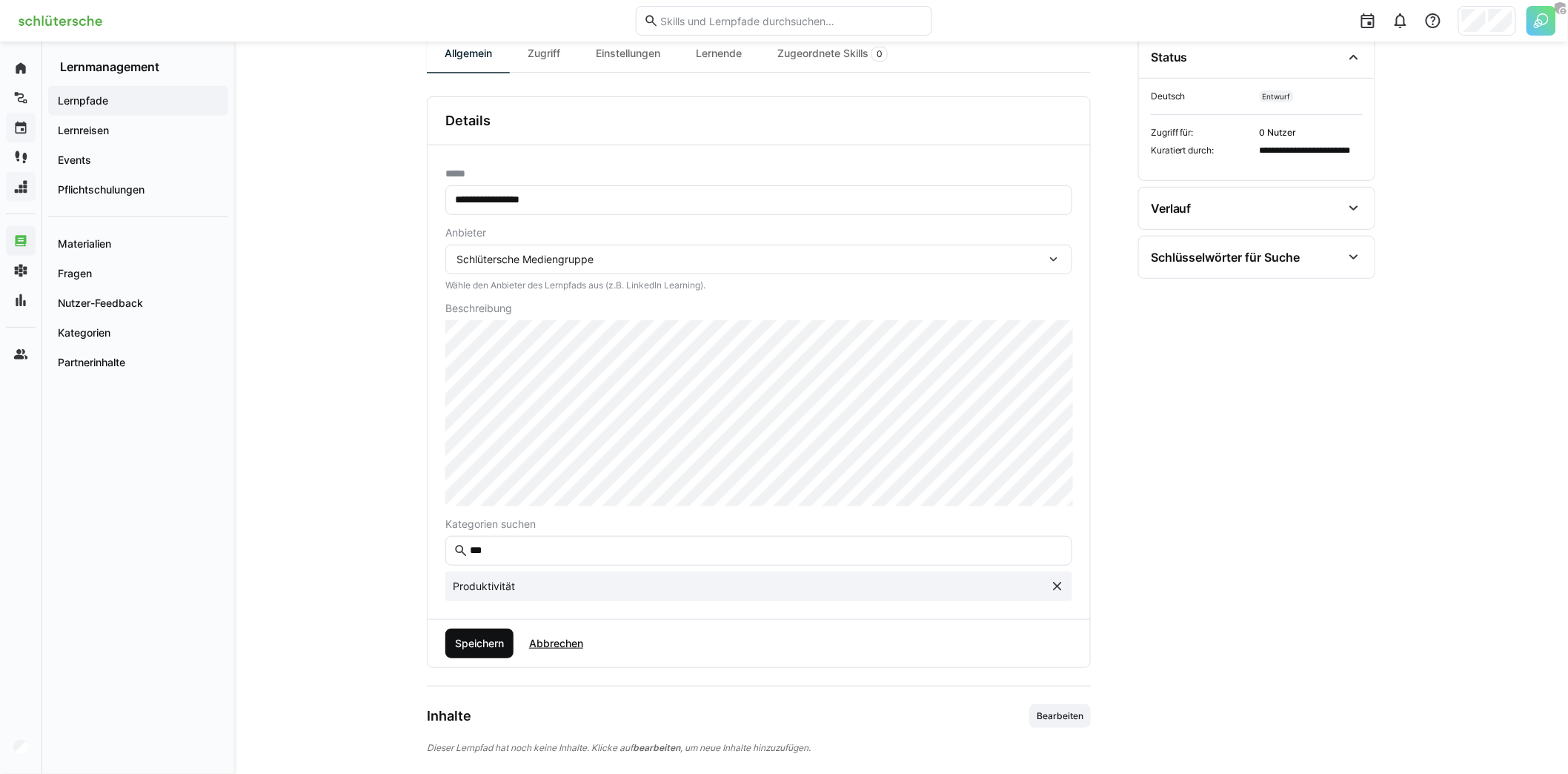
click at [464, 636] on span "Speichern" at bounding box center [480, 644] width 54 height 15
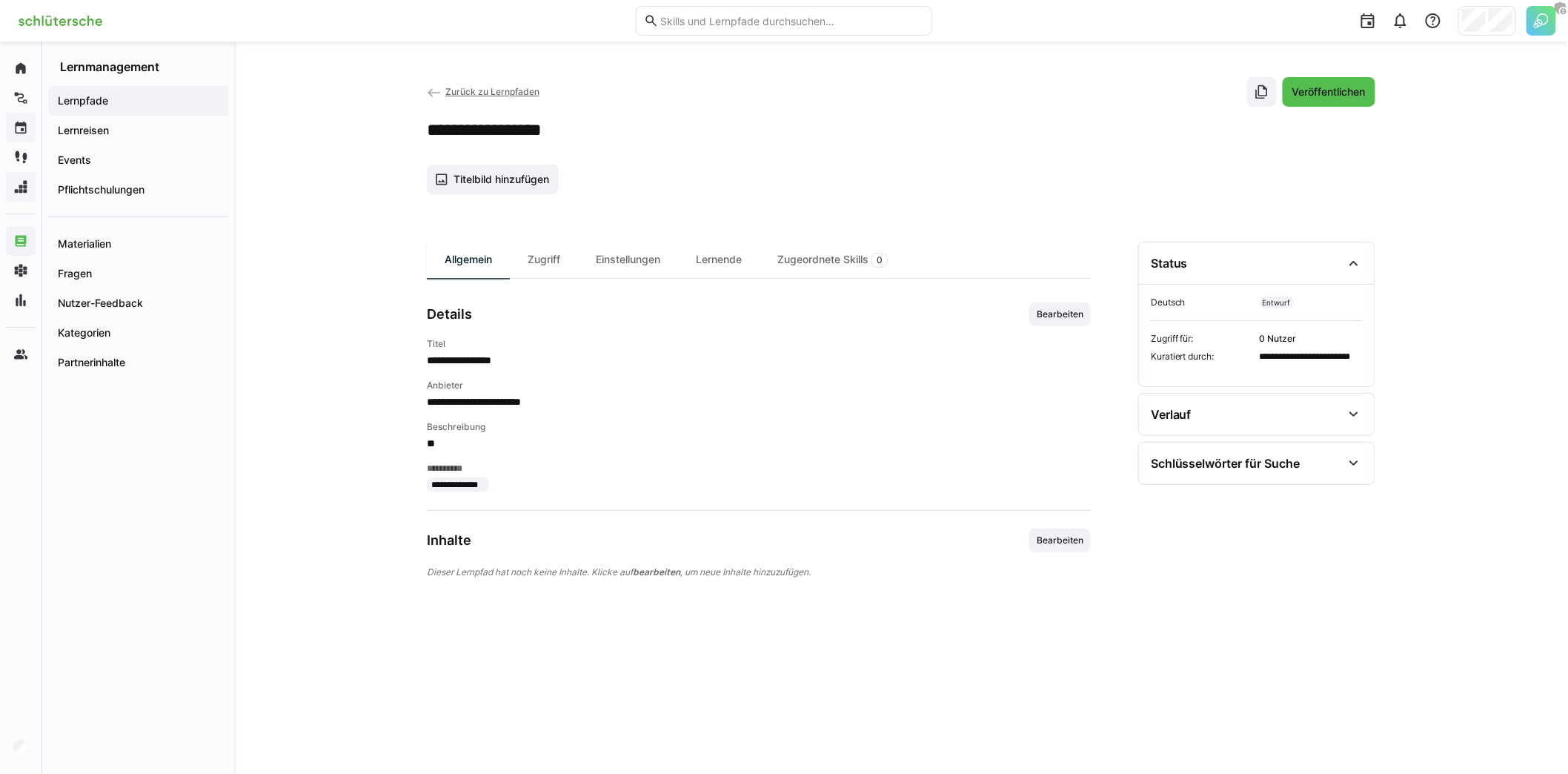
scroll to position [0, 0]
click at [1052, 537] on span "Bearbeiten" at bounding box center [1060, 540] width 50 height 12
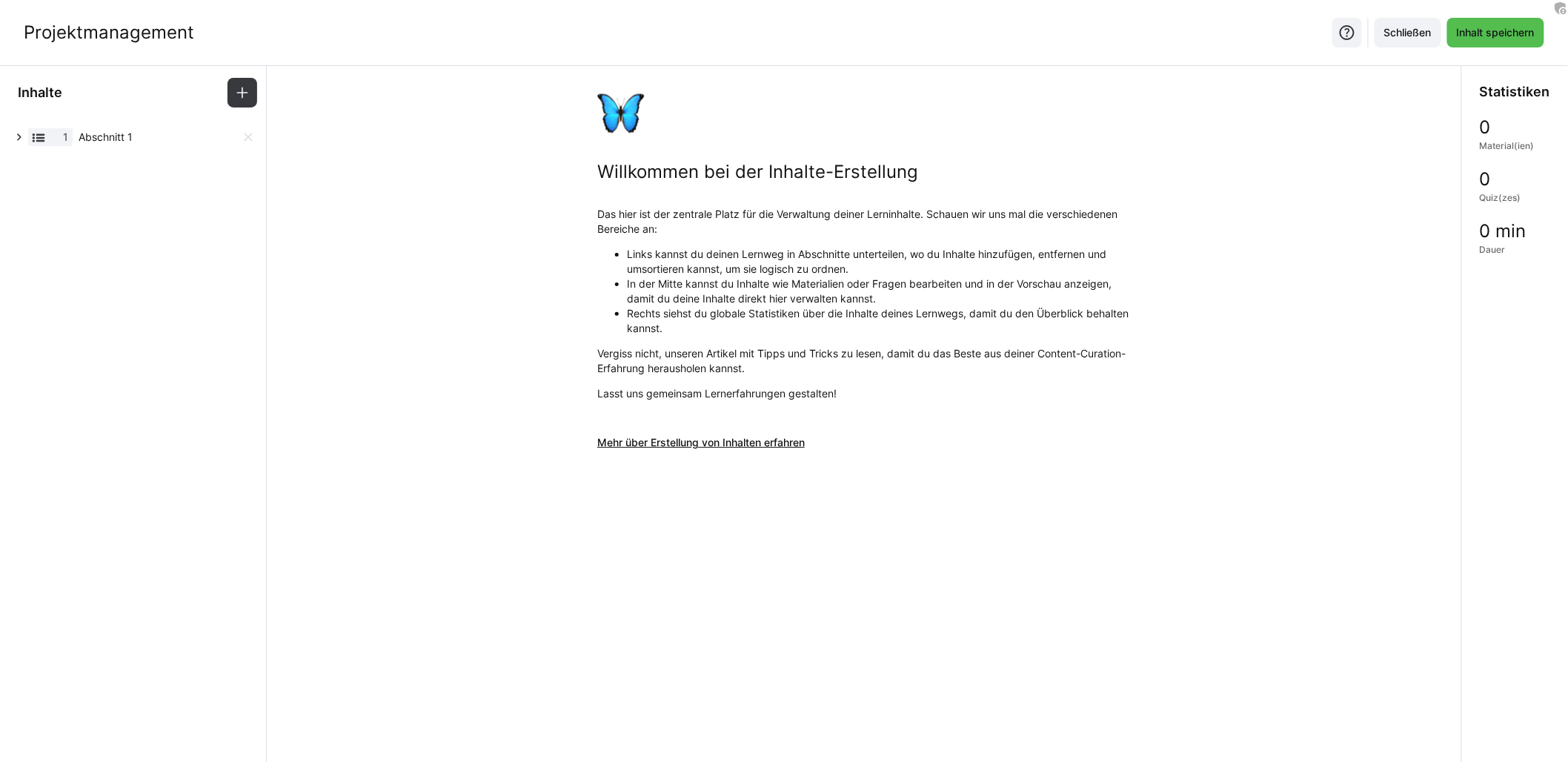
click at [135, 137] on span "Abschnitt 1" at bounding box center [160, 137] width 162 height 15
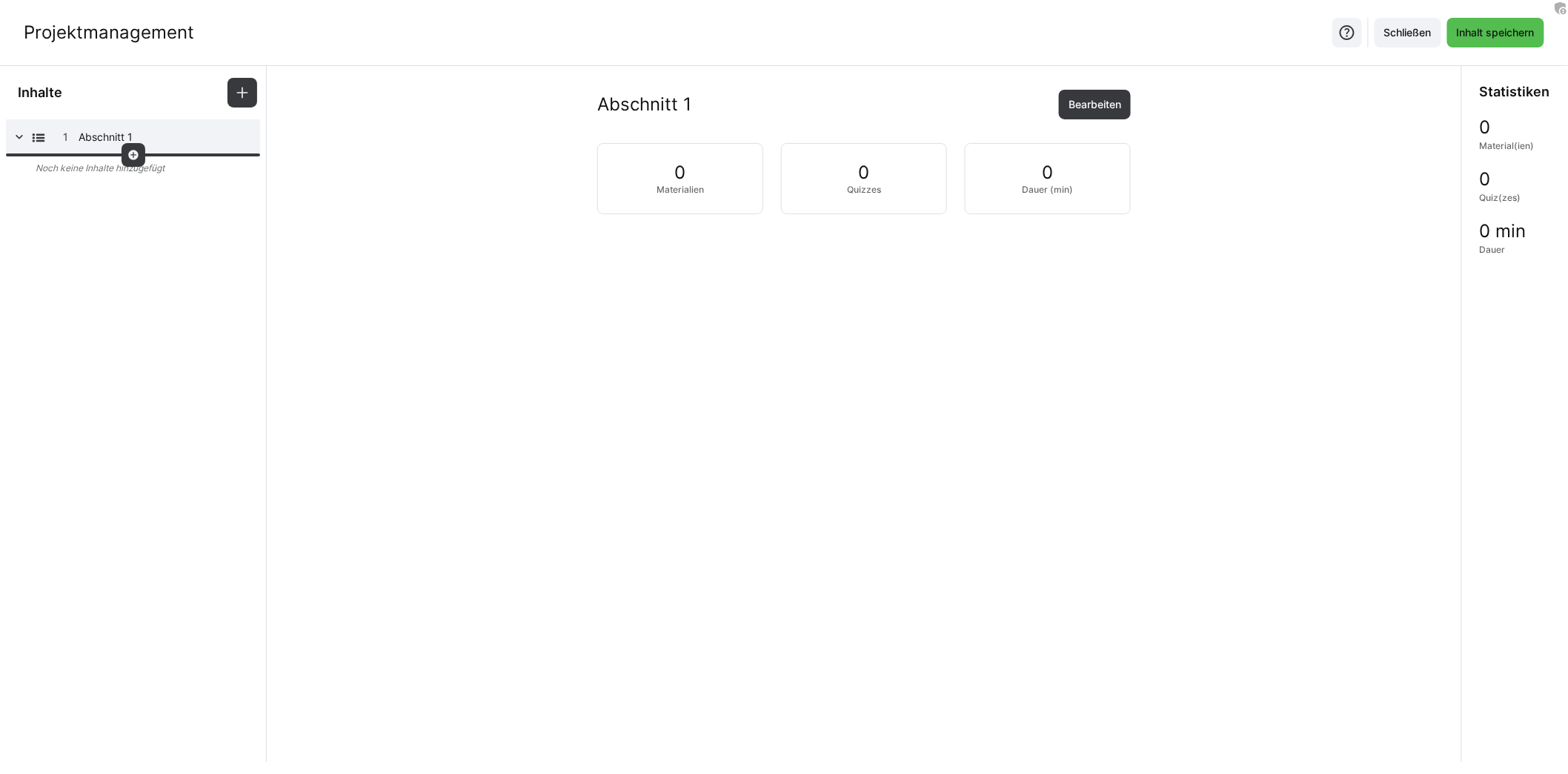
click at [138, 157] on eds-icon at bounding box center [133, 155] width 12 height 12
click at [136, 153] on eds-icon at bounding box center [133, 155] width 12 height 12
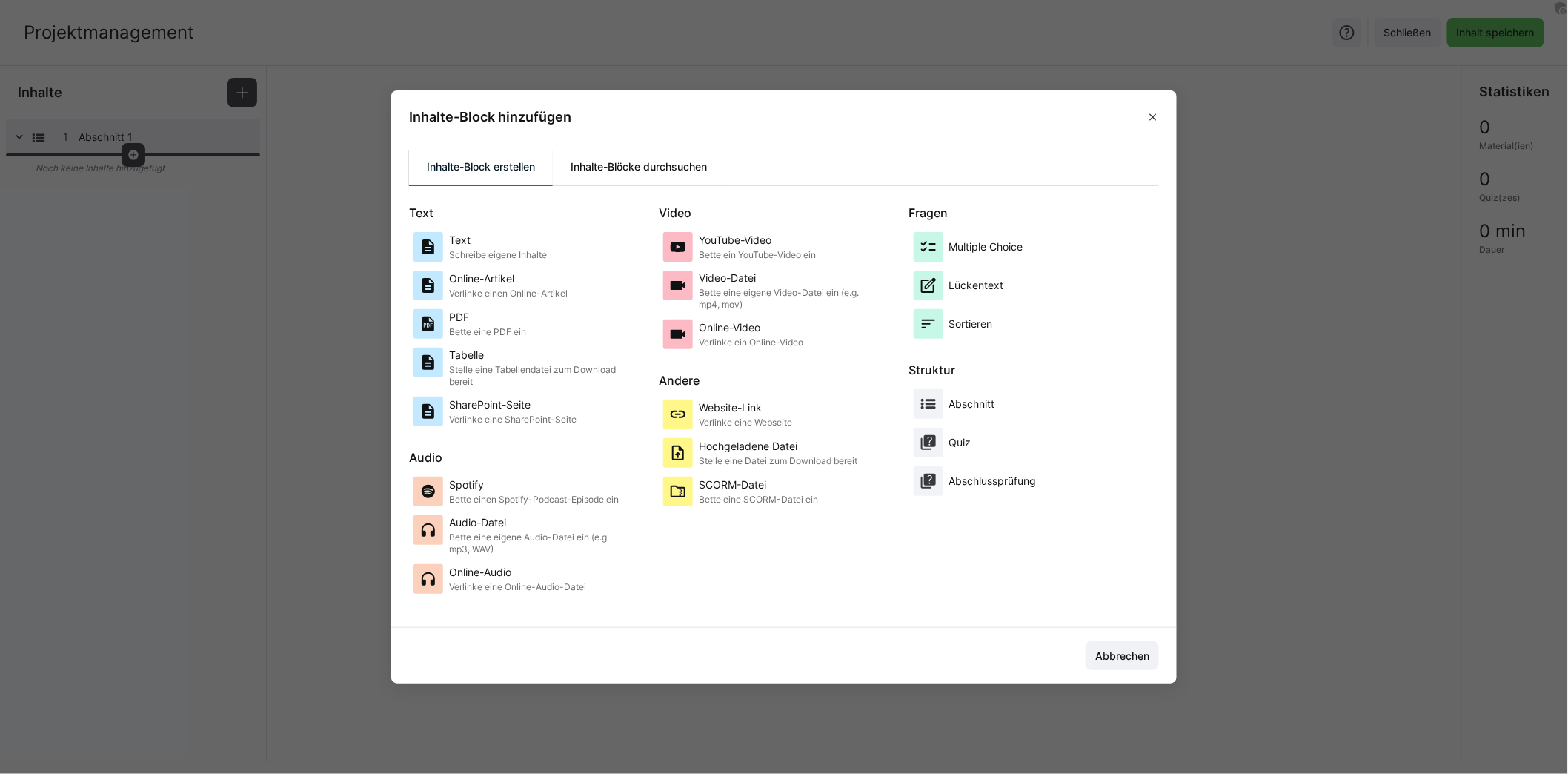
click at [656, 170] on div "Inhalte-Blöcke durchsuchen" at bounding box center [638, 167] width 172 height 36
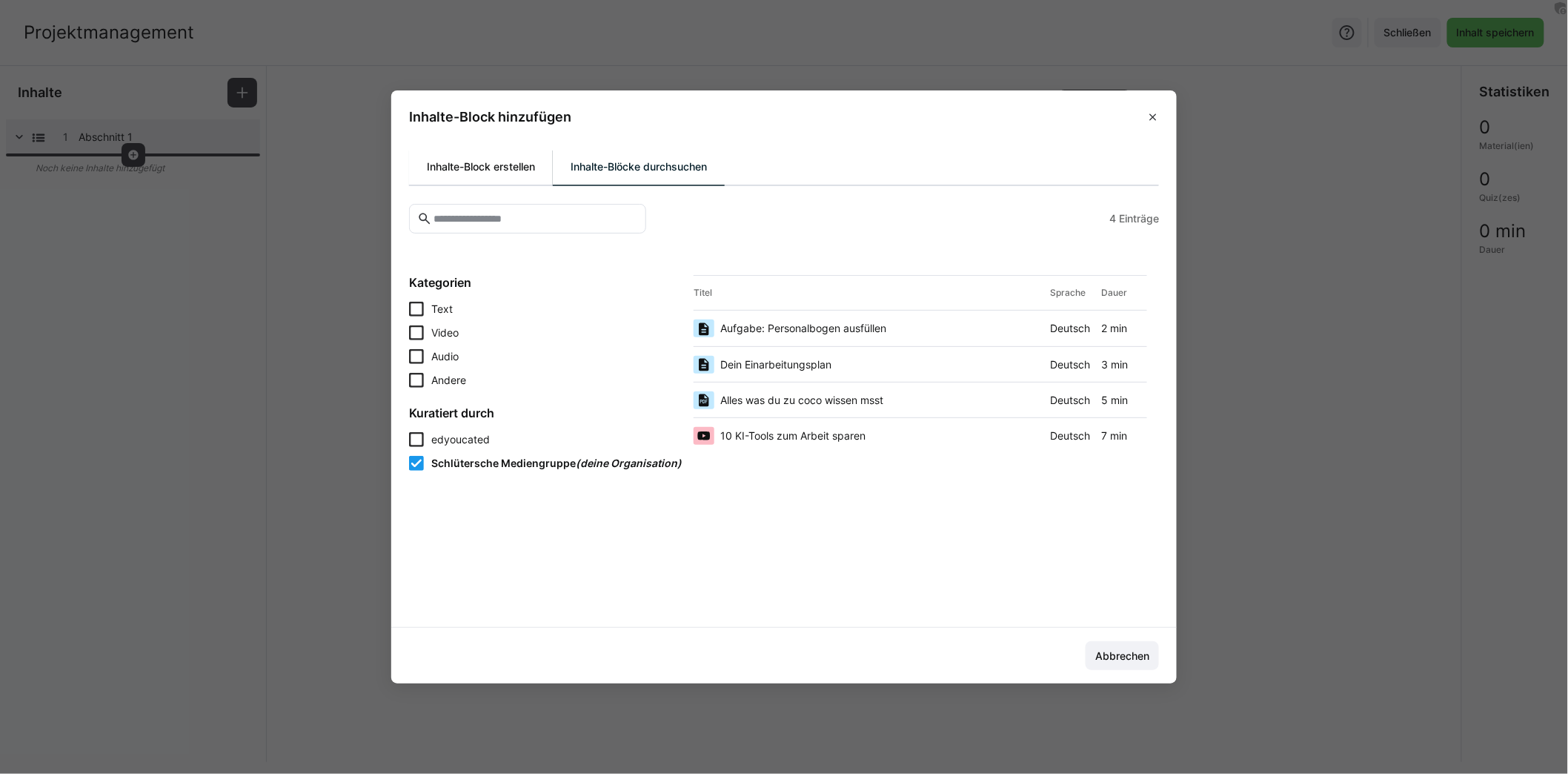
click at [515, 165] on div "Inhalte-Block erstellen" at bounding box center [481, 167] width 144 height 36
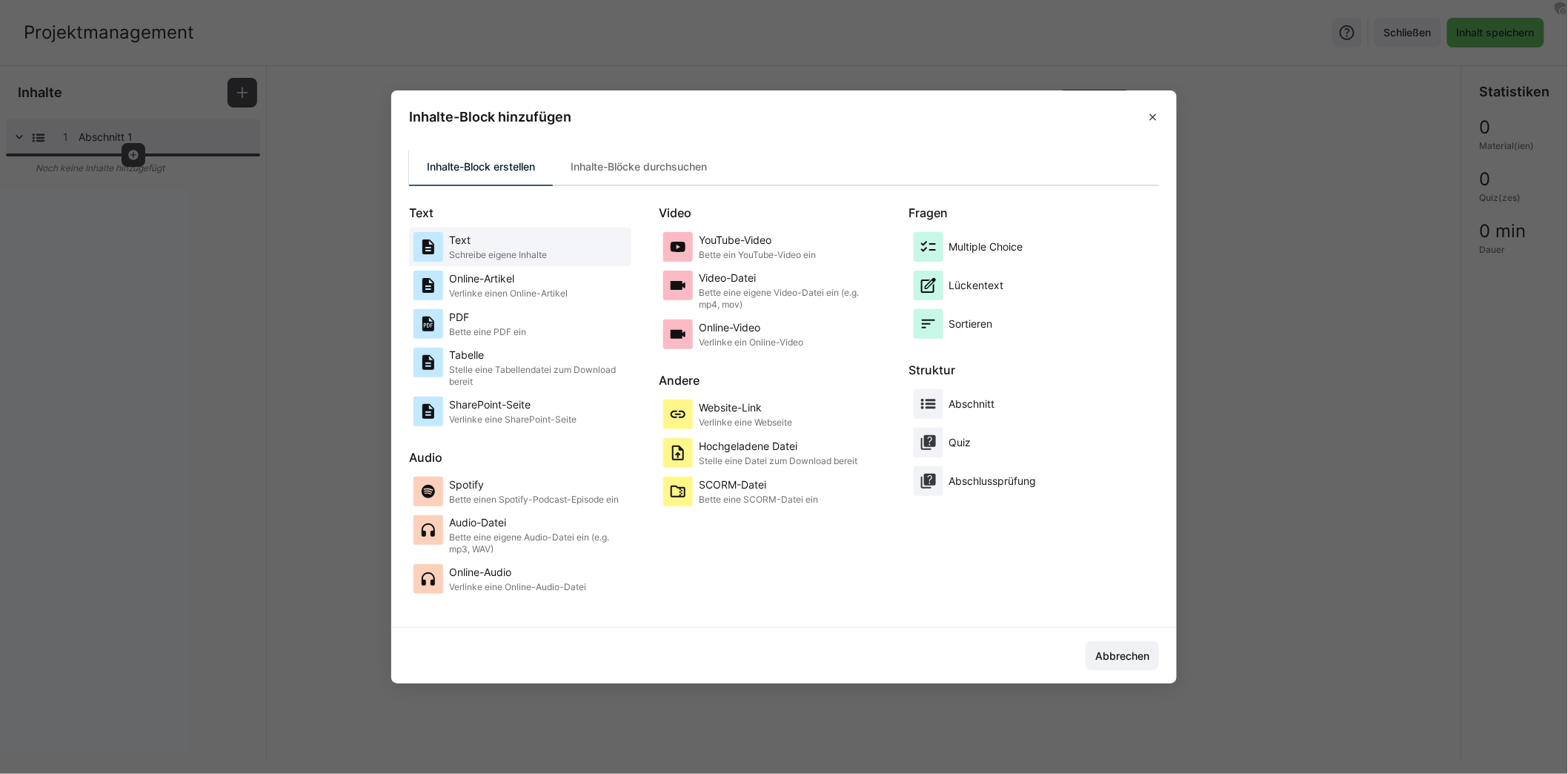
click at [525, 249] on p "Schreibe eigene Inhalte" at bounding box center [498, 255] width 97 height 12
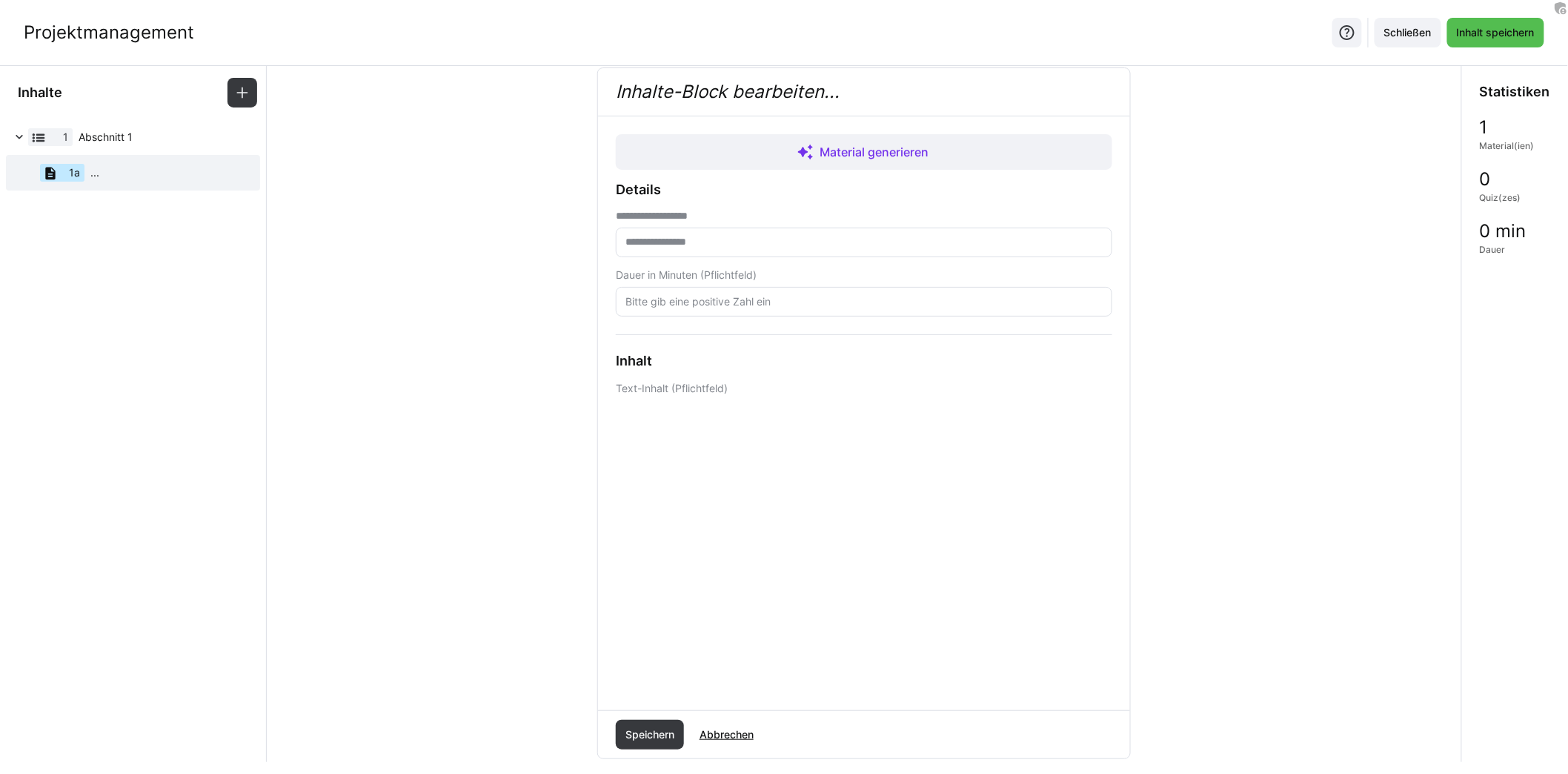
scroll to position [19, 0]
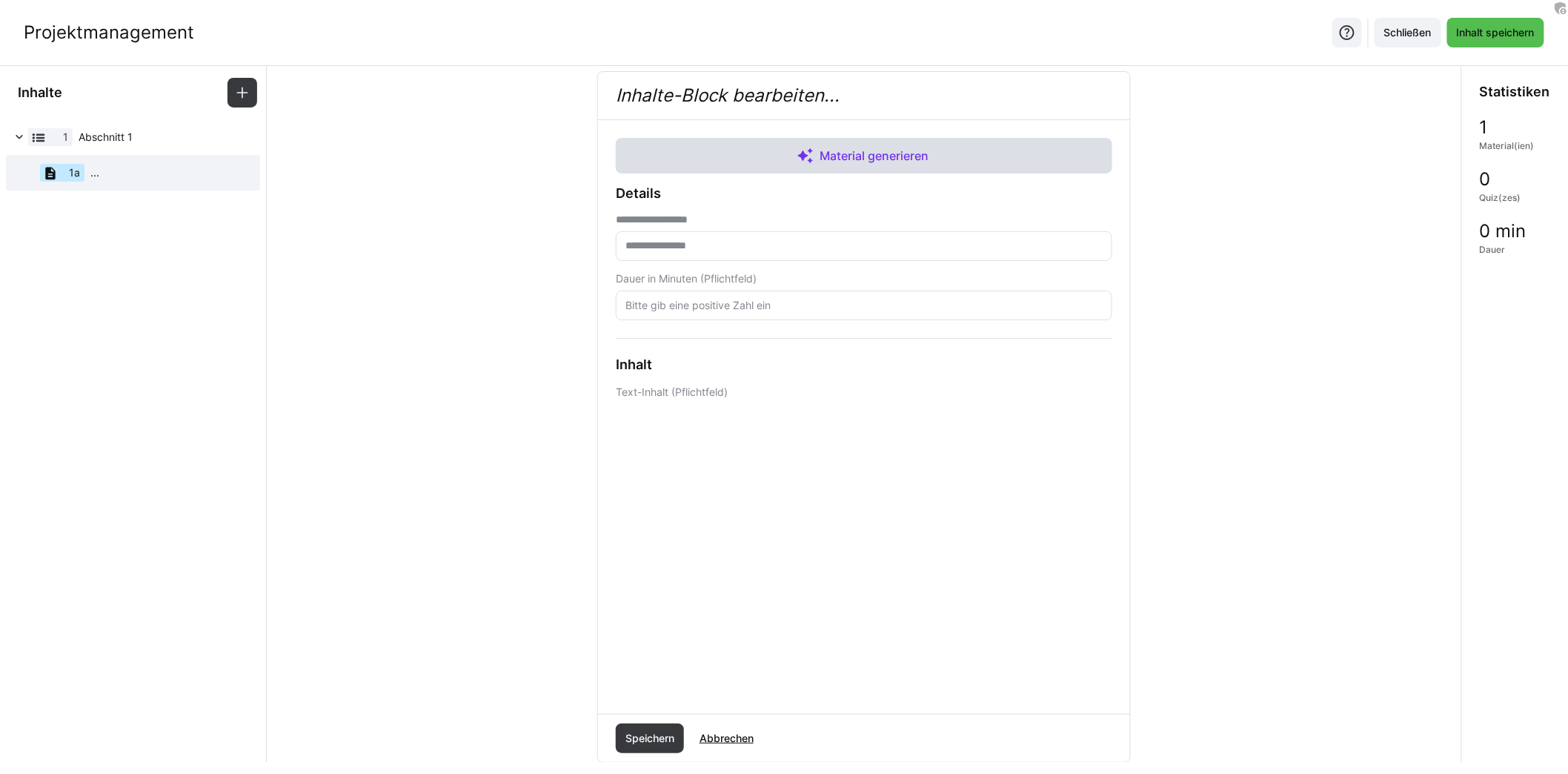
click at [853, 159] on span "Material generieren" at bounding box center [875, 156] width 115 height 18
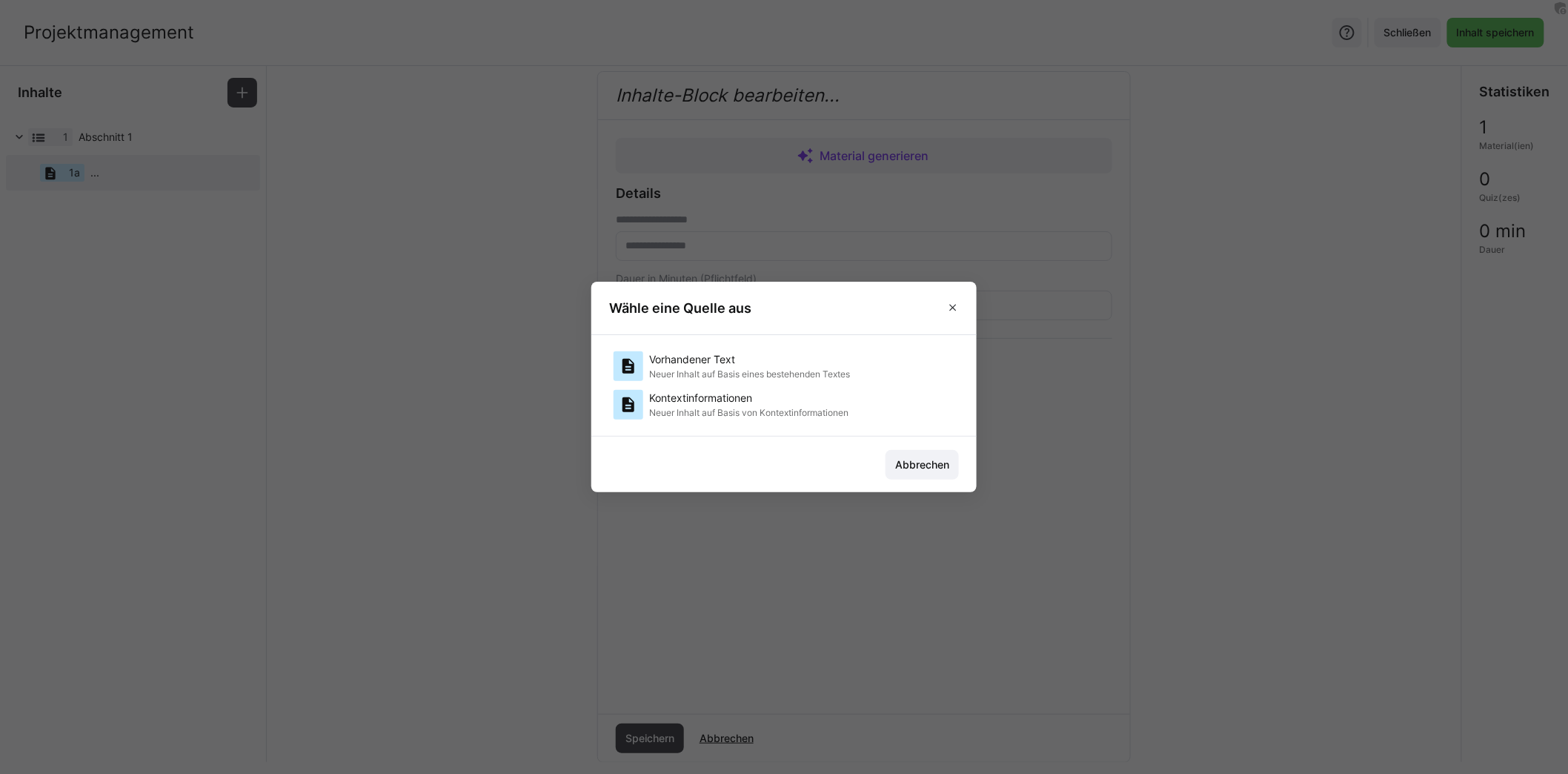
click at [745, 412] on p "Neuer Inhalt auf Basis von Kontextinformationen" at bounding box center [749, 413] width 199 height 12
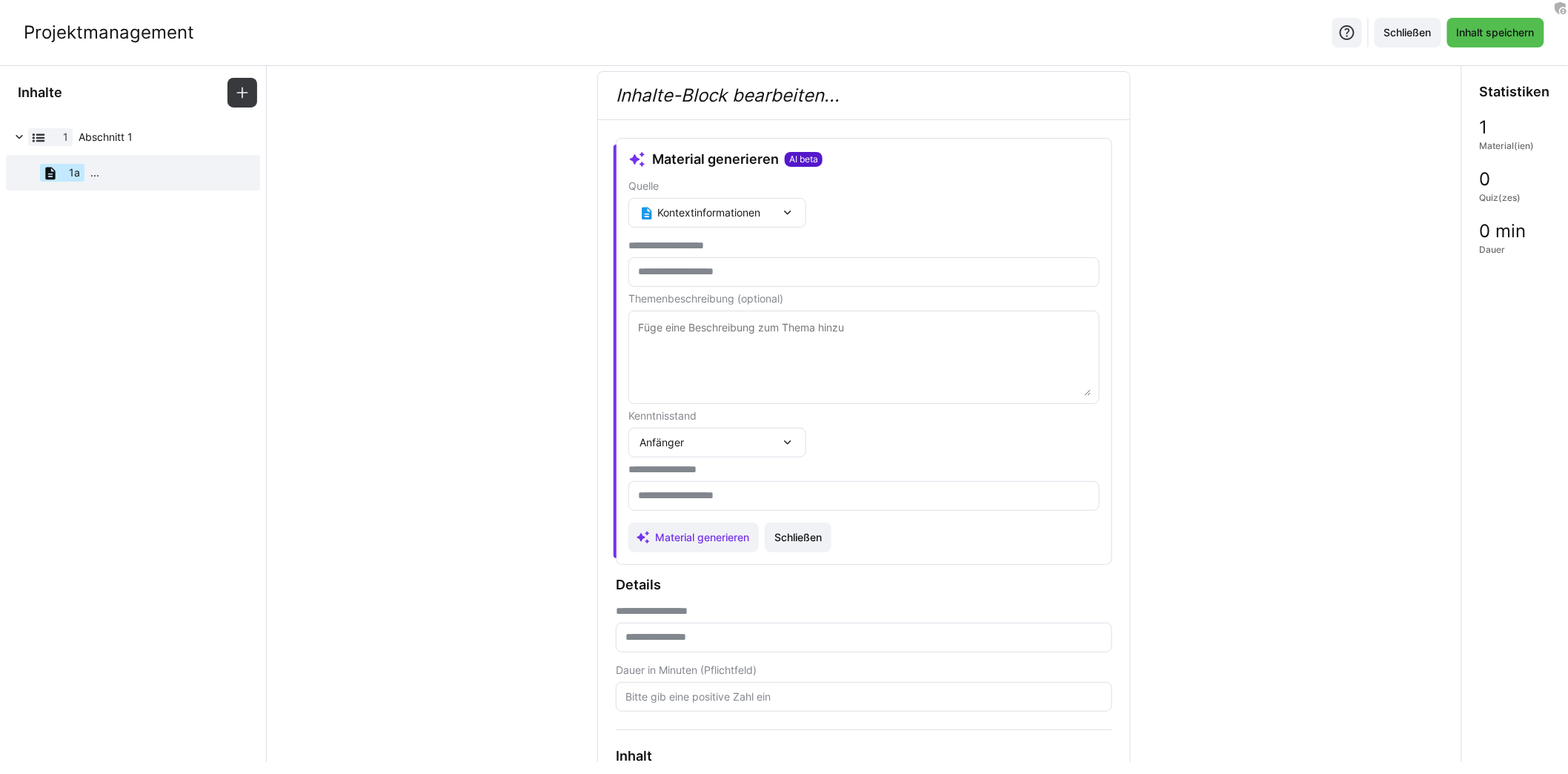
click at [775, 263] on eds-input at bounding box center [864, 272] width 472 height 30
type input "**********"
click at [789, 266] on input "**********" at bounding box center [864, 272] width 455 height 13
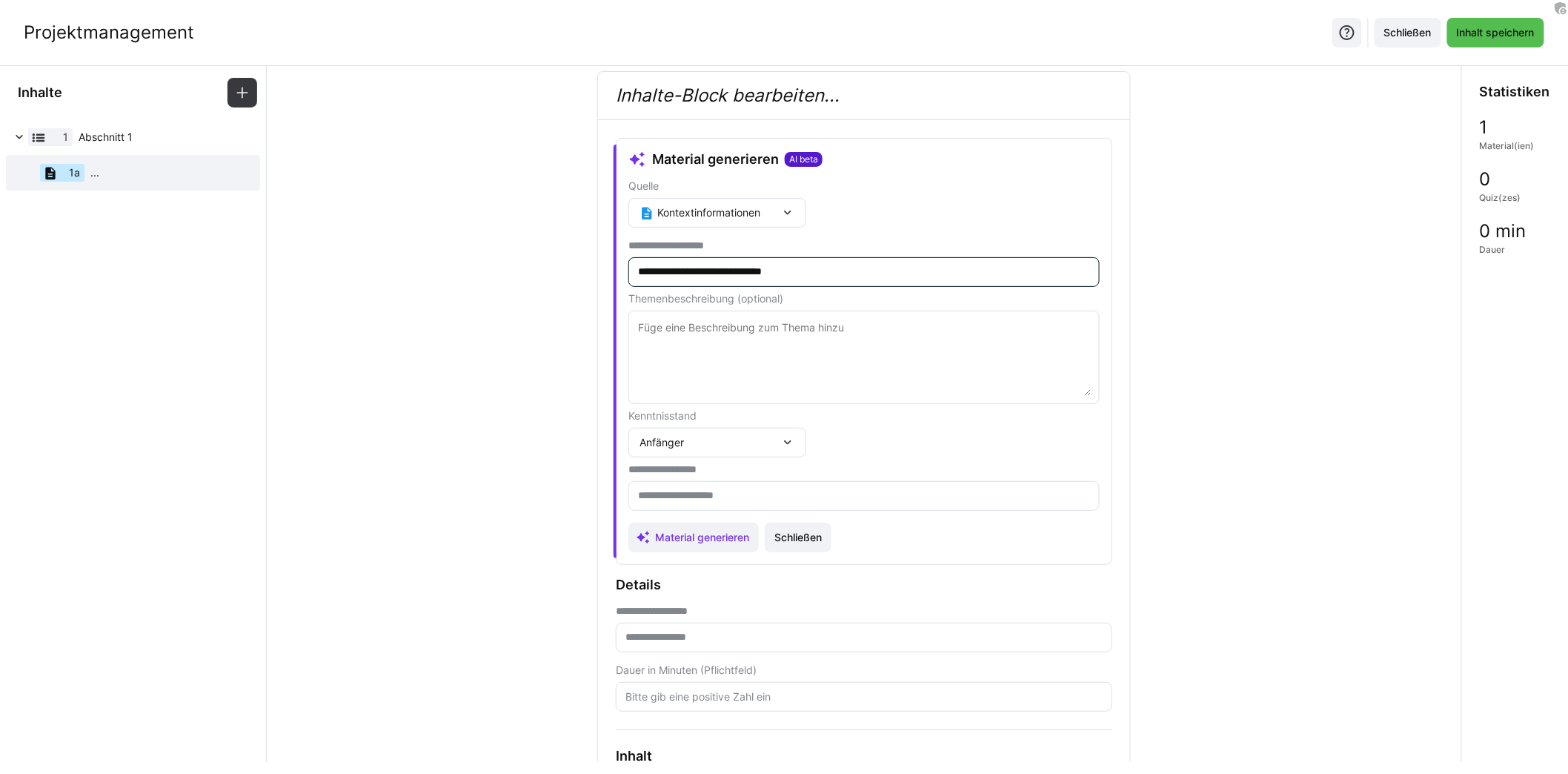
click at [785, 363] on textarea at bounding box center [864, 357] width 455 height 77
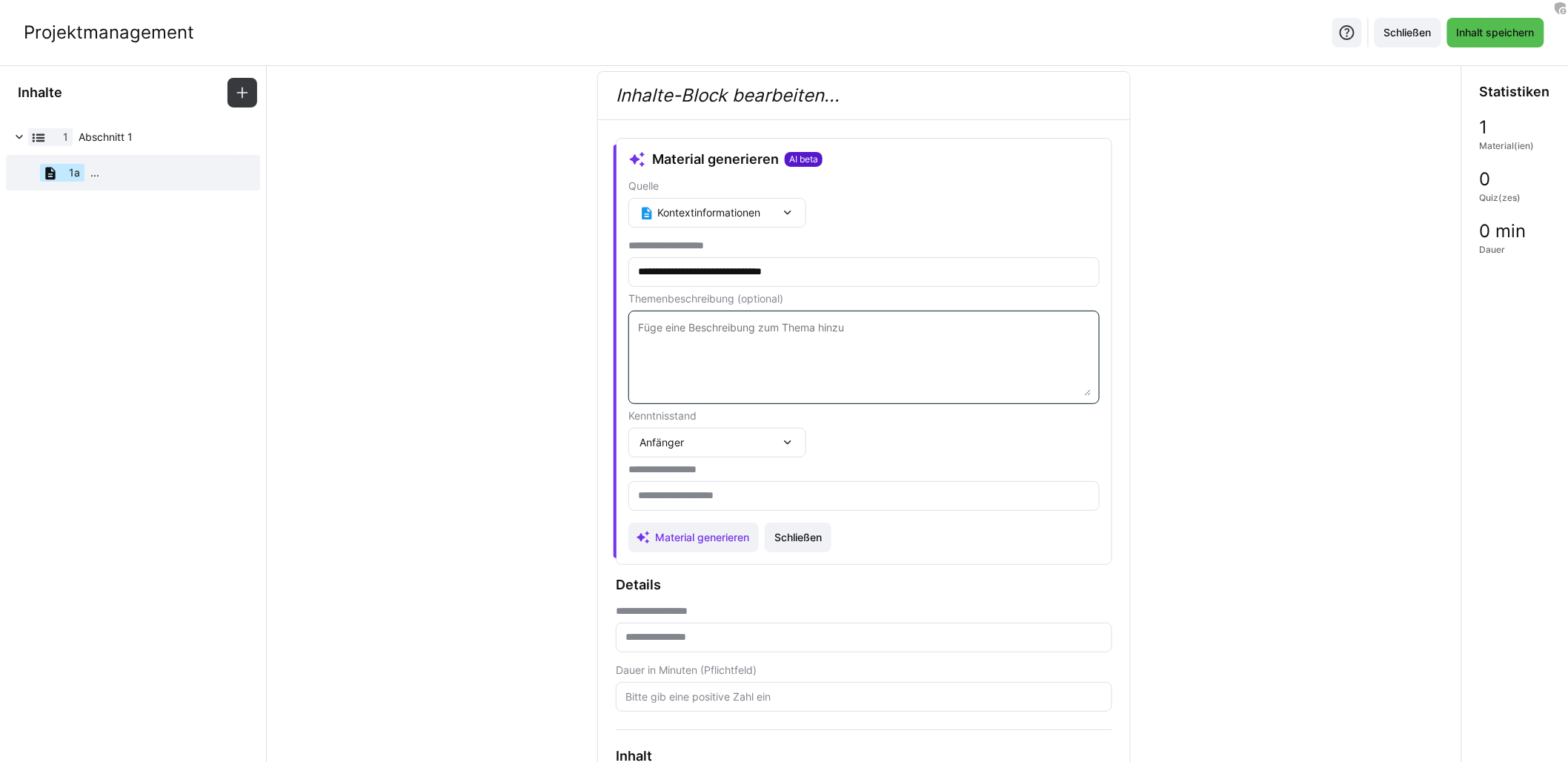
paste textarea "Grundlagen des Projektmanagements"
type textarea "Grundlagen des Projektmanagements"
click at [724, 450] on div "Anfänger" at bounding box center [717, 443] width 178 height 30
click at [722, 539] on div "Experte" at bounding box center [714, 542] width 154 height 15
click at [694, 499] on input "text" at bounding box center [864, 496] width 455 height 13
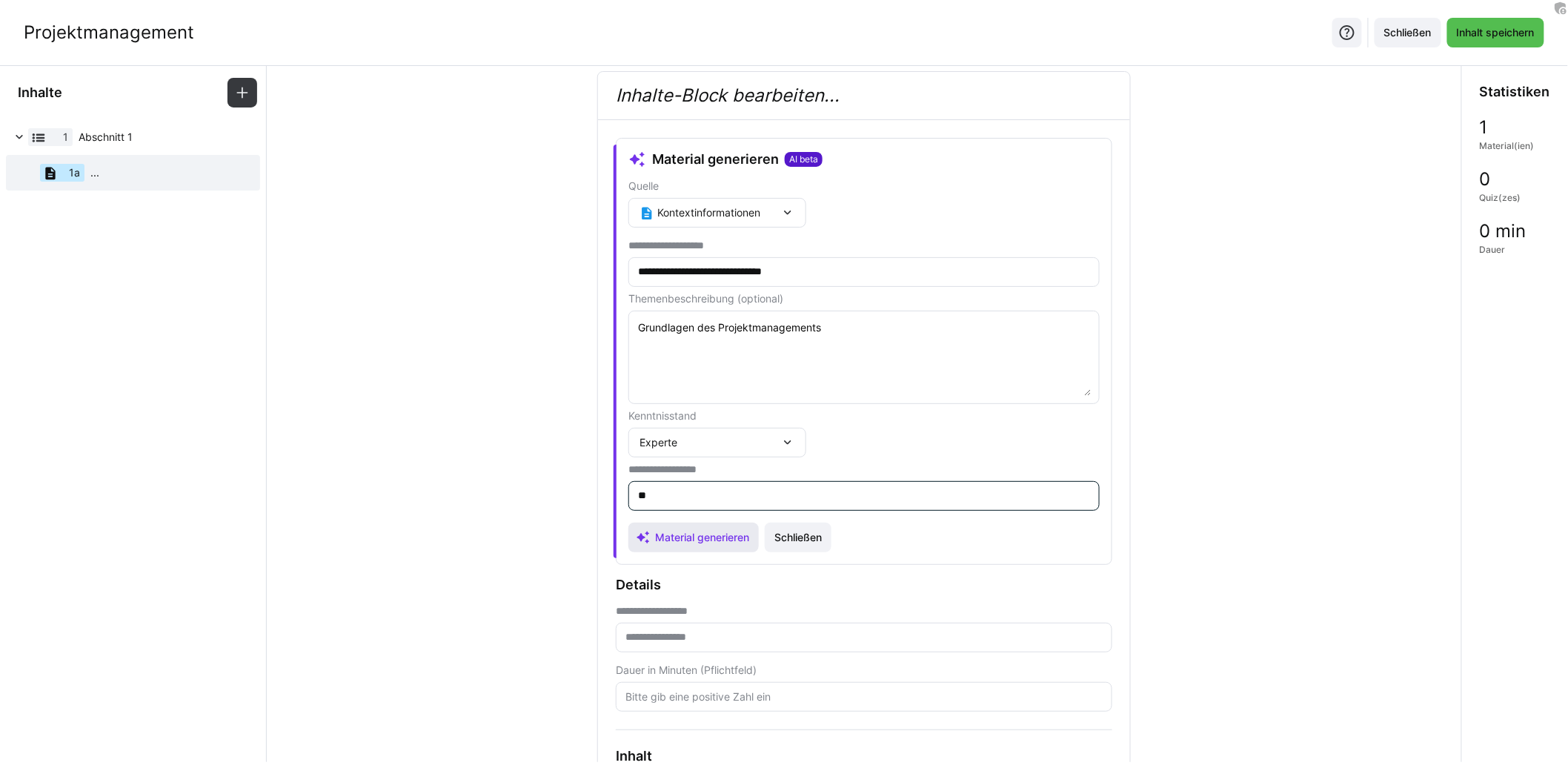
type input "**"
click at [702, 530] on span "Material generieren" at bounding box center [702, 537] width 98 height 15
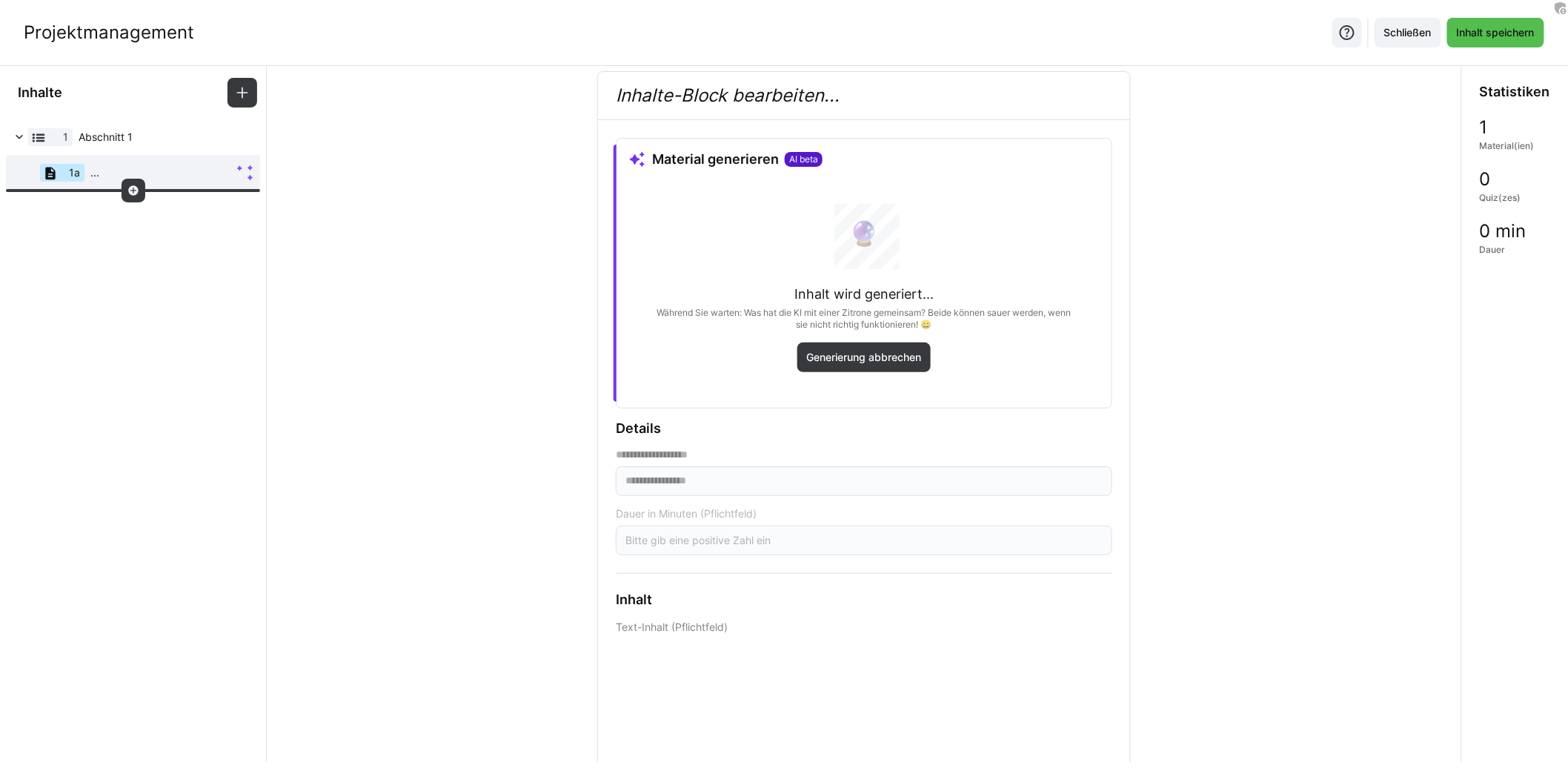
click at [132, 194] on eds-icon at bounding box center [133, 191] width 12 height 12
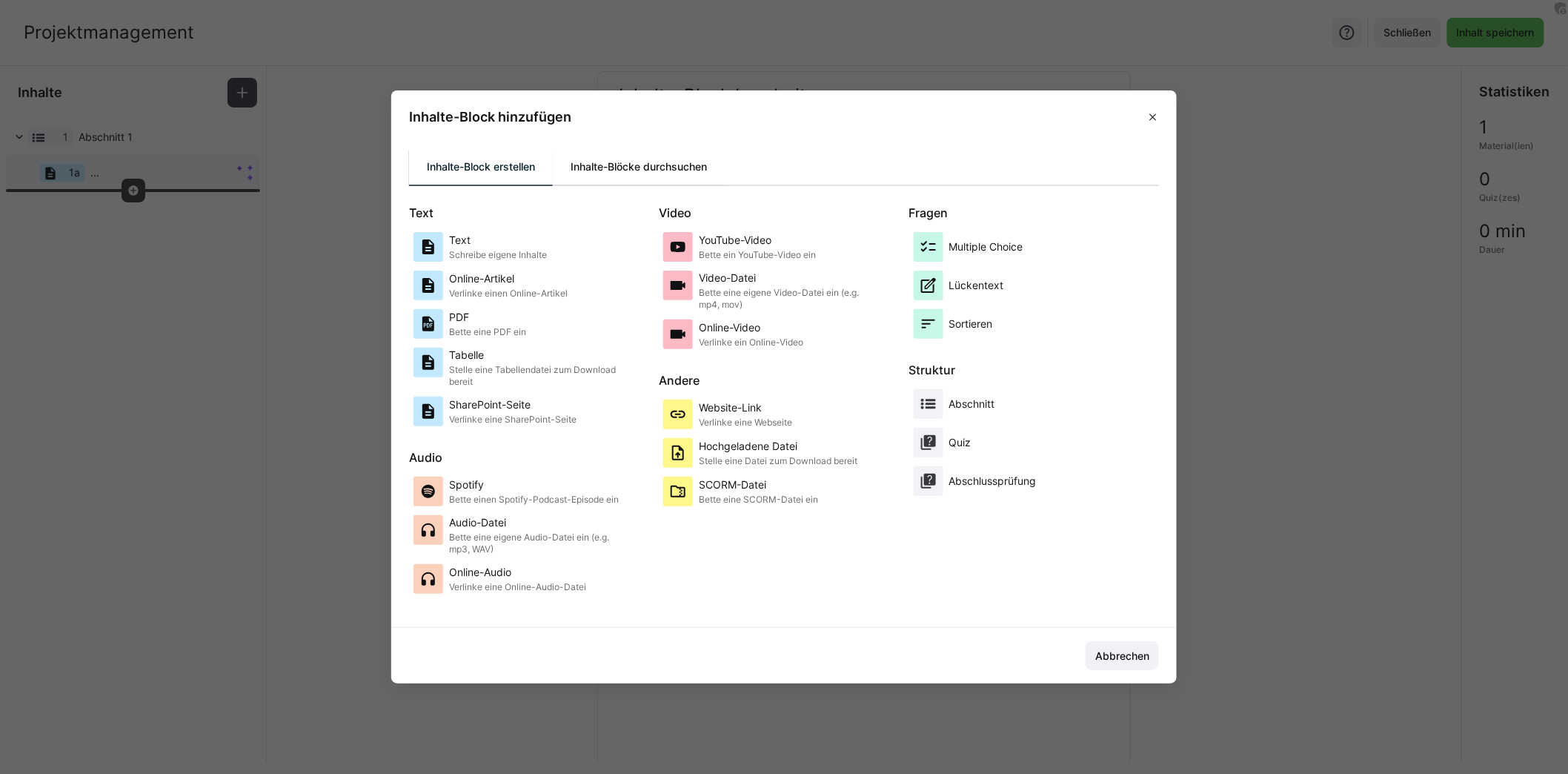
click at [623, 170] on div "Inhalte-Blöcke durchsuchen" at bounding box center [638, 167] width 172 height 36
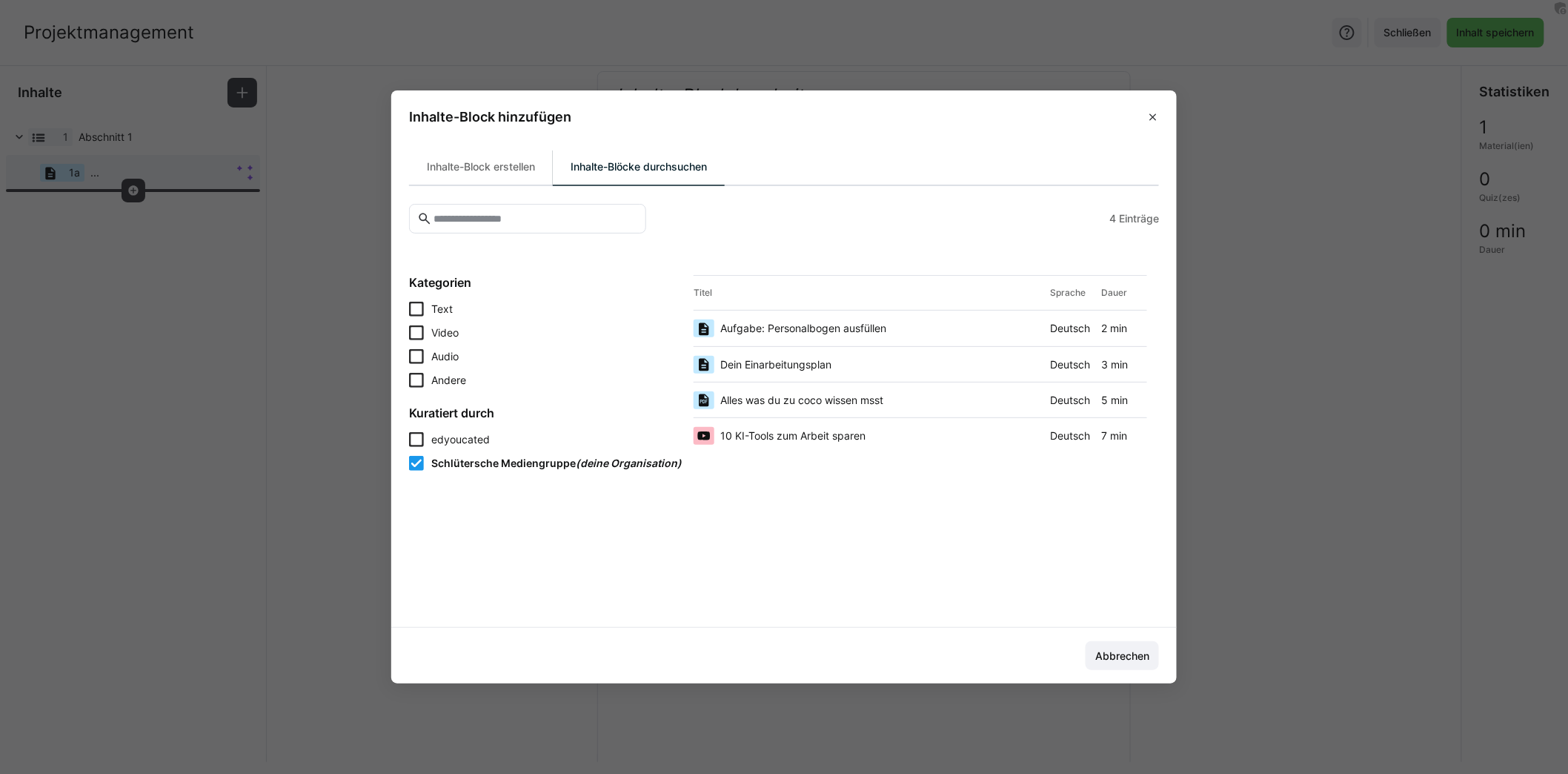
click at [817, 404] on span "Alles was du zu coco wissen msst" at bounding box center [801, 400] width 163 height 15
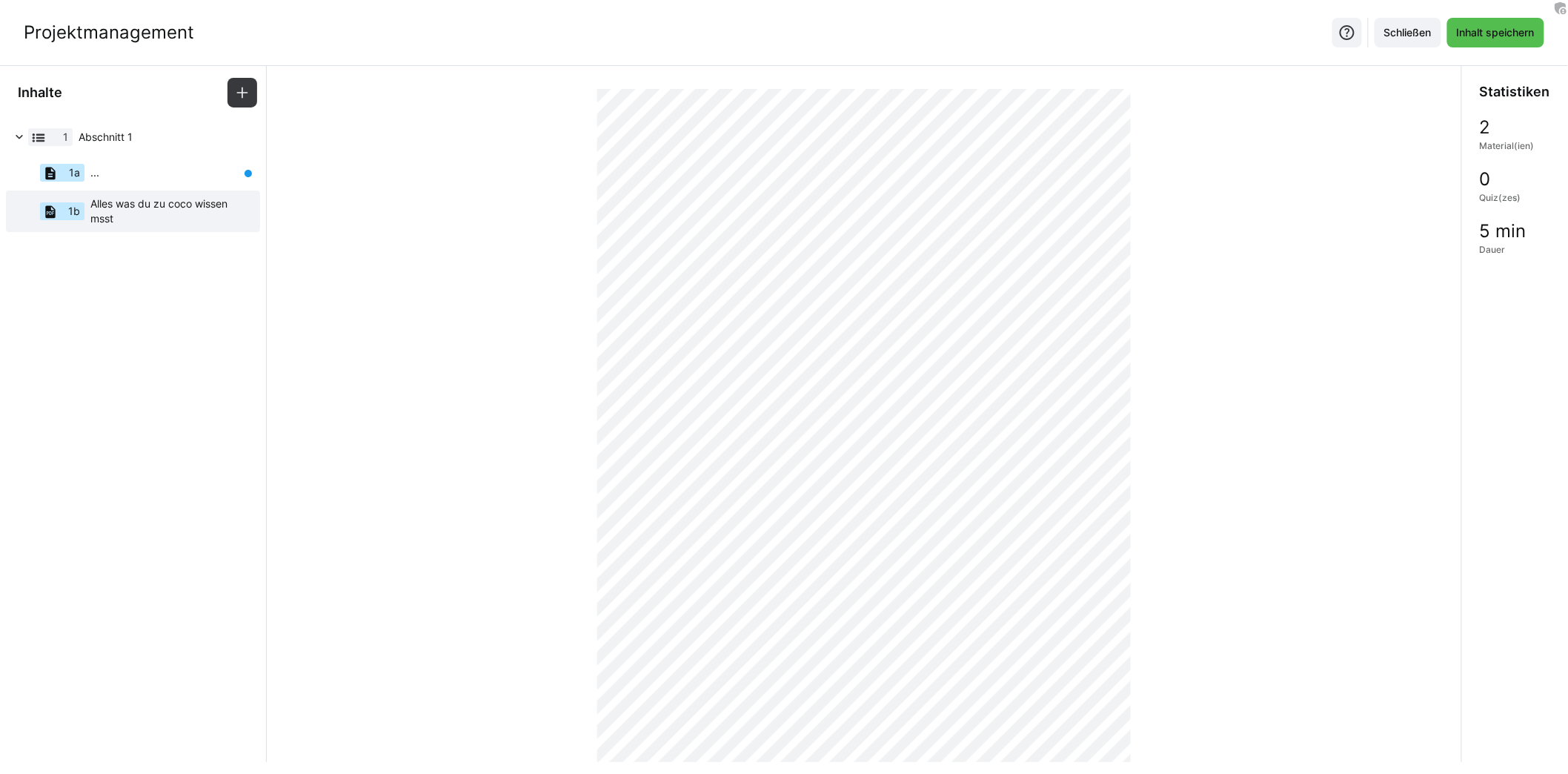
scroll to position [0, 0]
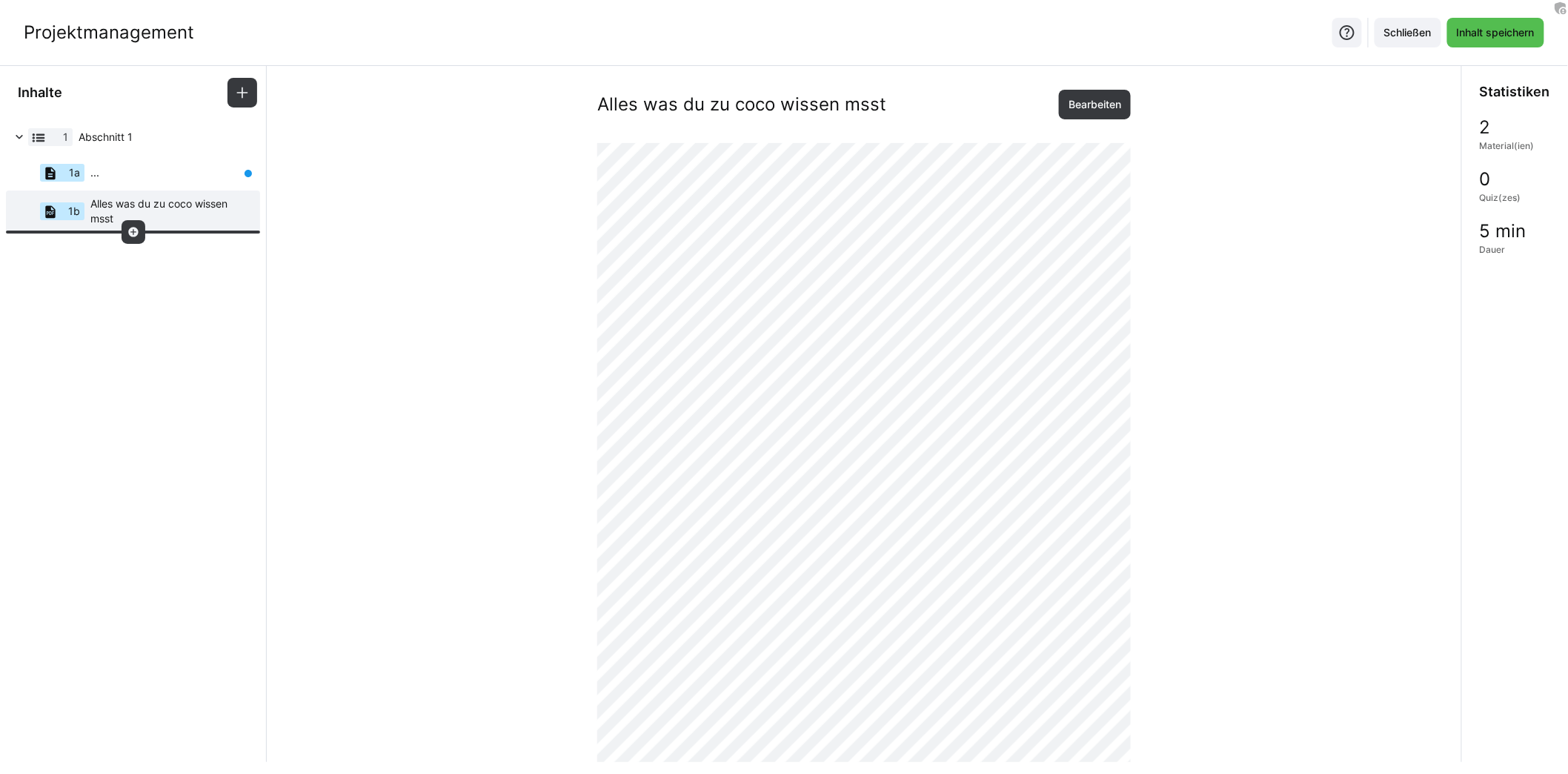
click at [137, 232] on eds-icon at bounding box center [133, 232] width 12 height 12
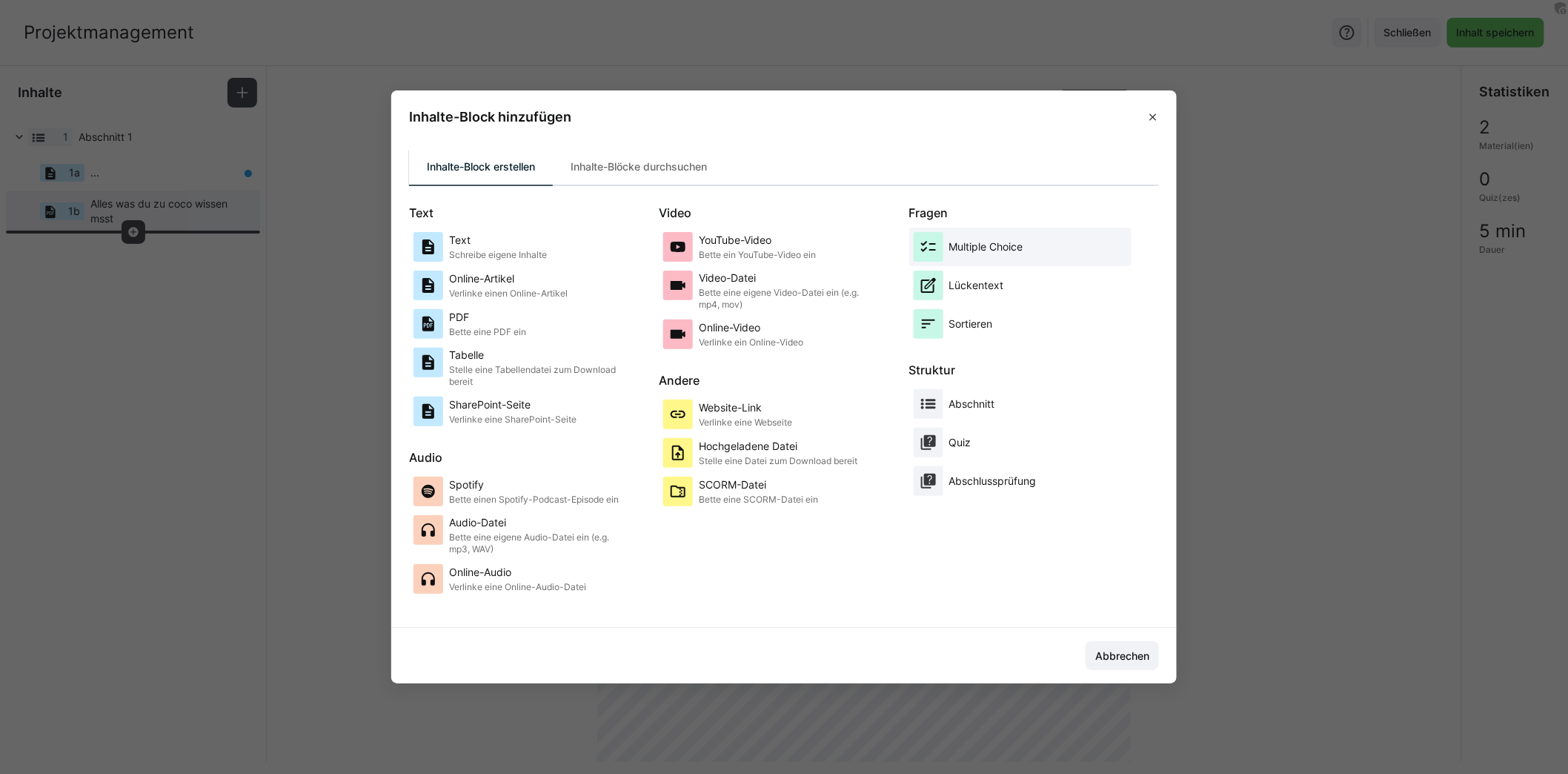
click at [1024, 252] on p "Multiple Choice" at bounding box center [986, 247] width 74 height 15
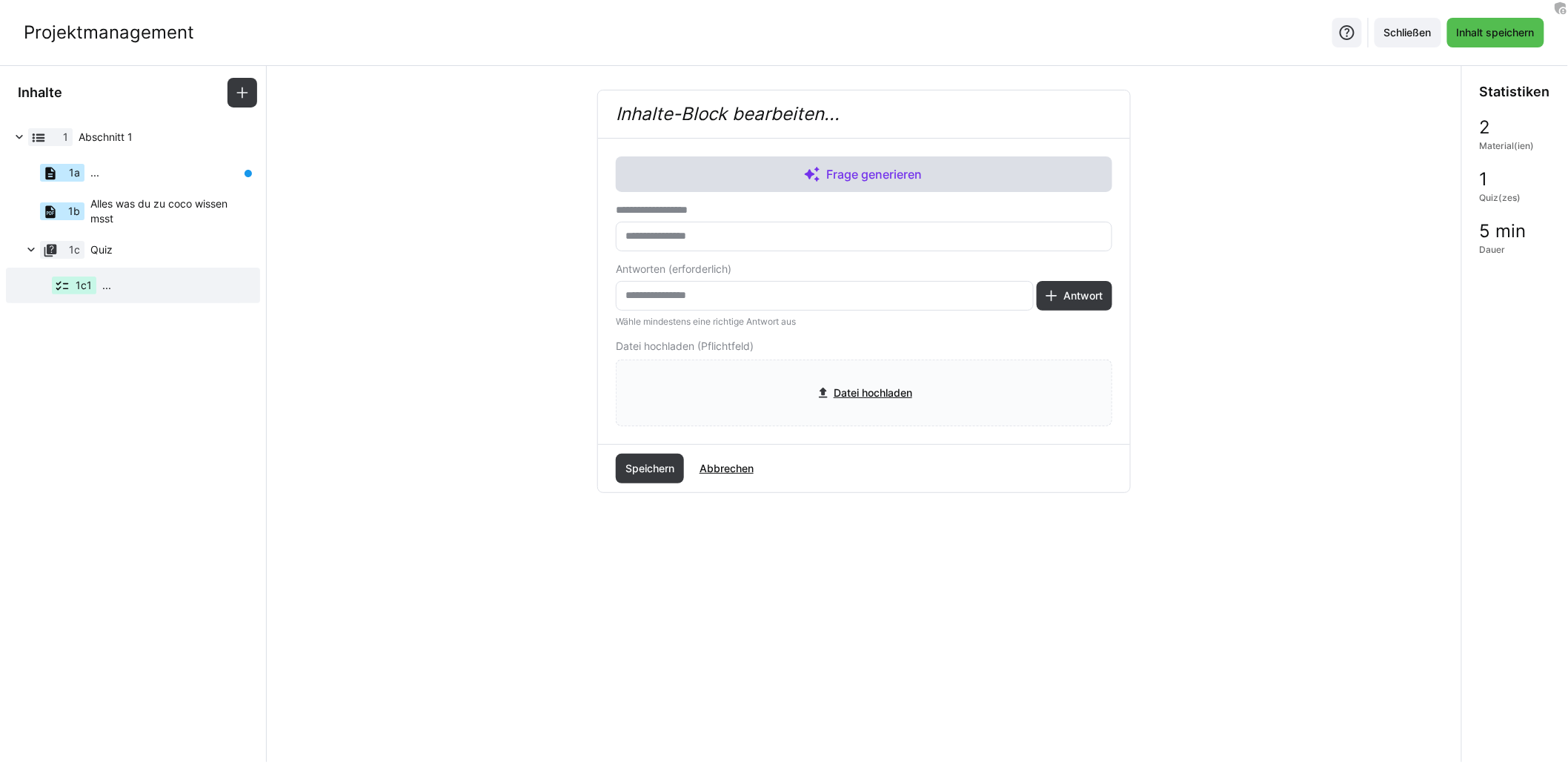
click at [880, 174] on span "Frage generieren" at bounding box center [875, 174] width 101 height 18
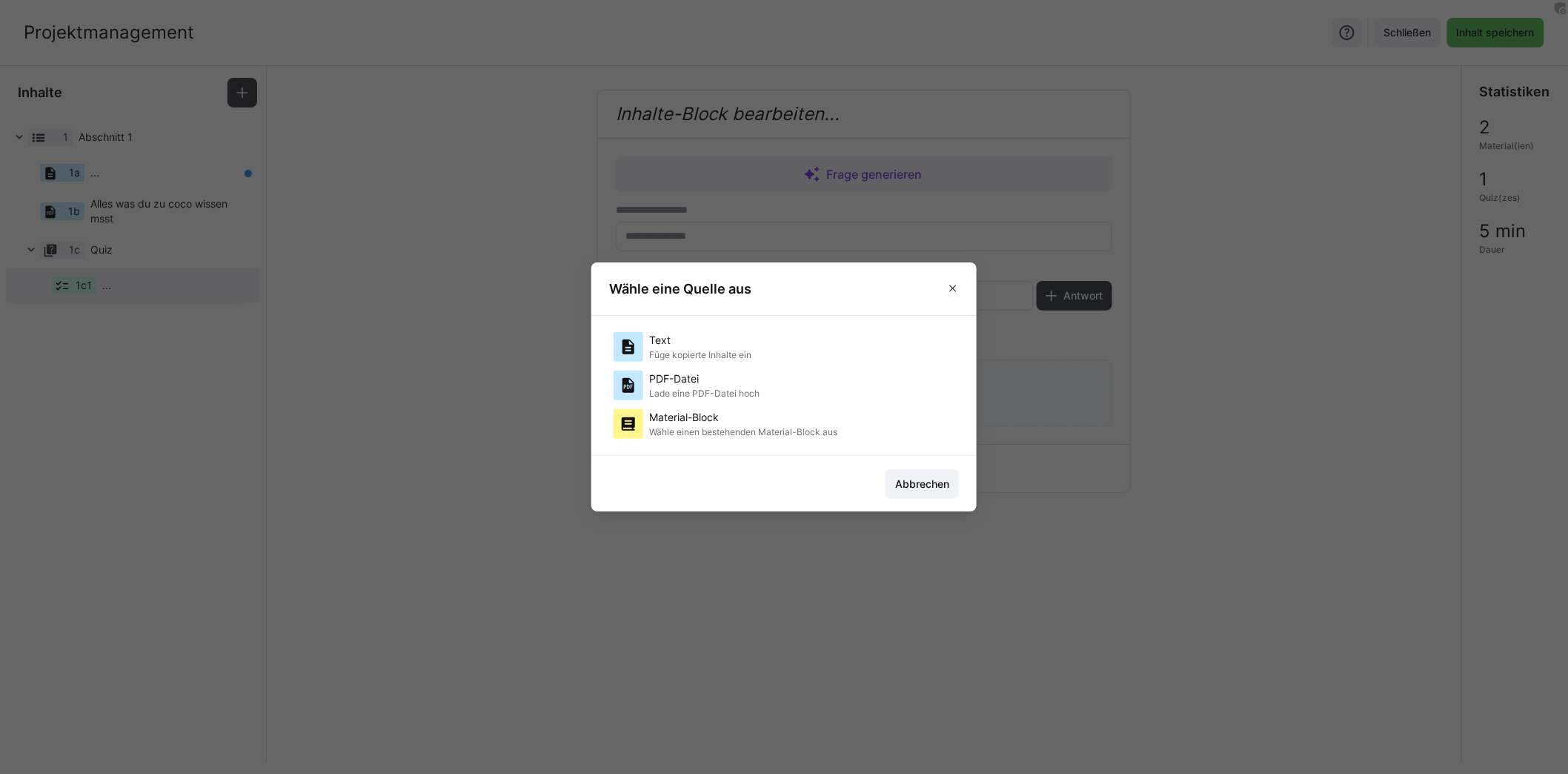
click at [696, 423] on p "Material-Block" at bounding box center [743, 418] width 188 height 15
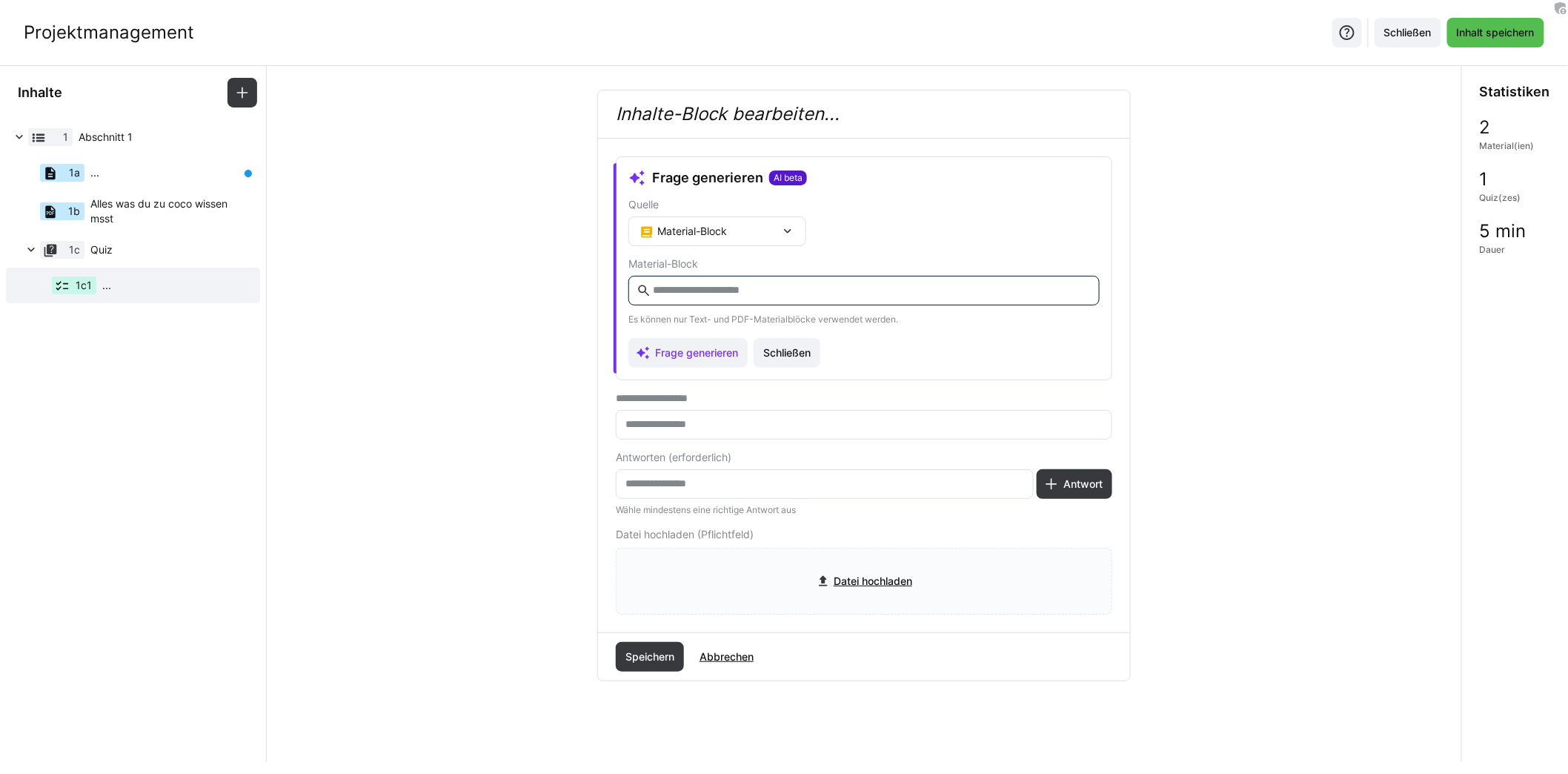
click at [700, 284] on input "text" at bounding box center [872, 291] width 440 height 13
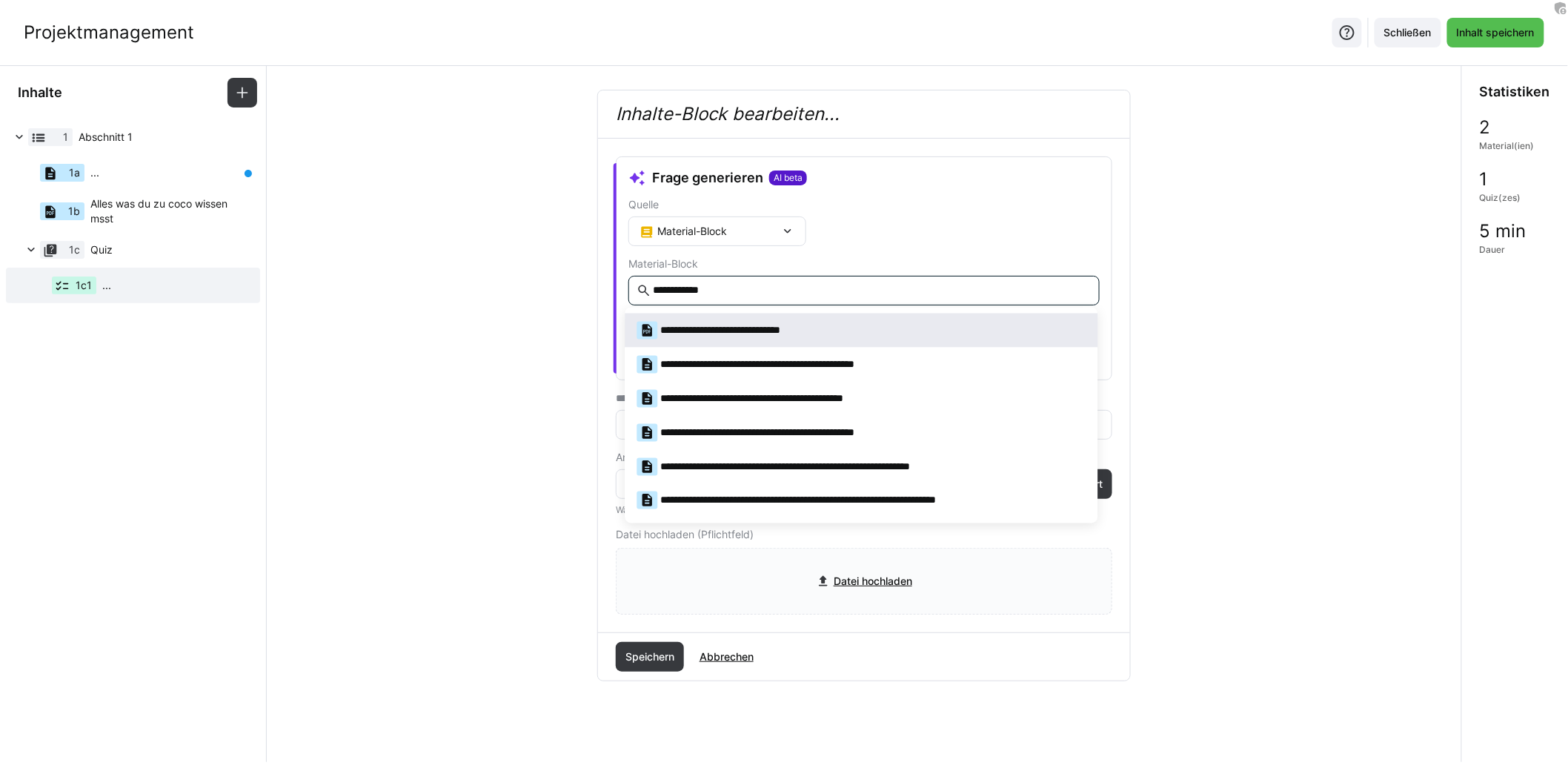
type input "**********"
click at [733, 324] on div "**********" at bounding box center [732, 330] width 190 height 18
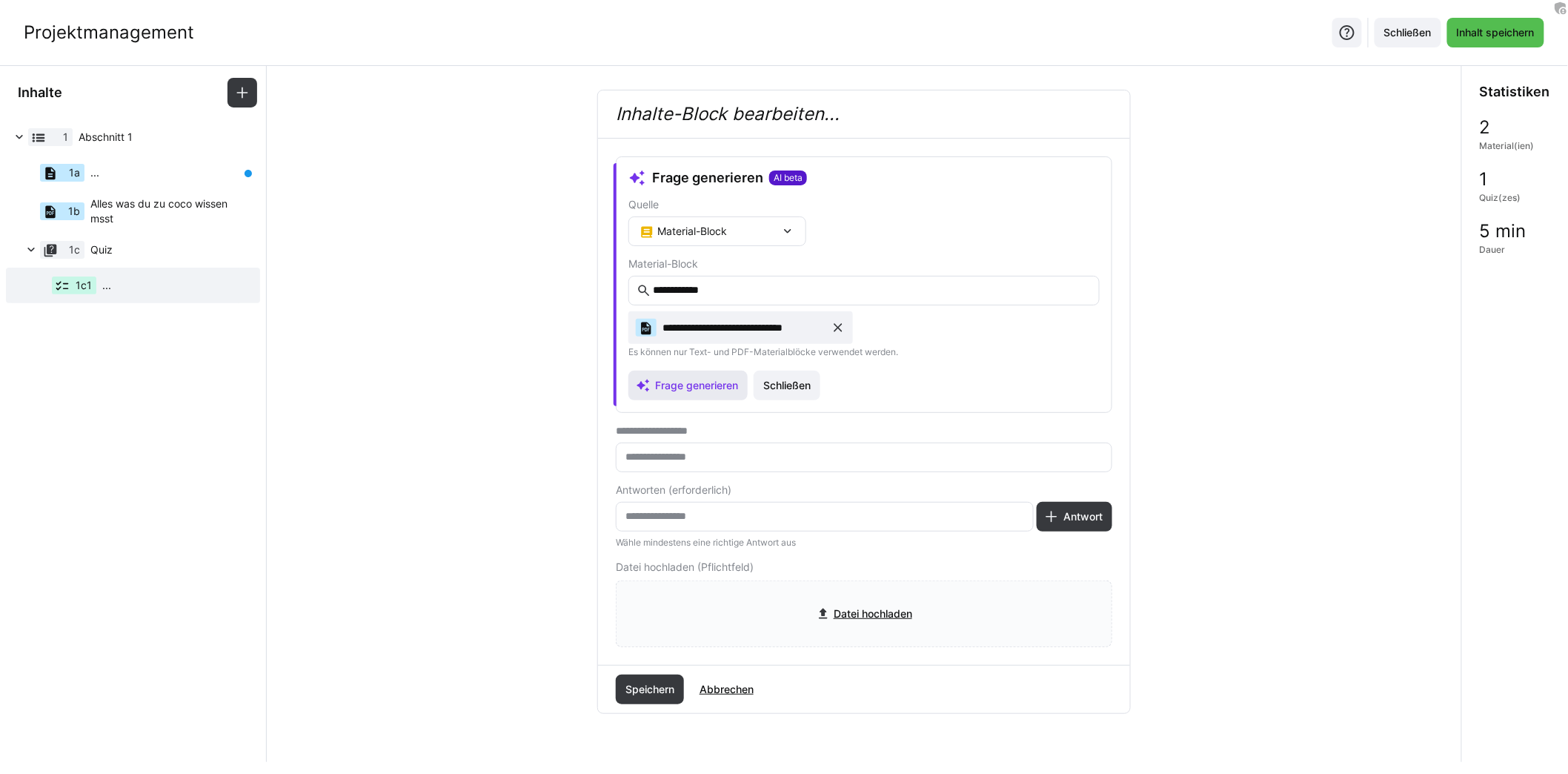
click at [717, 388] on span "Frage generieren" at bounding box center [697, 386] width 88 height 15
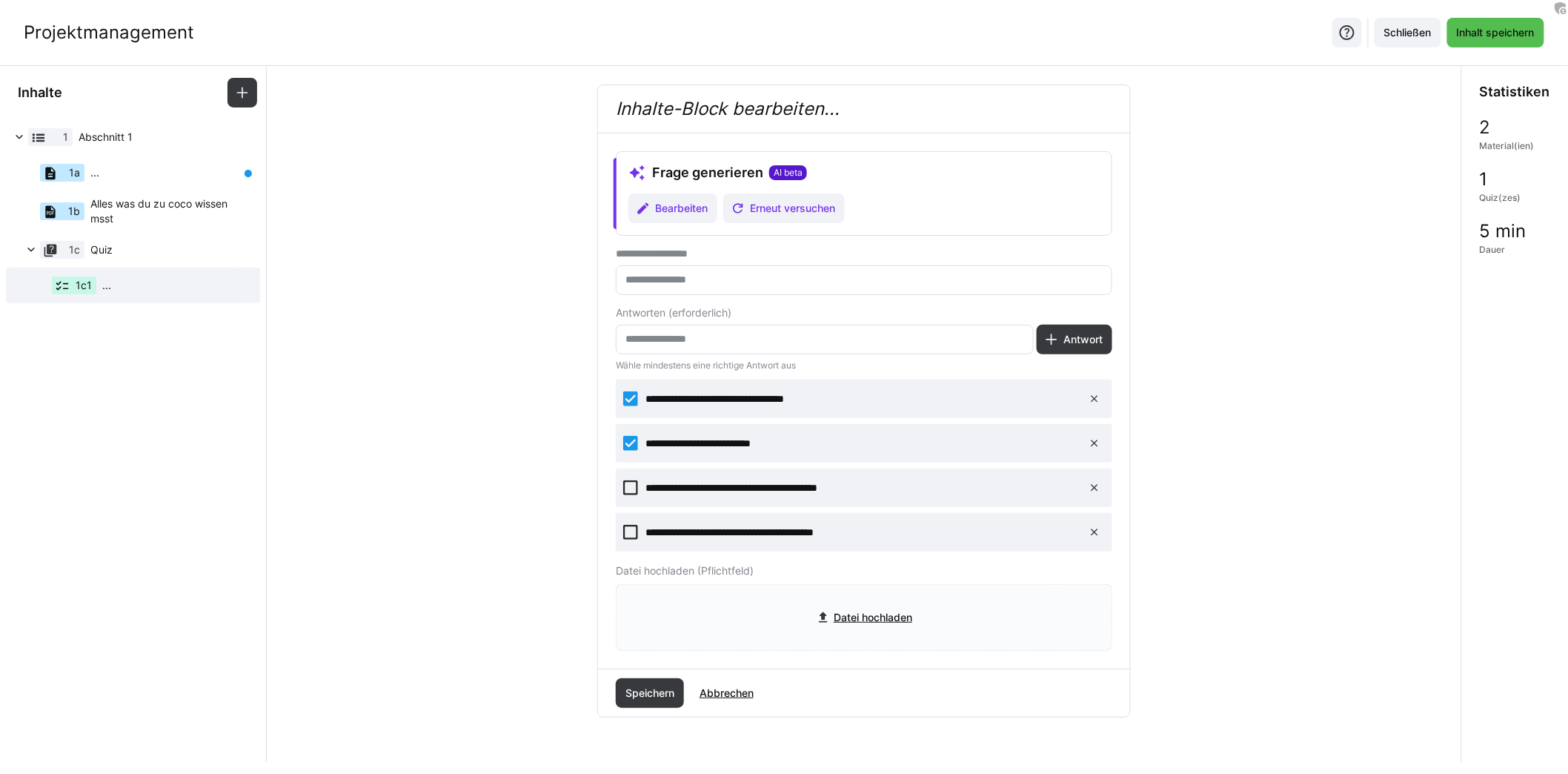
scroll to position [63, 0]
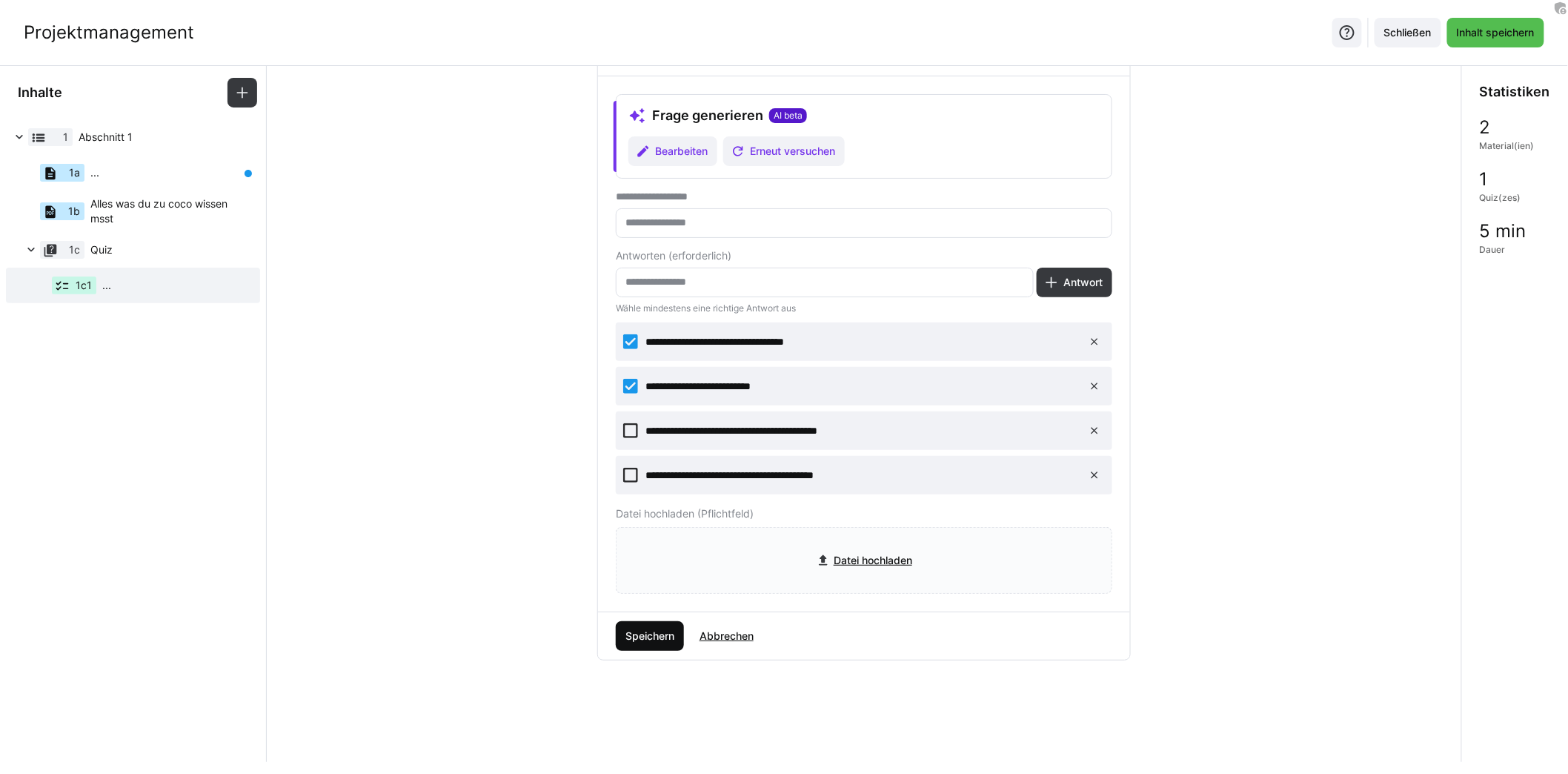
click at [661, 629] on span "Speichern" at bounding box center [650, 636] width 54 height 15
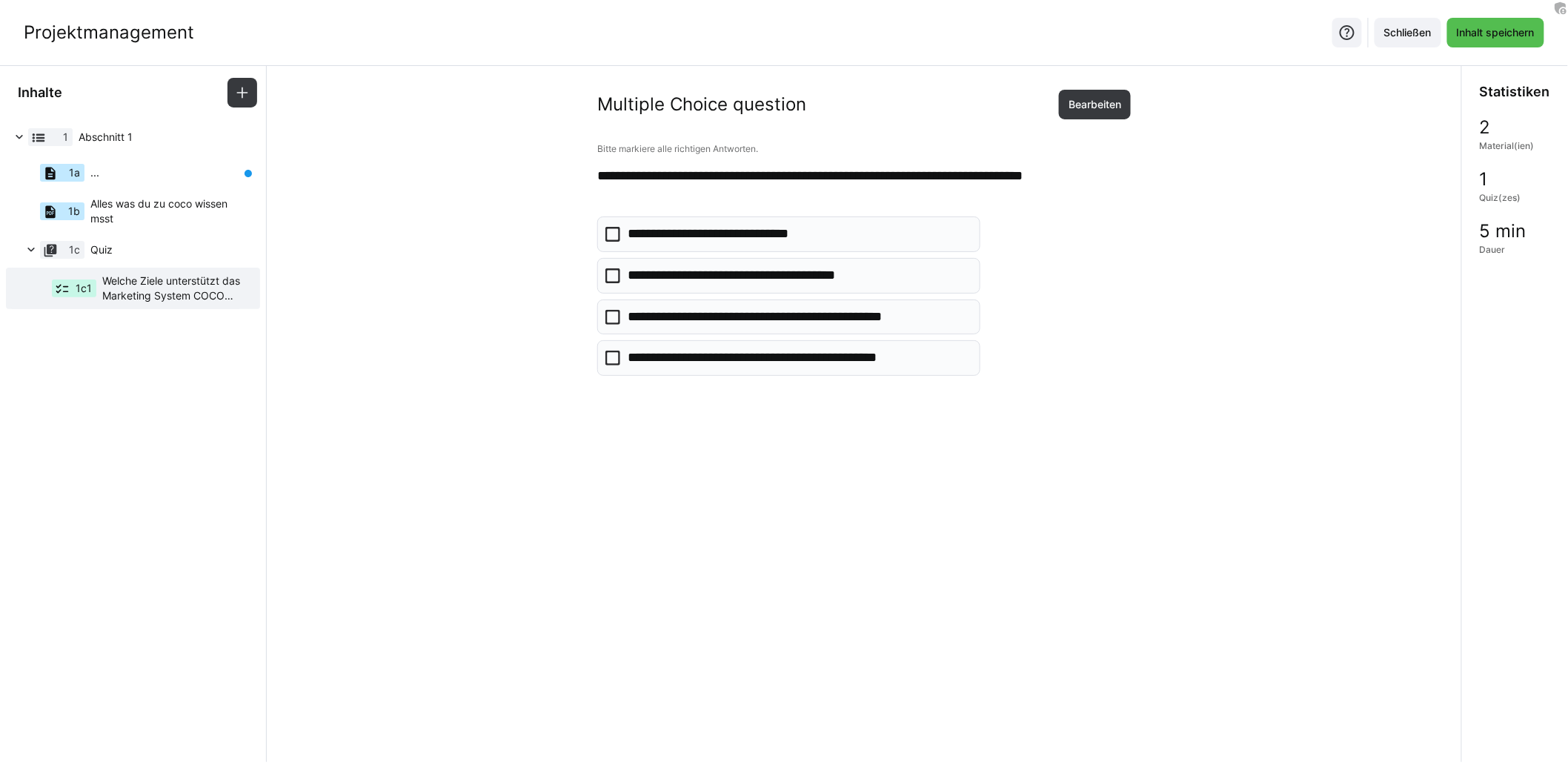
click at [133, 310] on div "1 Abschnitt 1 1a ... 1b Alles was du zu coco wissen msst 1c Quiz 1c1 Welche Zie…" at bounding box center [133, 217] width 266 height 196
click at [133, 307] on eds-icon at bounding box center [133, 309] width 12 height 12
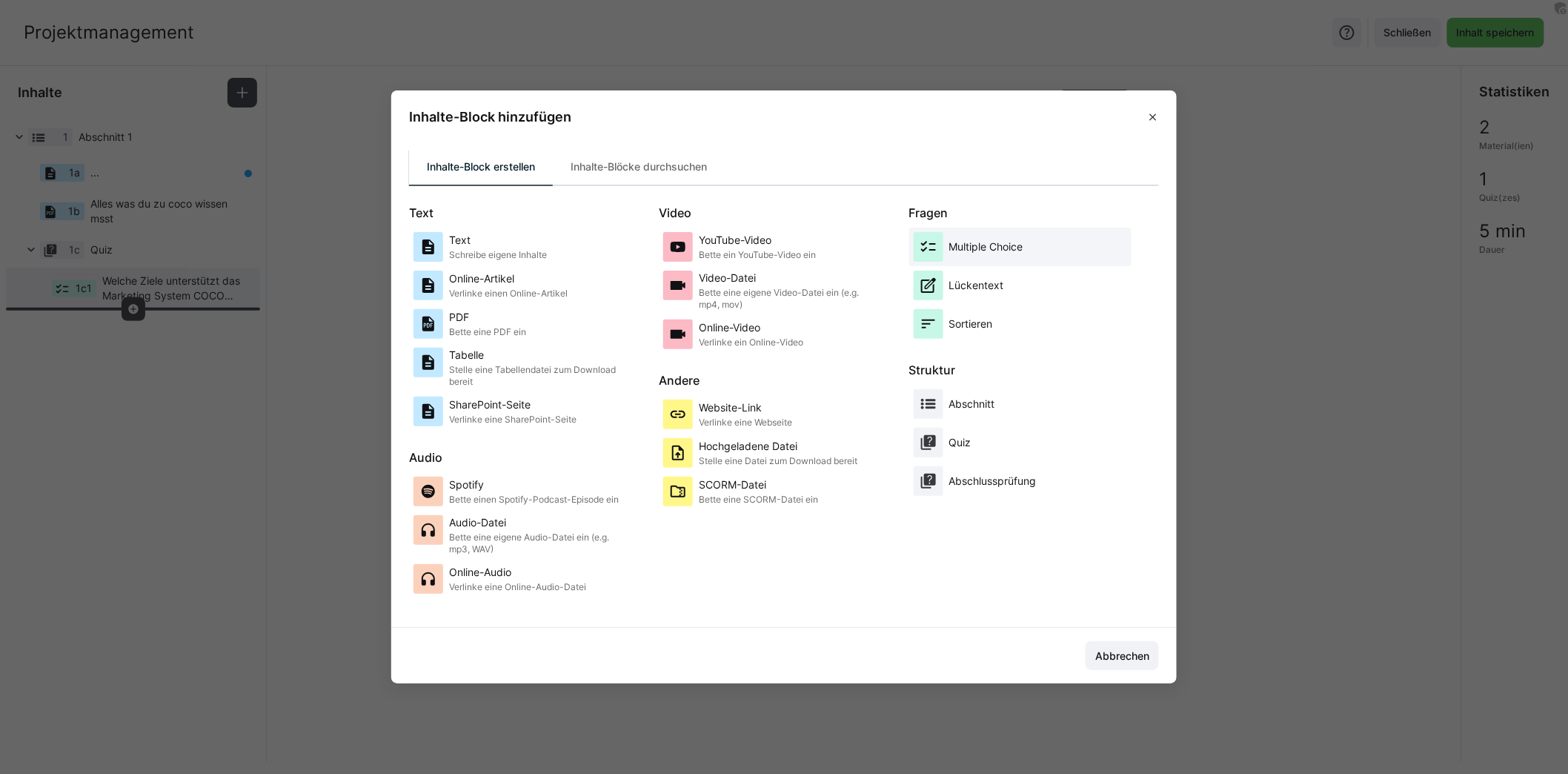
click at [1015, 249] on p "Multiple Choice" at bounding box center [986, 247] width 74 height 15
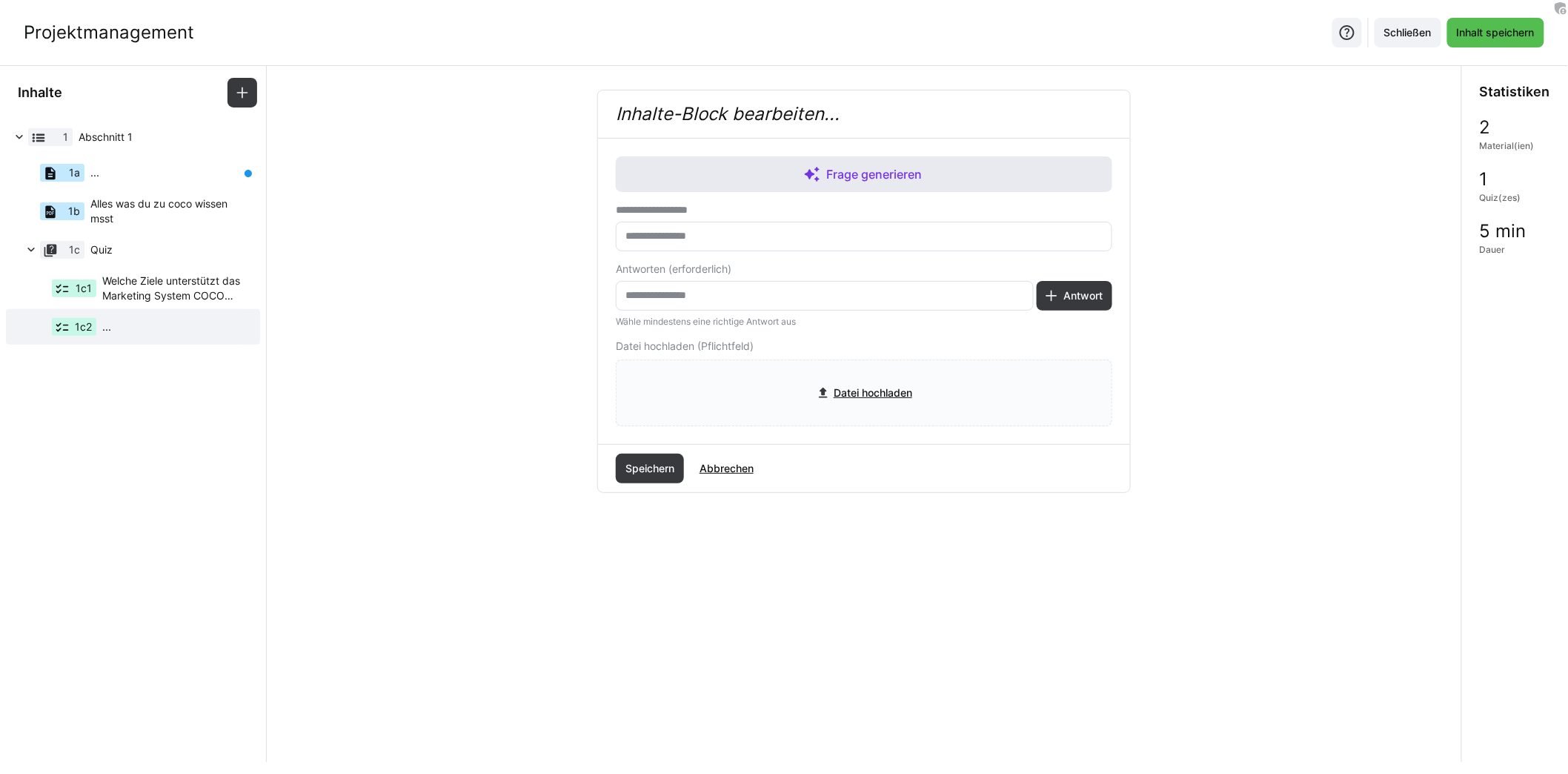
click at [831, 163] on span "Frage generieren" at bounding box center [864, 174] width 496 height 36
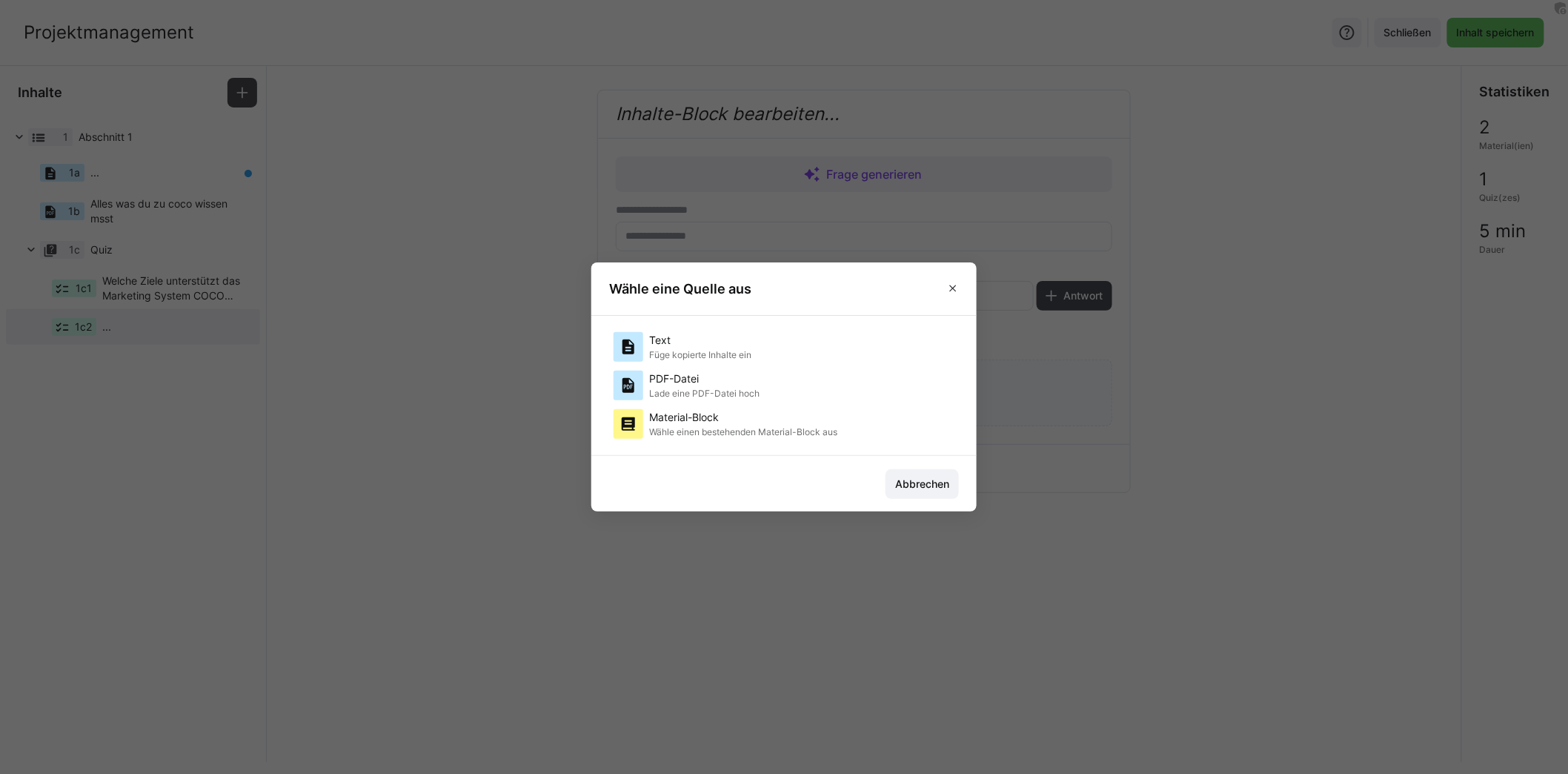
click at [725, 409] on div "Material-Block Wähle einen bestehenden Material-Block aus" at bounding box center [784, 424] width 350 height 39
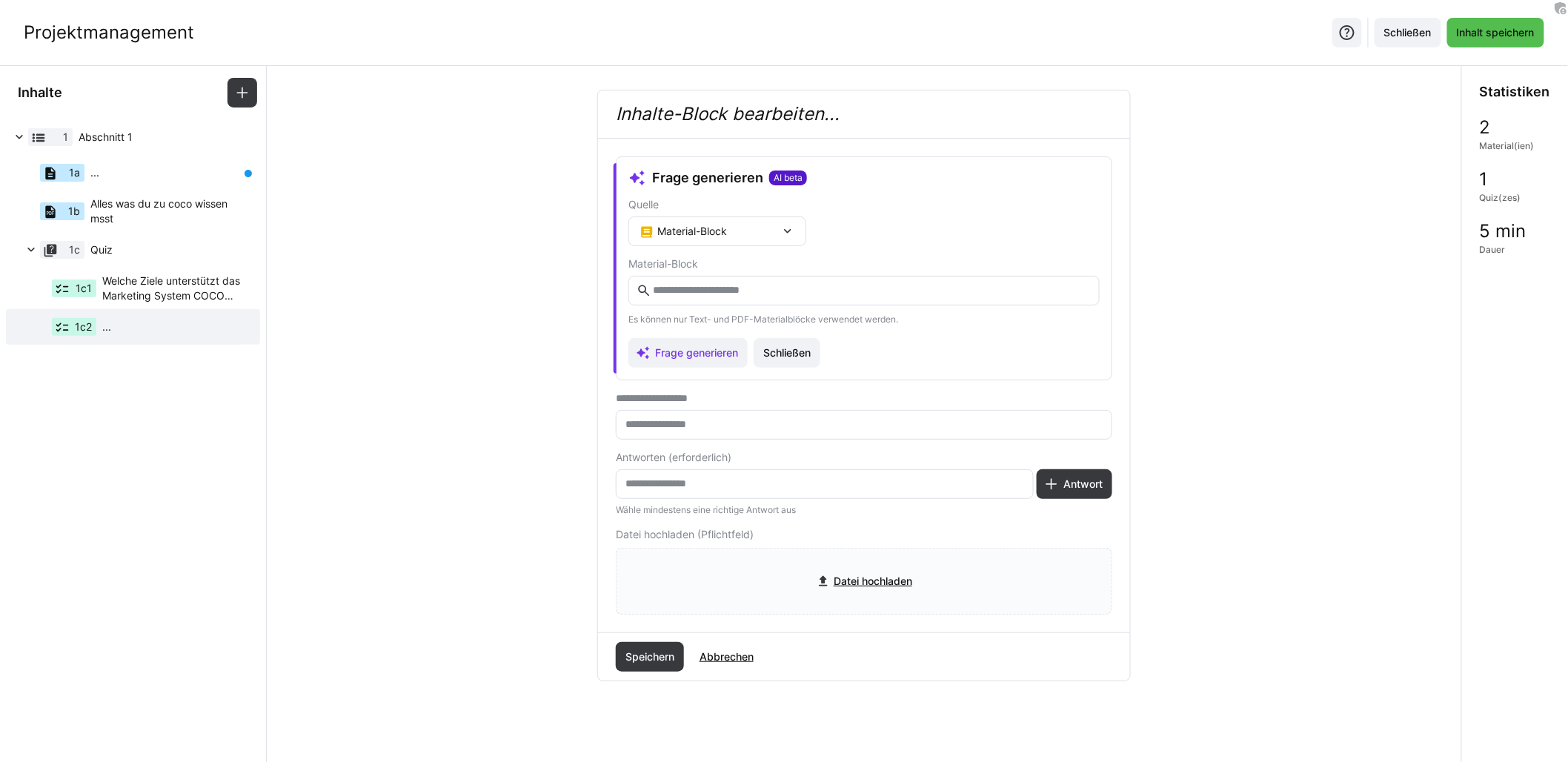
click at [726, 281] on eds-input at bounding box center [864, 291] width 472 height 30
click at [730, 290] on input "text" at bounding box center [872, 291] width 440 height 13
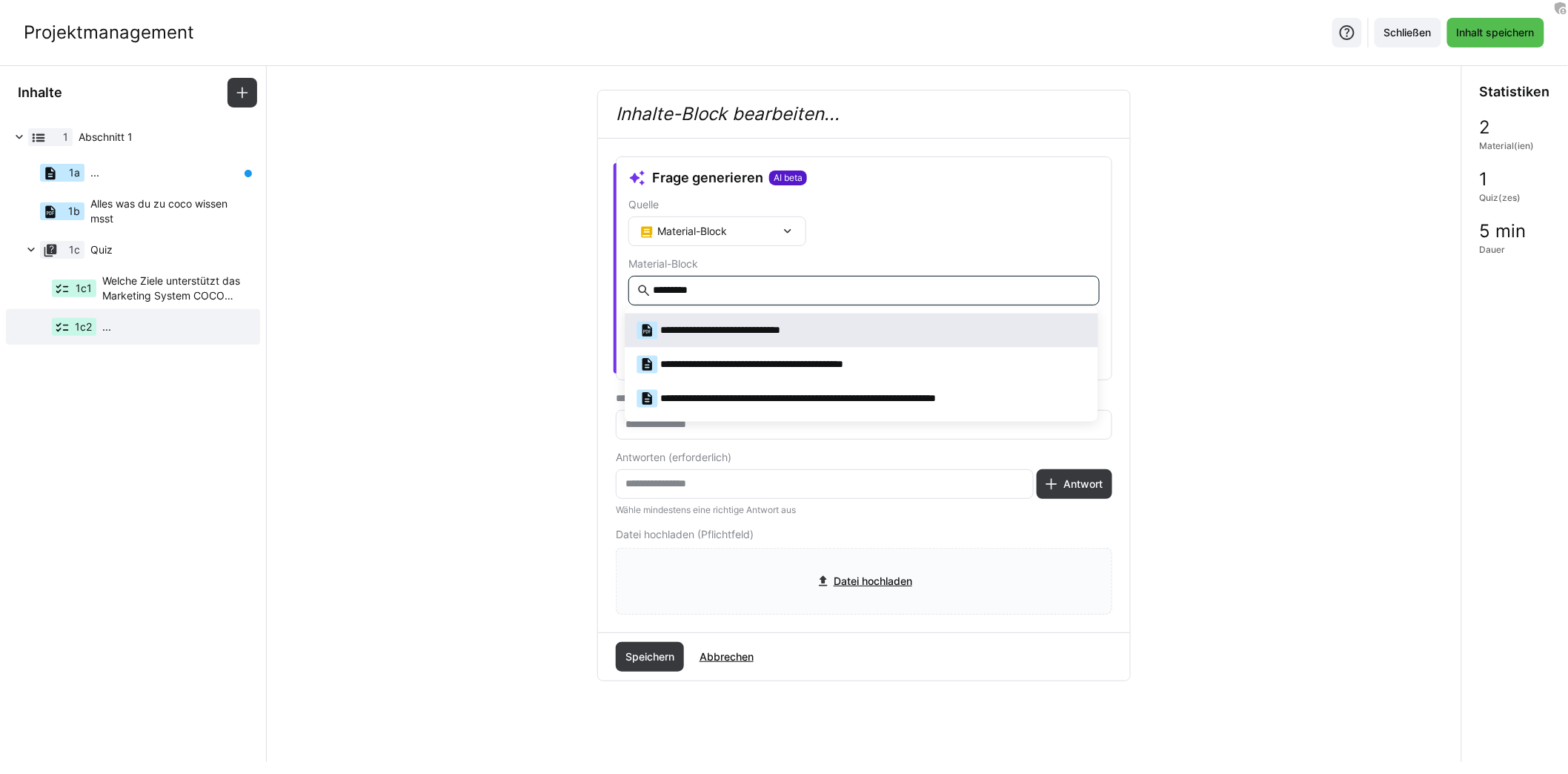
type input "*********"
click at [732, 327] on div "**********" at bounding box center [732, 330] width 190 height 18
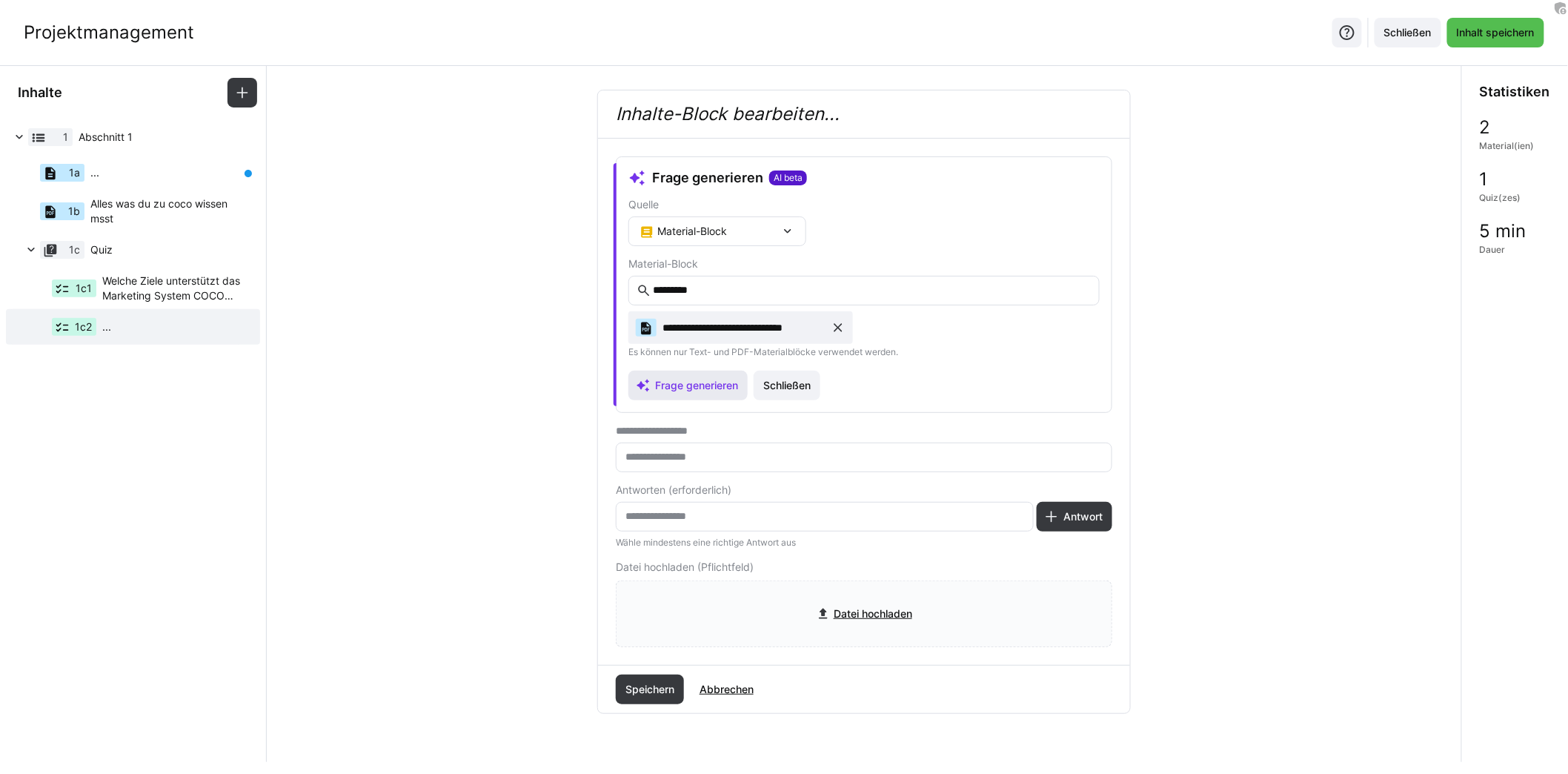
click at [717, 380] on span "Frage generieren" at bounding box center [697, 386] width 88 height 15
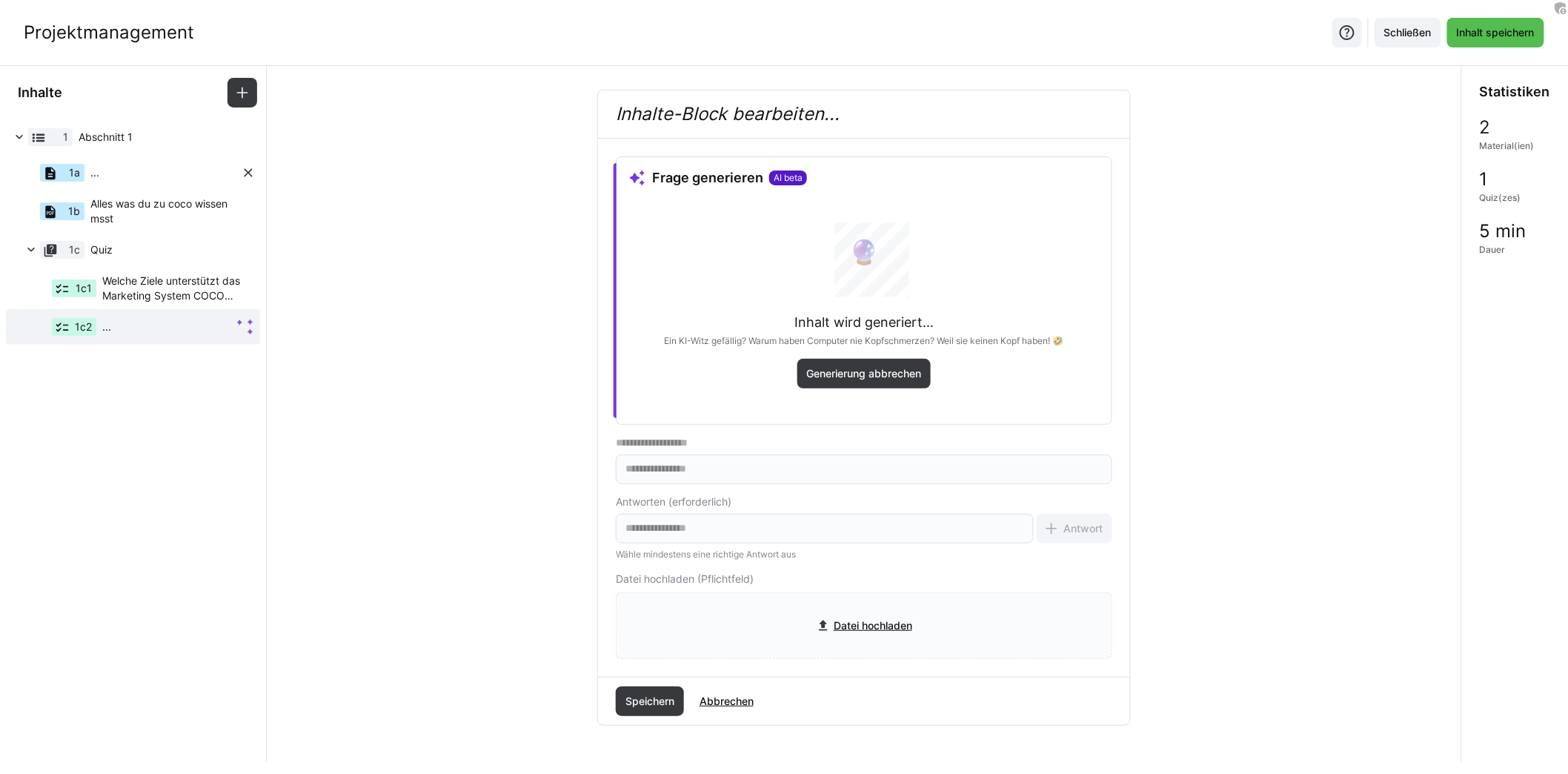
click at [185, 170] on div "1a ..." at bounding box center [126, 173] width 231 height 36
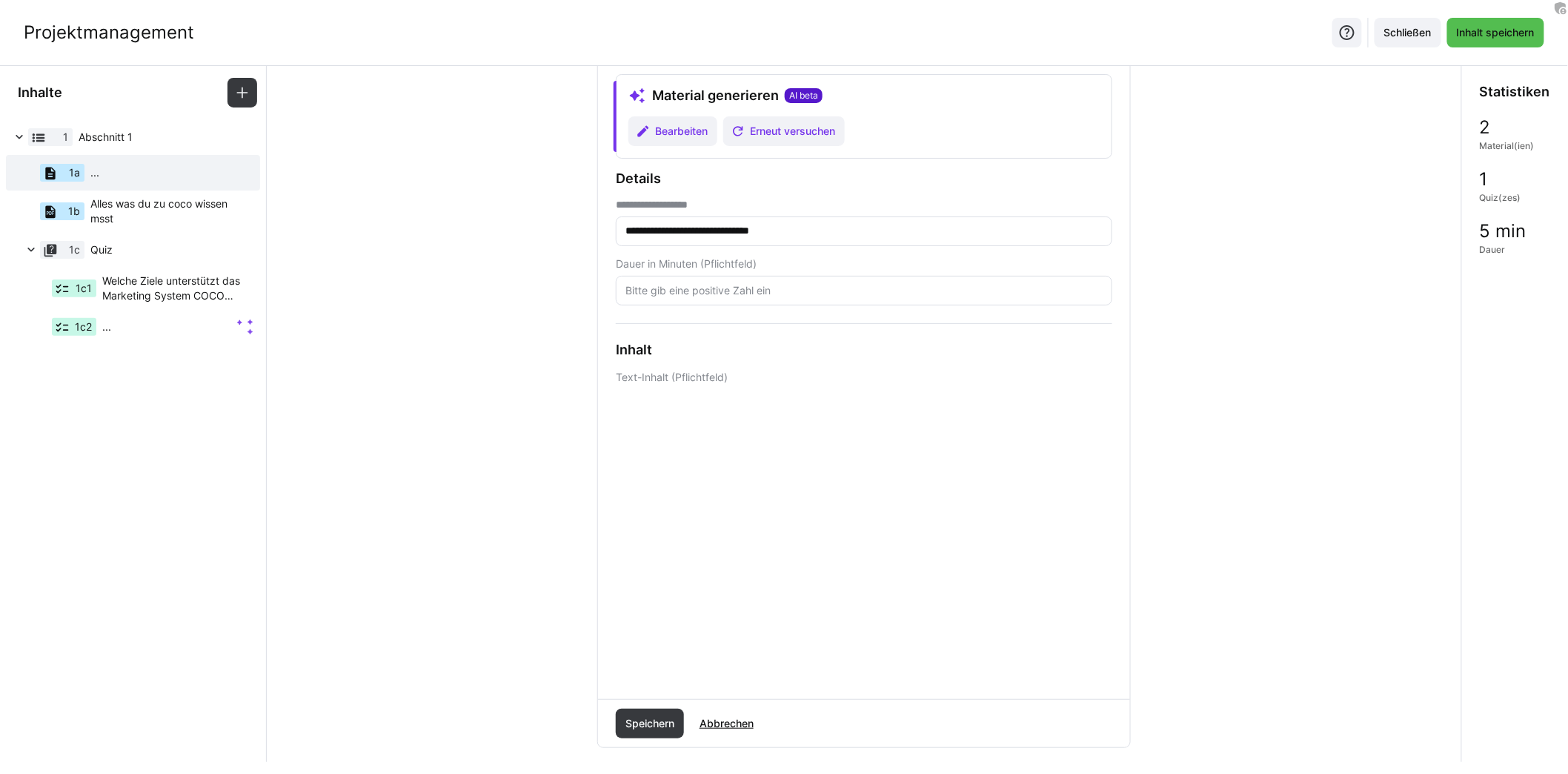
scroll to position [172, 0]
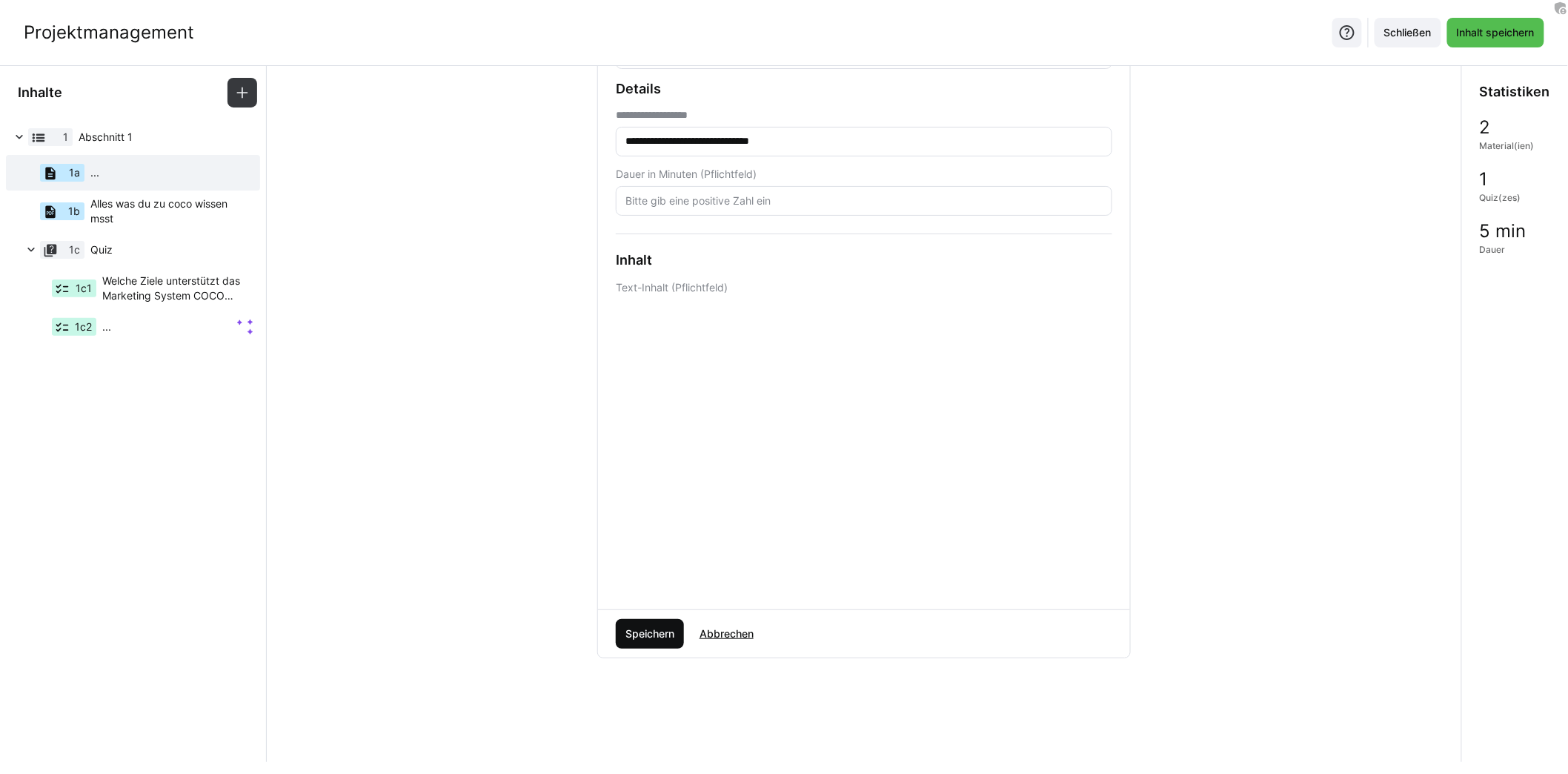
click at [660, 630] on span "Speichern" at bounding box center [650, 634] width 54 height 15
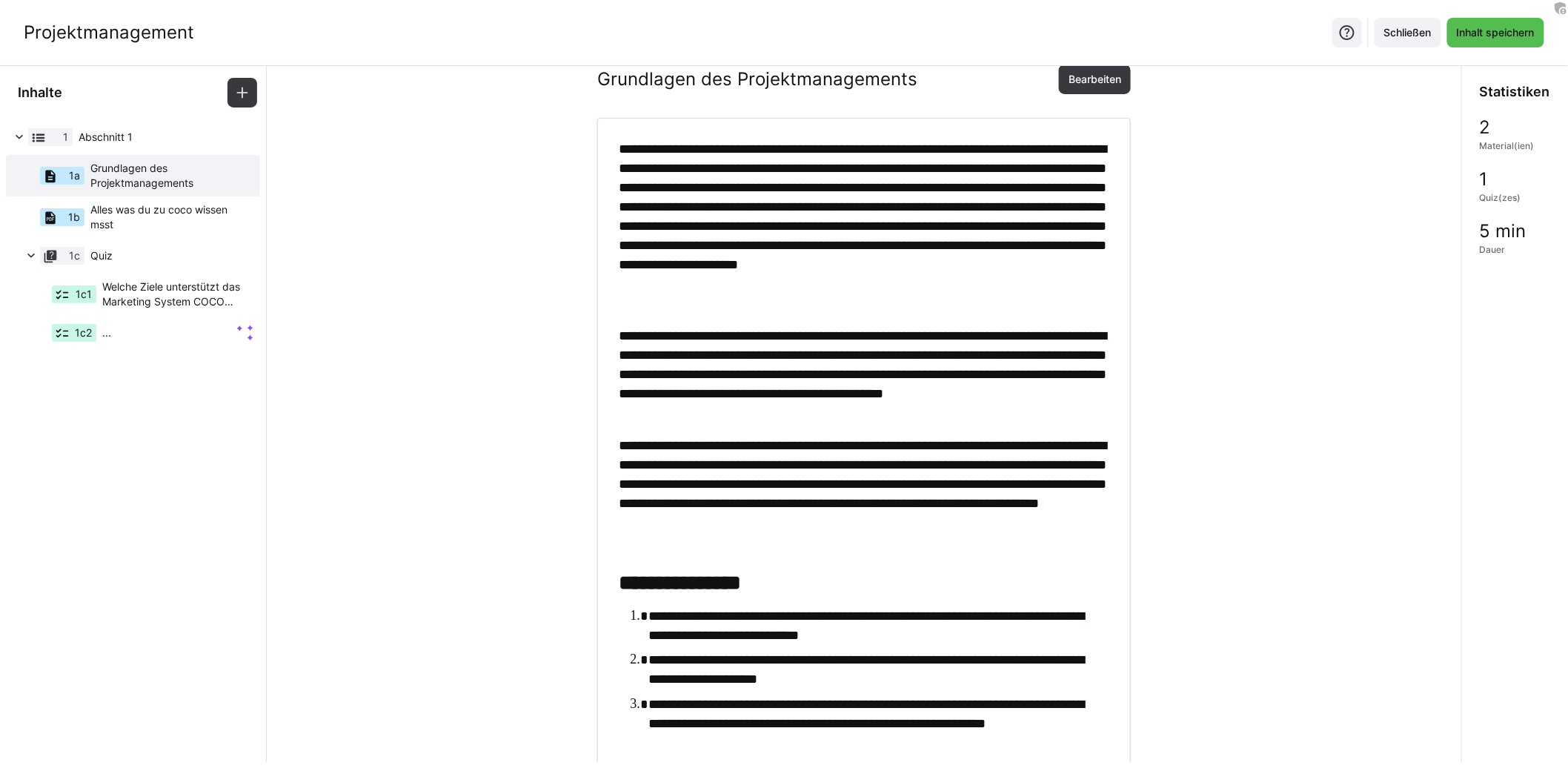
scroll to position [0, 0]
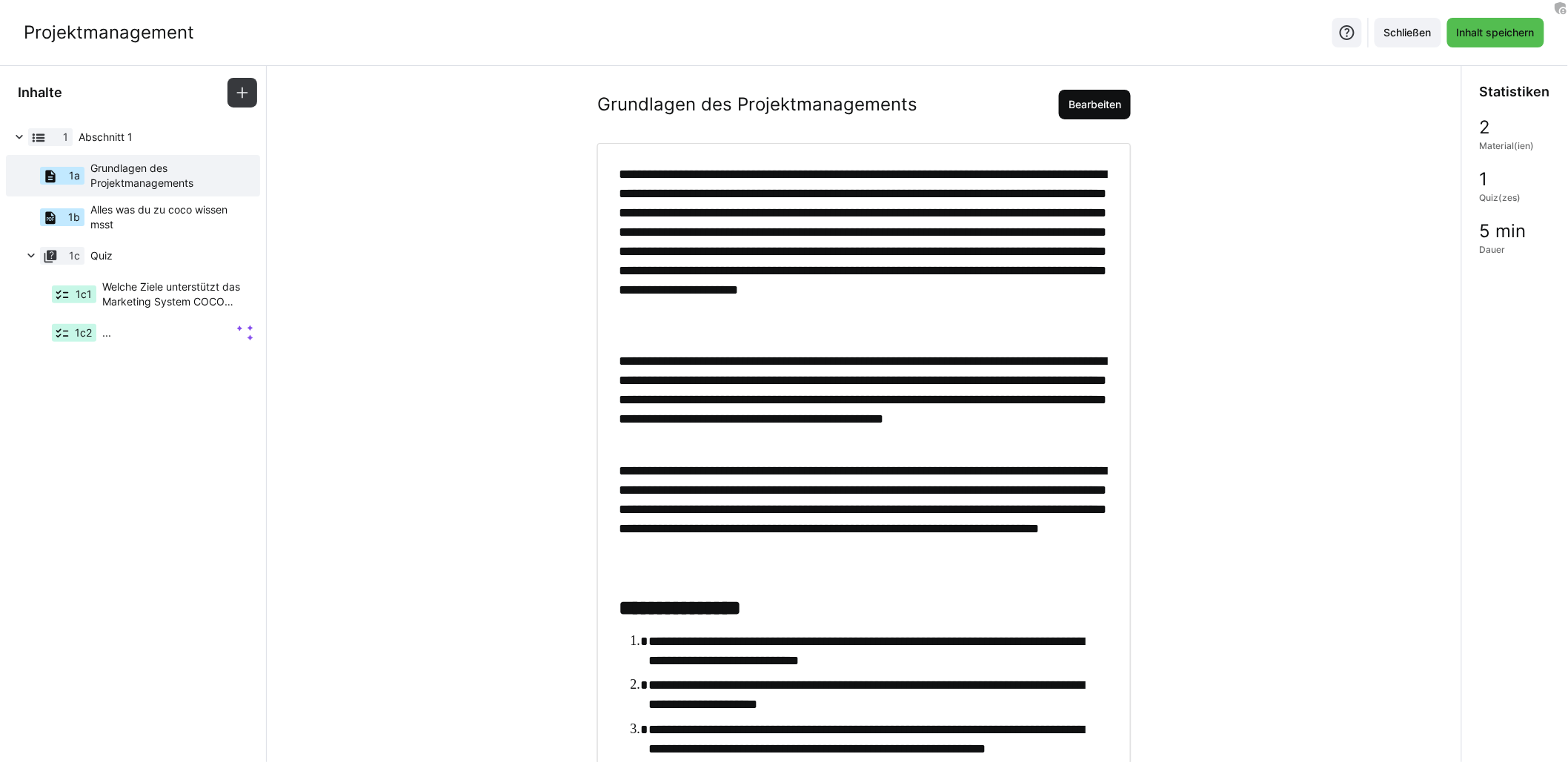
click at [1081, 97] on span "Bearbeiten" at bounding box center [1094, 104] width 57 height 15
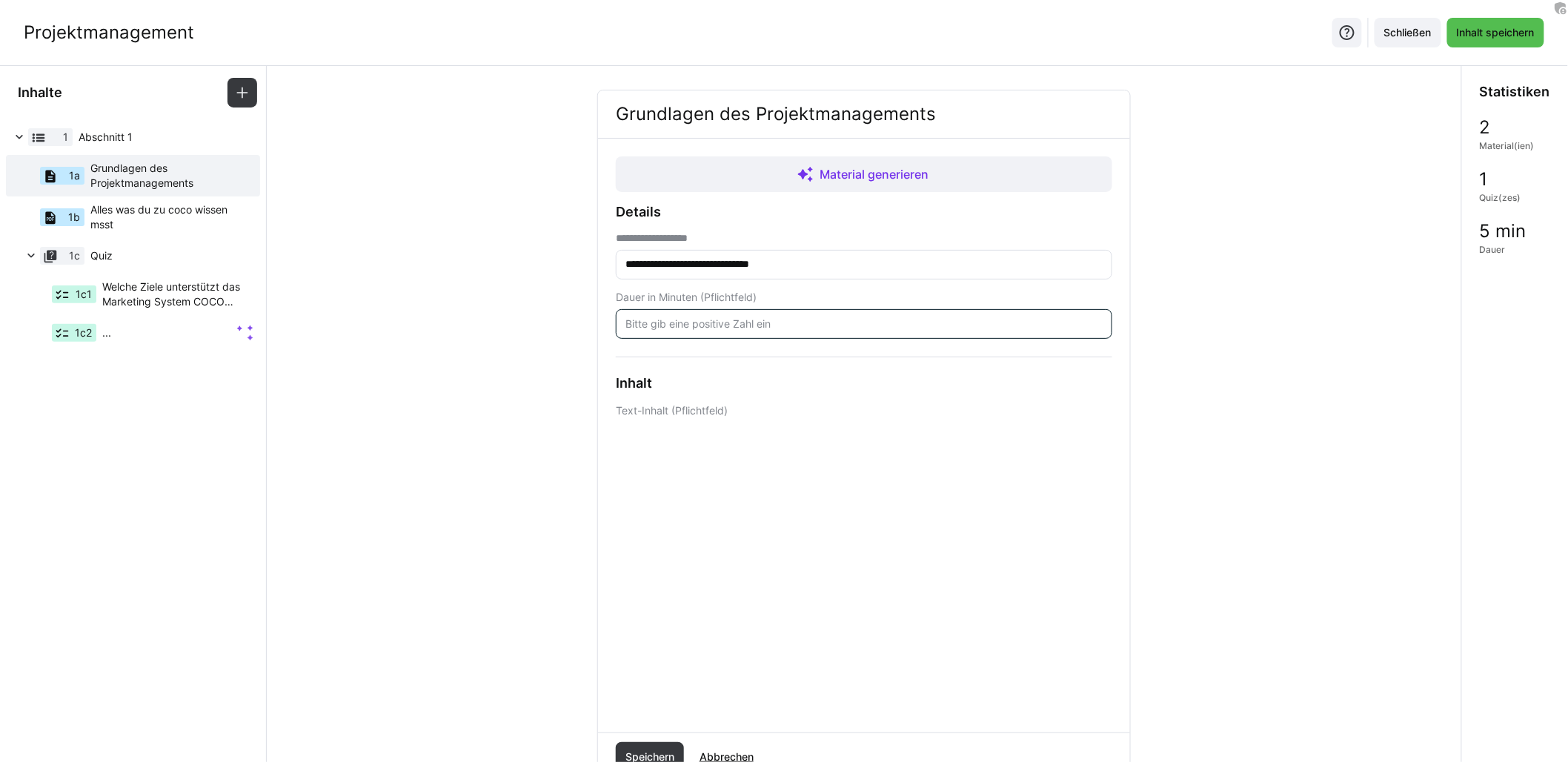
click at [724, 327] on input "number" at bounding box center [864, 324] width 480 height 13
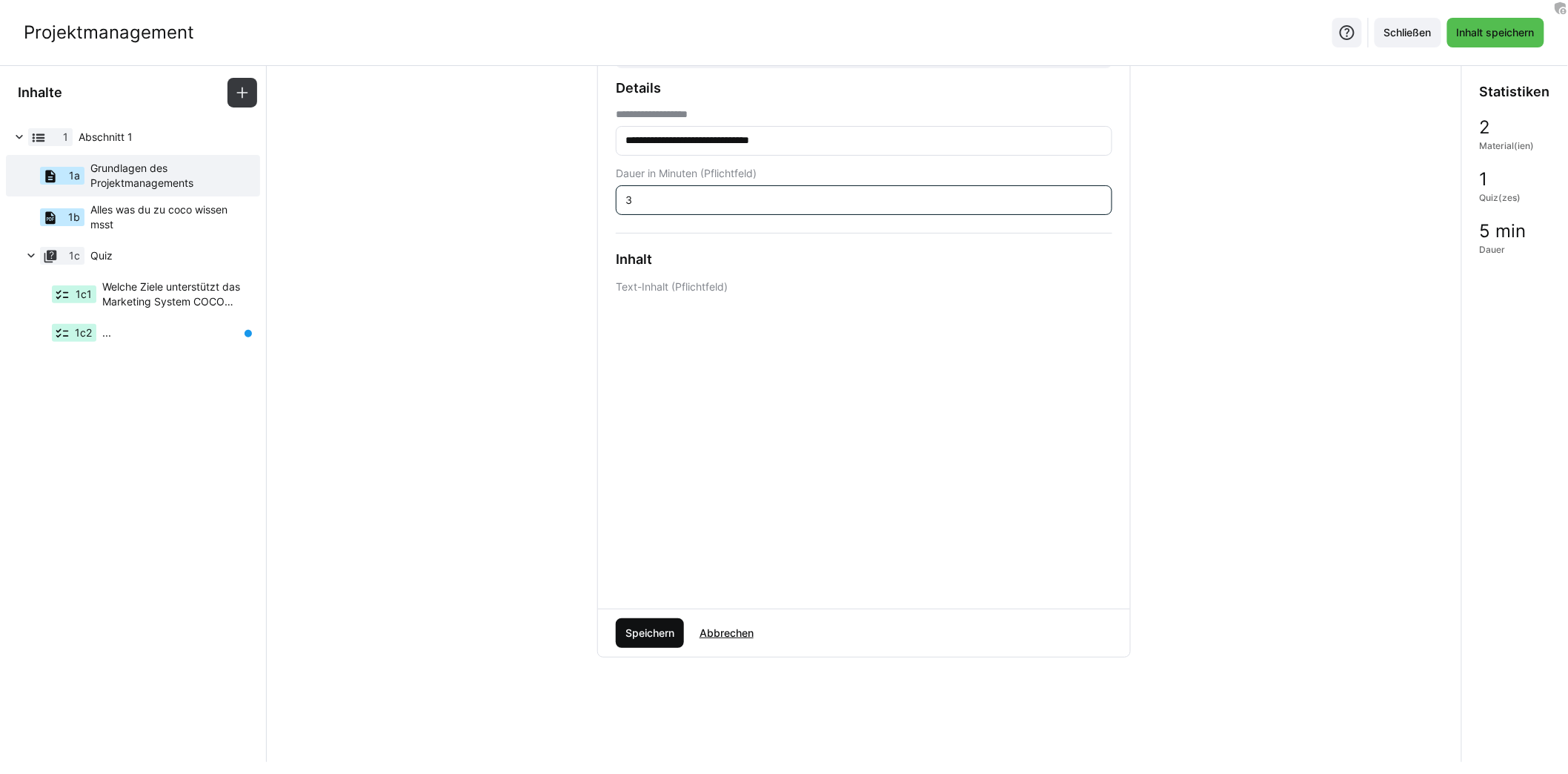
type input "3"
click at [652, 627] on span "Speichern" at bounding box center [650, 633] width 54 height 15
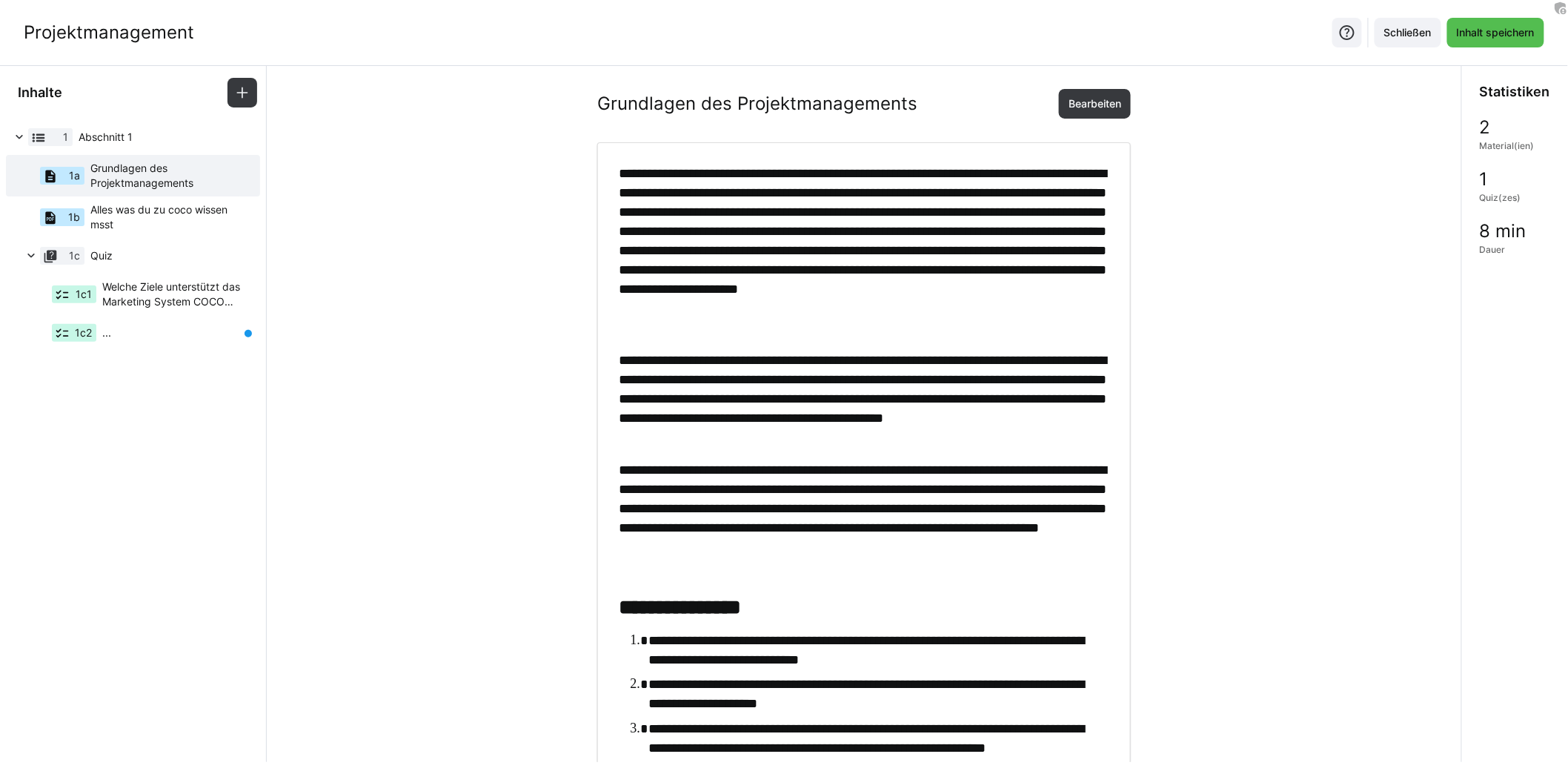
scroll to position [0, 0]
click at [187, 330] on div "1c2 ..." at bounding box center [126, 333] width 231 height 36
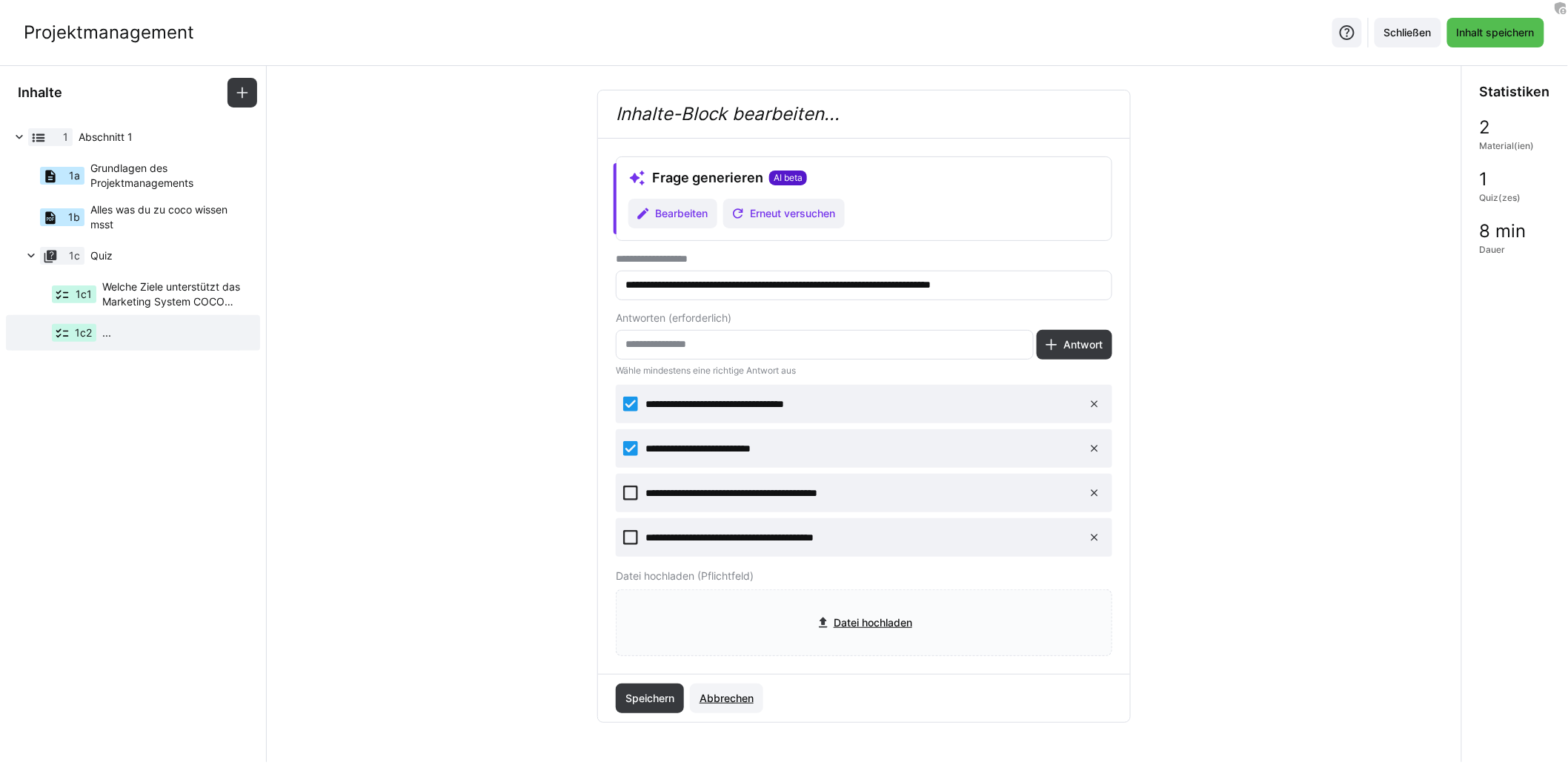
click at [730, 692] on span "Abbrechen" at bounding box center [726, 698] width 59 height 15
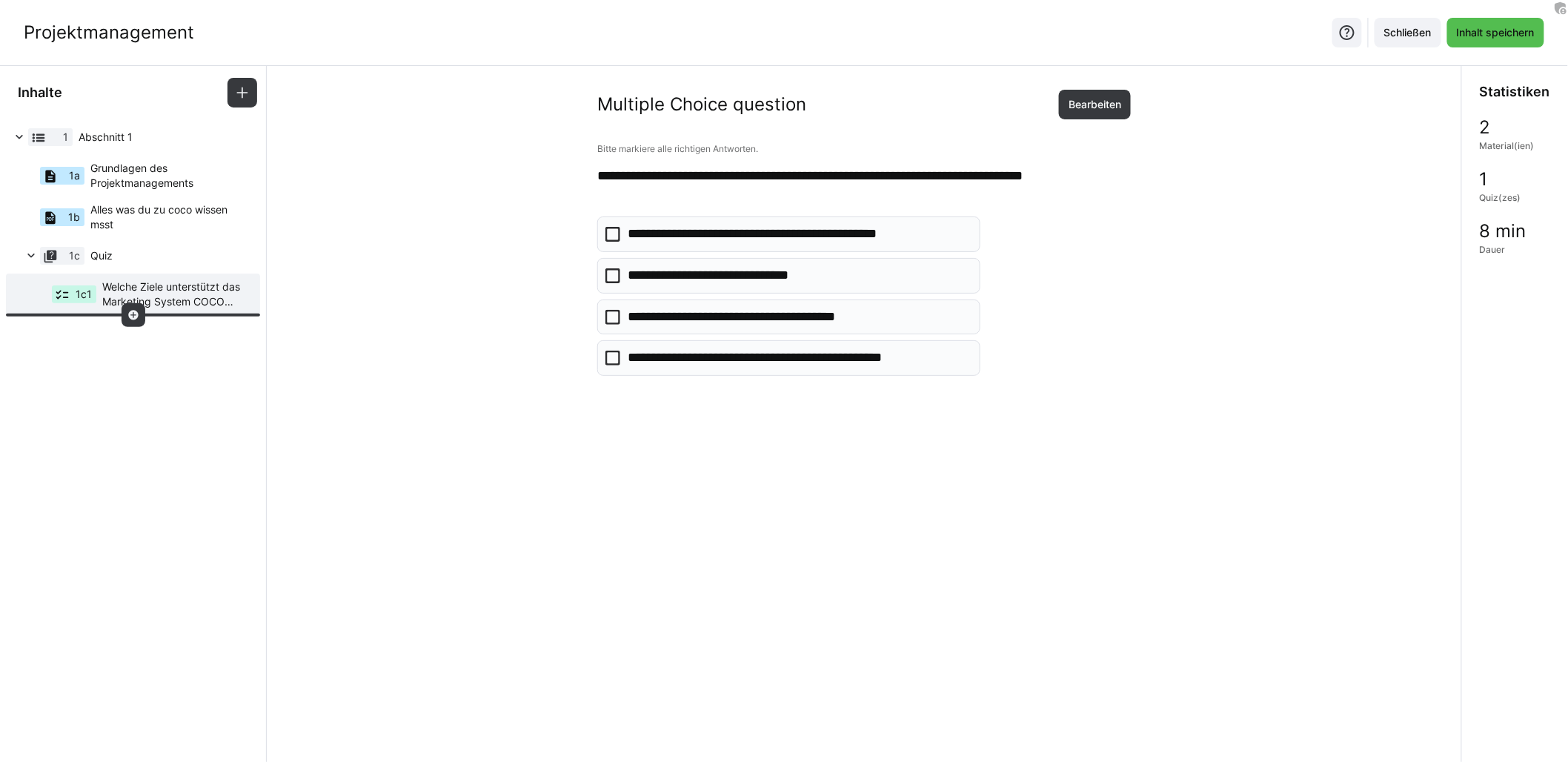
click at [138, 316] on eds-icon at bounding box center [133, 315] width 12 height 12
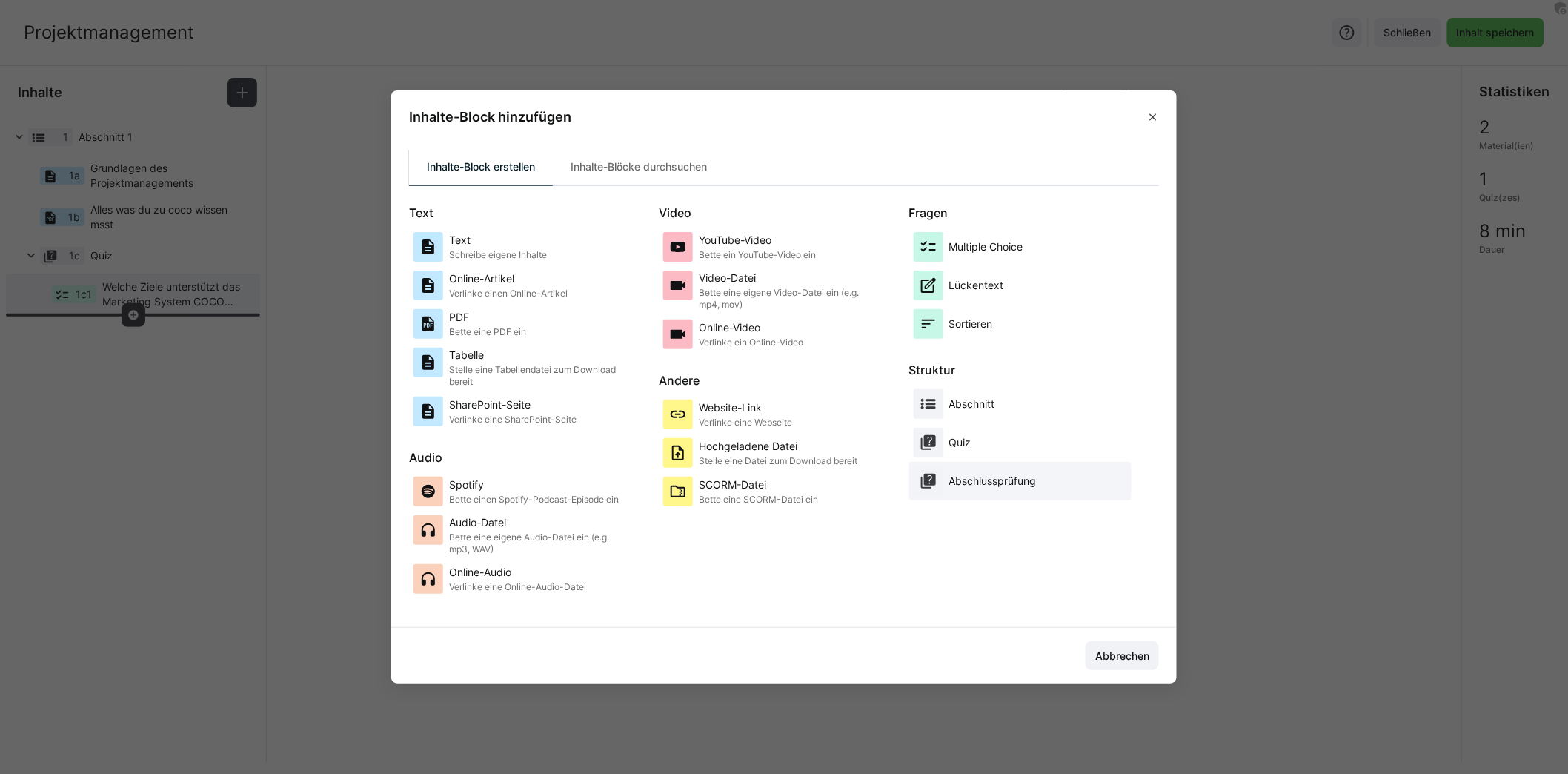
click at [971, 482] on p "Abschlussprüfung" at bounding box center [993, 482] width 88 height 15
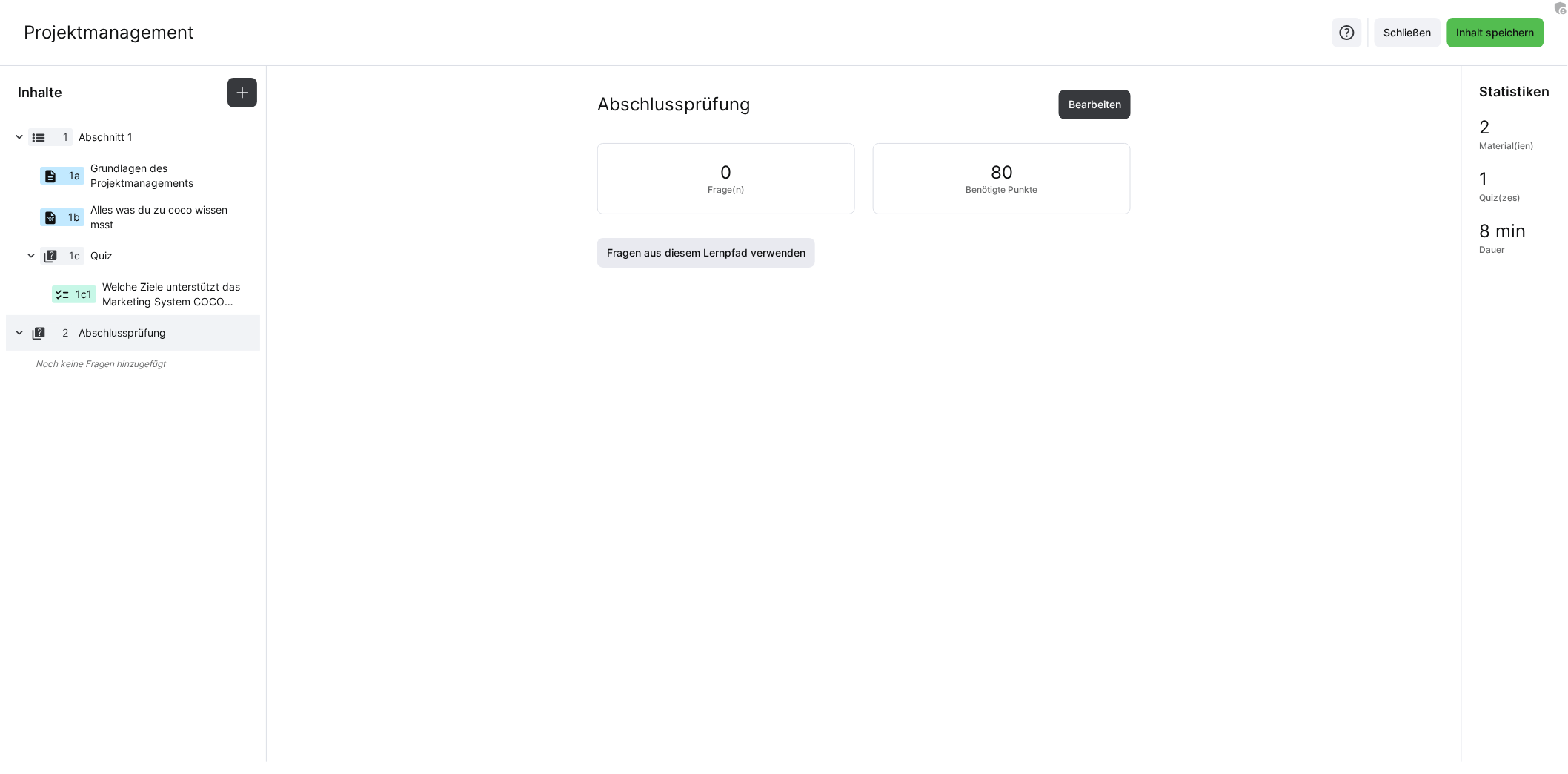
click at [691, 254] on span "Fragen aus diesem Lernpfad verwenden" at bounding box center [706, 253] width 203 height 15
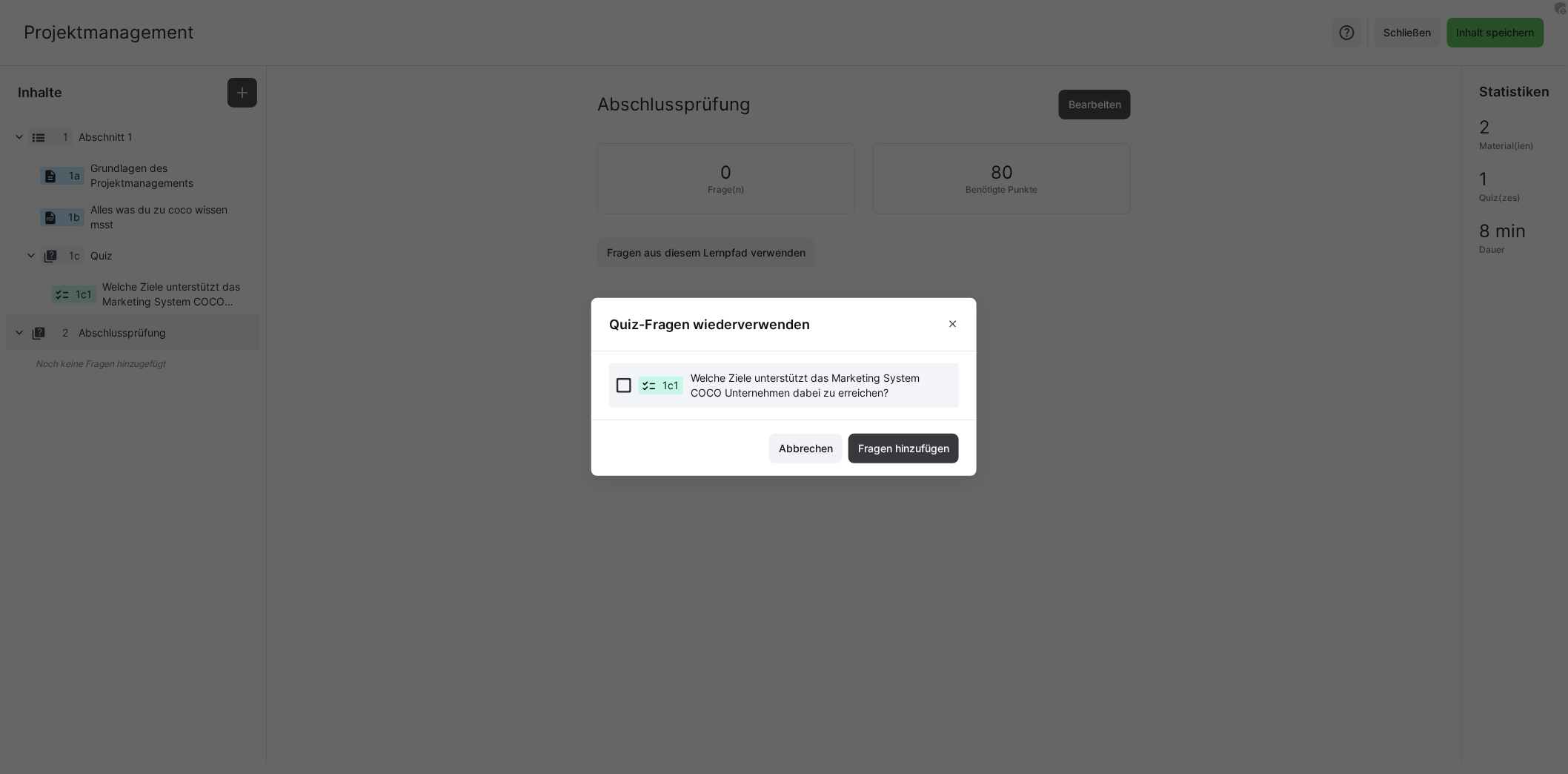
click at [718, 368] on eds-checkbox "1c1 Welche Ziele unterstützt das Marketing System COCO Unternehmen dabei zu err…" at bounding box center [784, 386] width 350 height 45
click at [895, 467] on footer "Abbrechen Fragen hinzufügen" at bounding box center [784, 448] width 385 height 56
click at [897, 449] on span "Fragen hinzufügen" at bounding box center [903, 449] width 95 height 15
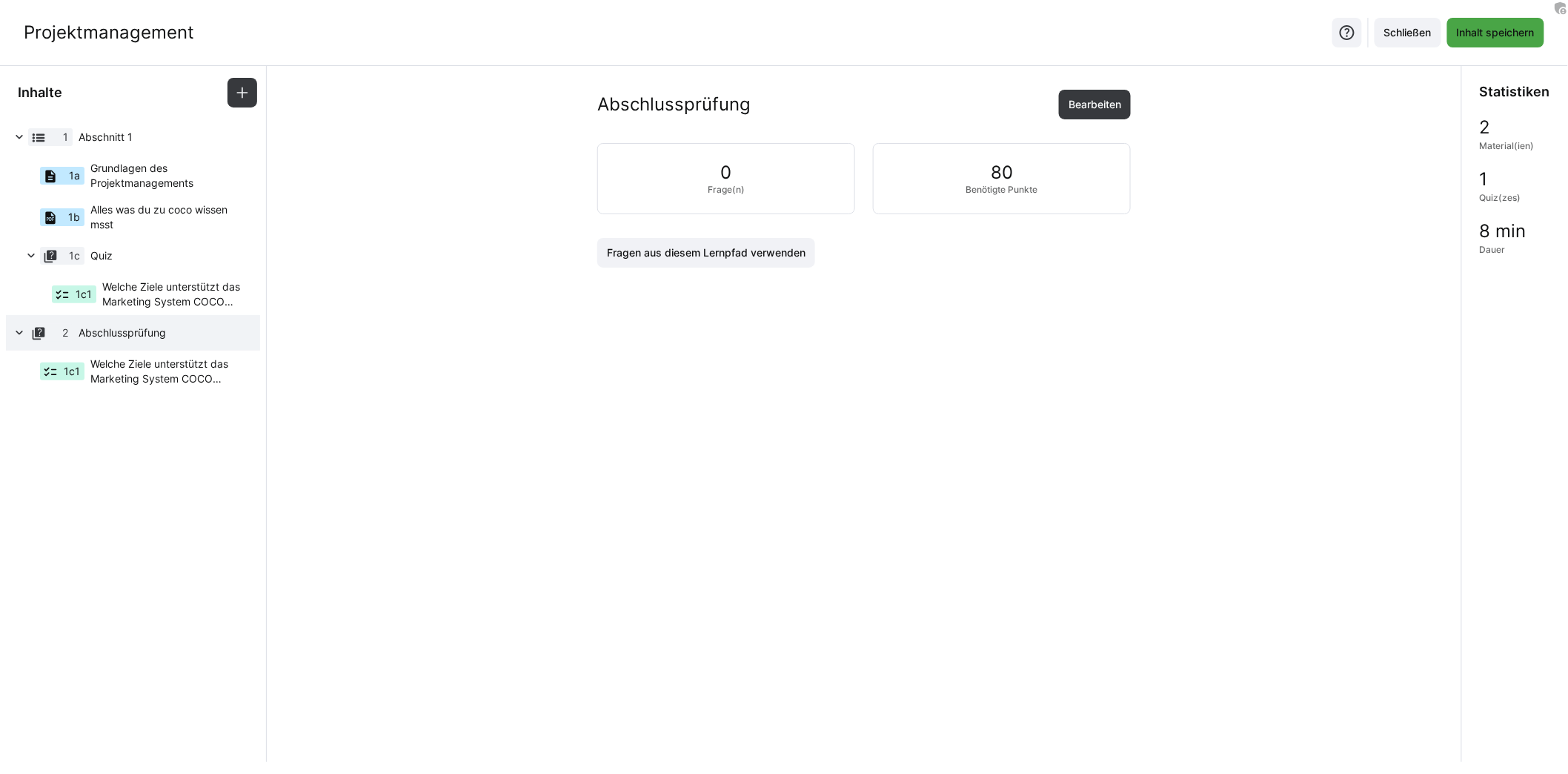
click at [1507, 35] on span "Inhalt speichern" at bounding box center [1495, 33] width 83 height 15
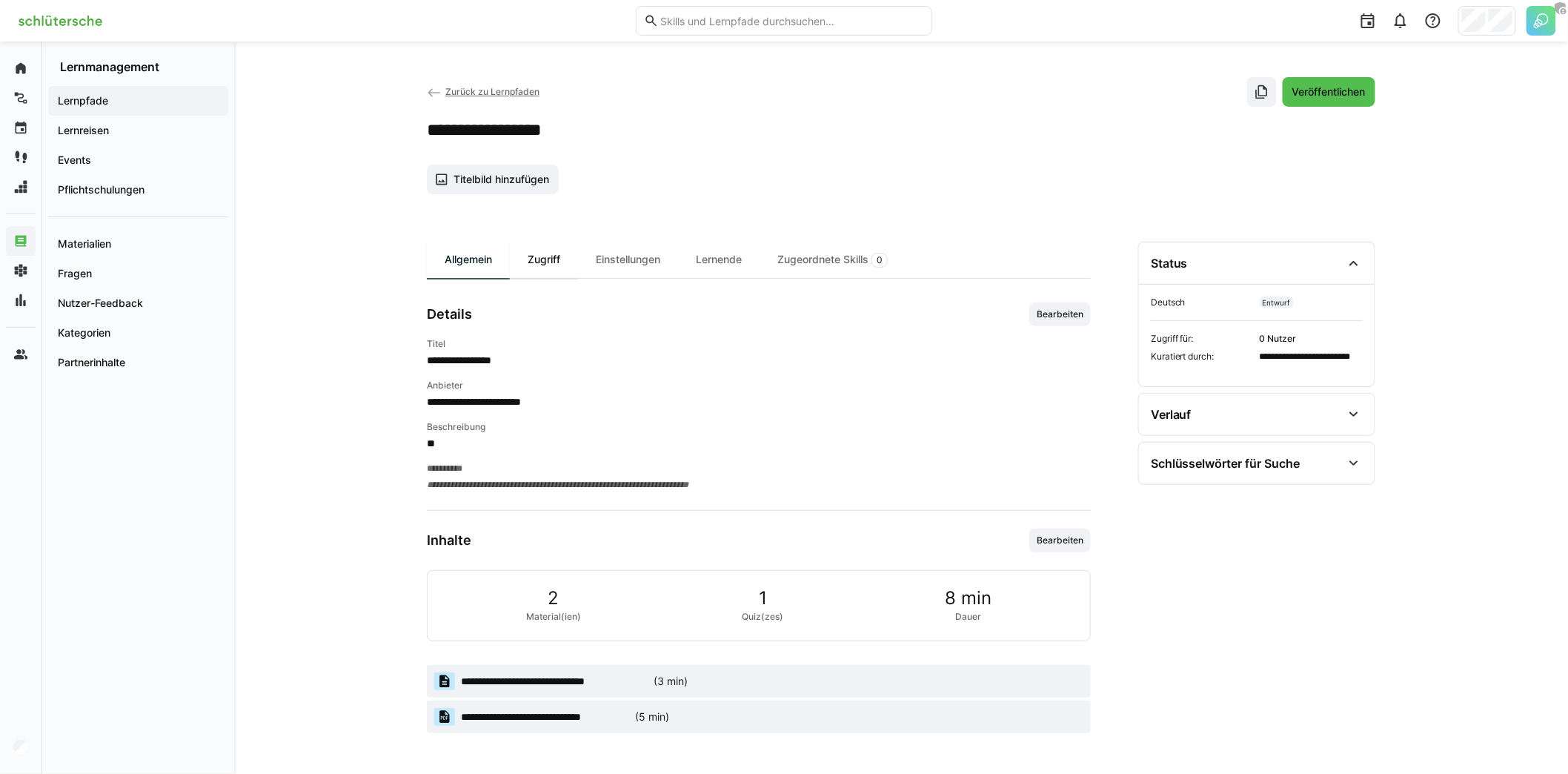
click at [539, 266] on div "Zugriff" at bounding box center [544, 260] width 68 height 36
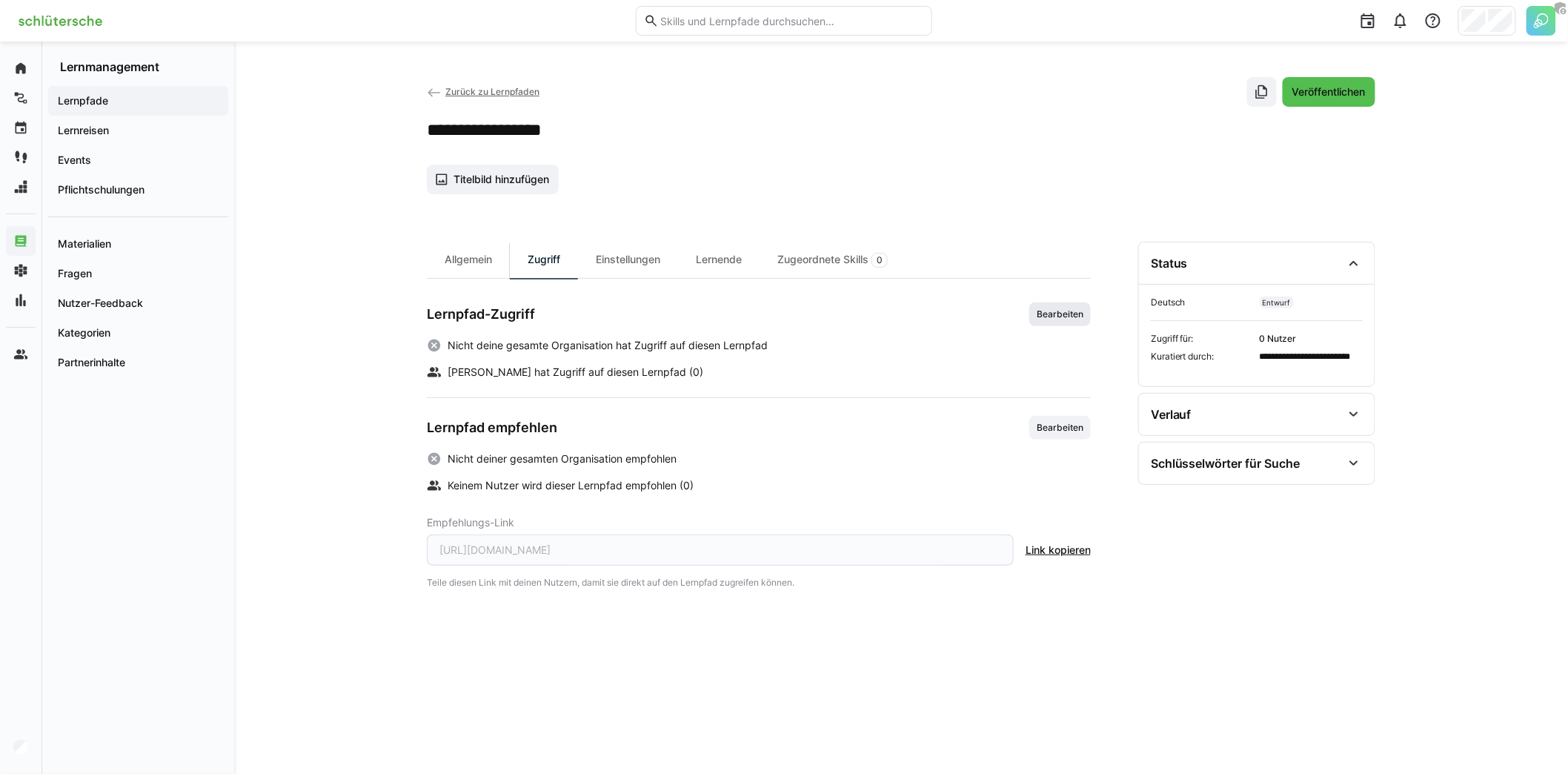
click at [1058, 315] on span "Bearbeiten" at bounding box center [1060, 314] width 50 height 12
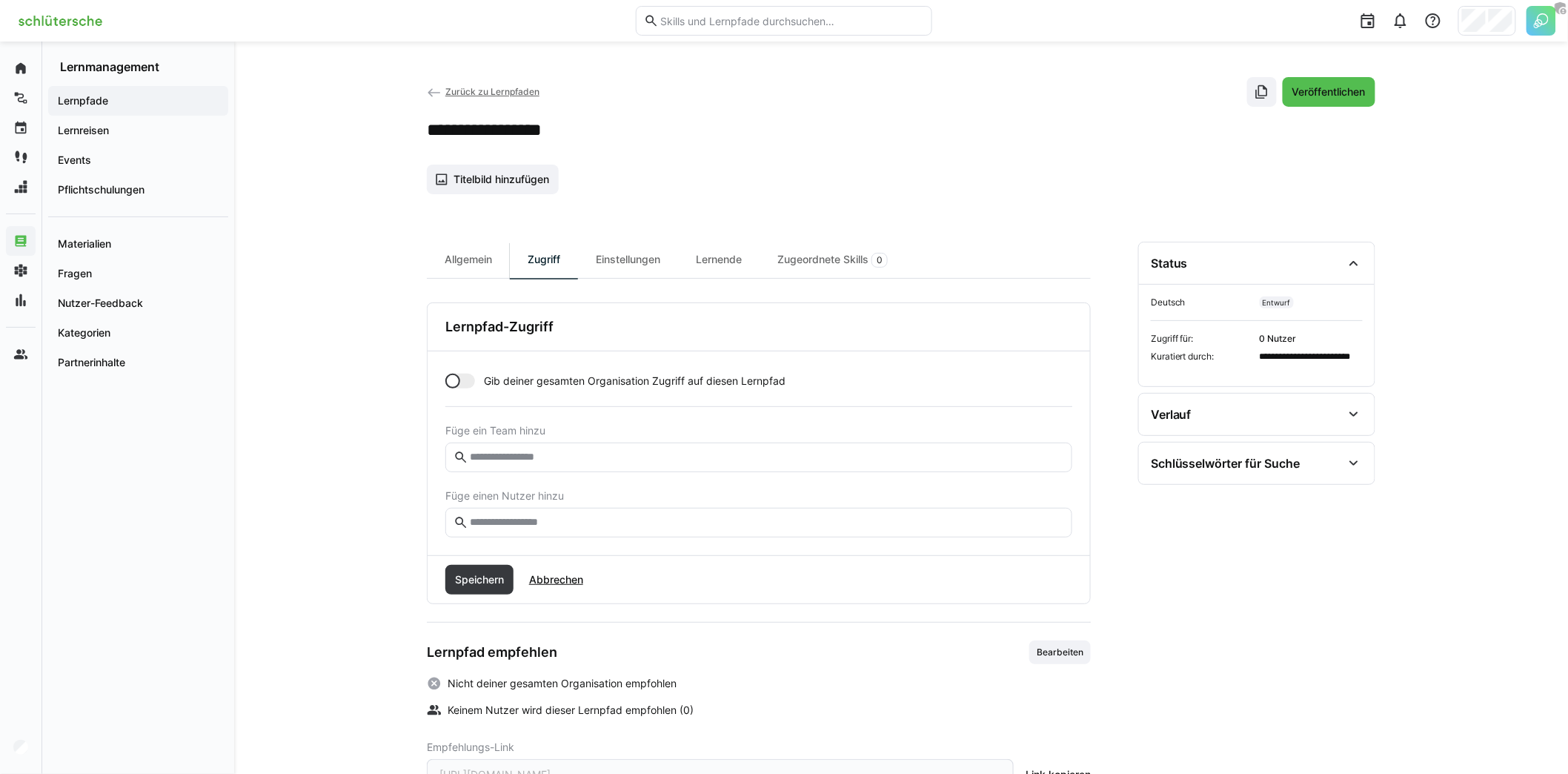
click at [612, 520] on input "text" at bounding box center [766, 522] width 596 height 13
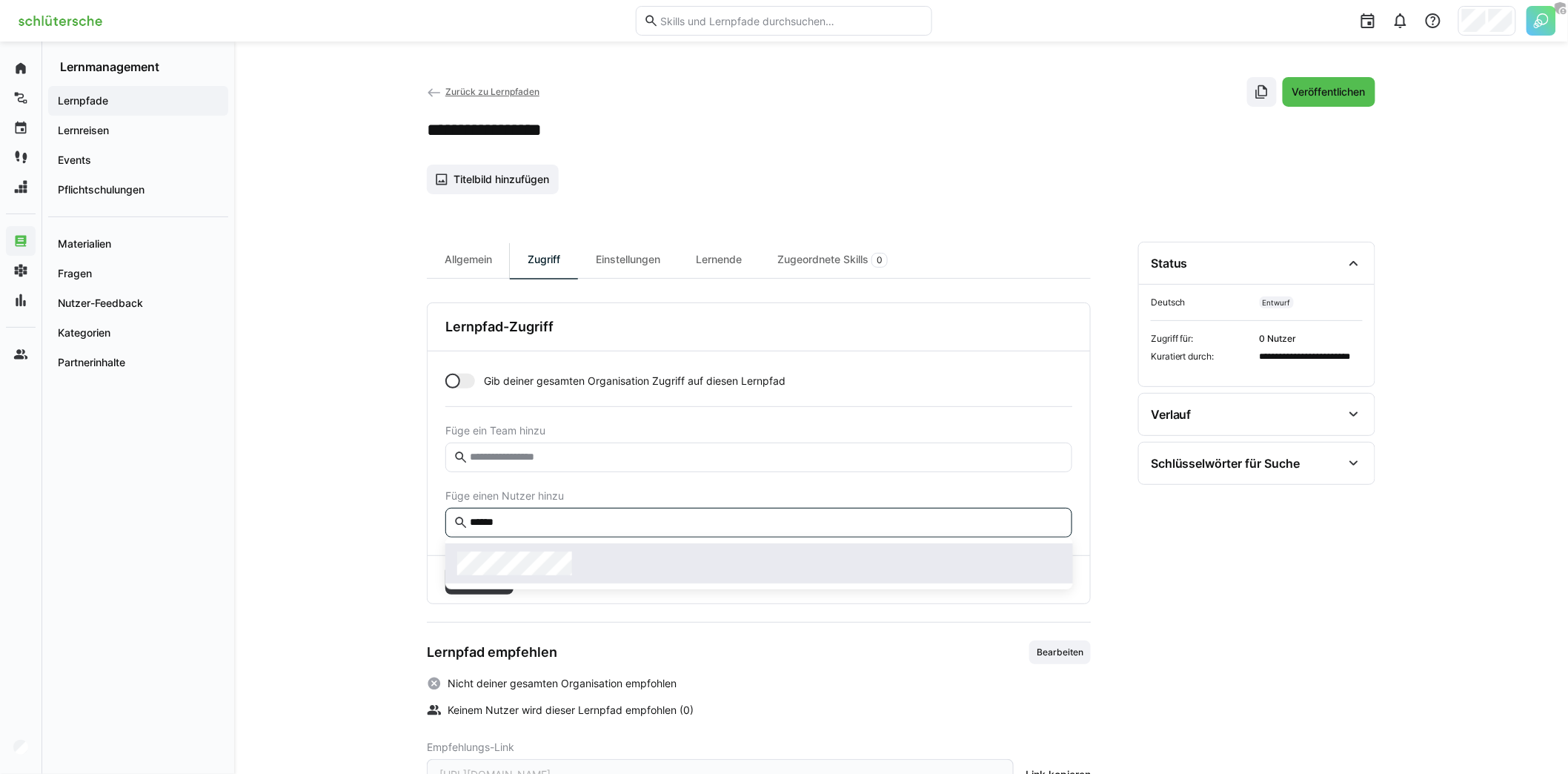
type input "******"
click at [600, 549] on span at bounding box center [759, 563] width 628 height 40
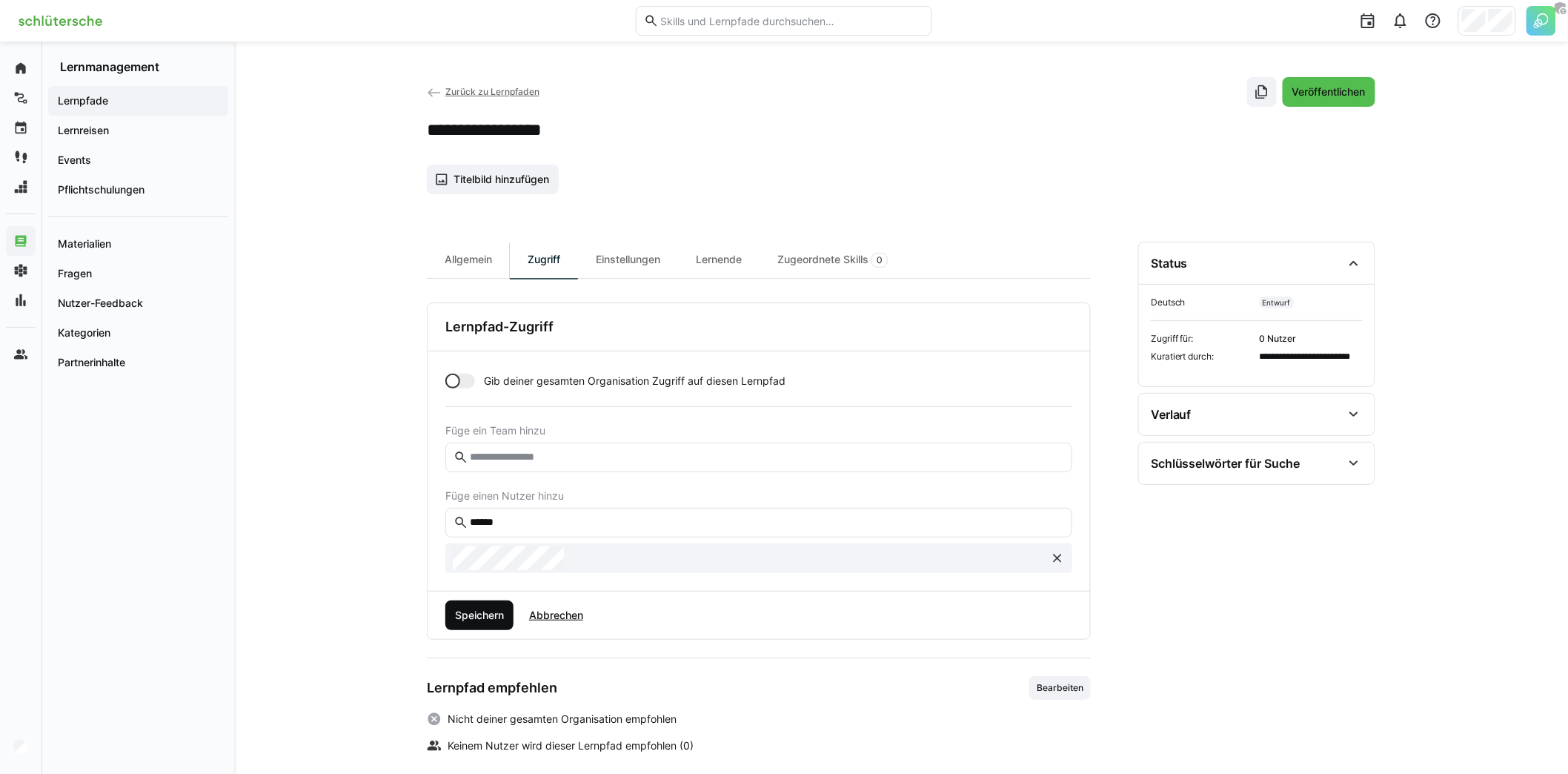
click at [480, 612] on span "Speichern" at bounding box center [480, 615] width 54 height 15
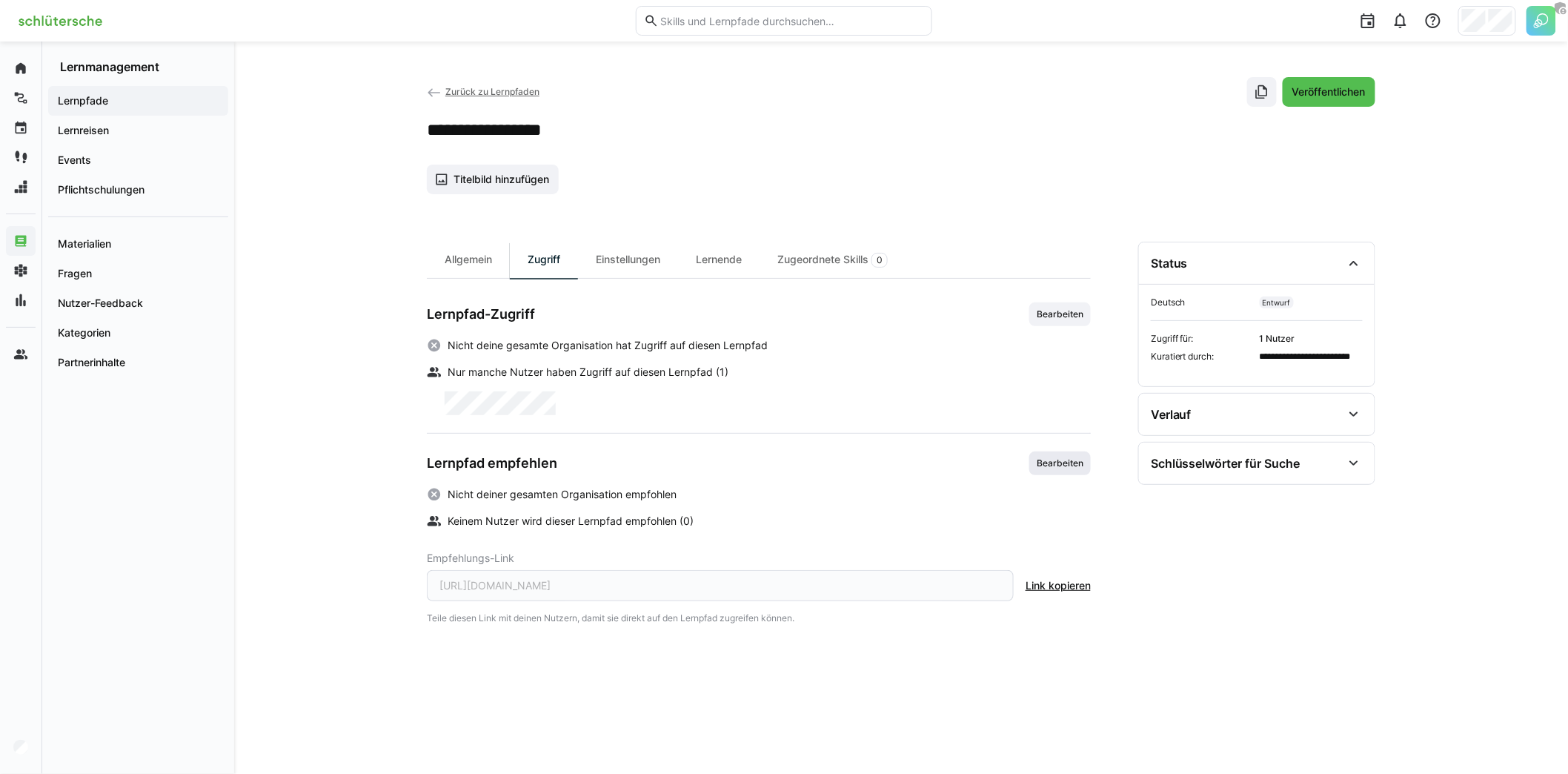
click at [1057, 464] on span "Bearbeiten" at bounding box center [1060, 464] width 50 height 12
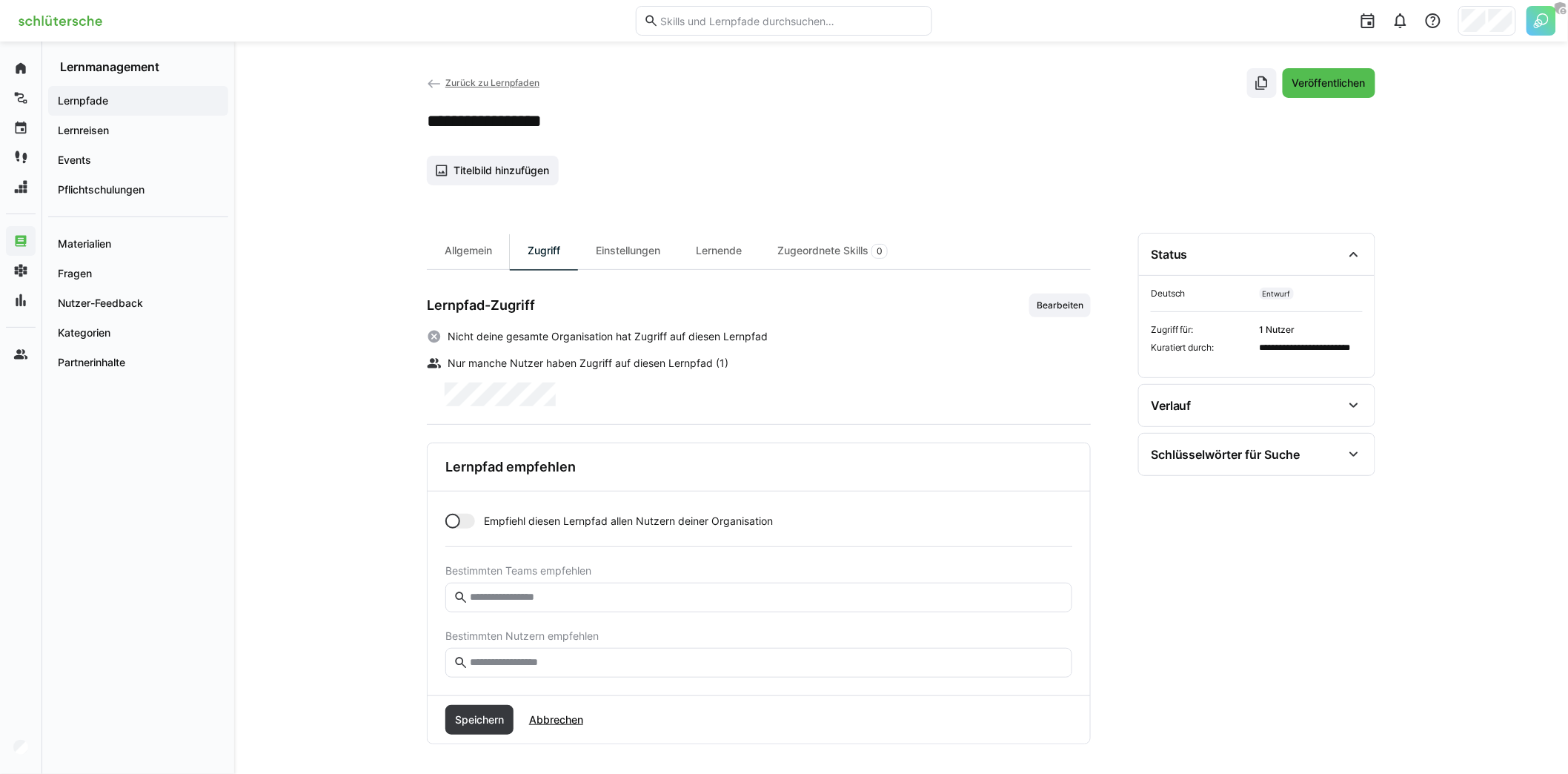
scroll to position [10, 0]
click at [592, 656] on input "text" at bounding box center [766, 662] width 596 height 13
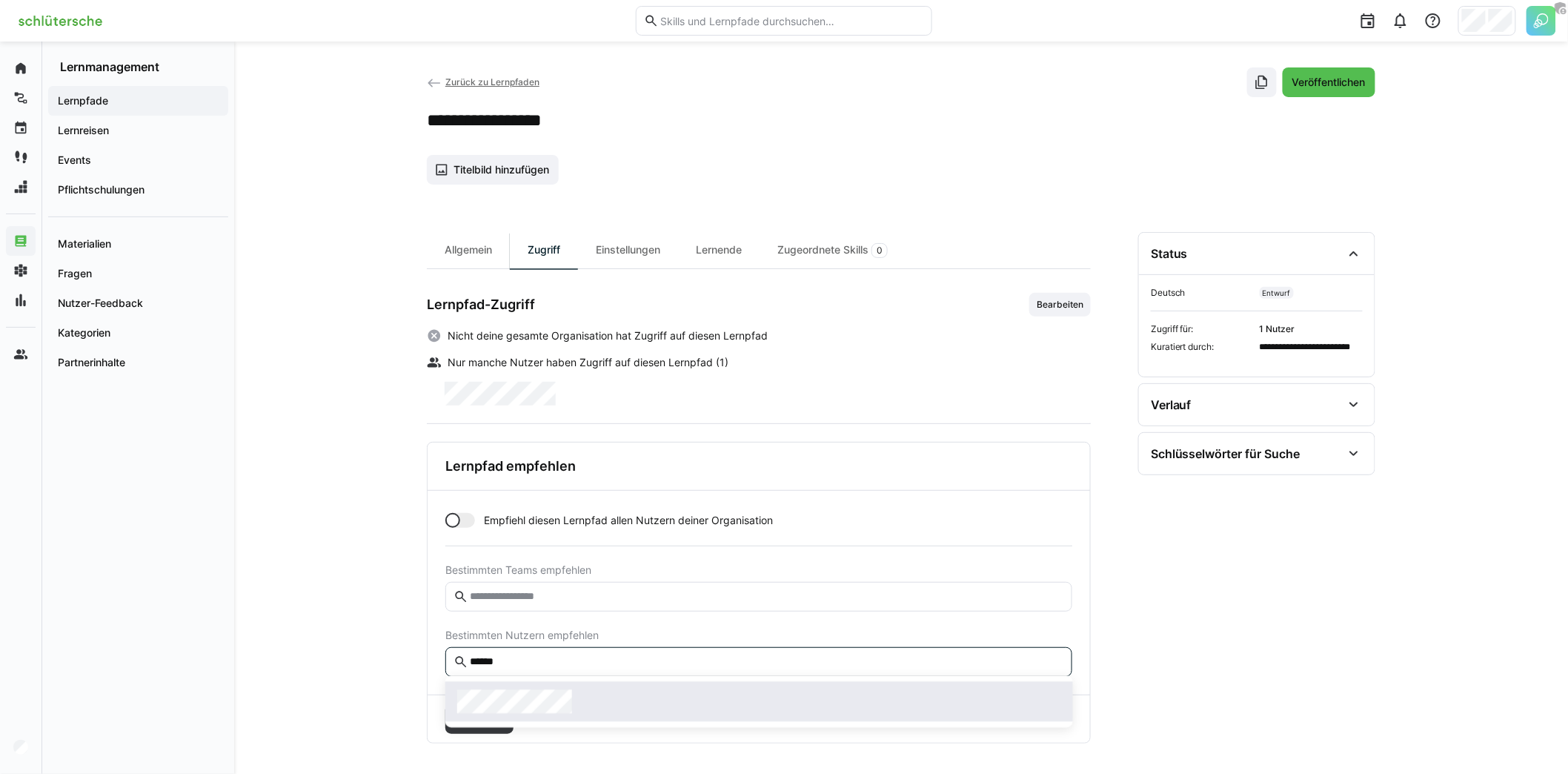
type input "******"
click at [582, 684] on span at bounding box center [759, 701] width 628 height 40
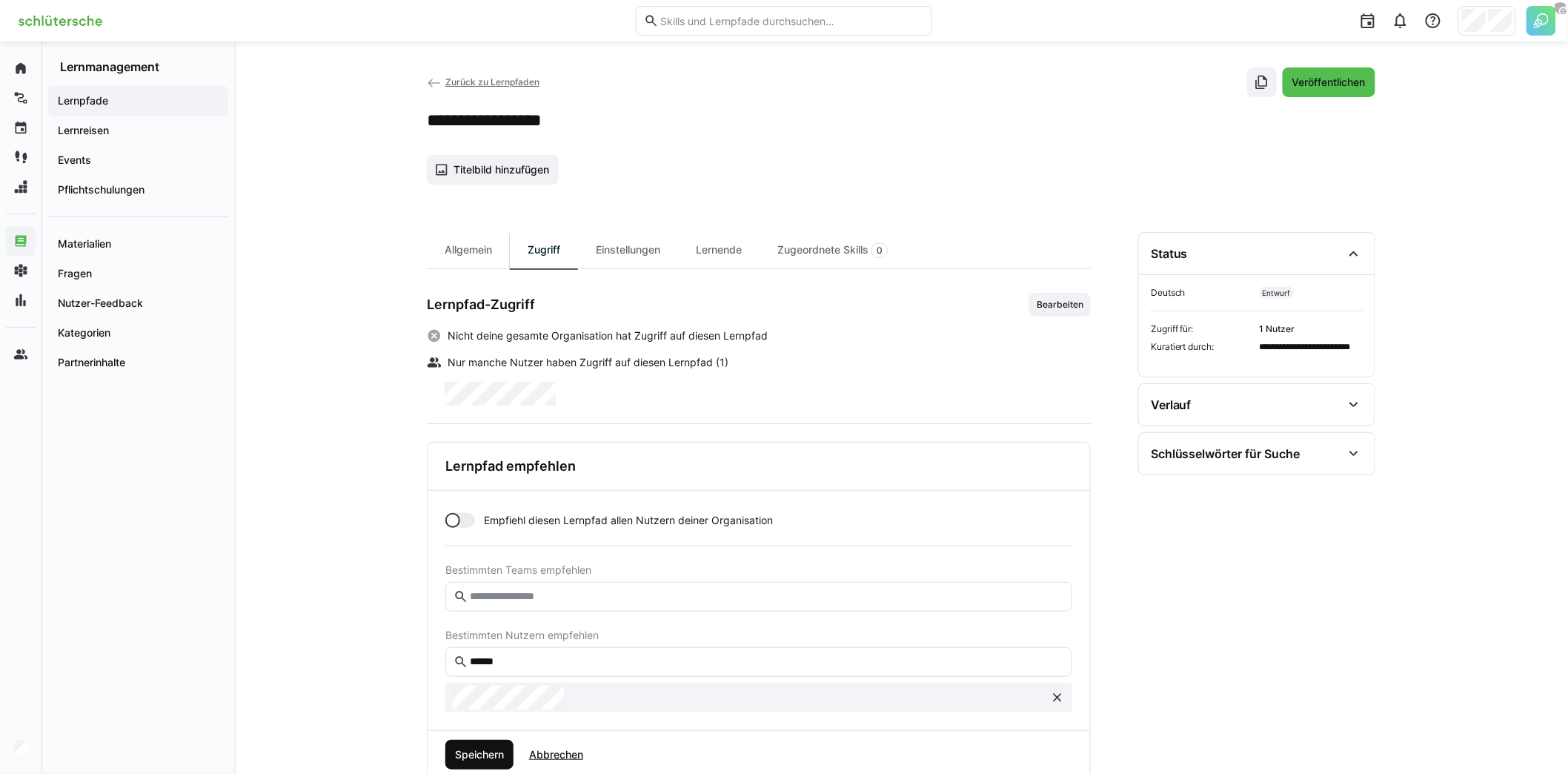
click at [488, 741] on span "Speichern" at bounding box center [480, 755] width 68 height 30
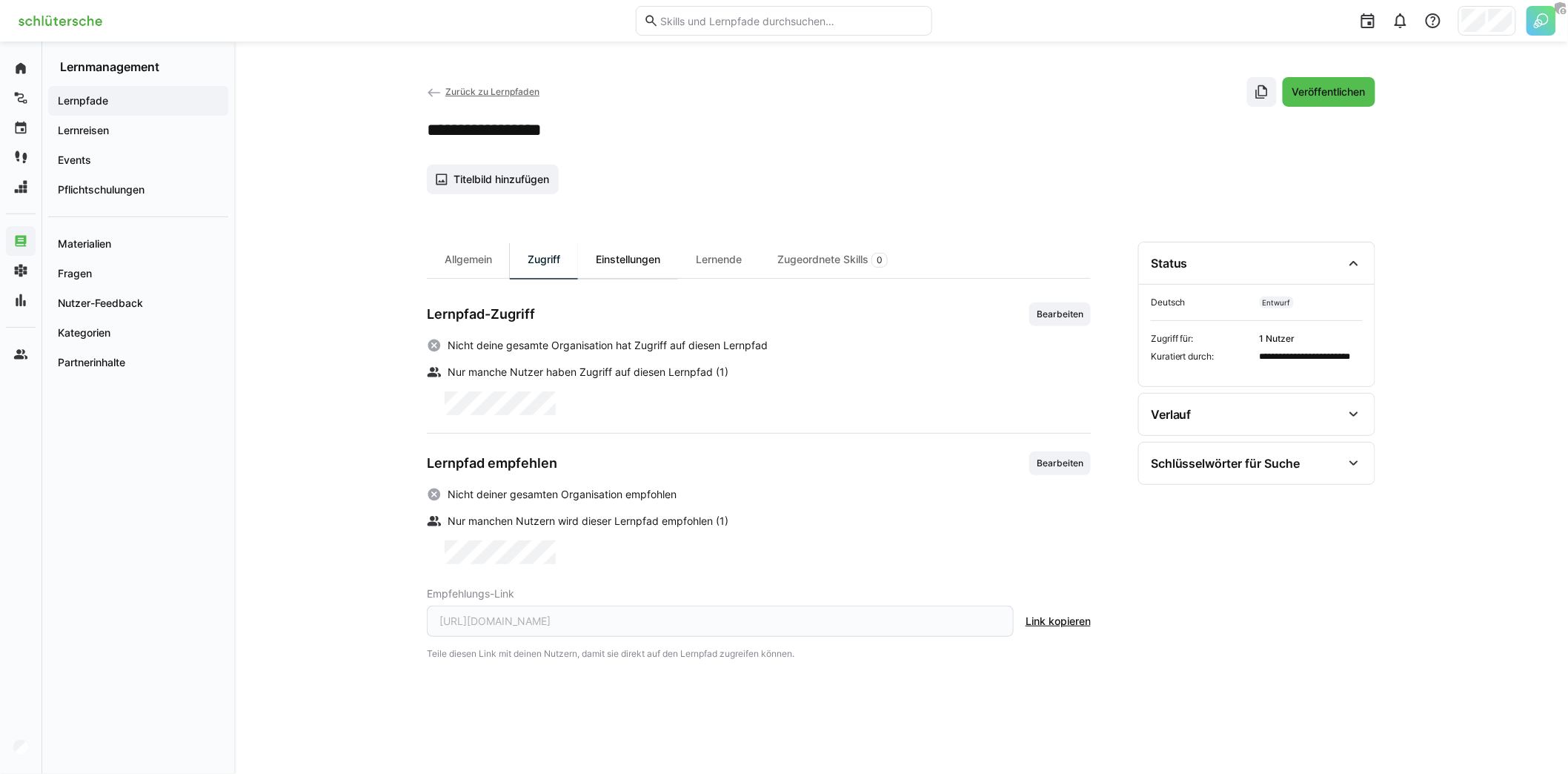
click at [651, 256] on div "Einstellungen" at bounding box center [628, 260] width 100 height 36
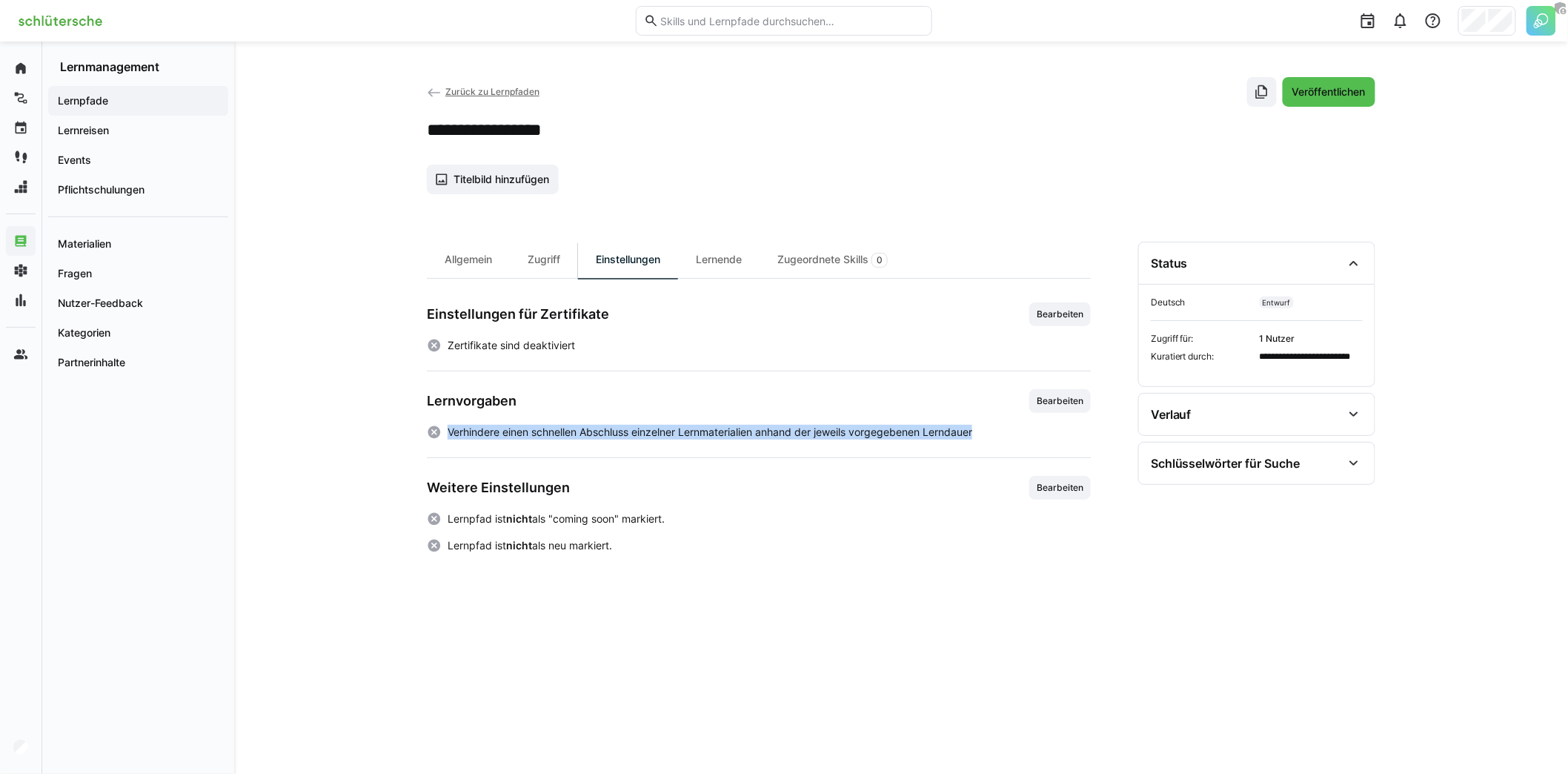
drag, startPoint x: 1003, startPoint y: 427, endPoint x: 447, endPoint y: 426, distance: 556.0
click at [447, 426] on div "Verhindere einen schnellen Abschluss einzelner Lernmaterialien anhand der jewei…" at bounding box center [759, 432] width 664 height 15
click at [715, 320] on div "Einstellungen für Zertifikate Bearbeiten" at bounding box center [759, 314] width 664 height 24
click at [717, 271] on div "Lernende" at bounding box center [719, 260] width 82 height 36
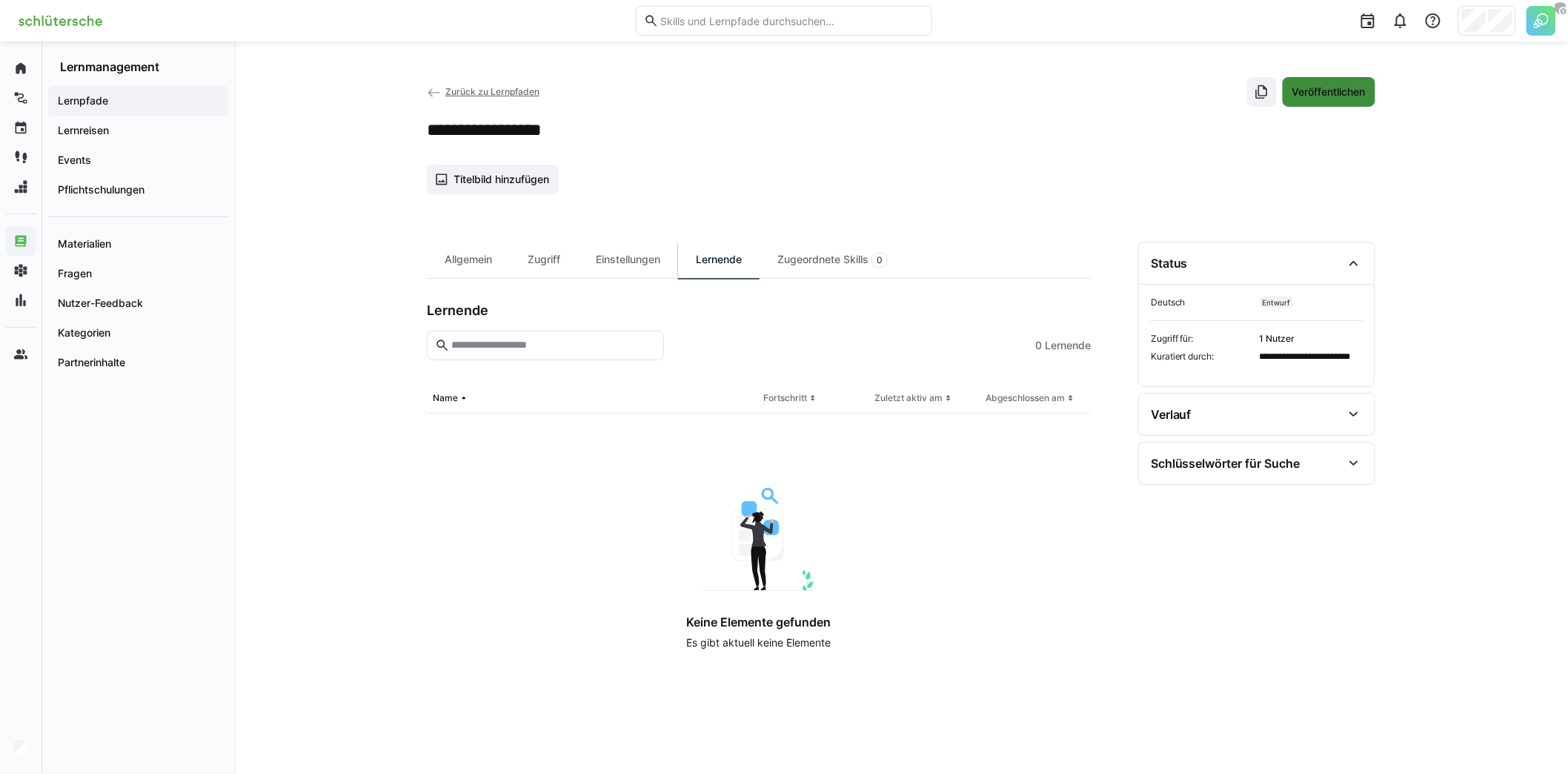
click at [1328, 96] on span "Veröffentlichen" at bounding box center [1328, 92] width 78 height 15
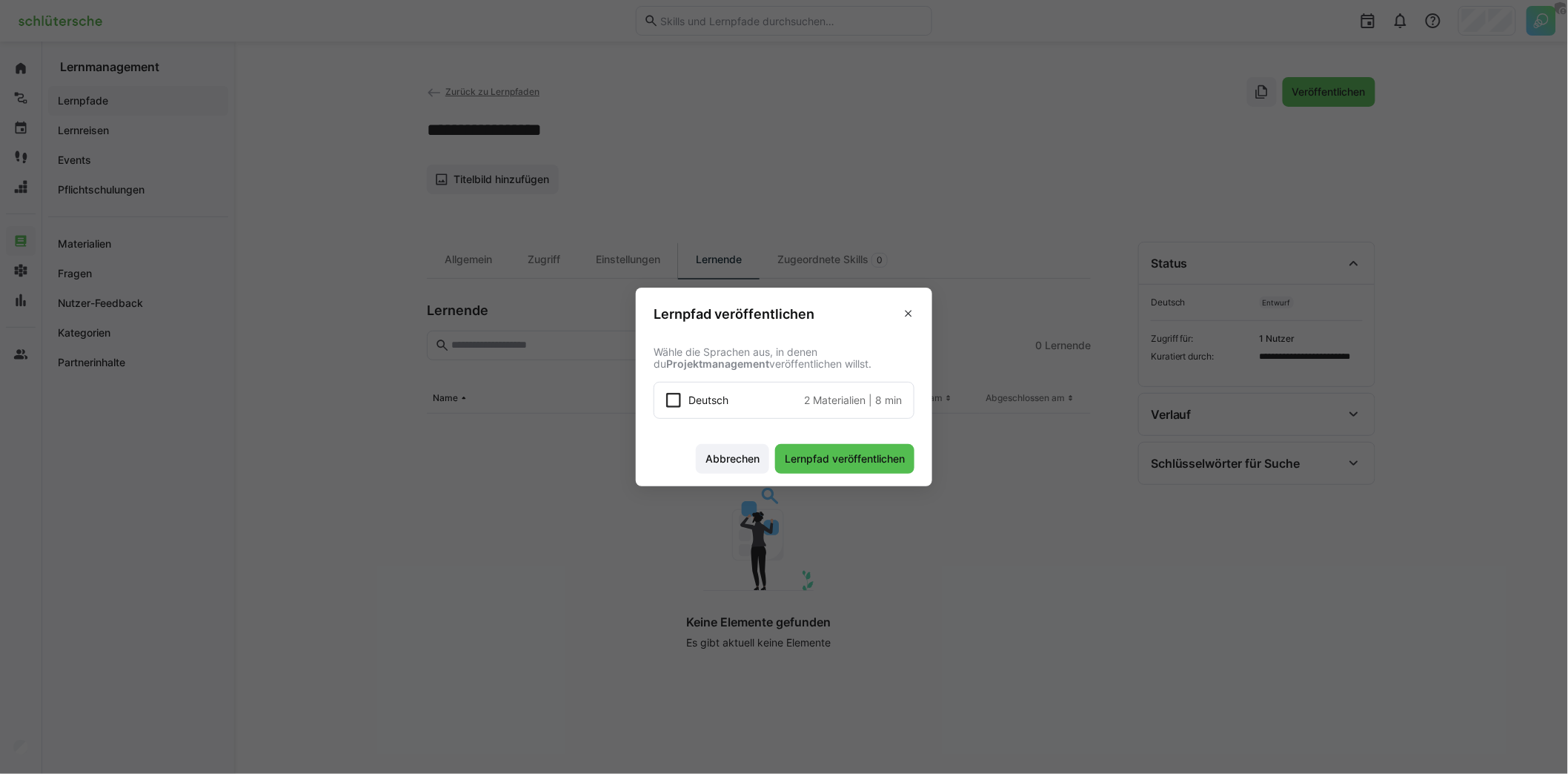
click at [728, 403] on span "Deutsch" at bounding box center [708, 400] width 40 height 15
click at [857, 461] on span "Lernpfad veröffentlichen" at bounding box center [844, 459] width 124 height 15
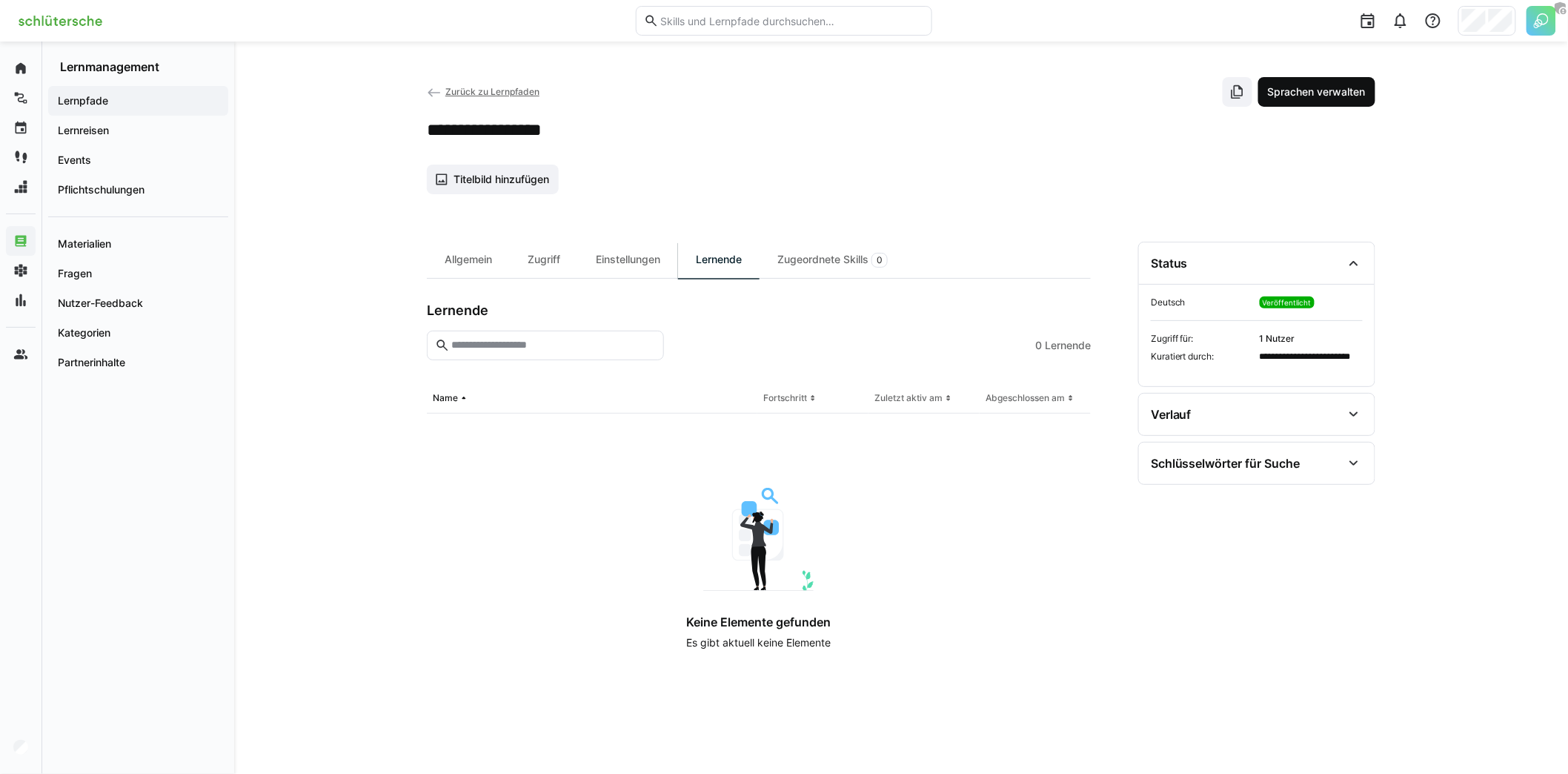
click at [1337, 97] on span "Sprachen verwalten" at bounding box center [1316, 92] width 102 height 15
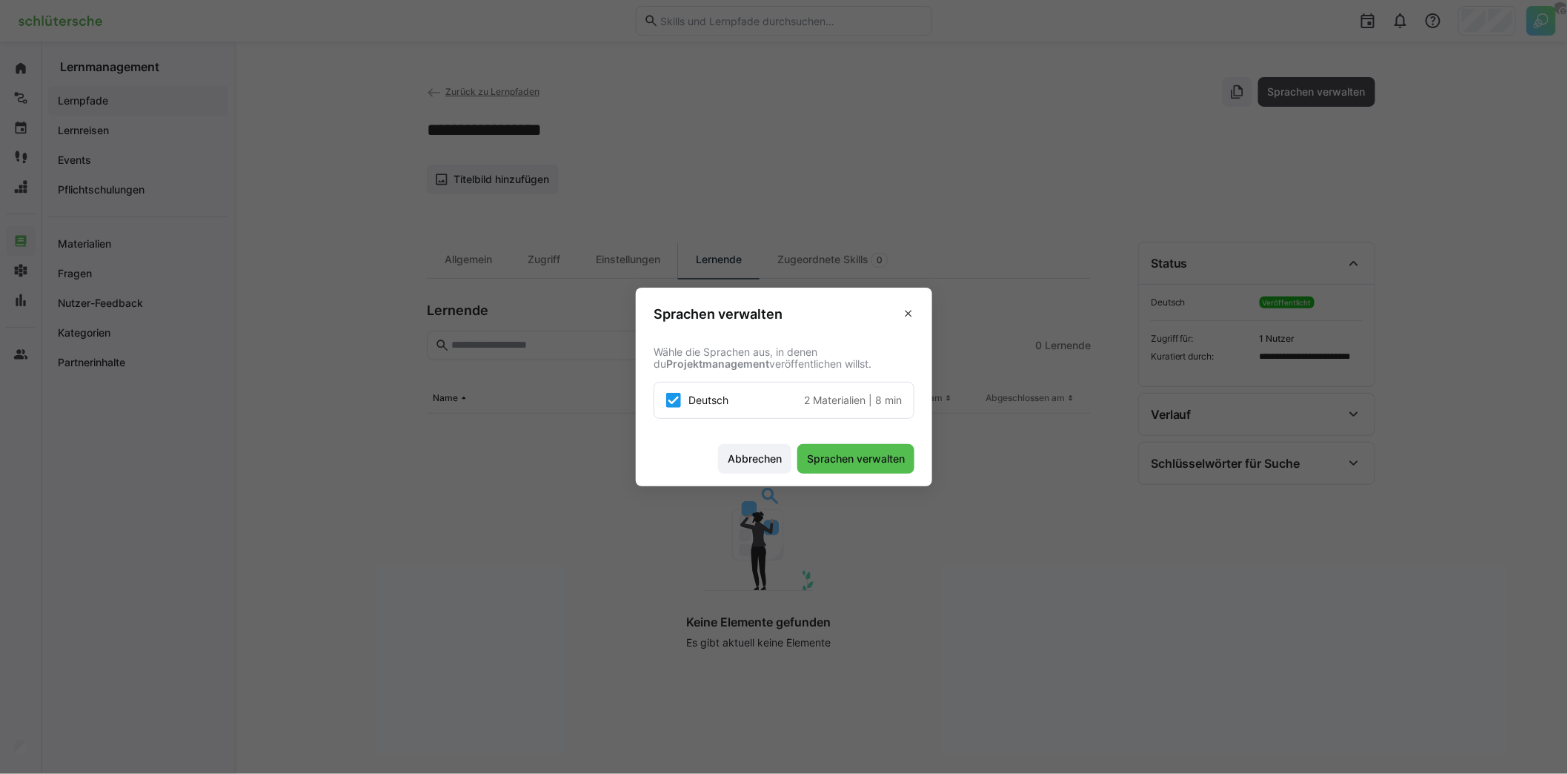
click at [679, 403] on icon at bounding box center [673, 400] width 15 height 15
click at [864, 457] on span "Sprachen verwalten" at bounding box center [855, 459] width 102 height 15
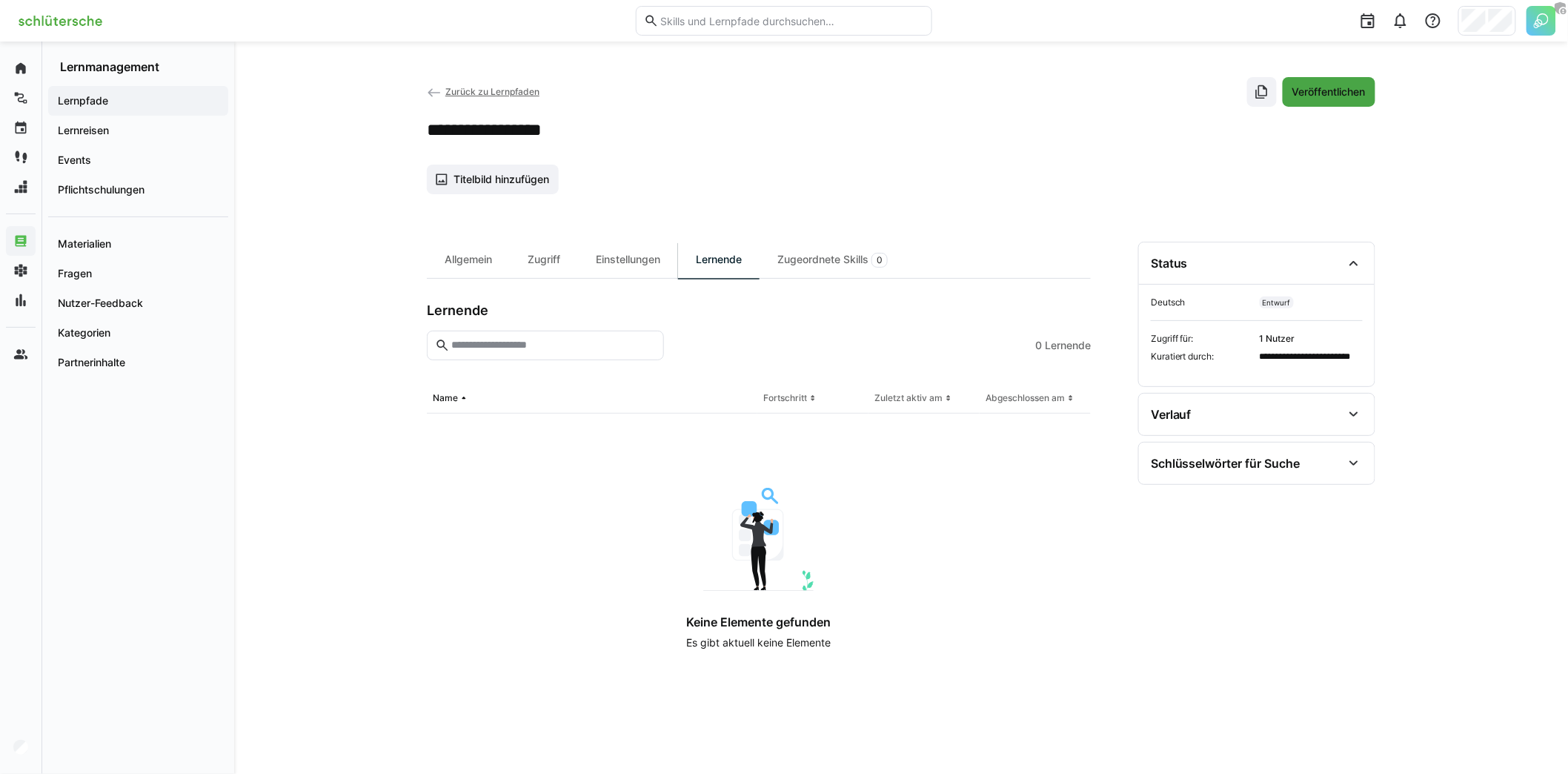
click at [1330, 95] on span "Veröffentlichen" at bounding box center [1328, 92] width 78 height 15
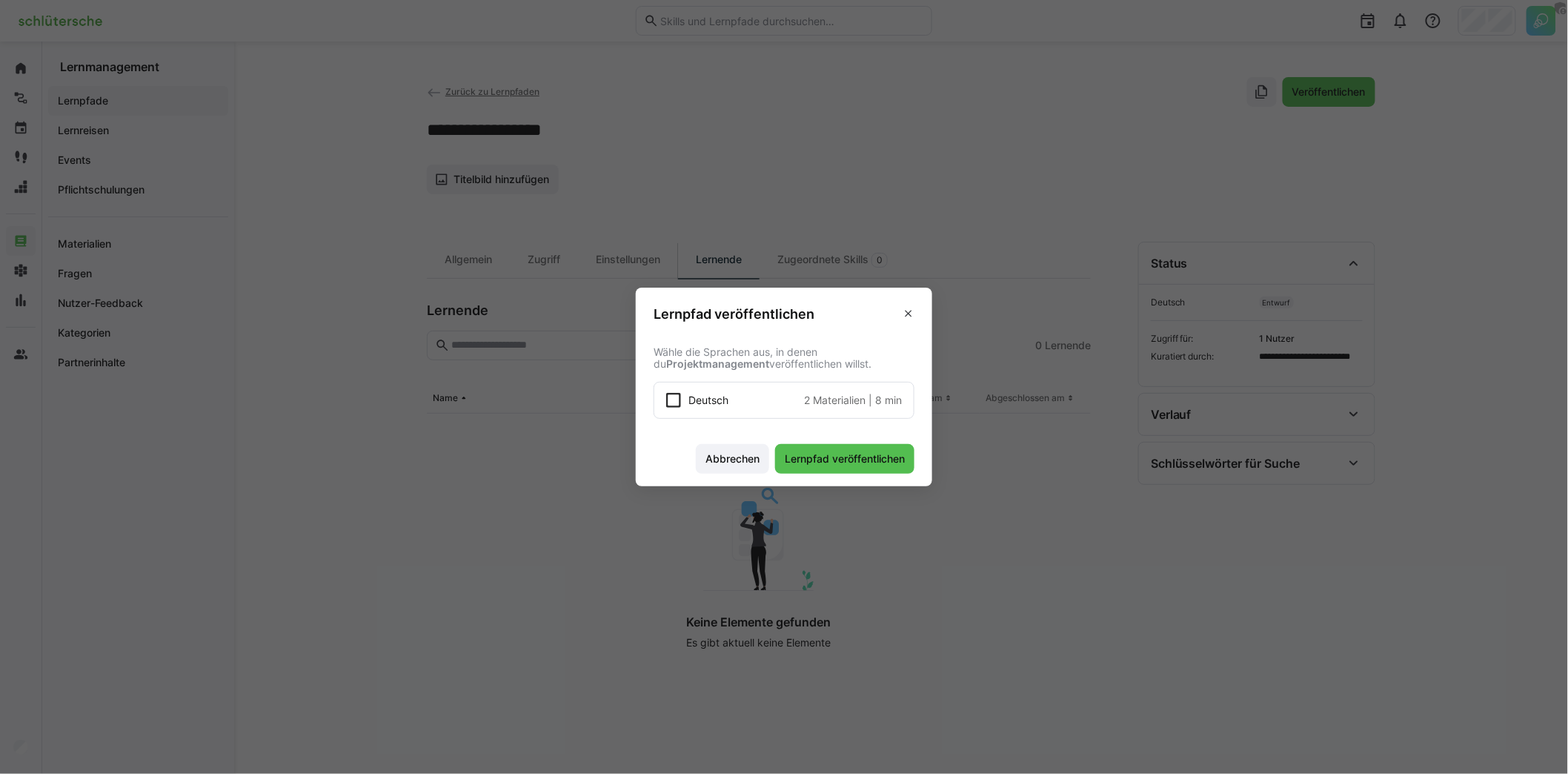
click at [751, 398] on div "Deutsch 2 Materialien | 8 min" at bounding box center [794, 400] width 213 height 15
click at [867, 461] on span "Lernpfad veröffentlichen" at bounding box center [844, 459] width 124 height 15
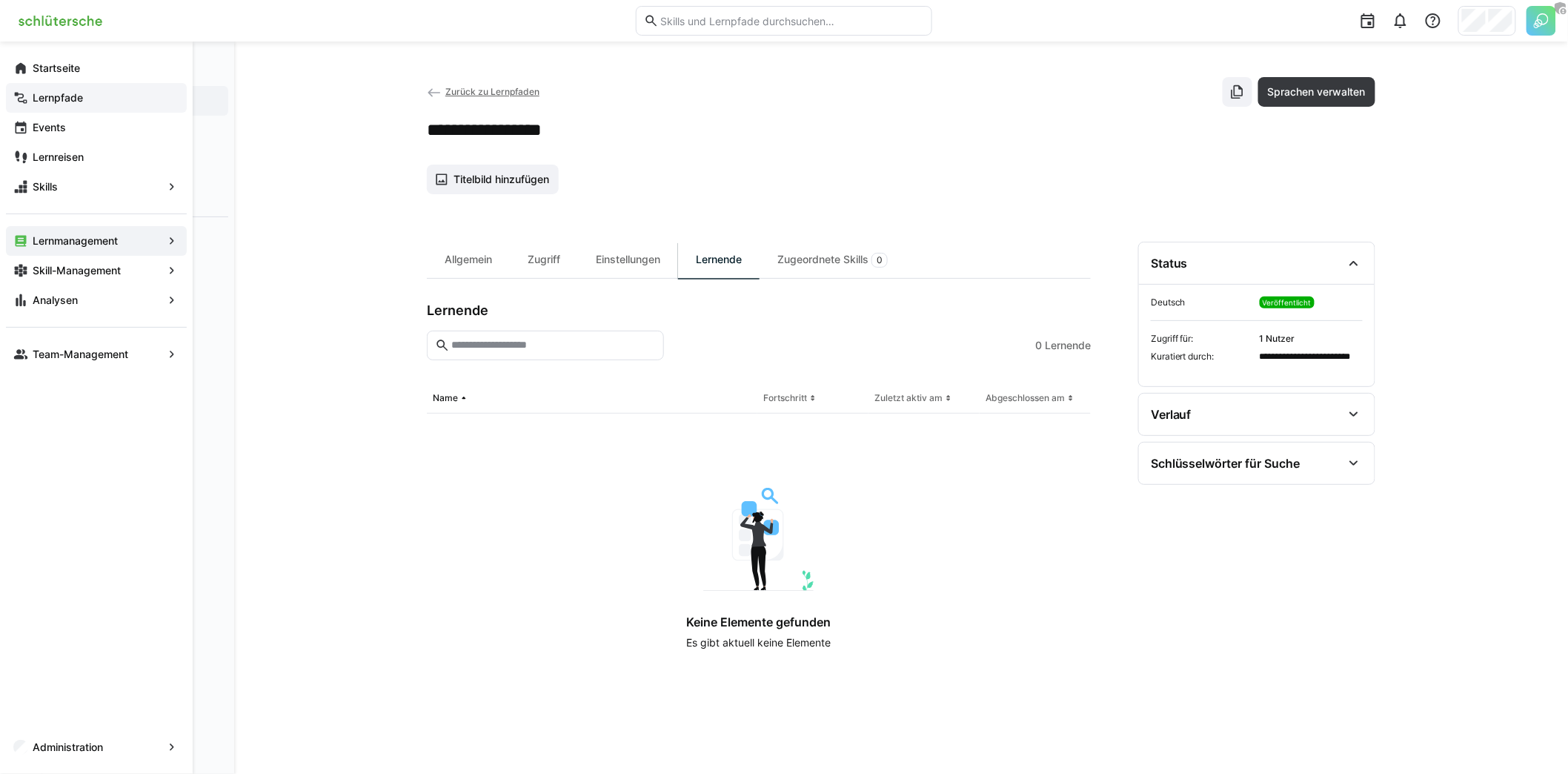
click at [0, 0] on app-navigation-label "Lernpfade" at bounding box center [0, 0] width 0 height 0
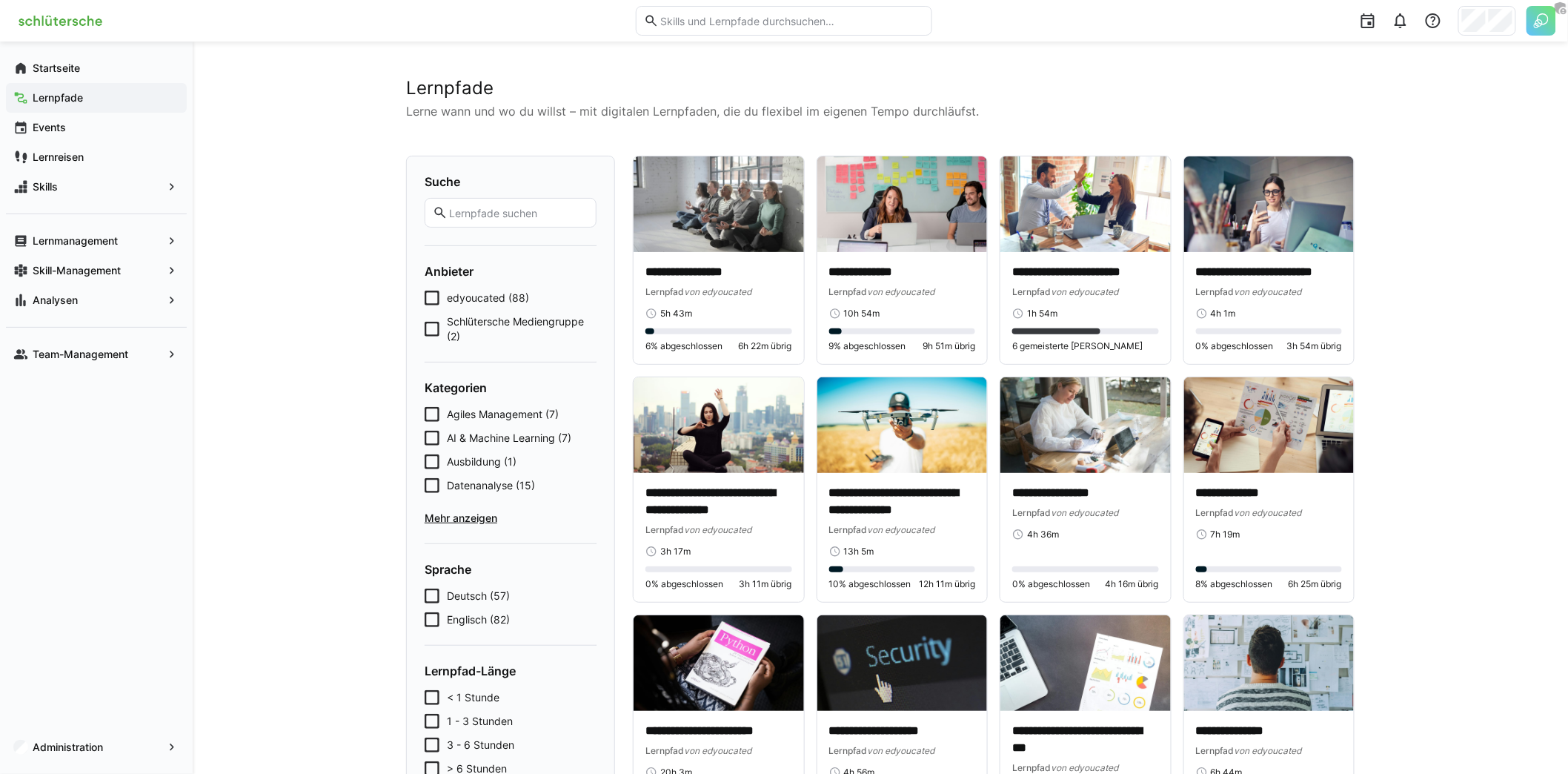
click at [539, 219] on input "text" at bounding box center [518, 213] width 141 height 13
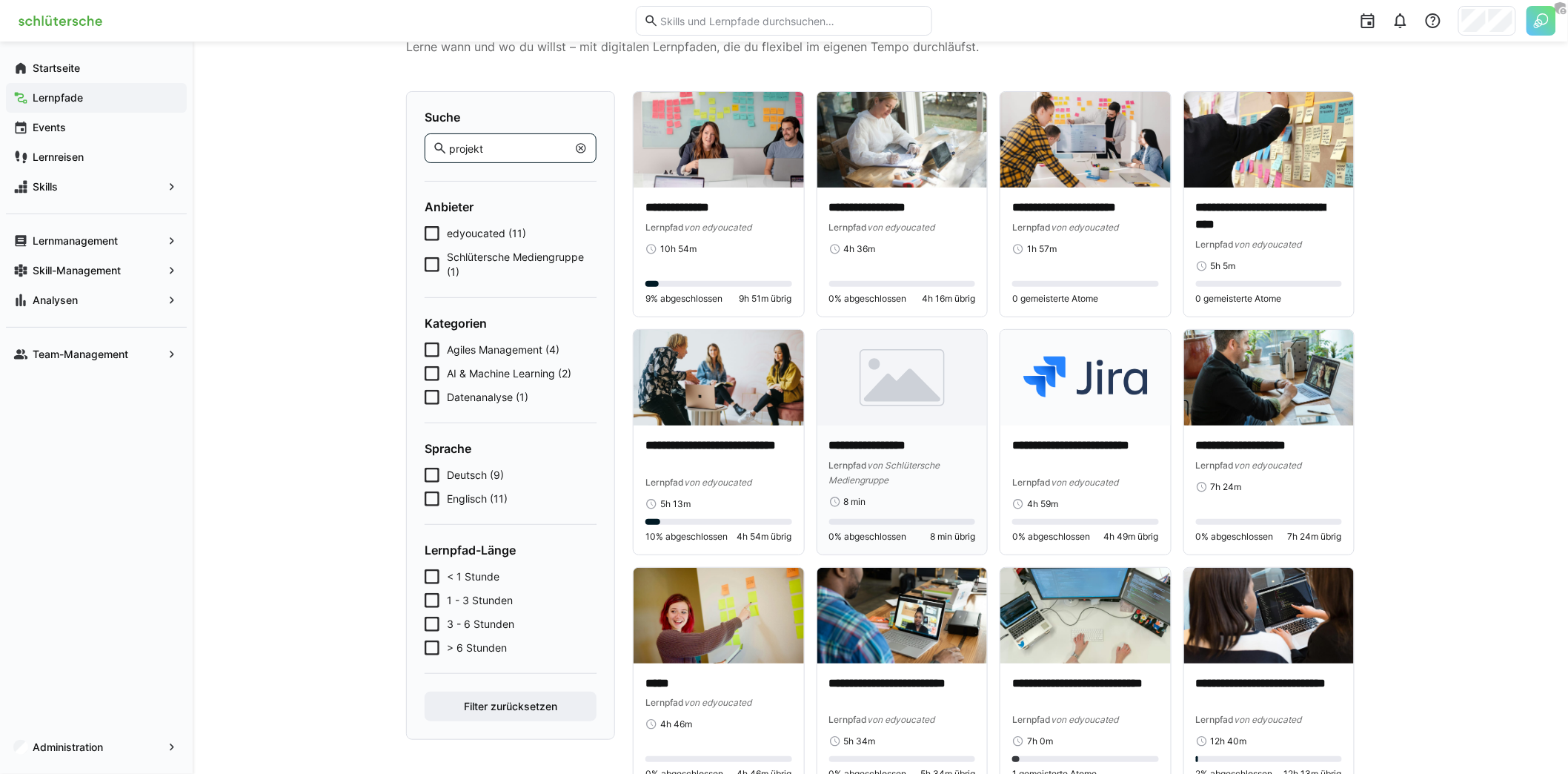
scroll to position [66, 0]
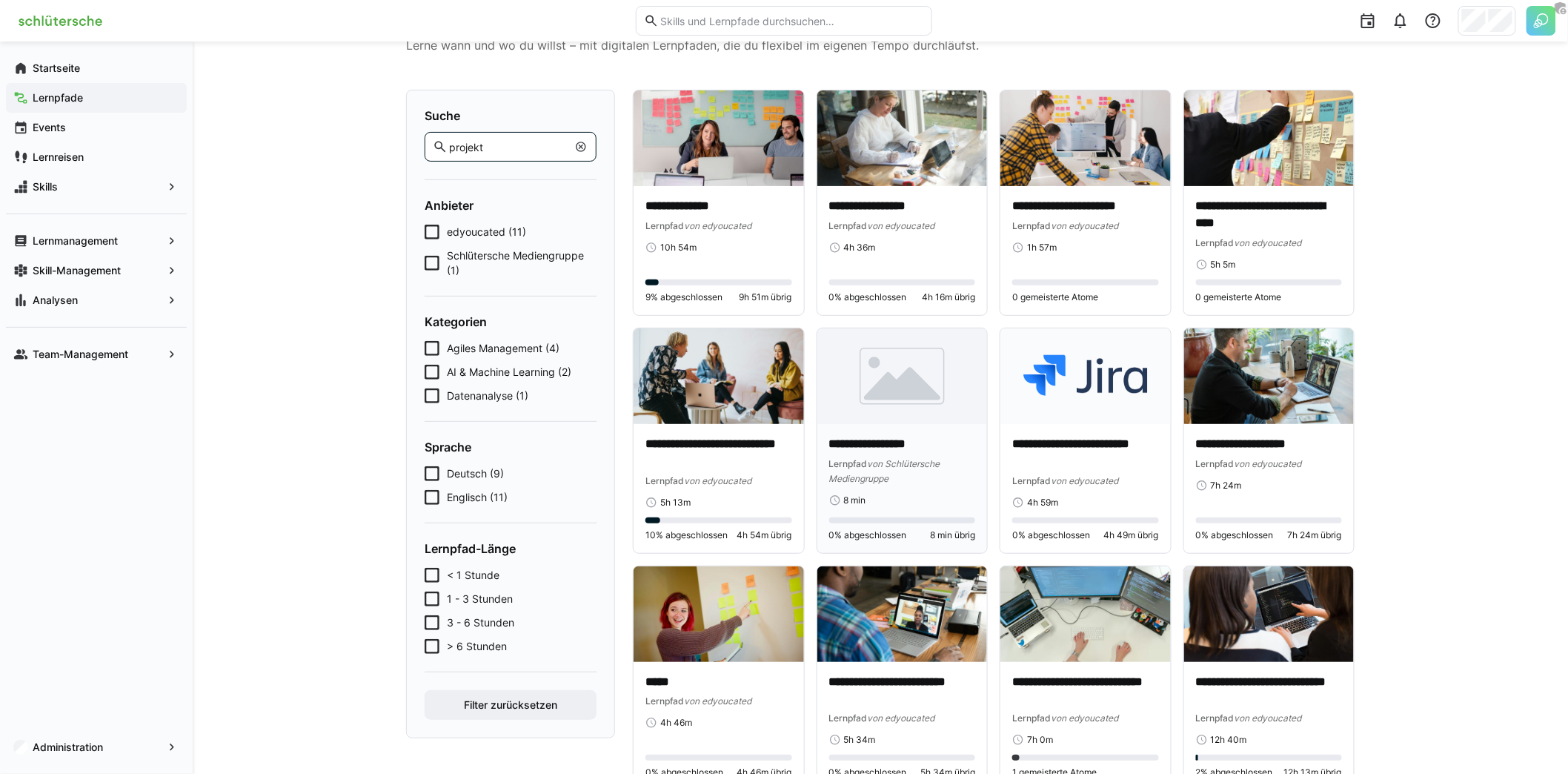
type input "projekt"
click at [892, 449] on p "**********" at bounding box center [902, 444] width 147 height 17
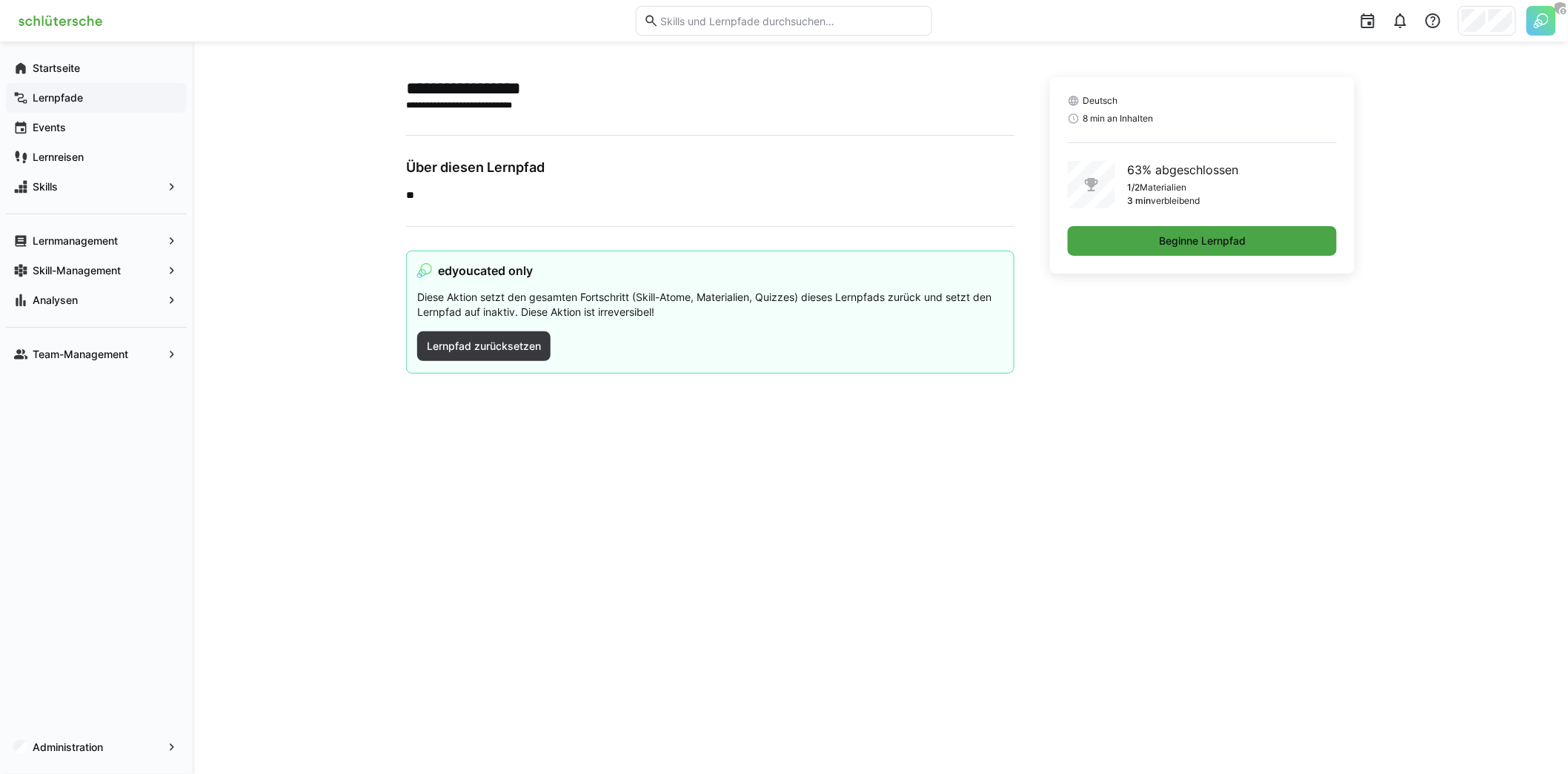
click at [1198, 240] on span "Beginne Lernpfad" at bounding box center [1202, 241] width 91 height 15
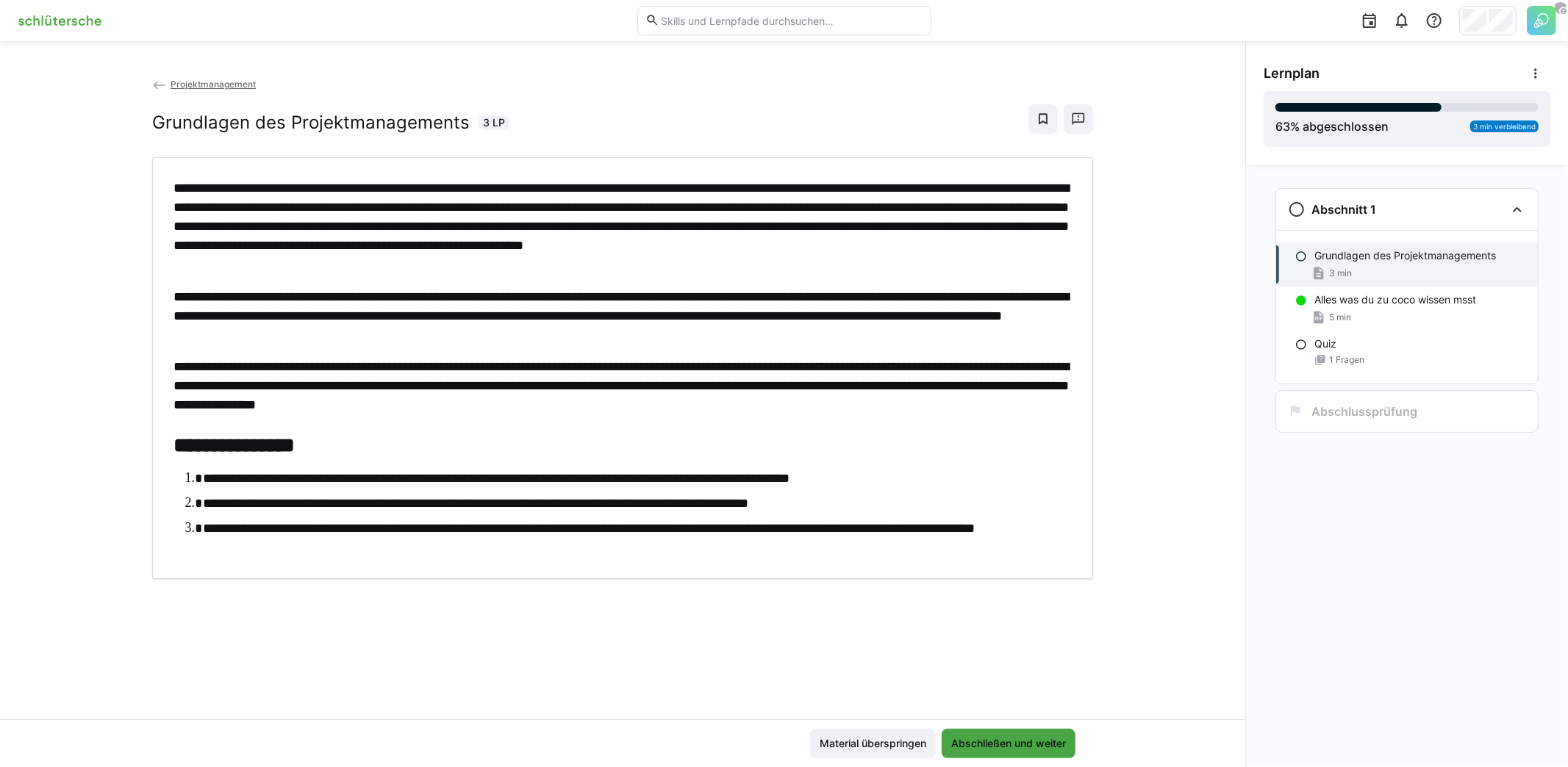
click at [1029, 743] on span "Abschließen und weiter" at bounding box center [1008, 743] width 119 height 15
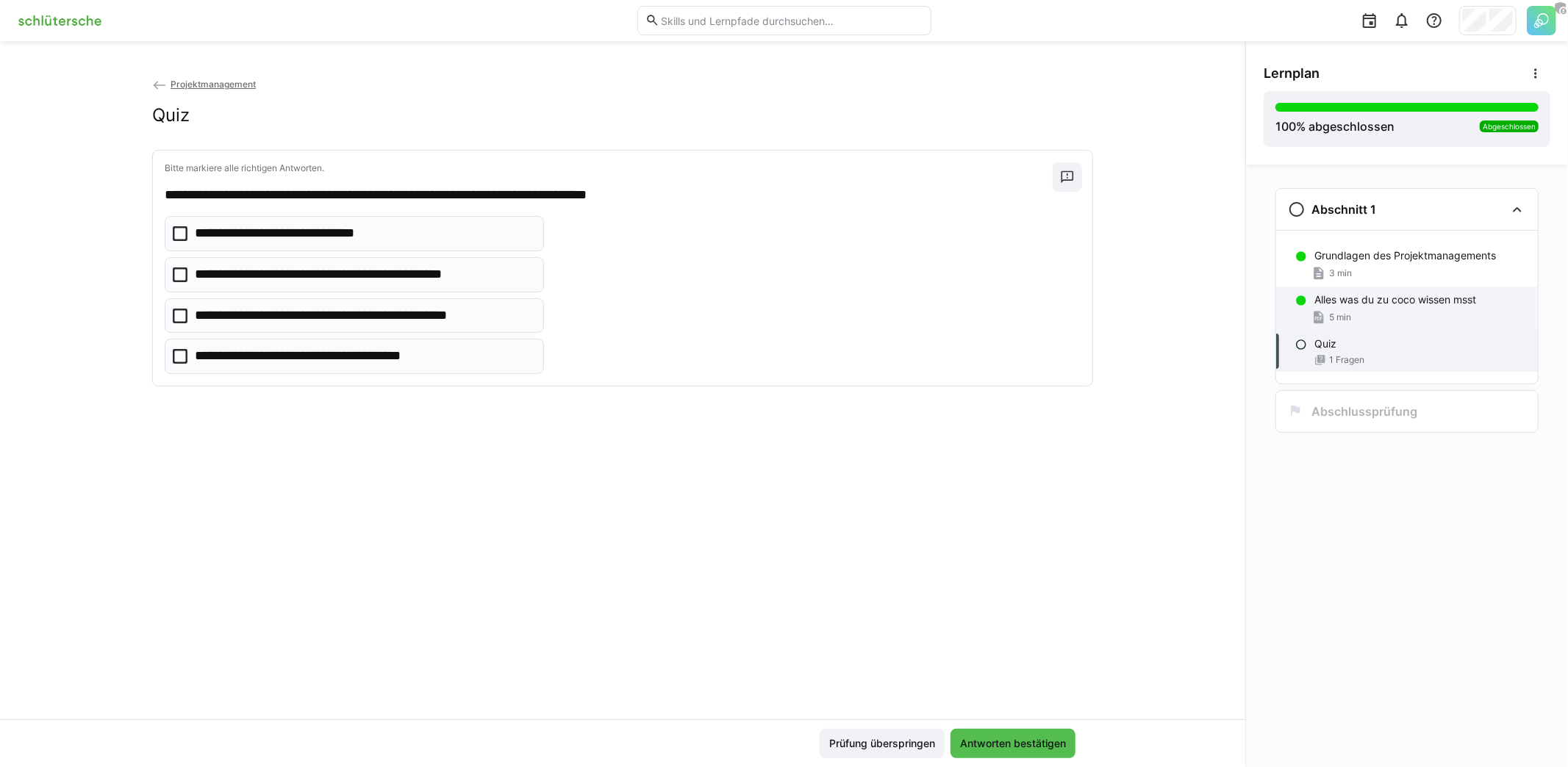
drag, startPoint x: 1439, startPoint y: 317, endPoint x: 1375, endPoint y: 336, distance: 66.8
click at [1439, 316] on div "5 min" at bounding box center [1420, 317] width 212 height 15
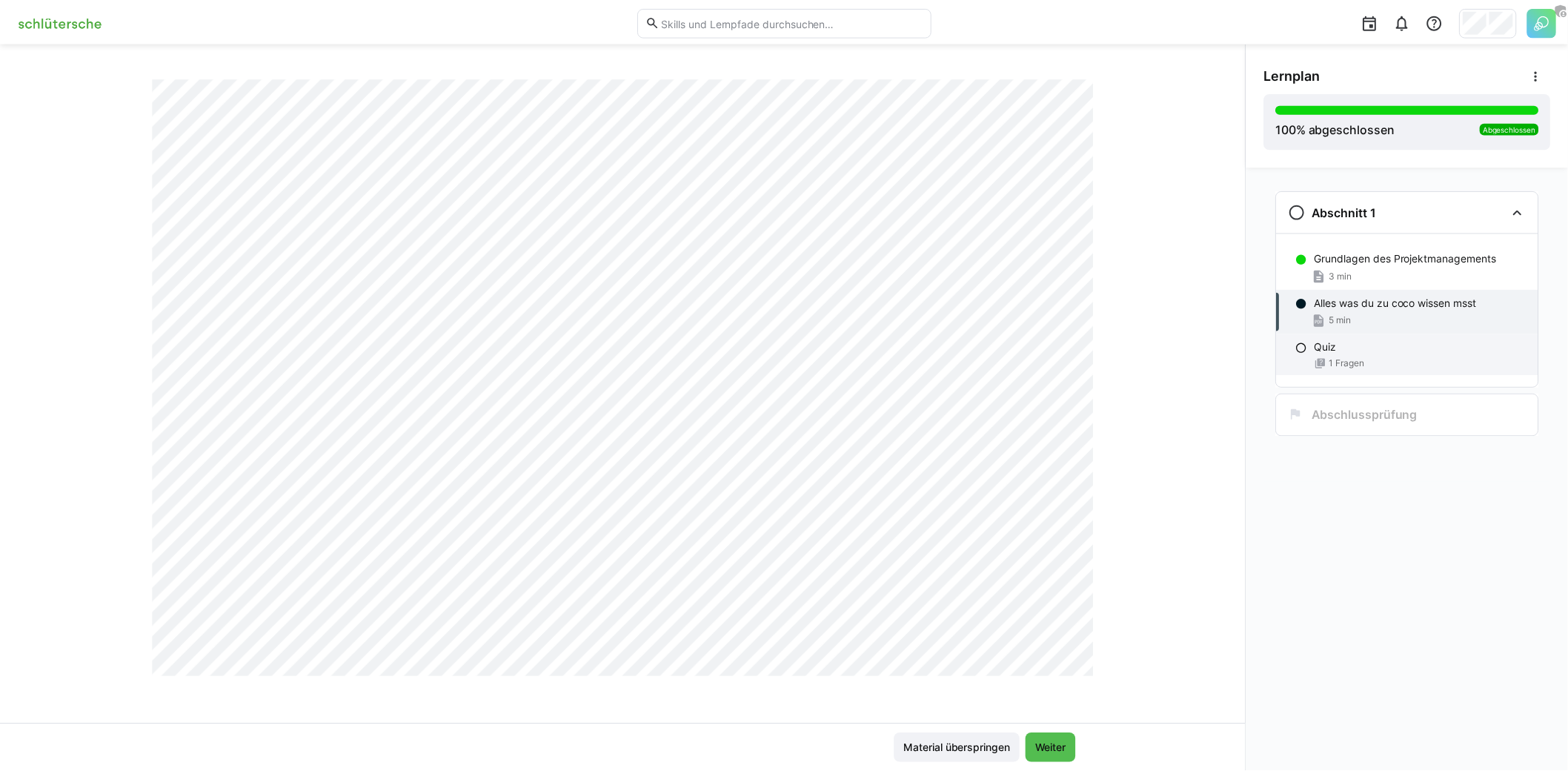
scroll to position [578, 0]
click at [1061, 746] on span "Weiter" at bounding box center [1059, 750] width 36 height 15
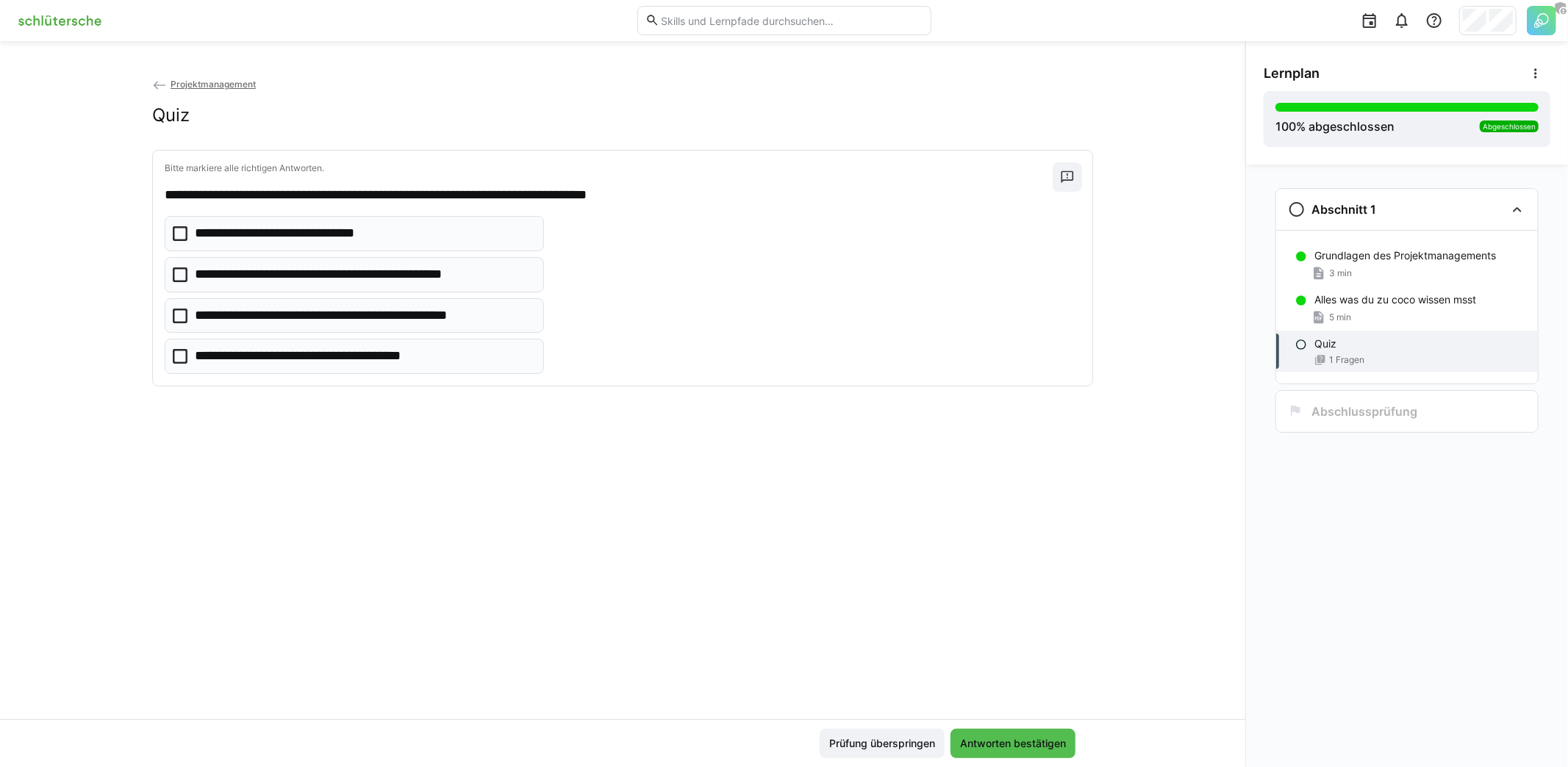
click at [403, 355] on p "**********" at bounding box center [320, 356] width 249 height 19
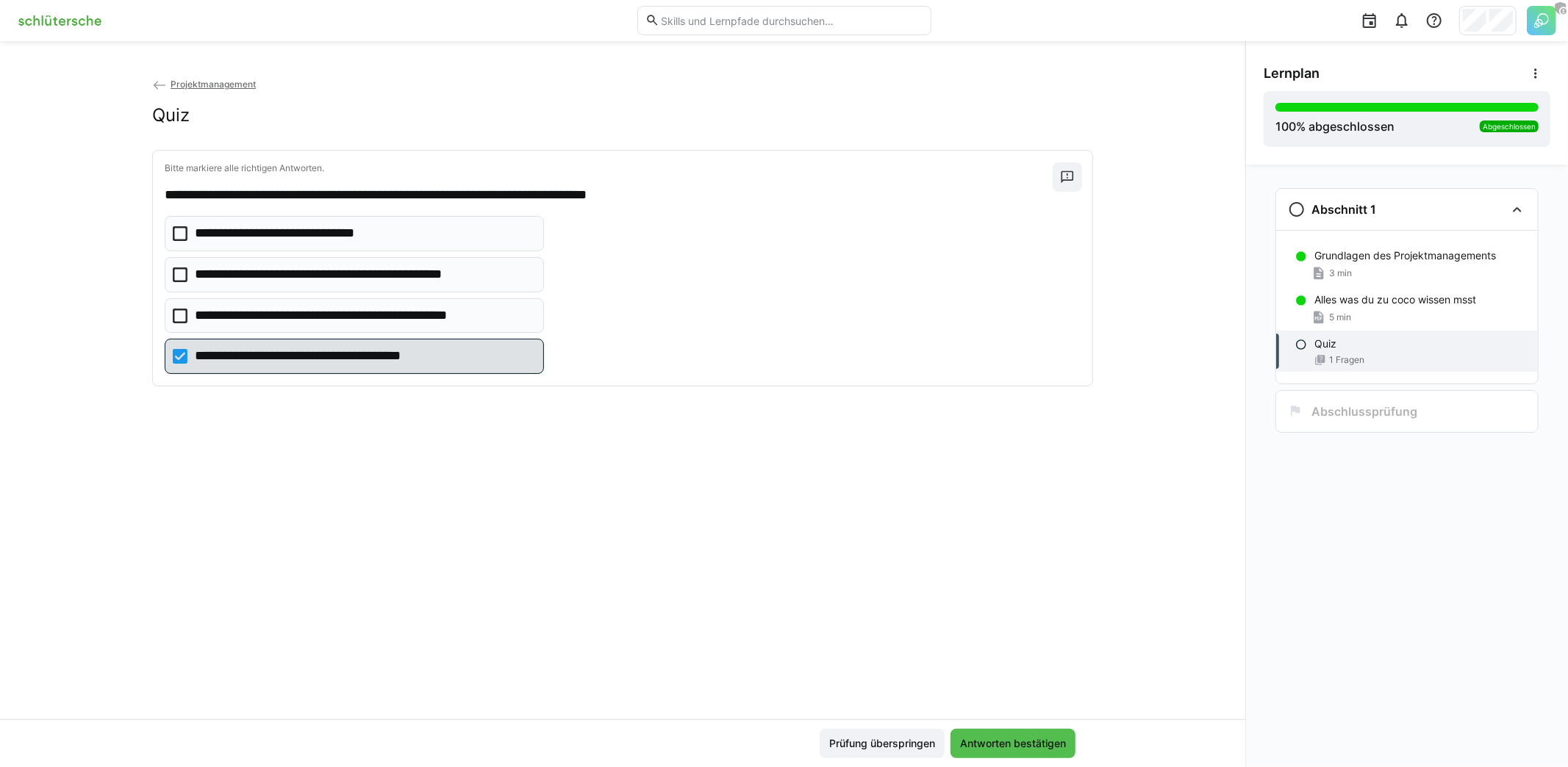
click at [345, 216] on eds-checkbox "**********" at bounding box center [354, 234] width 379 height 35
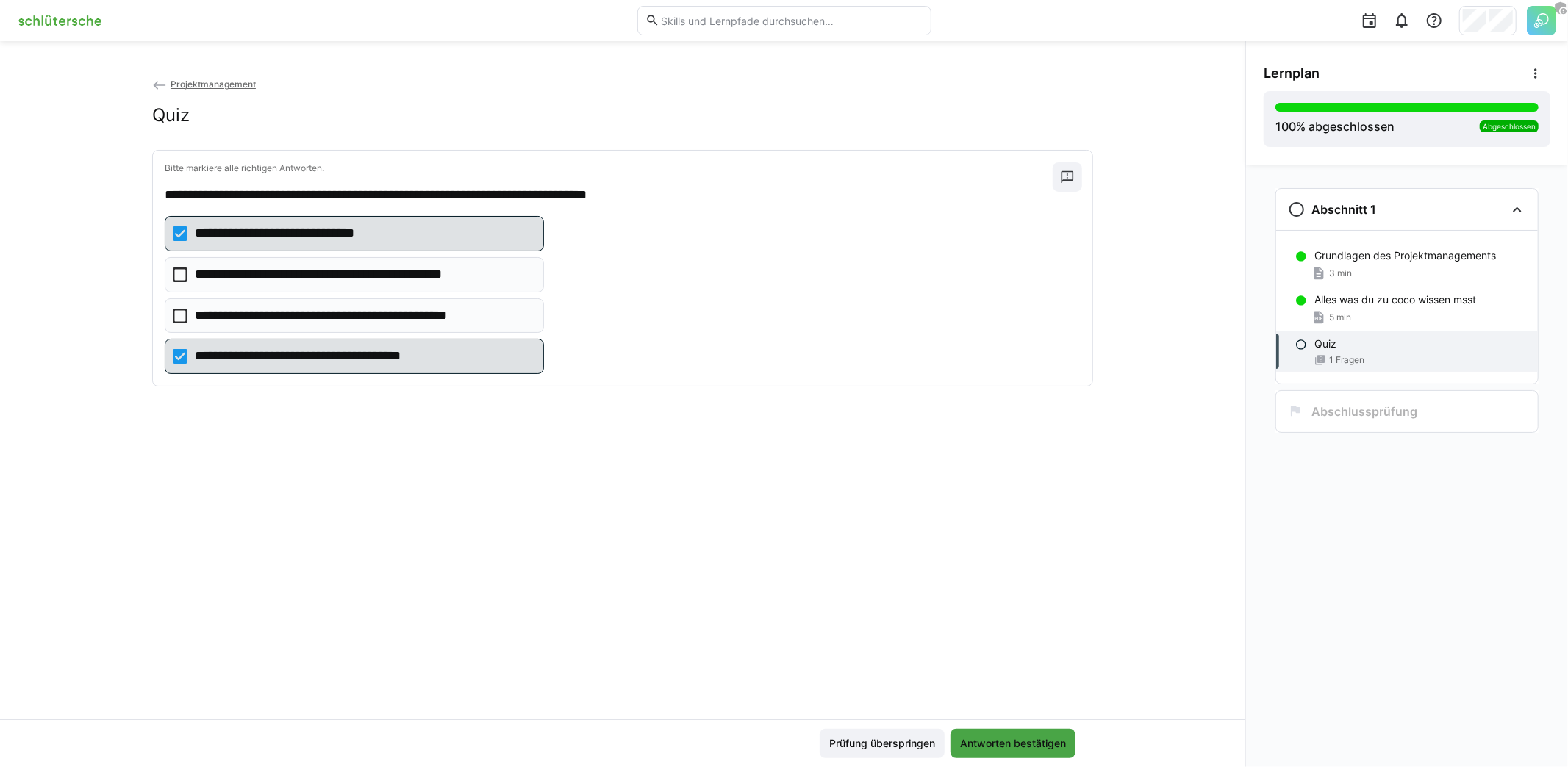
click at [1022, 742] on span "Antworten bestätigen" at bounding box center [1012, 743] width 110 height 15
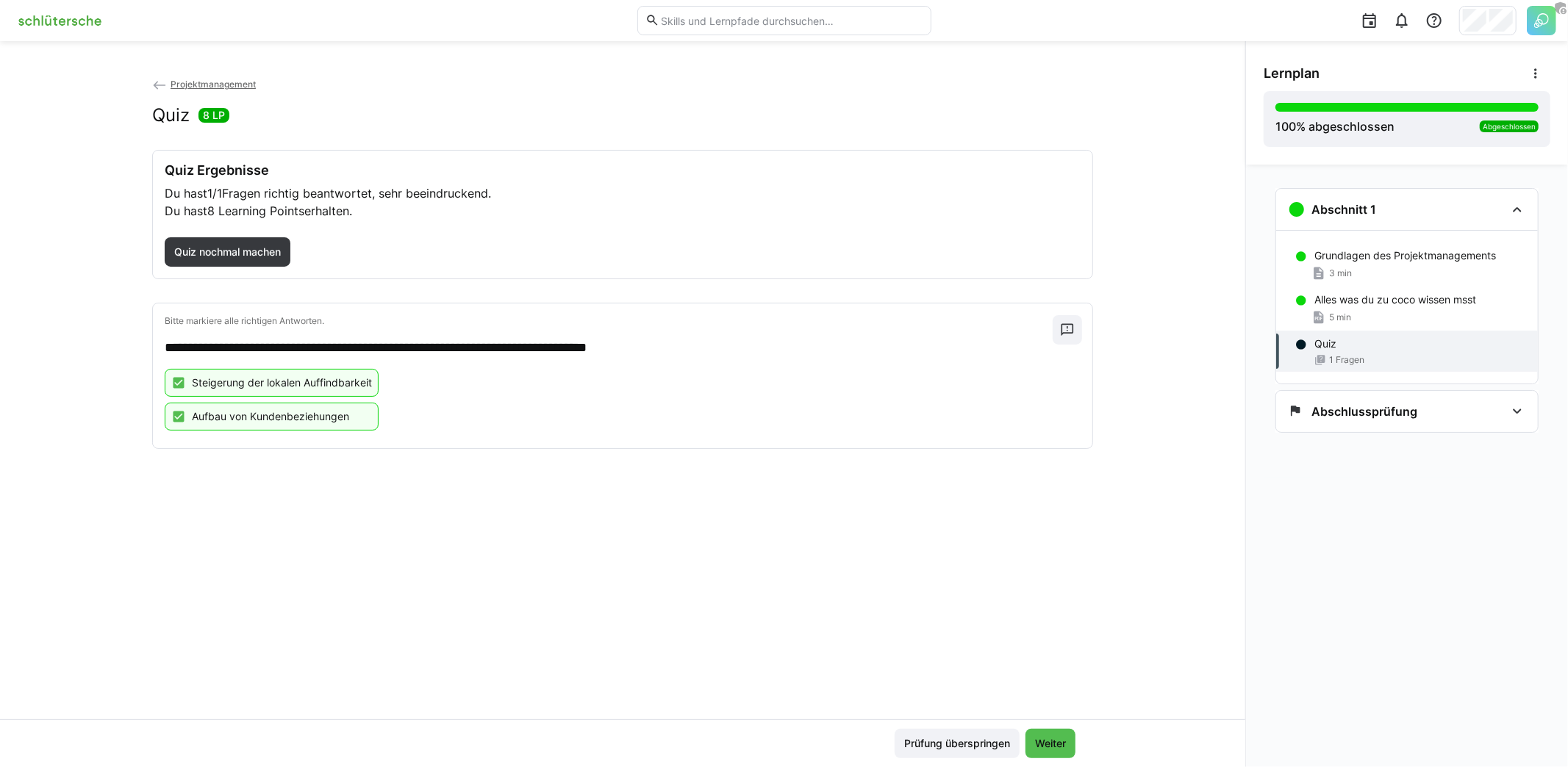
drag, startPoint x: 1062, startPoint y: 740, endPoint x: 1390, endPoint y: 350, distance: 509.6
click at [1390, 371] on div "**********" at bounding box center [784, 404] width 1568 height 726
click at [1366, 416] on h3 "Abschlussprüfung" at bounding box center [1364, 412] width 106 height 15
click at [1379, 459] on div "Einführung" at bounding box center [1420, 458] width 212 height 15
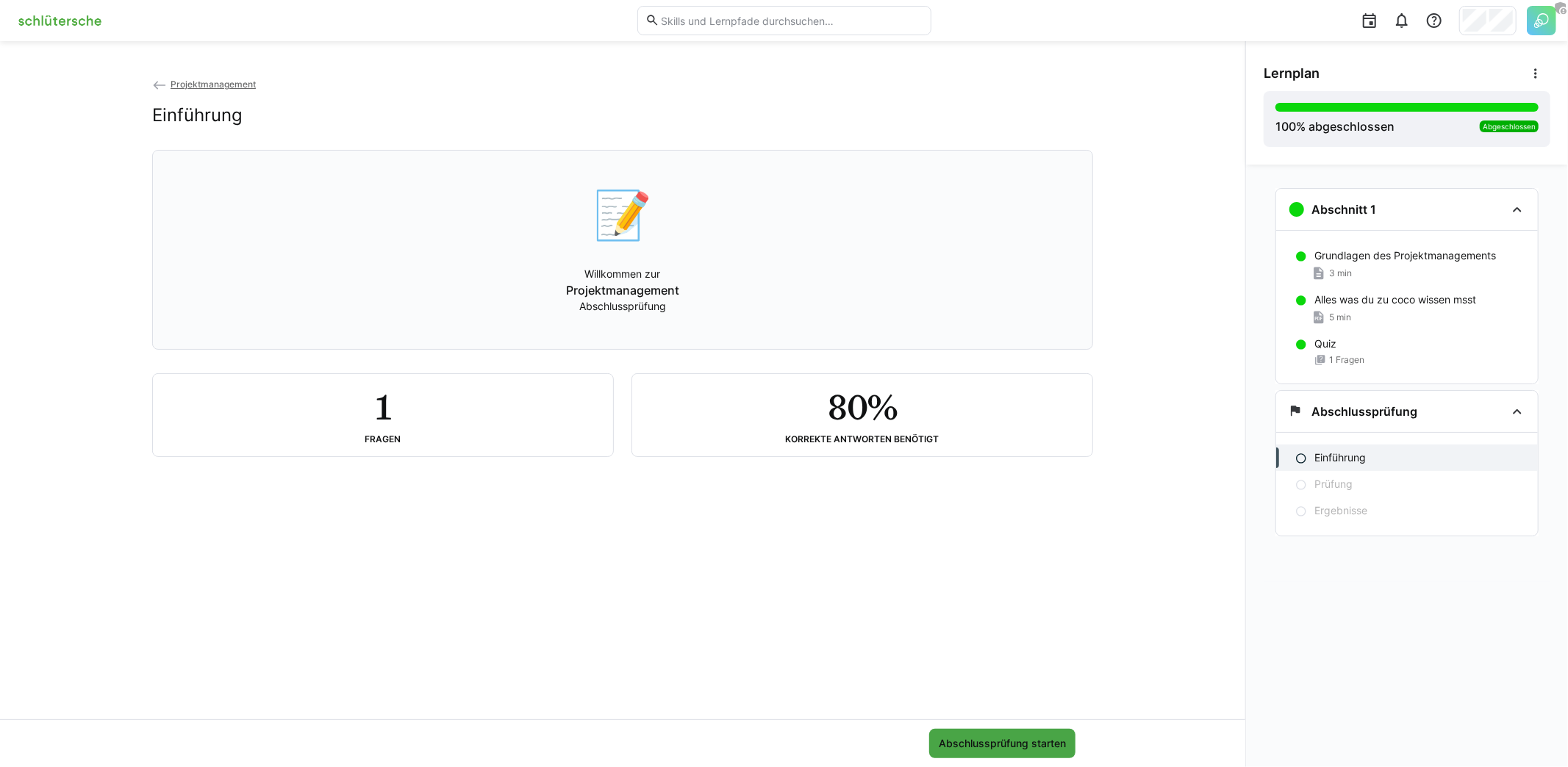
click at [1035, 751] on span "Abschlussprüfung starten" at bounding box center [1002, 743] width 131 height 15
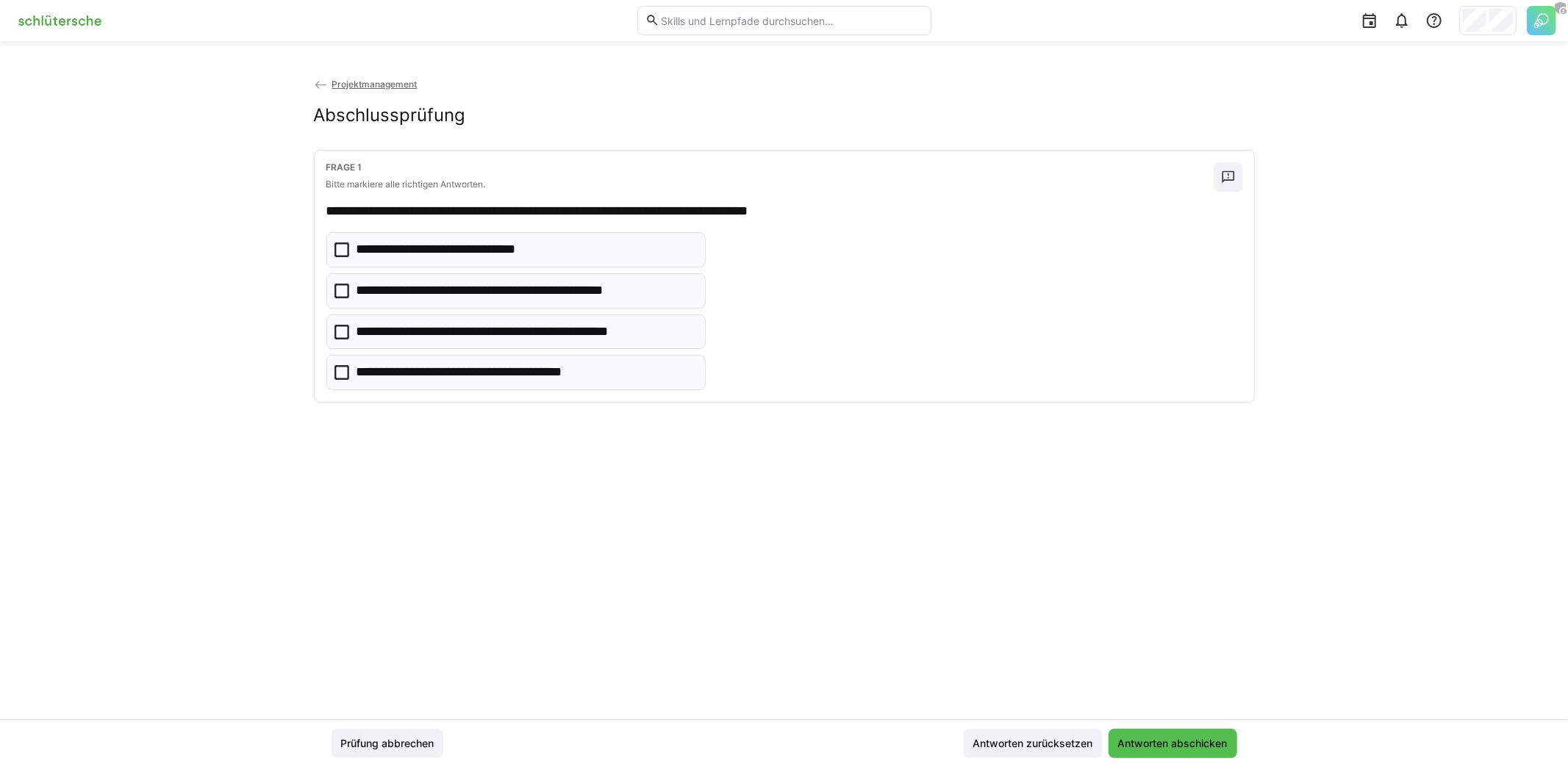
click at [520, 372] on p "**********" at bounding box center [481, 372] width 249 height 19
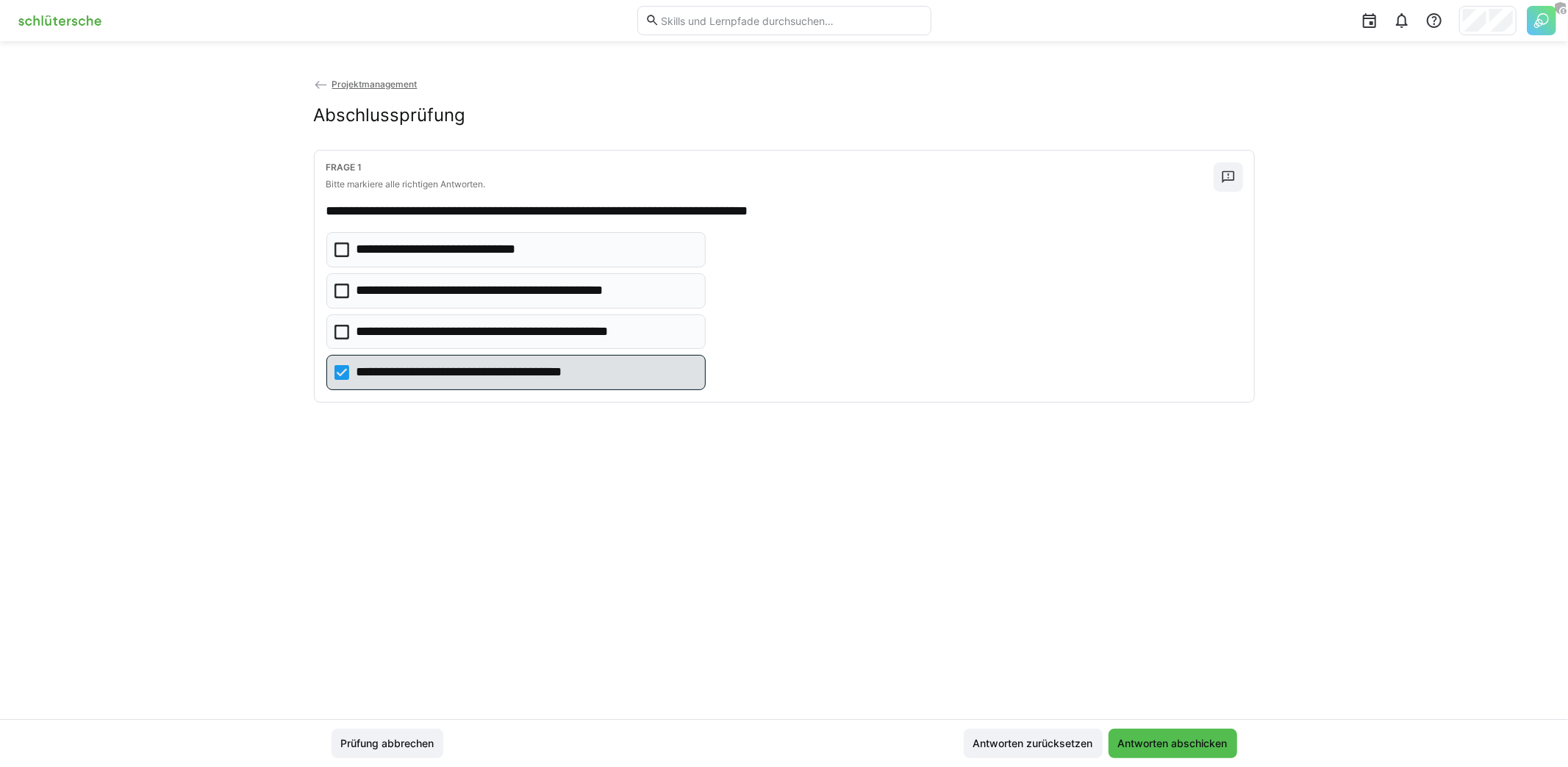
click at [545, 246] on p "**********" at bounding box center [466, 250] width 219 height 19
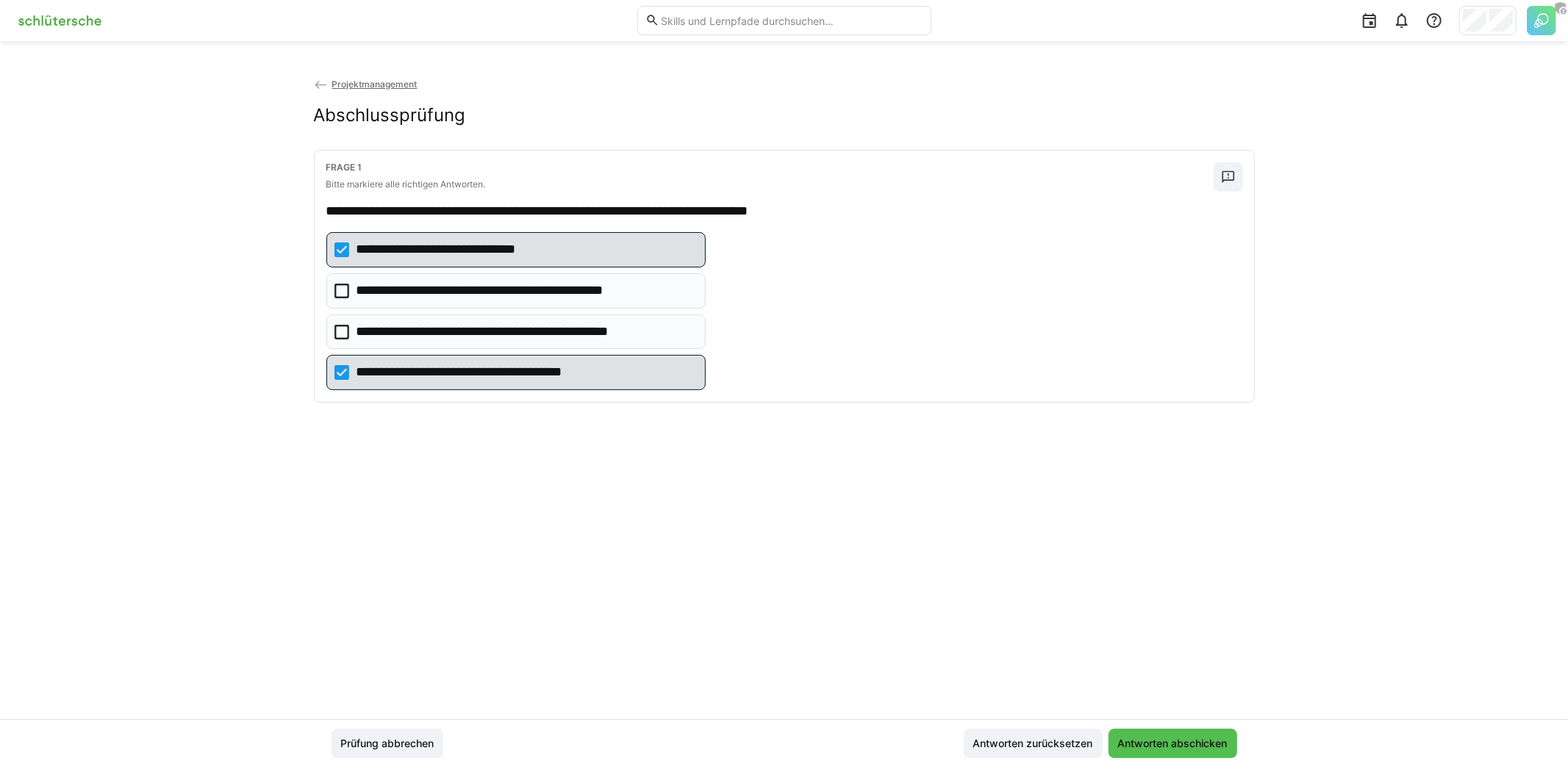
click at [508, 363] on p "**********" at bounding box center [481, 372] width 249 height 19
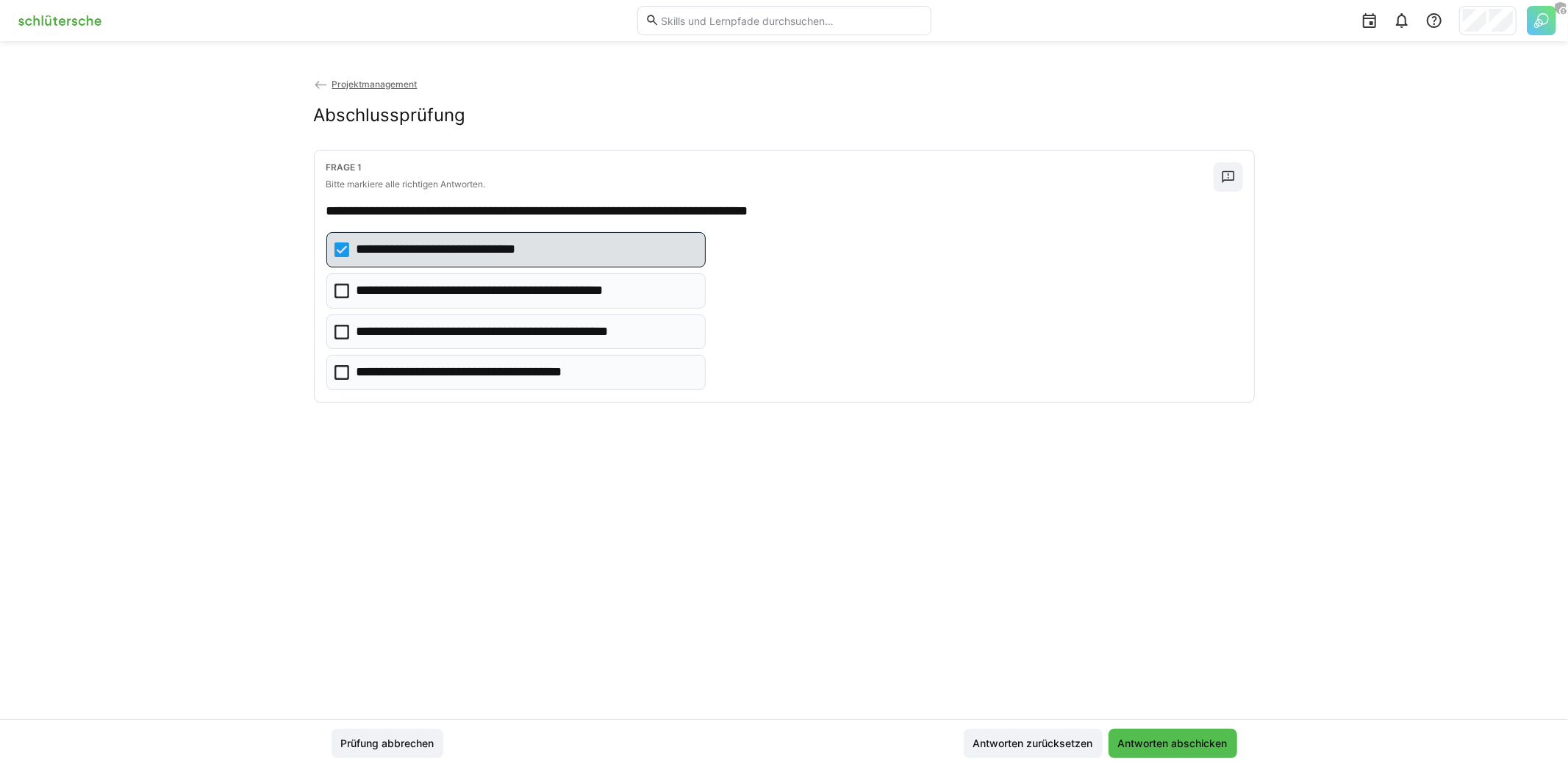
click at [511, 250] on p "**********" at bounding box center [466, 250] width 219 height 19
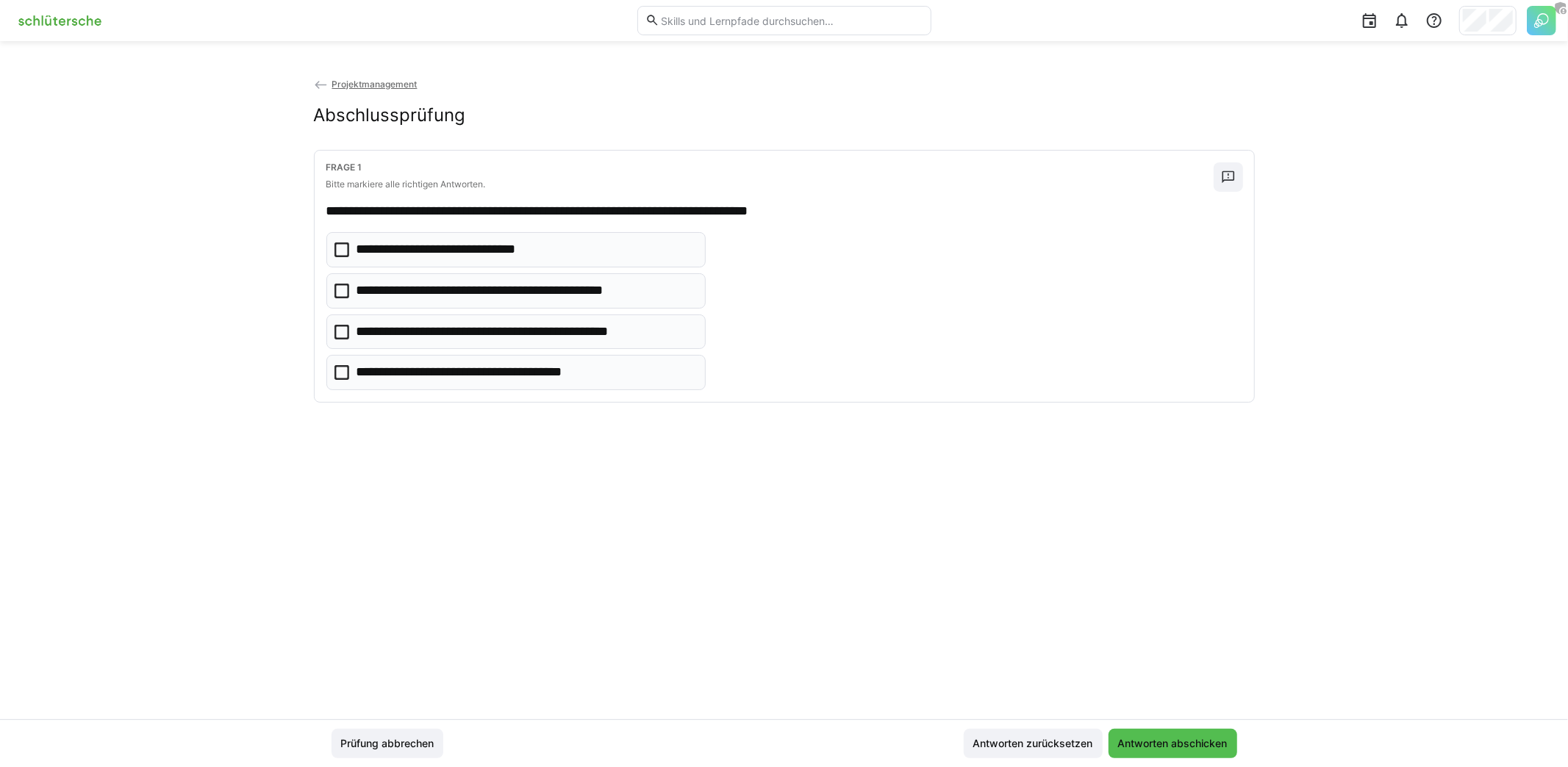
click at [522, 289] on p "**********" at bounding box center [525, 291] width 338 height 19
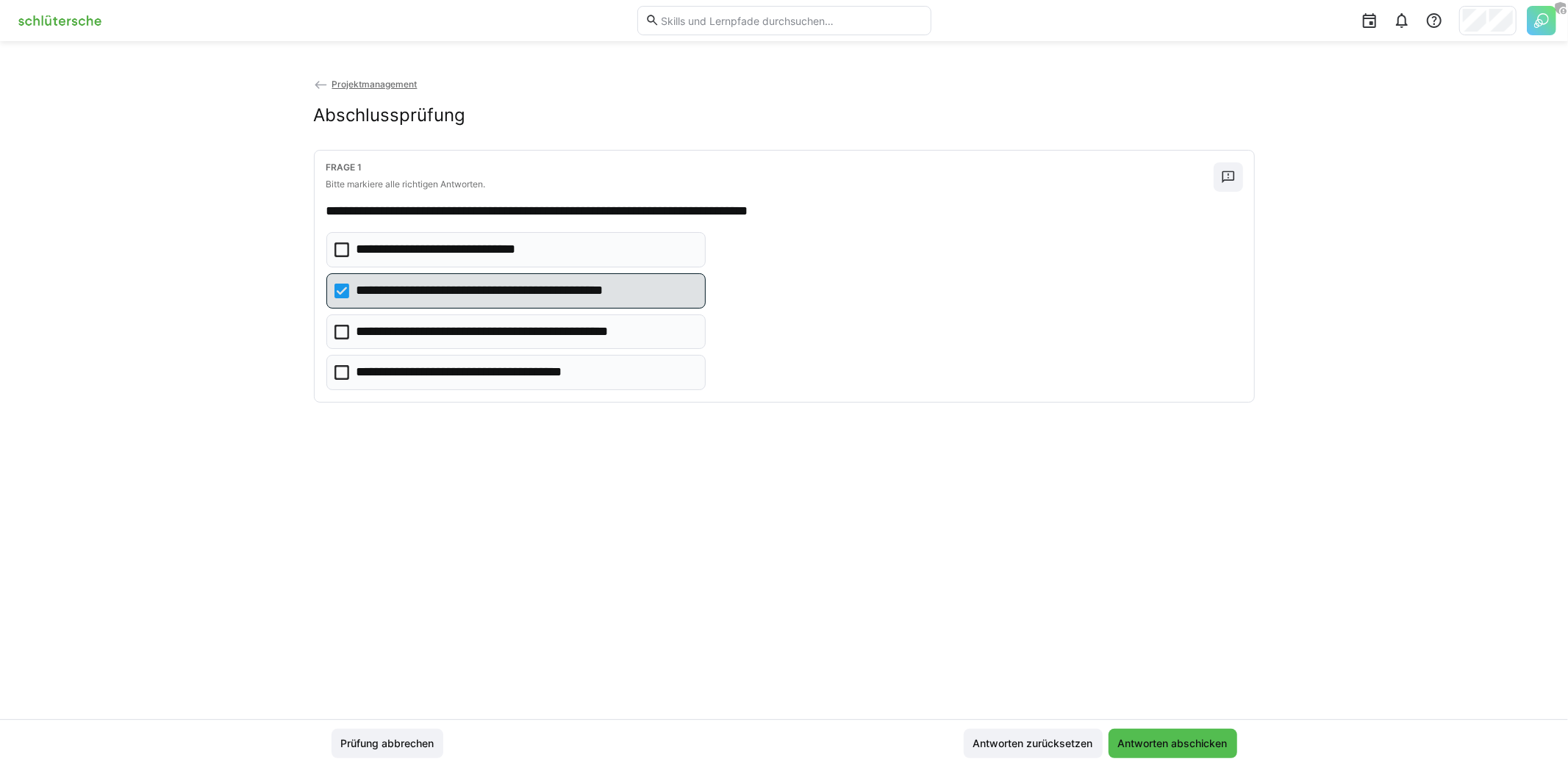
click at [551, 355] on eds-checkbox "**********" at bounding box center [516, 372] width 379 height 35
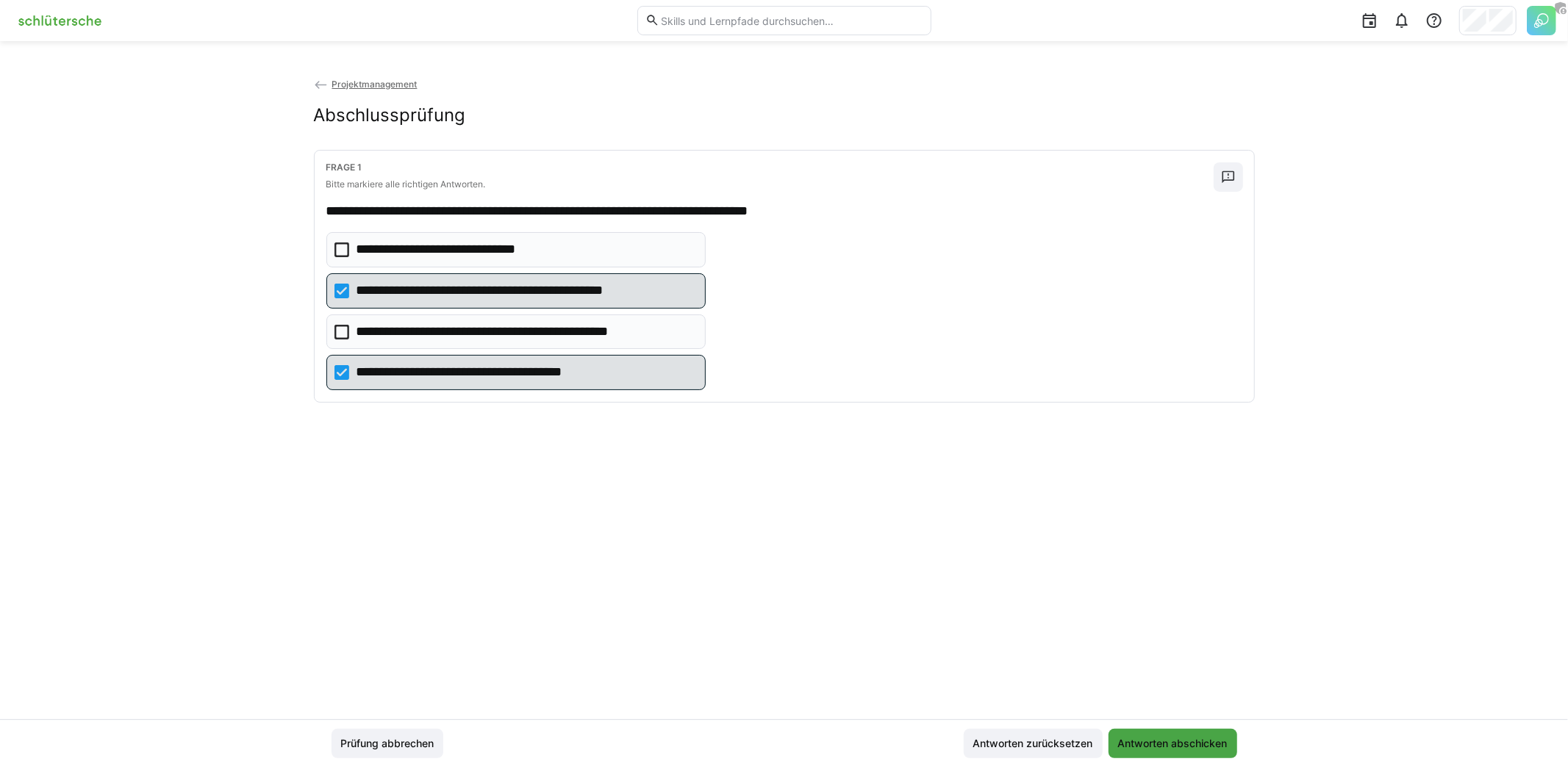
click at [1192, 747] on span "Antworten abschicken" at bounding box center [1172, 743] width 114 height 15
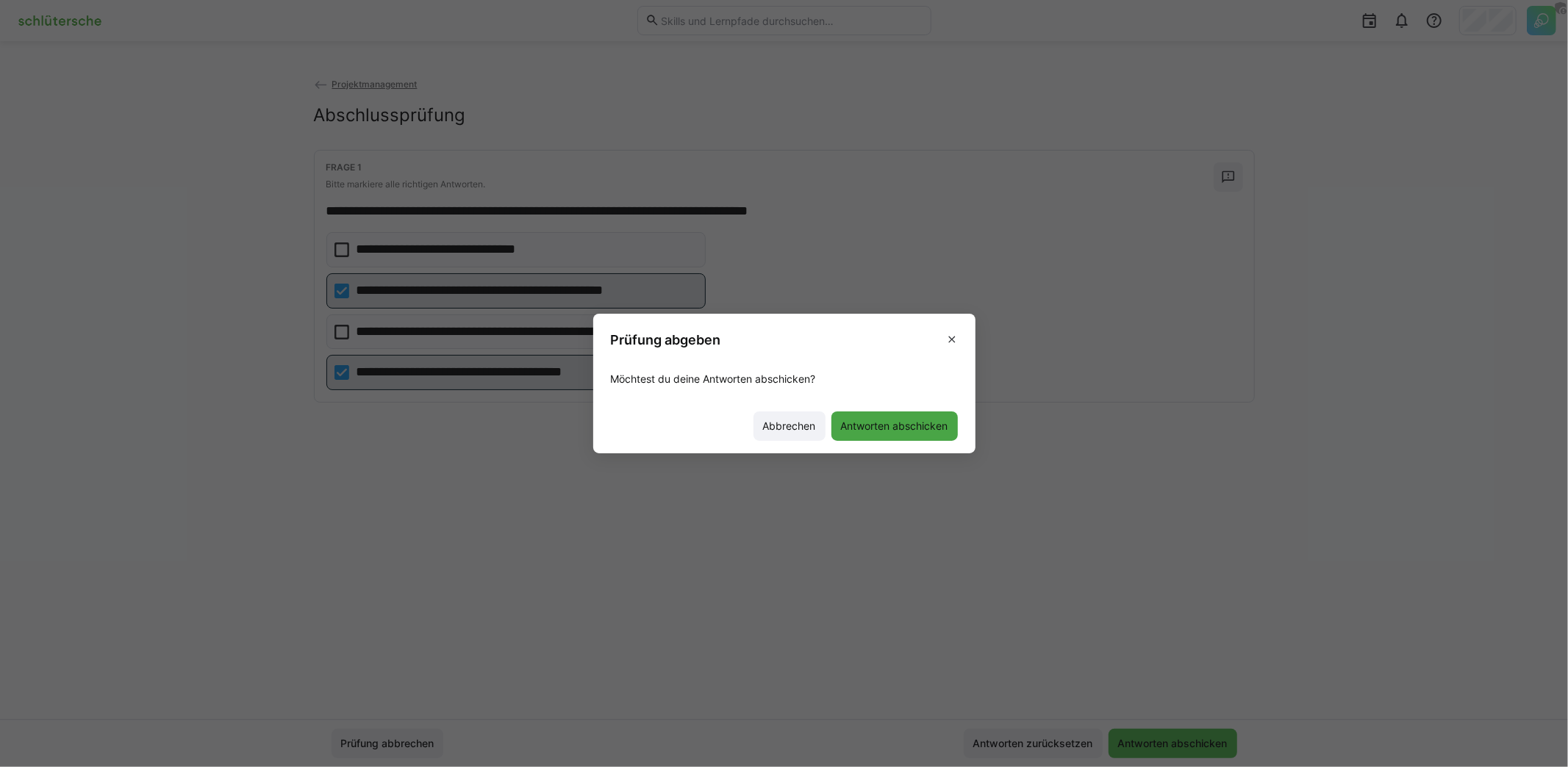
click at [895, 426] on span "Antworten abschicken" at bounding box center [894, 426] width 111 height 15
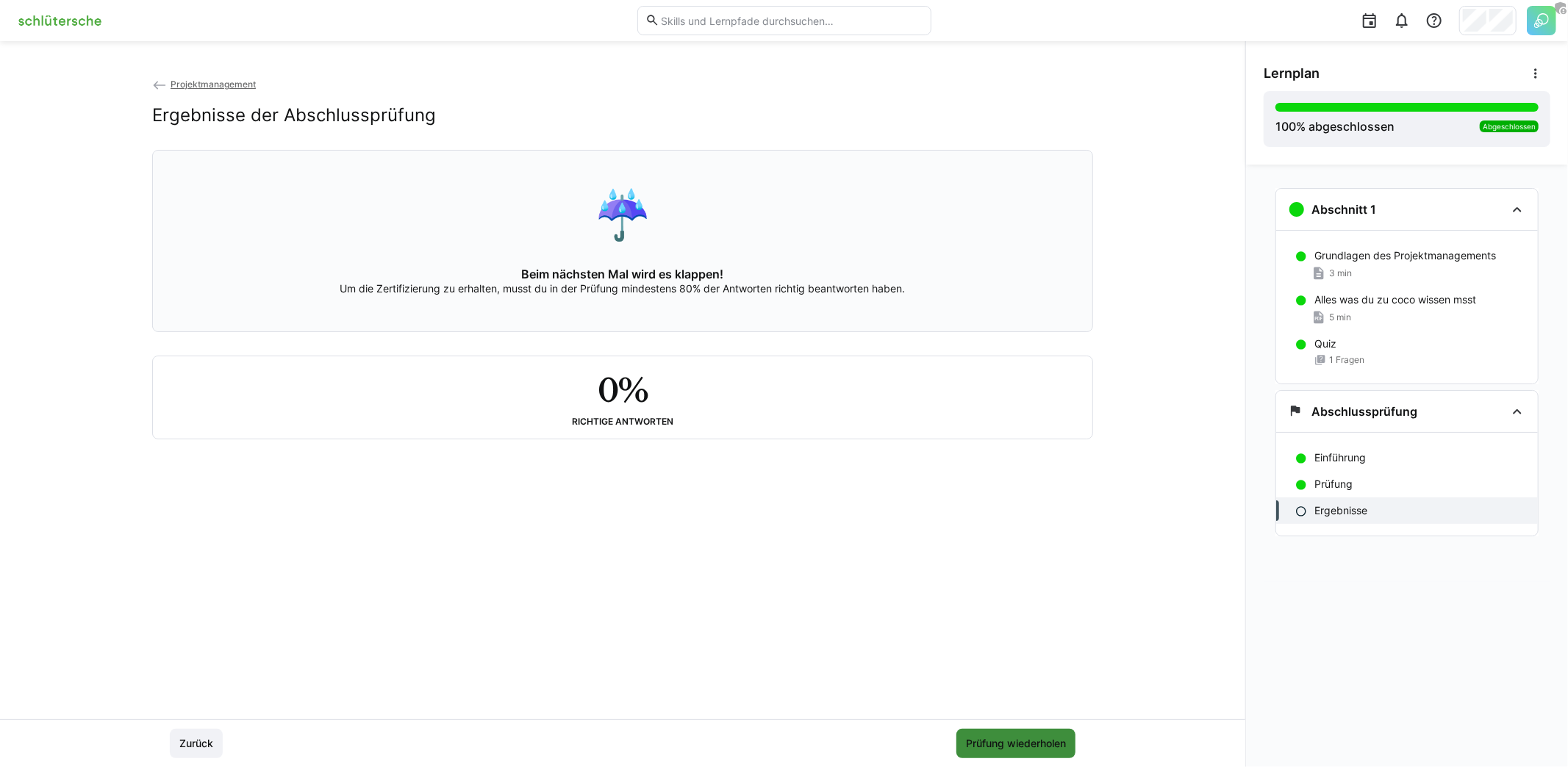
click at [1041, 738] on span "Prüfung wiederholen" at bounding box center [1015, 743] width 104 height 15
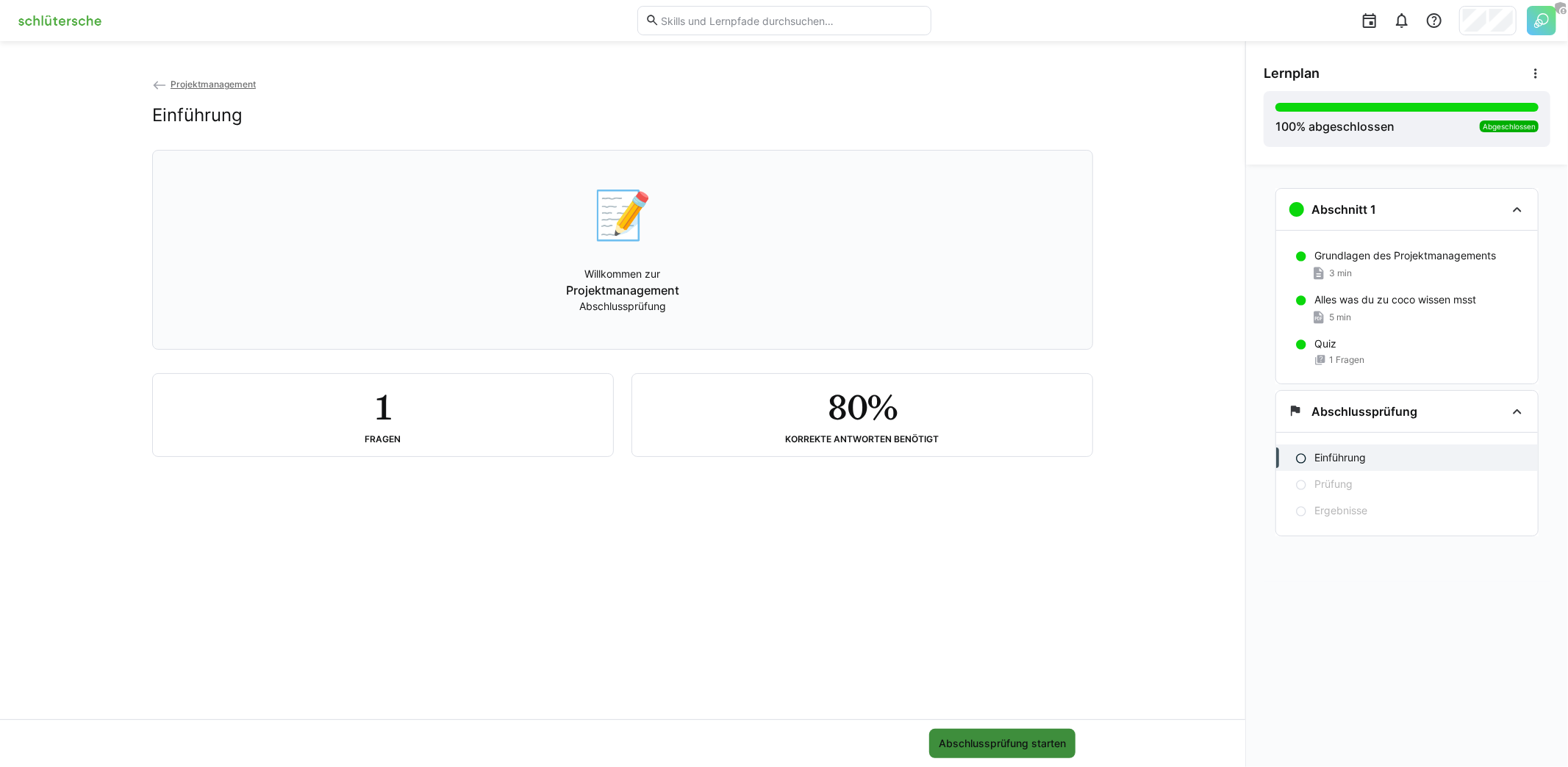
click at [1001, 732] on span "Abschlussprüfung starten" at bounding box center [1002, 743] width 146 height 30
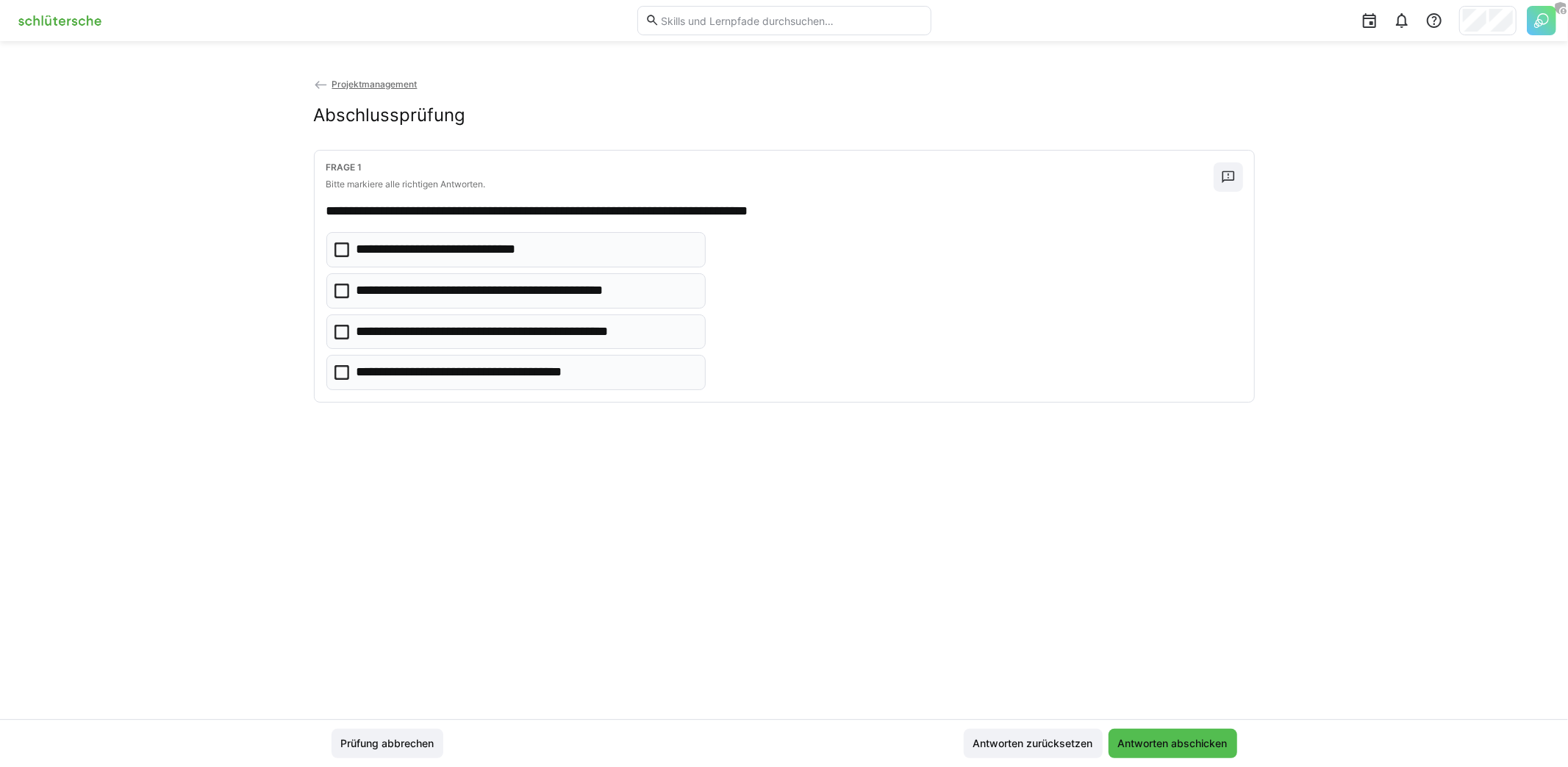
click at [428, 254] on p "**********" at bounding box center [466, 250] width 219 height 19
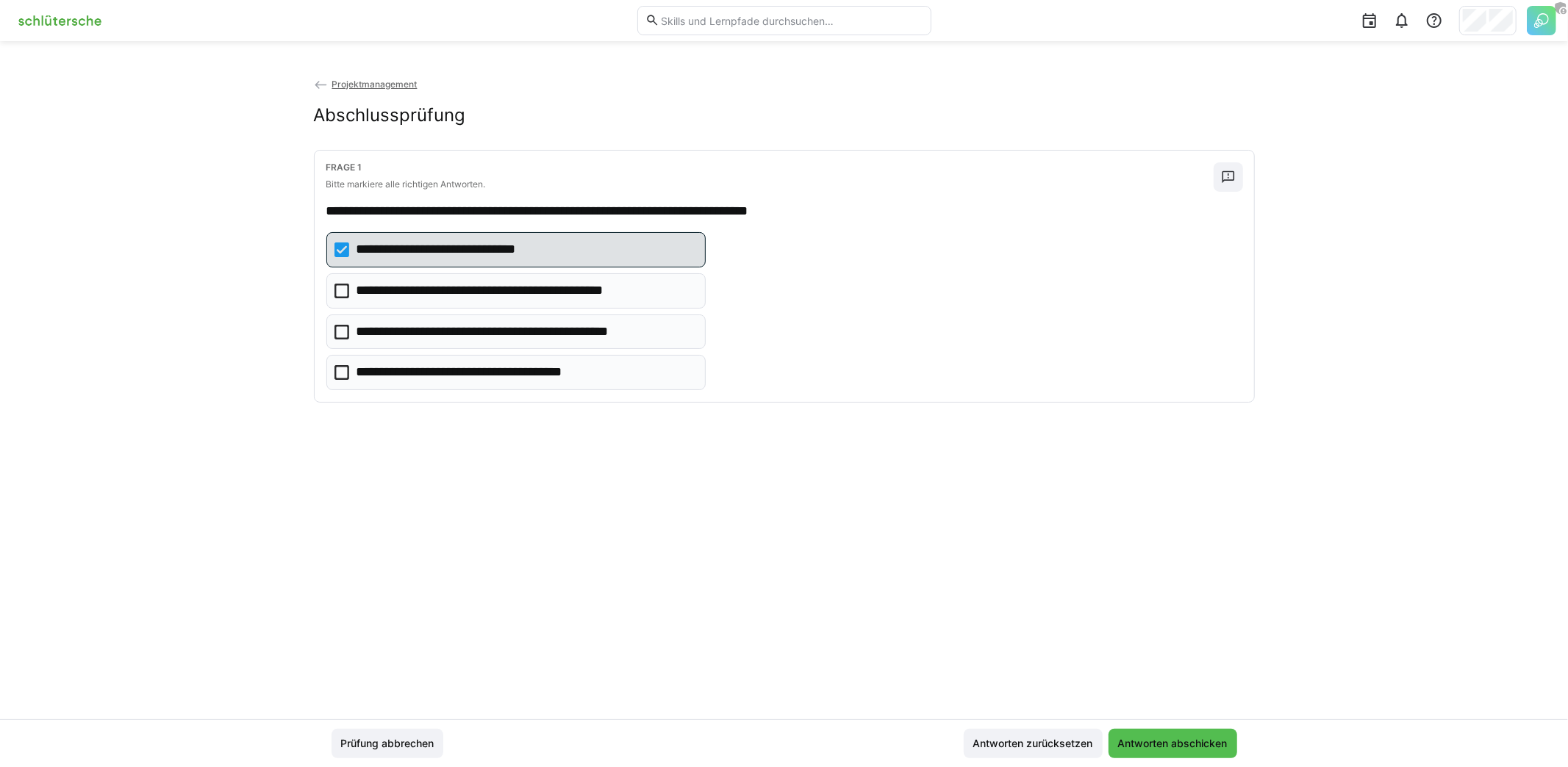
click at [469, 370] on p "**********" at bounding box center [481, 372] width 249 height 19
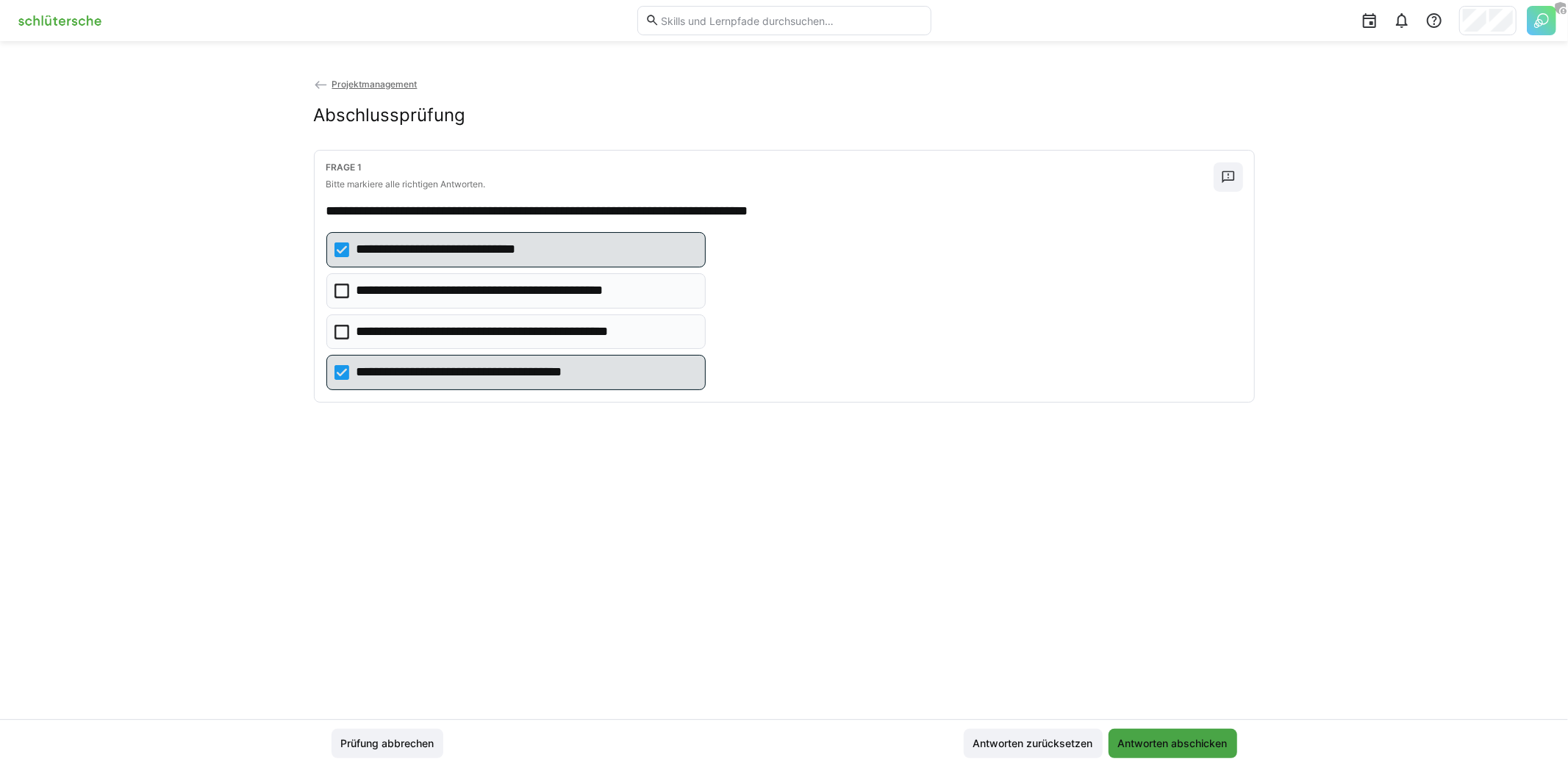
click at [1173, 741] on span "Antworten abschicken" at bounding box center [1172, 743] width 114 height 15
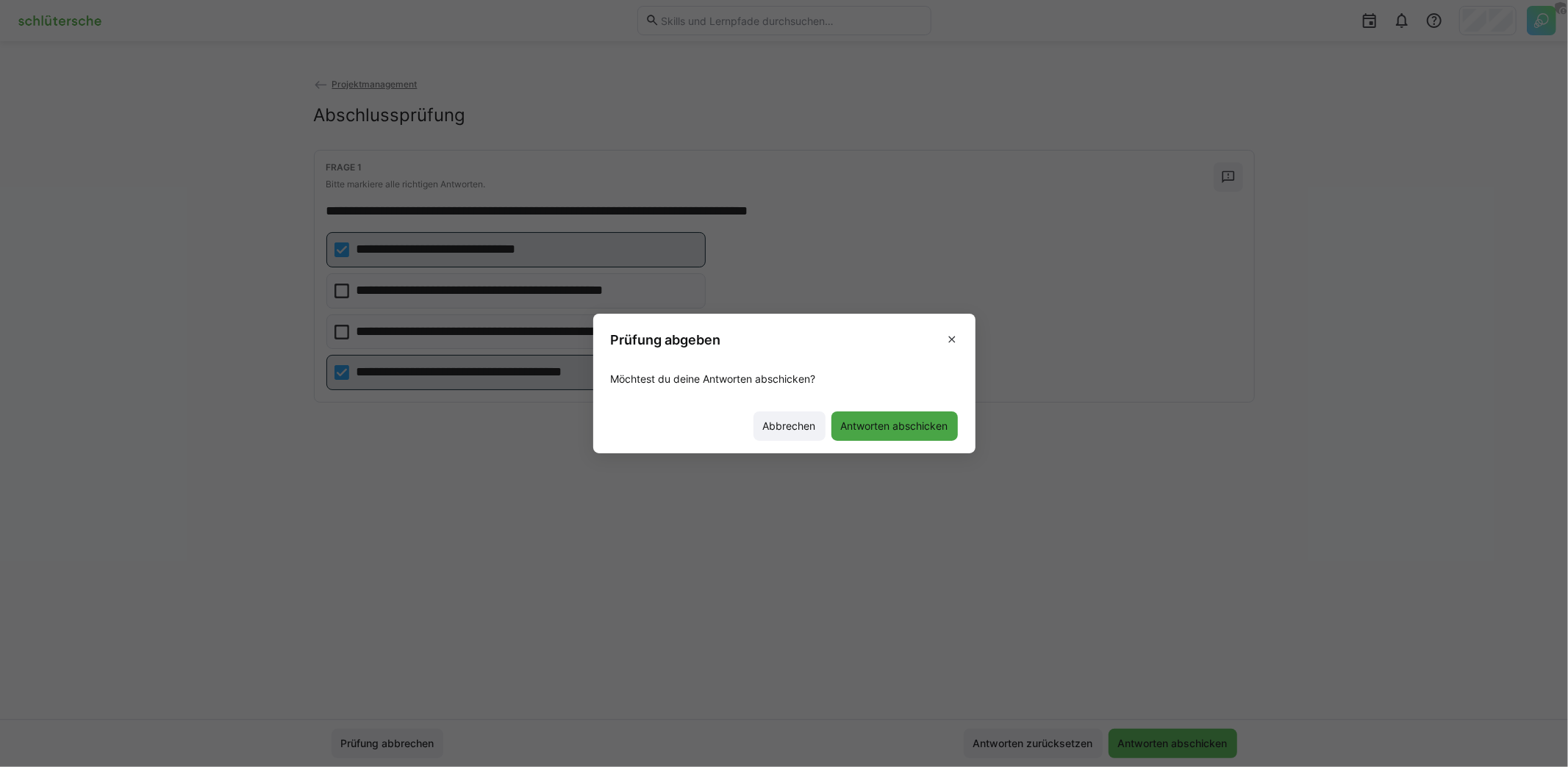
click at [910, 428] on span "Antworten abschicken" at bounding box center [894, 426] width 111 height 15
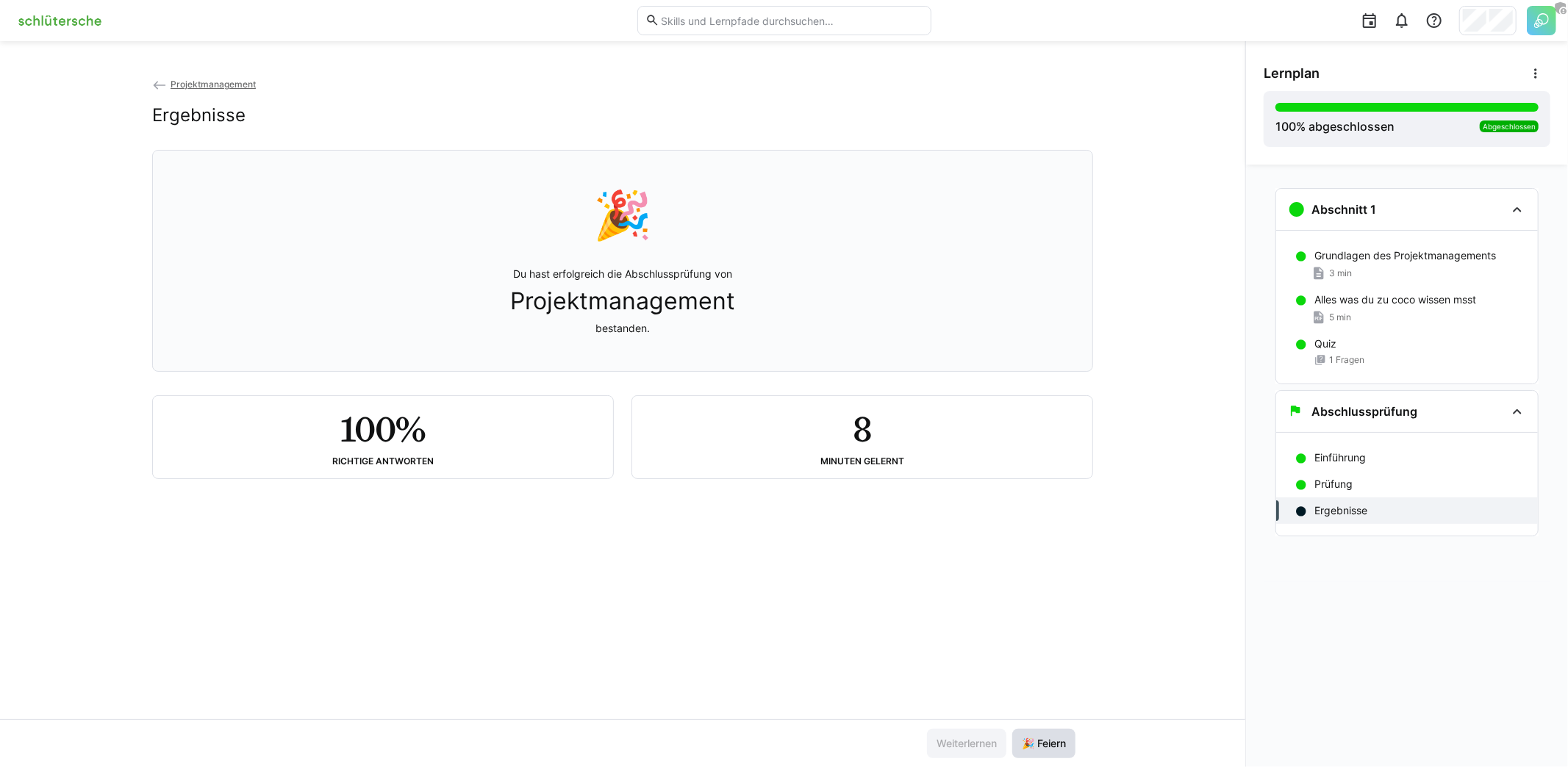
click at [1048, 751] on span "🎉 Feiern" at bounding box center [1044, 743] width 49 height 15
click at [73, 25] on img at bounding box center [60, 21] width 96 height 24
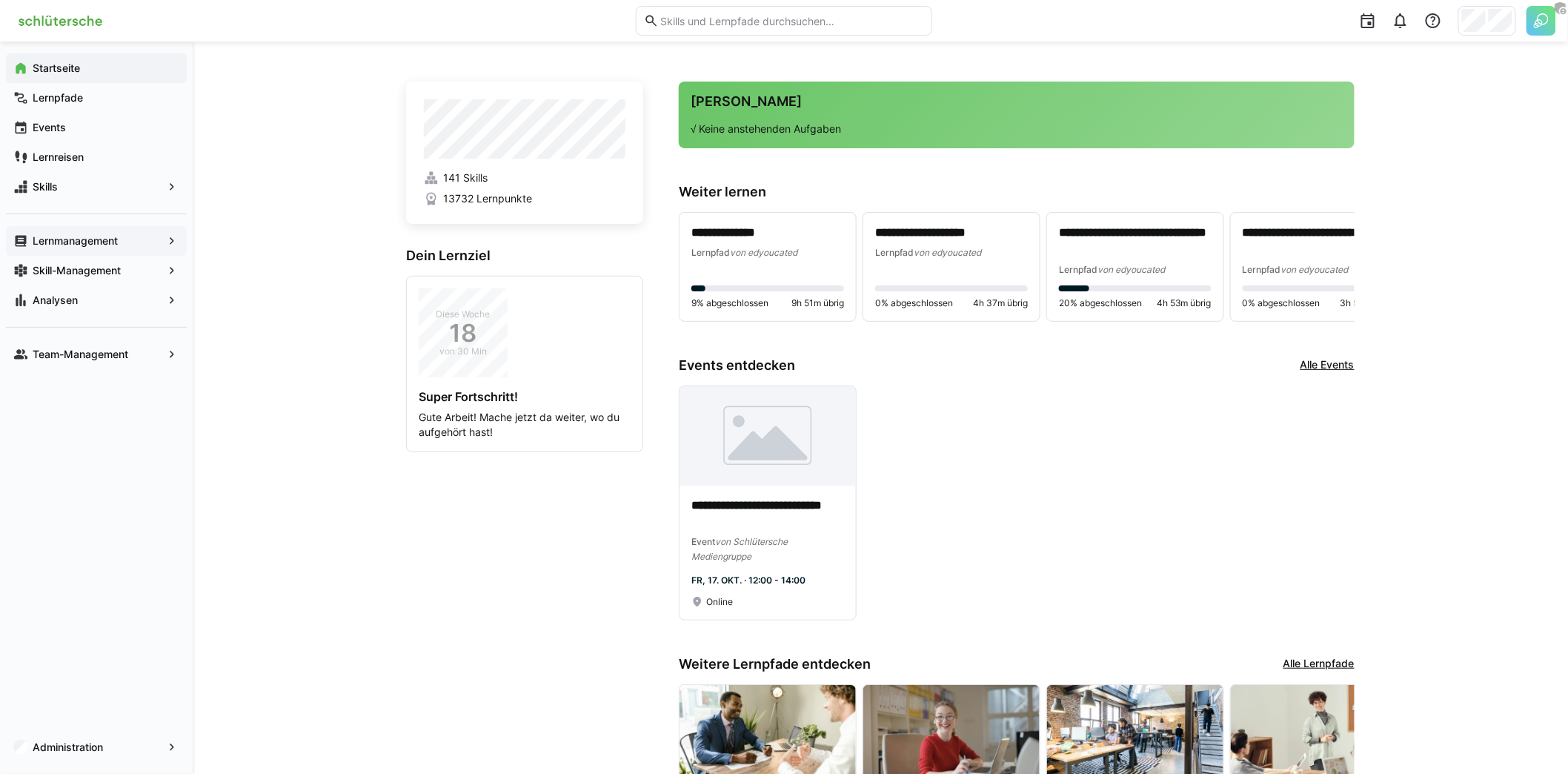
click at [123, 246] on span "Lernmanagement" at bounding box center [96, 241] width 132 height 15
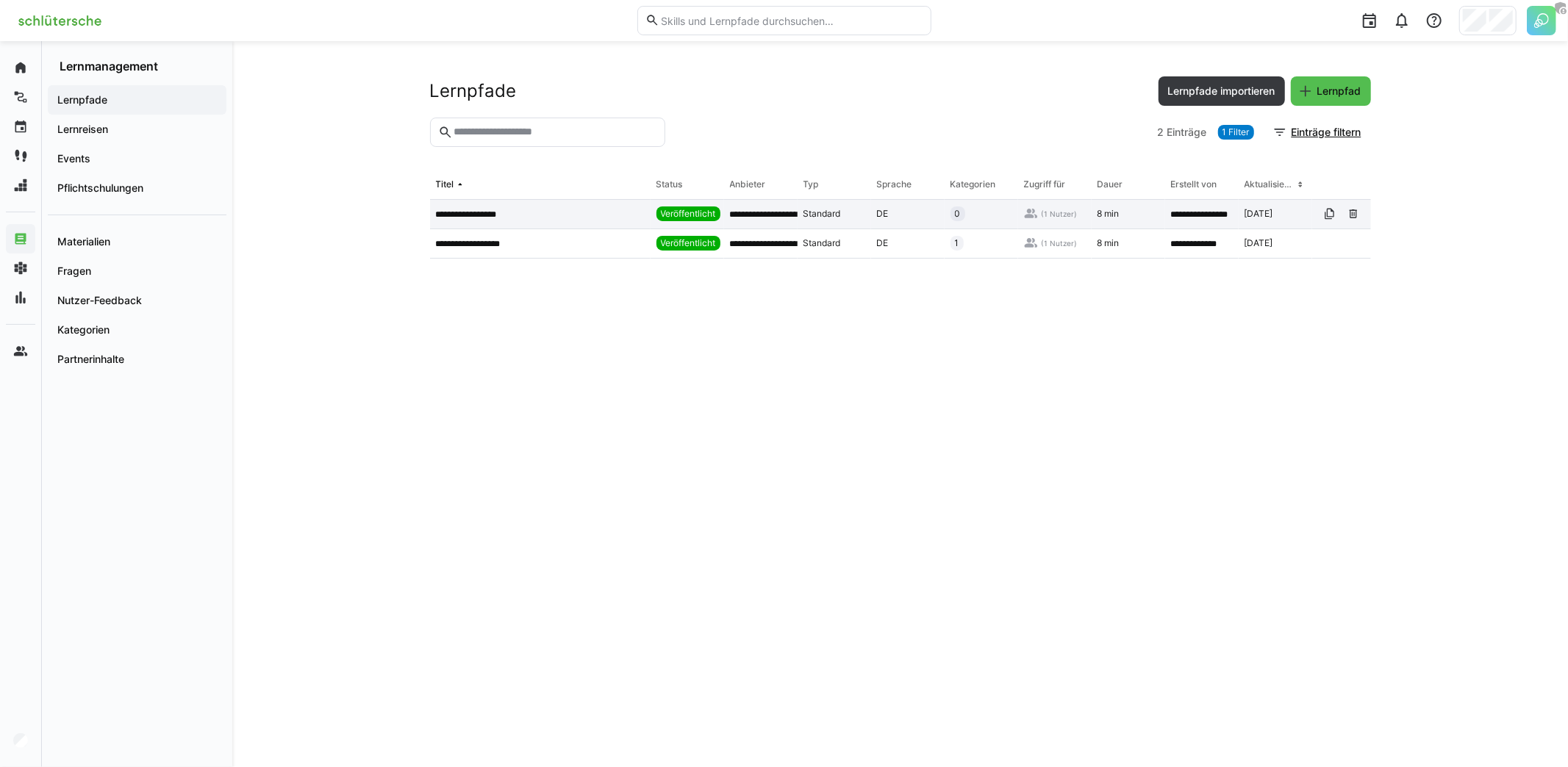
click at [521, 217] on app-table-first-column "**********" at bounding box center [540, 215] width 209 height 12
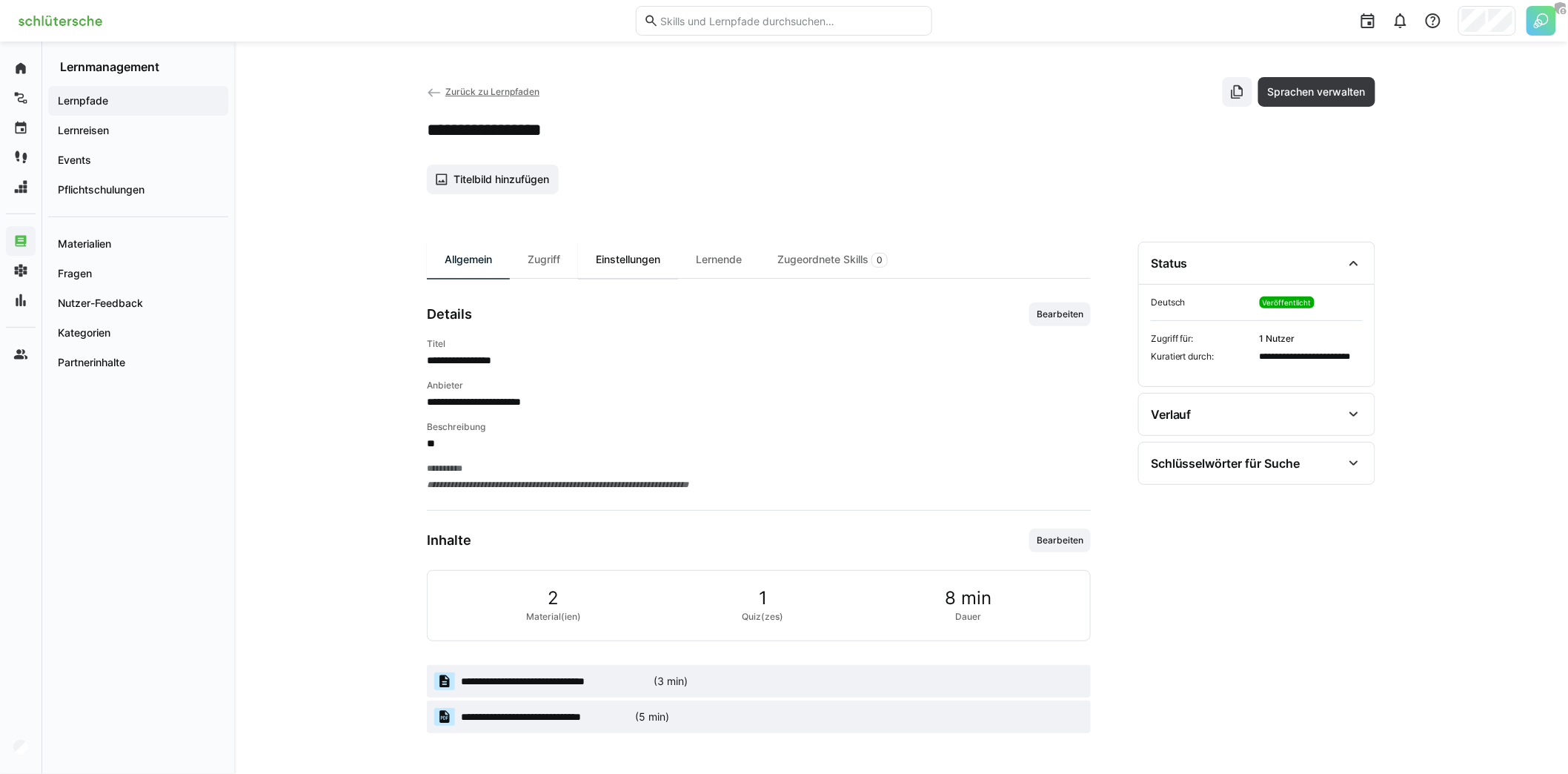
click at [630, 257] on div "Einstellungen" at bounding box center [628, 260] width 100 height 36
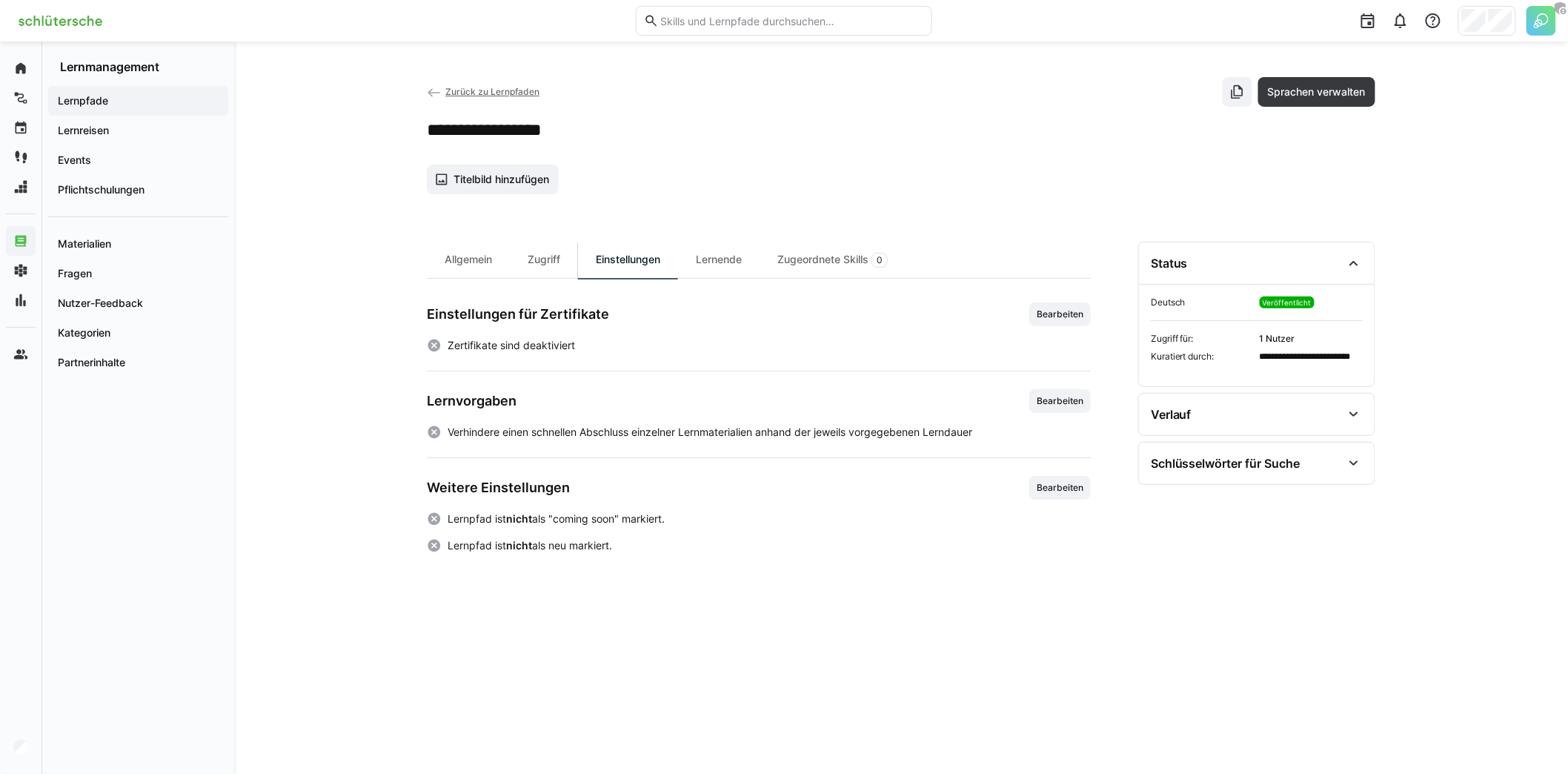
click at [1071, 482] on span "Bearbeiten" at bounding box center [1060, 487] width 50 height 12
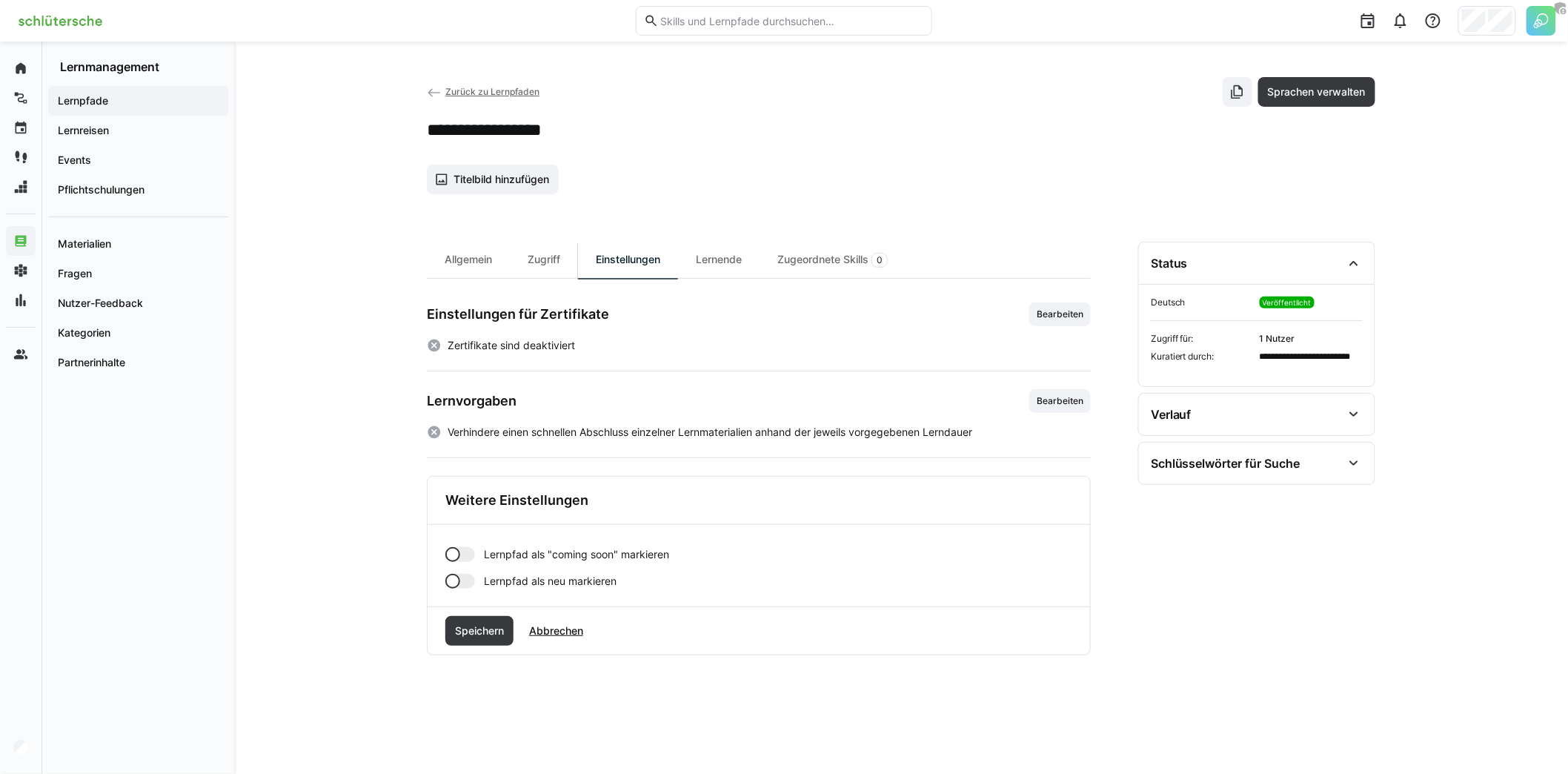
click at [460, 549] on div at bounding box center [453, 554] width 15 height 15
click at [462, 551] on div at bounding box center [468, 554] width 15 height 15
click at [556, 626] on span "Abbrechen" at bounding box center [556, 631] width 59 height 15
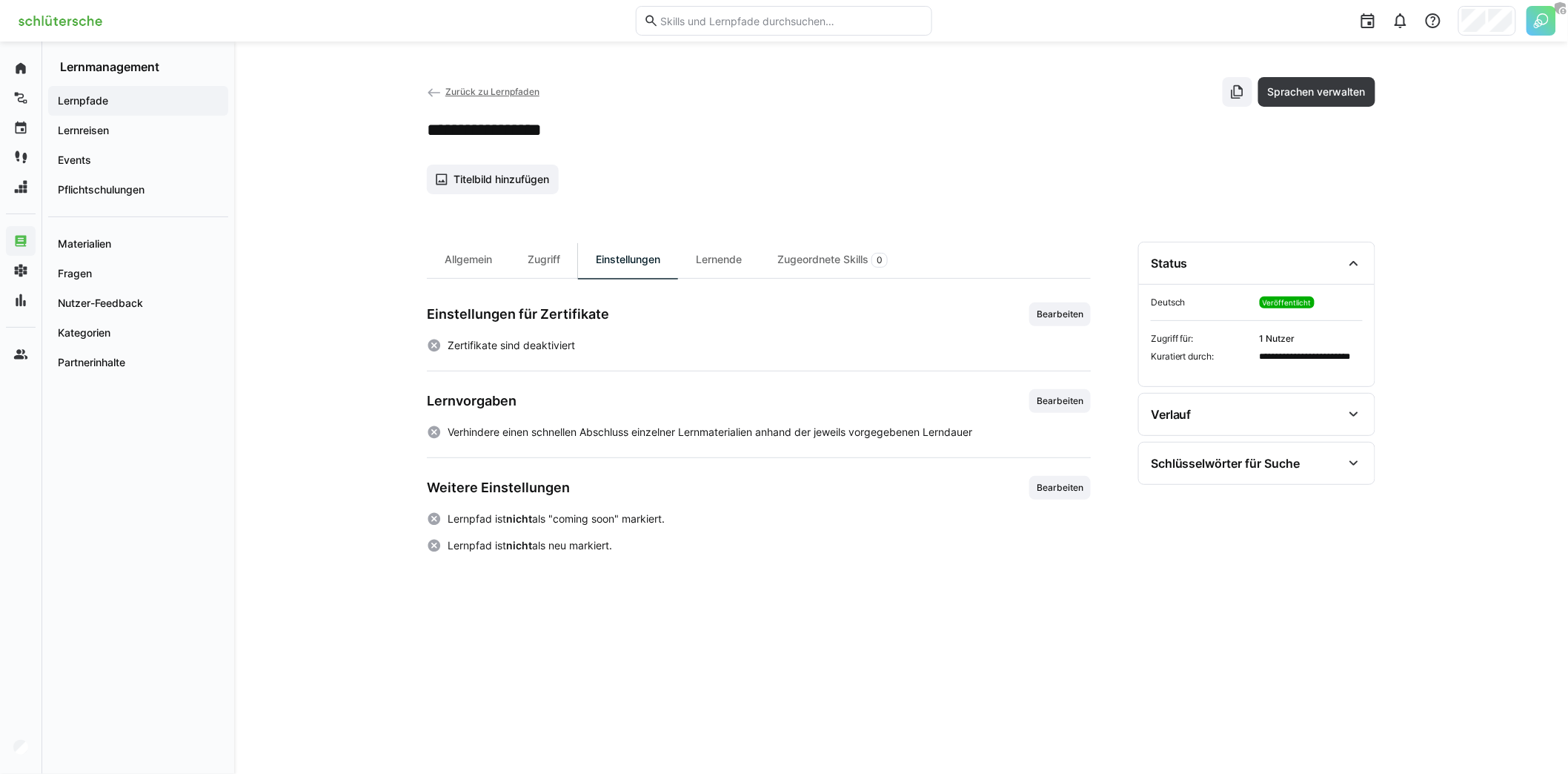
click at [435, 93] on eds-icon at bounding box center [434, 93] width 15 height 15
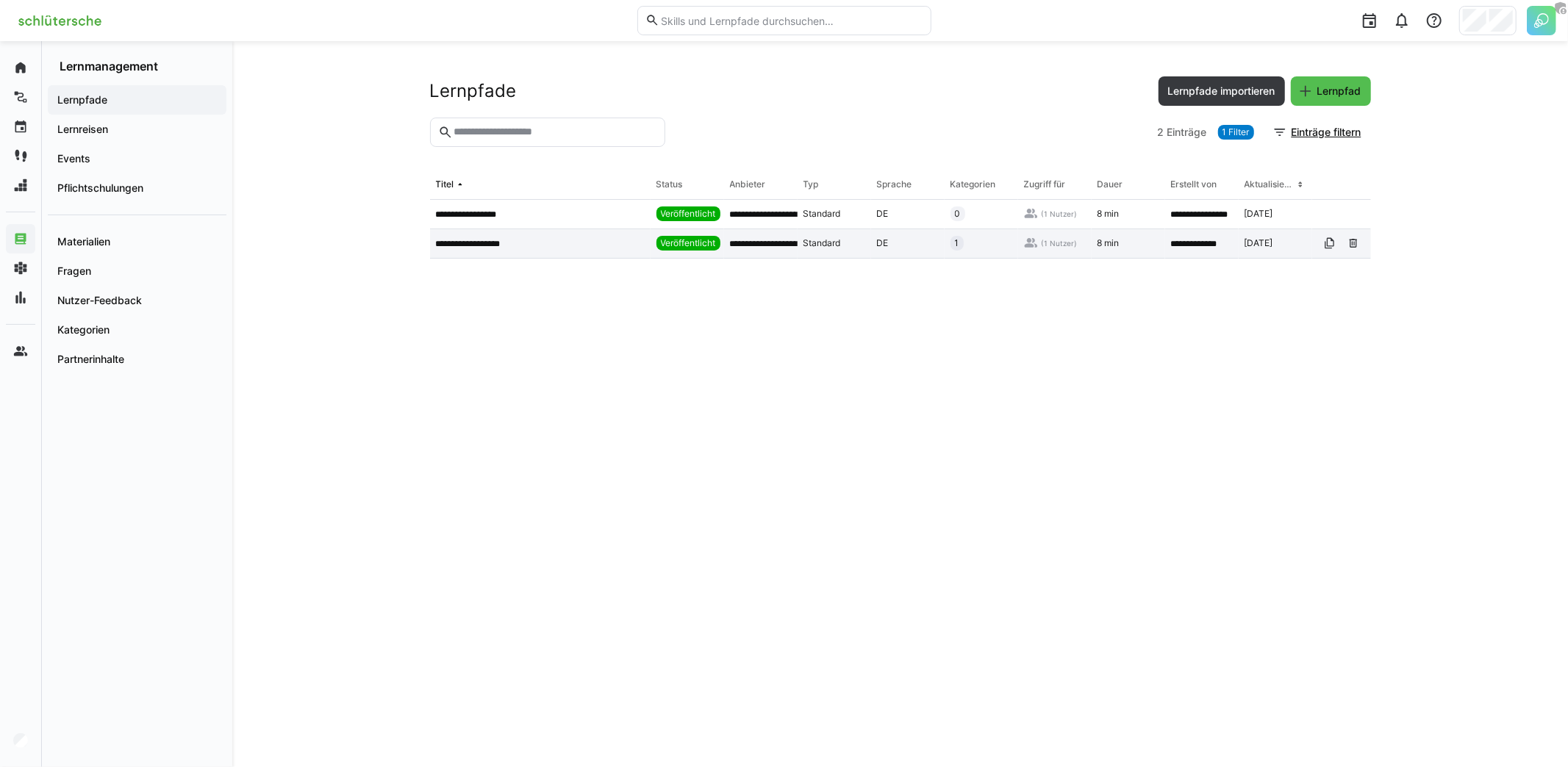
click at [574, 249] on app-table-first-column "**********" at bounding box center [540, 244] width 209 height 12
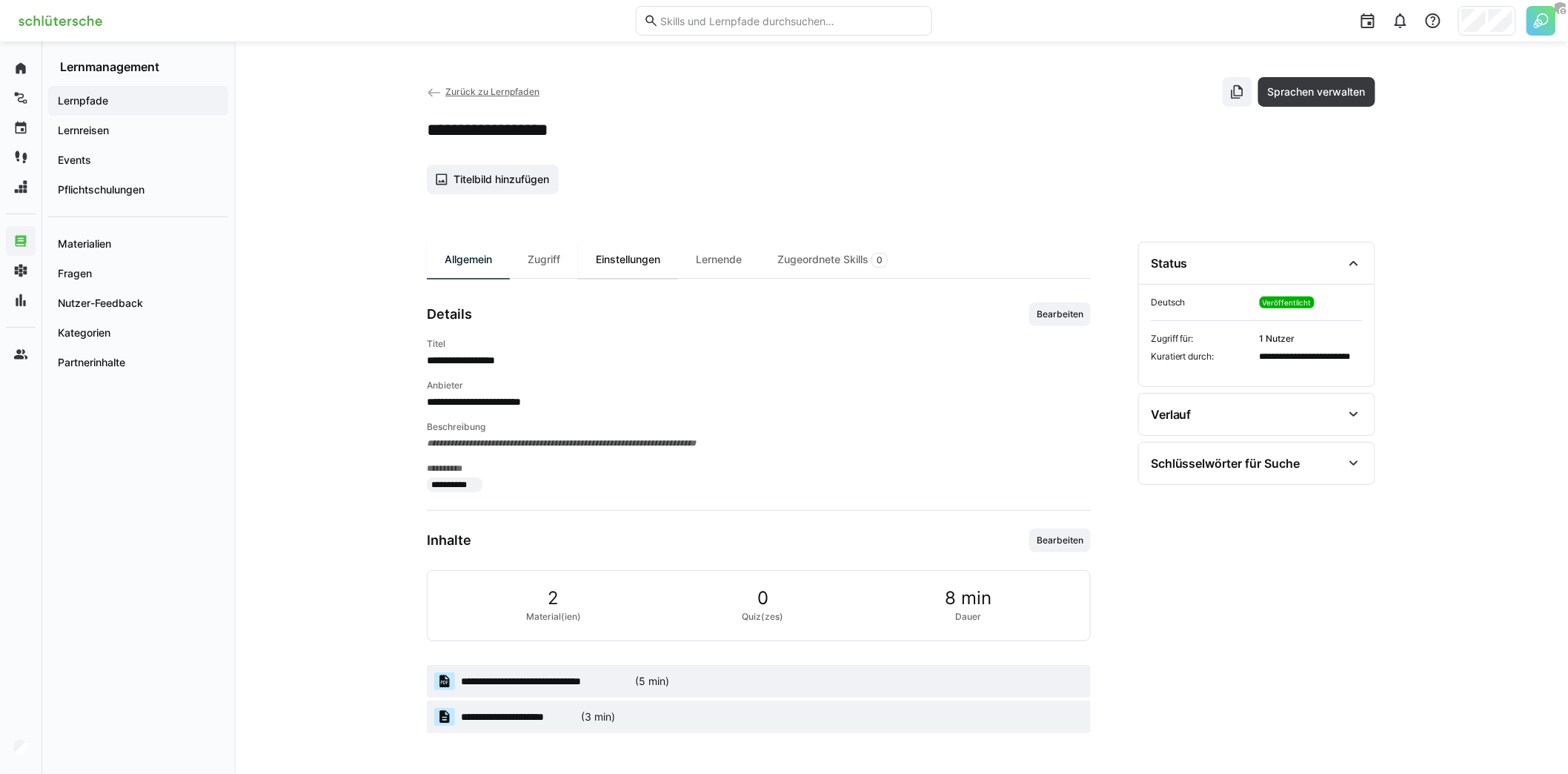
click at [622, 255] on div "Einstellungen" at bounding box center [628, 260] width 100 height 36
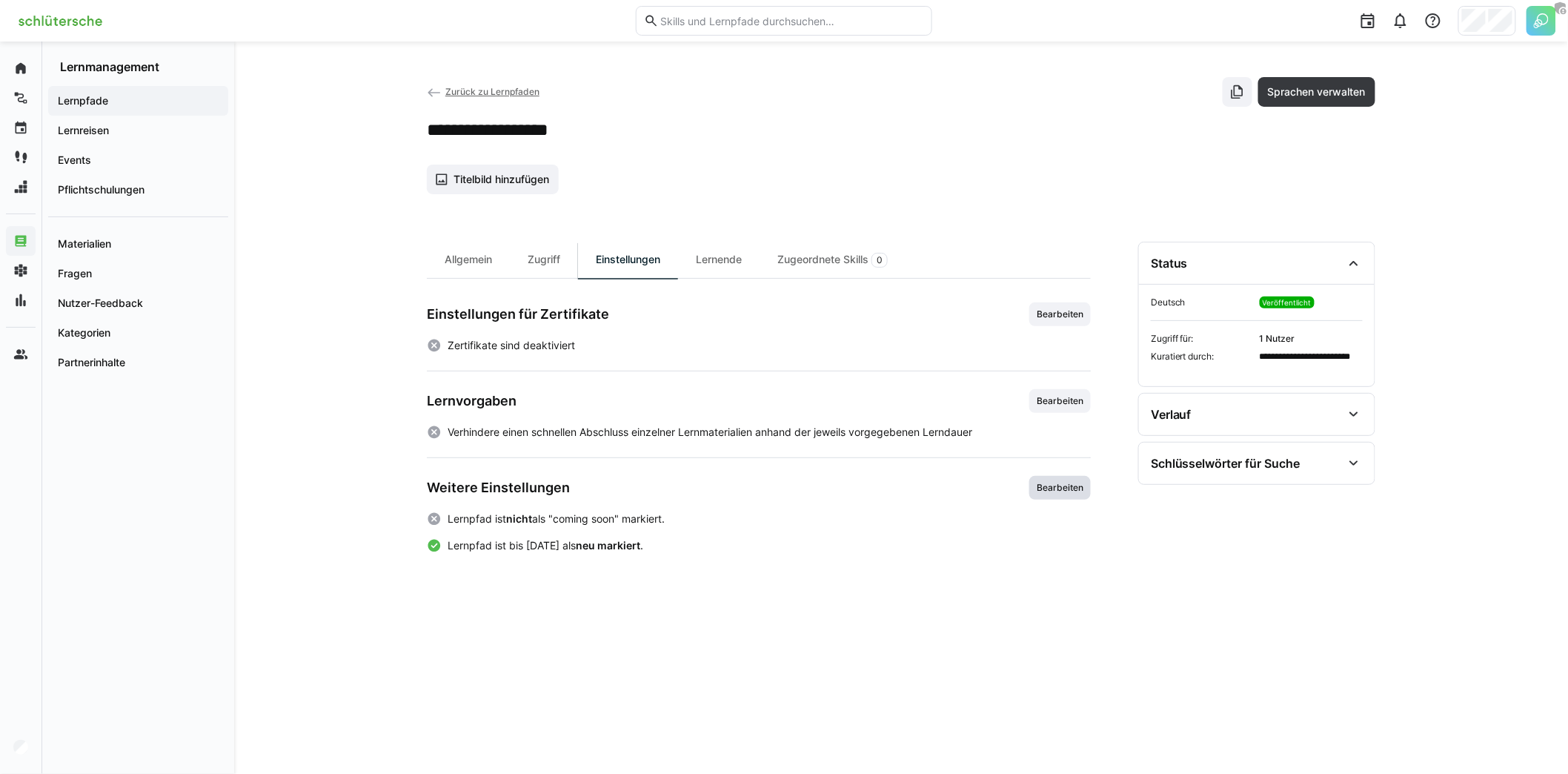
click at [1032, 487] on span "Bearbeiten" at bounding box center [1060, 487] width 62 height 24
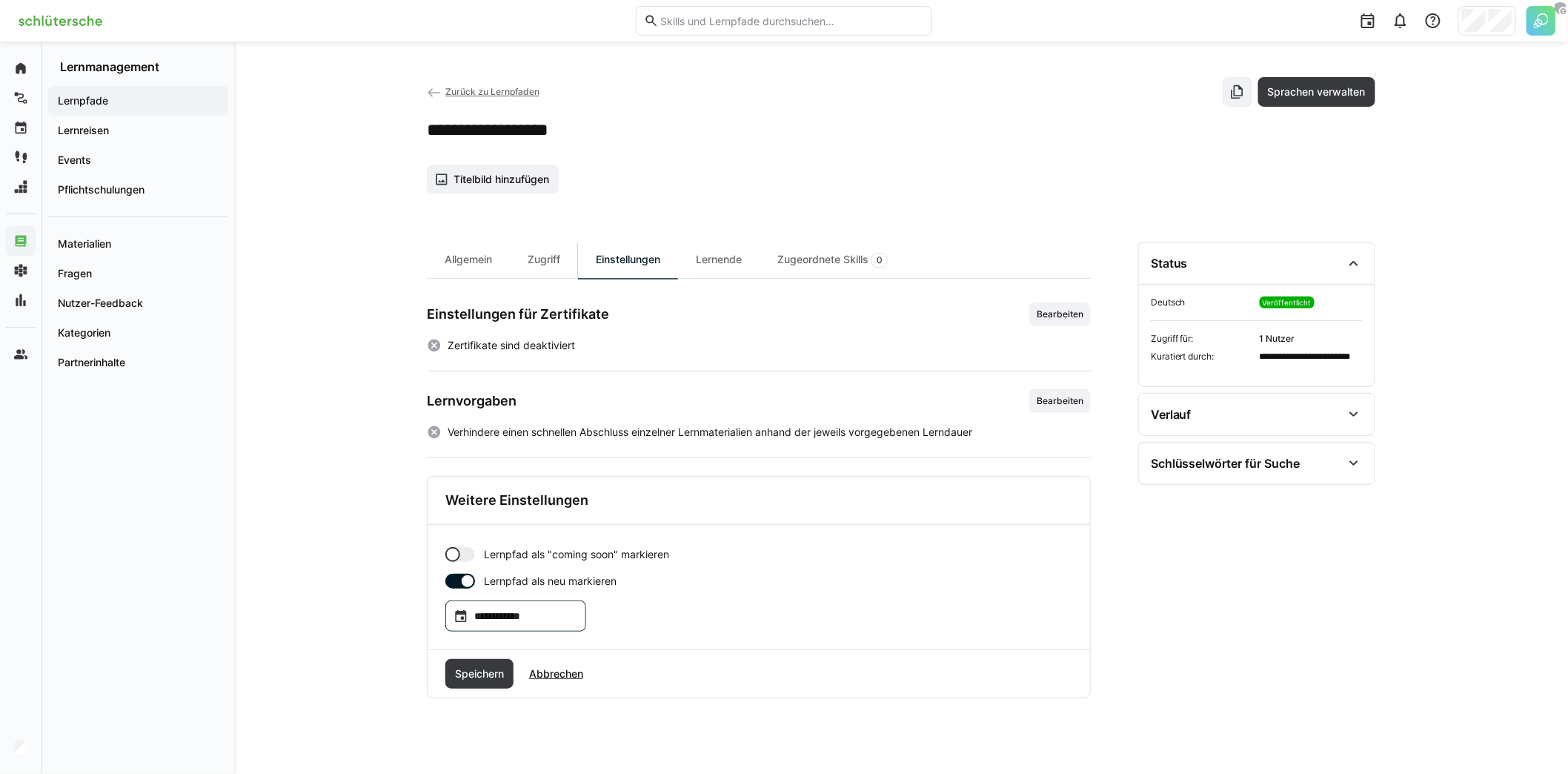
click at [574, 611] on input "**********" at bounding box center [523, 616] width 109 height 15
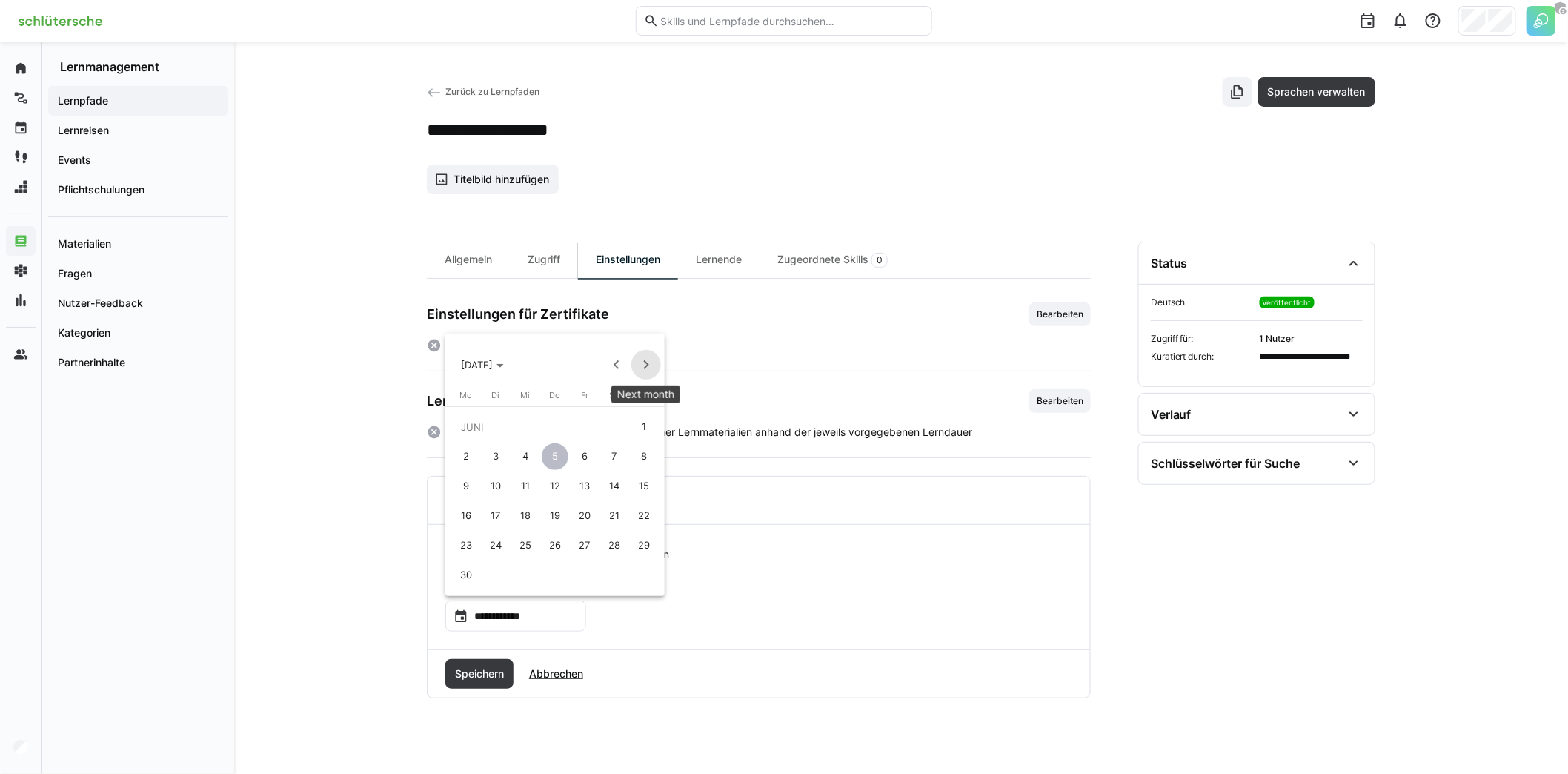
click at [644, 367] on span "Next month" at bounding box center [646, 365] width 30 height 30
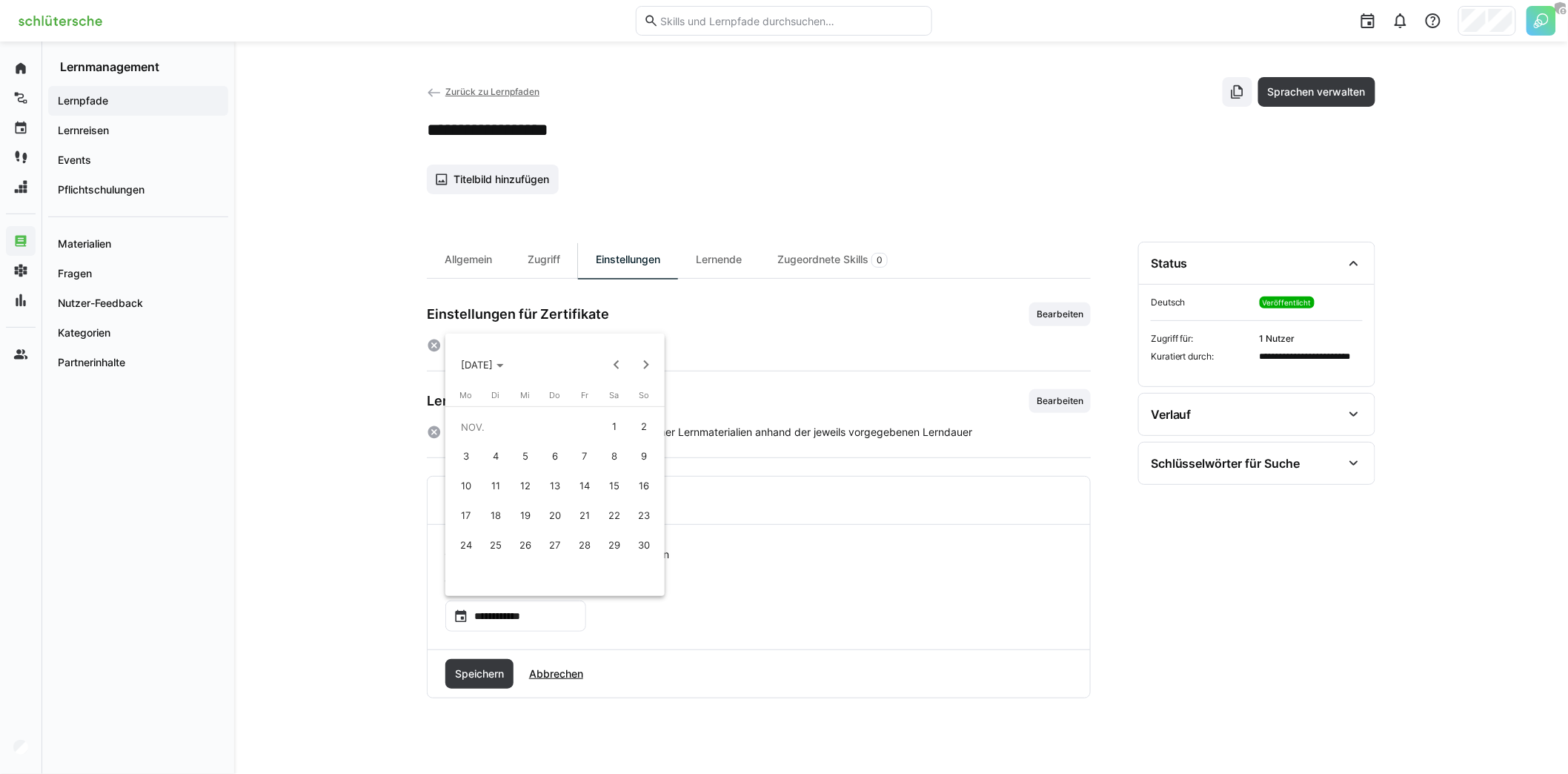
click at [646, 544] on span "30" at bounding box center [644, 546] width 27 height 27
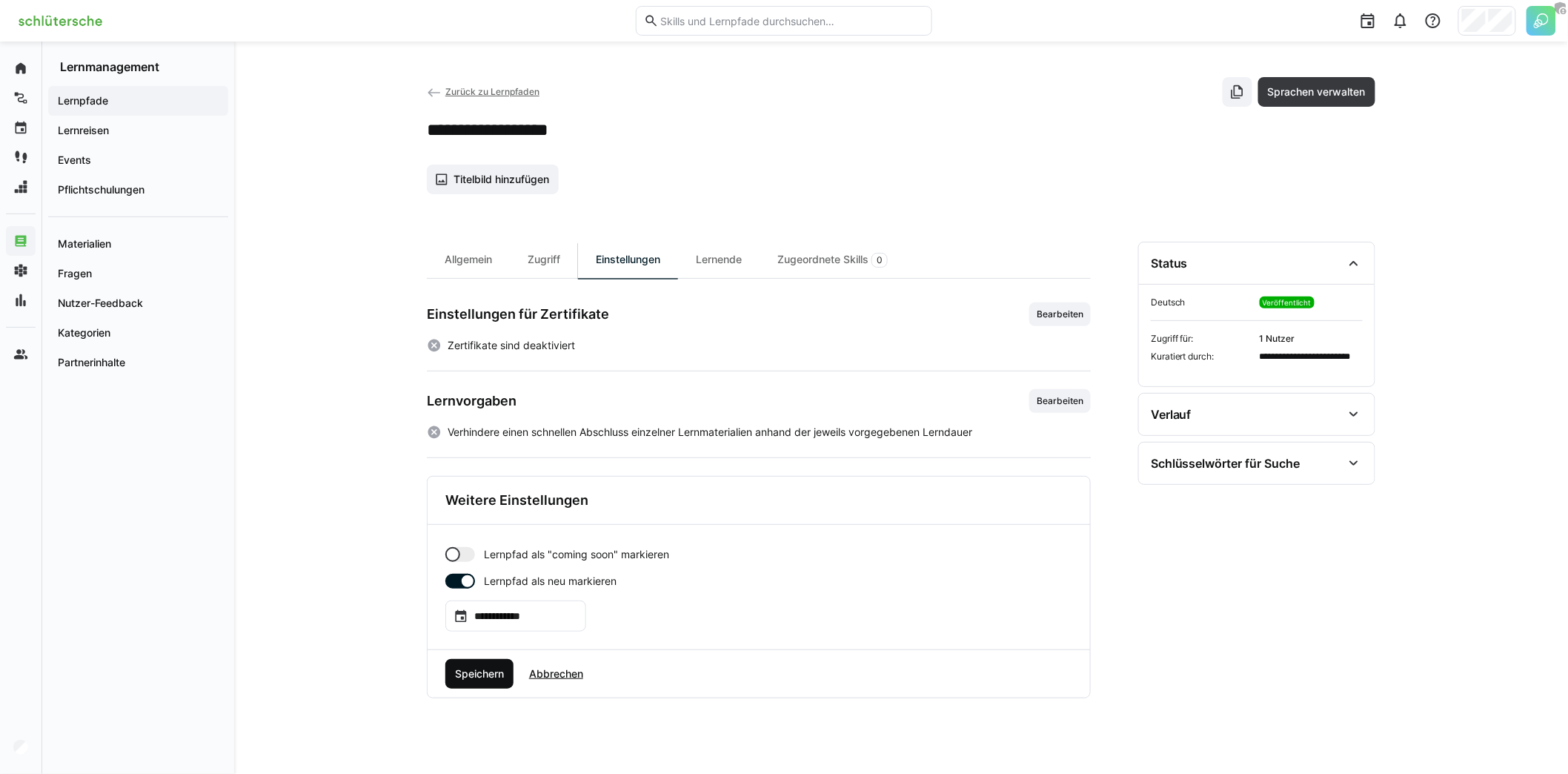
click at [491, 666] on span "Speichern" at bounding box center [480, 674] width 54 height 15
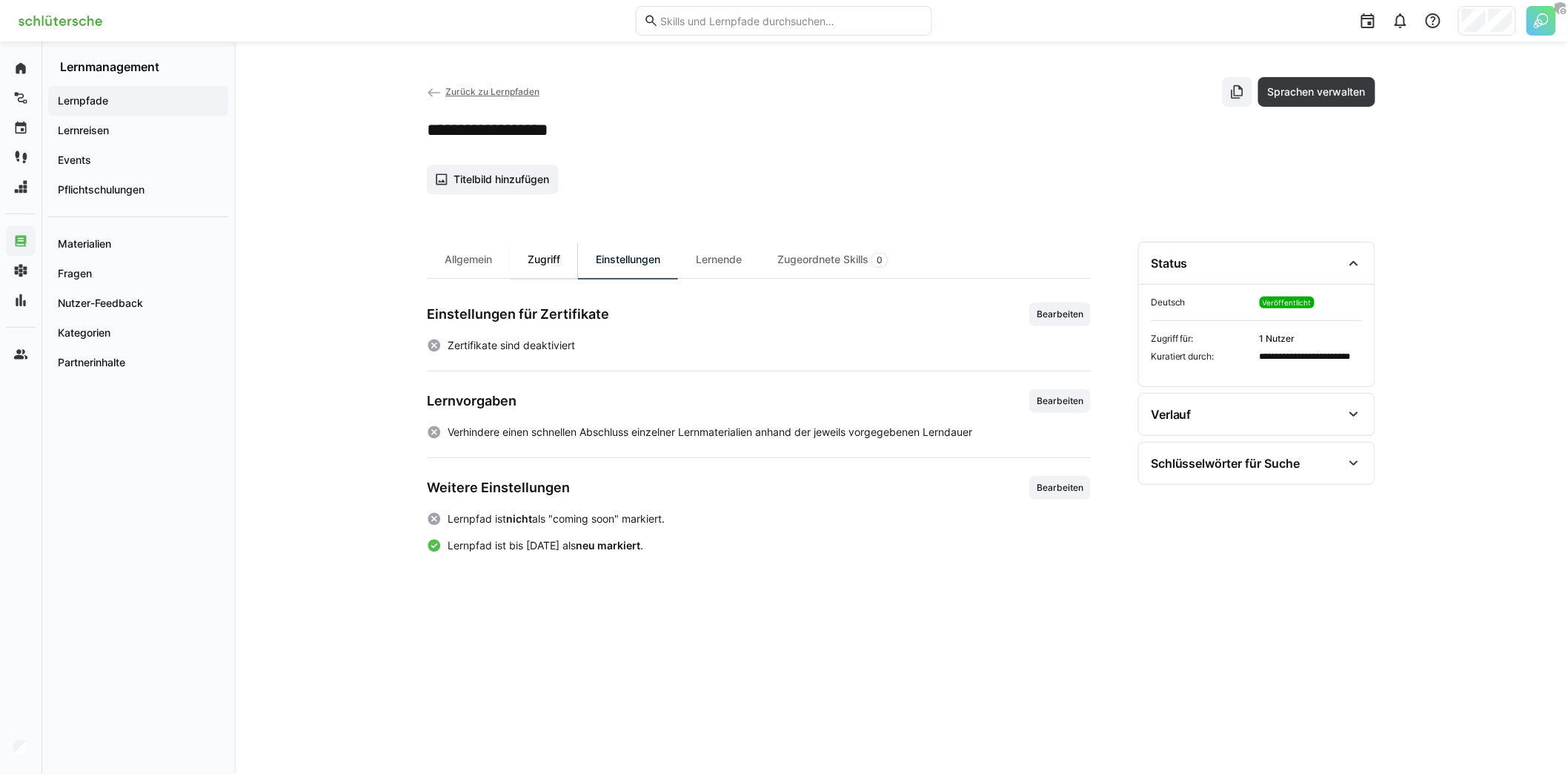
click at [559, 269] on div "Zugriff" at bounding box center [544, 260] width 68 height 36
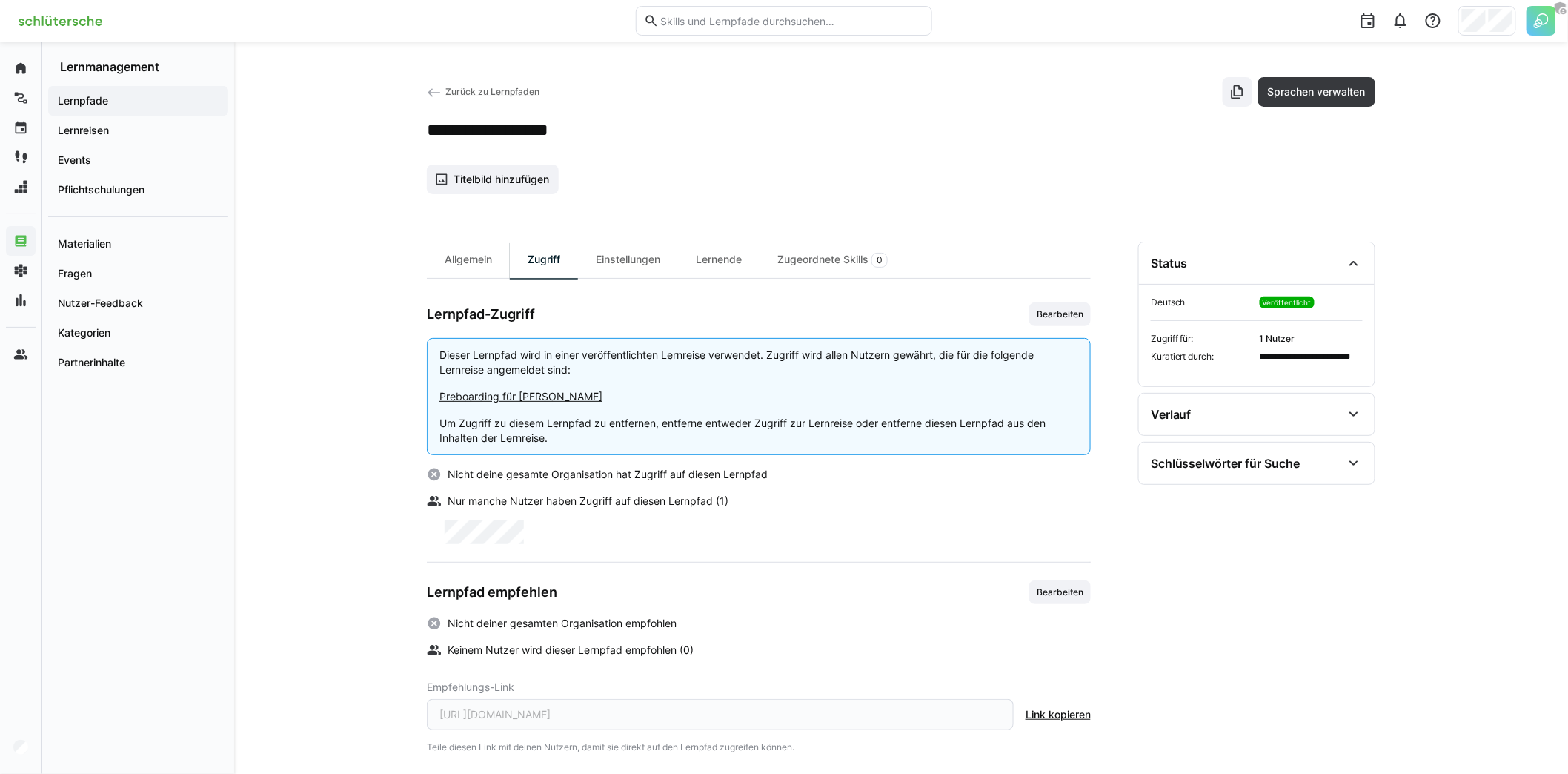
click at [1043, 319] on span "Bearbeiten" at bounding box center [1060, 314] width 62 height 24
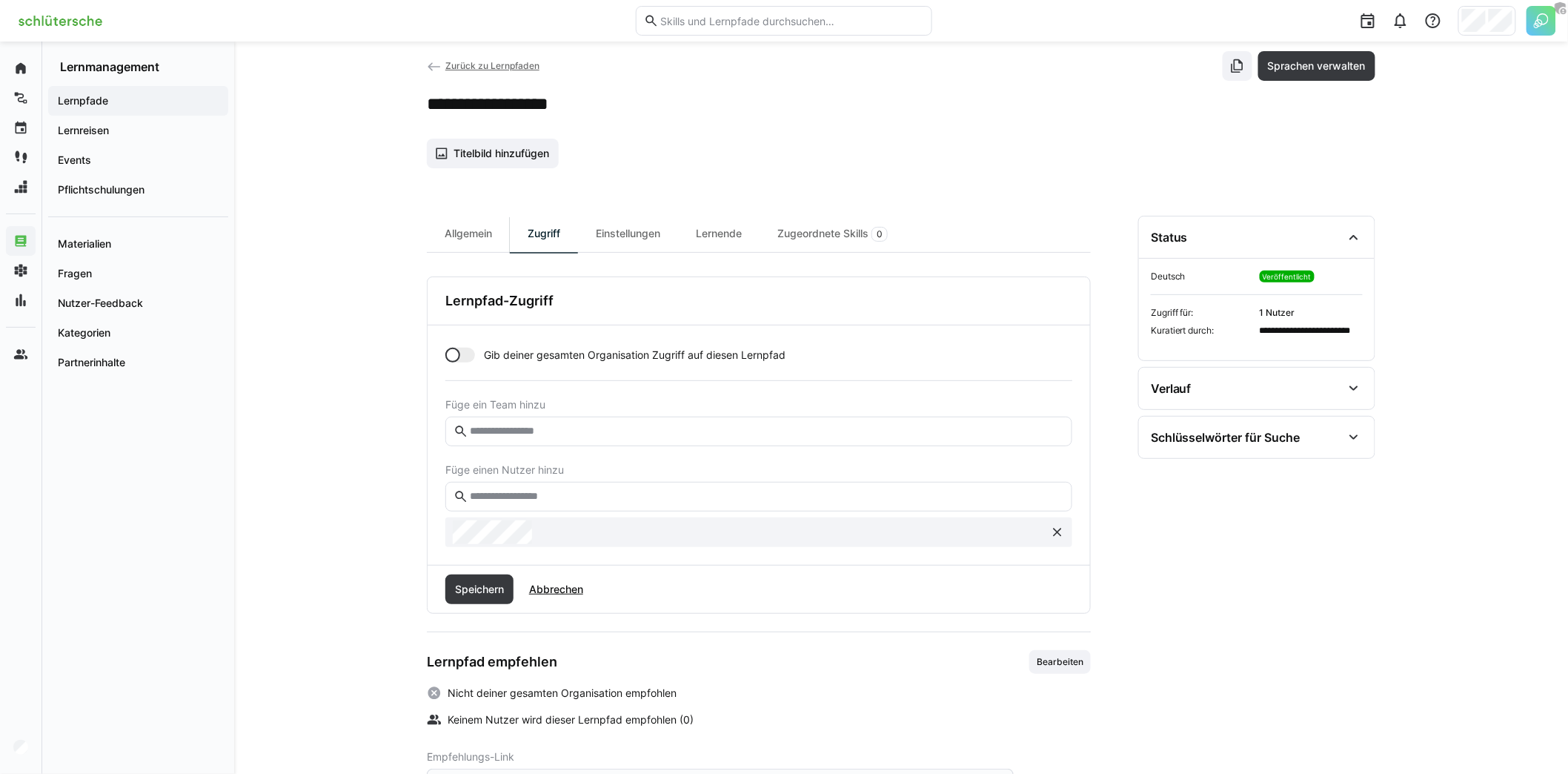
scroll to position [103, 0]
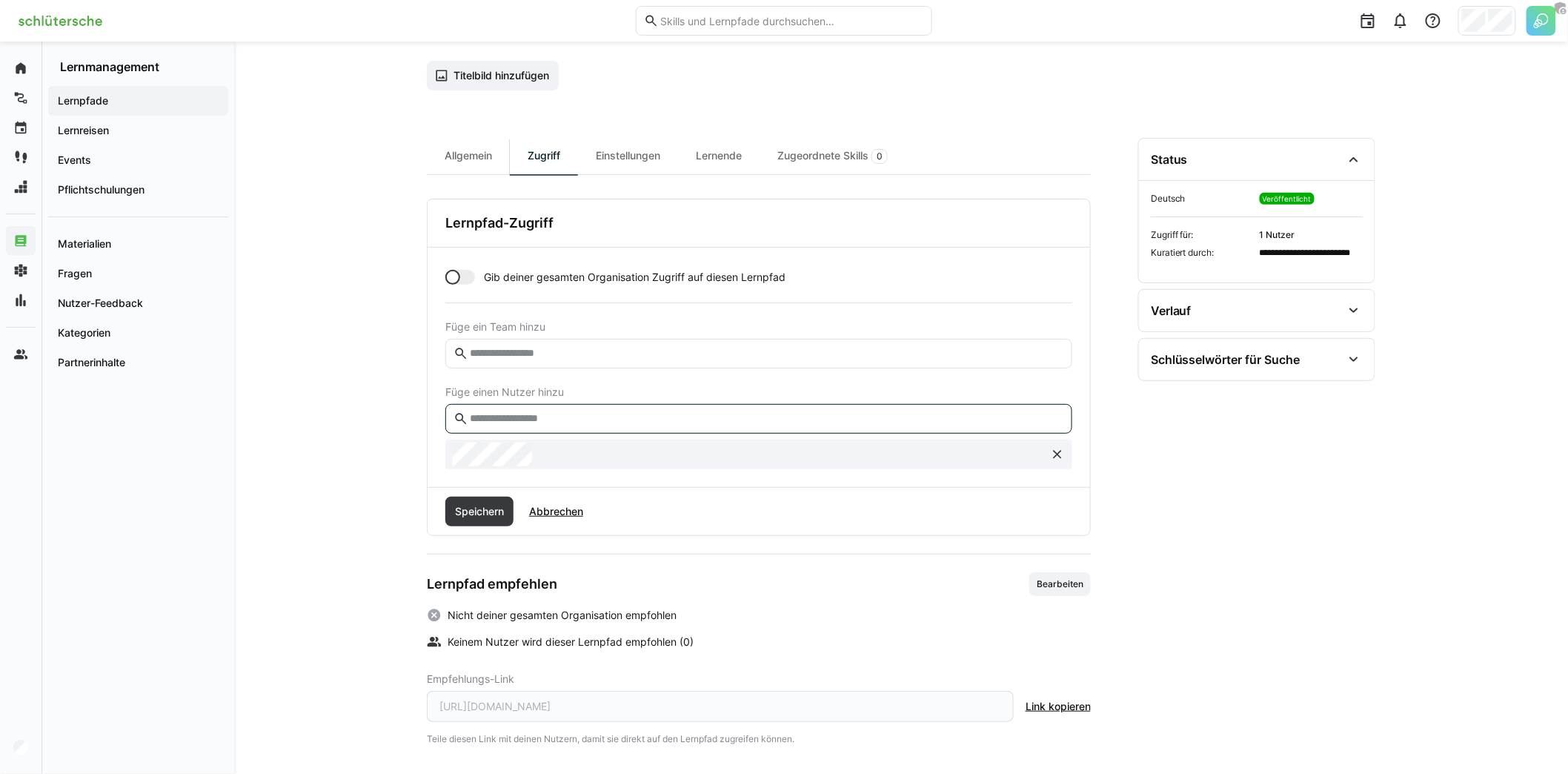
click at [568, 412] on input "text" at bounding box center [766, 419] width 596 height 13
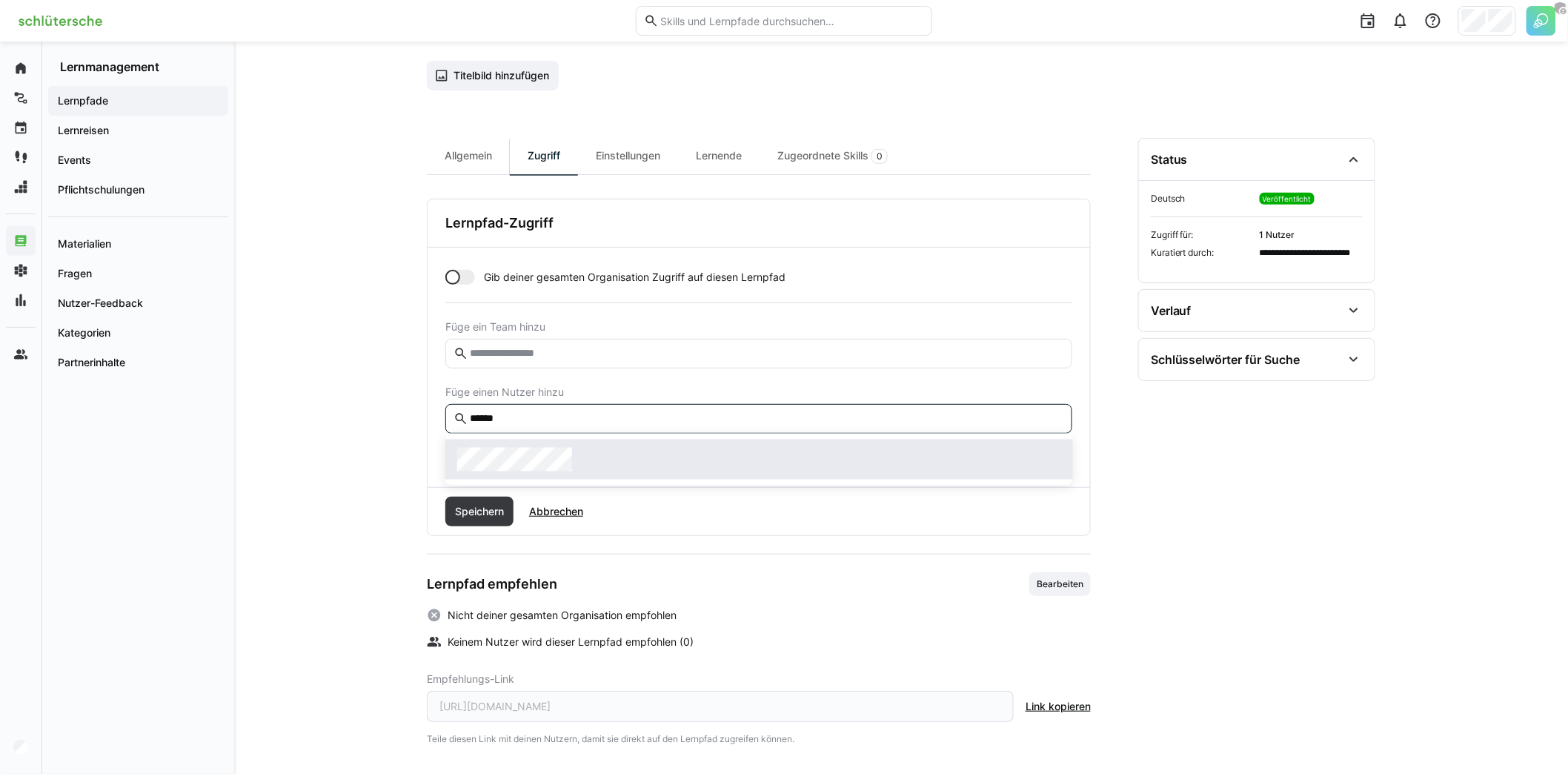
type input "******"
click at [589, 467] on div at bounding box center [759, 460] width 604 height 24
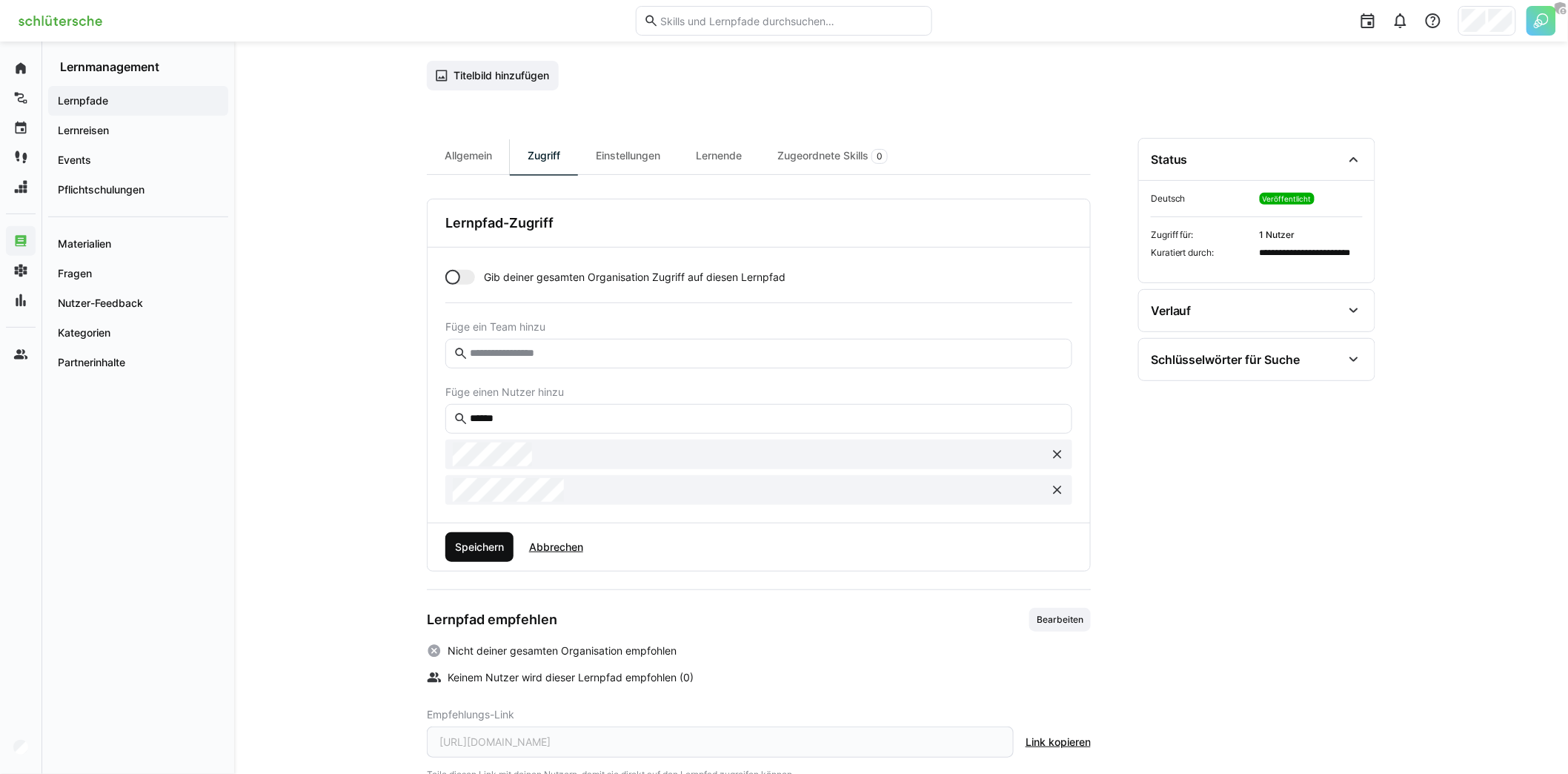
click at [463, 540] on span "Speichern" at bounding box center [480, 547] width 54 height 15
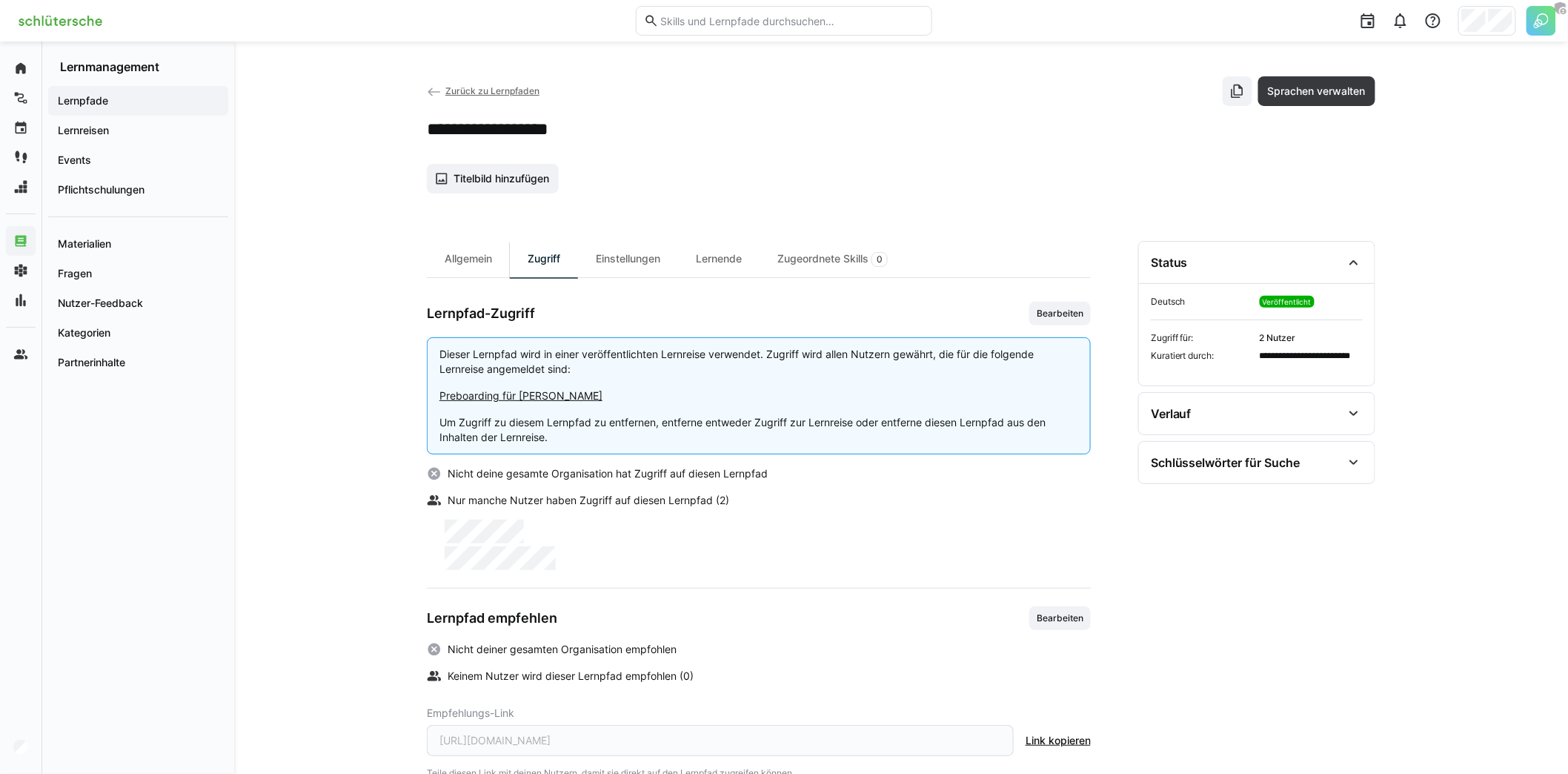
scroll to position [0, 0]
click at [1355, 91] on span "Sprachen verwalten" at bounding box center [1316, 92] width 102 height 15
click at [563, 115] on app-details-header "**********" at bounding box center [901, 135] width 948 height 117
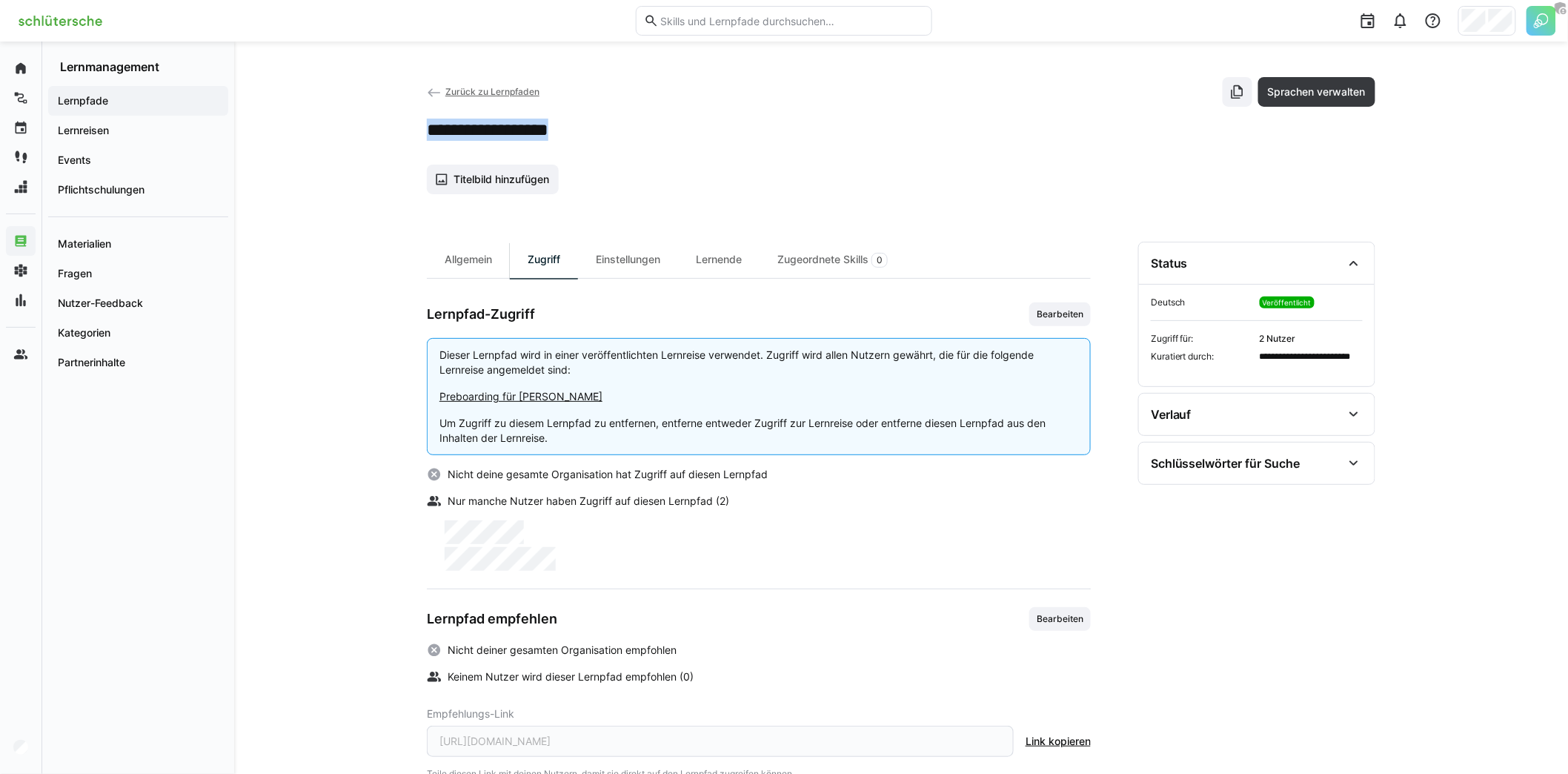
copy div "**********"
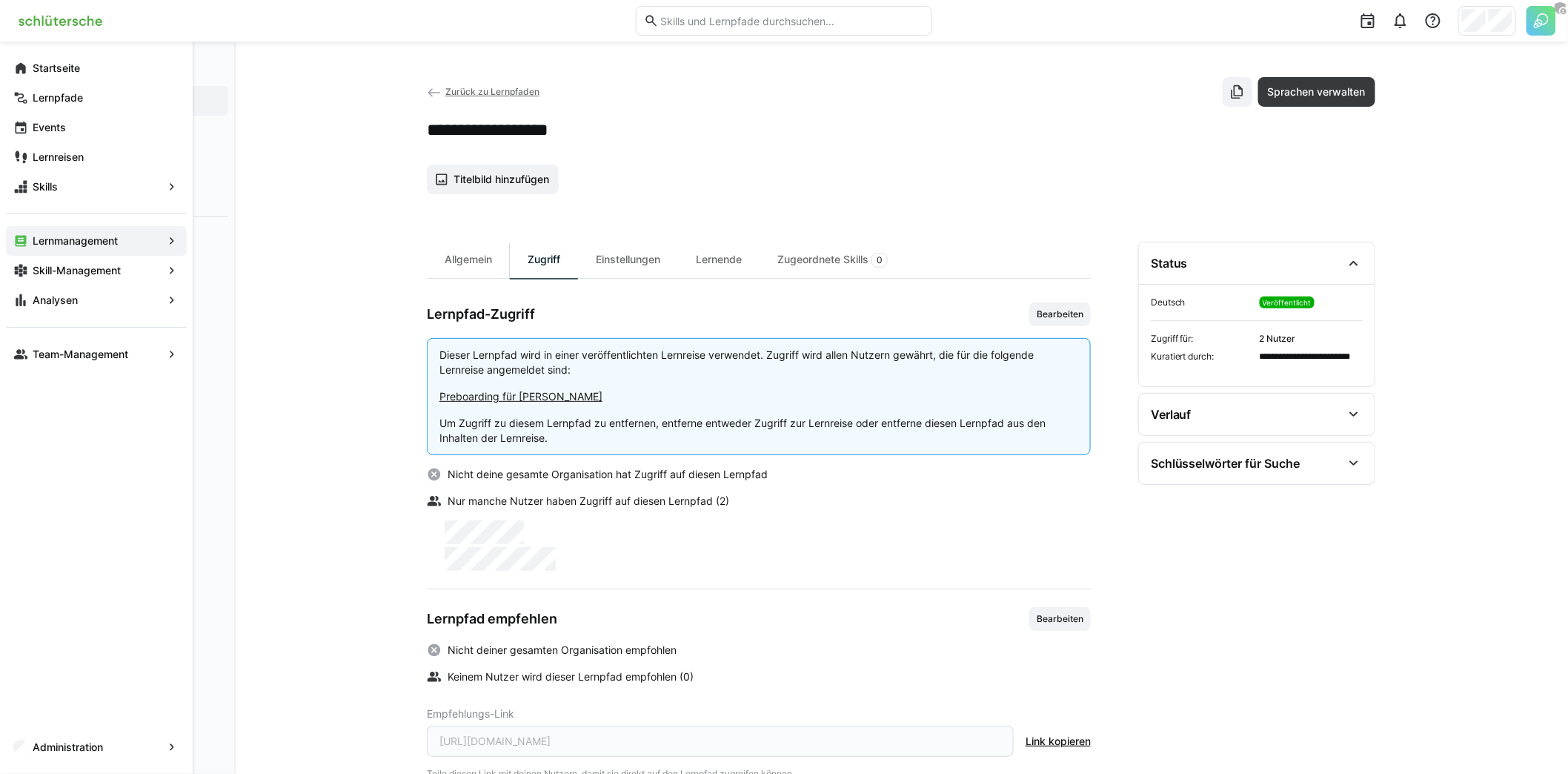
click at [0, 0] on app-navigation-label "Lernpfade" at bounding box center [0, 0] width 0 height 0
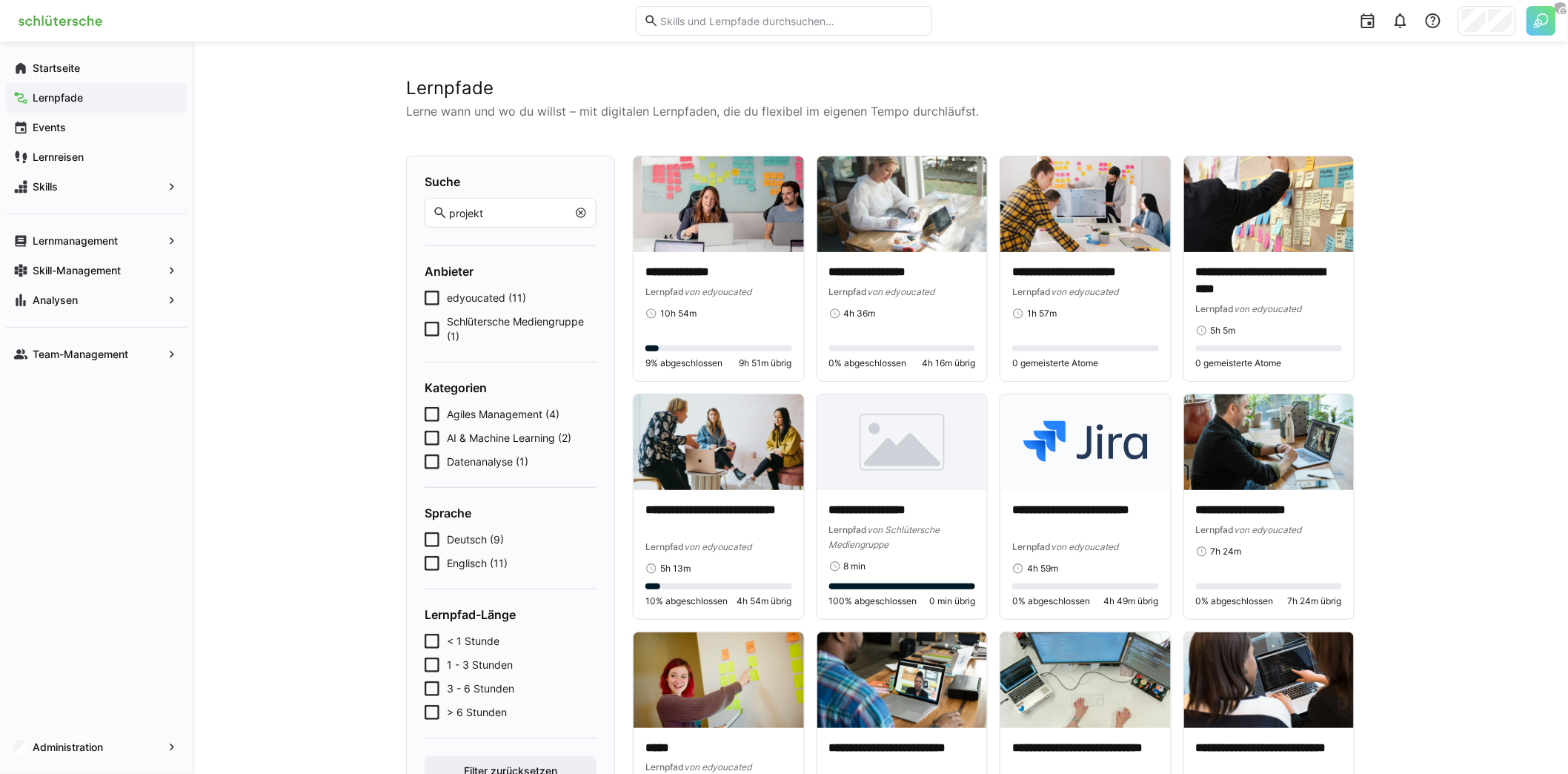
click at [506, 208] on input "projekt" at bounding box center [507, 213] width 120 height 13
paste input "Willkommen im Team"
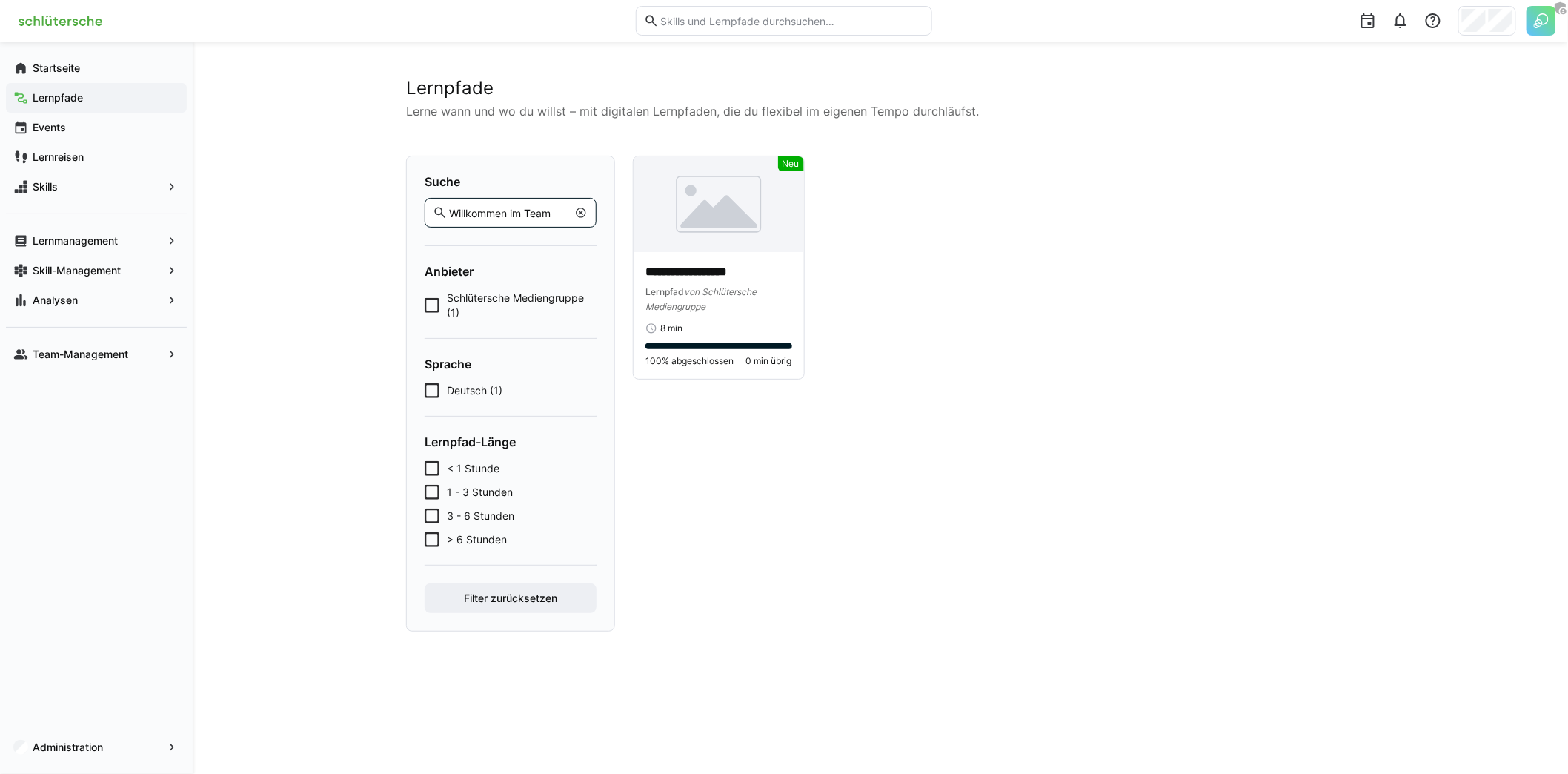
type input "Willkommen im Team"
drag, startPoint x: 854, startPoint y: 455, endPoint x: 841, endPoint y: 447, distance: 15.3
click at [853, 455] on div "**********" at bounding box center [994, 393] width 722 height 476
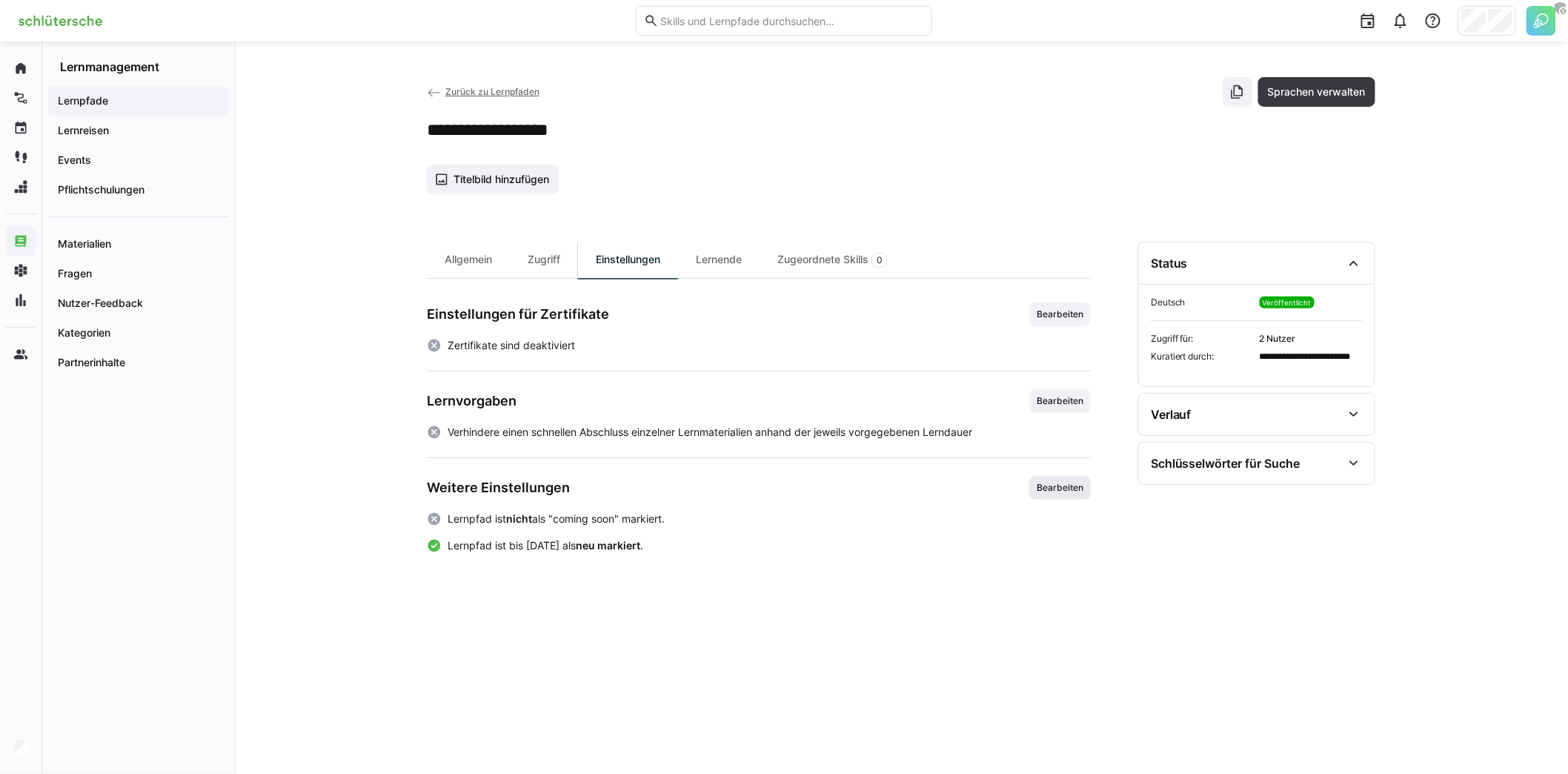
click at [1032, 482] on span "Bearbeiten" at bounding box center [1060, 487] width 62 height 24
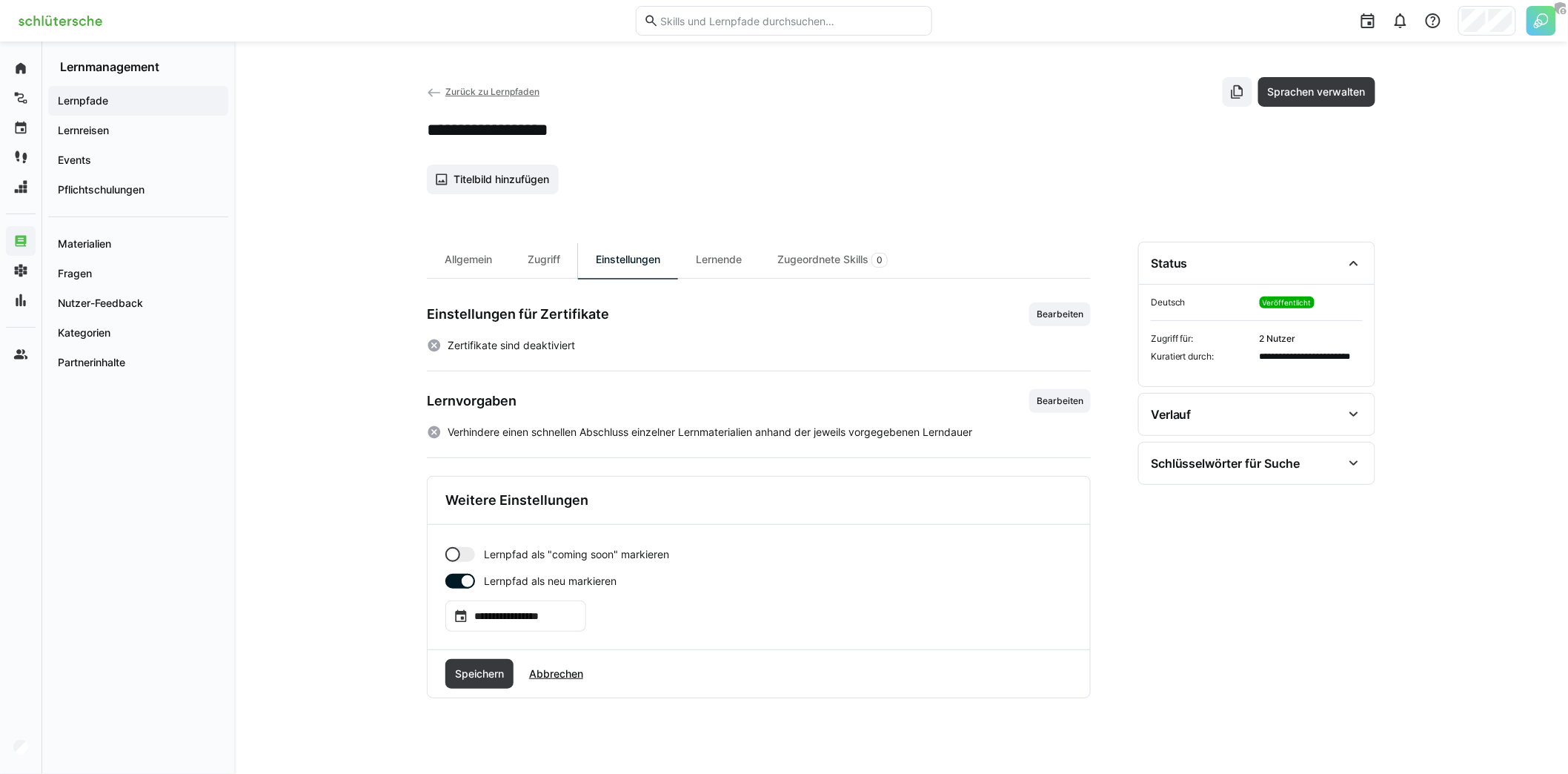
click at [468, 577] on div at bounding box center [468, 581] width 15 height 15
click at [460, 551] on div at bounding box center [460, 554] width 30 height 15
click at [489, 625] on span "Speichern" at bounding box center [480, 631] width 54 height 15
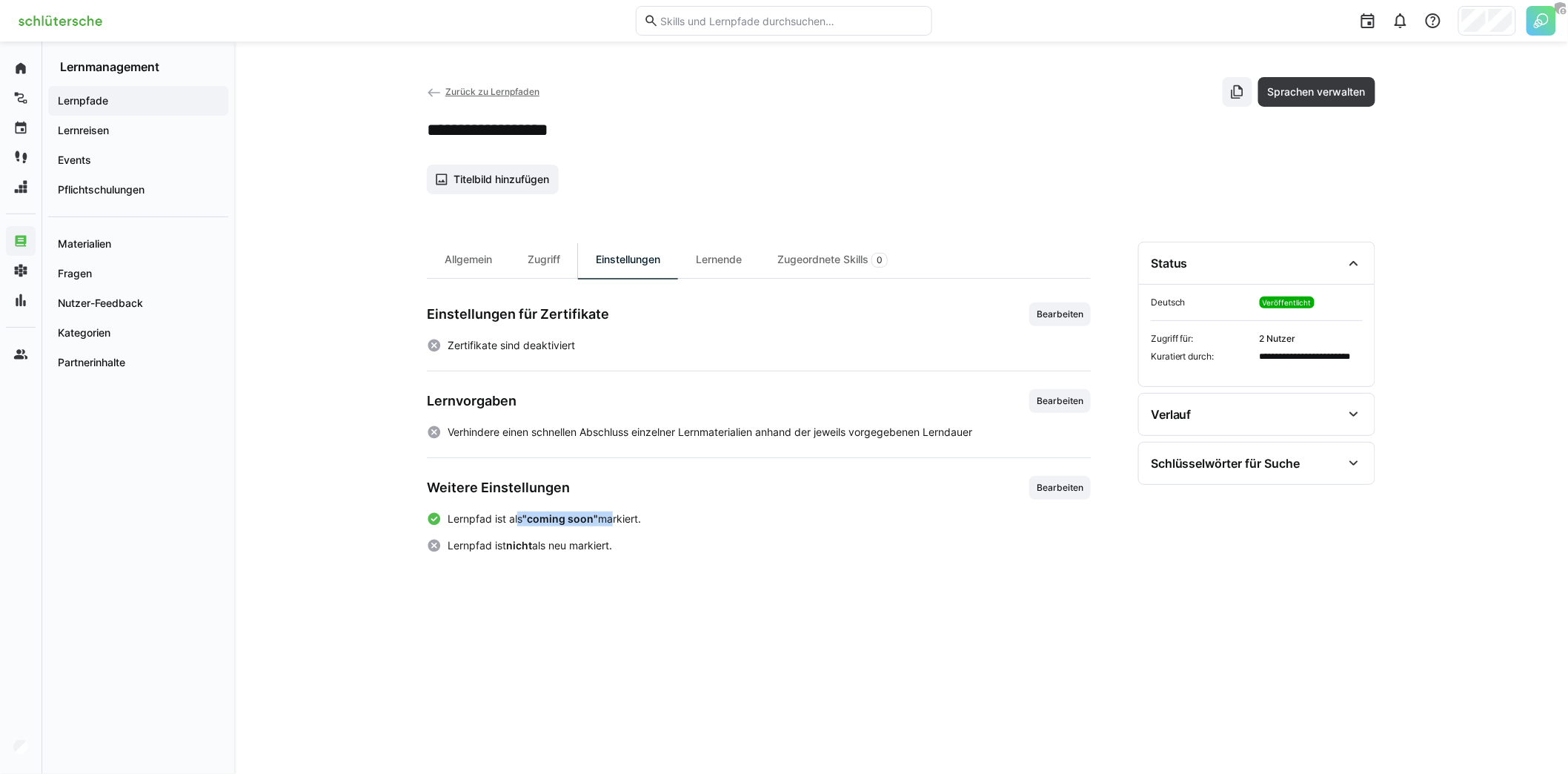
drag, startPoint x: 519, startPoint y: 515, endPoint x: 612, endPoint y: 519, distance: 93.1
click at [612, 519] on span "Lernpfad ist als "coming soon" markiert." at bounding box center [544, 519] width 193 height 15
click at [592, 513] on strong ""coming soon"" at bounding box center [560, 518] width 76 height 13
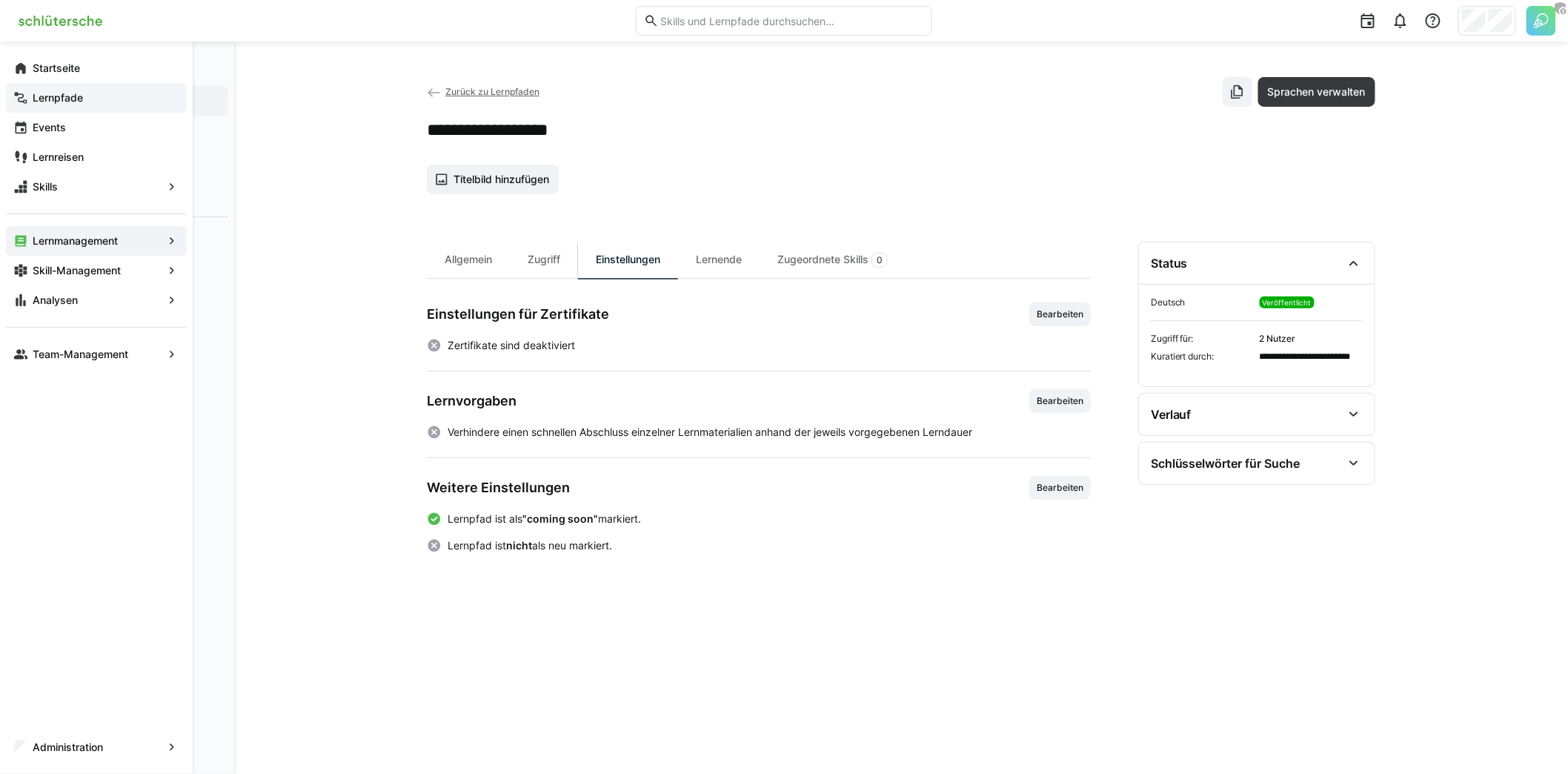
click at [0, 0] on app-navigation-label "Lernpfade" at bounding box center [0, 0] width 0 height 0
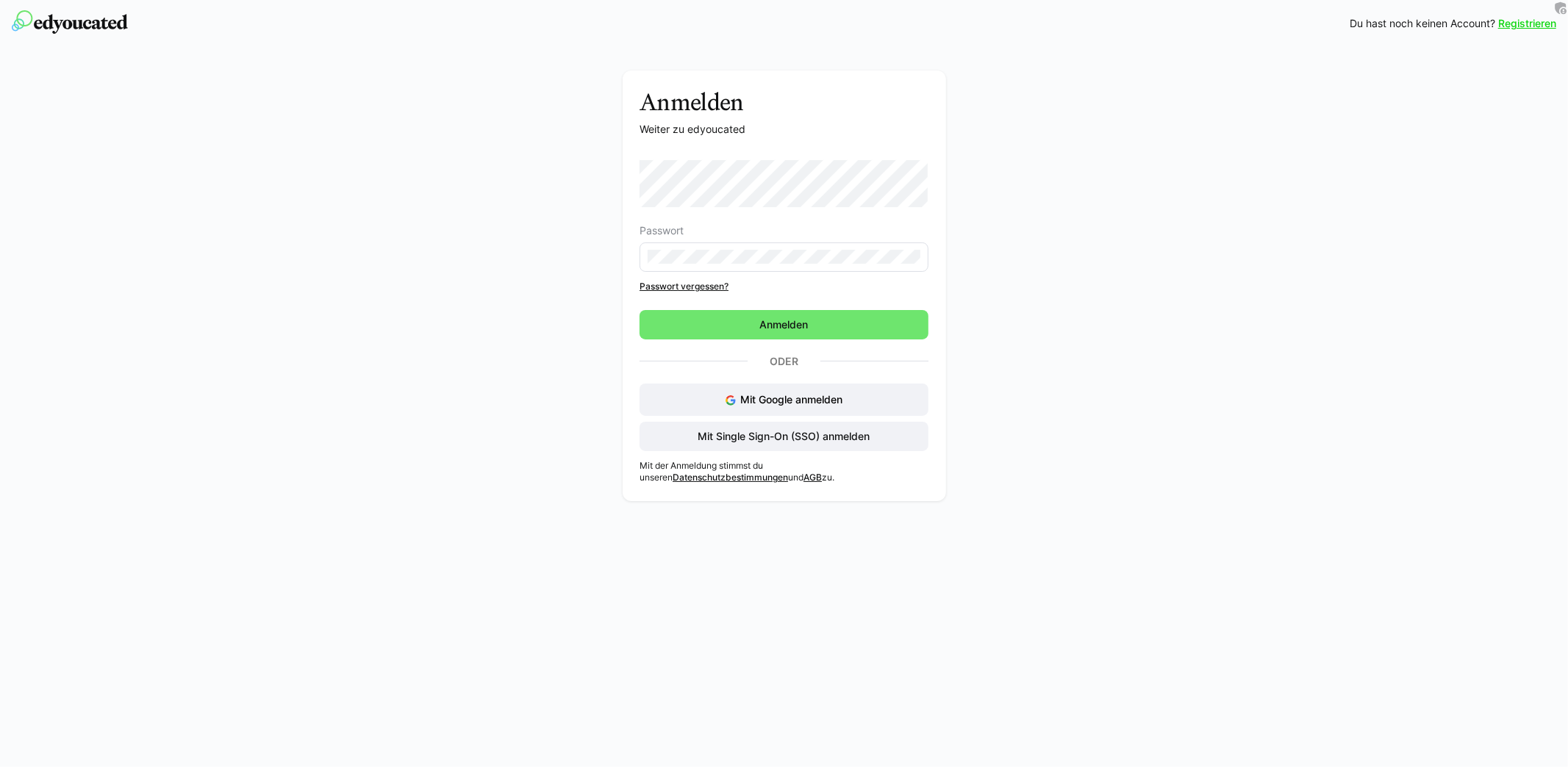
click at [531, 223] on div "Anmelden Weiter zu edyoucated Passwort Passwort vergessen? Anmelden Oder Mit Go…" at bounding box center [784, 290] width 829 height 438
drag, startPoint x: 542, startPoint y: 41, endPoint x: 1014, endPoint y: 524, distance: 675.3
click at [1014, 524] on div "Registrieren Du hast noch keinen Account? Registrieren Anmelden Weiter zu edyou…" at bounding box center [784, 384] width 1568 height 767
click at [1030, 534] on div "Registrieren Du hast noch keinen Account? Registrieren Anmelden Weiter zu edyou…" at bounding box center [784, 384] width 1568 height 767
click at [742, 442] on span "Mit Single Sign-On (SSO) anmelden" at bounding box center [784, 437] width 176 height 15
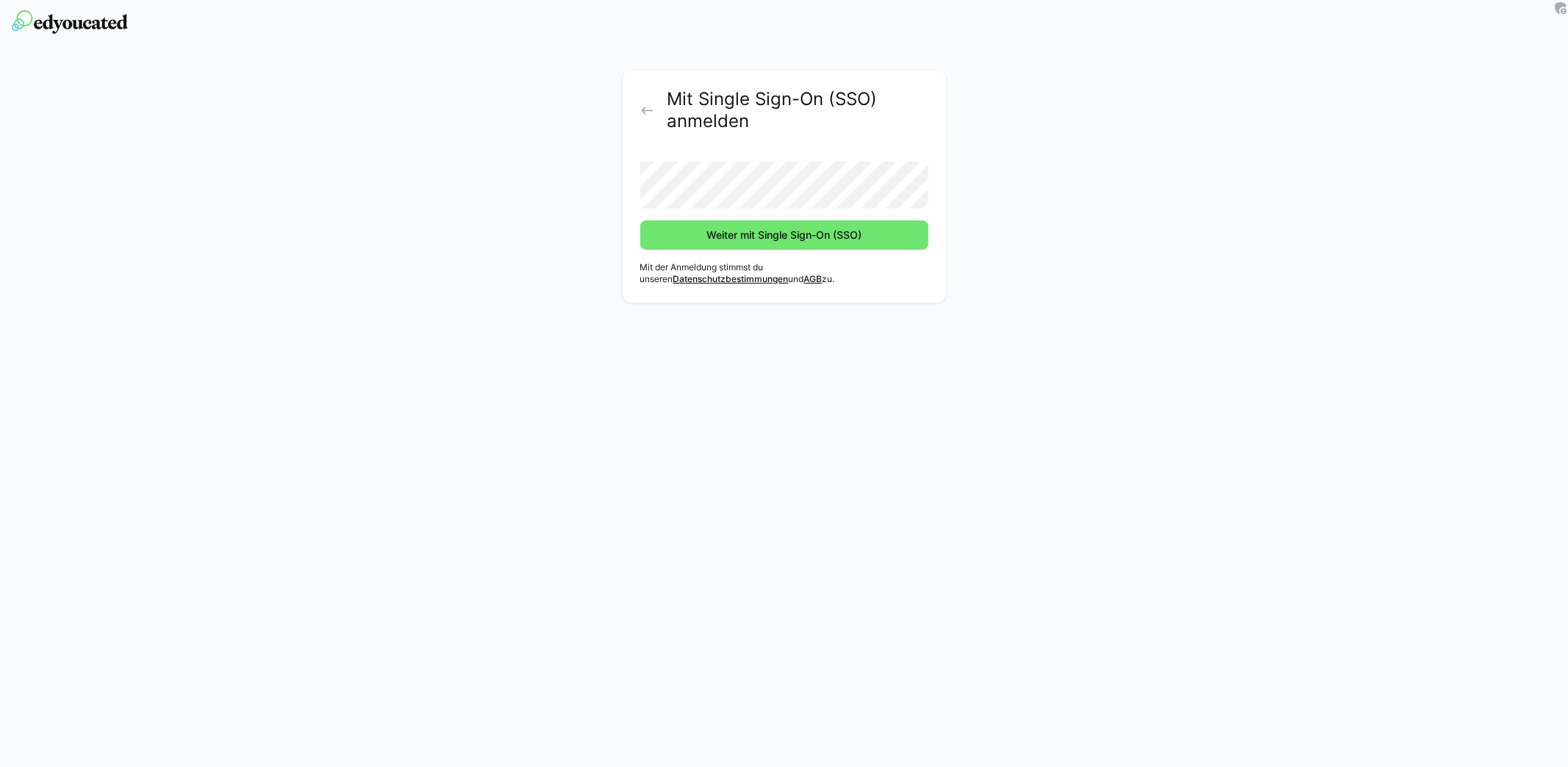
click at [474, 125] on div "Mit Single Sign-On (SSO) anmelden Weiter mit Single Sign-On (SSO) Mit der Anmel…" at bounding box center [784, 190] width 829 height 240
click at [588, 81] on div "Mit Single Sign-On (SSO) anmelden Weiter mit Single Sign-On (SSO) Mit der Anmel…" at bounding box center [784, 190] width 829 height 240
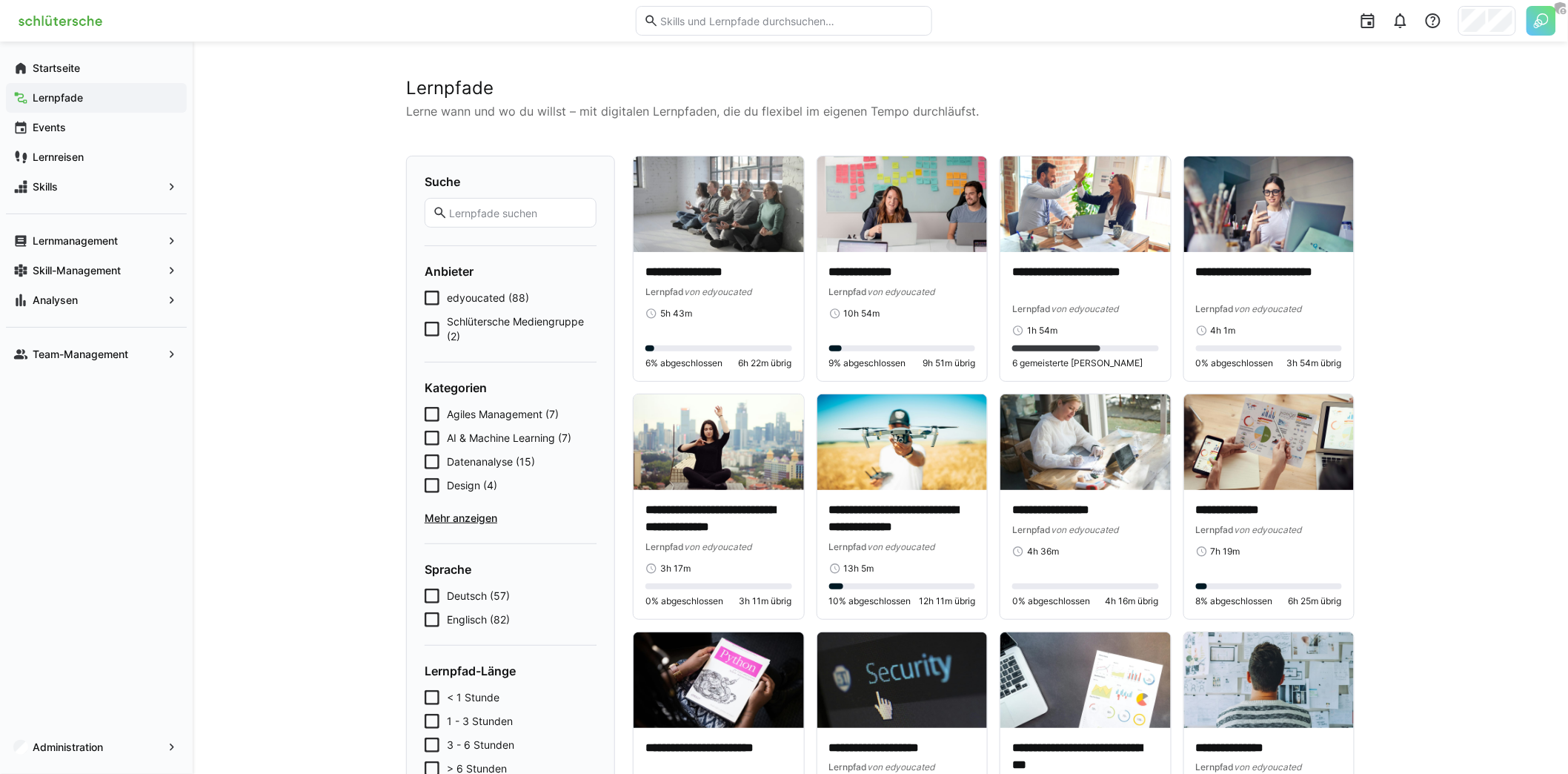
click at [537, 217] on input "text" at bounding box center [518, 213] width 141 height 13
paste input "Willkommen im Team"
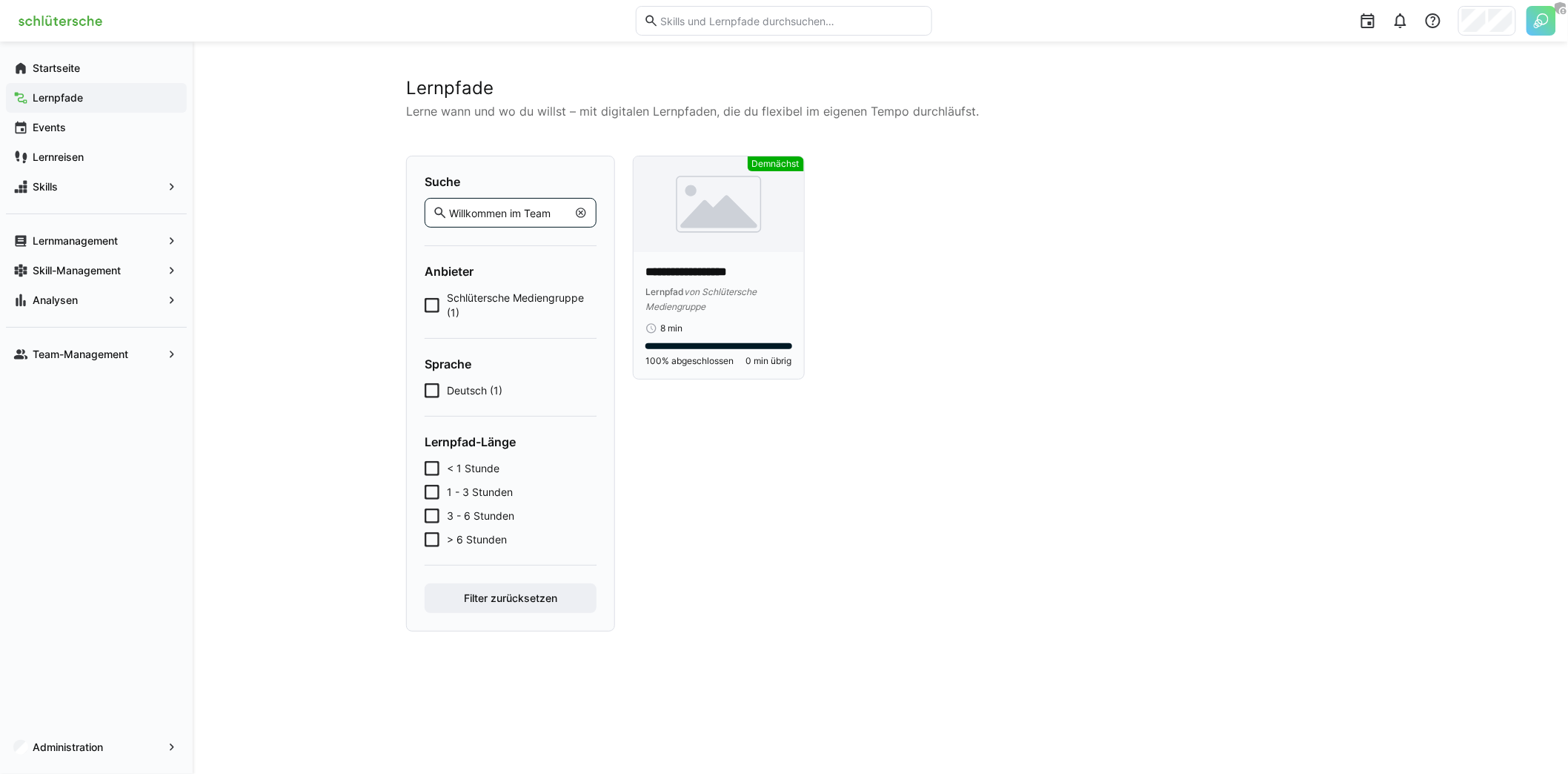
type input "Willkommen im Team"
click at [745, 298] on div "Lernpfad von Schlütersche Mediengruppe" at bounding box center [719, 299] width 147 height 30
click at [719, 266] on p "**********" at bounding box center [719, 272] width 147 height 17
click at [749, 239] on img at bounding box center [719, 204] width 170 height 95
click at [757, 263] on div "**********" at bounding box center [719, 316] width 170 height 127
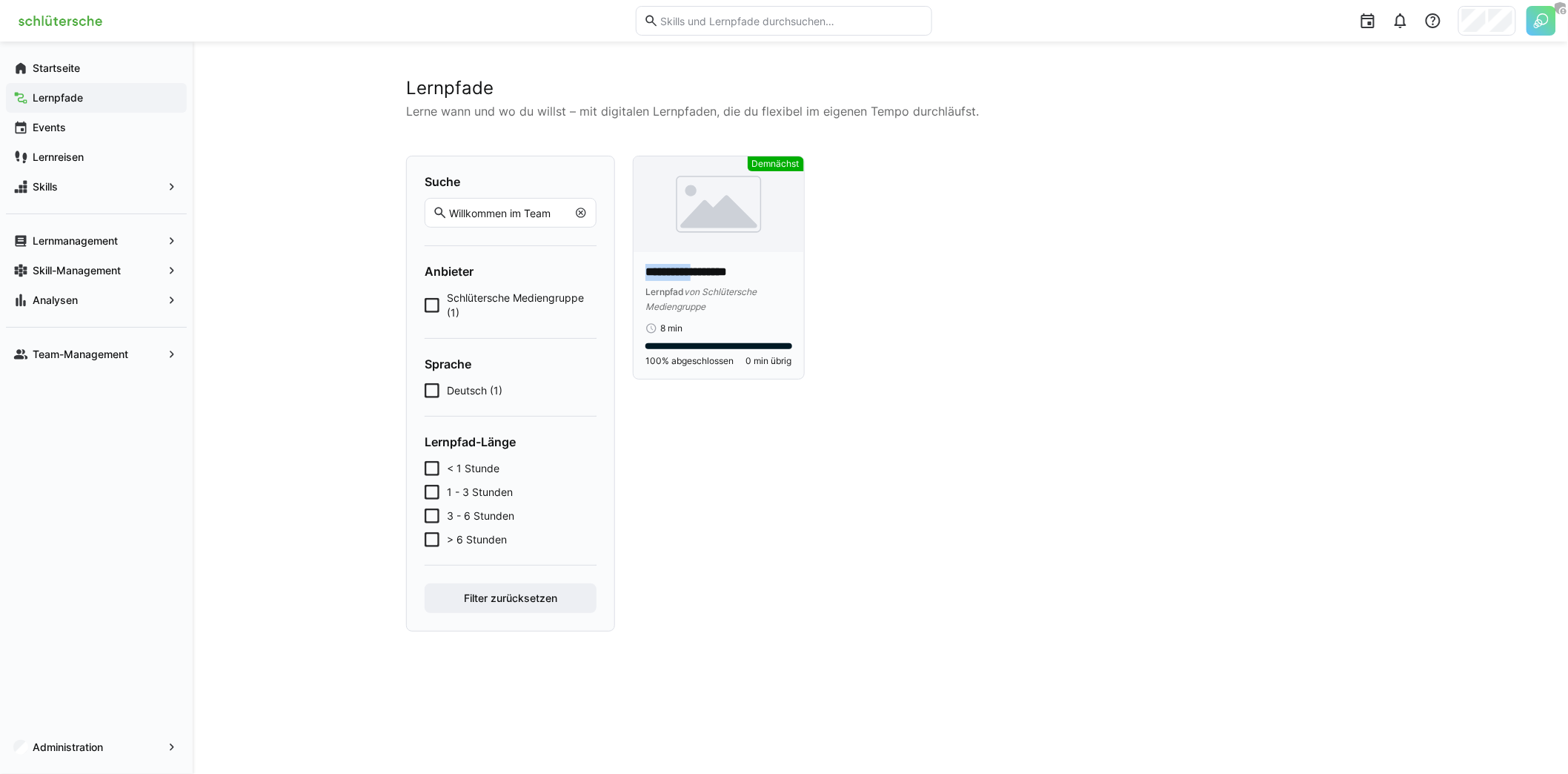
click at [757, 264] on p "**********" at bounding box center [719, 272] width 147 height 17
click at [982, 297] on app-cards-list "**********" at bounding box center [994, 267] width 722 height 224
click at [145, 240] on span "Lernmanagement" at bounding box center [96, 241] width 132 height 15
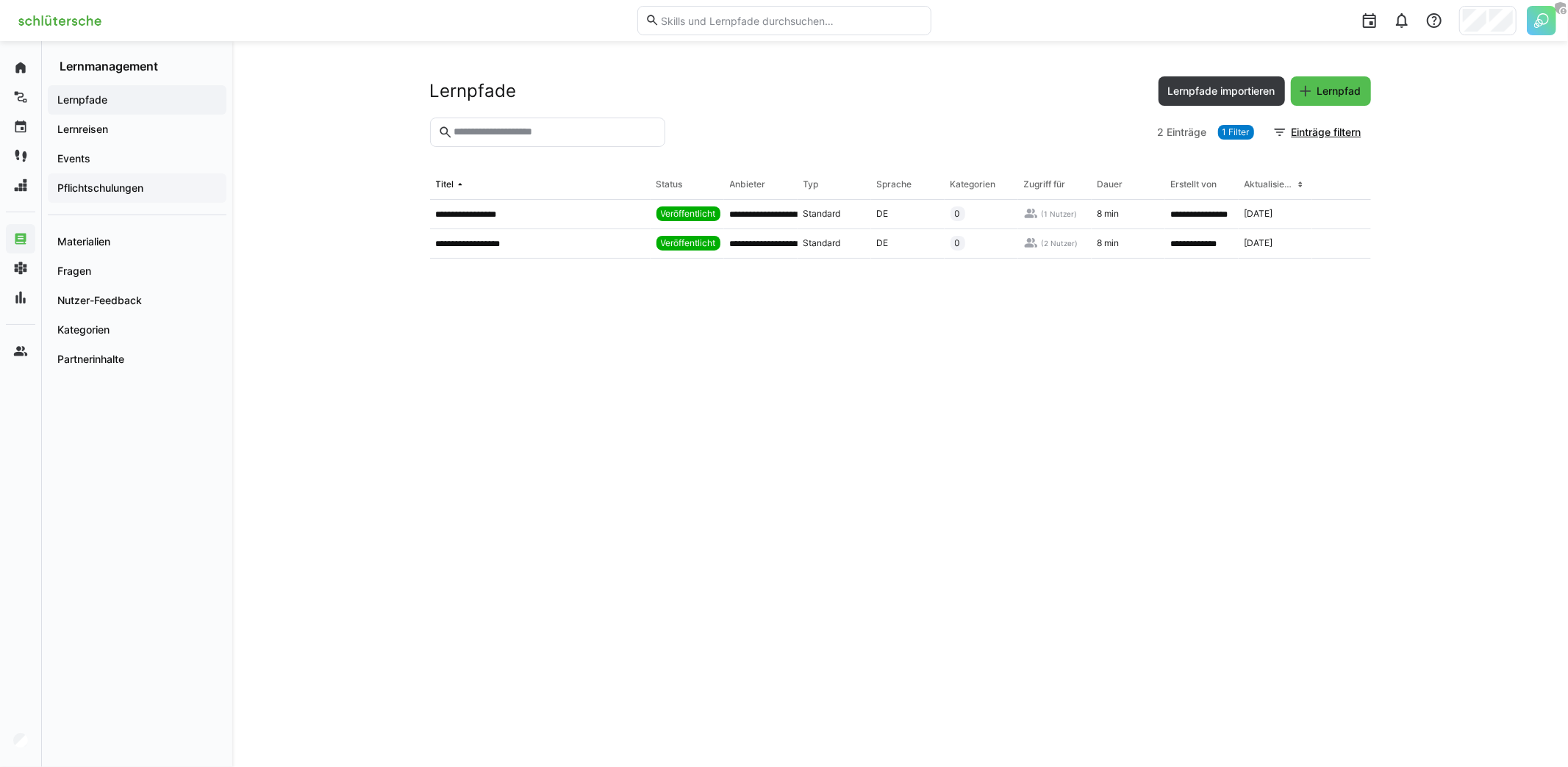
click at [0, 0] on app-navigation-label "Pflichtschulungen" at bounding box center [0, 0] width 0 height 0
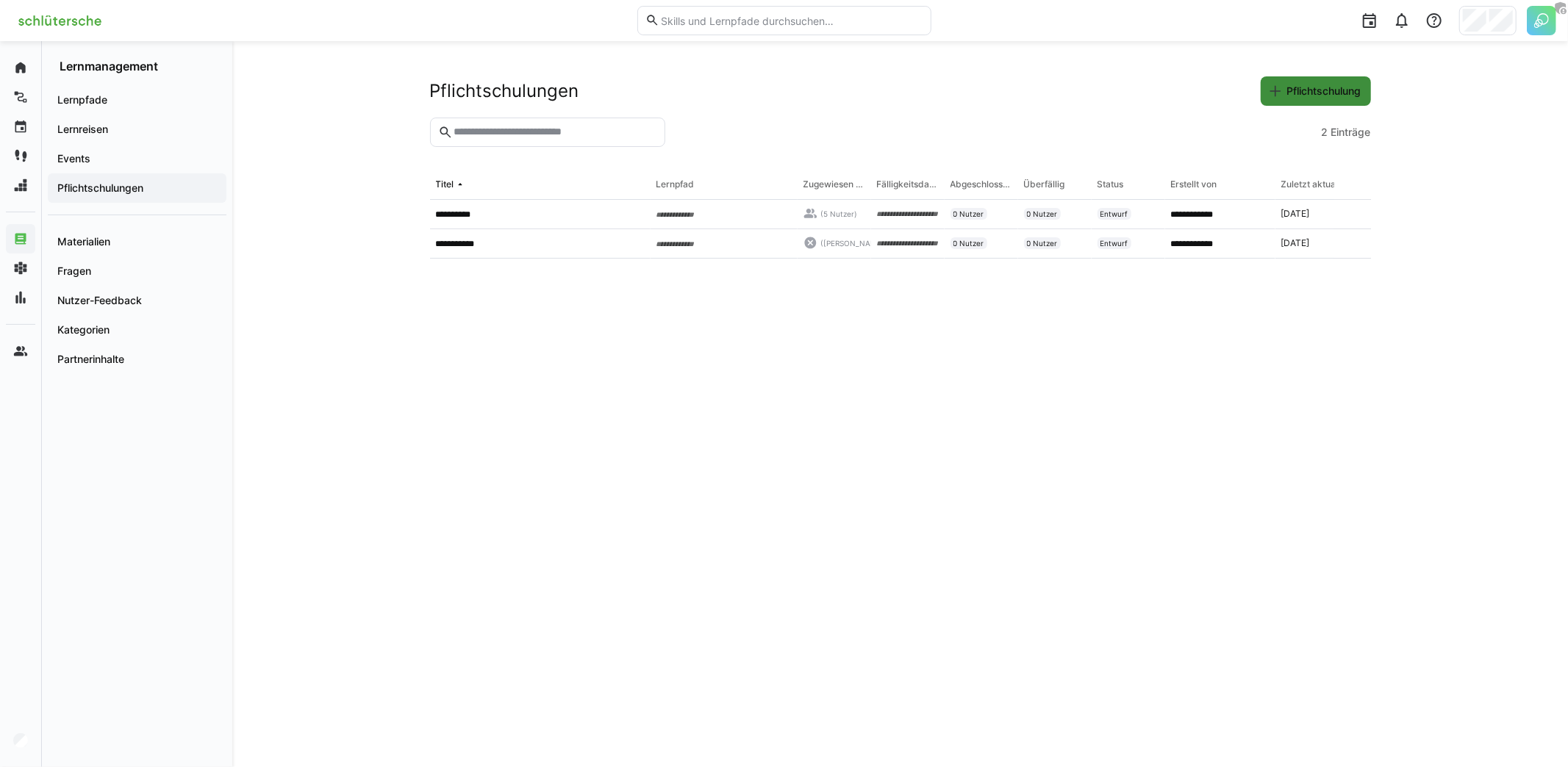
click at [1312, 97] on span "Pflichtschulung" at bounding box center [1324, 91] width 79 height 15
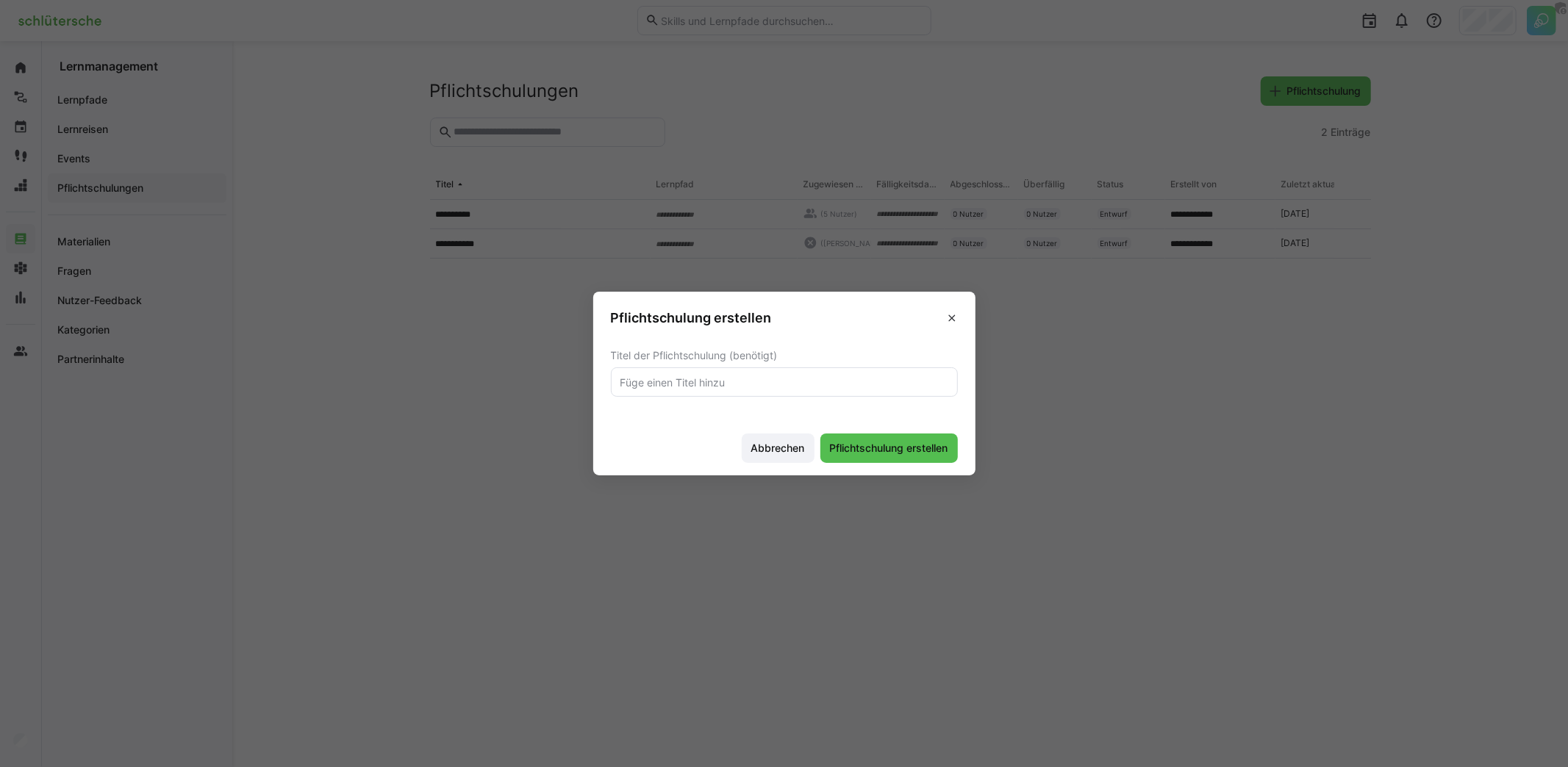
click at [825, 387] on input "text" at bounding box center [784, 382] width 331 height 13
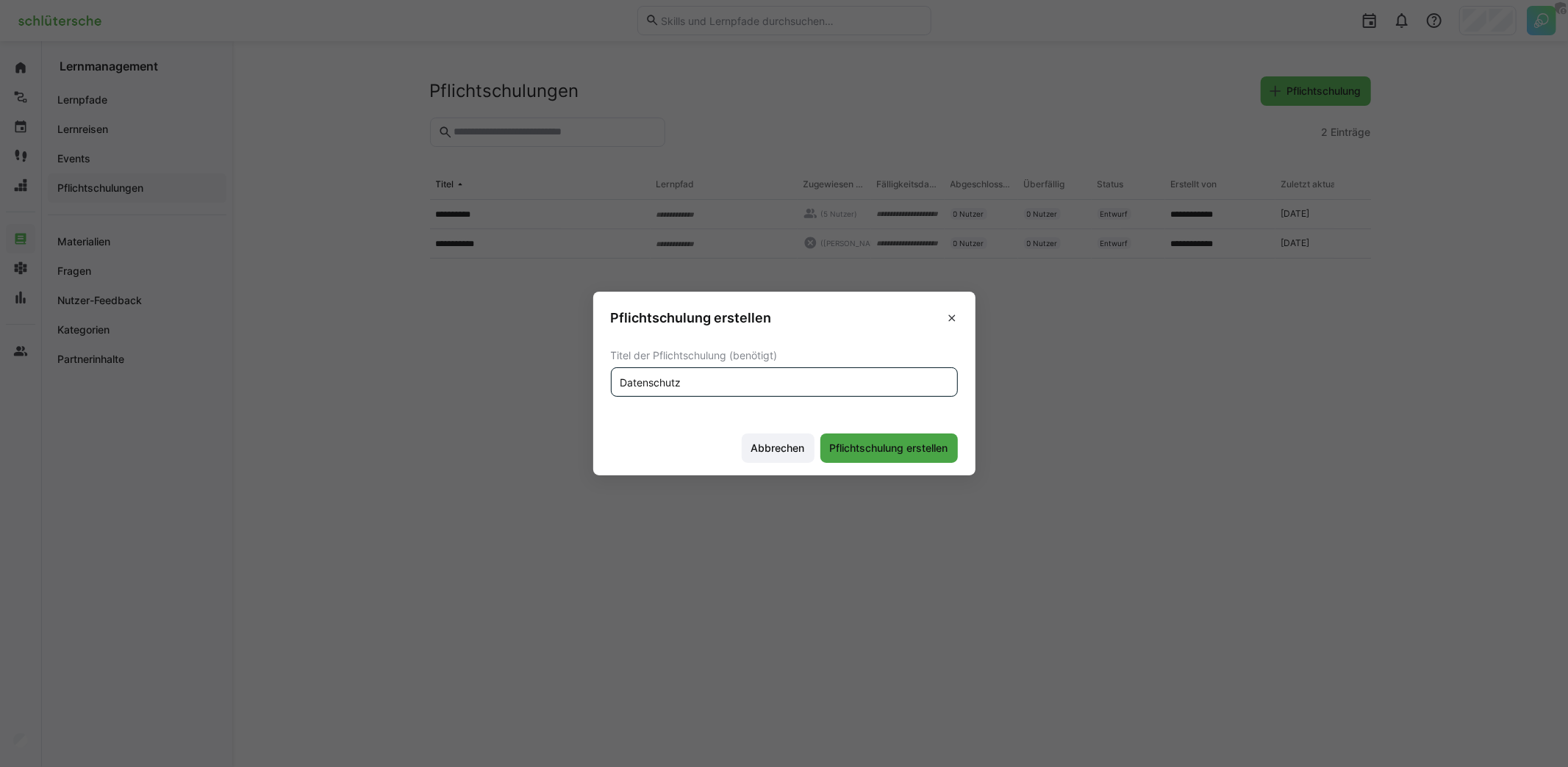
type input "Datenschutz"
click at [897, 437] on span "Pflichtschulung erstellen" at bounding box center [889, 448] width 137 height 30
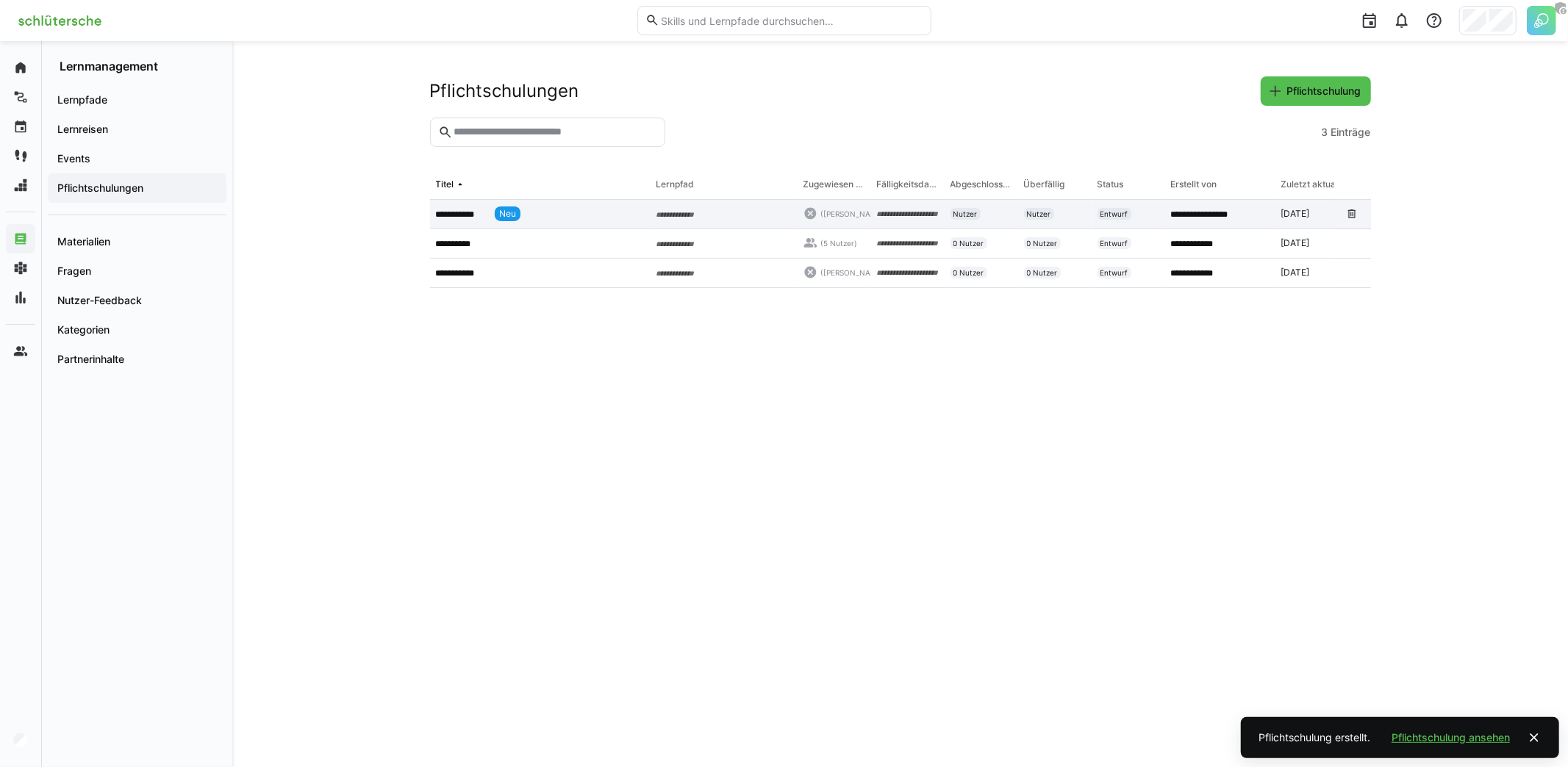
click at [534, 212] on app-table-first-column "**********" at bounding box center [540, 214] width 209 height 15
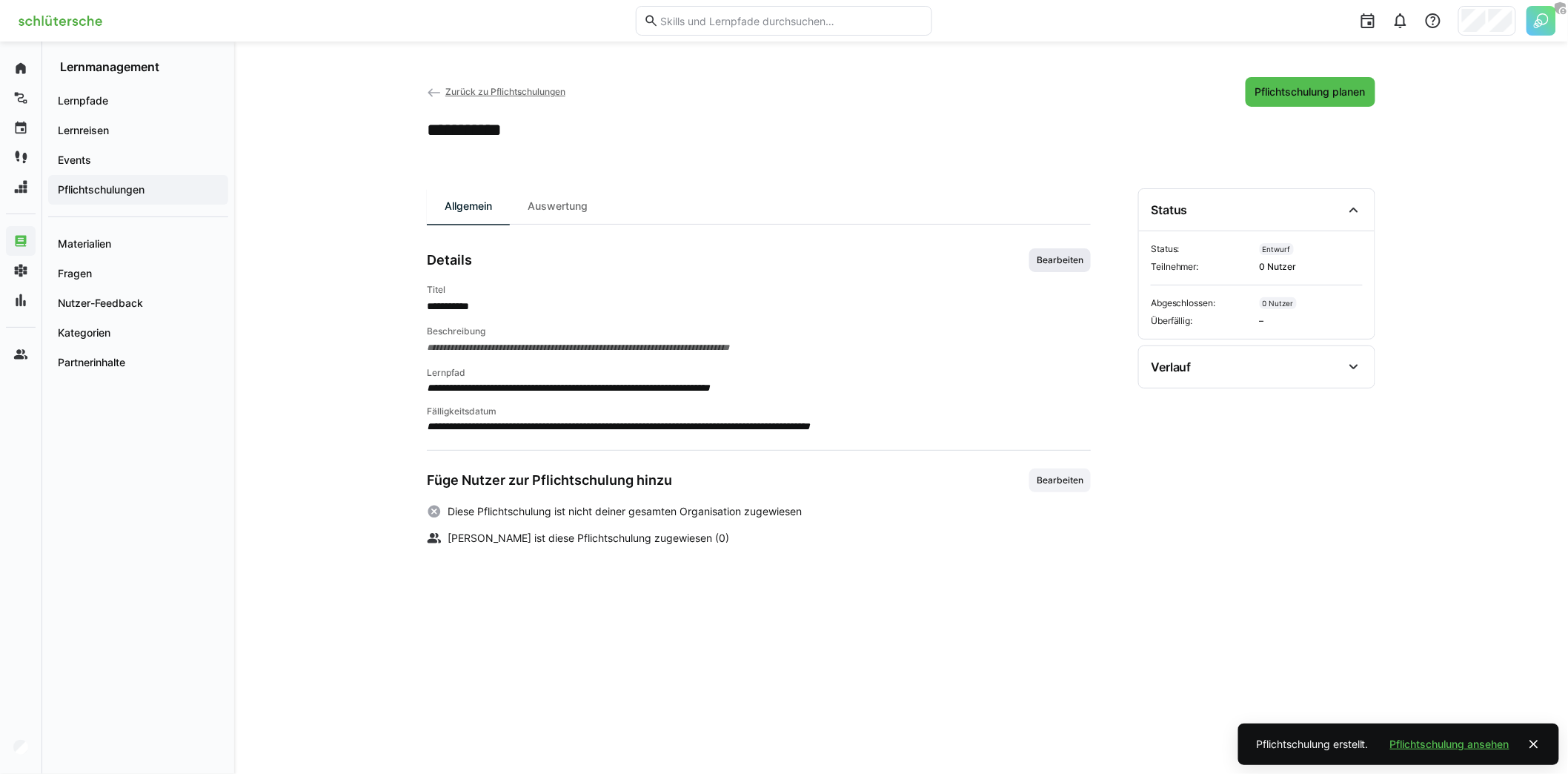
click at [1065, 255] on span "Bearbeiten" at bounding box center [1060, 260] width 50 height 12
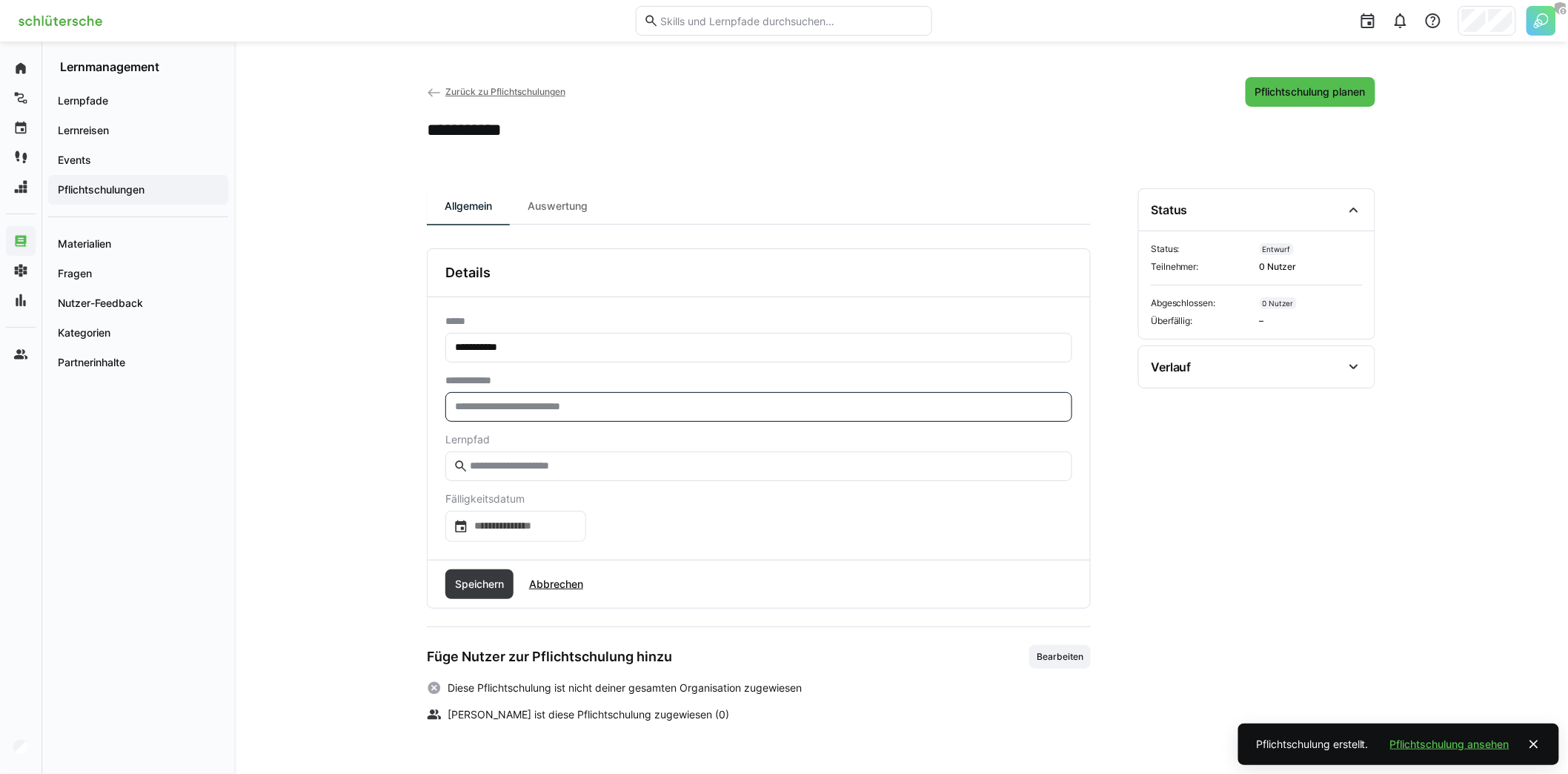
click at [578, 403] on input "text" at bounding box center [759, 407] width 611 height 13
type input "**"
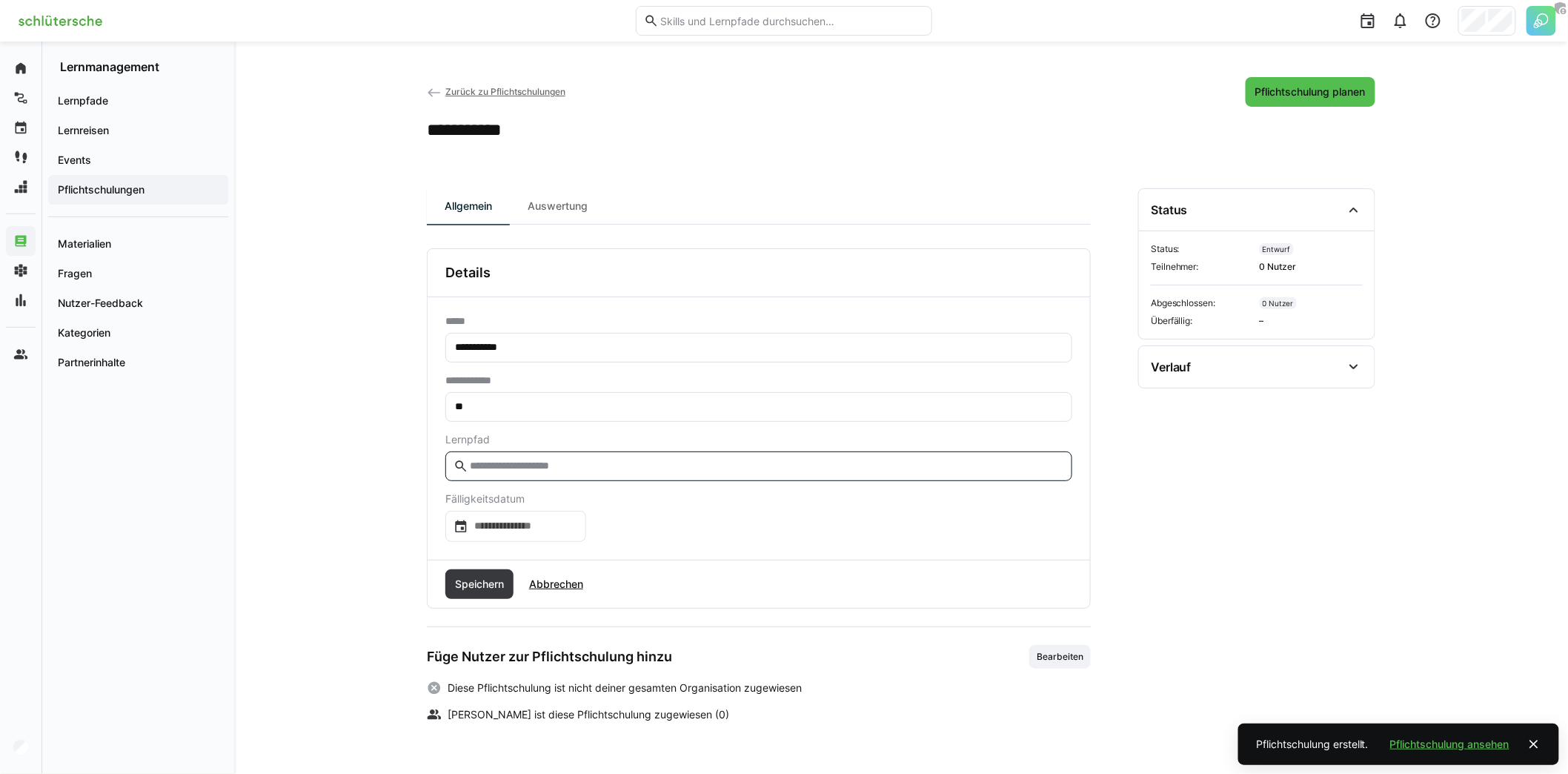
click at [591, 468] on input "text" at bounding box center [766, 467] width 596 height 13
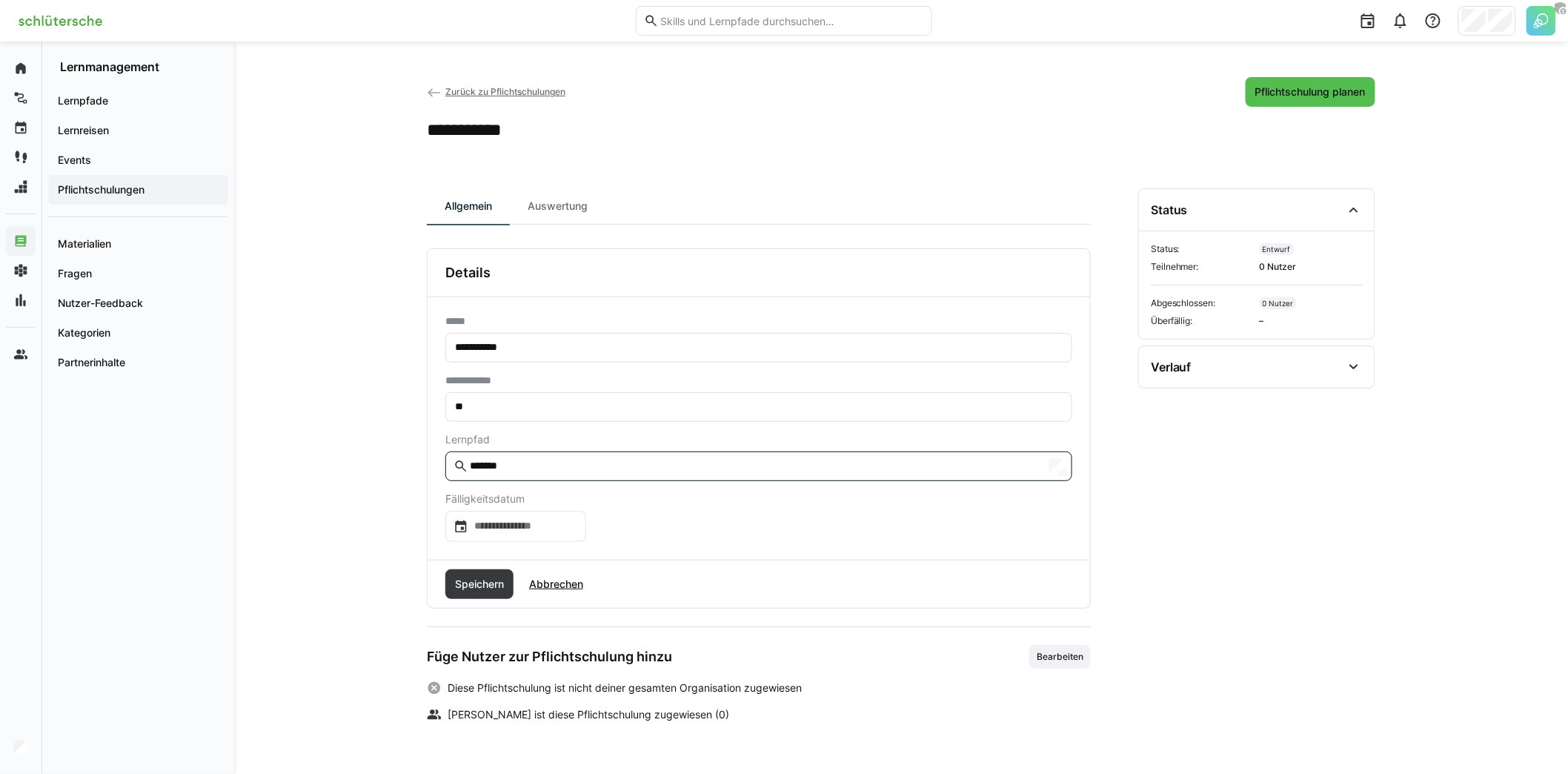
type input "********"
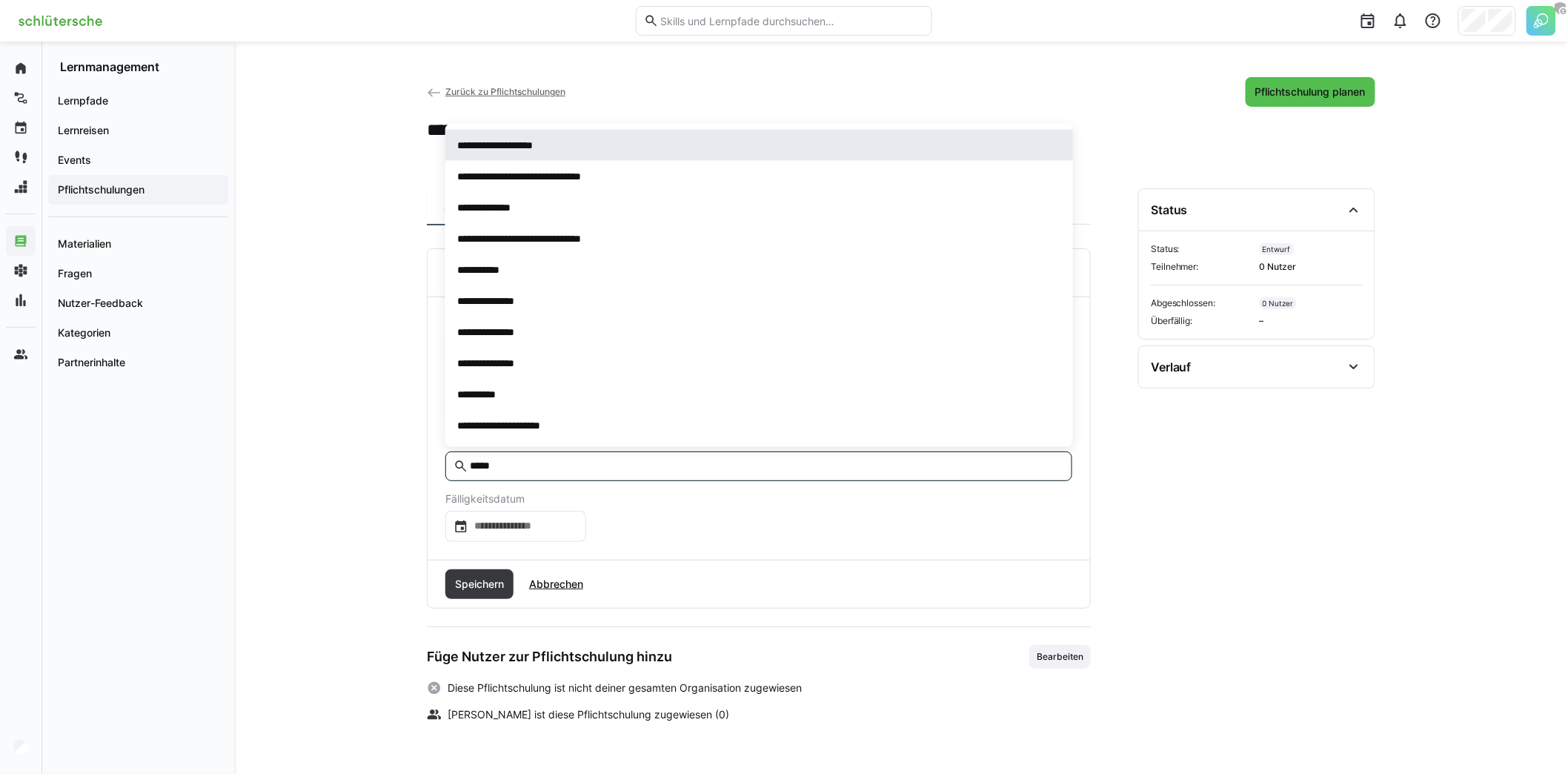
type input "*****"
click at [535, 153] on span "**********" at bounding box center [759, 145] width 628 height 31
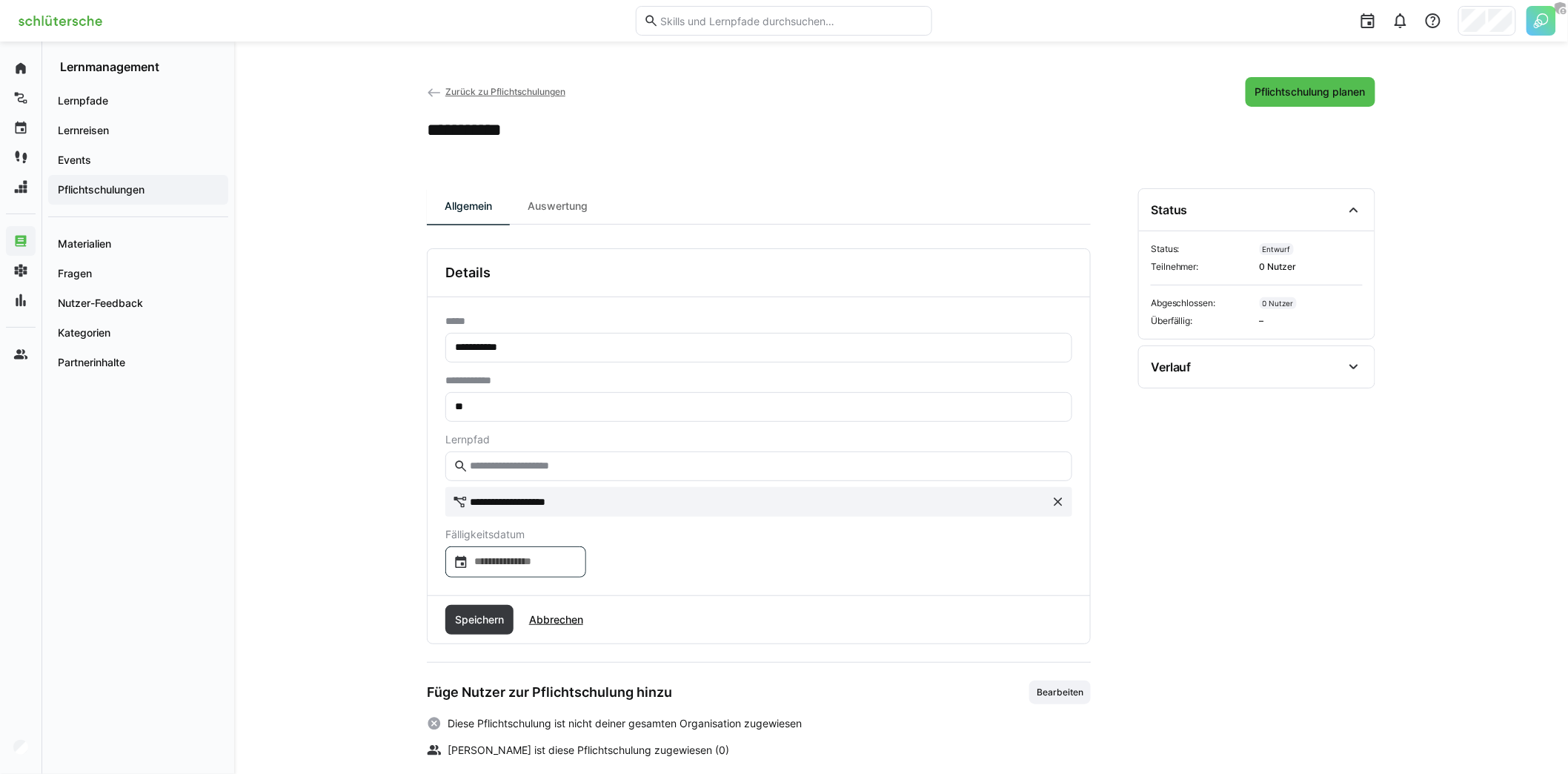
click at [495, 569] on div at bounding box center [515, 562] width 141 height 31
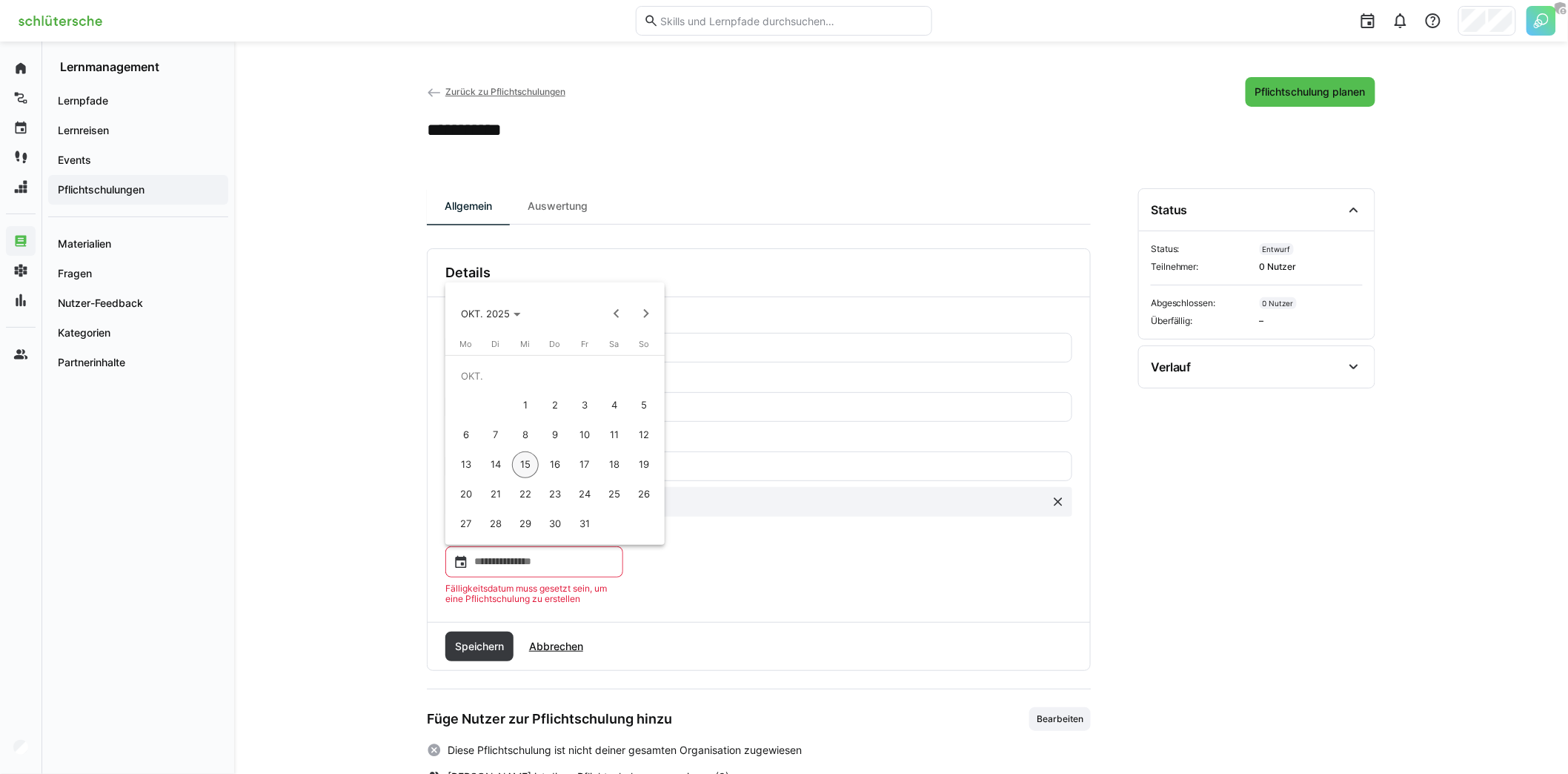
click at [582, 527] on span "31" at bounding box center [585, 524] width 27 height 27
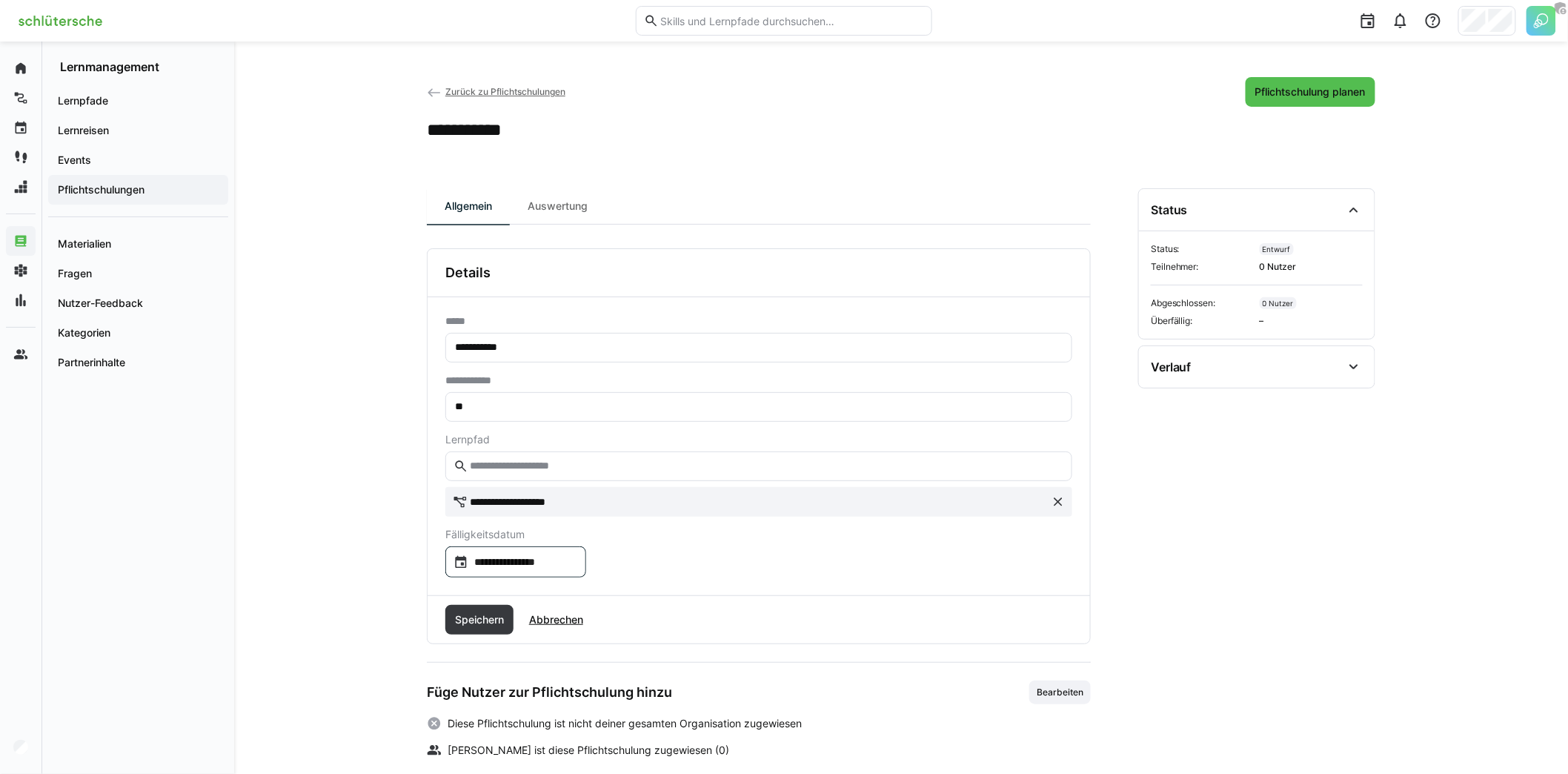
click at [529, 564] on input "**********" at bounding box center [523, 562] width 109 height 15
click at [644, 322] on span "Next month" at bounding box center [646, 313] width 30 height 30
click at [518, 526] on span "31" at bounding box center [525, 524] width 27 height 27
type input "**********"
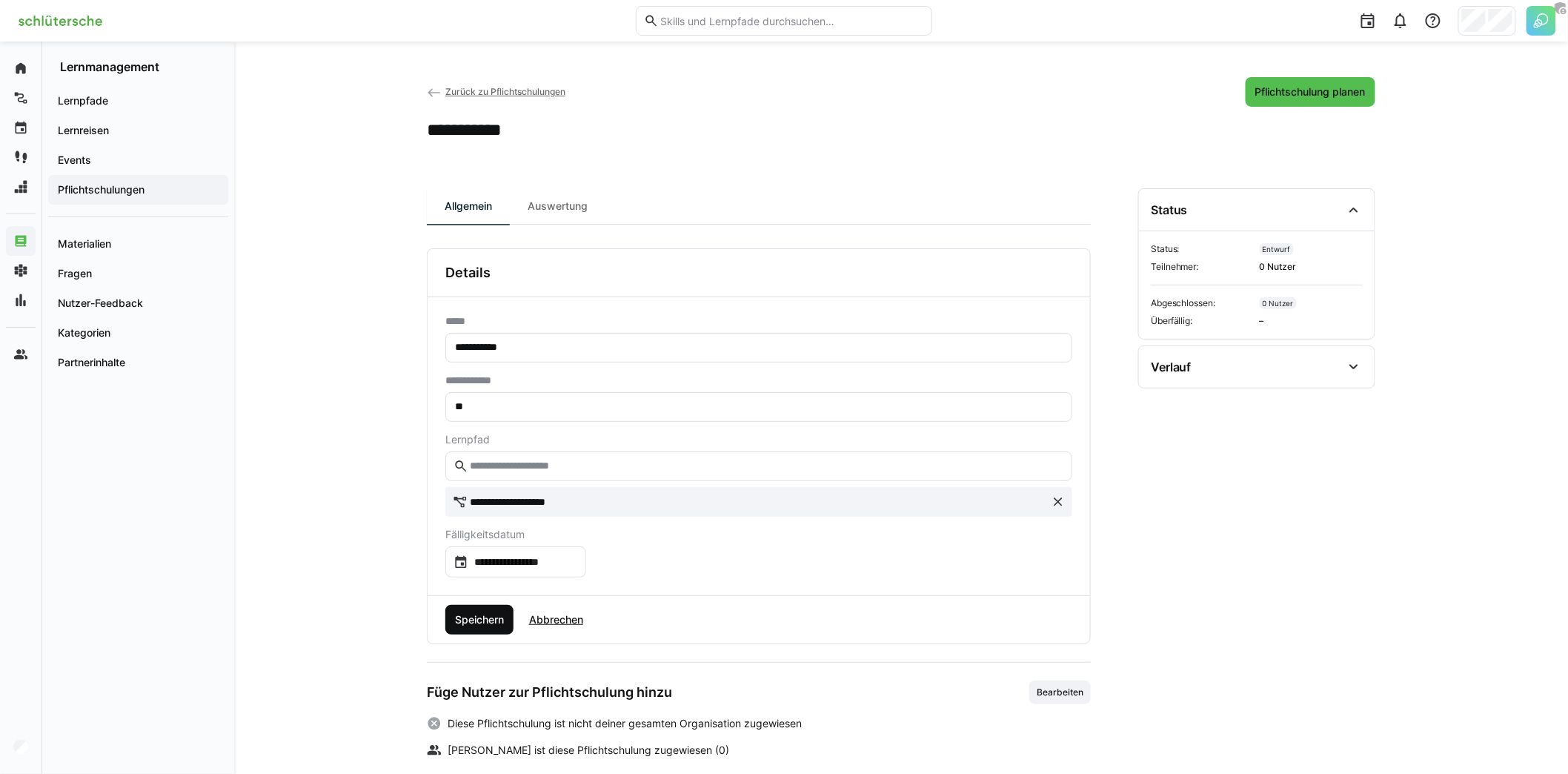
click at [495, 606] on span "Speichern" at bounding box center [480, 620] width 68 height 30
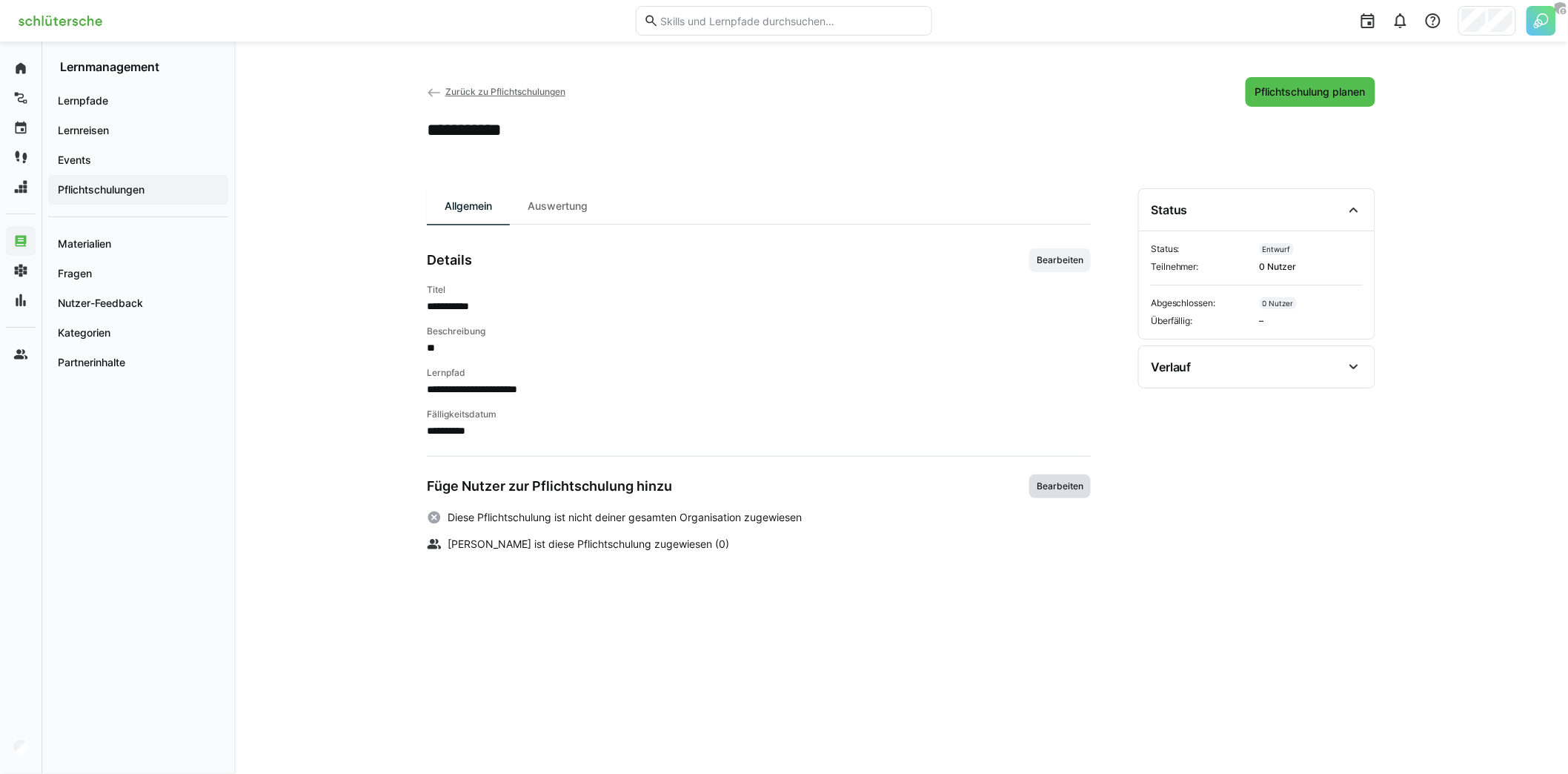
click at [1046, 493] on span "Bearbeiten" at bounding box center [1060, 487] width 62 height 24
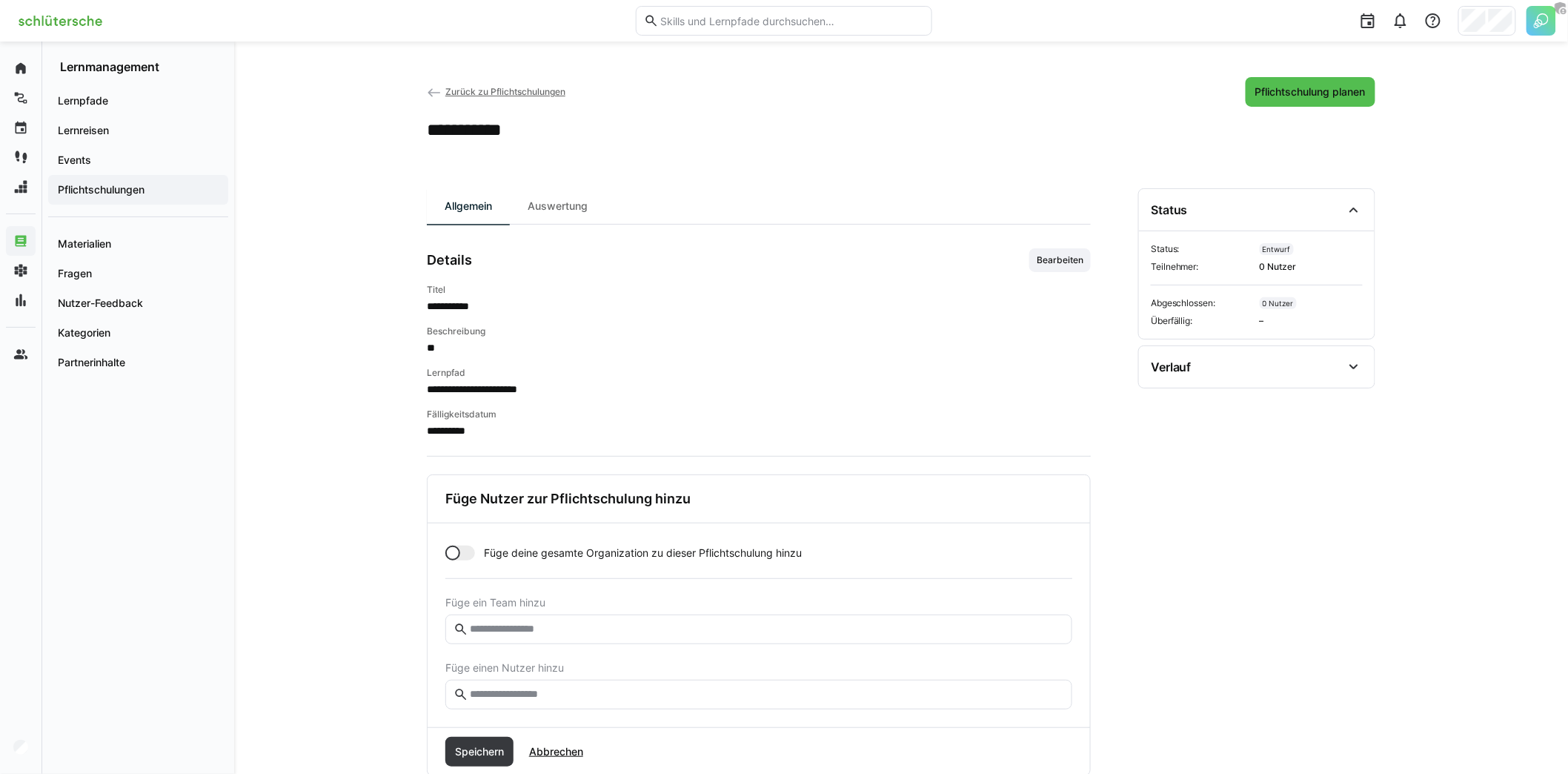
scroll to position [33, 0]
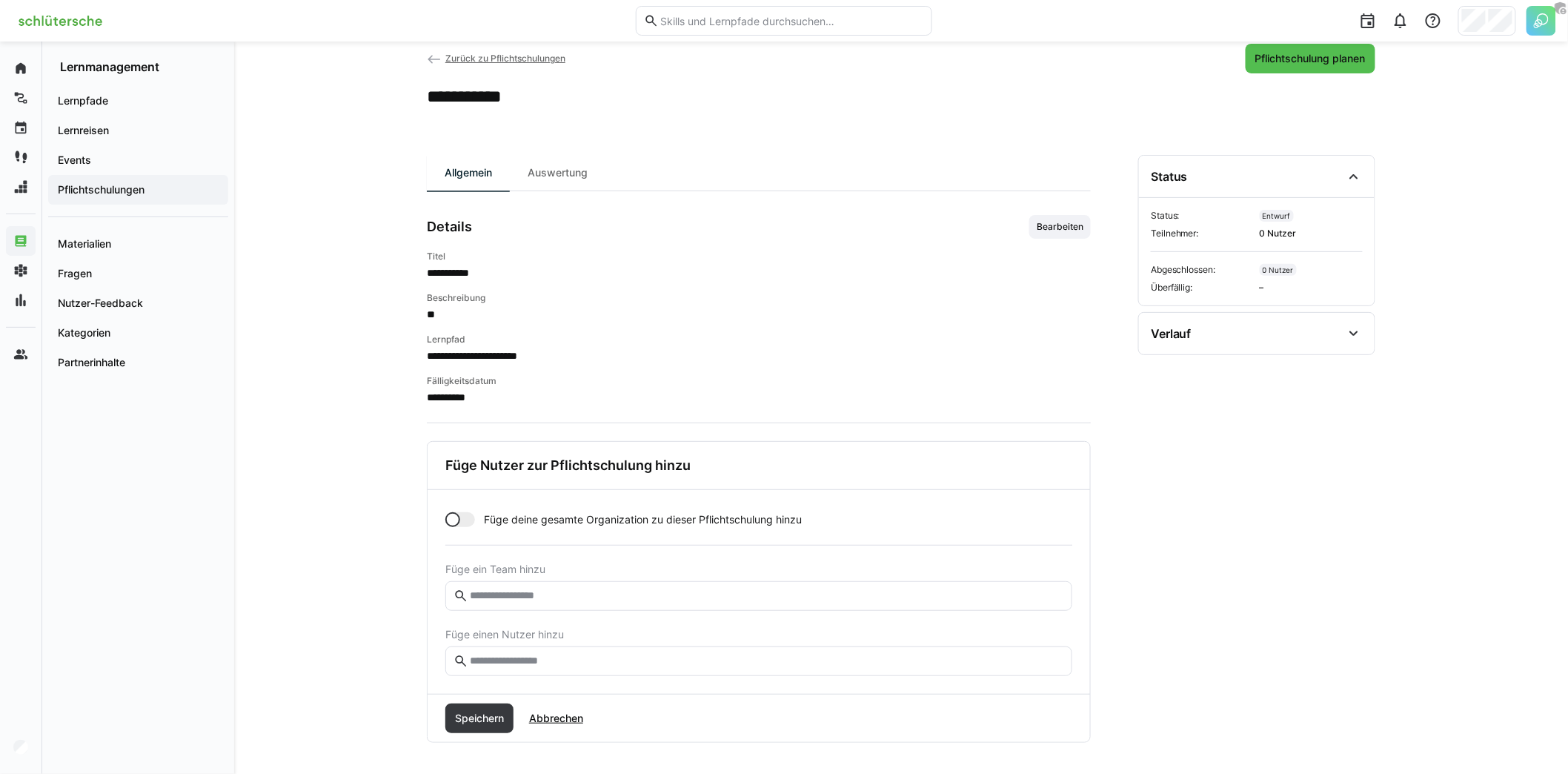
click at [467, 516] on div at bounding box center [460, 519] width 30 height 15
click at [461, 515] on div at bounding box center [468, 519] width 15 height 15
click at [536, 593] on input "text" at bounding box center [766, 596] width 596 height 13
click at [541, 655] on input "text" at bounding box center [766, 662] width 596 height 13
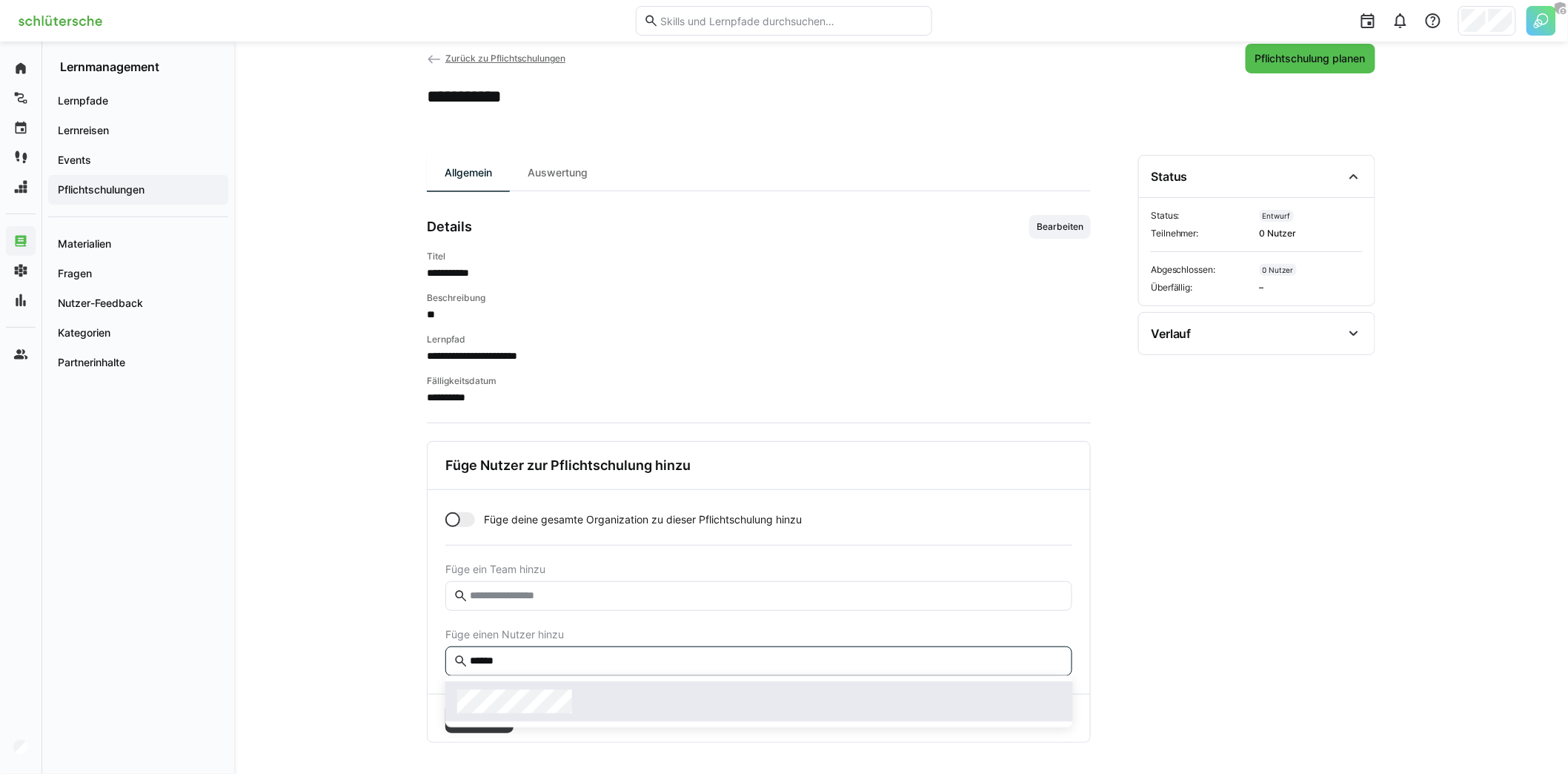
type input "******"
click at [539, 688] on span at bounding box center [759, 701] width 628 height 40
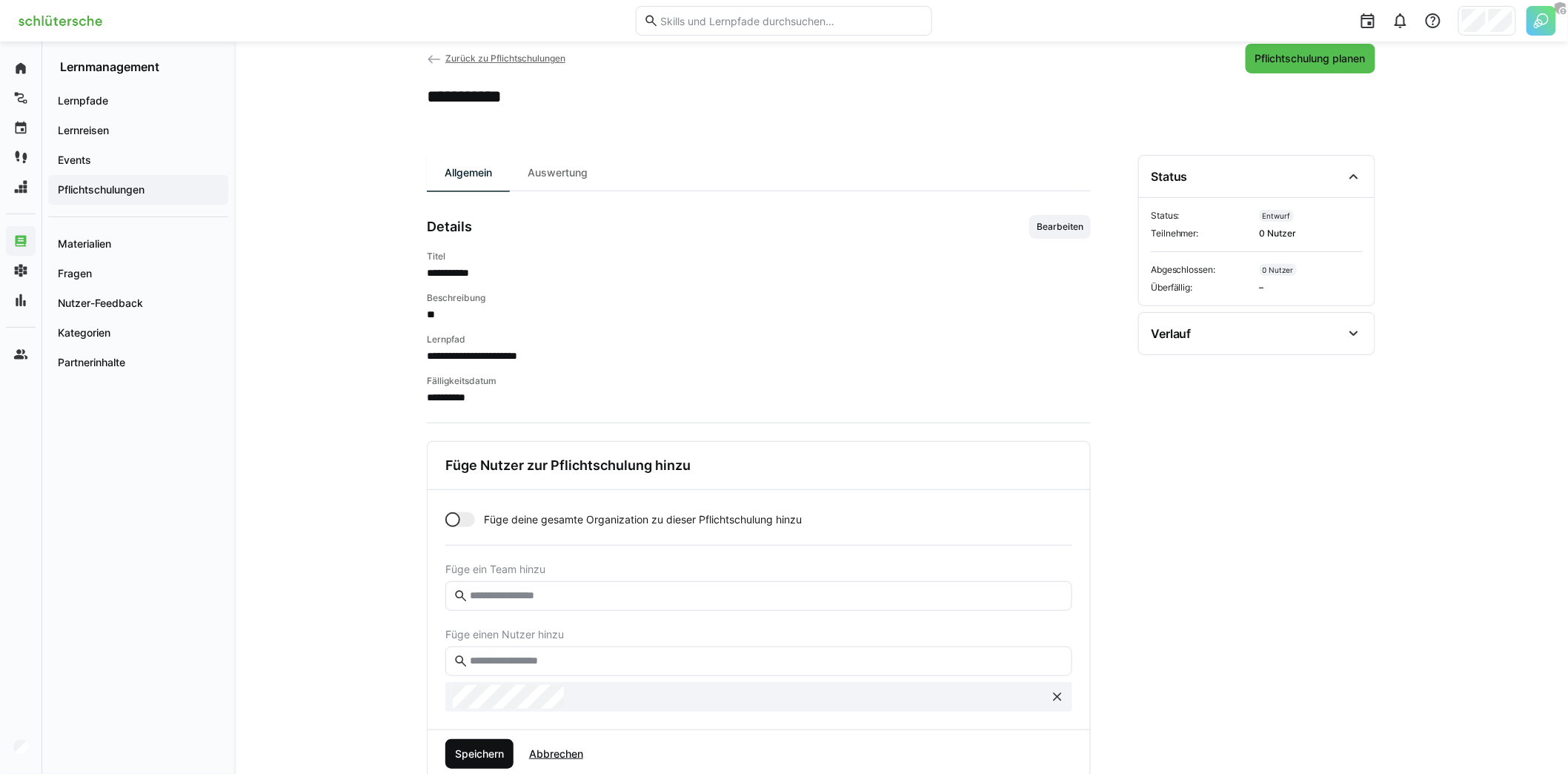
click at [495, 740] on span "Speichern" at bounding box center [480, 754] width 68 height 30
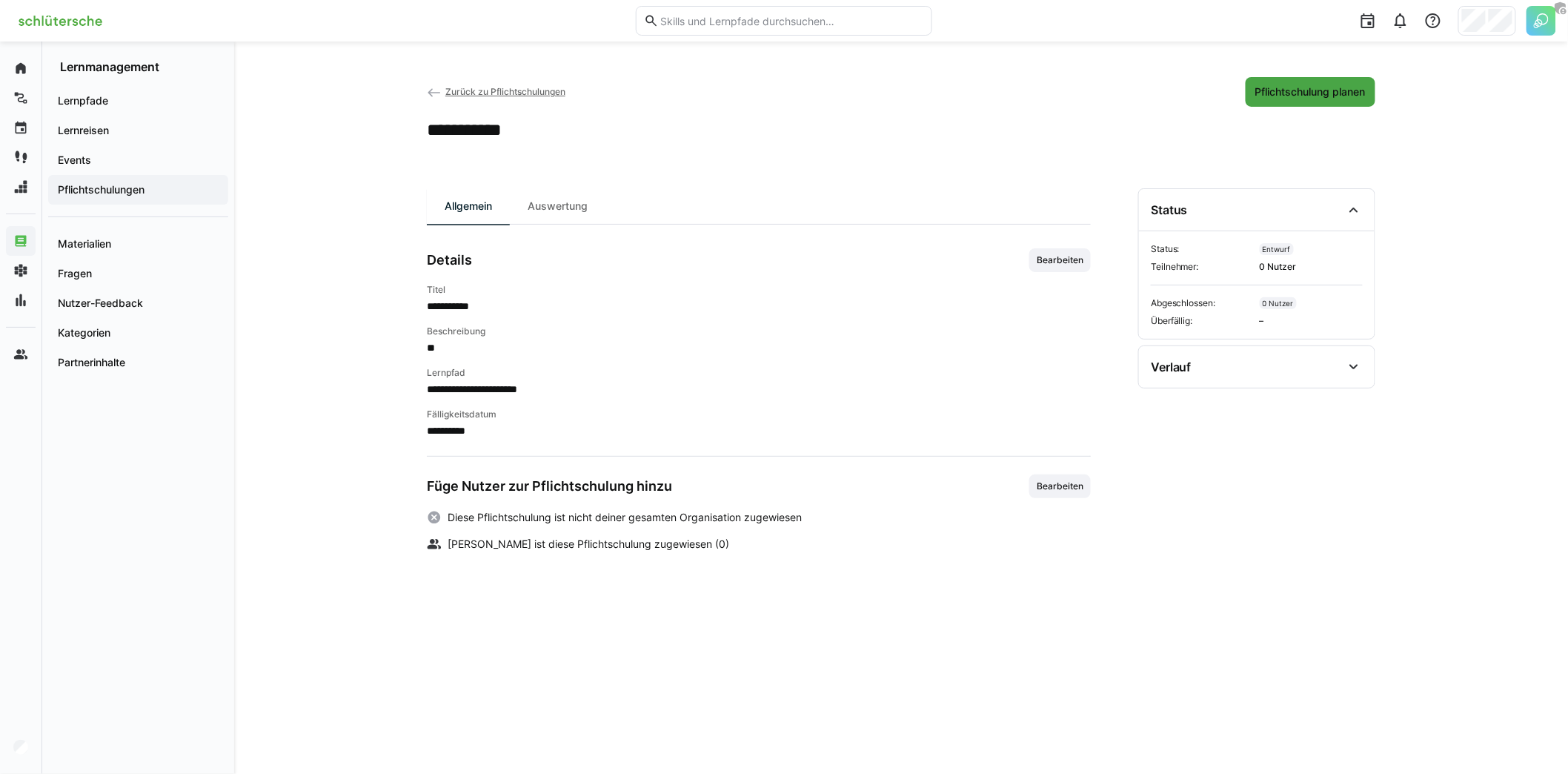
click at [1340, 102] on span "Pflichtschulung planen" at bounding box center [1310, 92] width 129 height 30
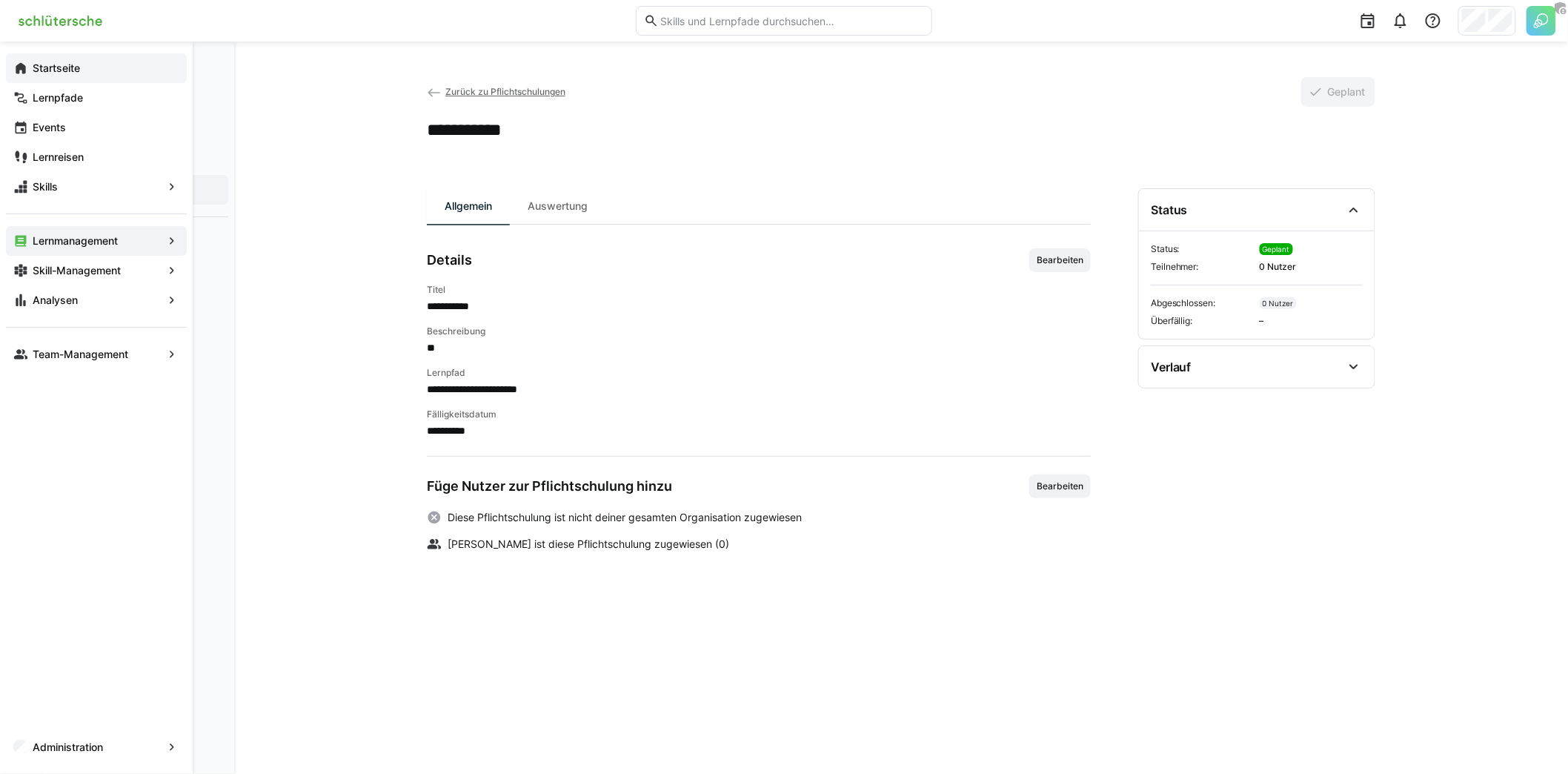
click at [0, 0] on app-navigation-label "Startseite" at bounding box center [0, 0] width 0 height 0
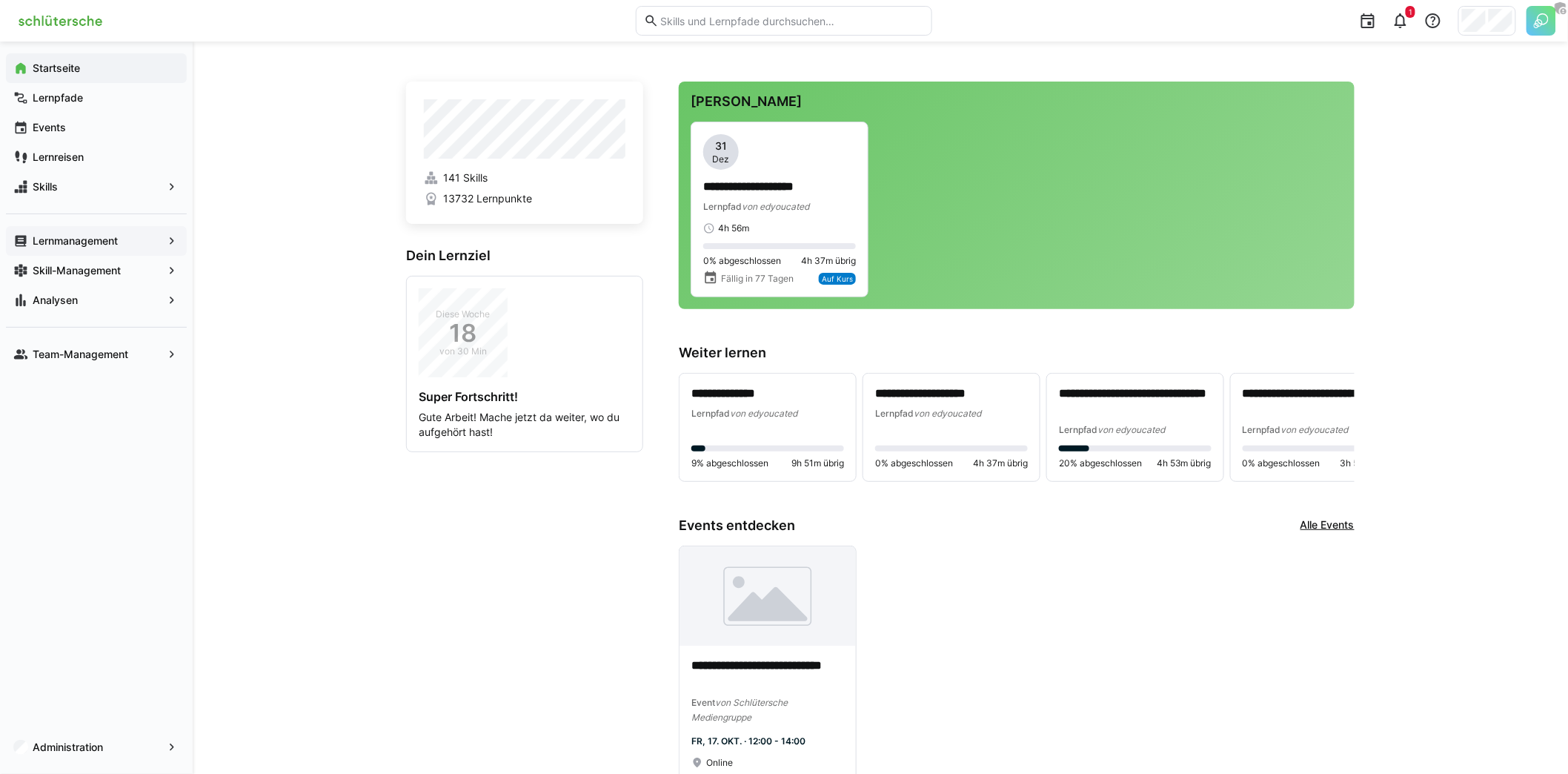
click at [145, 248] on span "Lernmanagement" at bounding box center [96, 241] width 132 height 15
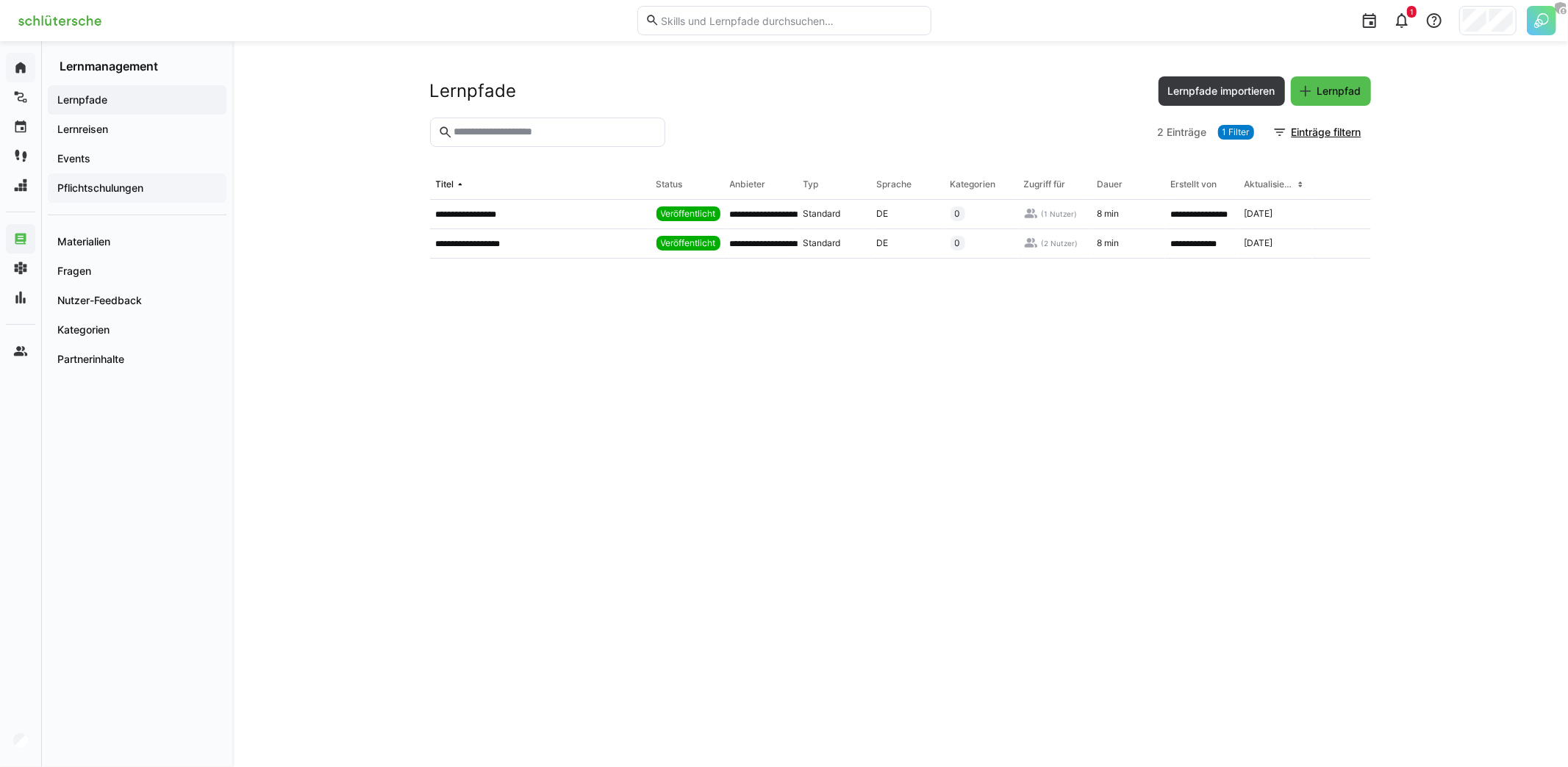
click at [0, 0] on app-navigation-label "Pflichtschulungen" at bounding box center [0, 0] width 0 height 0
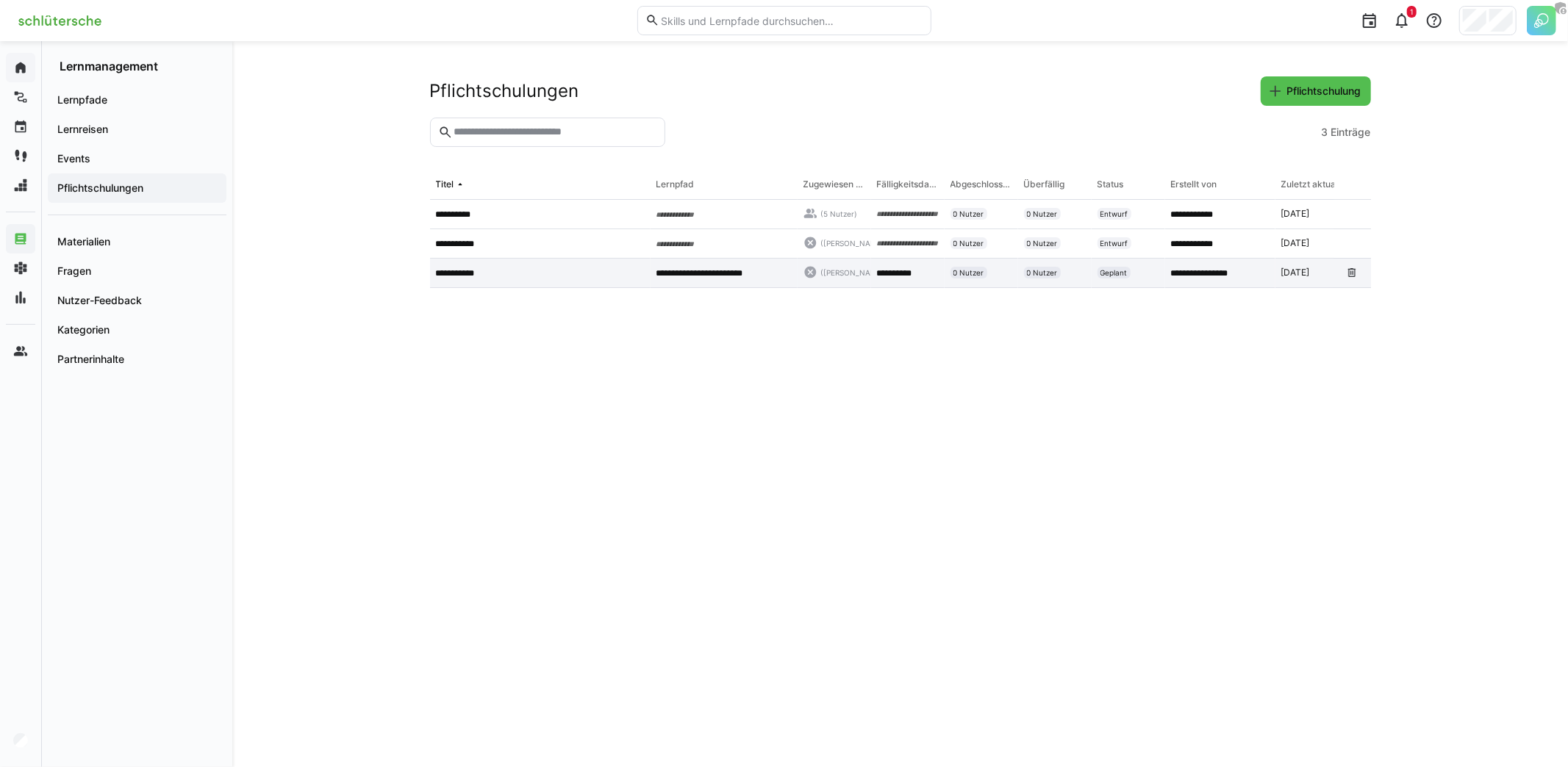
click at [510, 273] on app-table-first-column "**********" at bounding box center [540, 274] width 209 height 12
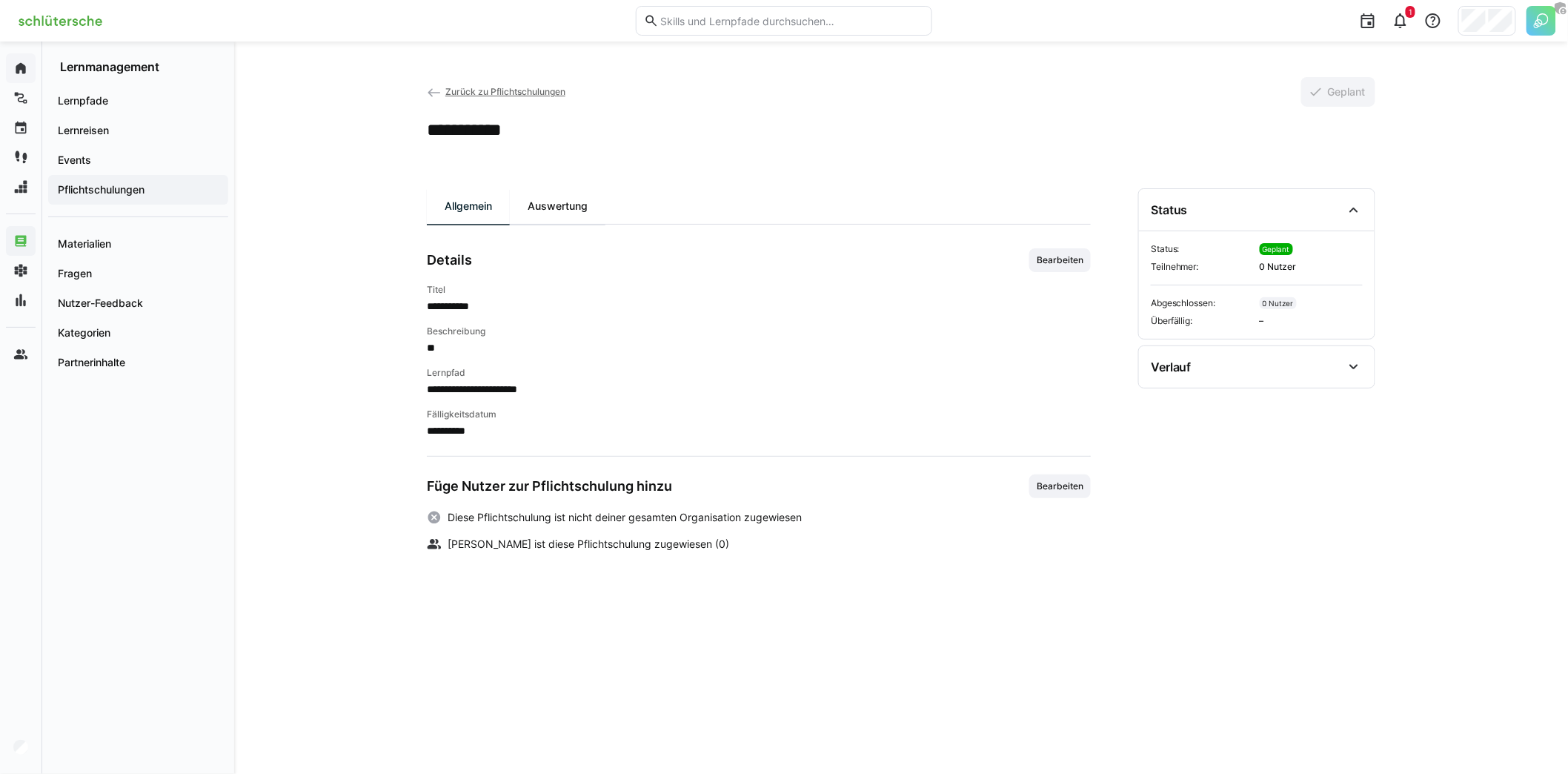
click at [555, 208] on div "Auswertung" at bounding box center [557, 206] width 95 height 36
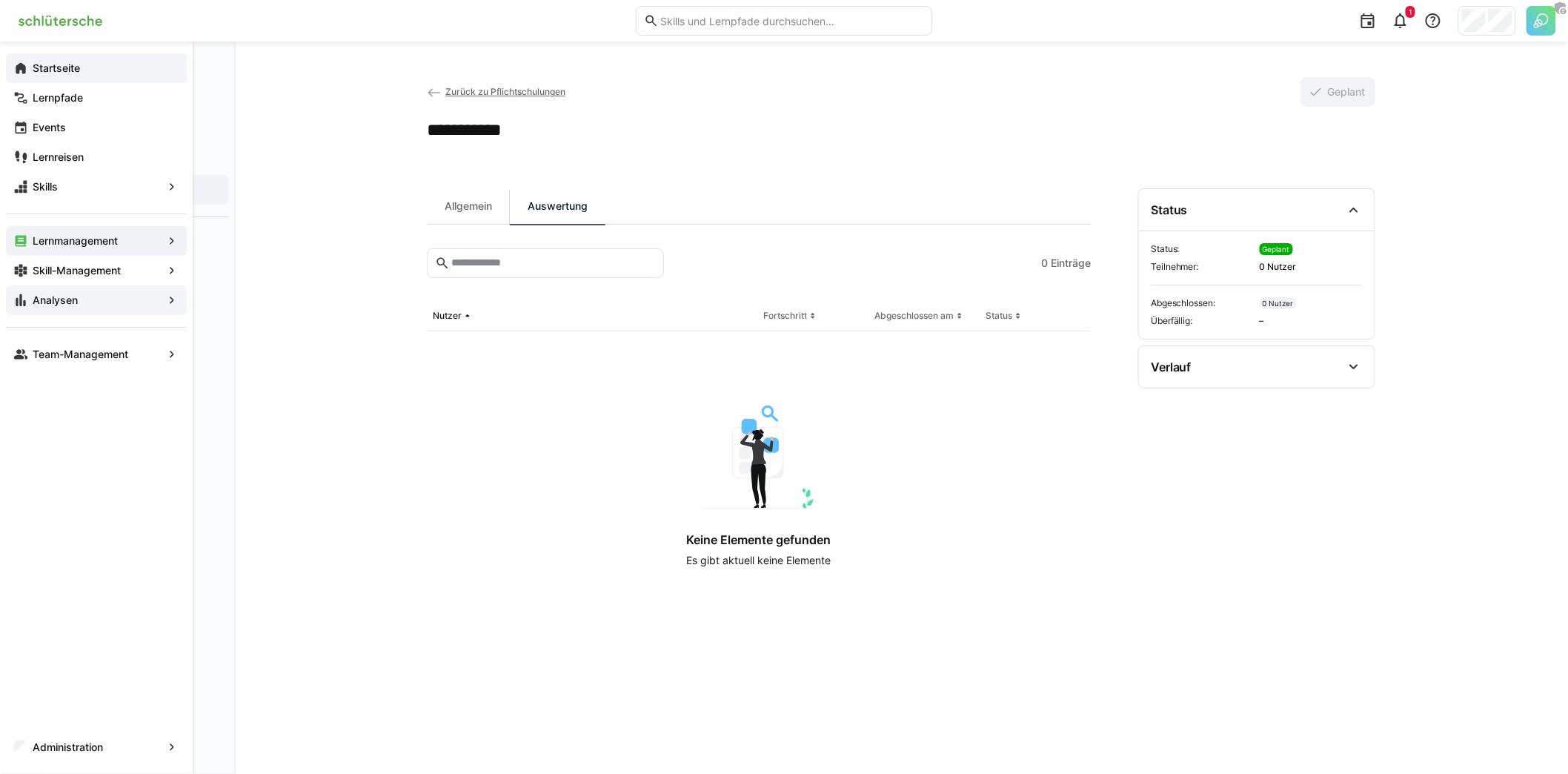
click at [0, 0] on app-navigation-label "Analysen" at bounding box center [0, 0] width 0 height 0
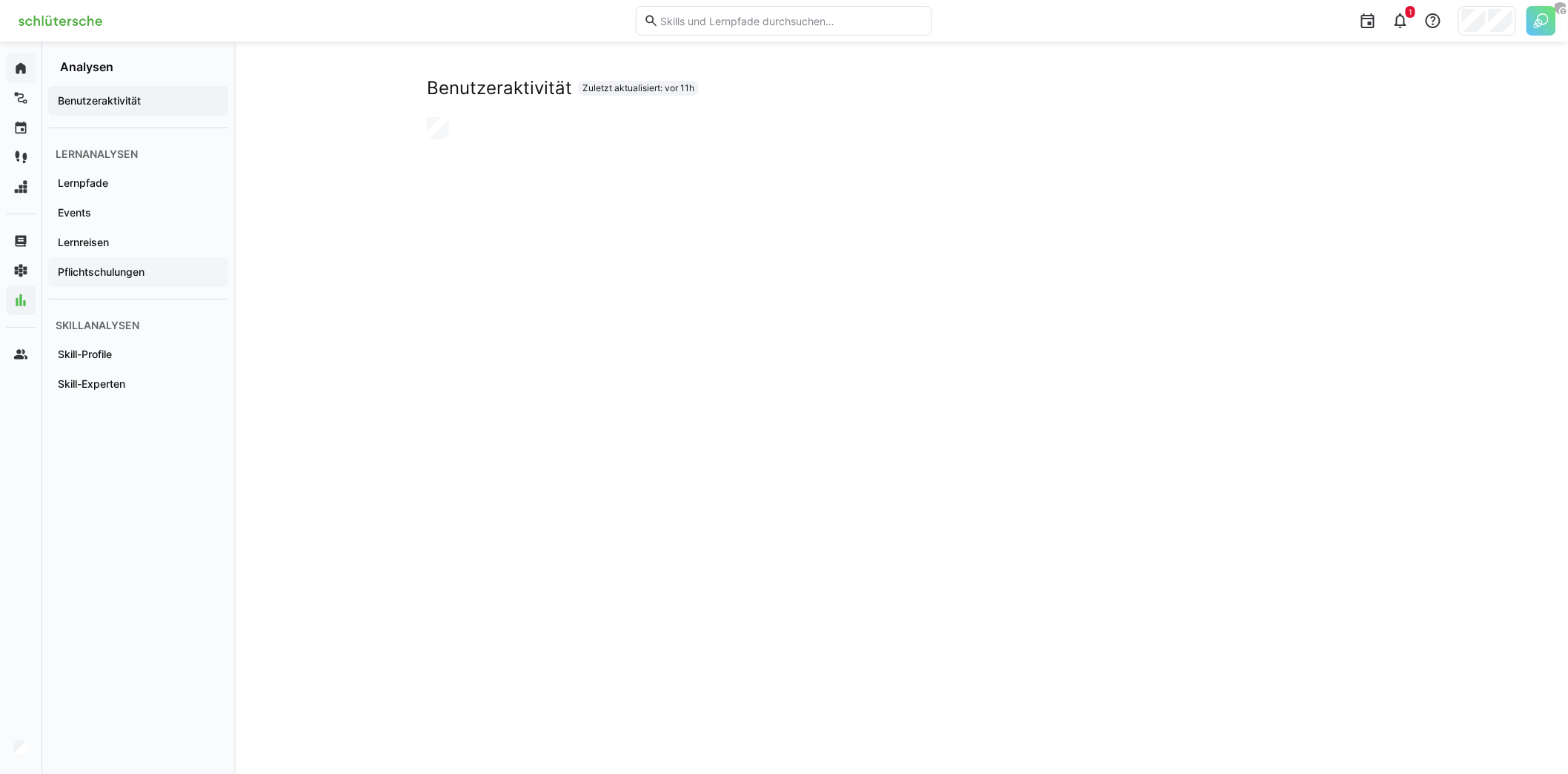
click at [151, 271] on span "Pflichtschulungen" at bounding box center [138, 272] width 165 height 15
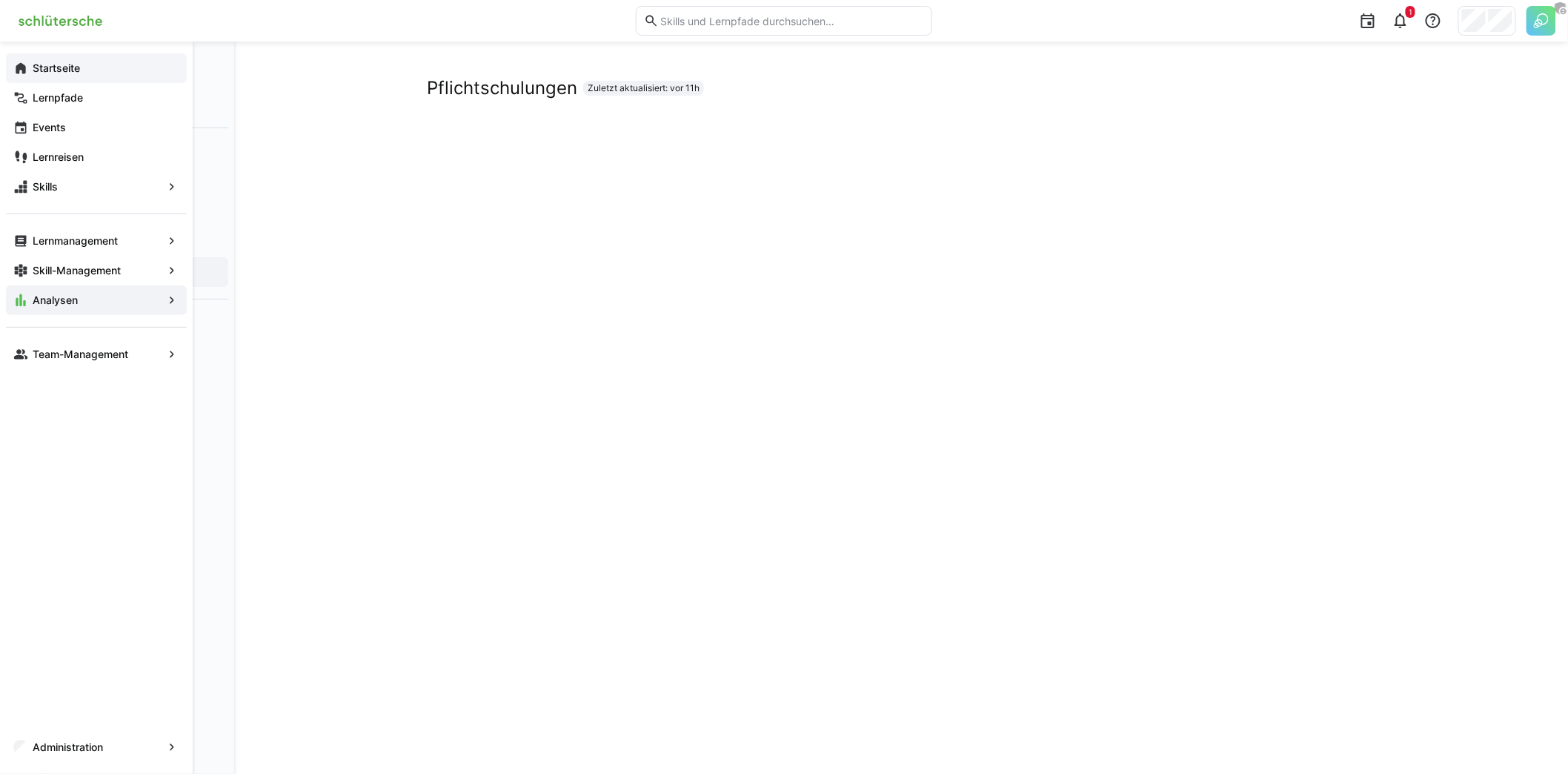
click at [85, 298] on span "Analysen" at bounding box center [96, 300] width 132 height 15
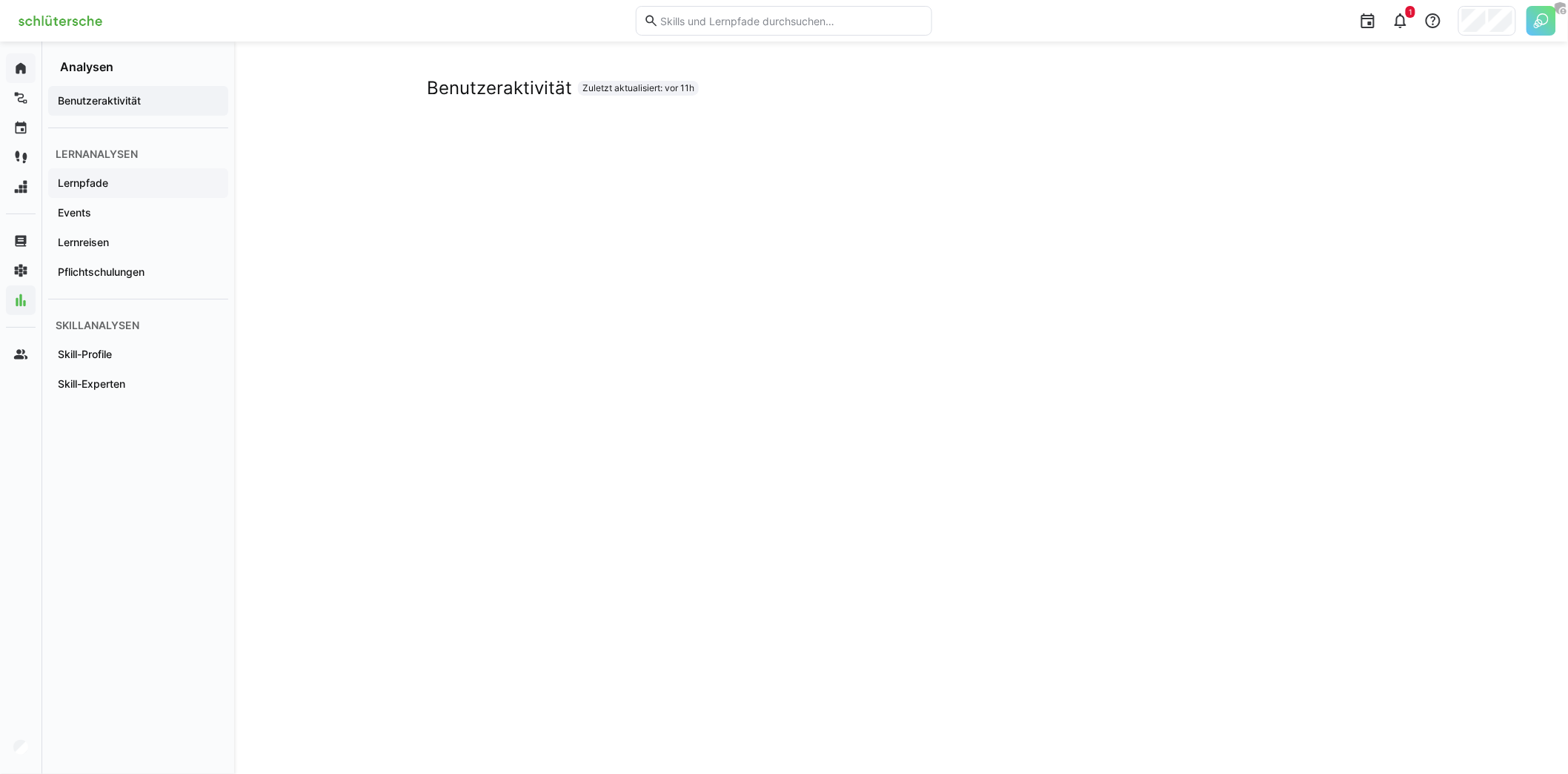
click at [0, 0] on app-navigation-label "Lernpfade" at bounding box center [0, 0] width 0 height 0
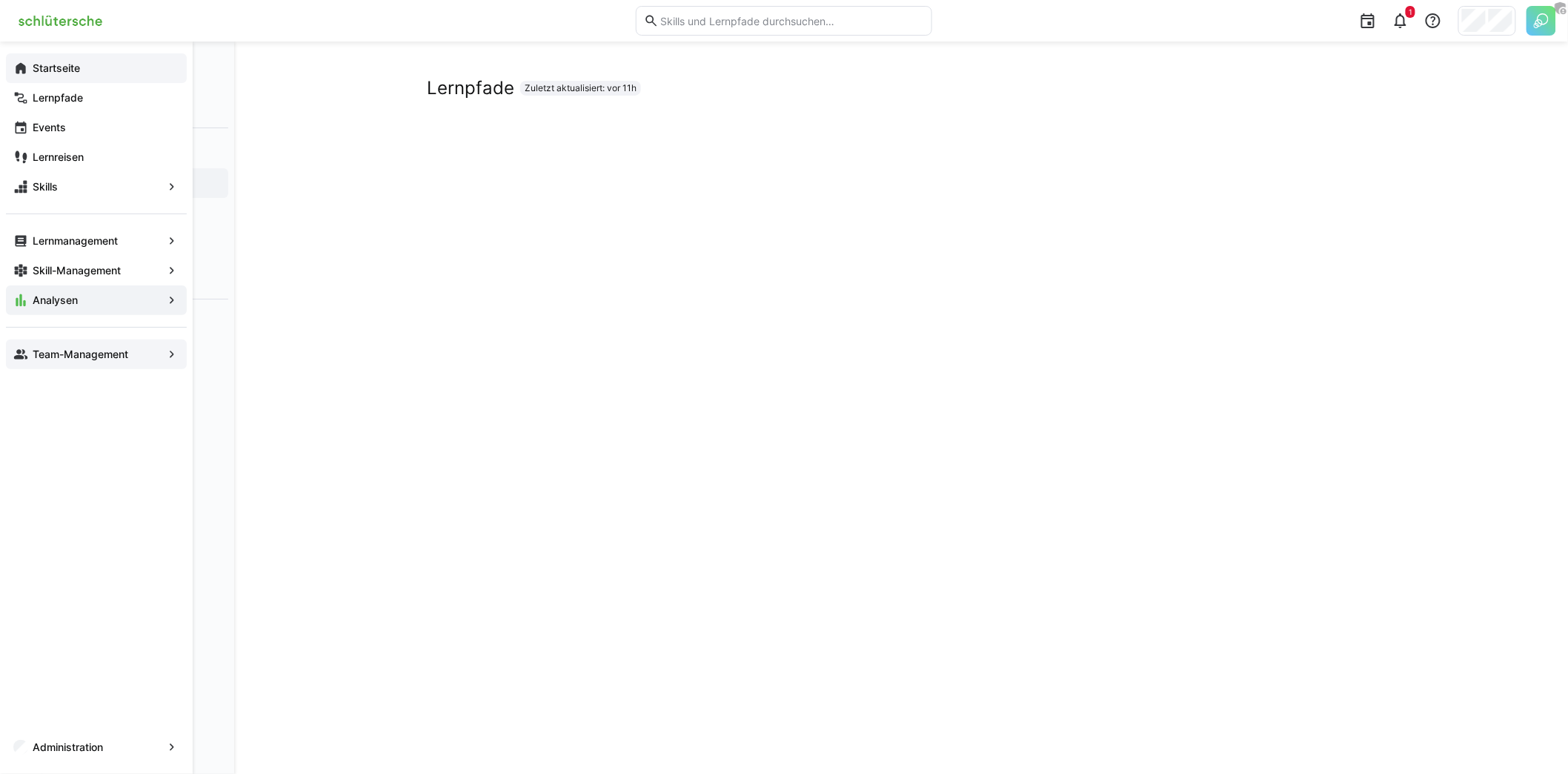
click at [0, 0] on app-navigation-label "Team-Management" at bounding box center [0, 0] width 0 height 0
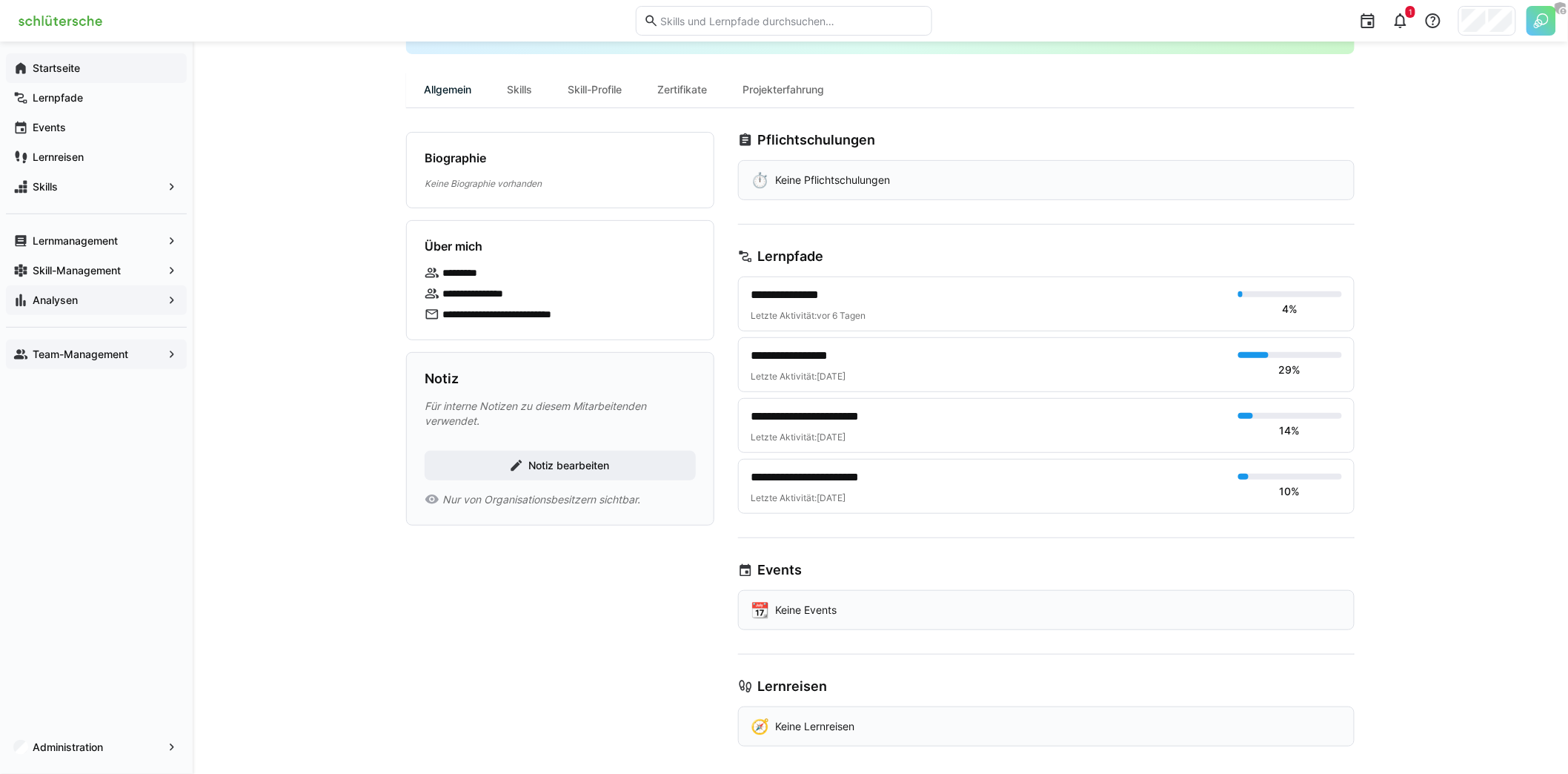
scroll to position [109, 0]
drag, startPoint x: 533, startPoint y: 290, endPoint x: 438, endPoint y: 268, distance: 97.5
click at [438, 268] on div "**********" at bounding box center [560, 293] width 271 height 57
click at [515, 289] on p "**********" at bounding box center [483, 292] width 82 height 15
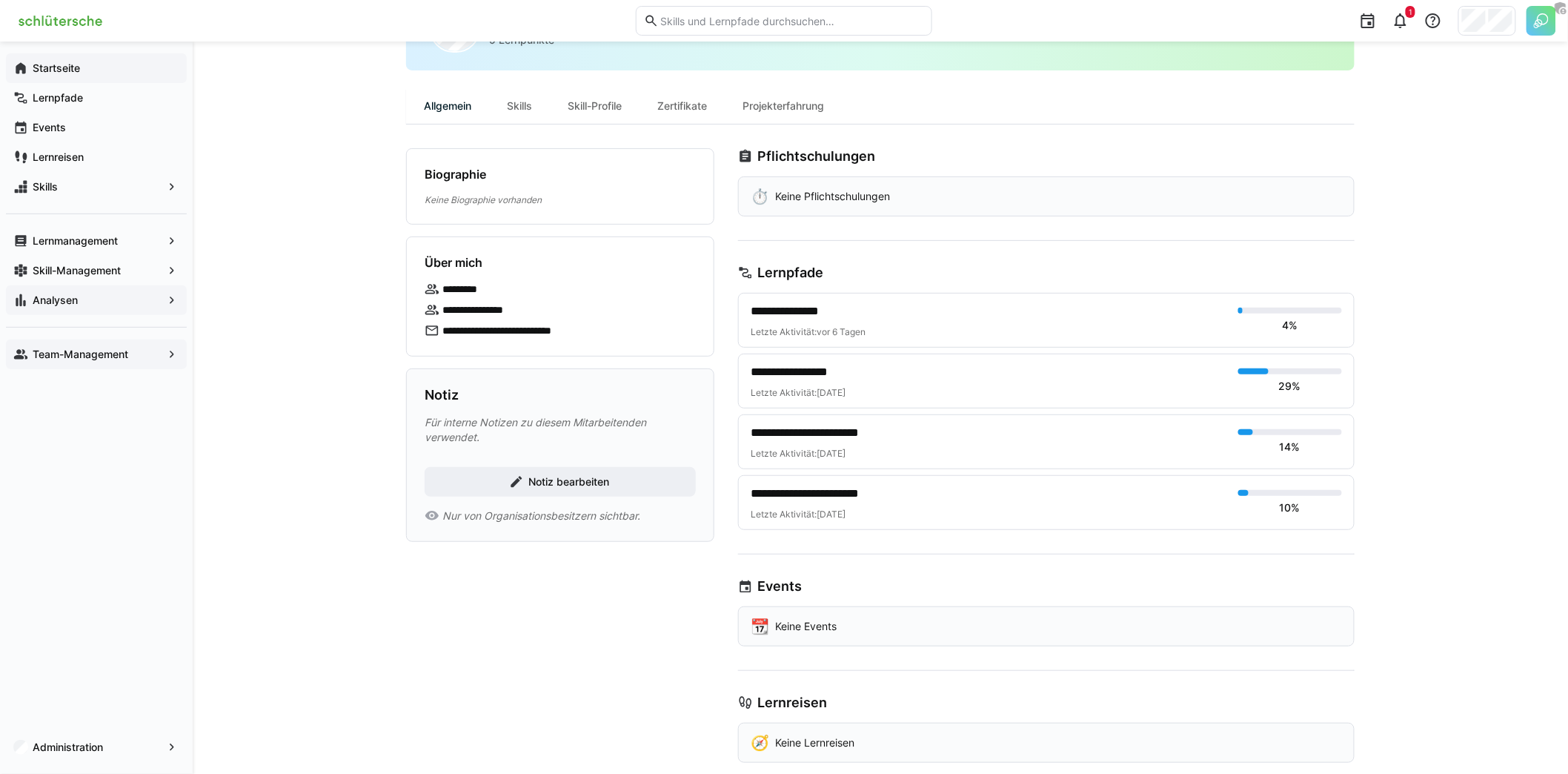
scroll to position [92, 0]
click at [584, 488] on span "Notiz bearbeiten" at bounding box center [560, 484] width 271 height 30
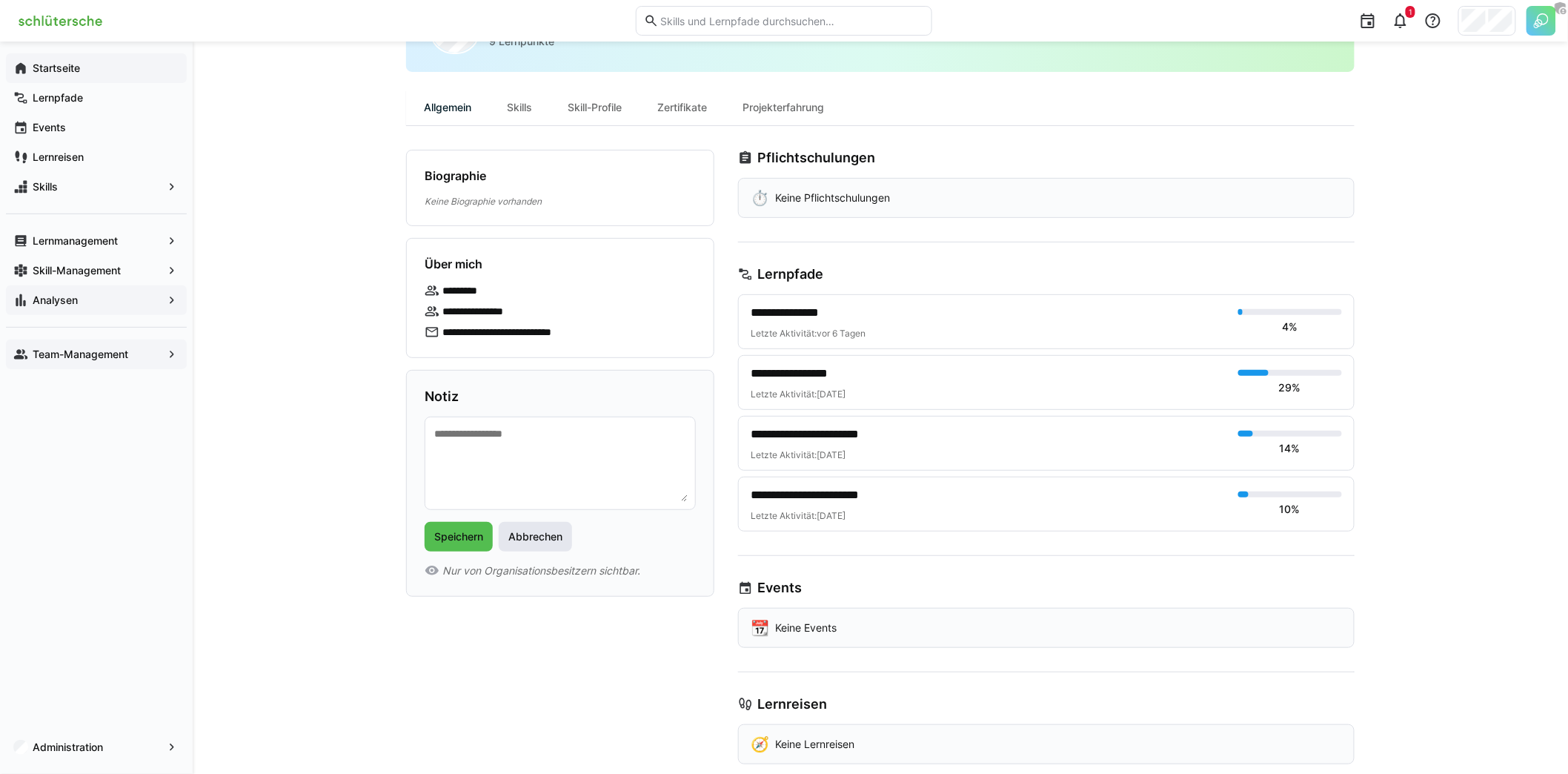
click at [546, 529] on span "Abbrechen" at bounding box center [535, 537] width 59 height 15
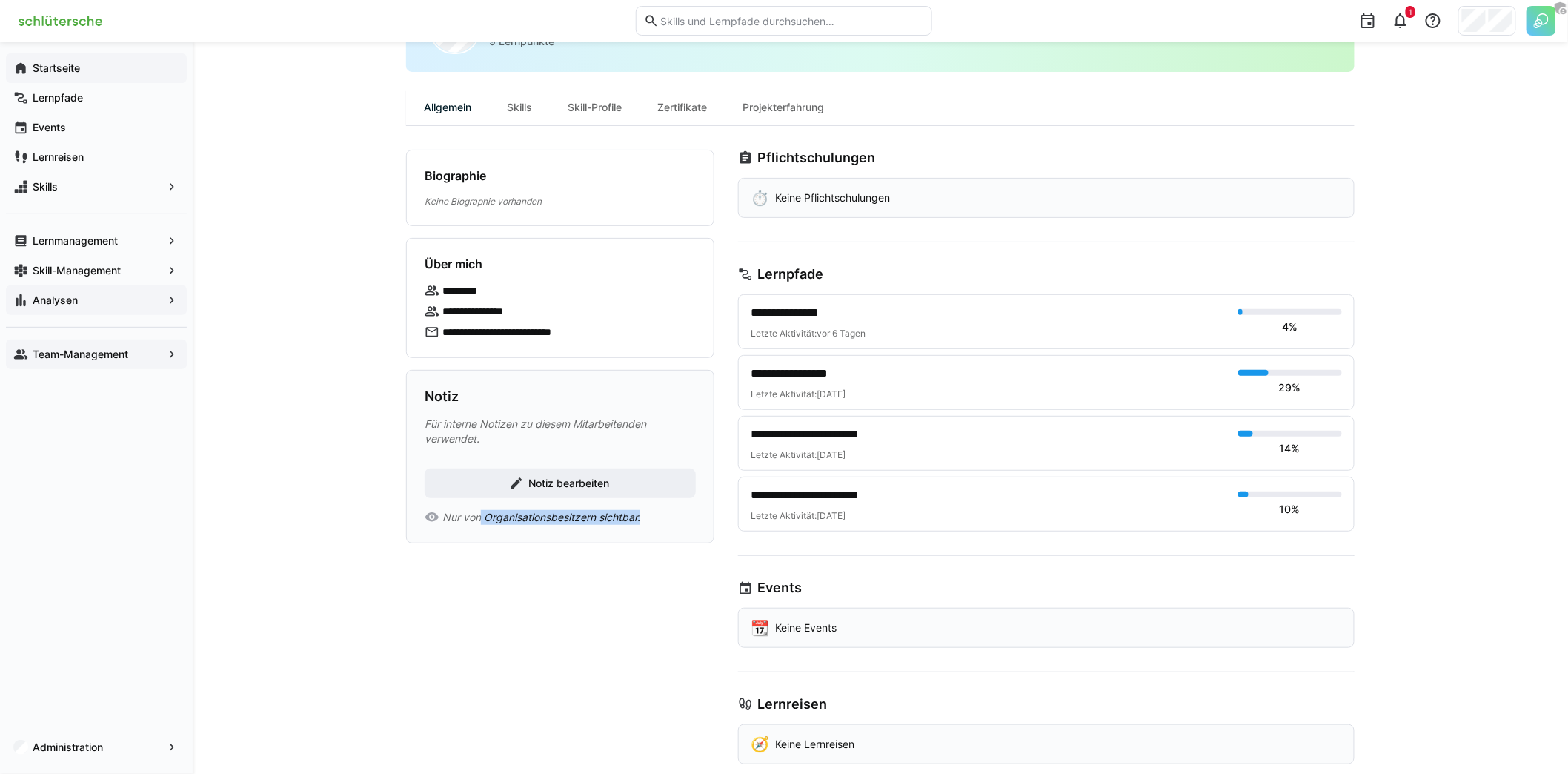
drag, startPoint x: 479, startPoint y: 519, endPoint x: 646, endPoint y: 516, distance: 167.0
click at [646, 516] on div "Nur von Organisationsbesitzern sichtbar." at bounding box center [560, 517] width 271 height 15
click at [652, 513] on div "Nur von Organisationsbesitzern sichtbar." at bounding box center [560, 517] width 271 height 15
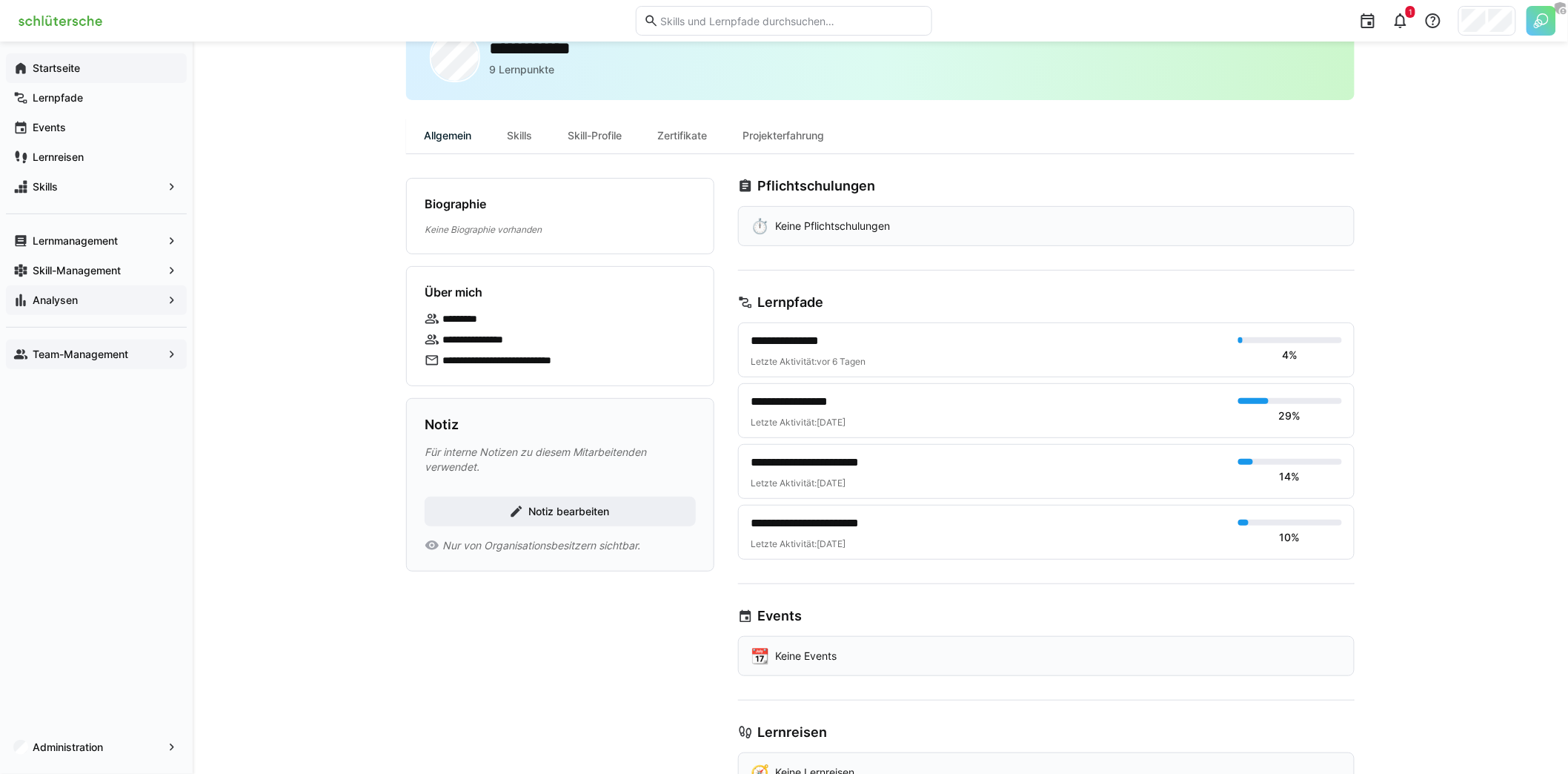
scroll to position [62, 0]
click at [528, 140] on div "Skills" at bounding box center [519, 137] width 61 height 36
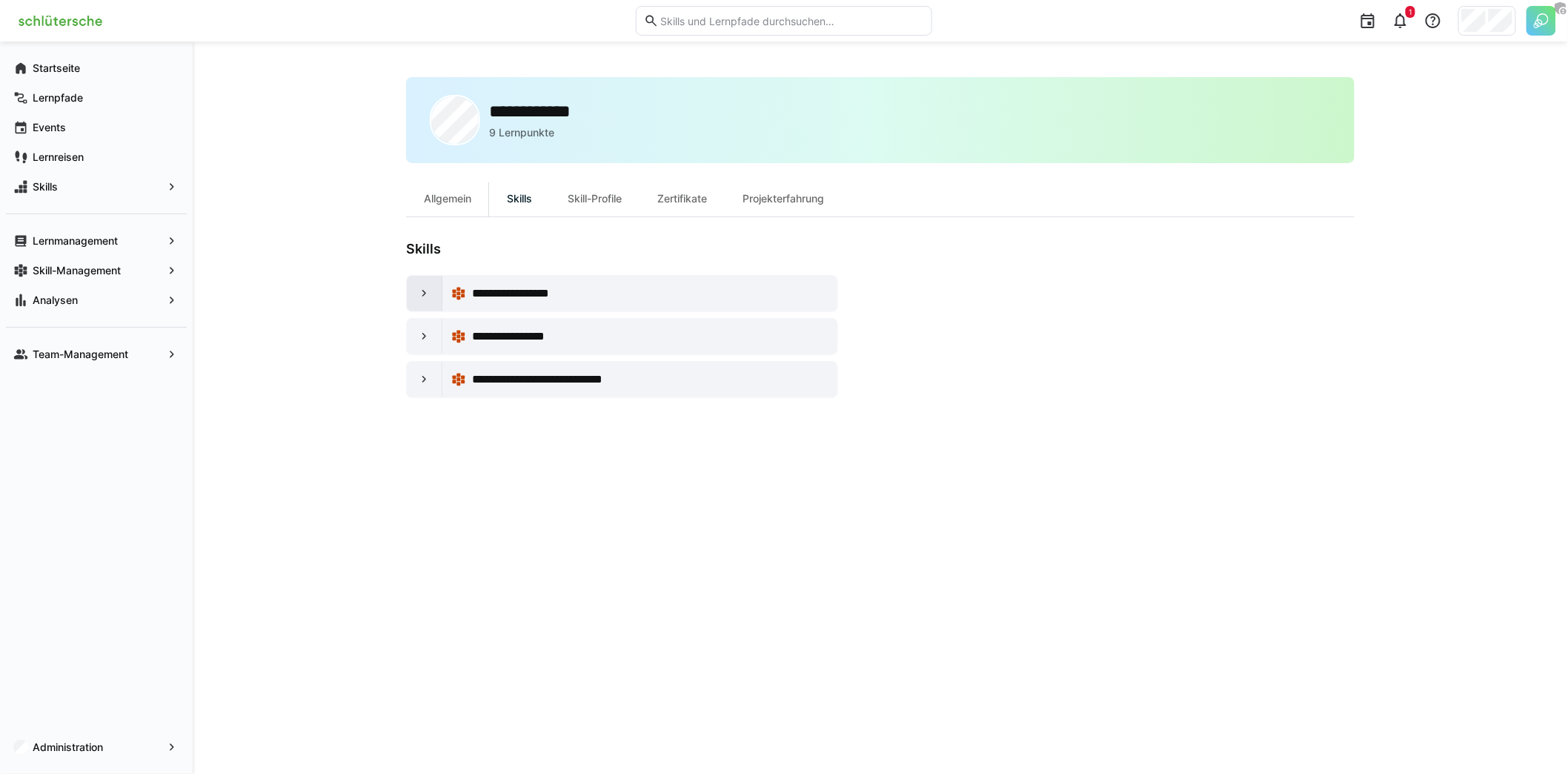
click at [438, 284] on div at bounding box center [425, 294] width 36 height 36
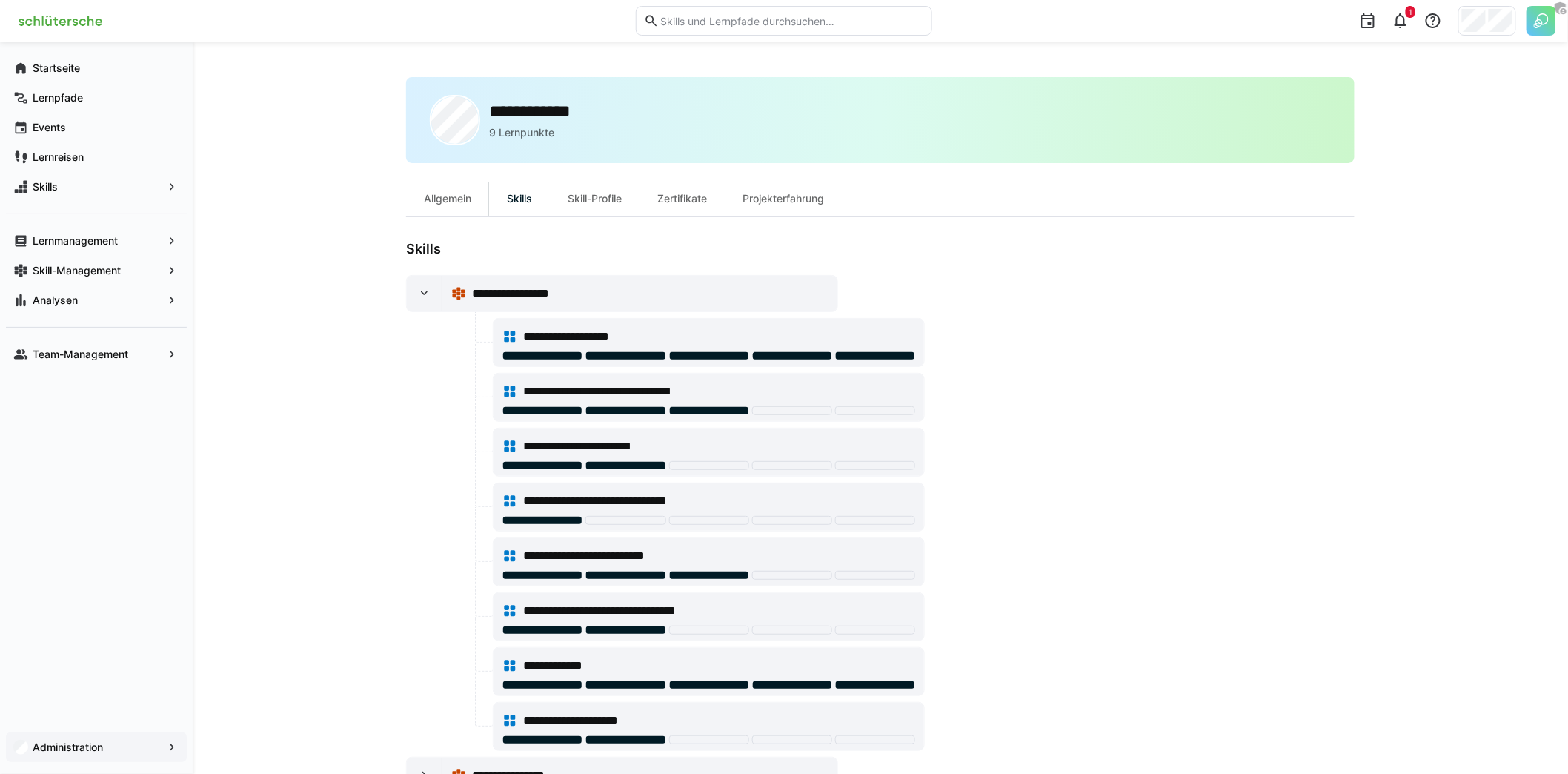
click at [94, 739] on div "Administration" at bounding box center [96, 747] width 181 height 30
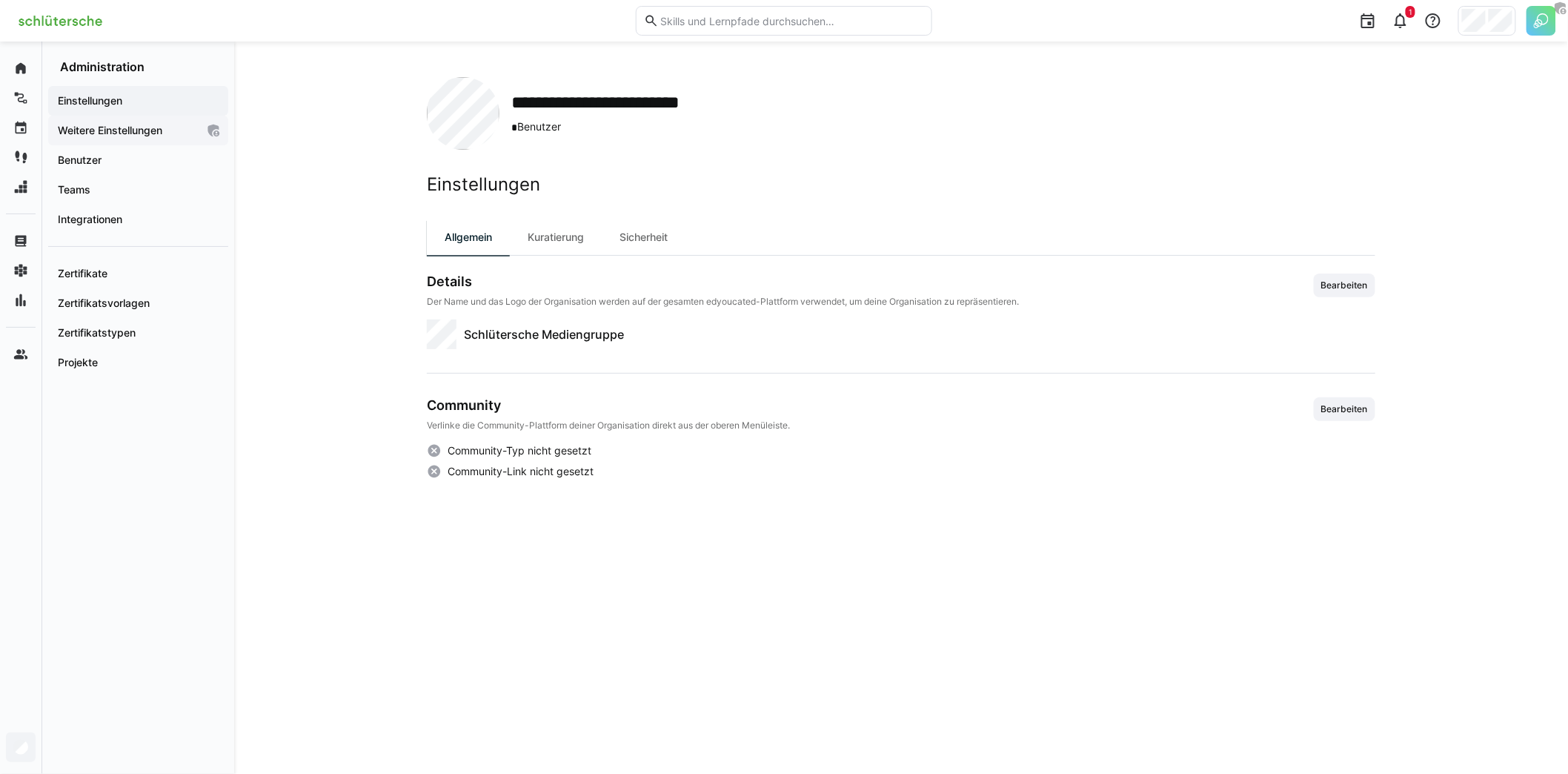
click at [0, 0] on app-navigation-label "Weitere Einstellungen" at bounding box center [0, 0] width 0 height 0
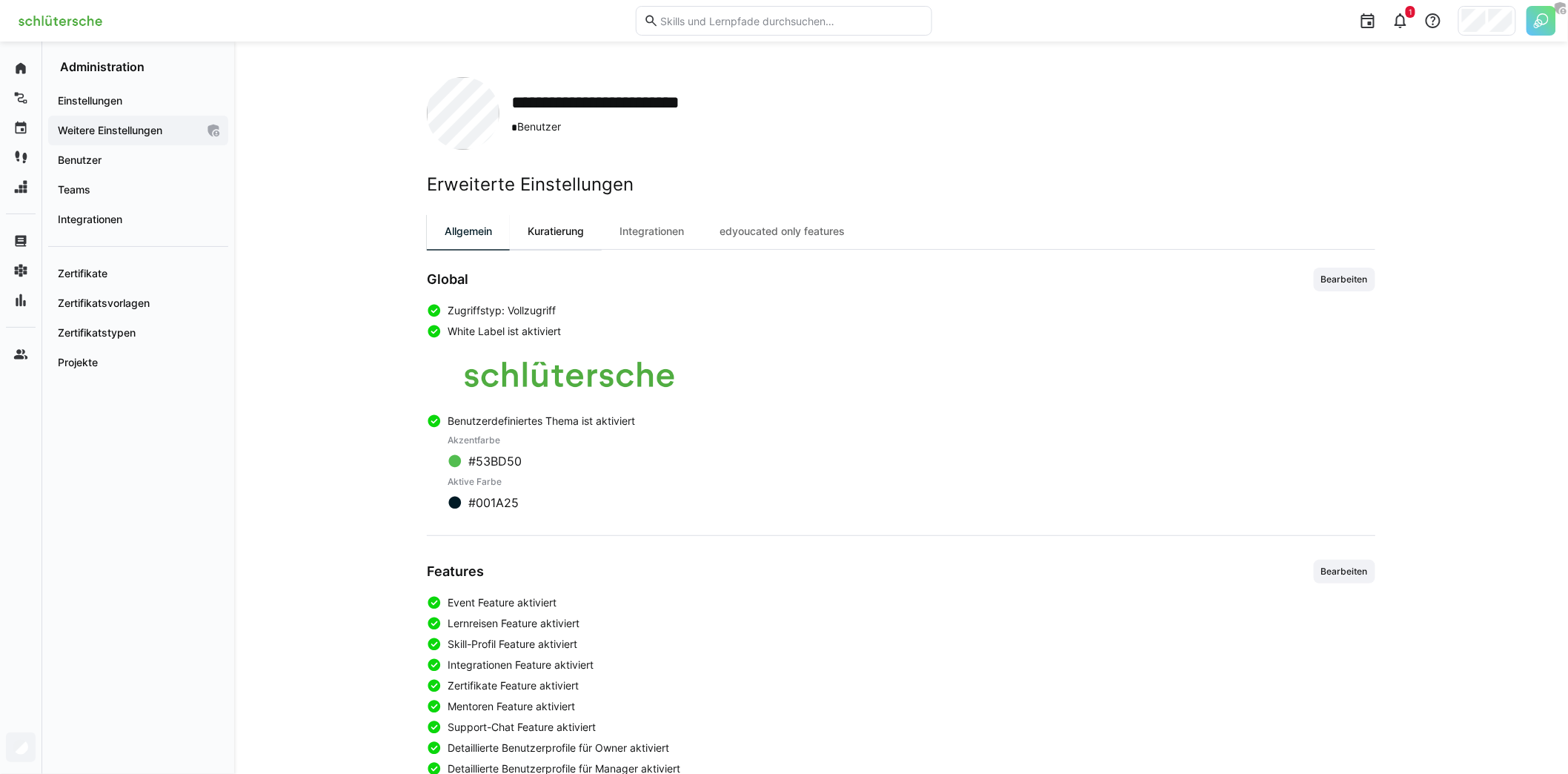
click at [572, 246] on div "Kuratierung" at bounding box center [556, 231] width 92 height 36
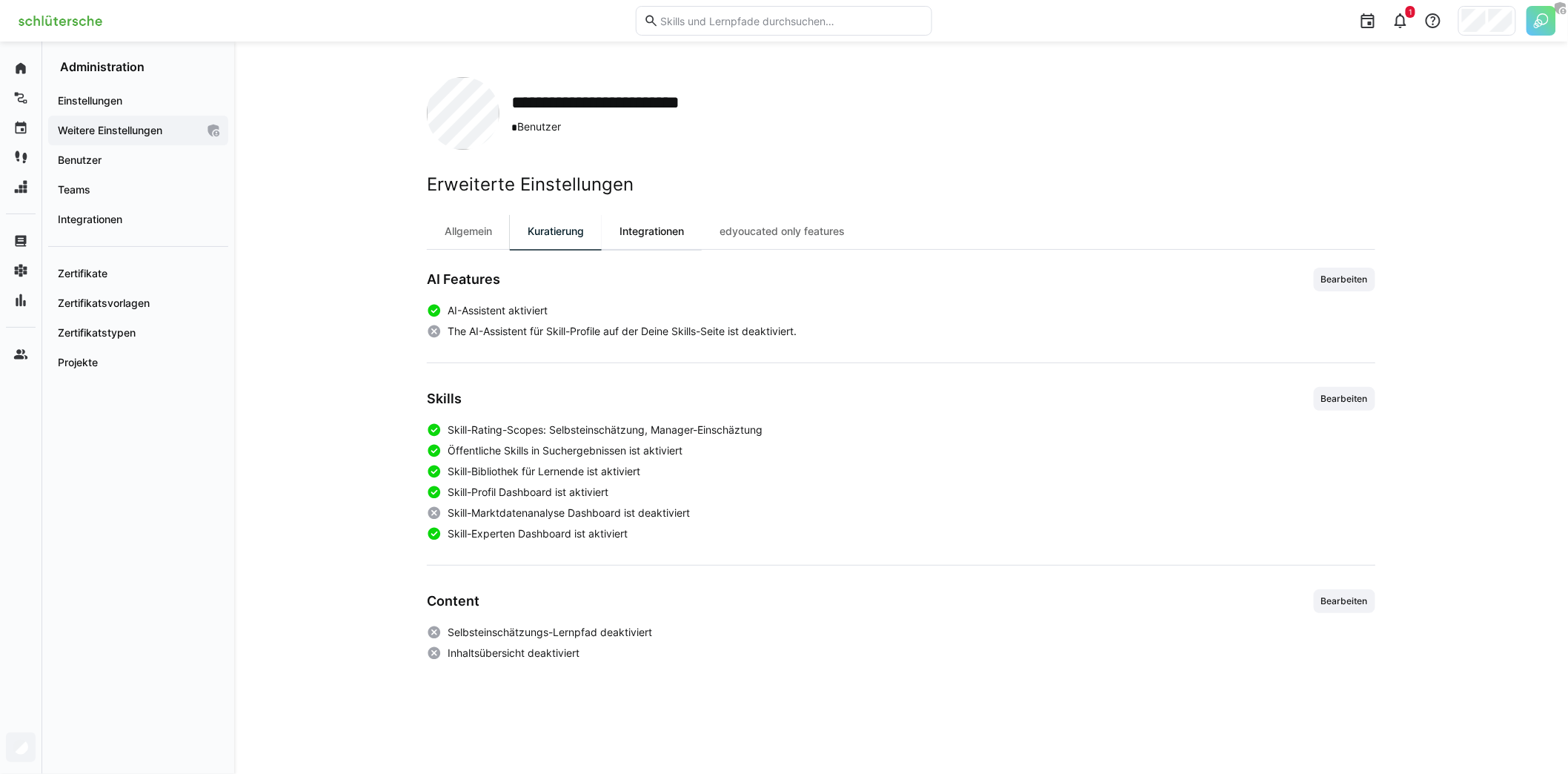
click at [640, 235] on div "Integrationen" at bounding box center [652, 231] width 100 height 36
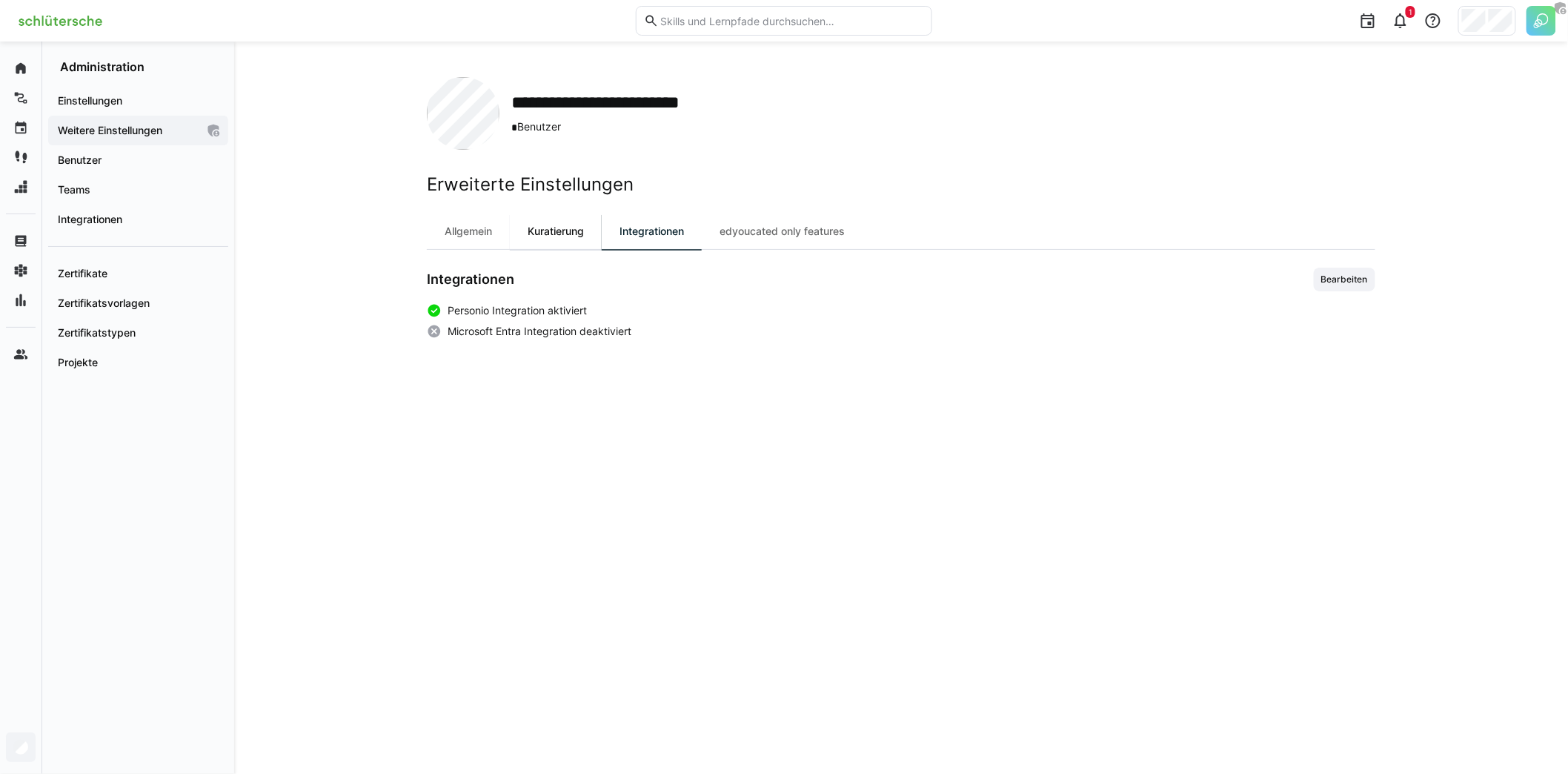
click at [590, 228] on div "Kuratierung" at bounding box center [556, 231] width 92 height 36
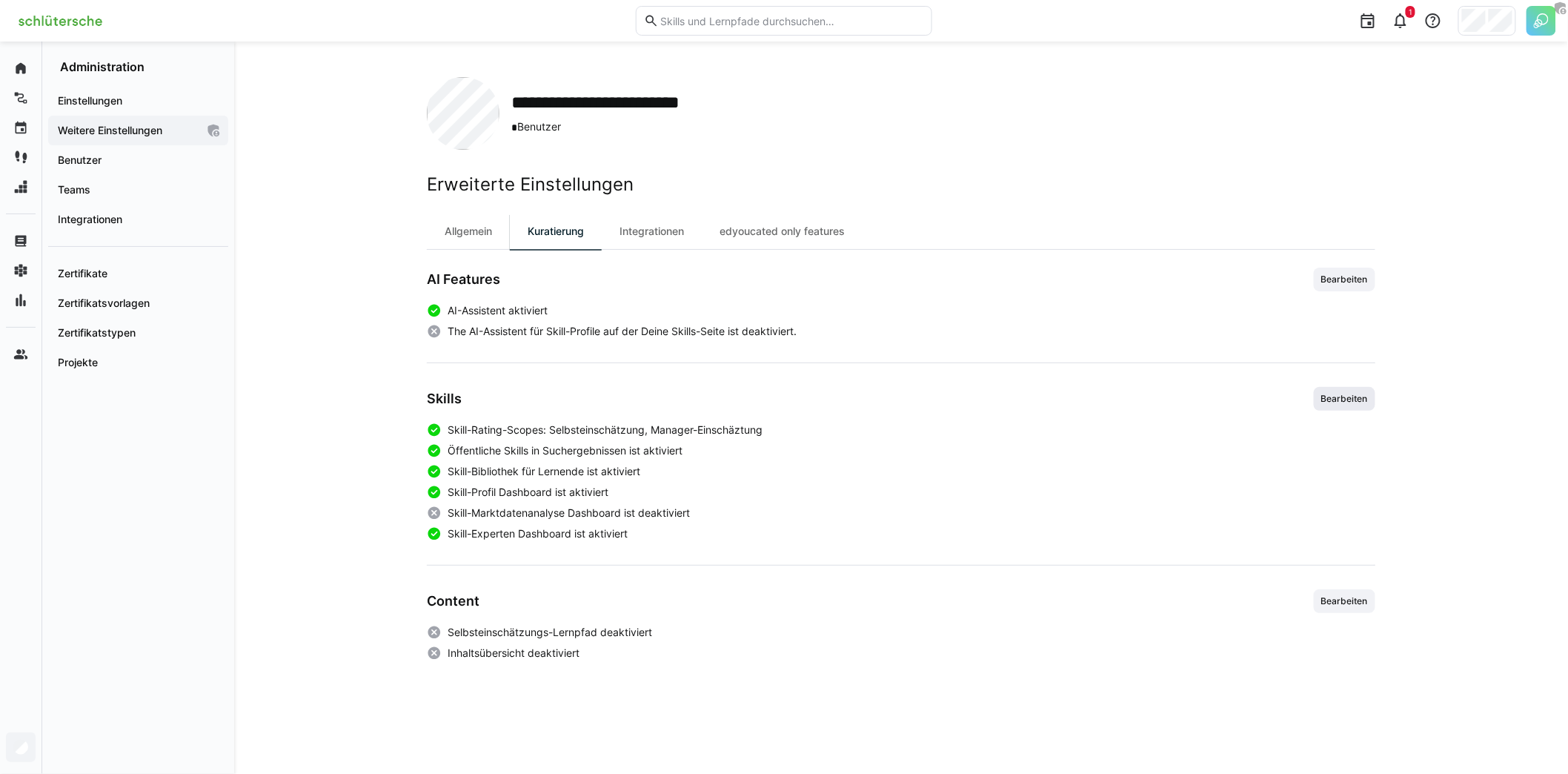
click at [1345, 400] on span "Bearbeiten" at bounding box center [1344, 399] width 50 height 12
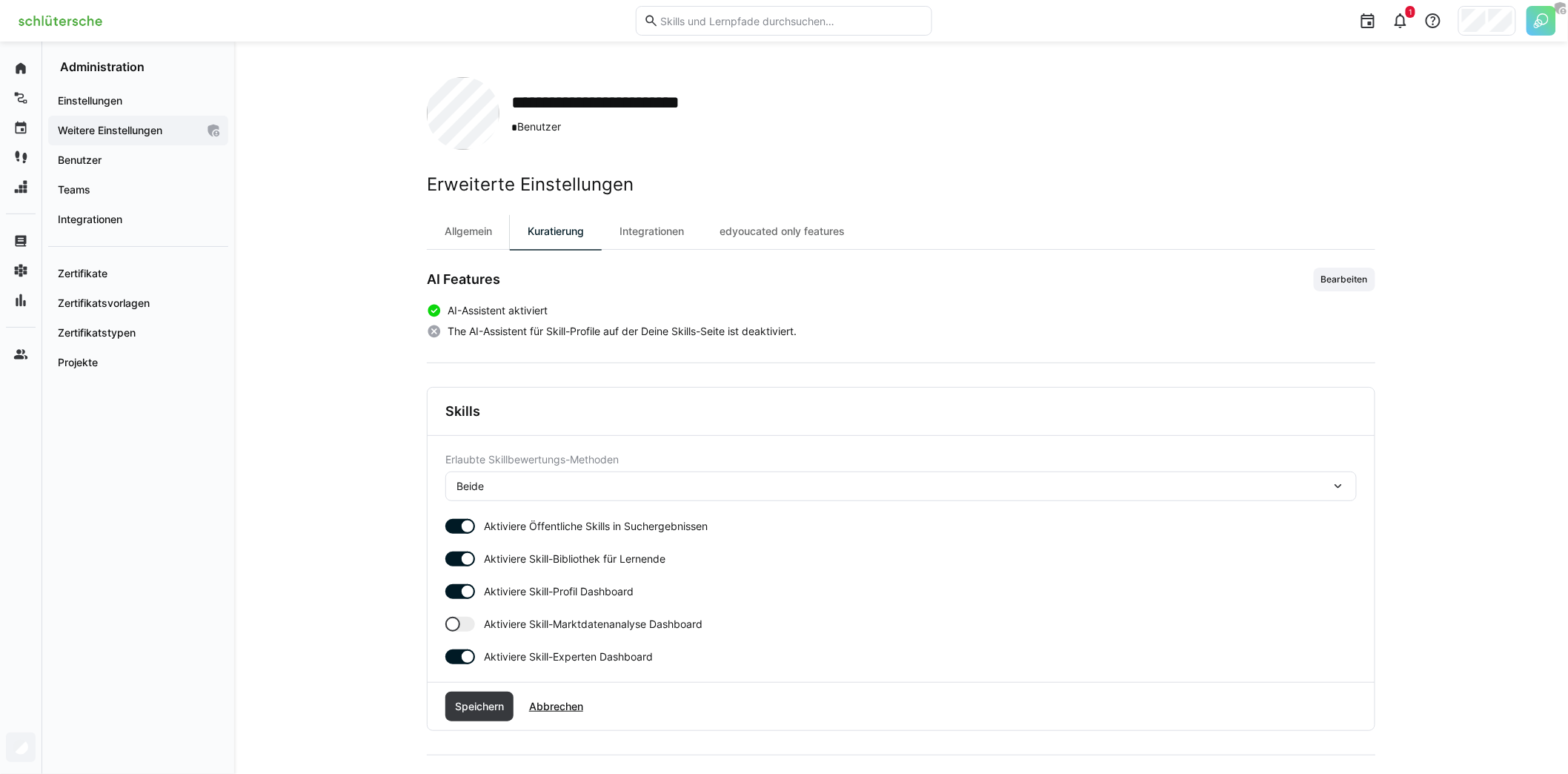
click at [593, 490] on div "Beide" at bounding box center [893, 486] width 874 height 13
click at [593, 489] on div "Beide" at bounding box center [893, 486] width 874 height 13
drag, startPoint x: 491, startPoint y: 693, endPoint x: 452, endPoint y: 672, distance: 44.3
click at [491, 693] on span "Speichern" at bounding box center [480, 706] width 68 height 30
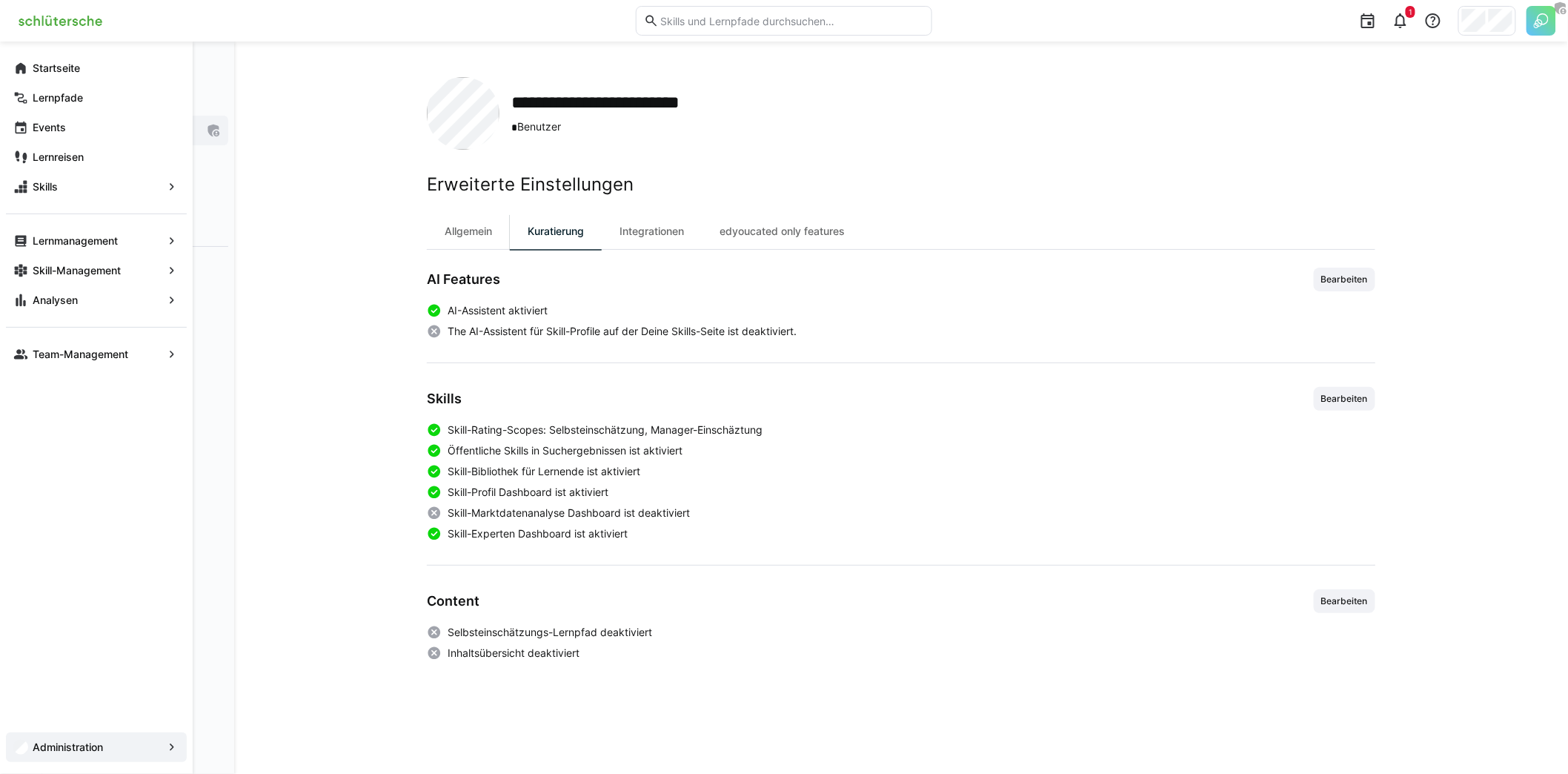
click at [89, 758] on div "Administration" at bounding box center [96, 747] width 181 height 30
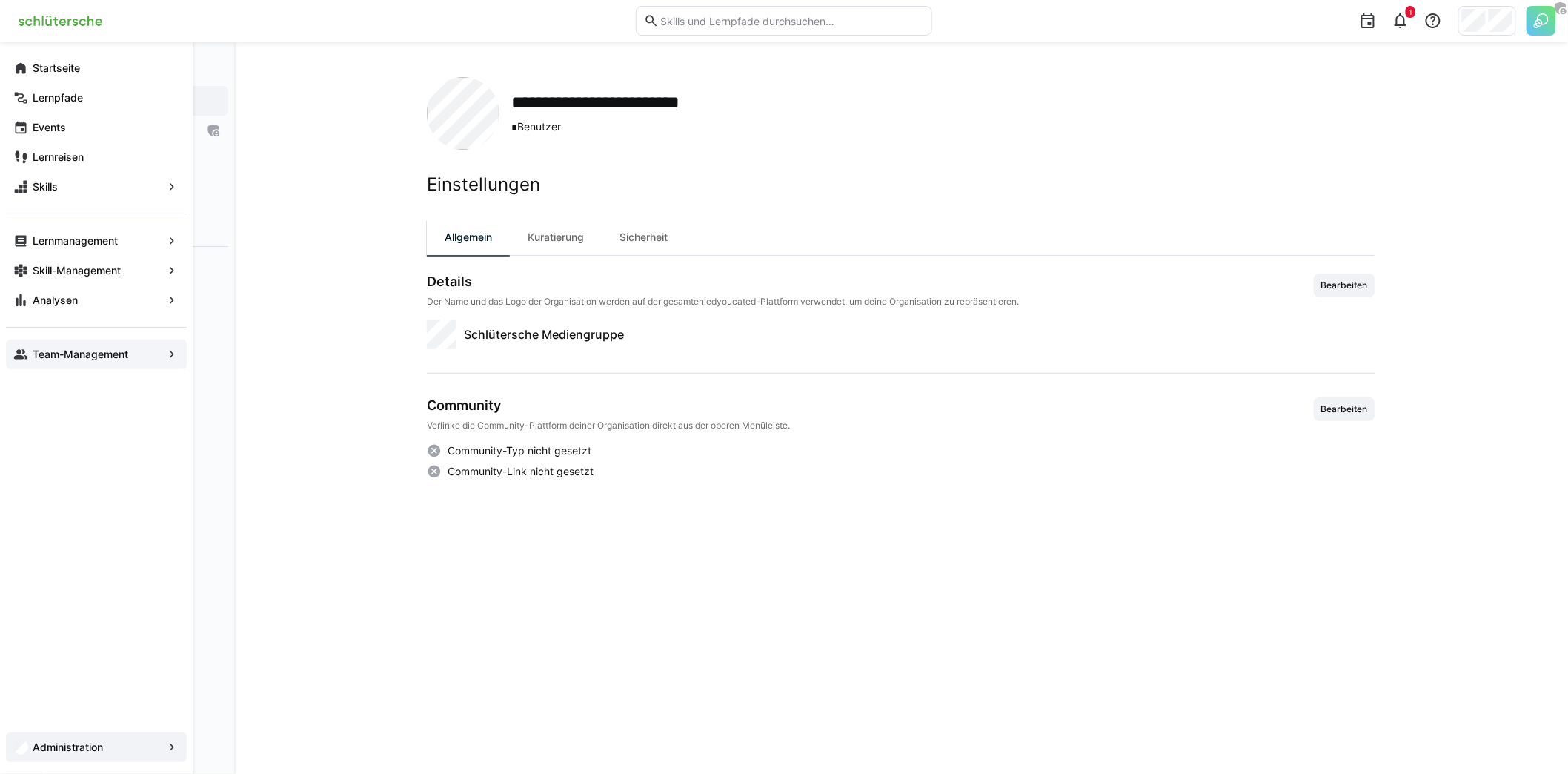
click at [0, 0] on app-navigation-label "Team-Management" at bounding box center [0, 0] width 0 height 0
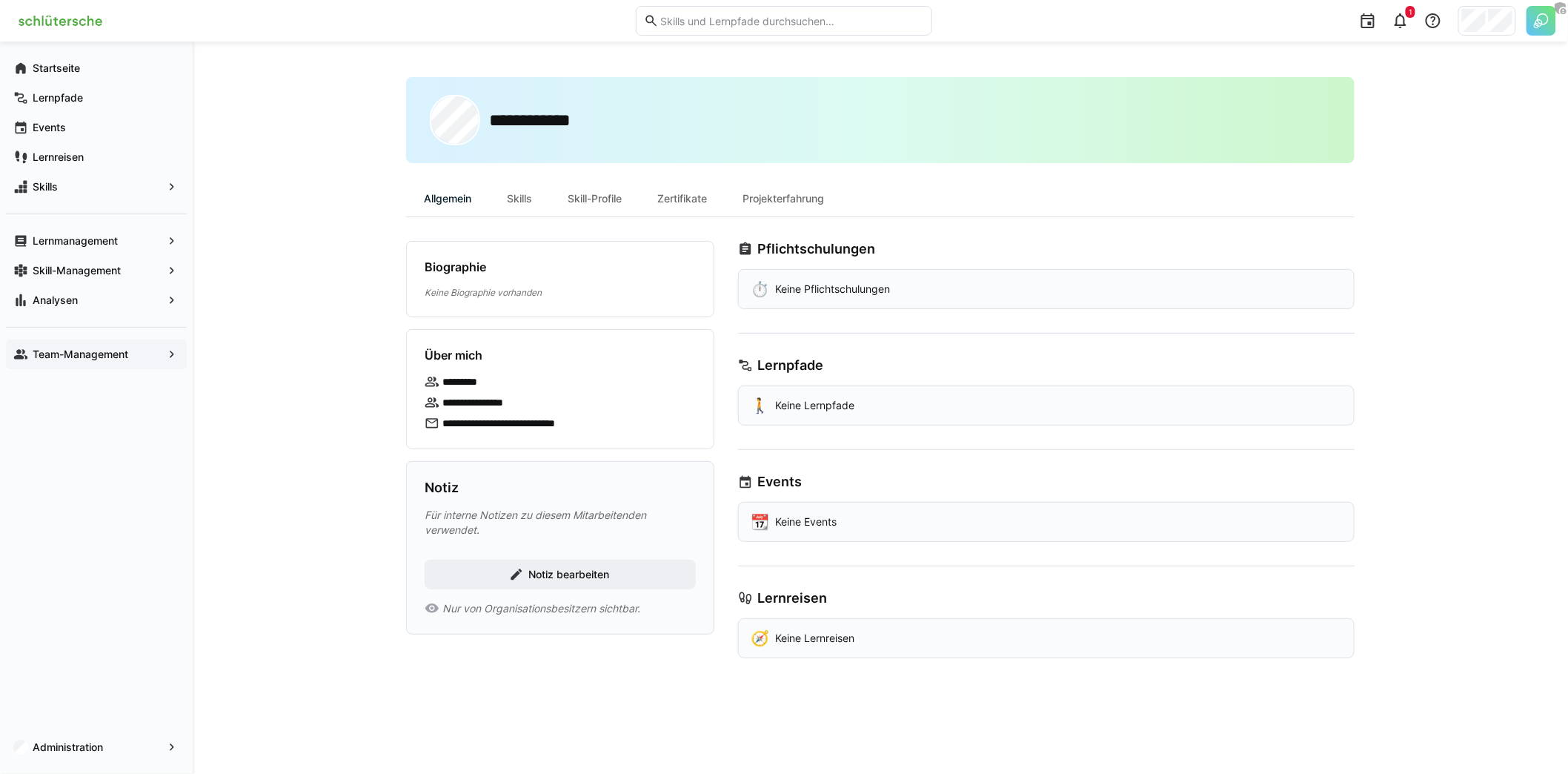
click at [545, 167] on div "**********" at bounding box center [880, 147] width 948 height 140
click at [530, 185] on div "Skills" at bounding box center [519, 199] width 61 height 36
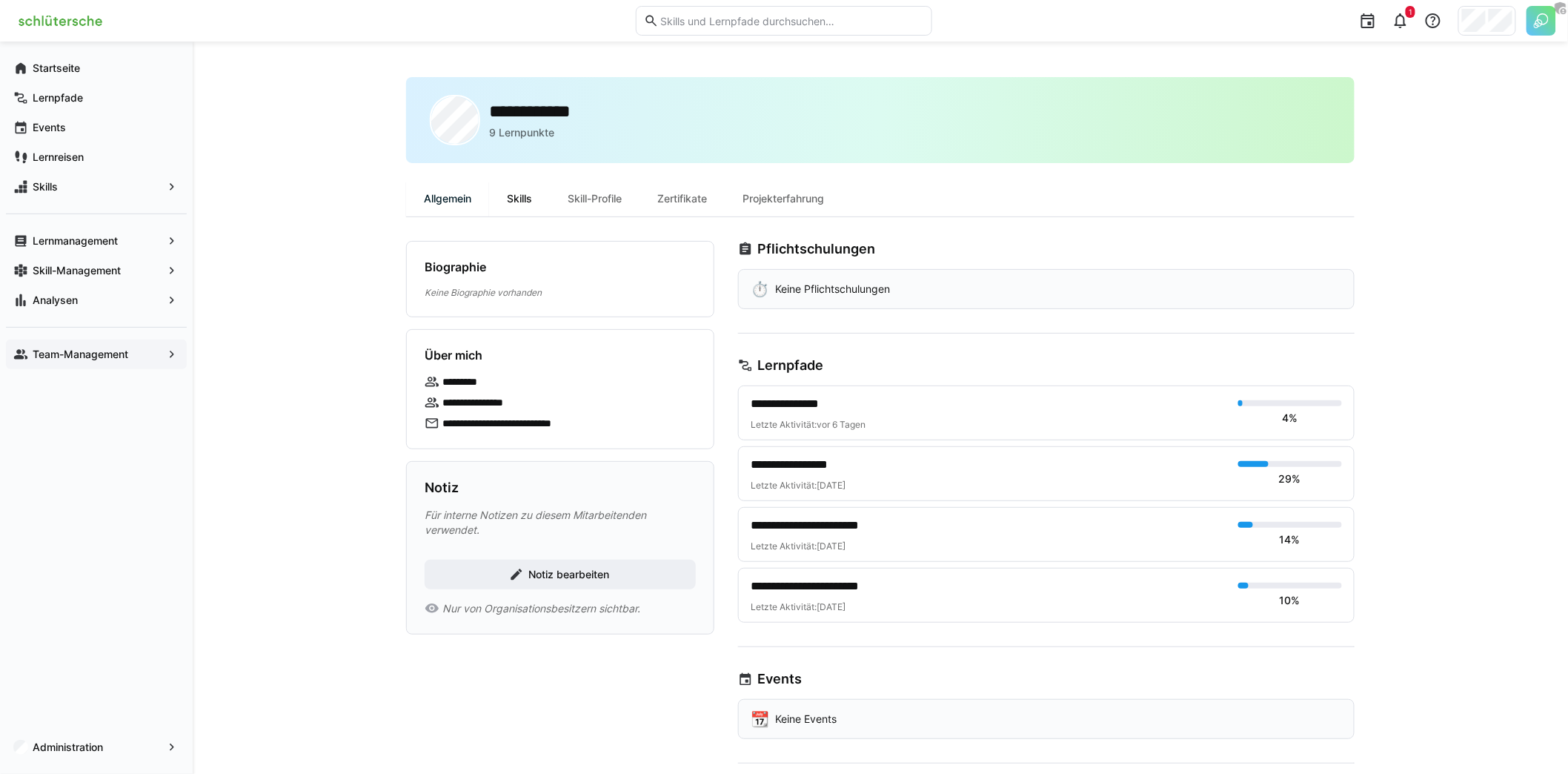
click at [536, 205] on div "Skills" at bounding box center [519, 199] width 61 height 36
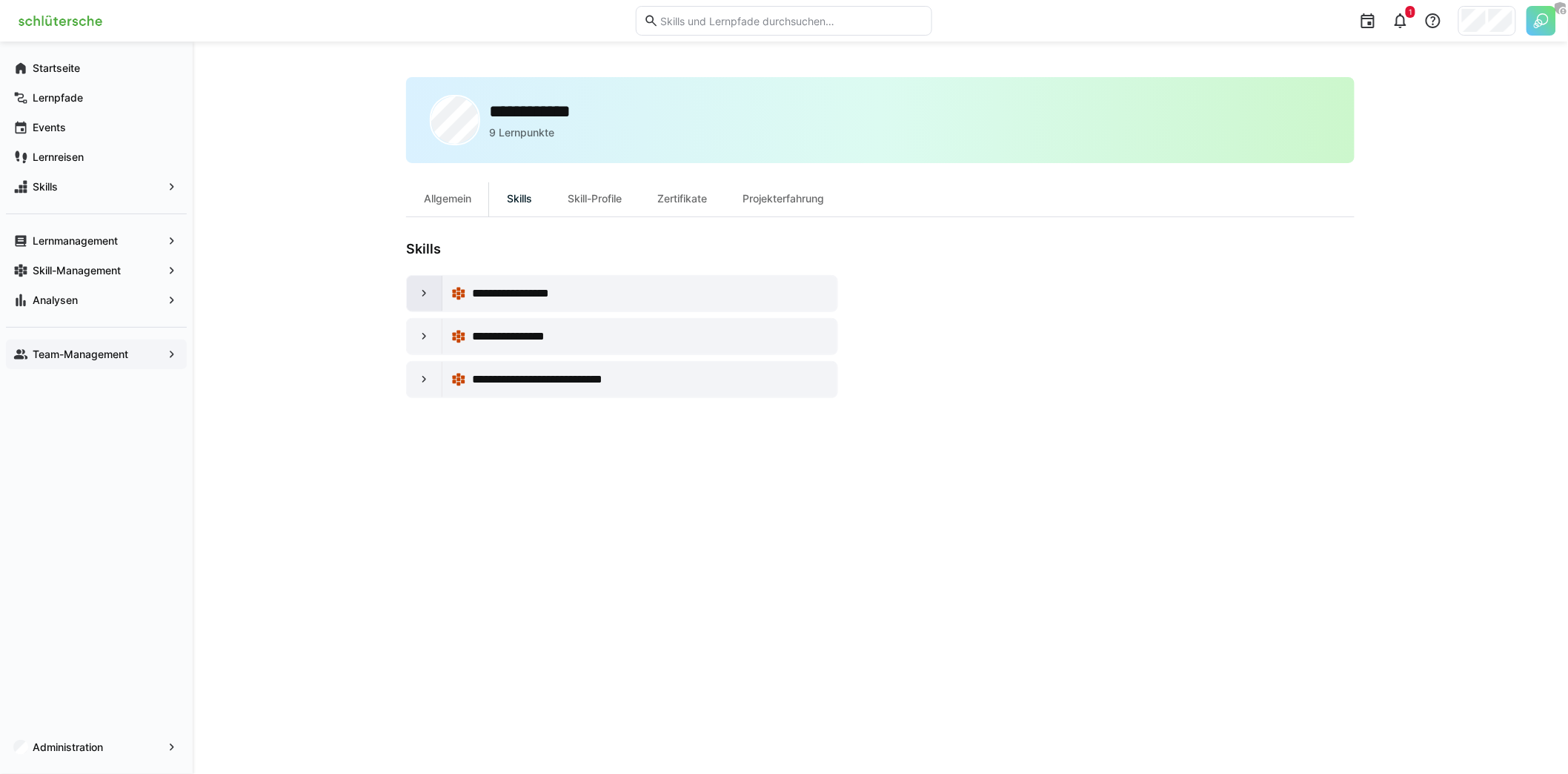
click at [425, 287] on eds-icon at bounding box center [425, 293] width 15 height 15
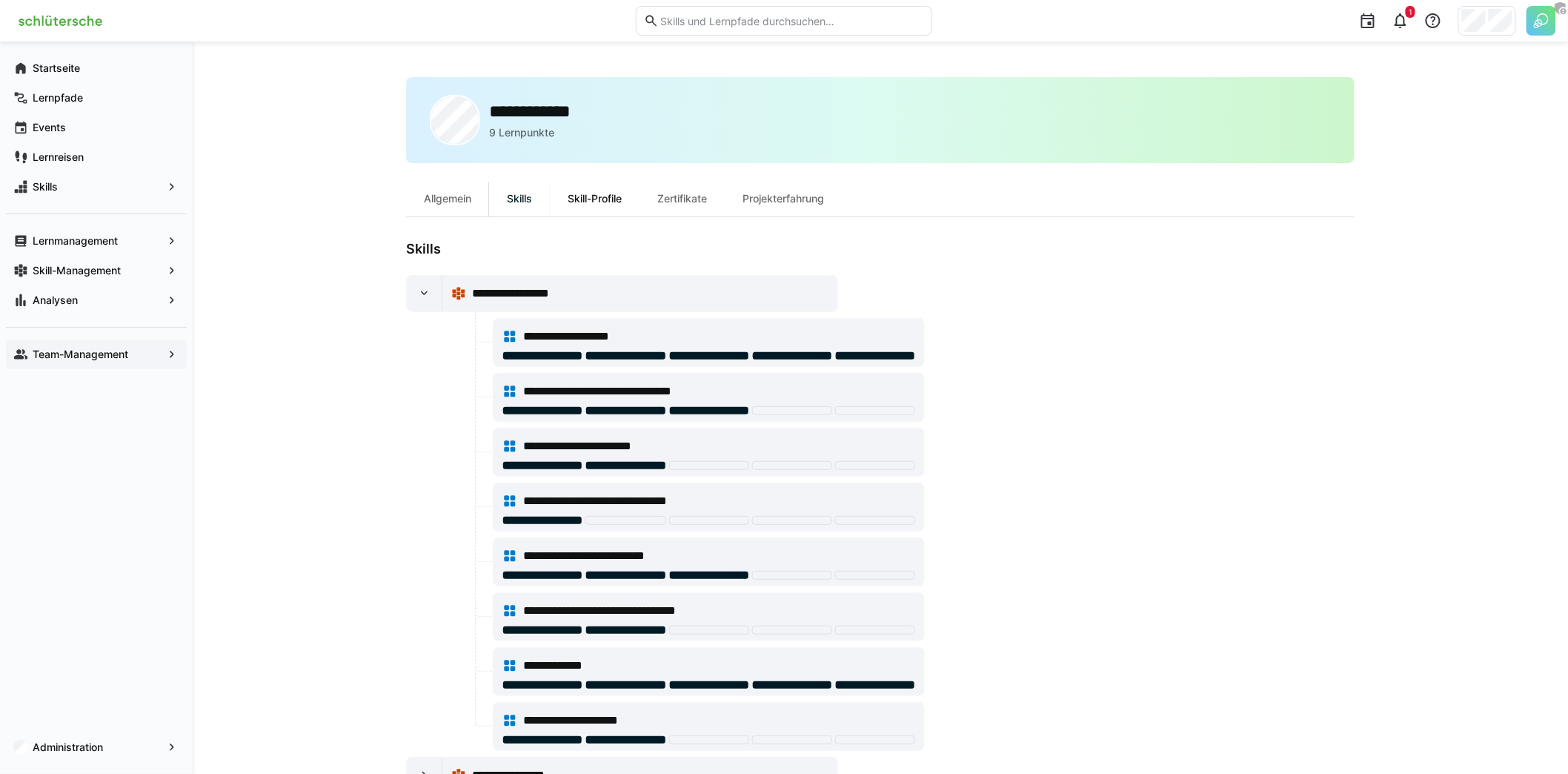
click at [604, 188] on div "Skill-Profile" at bounding box center [594, 199] width 90 height 36
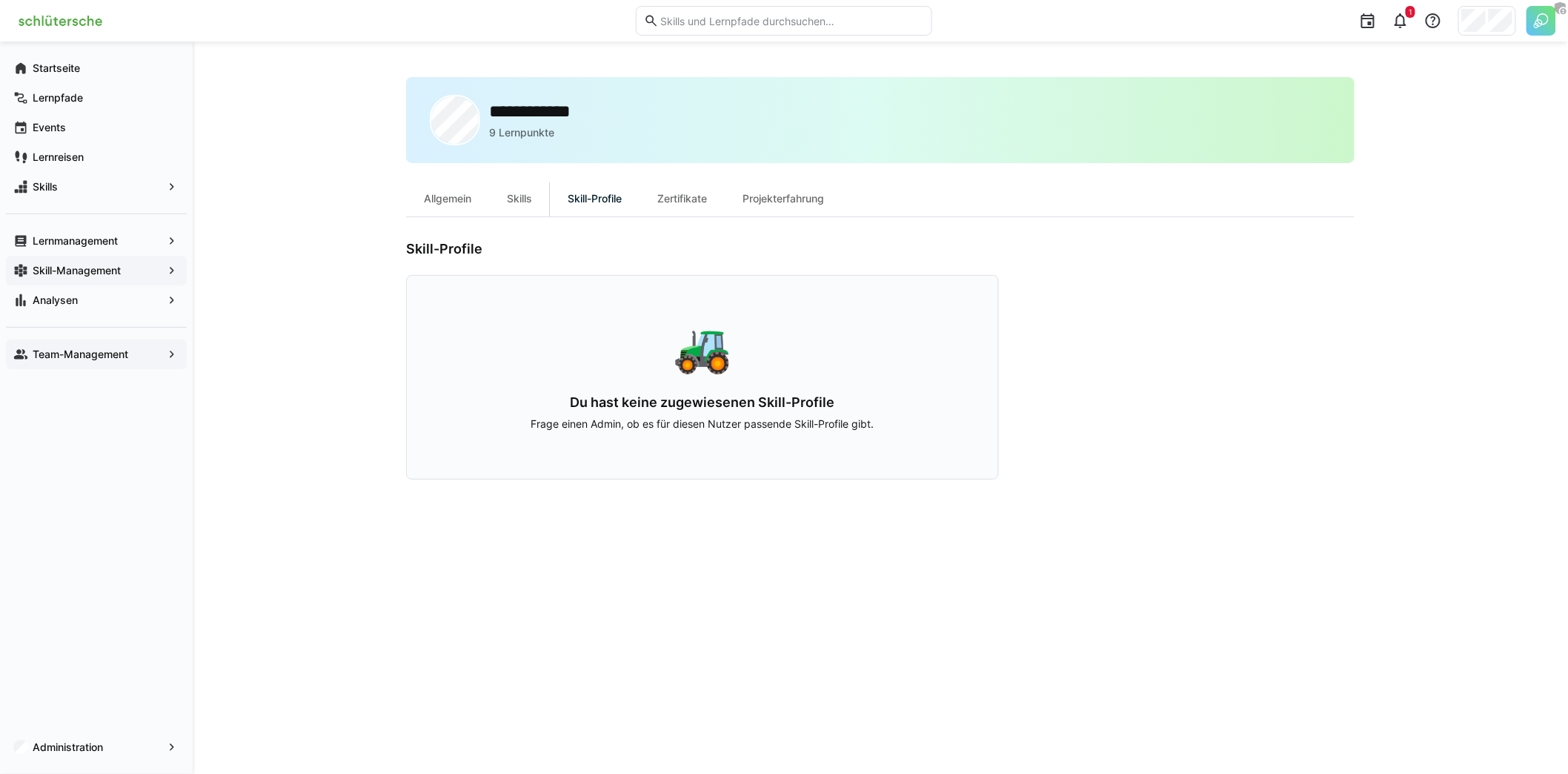
click at [0, 0] on app-navigation-label "Skill-Management" at bounding box center [0, 0] width 0 height 0
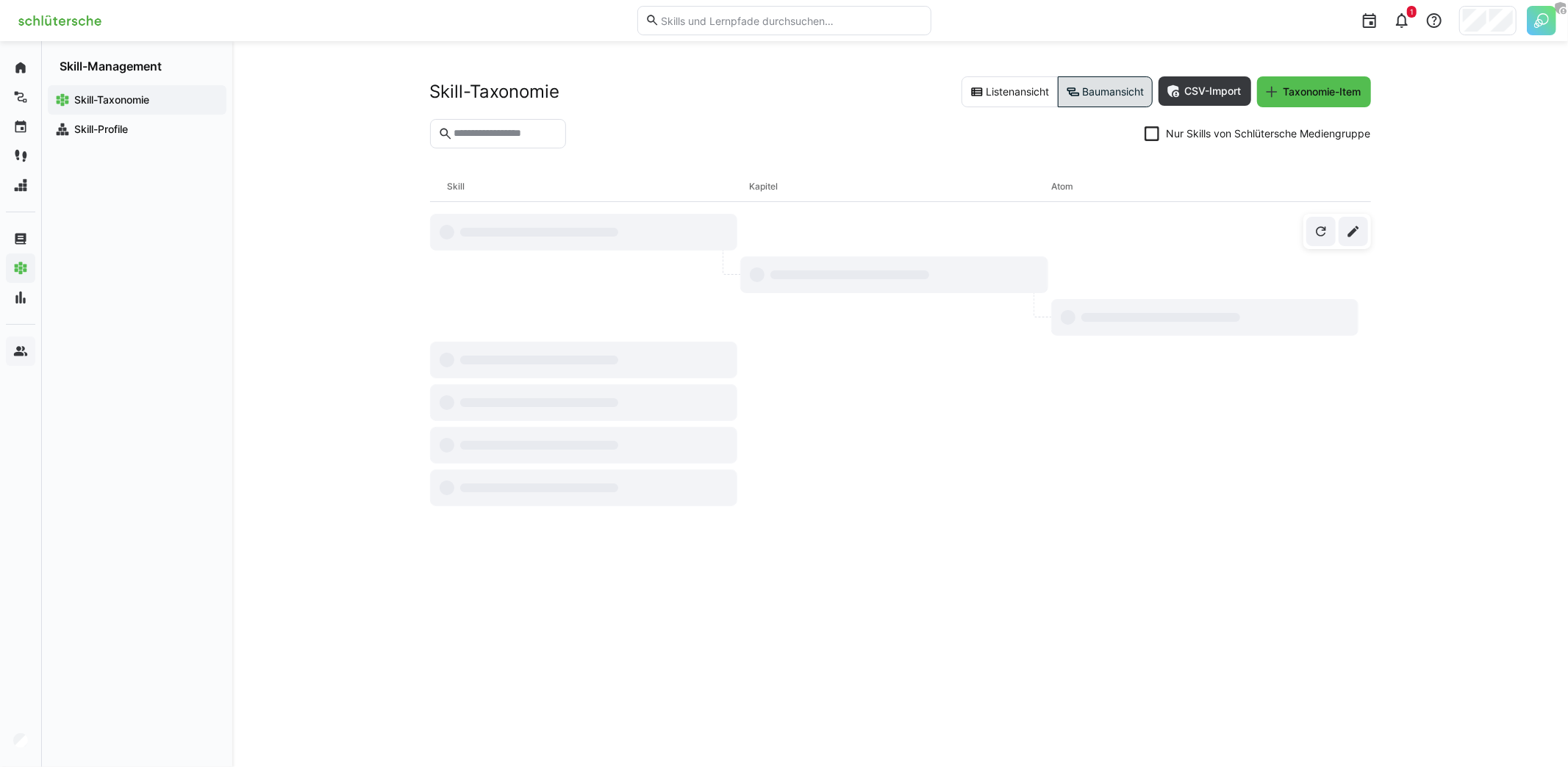
click at [130, 131] on span "Skill-Profile" at bounding box center [145, 129] width 147 height 15
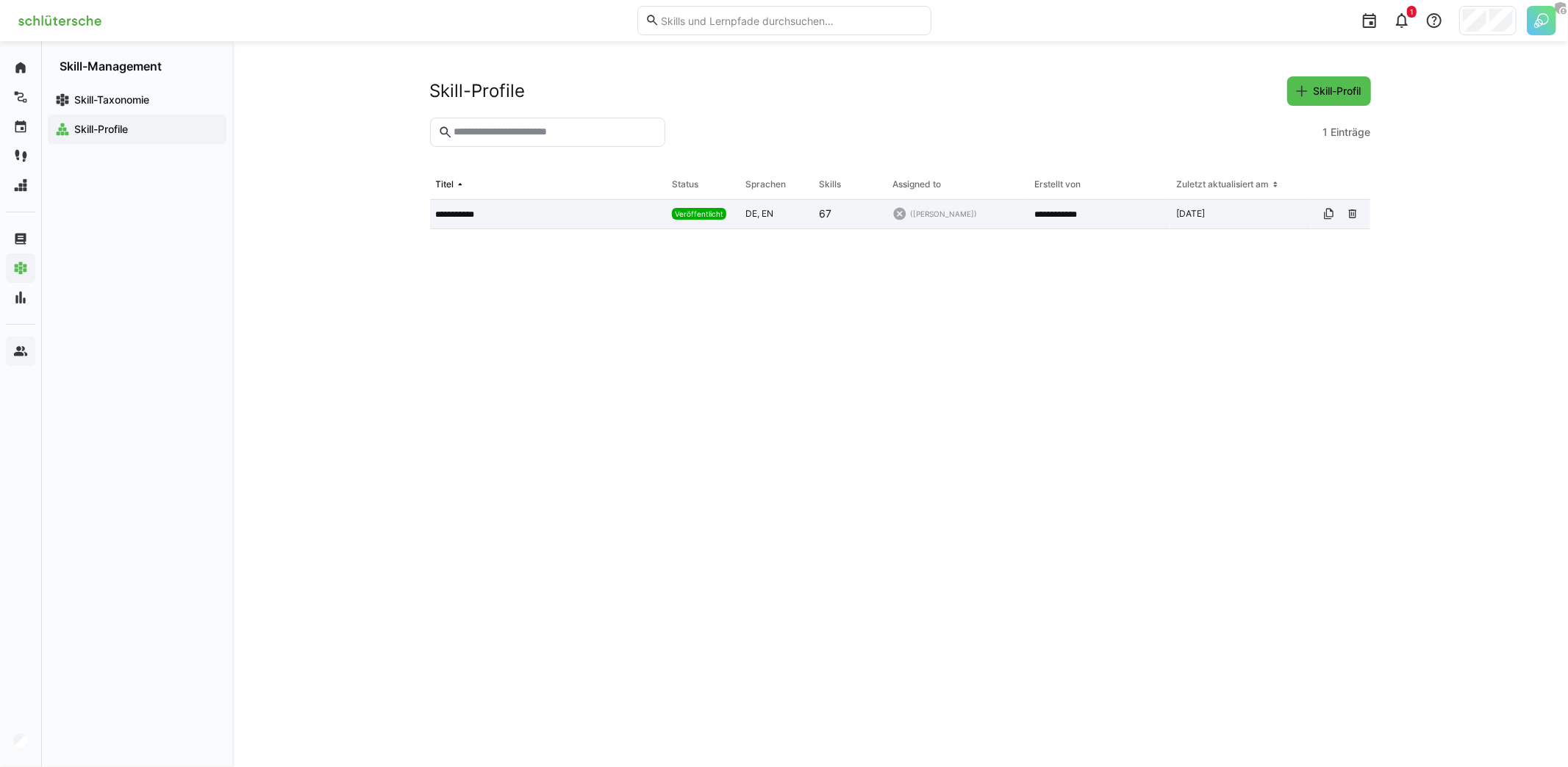
click at [531, 211] on app-table-first-column "**********" at bounding box center [548, 215] width 225 height 12
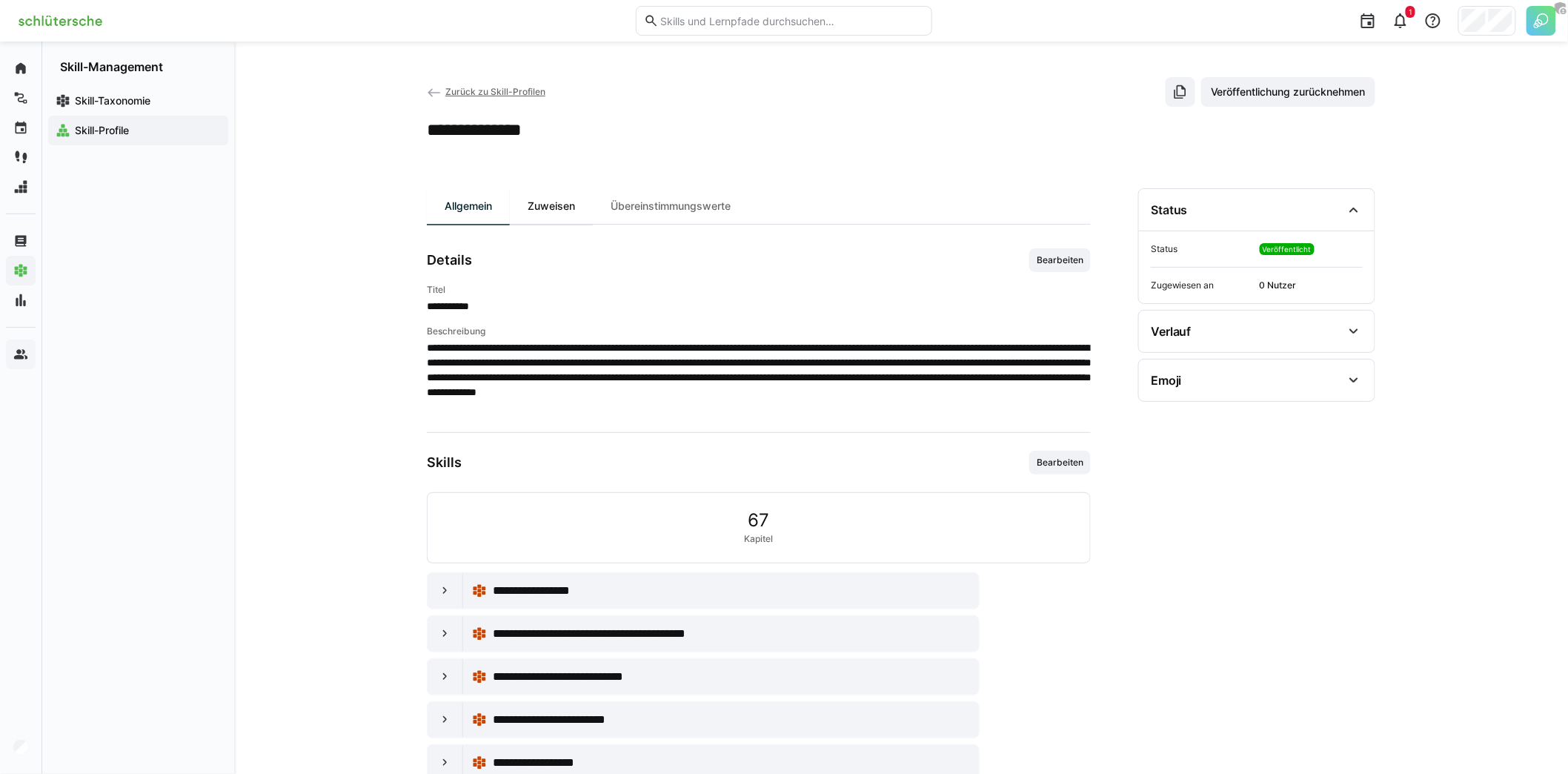
click at [550, 213] on div "Zuweisen" at bounding box center [551, 206] width 83 height 36
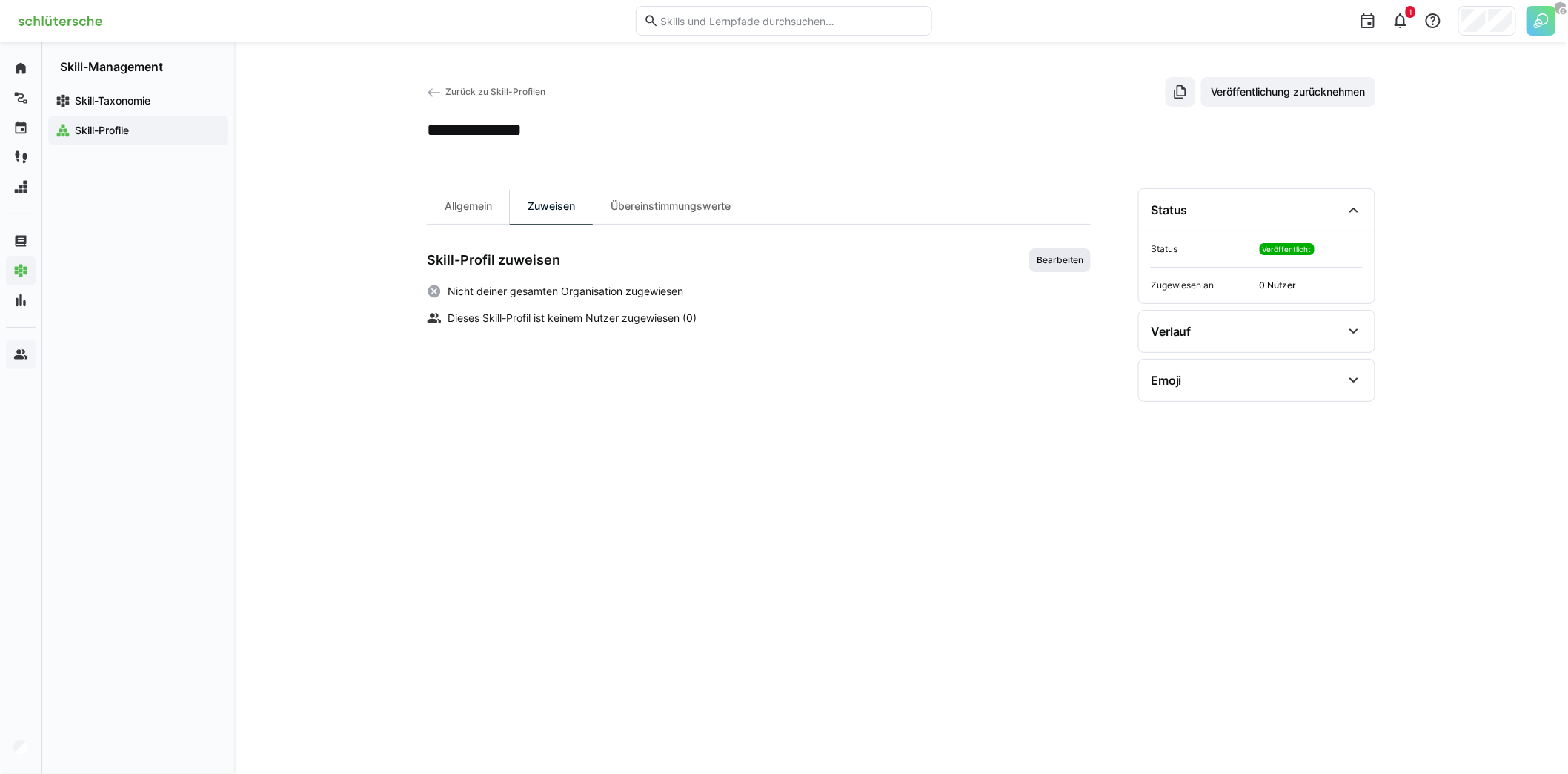
click at [1047, 256] on span "Bearbeiten" at bounding box center [1060, 260] width 50 height 12
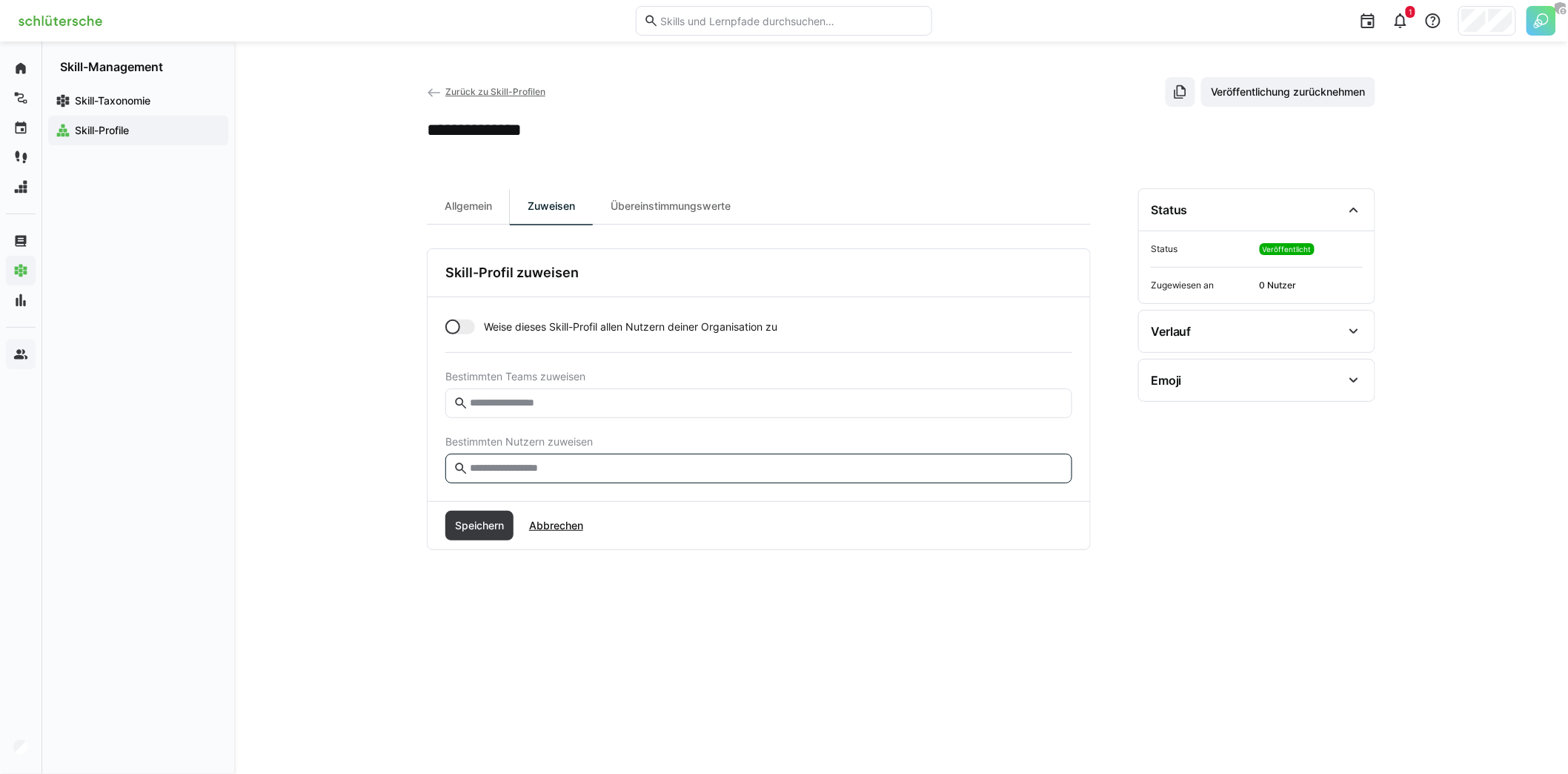
click at [542, 462] on input "text" at bounding box center [766, 469] width 596 height 13
type input "****"
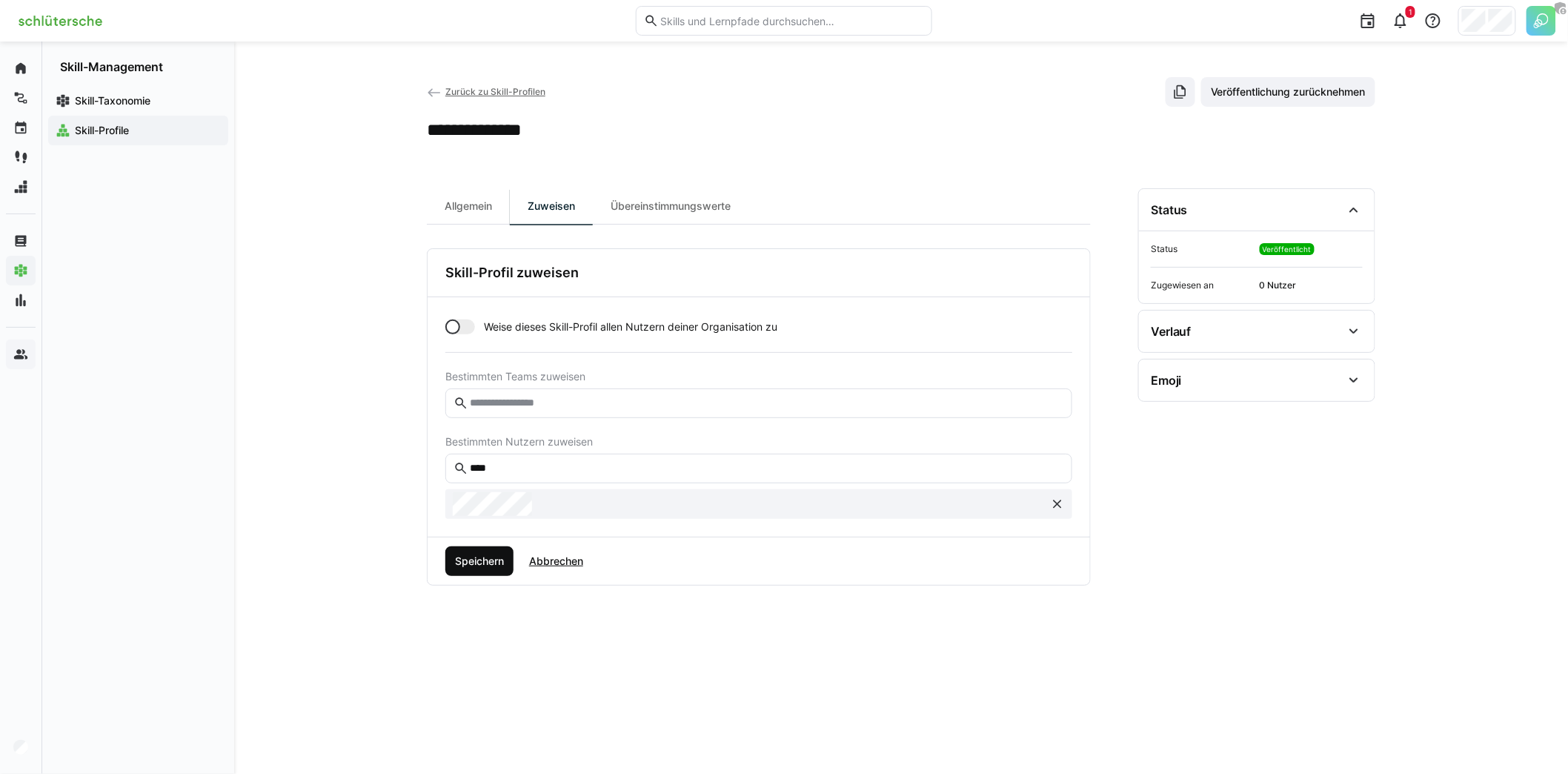
click at [508, 548] on span "Speichern" at bounding box center [480, 561] width 68 height 30
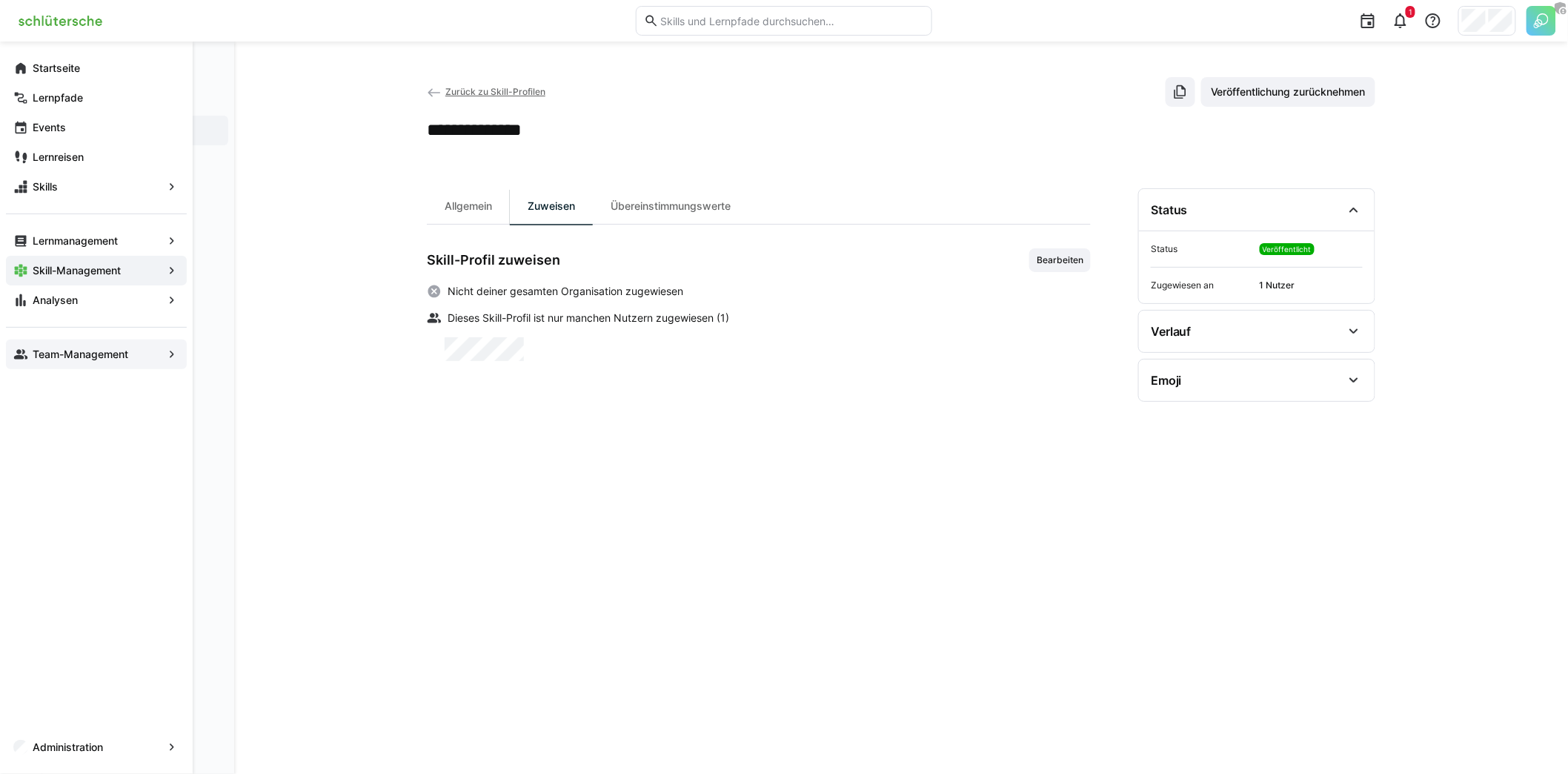
drag, startPoint x: 30, startPoint y: 350, endPoint x: 48, endPoint y: 346, distance: 18.4
click at [30, 351] on span "Team-Management" at bounding box center [96, 354] width 132 height 15
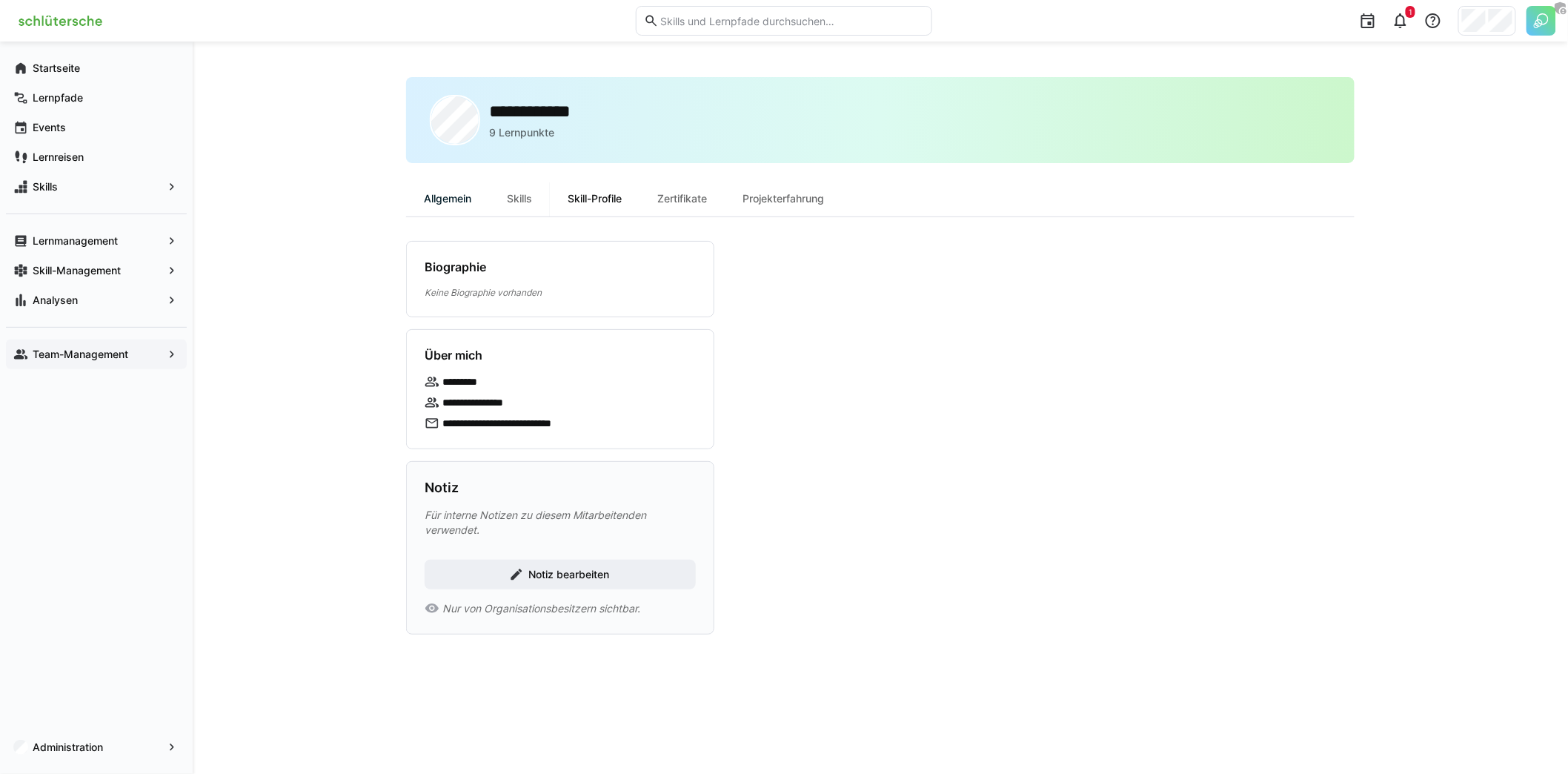
click at [612, 210] on div "Skill-Profile" at bounding box center [594, 199] width 90 height 36
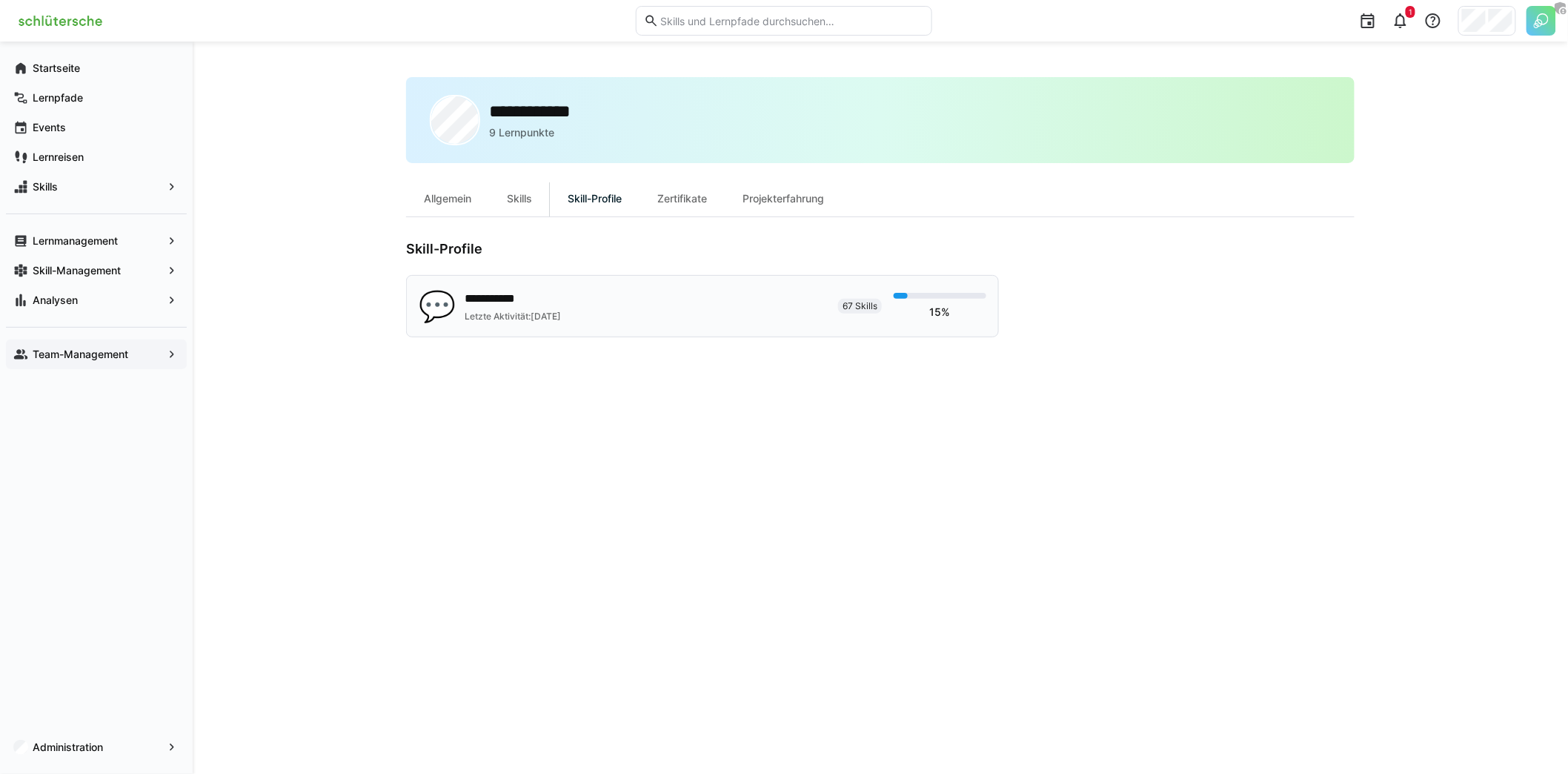
click at [527, 319] on div "Letzte Aktivität: [DATE]" at bounding box center [524, 316] width 118 height 12
click at [695, 205] on div "Zertifikate" at bounding box center [682, 199] width 86 height 36
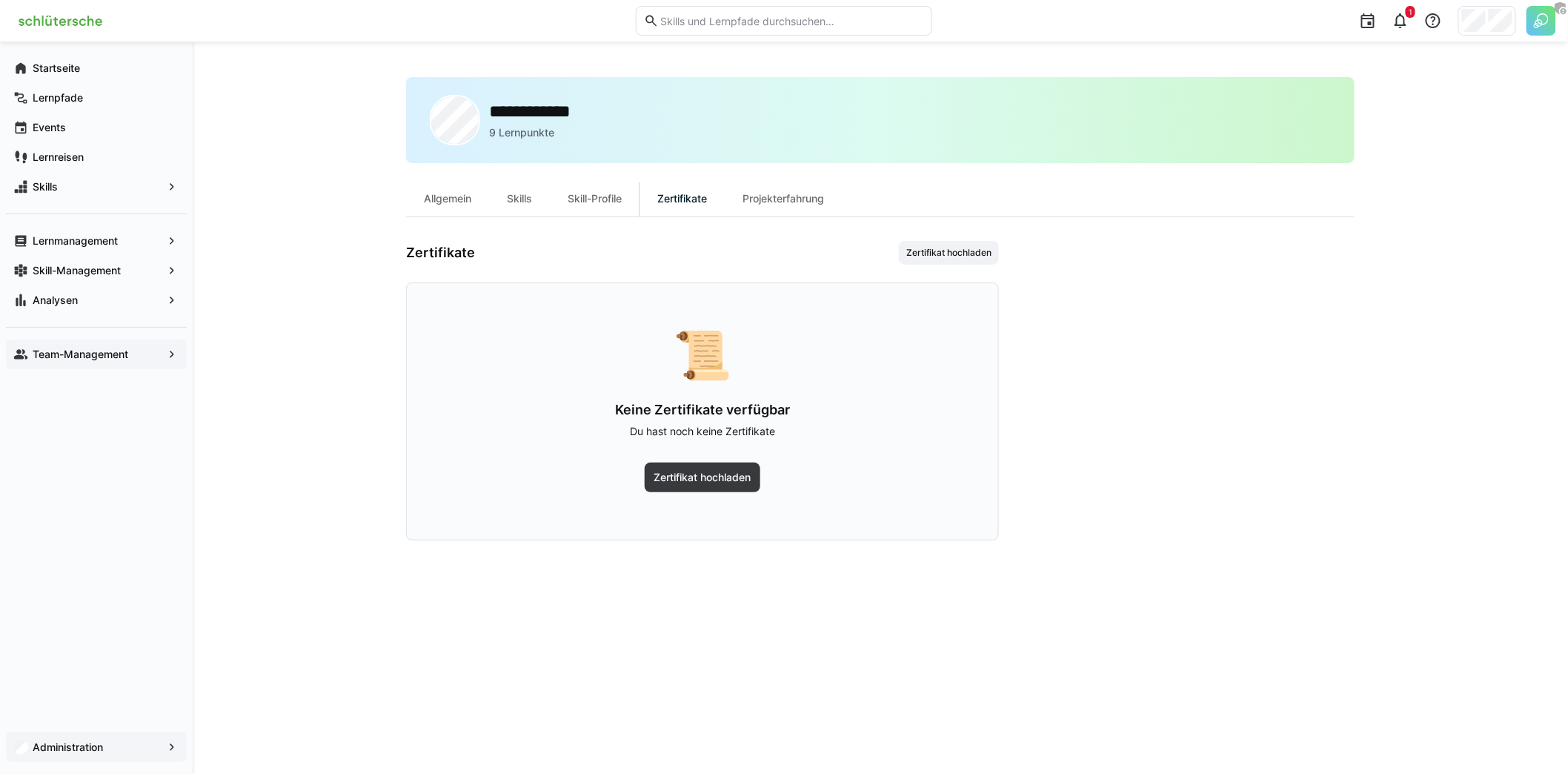
click at [113, 744] on span "Administration" at bounding box center [96, 747] width 132 height 15
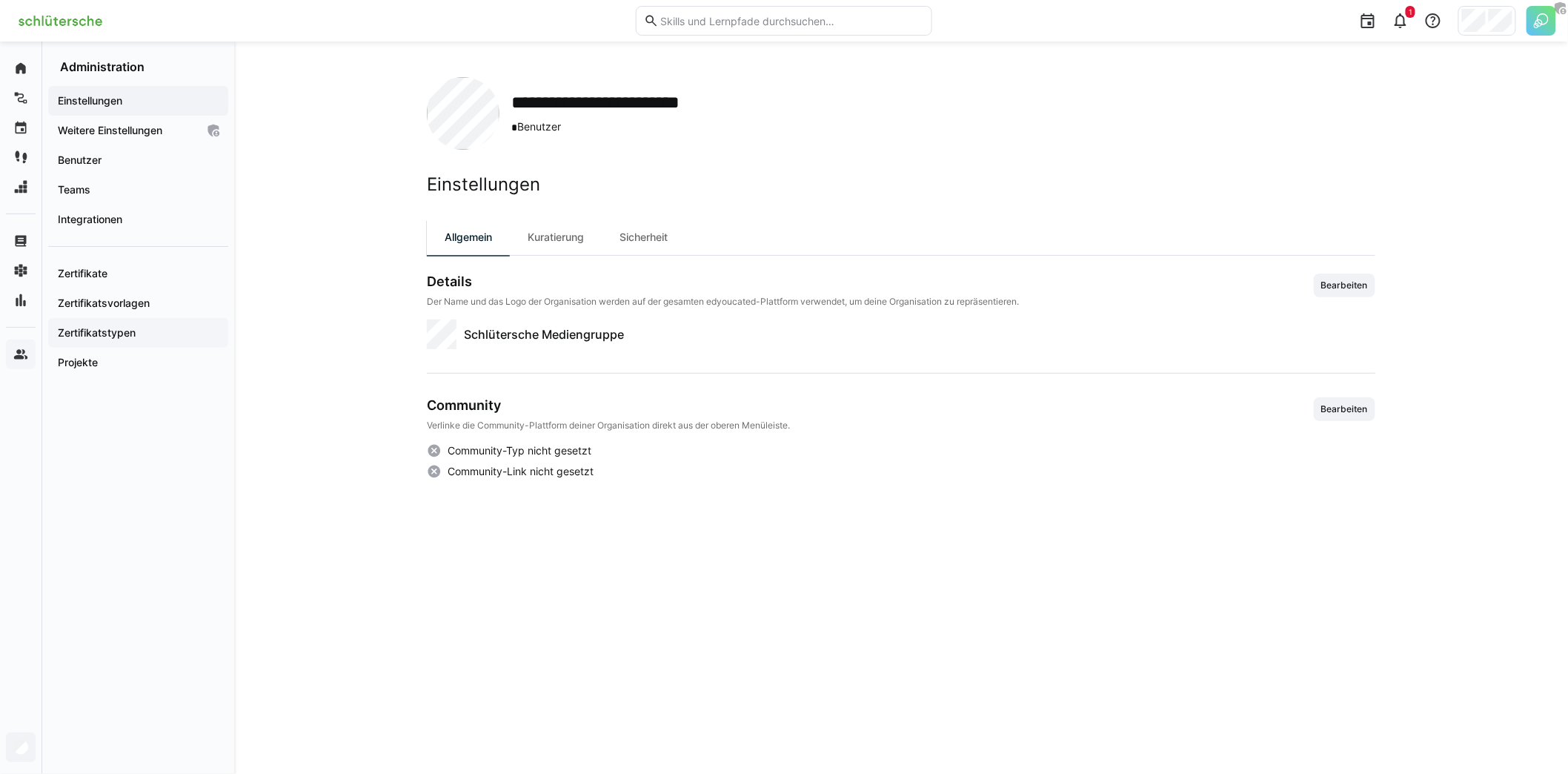
click at [0, 0] on app-navigation-label "Zertifikatstypen" at bounding box center [0, 0] width 0 height 0
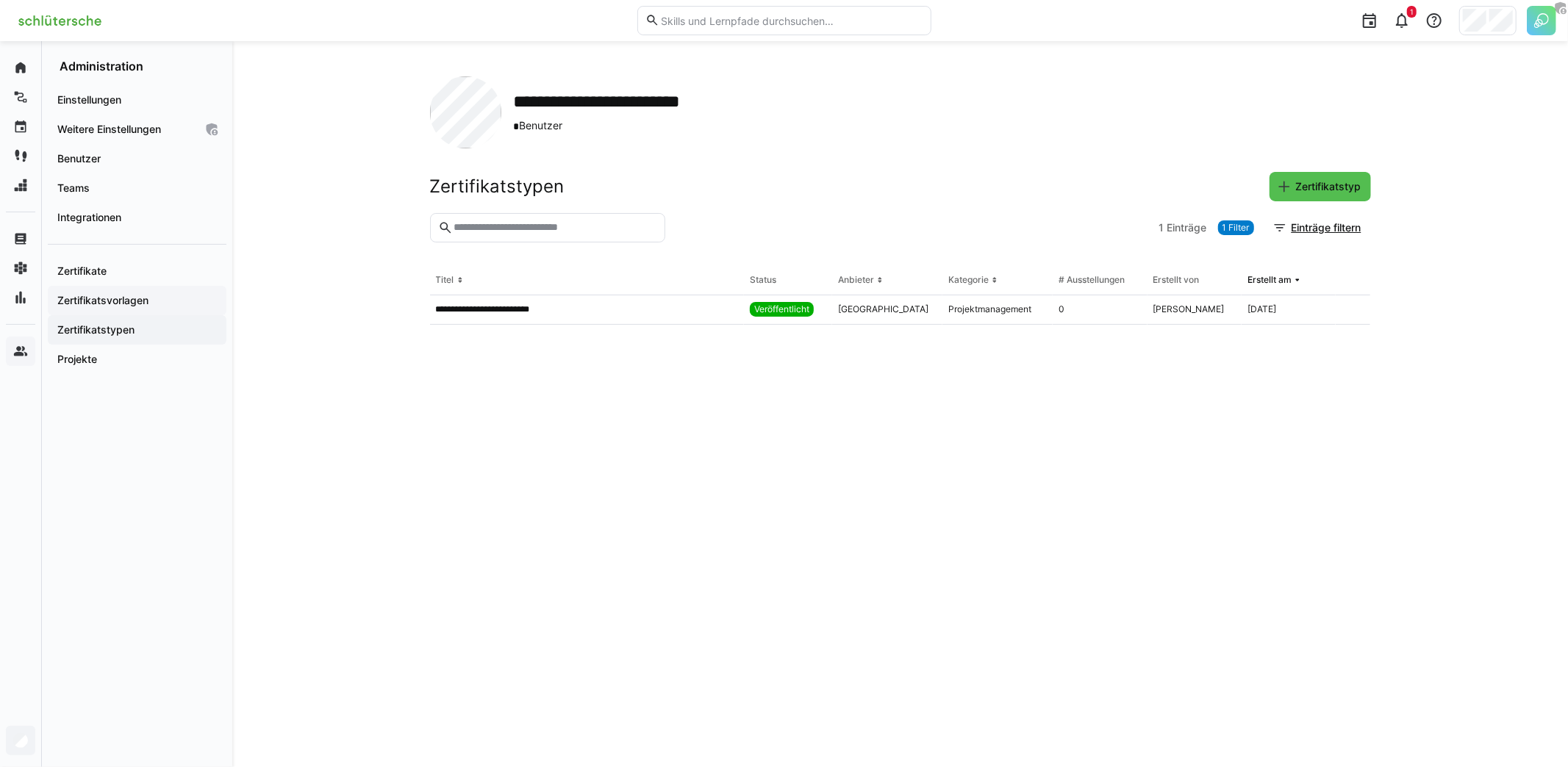
click at [0, 0] on app-navigation-label "Zertifikatsvorlagen" at bounding box center [0, 0] width 0 height 0
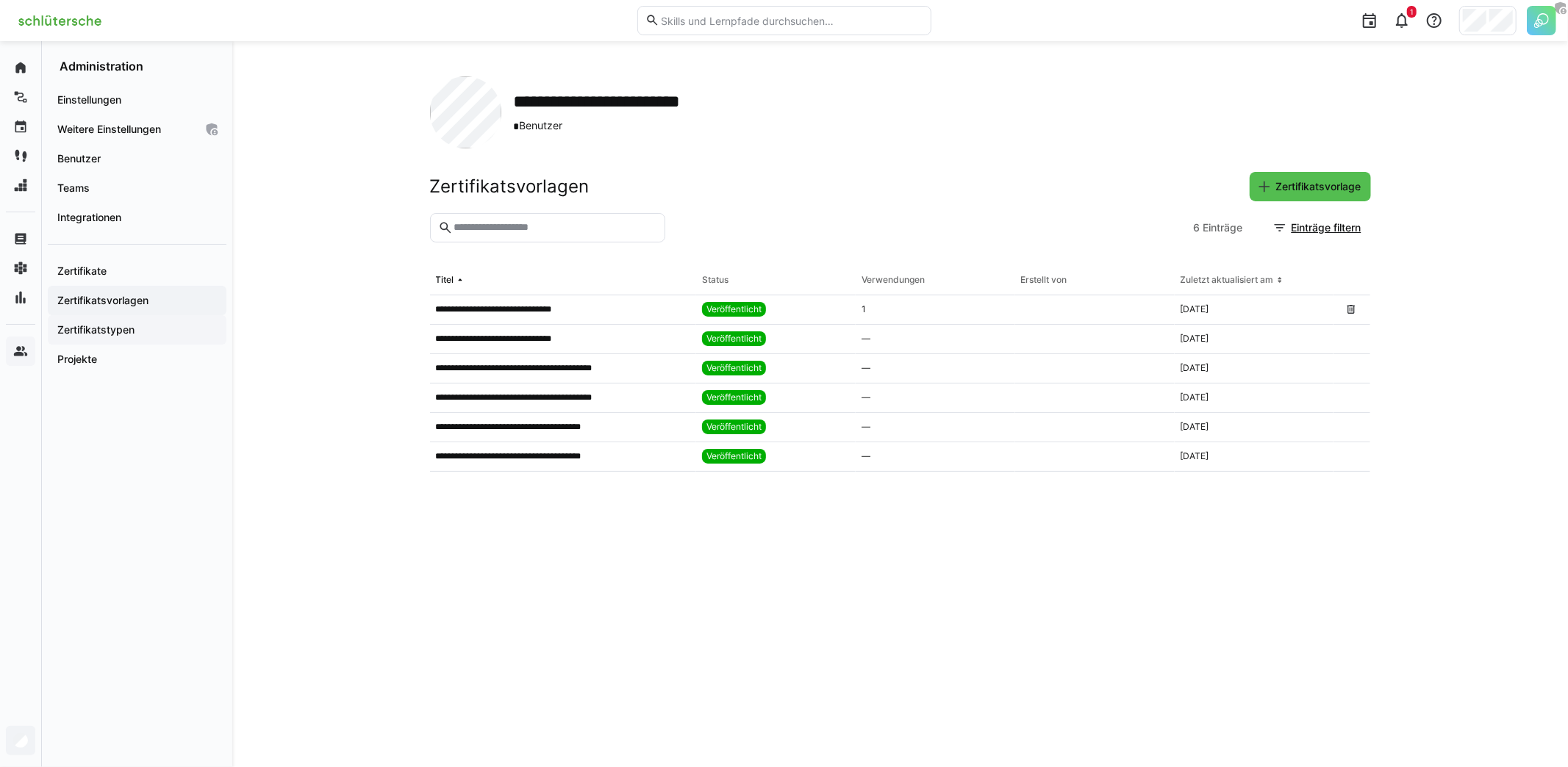
click at [151, 323] on span "Zertifikatstypen" at bounding box center [137, 330] width 164 height 15
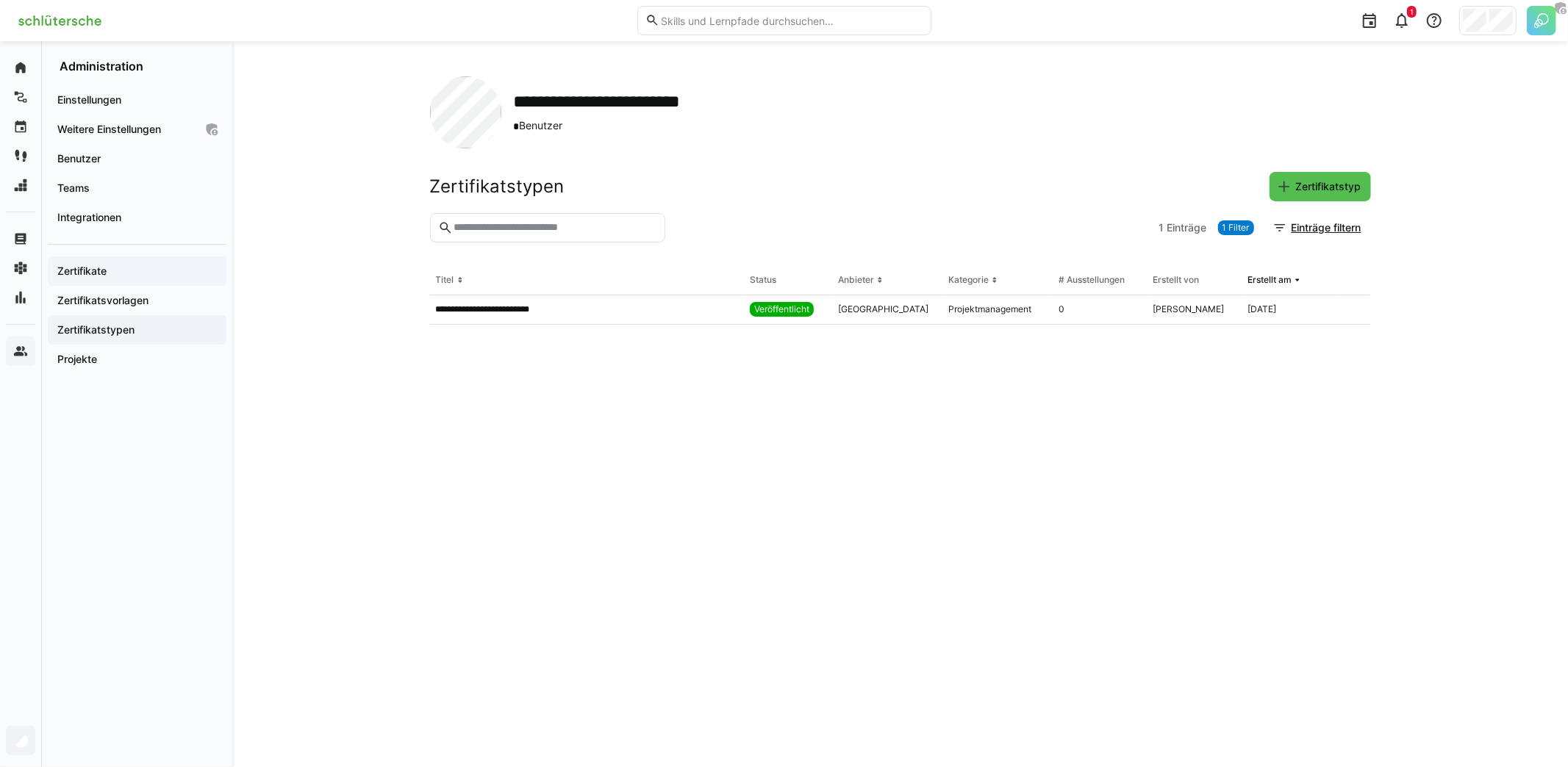
click at [117, 271] on span "Zertifikate" at bounding box center [137, 271] width 164 height 15
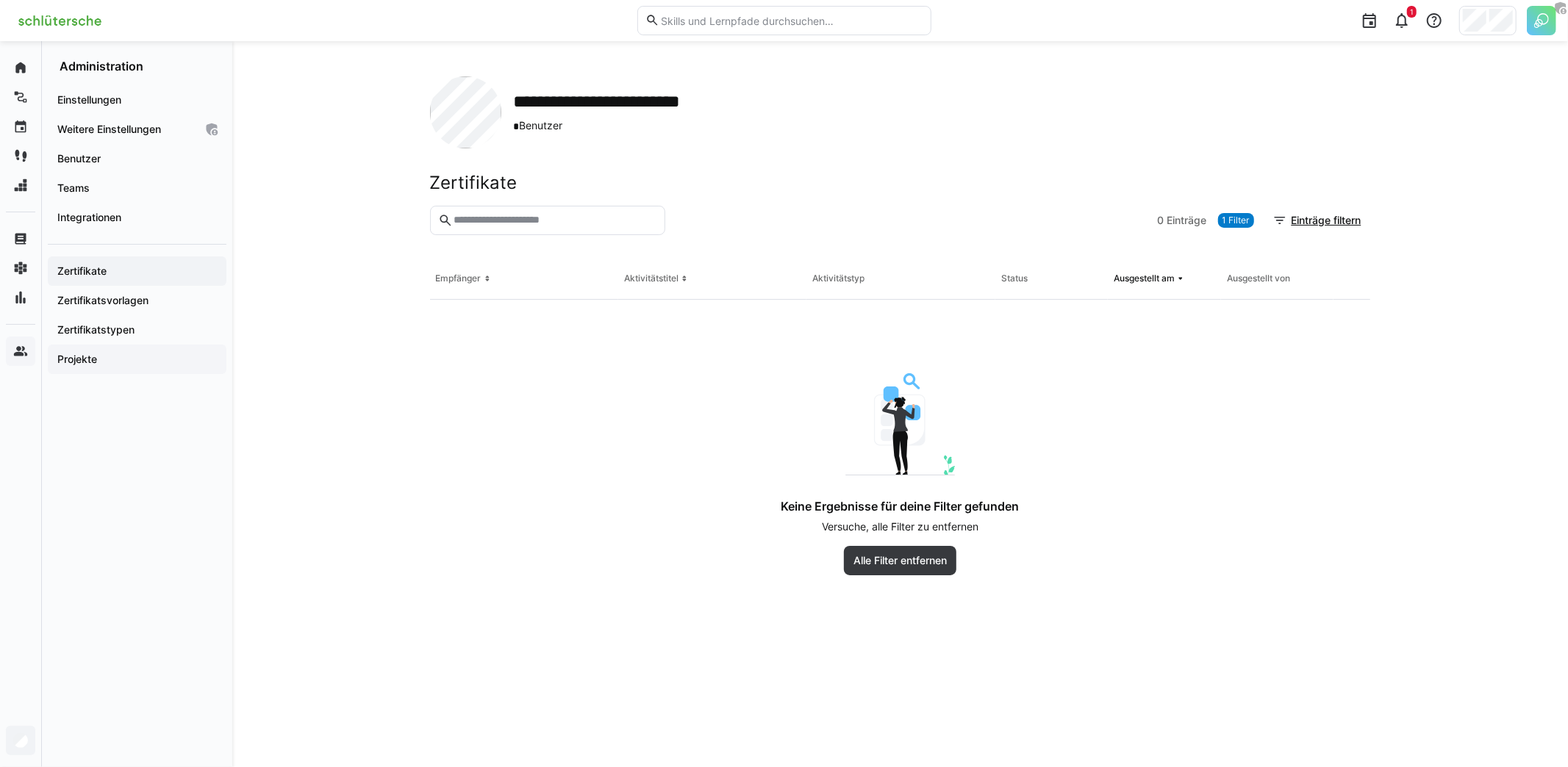
click at [125, 354] on span "Projekte" at bounding box center [137, 359] width 164 height 15
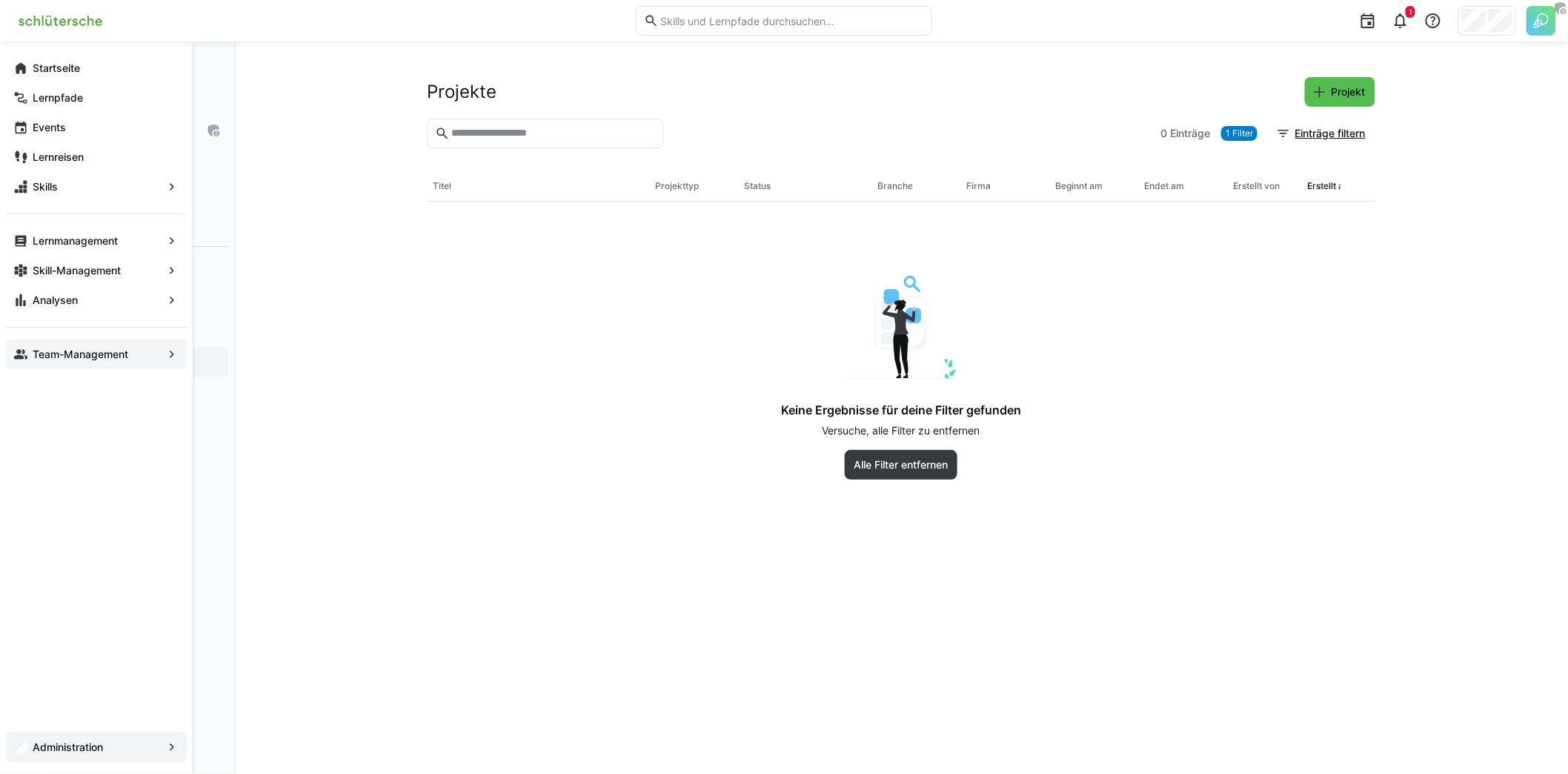
click at [0, 0] on app-navigation-label "Team-Management" at bounding box center [0, 0] width 0 height 0
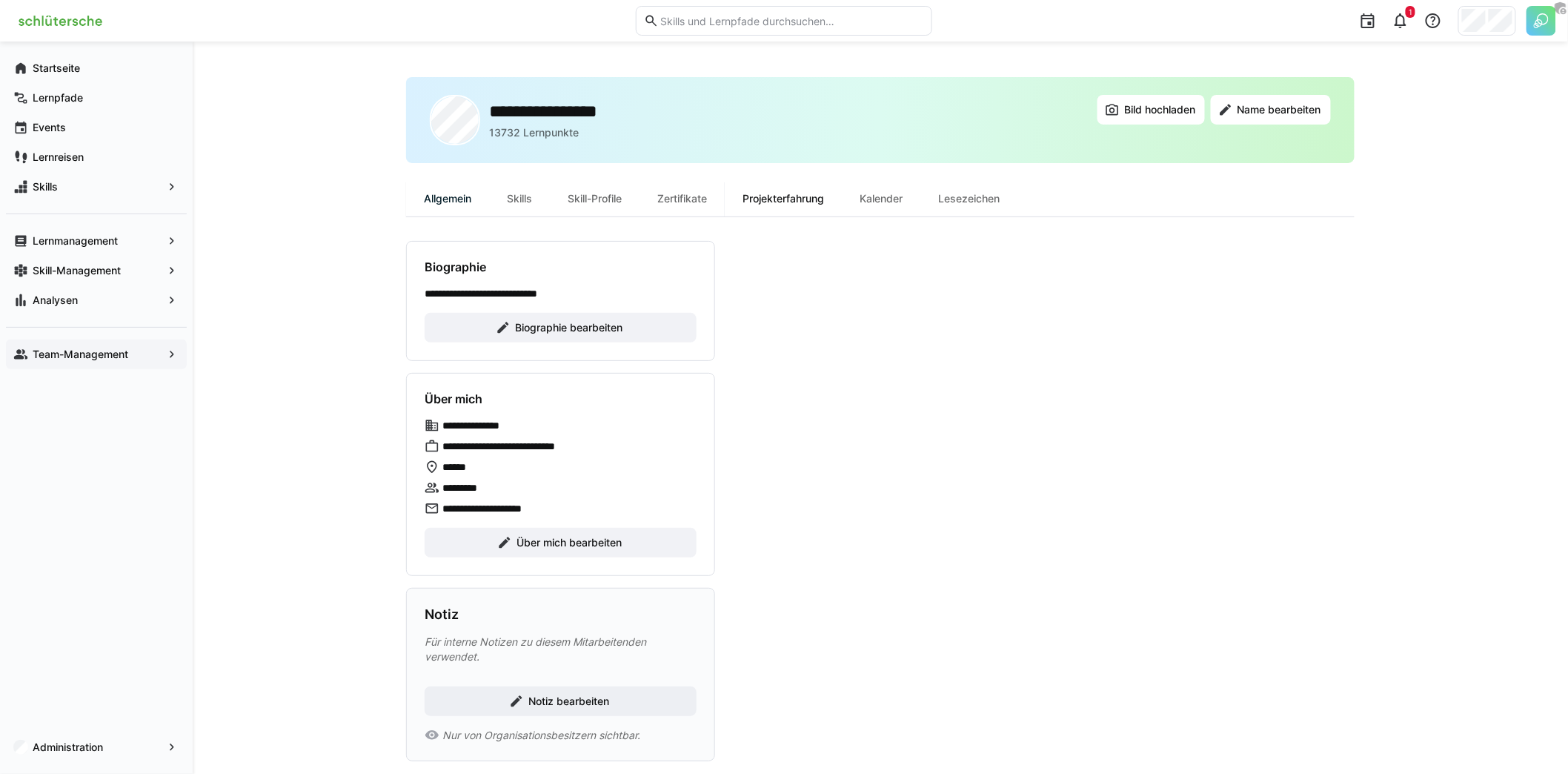
click at [777, 197] on div "Projekterfahrung" at bounding box center [783, 199] width 117 height 36
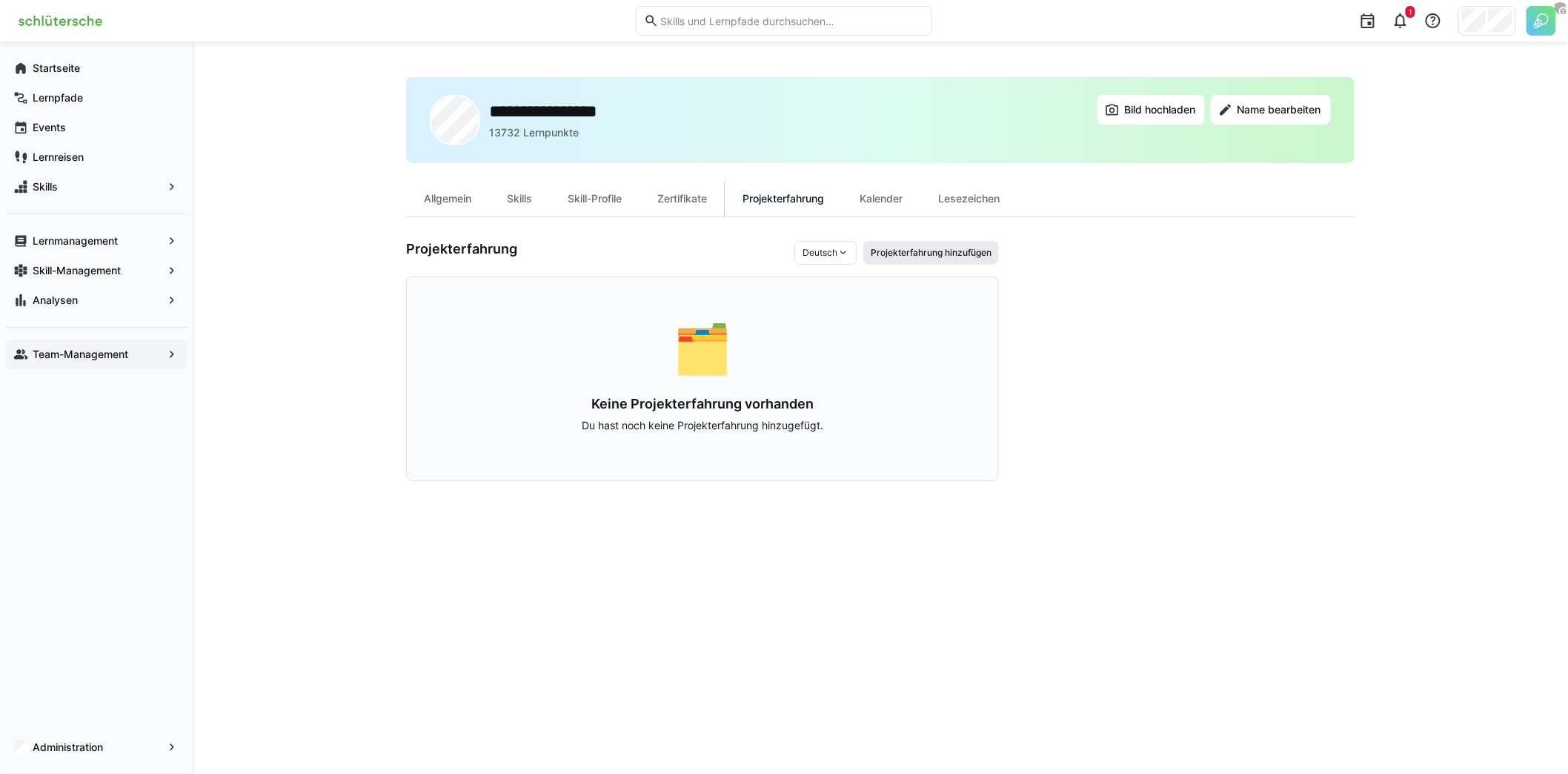
click at [945, 253] on span "Projekterfahrung hinzufügen" at bounding box center [931, 253] width 123 height 12
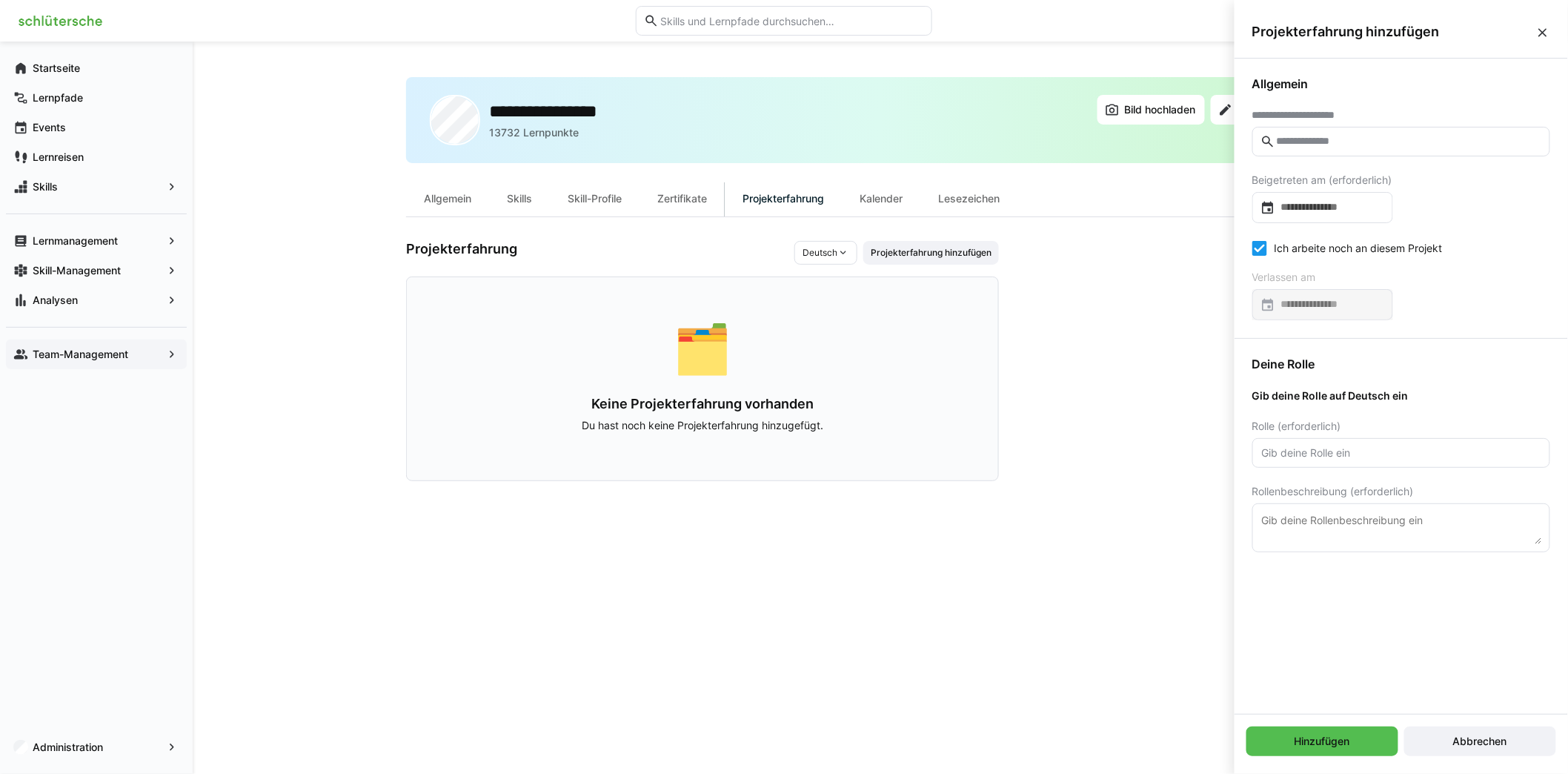
click at [1352, 144] on input "text" at bounding box center [1408, 141] width 267 height 13
drag, startPoint x: 1485, startPoint y: 731, endPoint x: 1459, endPoint y: 687, distance: 51.1
click at [1485, 731] on span "Abbrechen" at bounding box center [1480, 741] width 152 height 30
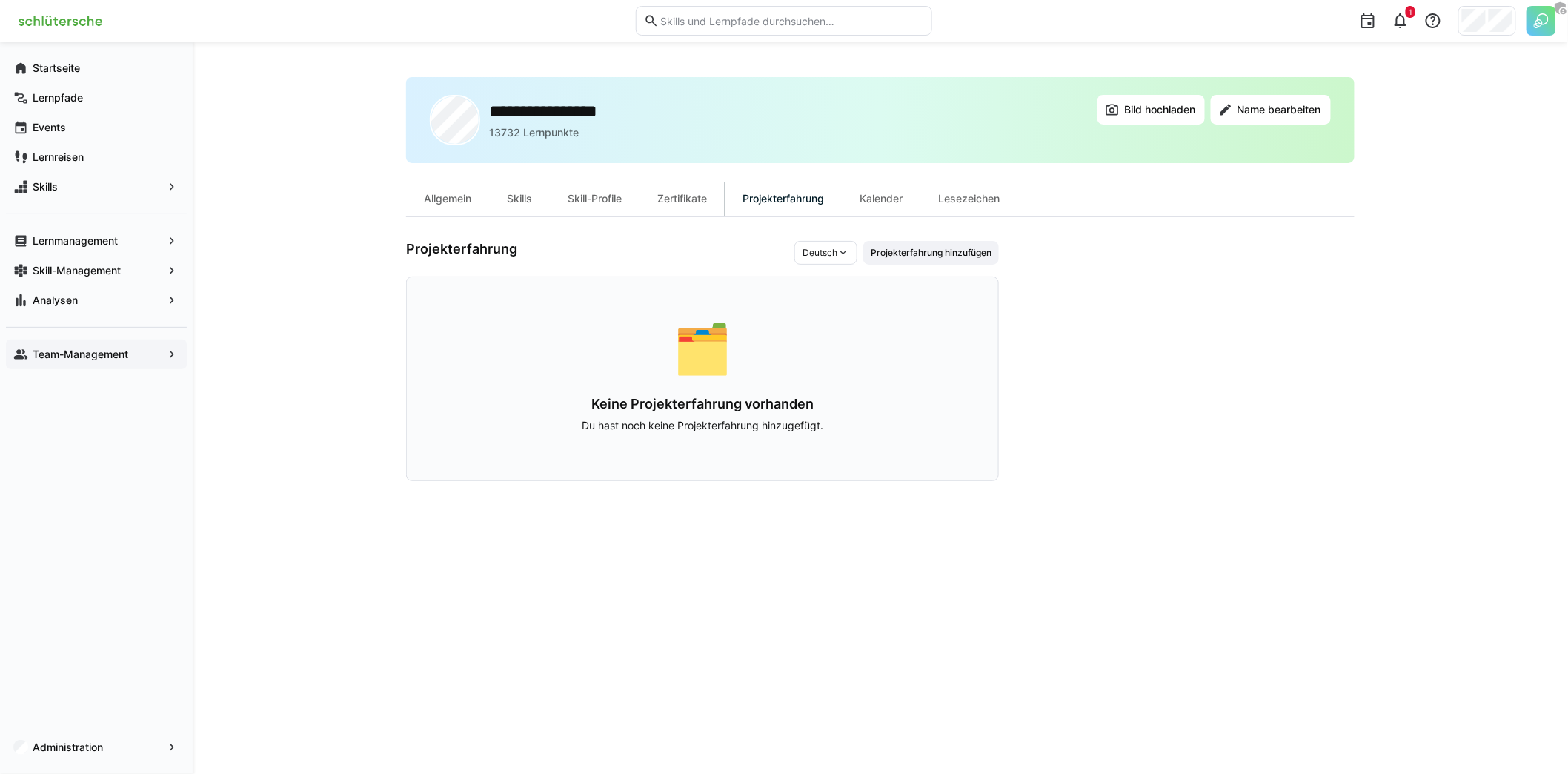
drag, startPoint x: 115, startPoint y: 358, endPoint x: 126, endPoint y: 355, distance: 11.4
click at [0, 0] on app-navigation-label "Team-Management" at bounding box center [0, 0] width 0 height 0
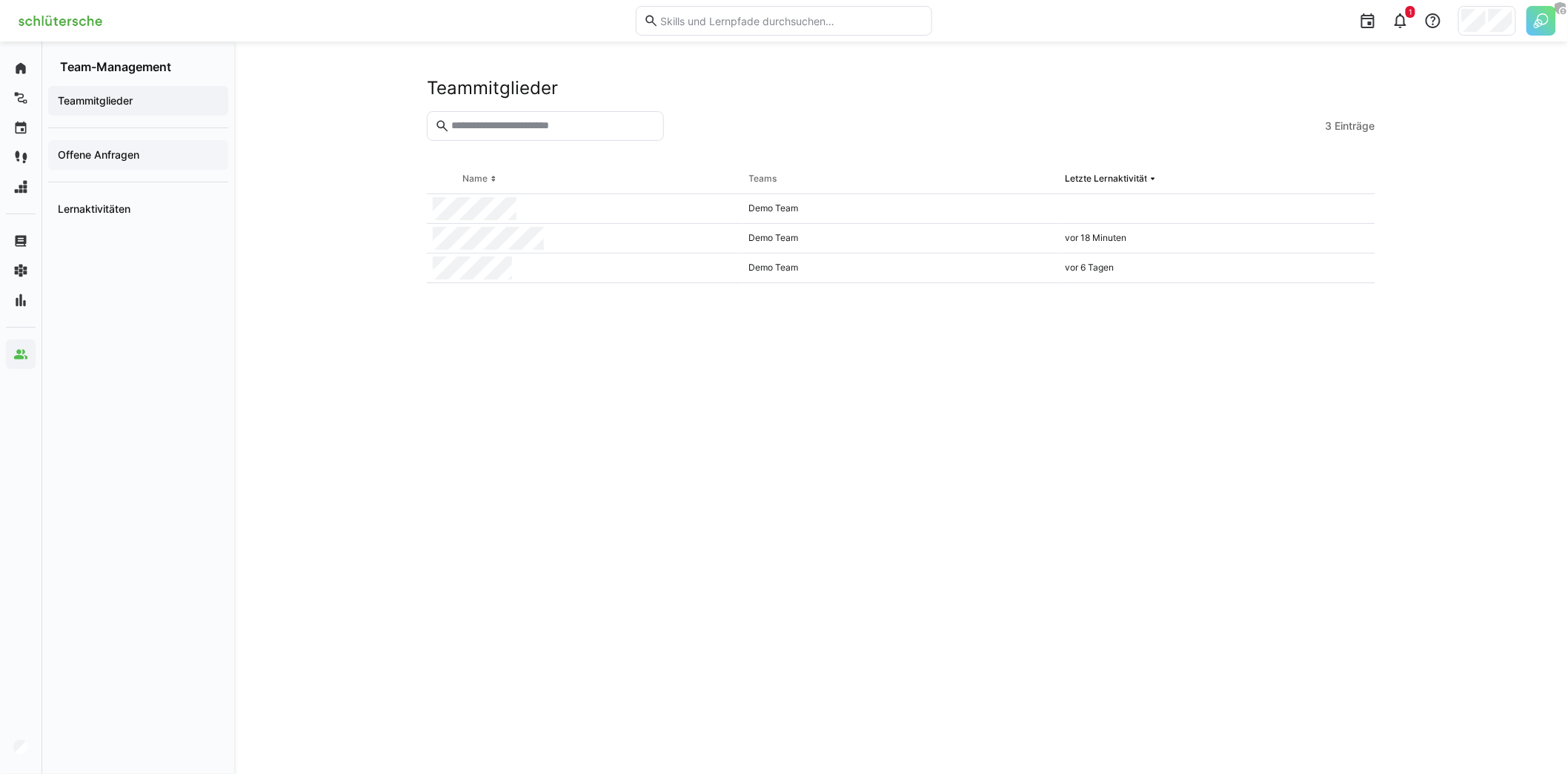
click at [0, 0] on app-navigation-label "Offene Anfragen" at bounding box center [0, 0] width 0 height 0
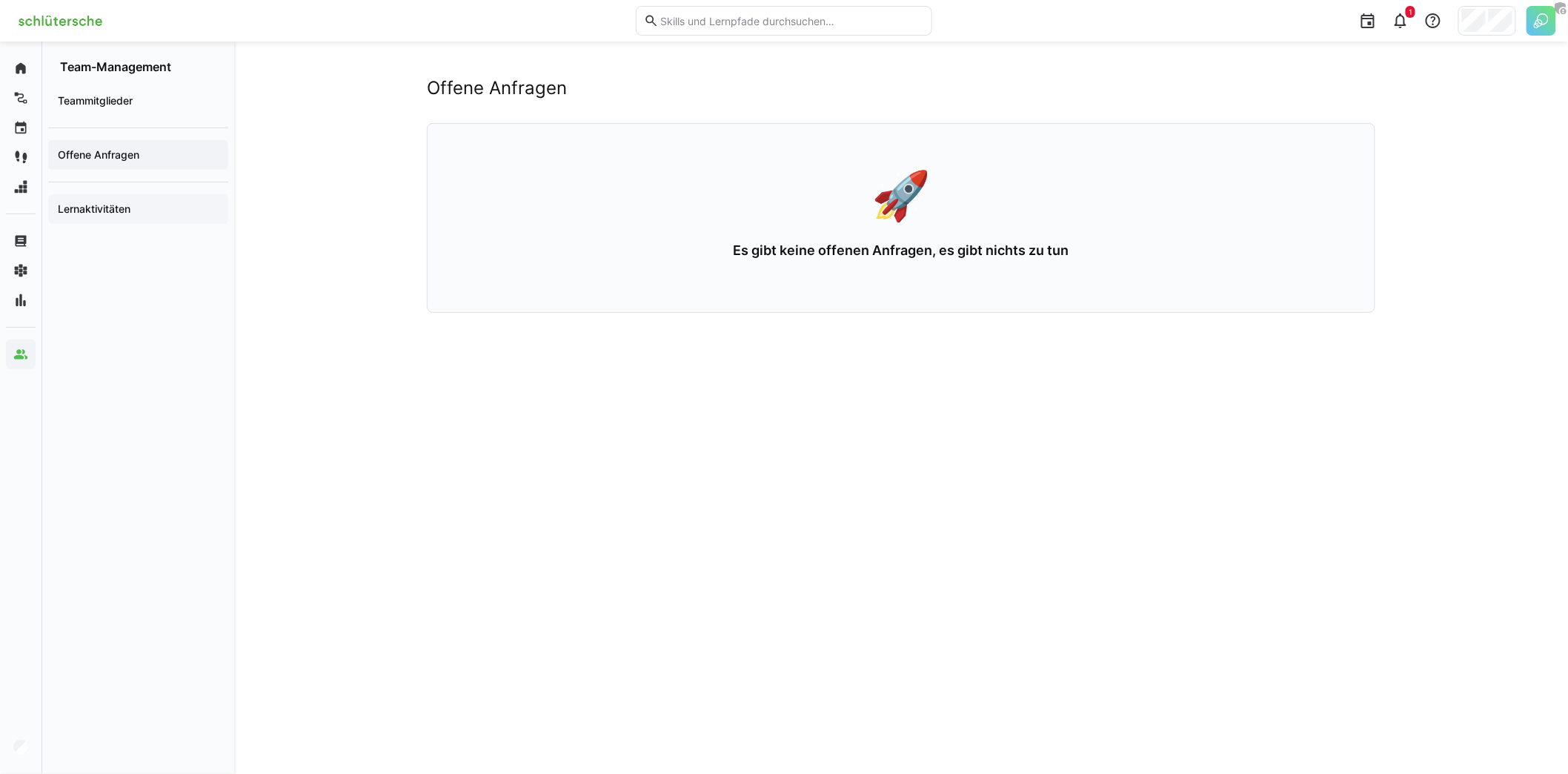
click at [160, 204] on span "Lernaktivitäten" at bounding box center [138, 209] width 165 height 15
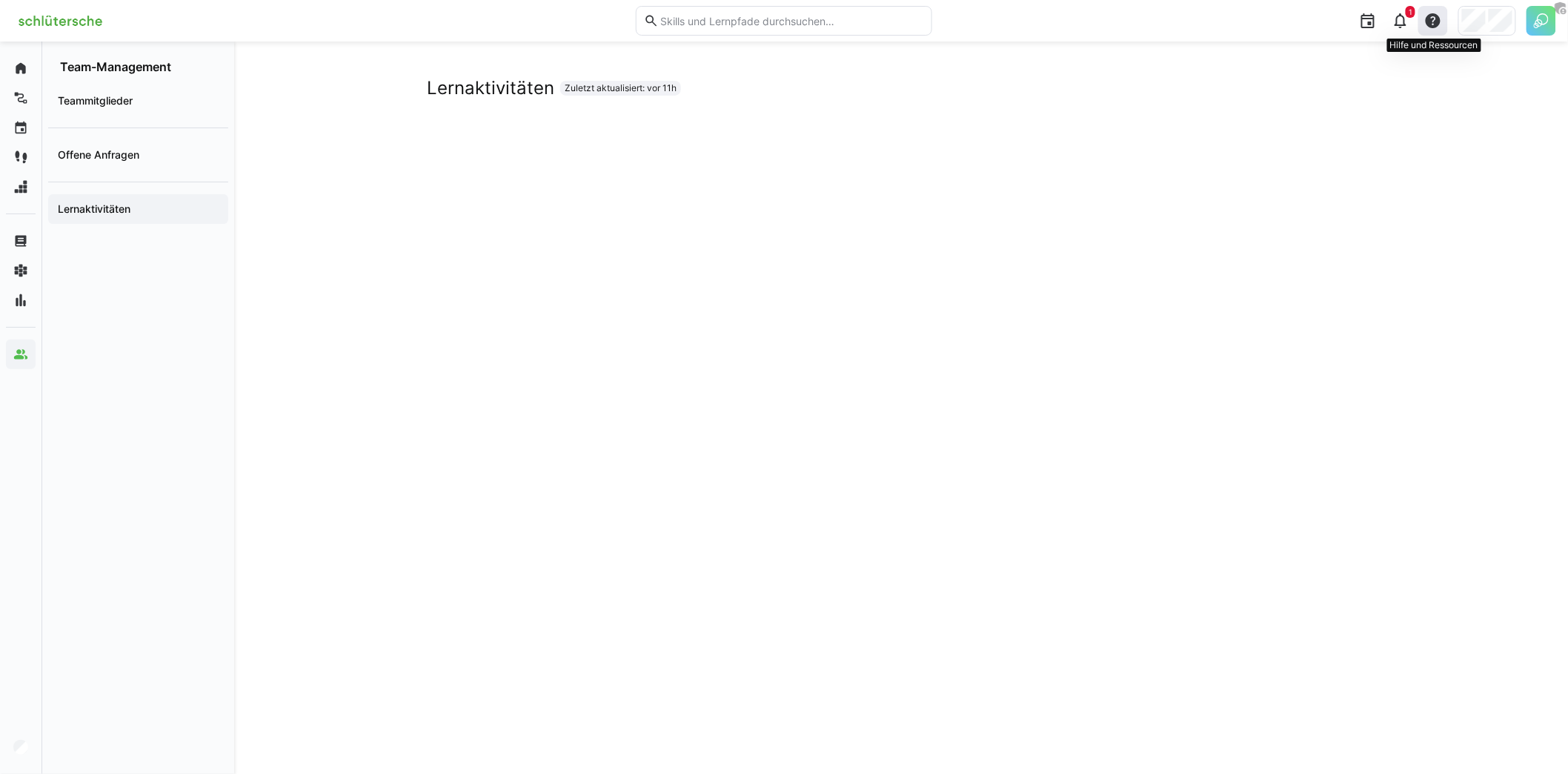
click at [1427, 28] on eds-icon at bounding box center [1433, 21] width 18 height 18
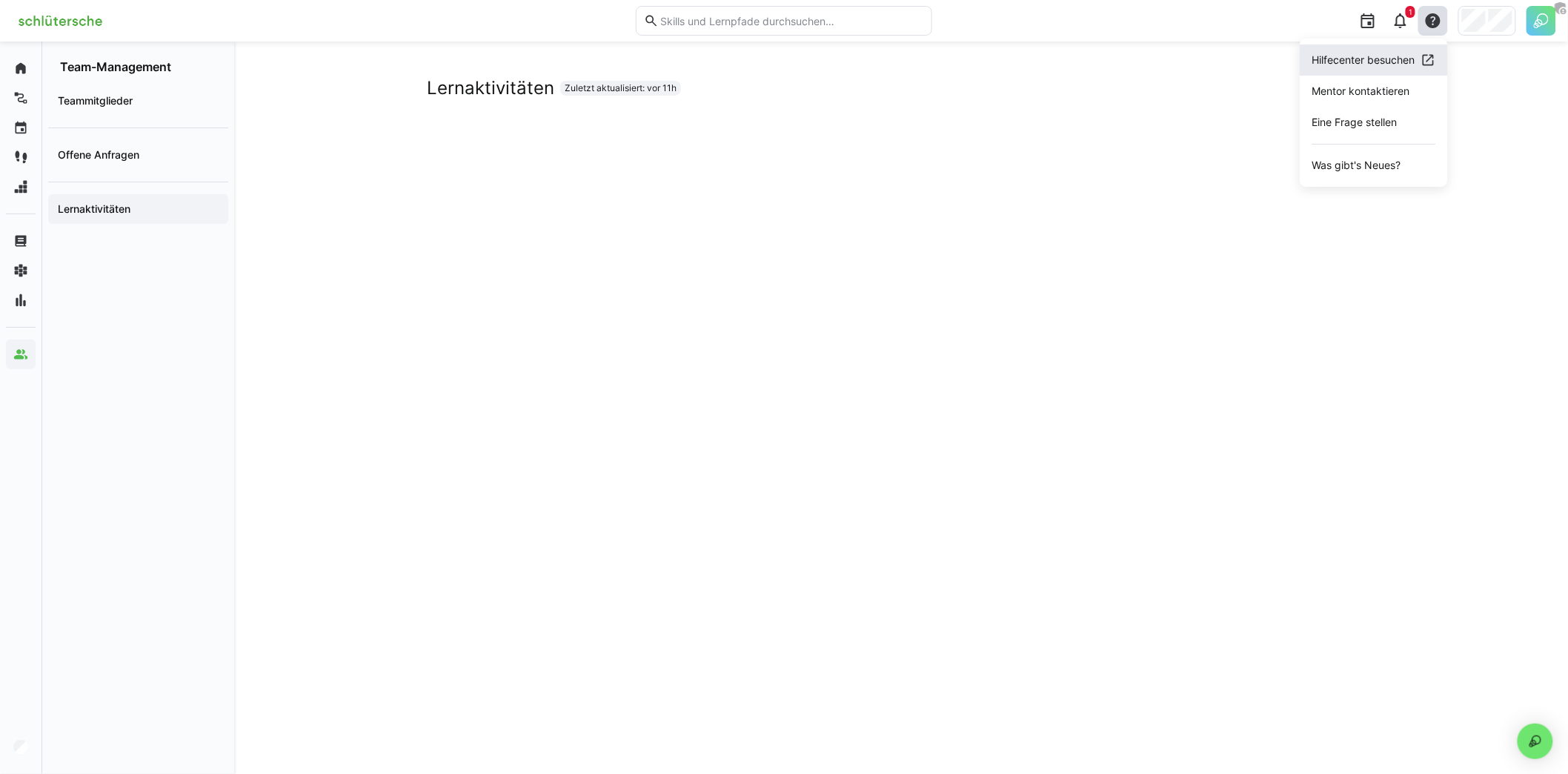
click at [1352, 60] on div "Hilfecenter besuchen" at bounding box center [1363, 60] width 103 height 15
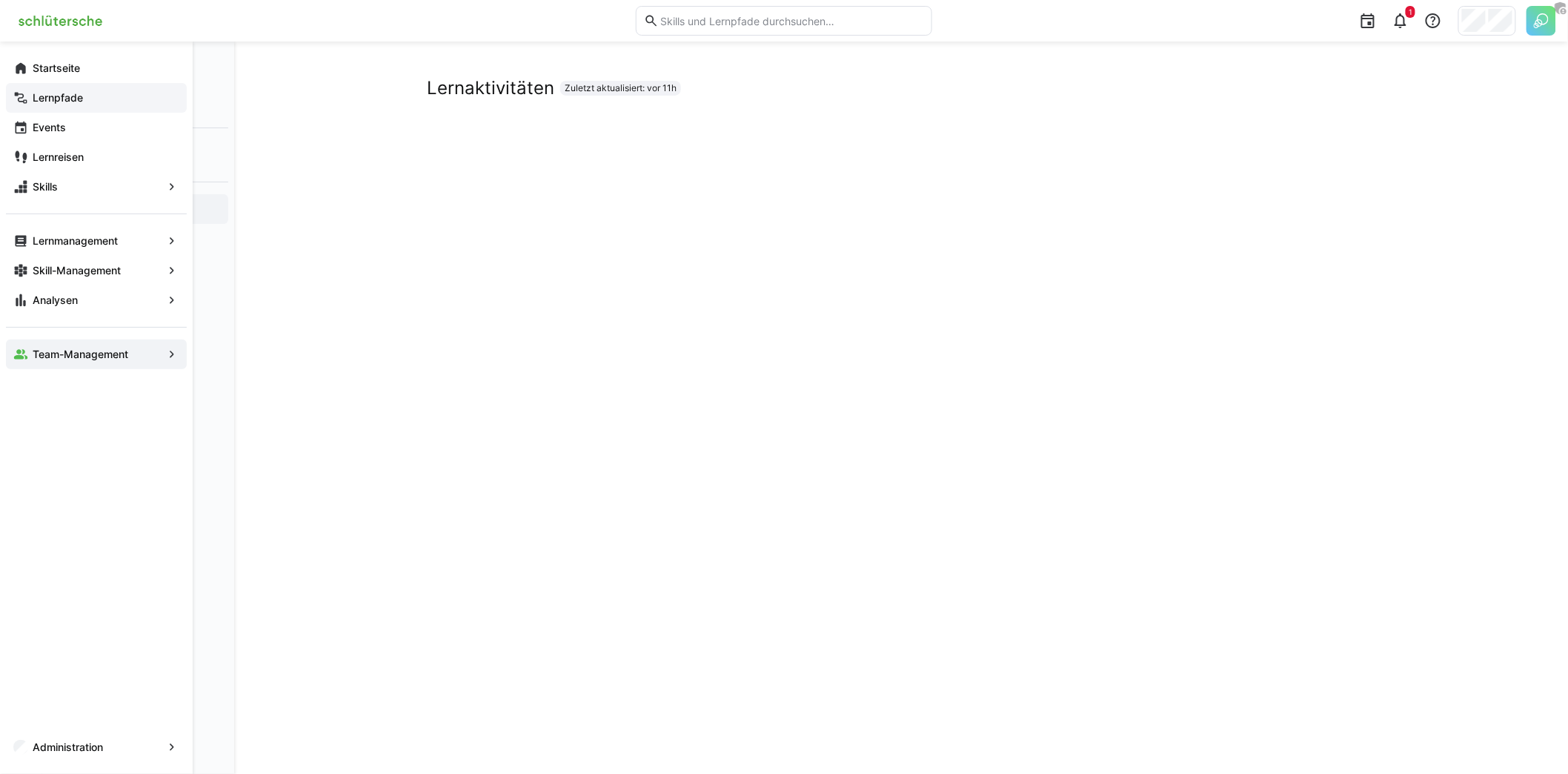
click at [86, 105] on div "Lernpfade" at bounding box center [96, 98] width 181 height 30
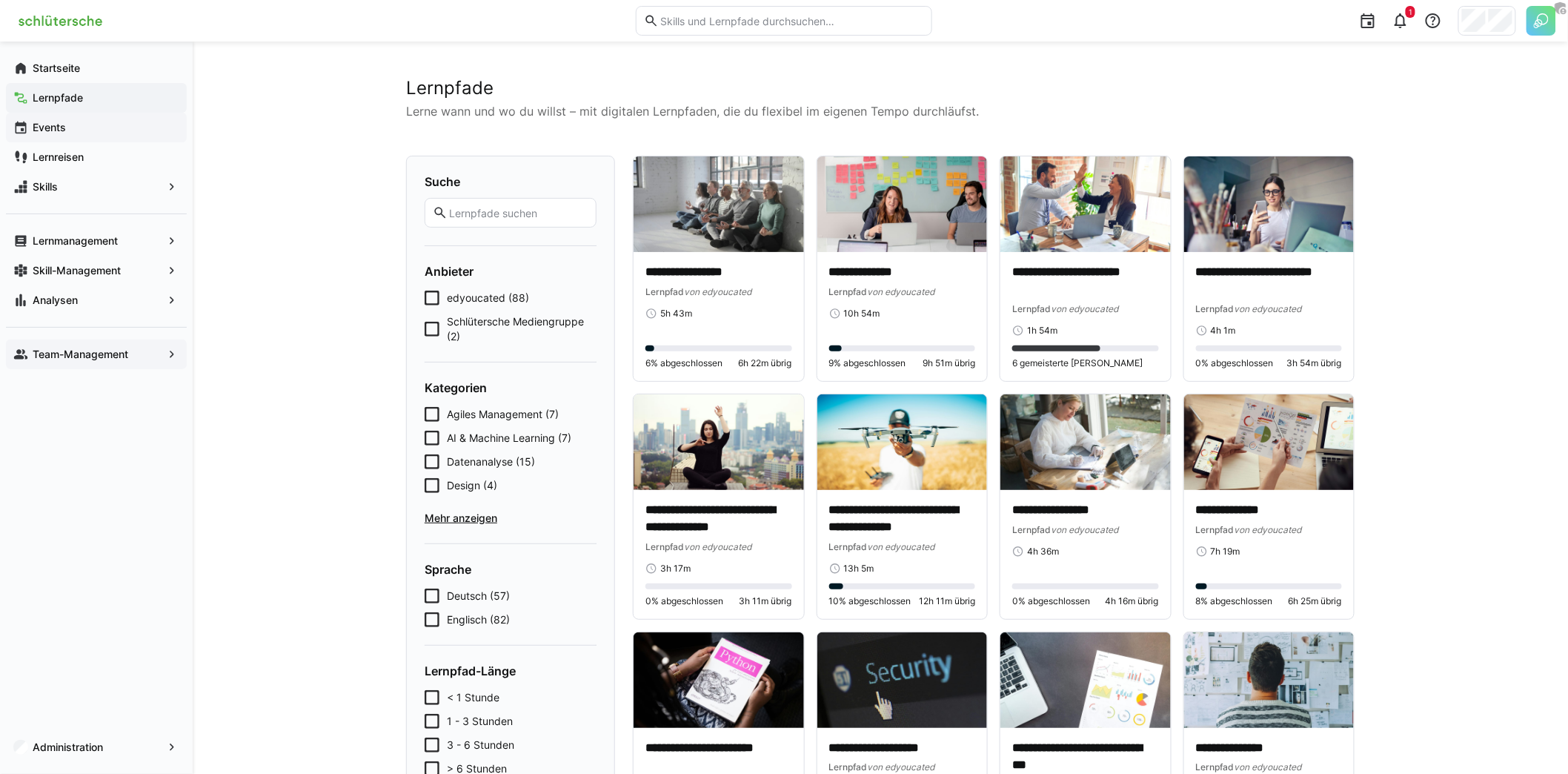
click at [105, 135] on div "Events" at bounding box center [96, 127] width 181 height 30
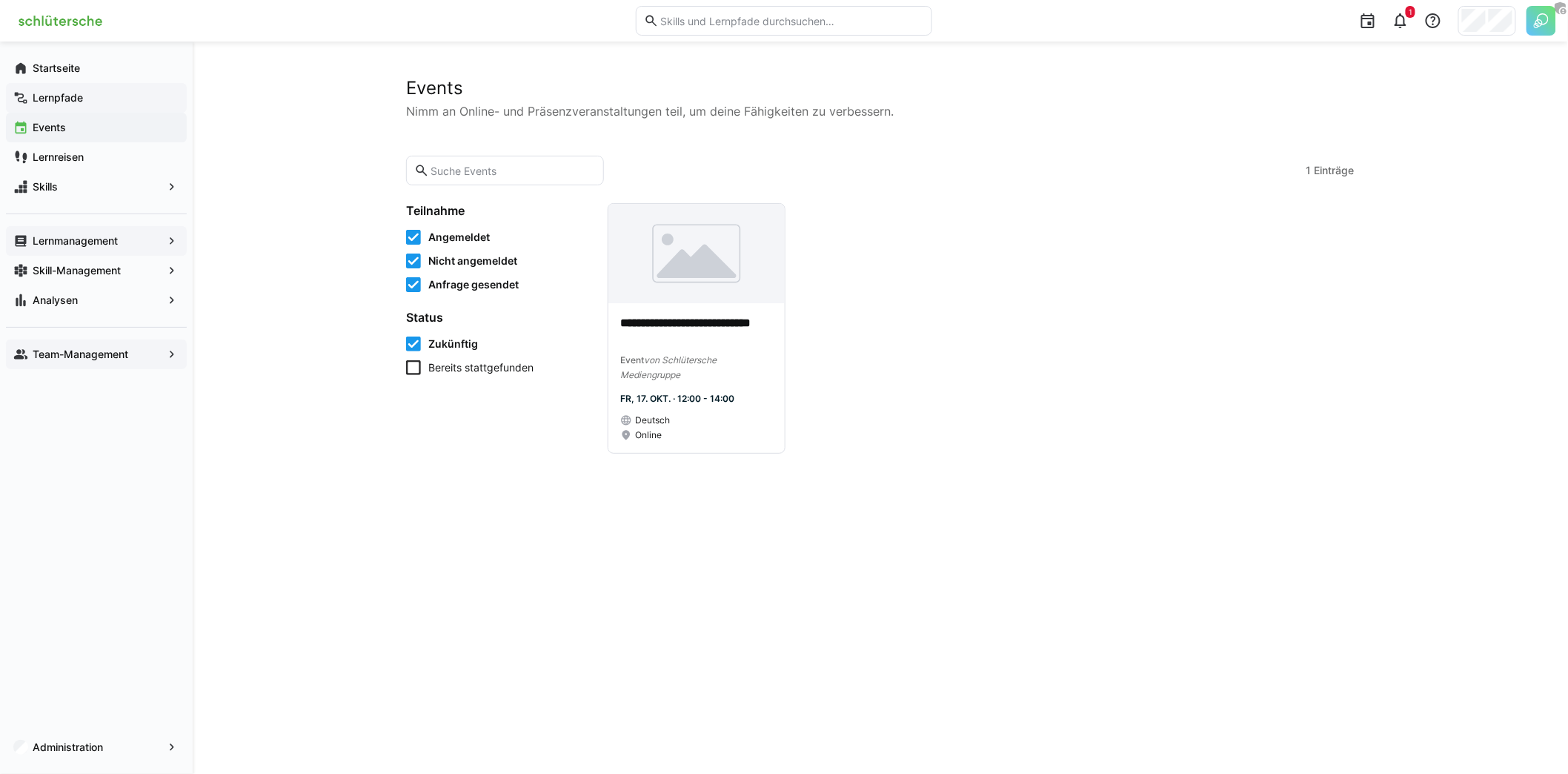
click at [0, 0] on app-navigation-label "Lernmanagement" at bounding box center [0, 0] width 0 height 0
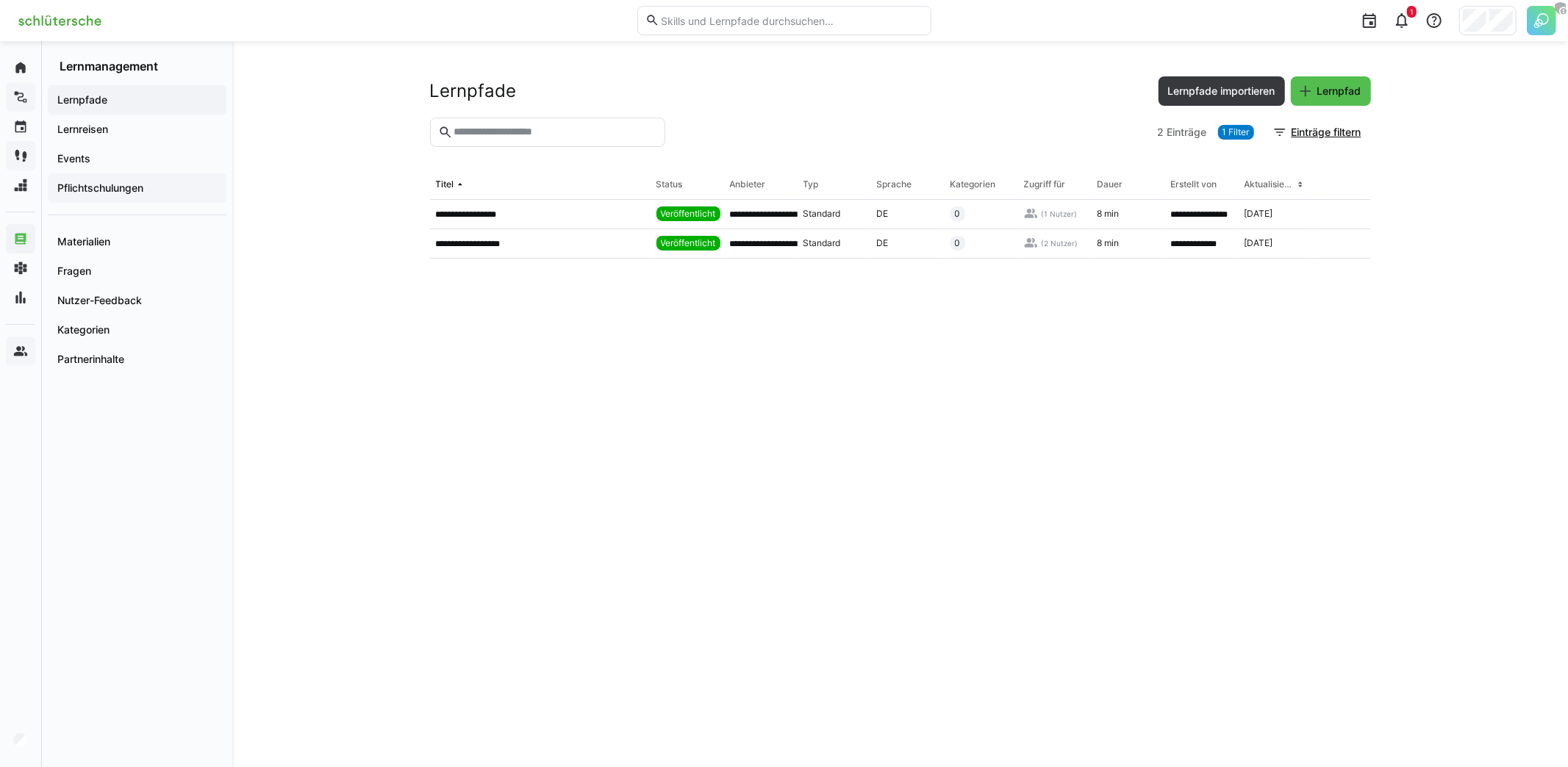
click at [131, 196] on div "Pflichtschulungen" at bounding box center [137, 188] width 179 height 30
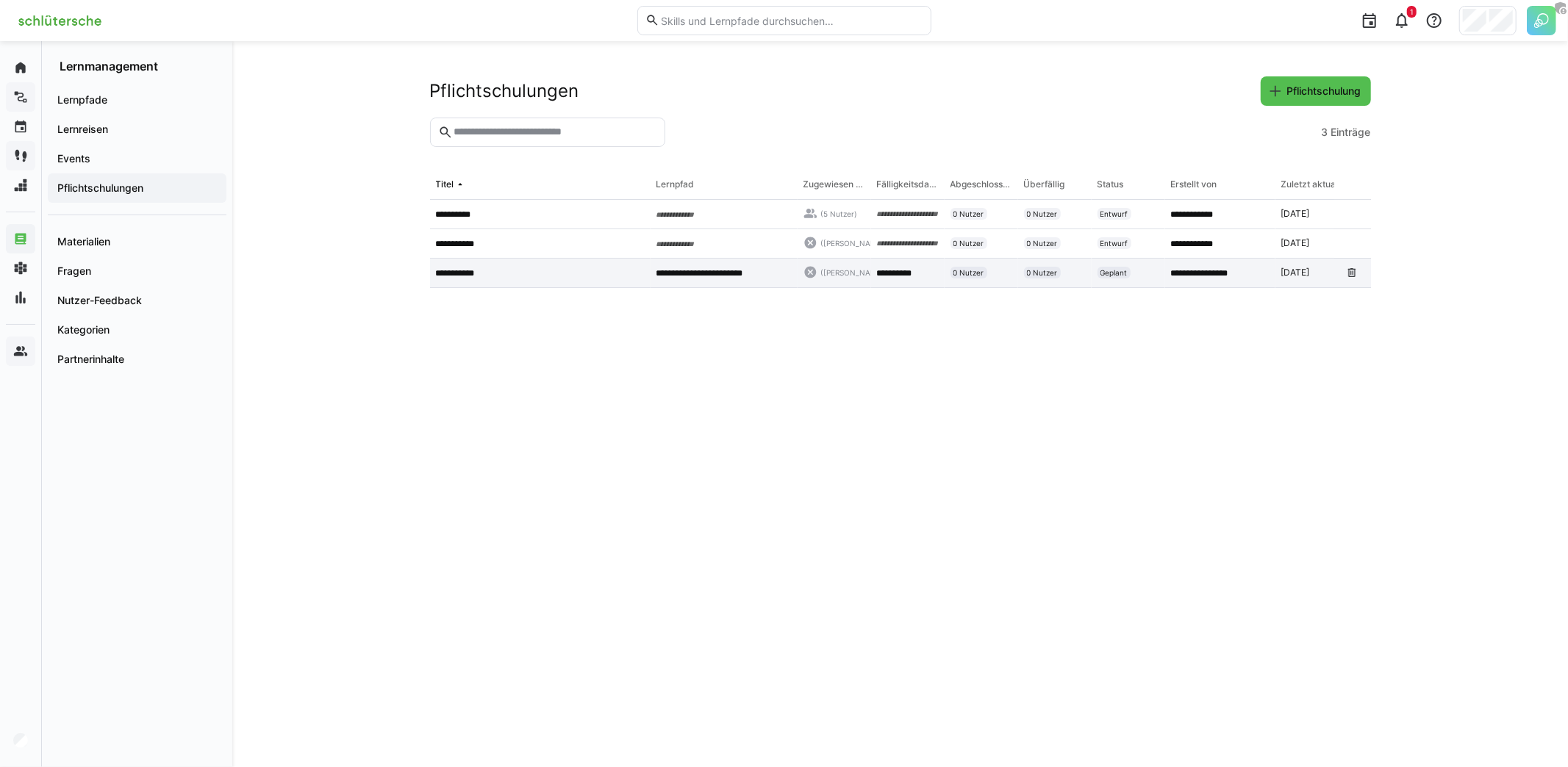
click at [525, 282] on div "**********" at bounding box center [540, 274] width 221 height 30
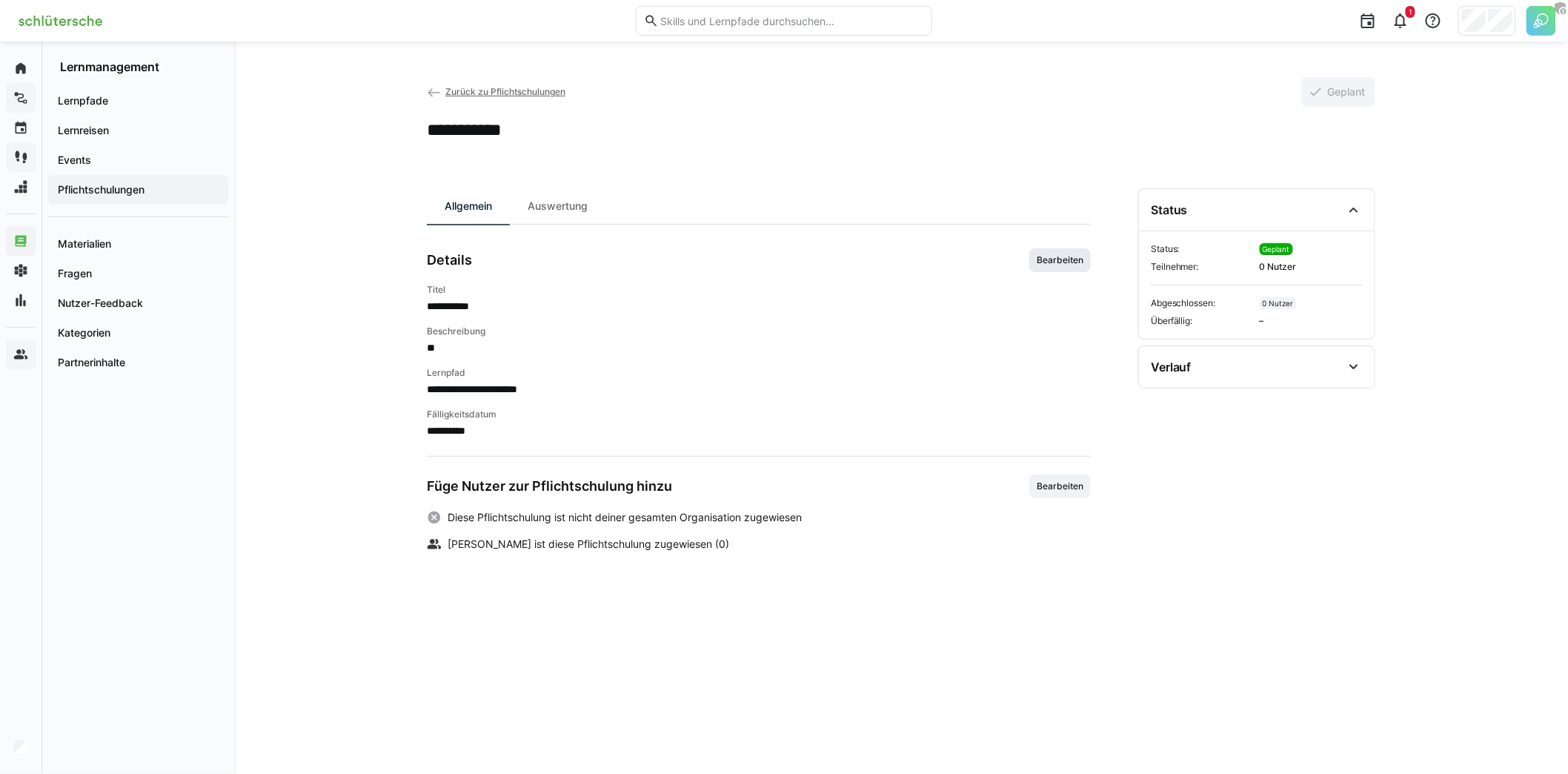
click at [1075, 250] on span "Bearbeiten" at bounding box center [1060, 260] width 62 height 24
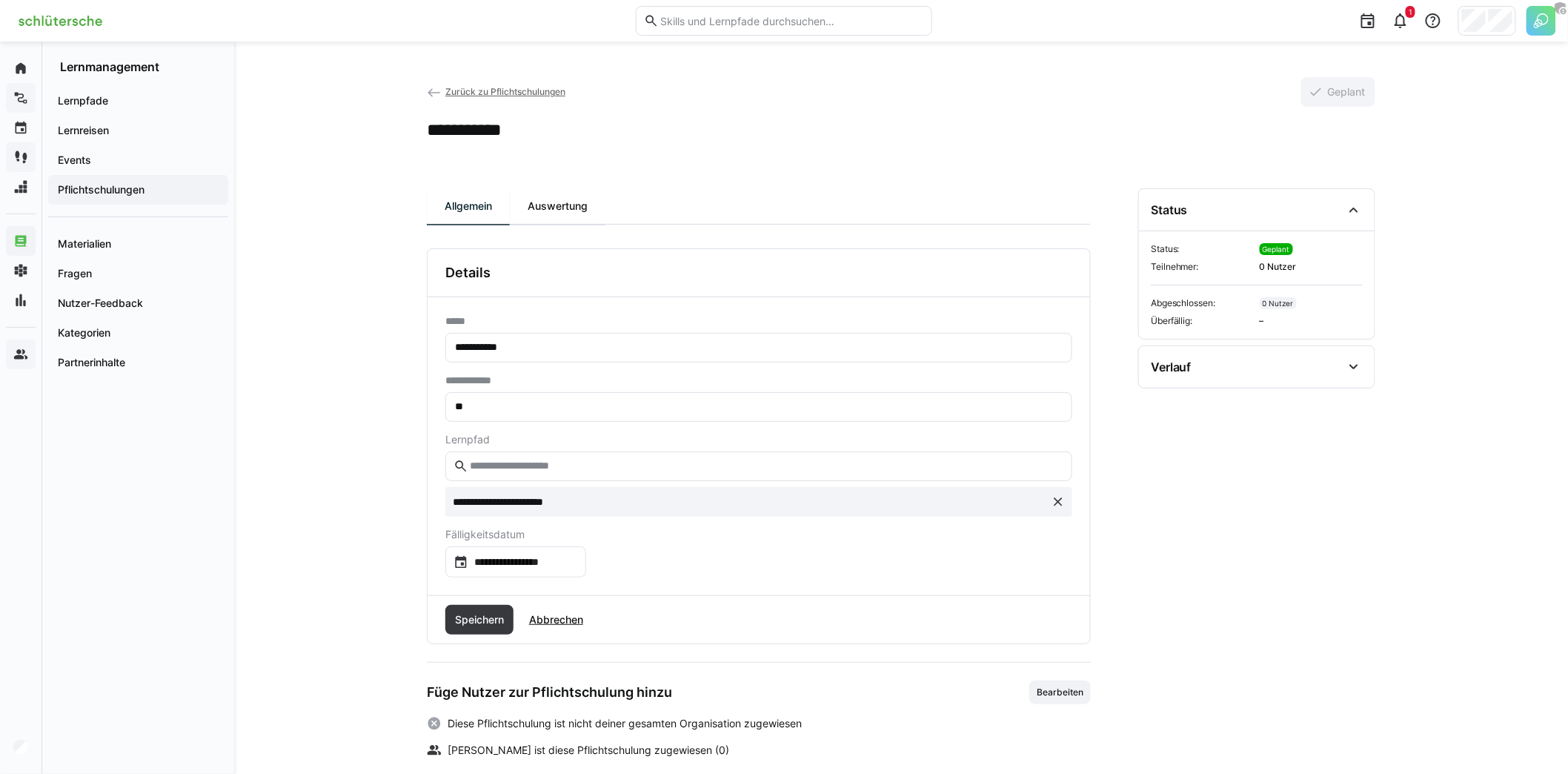
click at [544, 195] on div "Auswertung" at bounding box center [557, 206] width 95 height 36
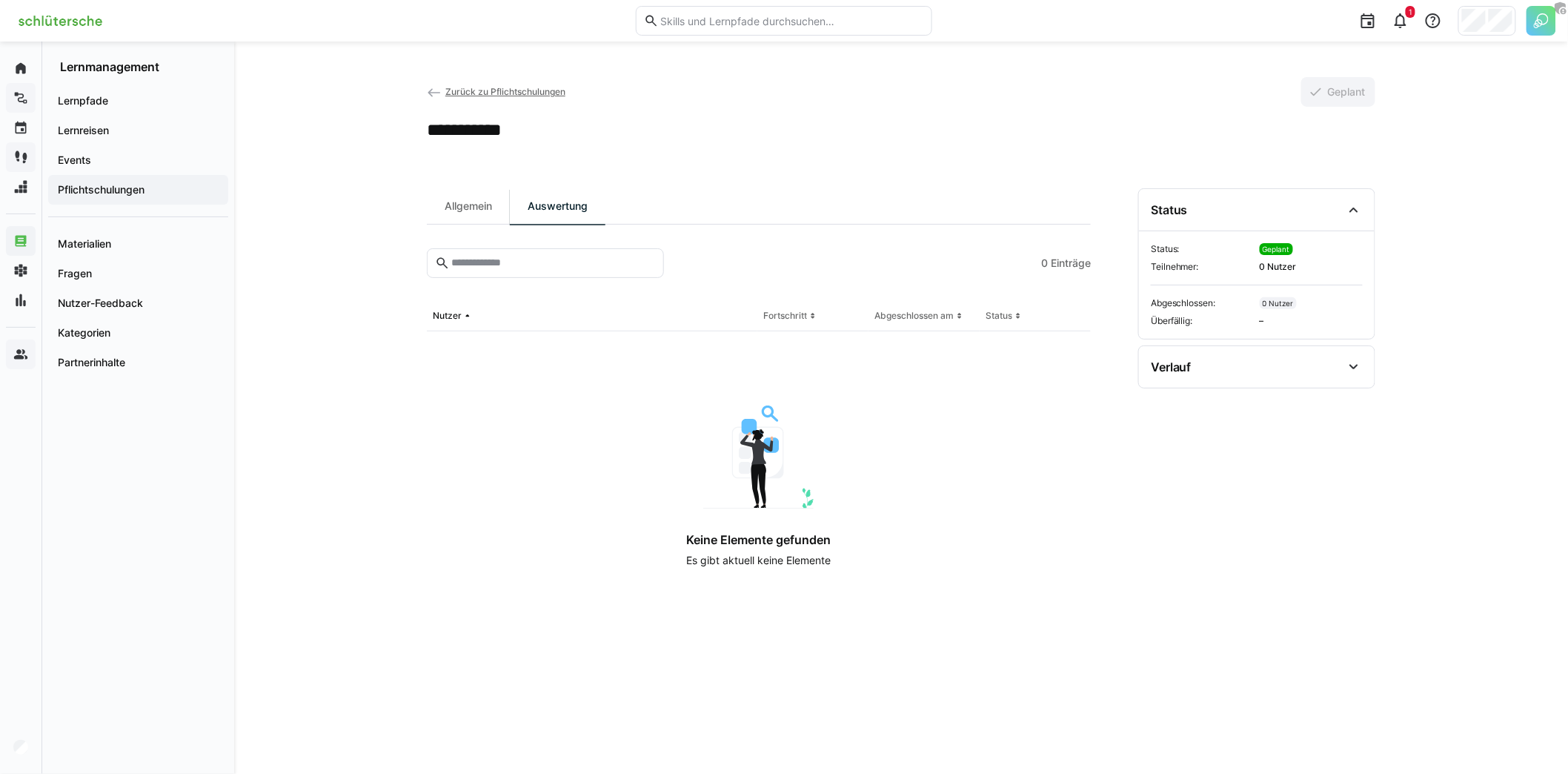
click at [456, 205] on div "Allgemein" at bounding box center [469, 206] width 83 height 36
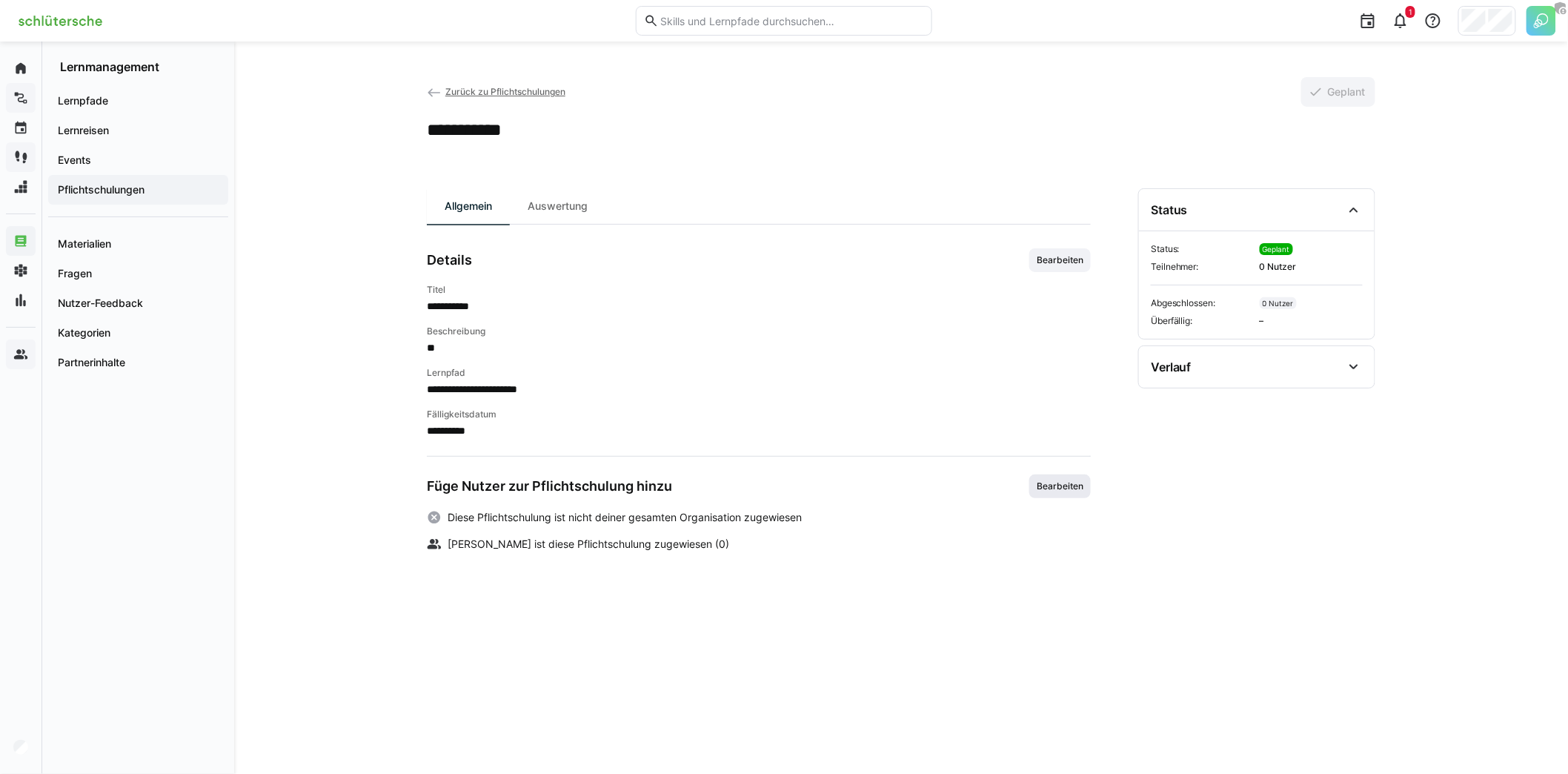
click at [1036, 490] on span "Bearbeiten" at bounding box center [1060, 487] width 62 height 24
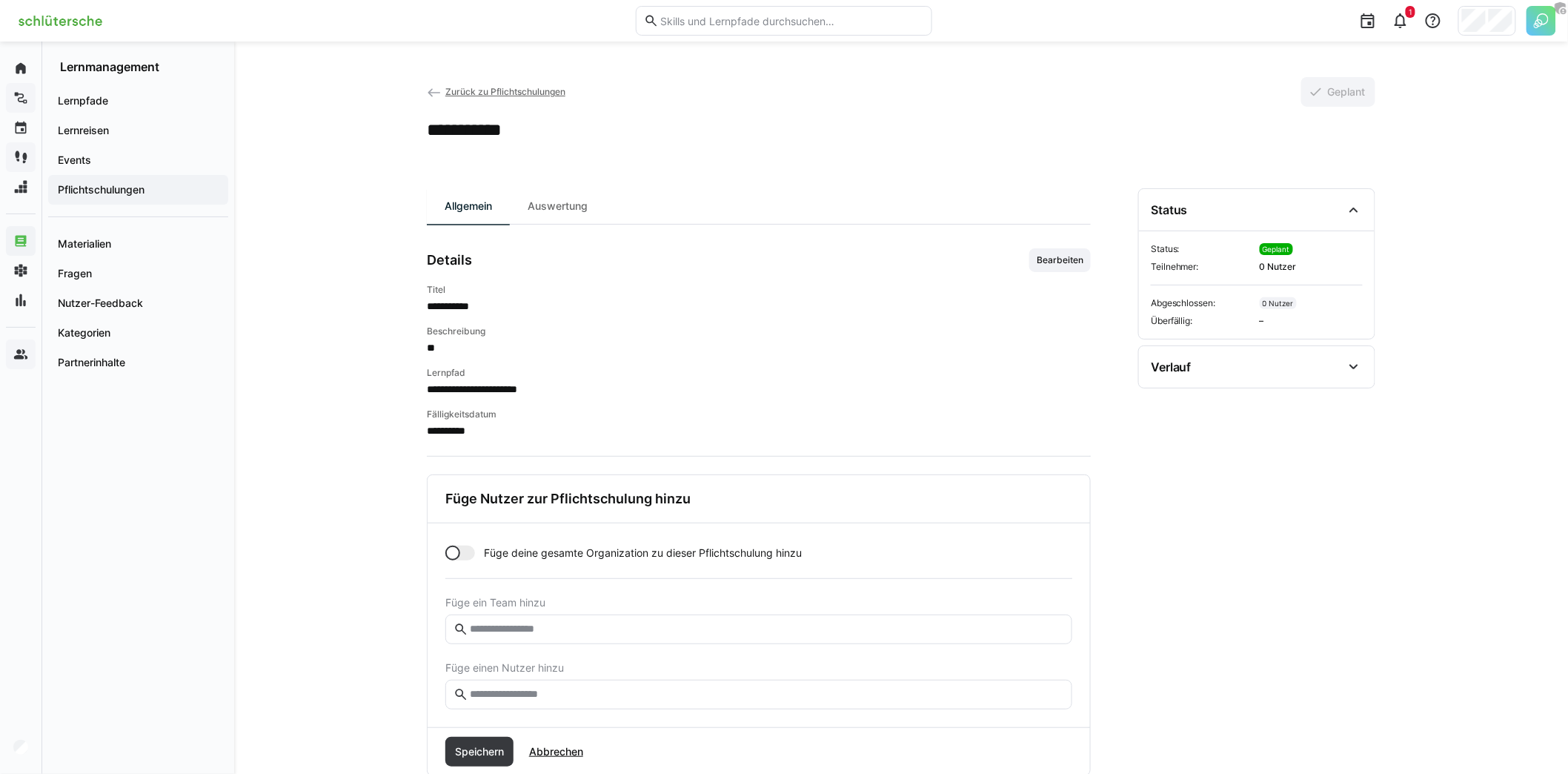
click at [457, 546] on div at bounding box center [460, 553] width 30 height 15
click at [479, 739] on span "Speichern" at bounding box center [480, 752] width 68 height 30
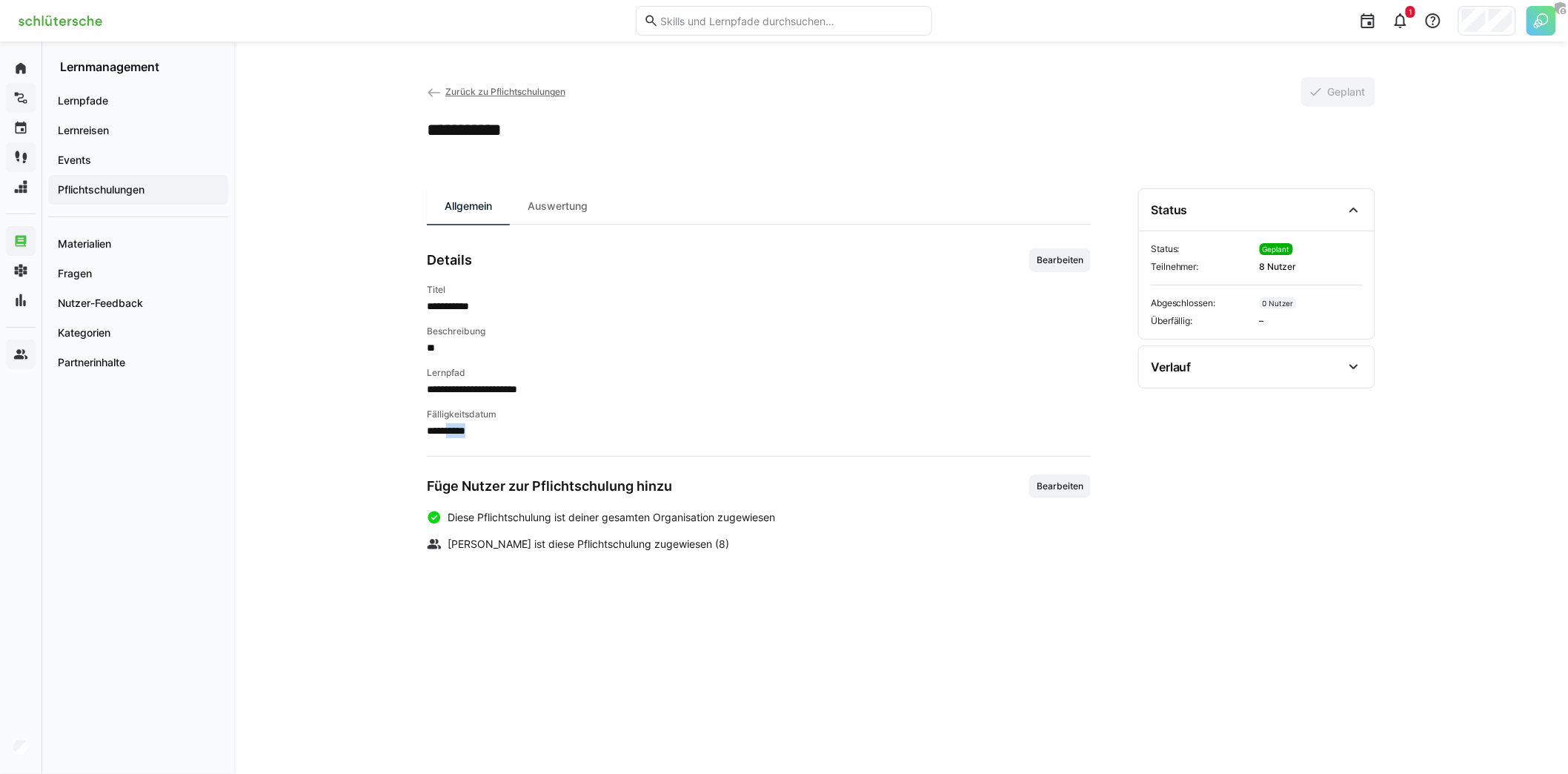
drag, startPoint x: 414, startPoint y: 430, endPoint x: 450, endPoint y: 426, distance: 36.2
click at [450, 426] on span "**********" at bounding box center [759, 431] width 664 height 15
click at [667, 432] on span "**********" at bounding box center [759, 431] width 664 height 15
click at [526, 211] on div "Auswertung" at bounding box center [557, 206] width 95 height 36
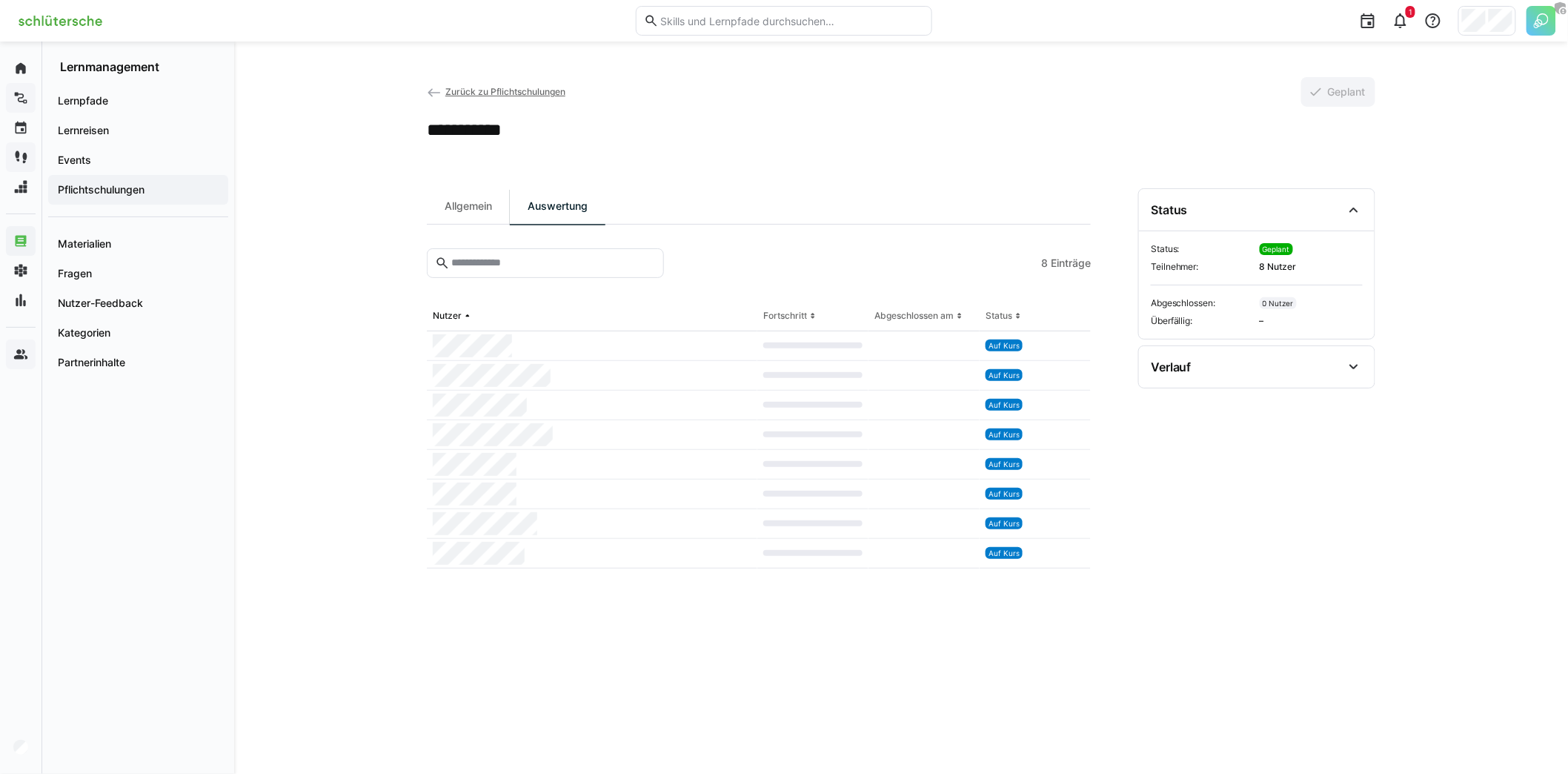
click at [489, 225] on div "Allgemein Auswertung 8 Einträge Nutzer Fortschritt Abgeschlossen am Status Auf …" at bounding box center [759, 463] width 664 height 550
click at [485, 209] on div "Allgemein" at bounding box center [469, 206] width 83 height 36
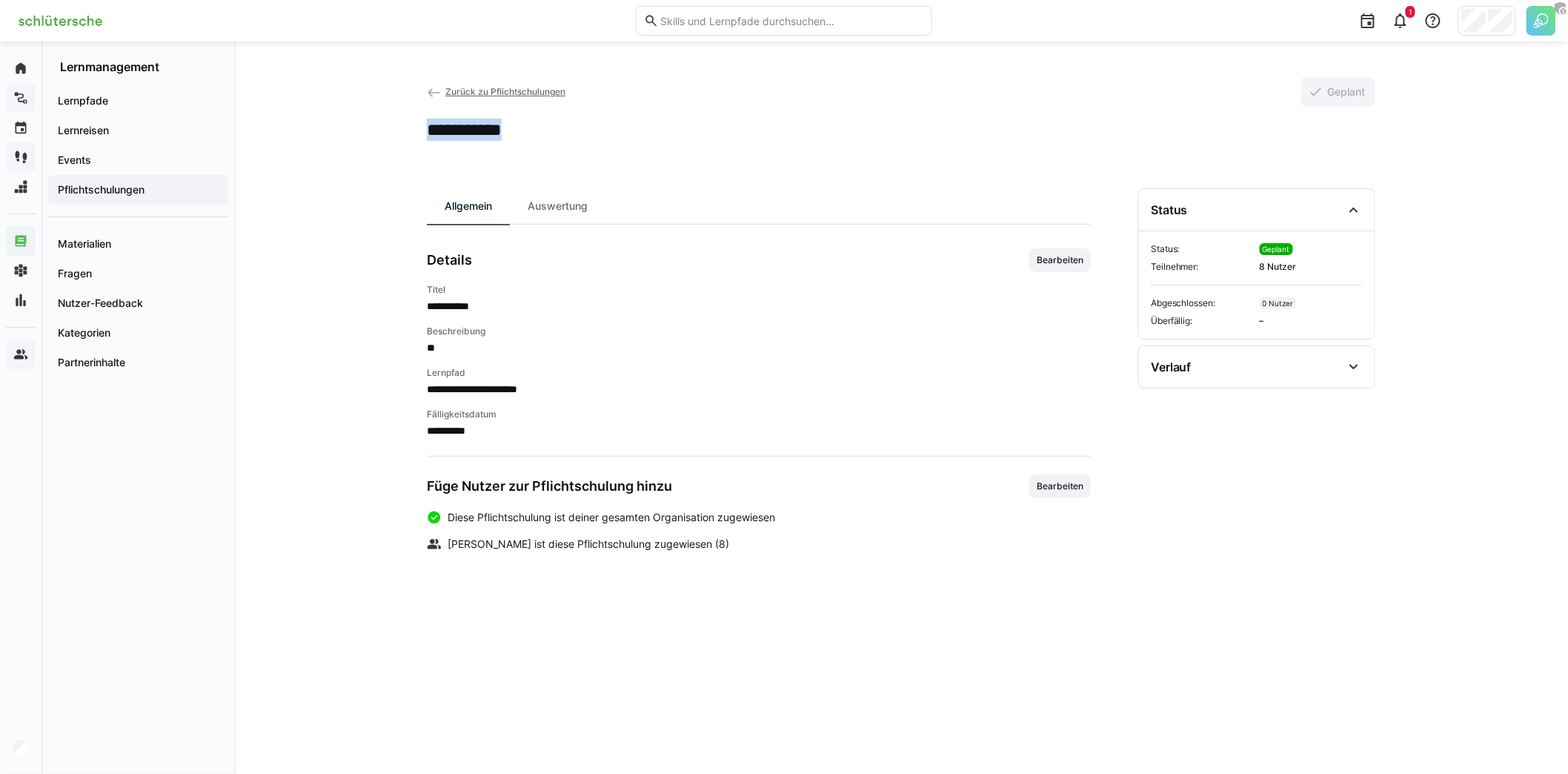
drag, startPoint x: 432, startPoint y: 129, endPoint x: 551, endPoint y: 132, distance: 119.0
click at [551, 132] on div "**********" at bounding box center [901, 129] width 948 height 22
click at [808, 313] on div "**********" at bounding box center [759, 361] width 664 height 154
click at [299, 393] on div "**********" at bounding box center [901, 408] width 1334 height 732
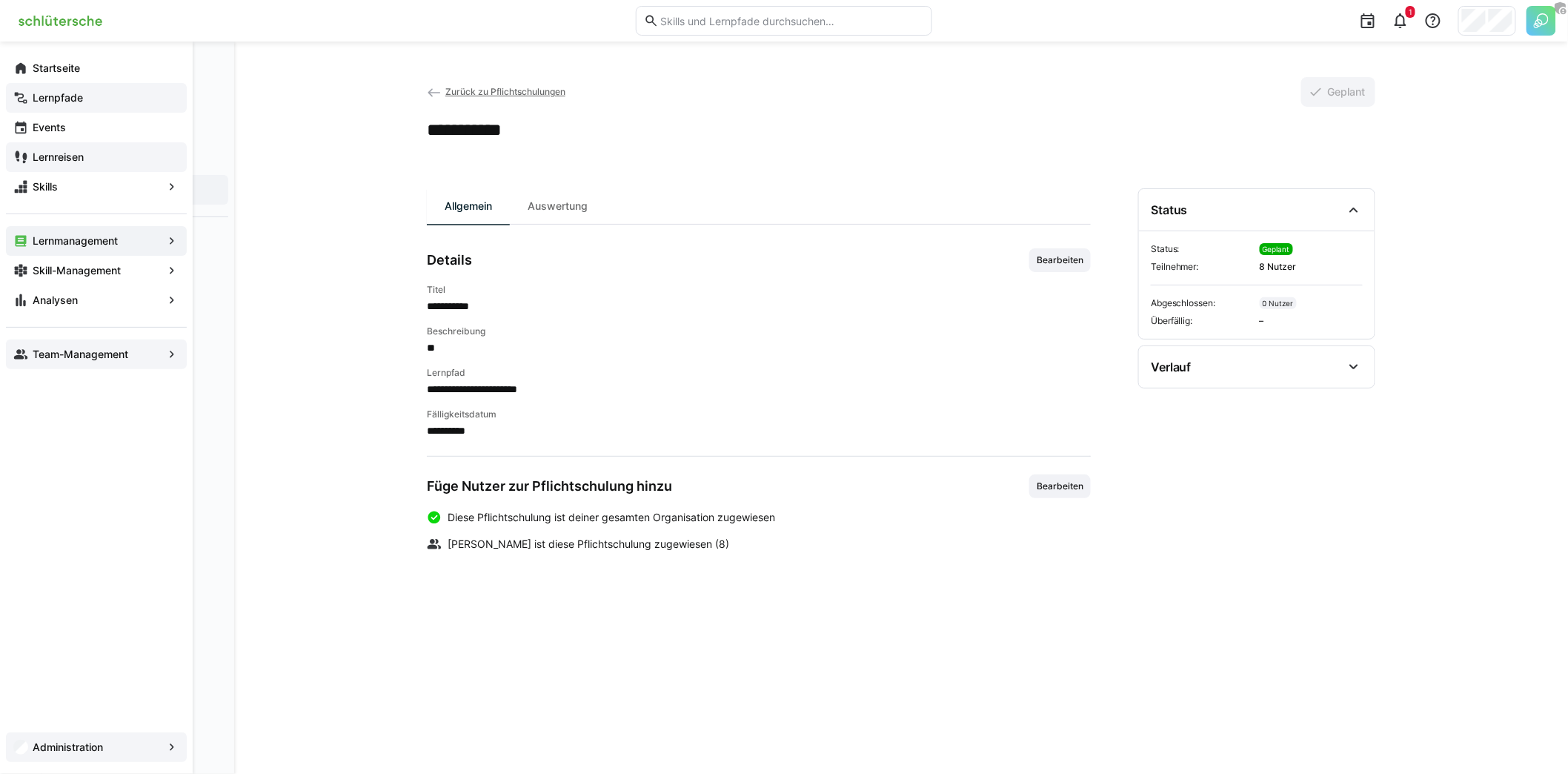
click at [0, 0] on app-navigation-label "Administration" at bounding box center [0, 0] width 0 height 0
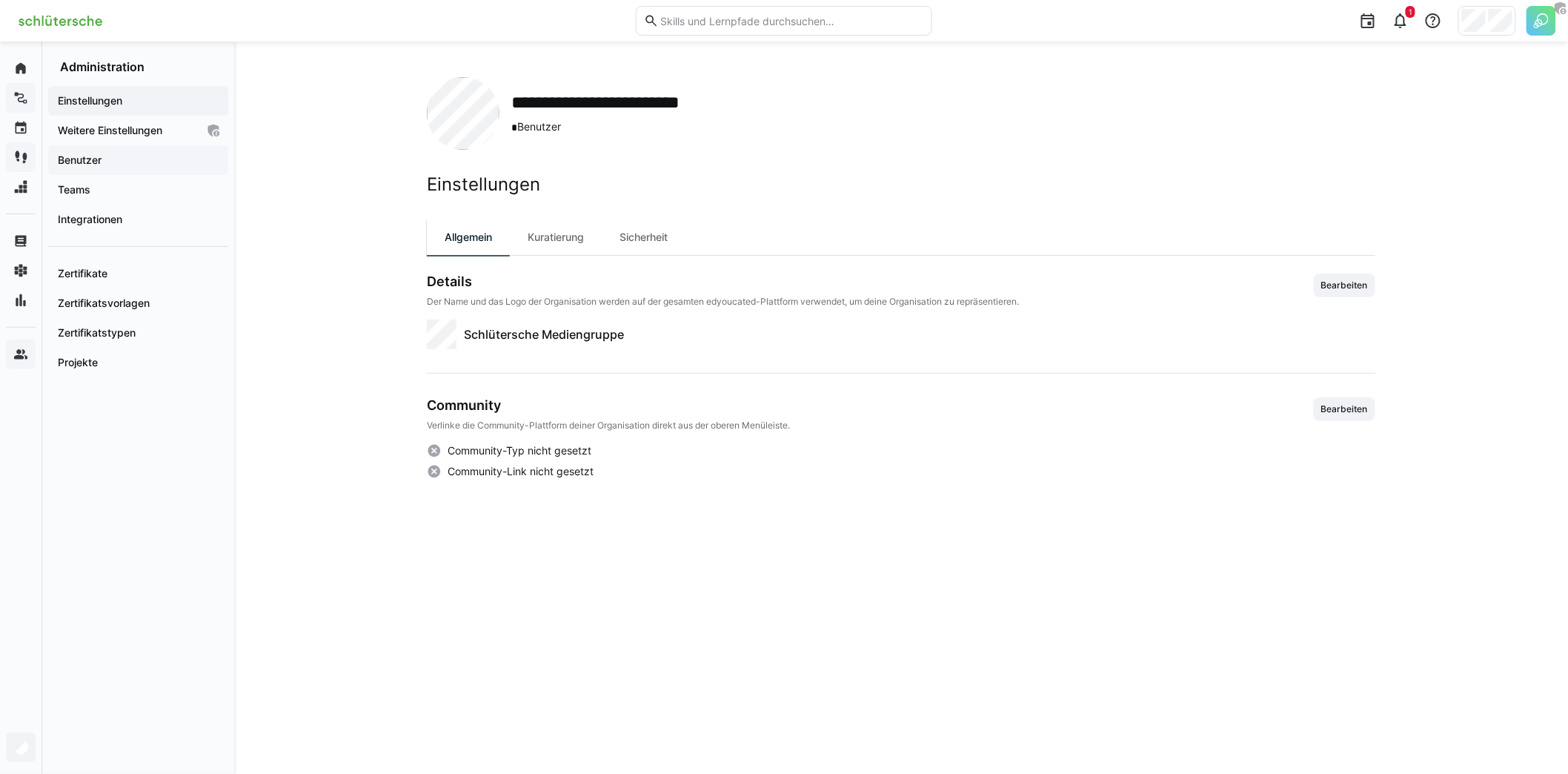
click at [122, 166] on span "Benutzer" at bounding box center [138, 160] width 165 height 15
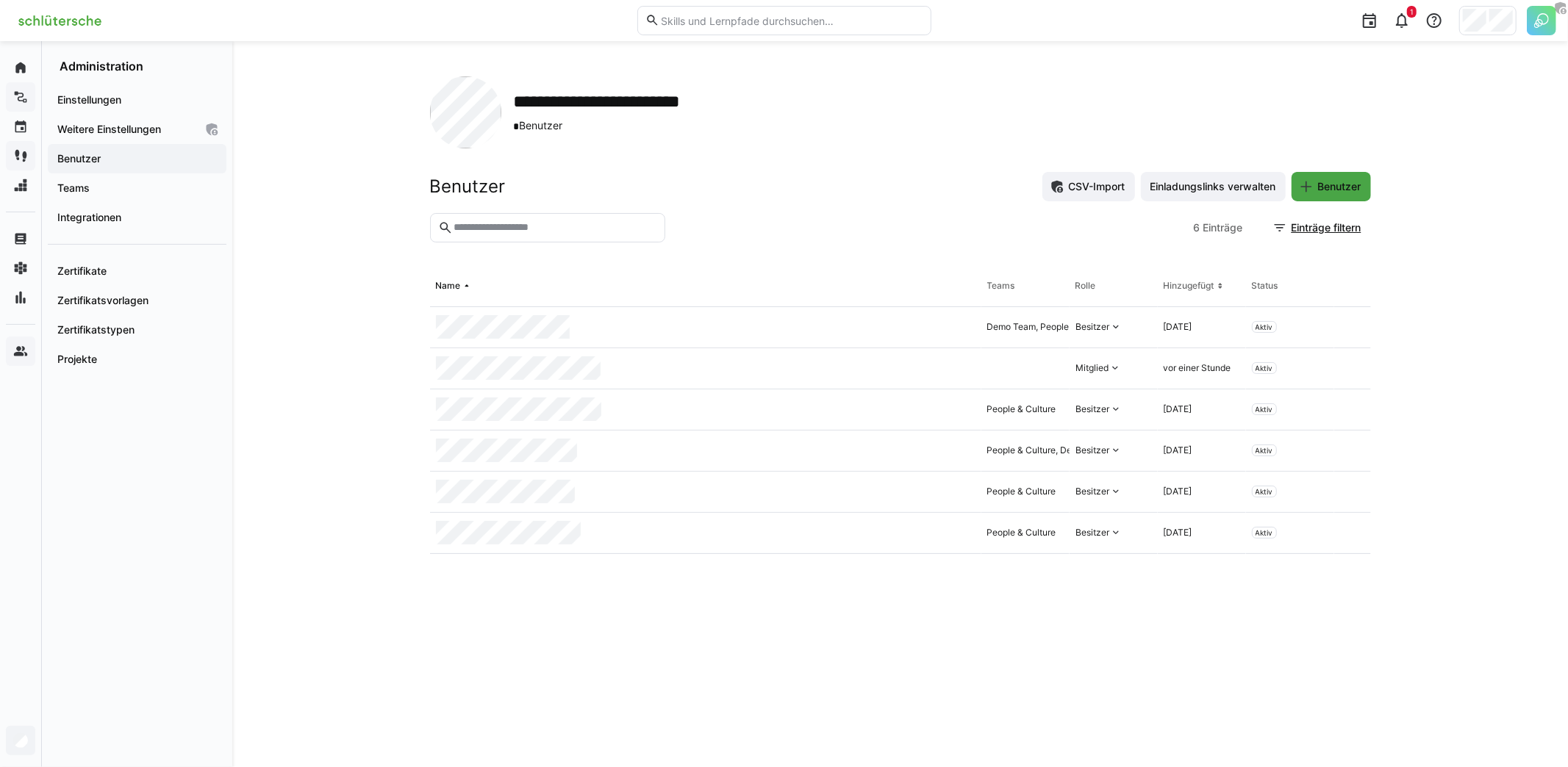
click at [1338, 186] on span "Benutzer" at bounding box center [1339, 187] width 48 height 15
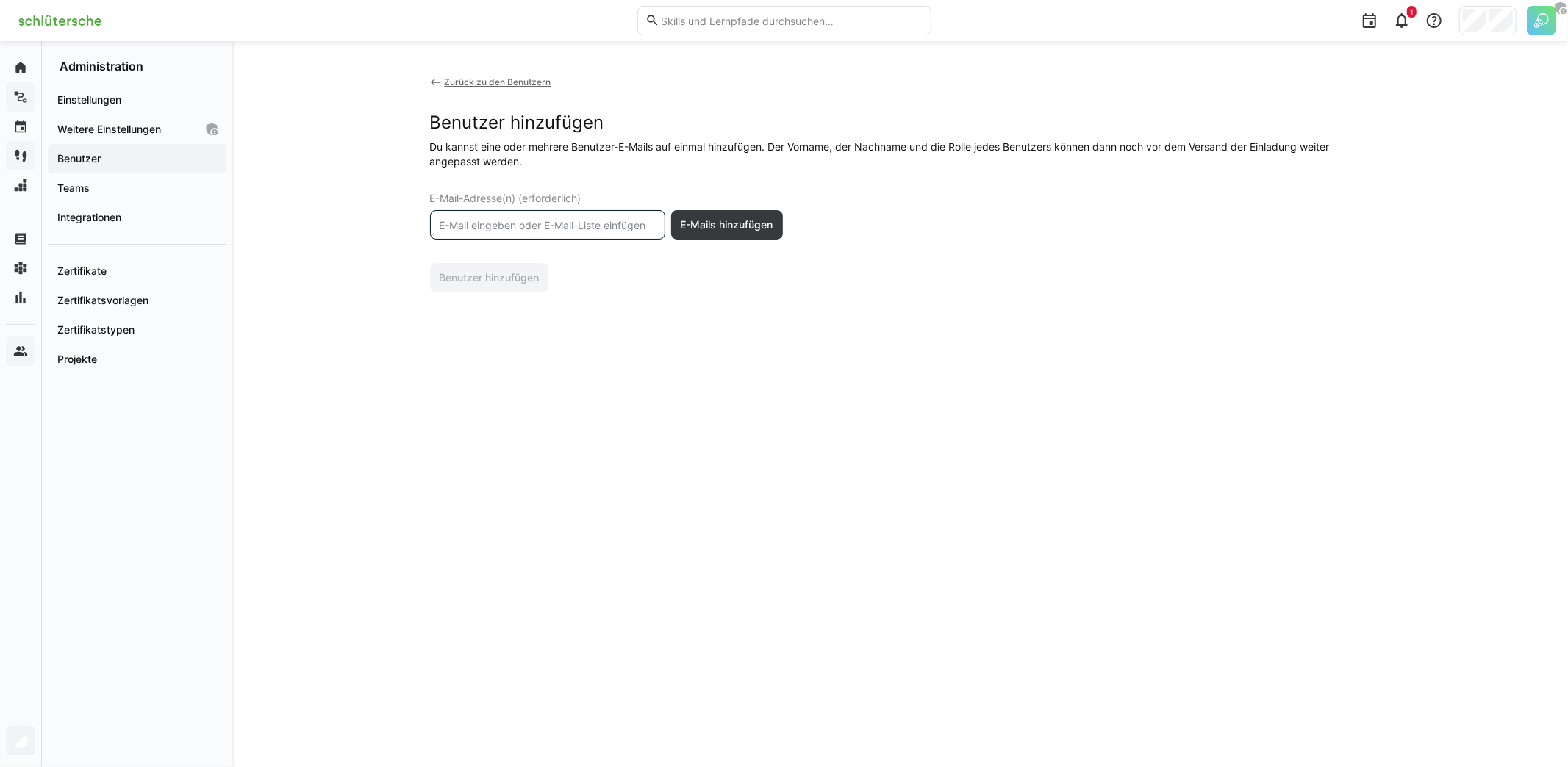
click at [606, 223] on input "text" at bounding box center [548, 225] width 219 height 13
click at [432, 81] on eds-icon at bounding box center [436, 83] width 12 height 12
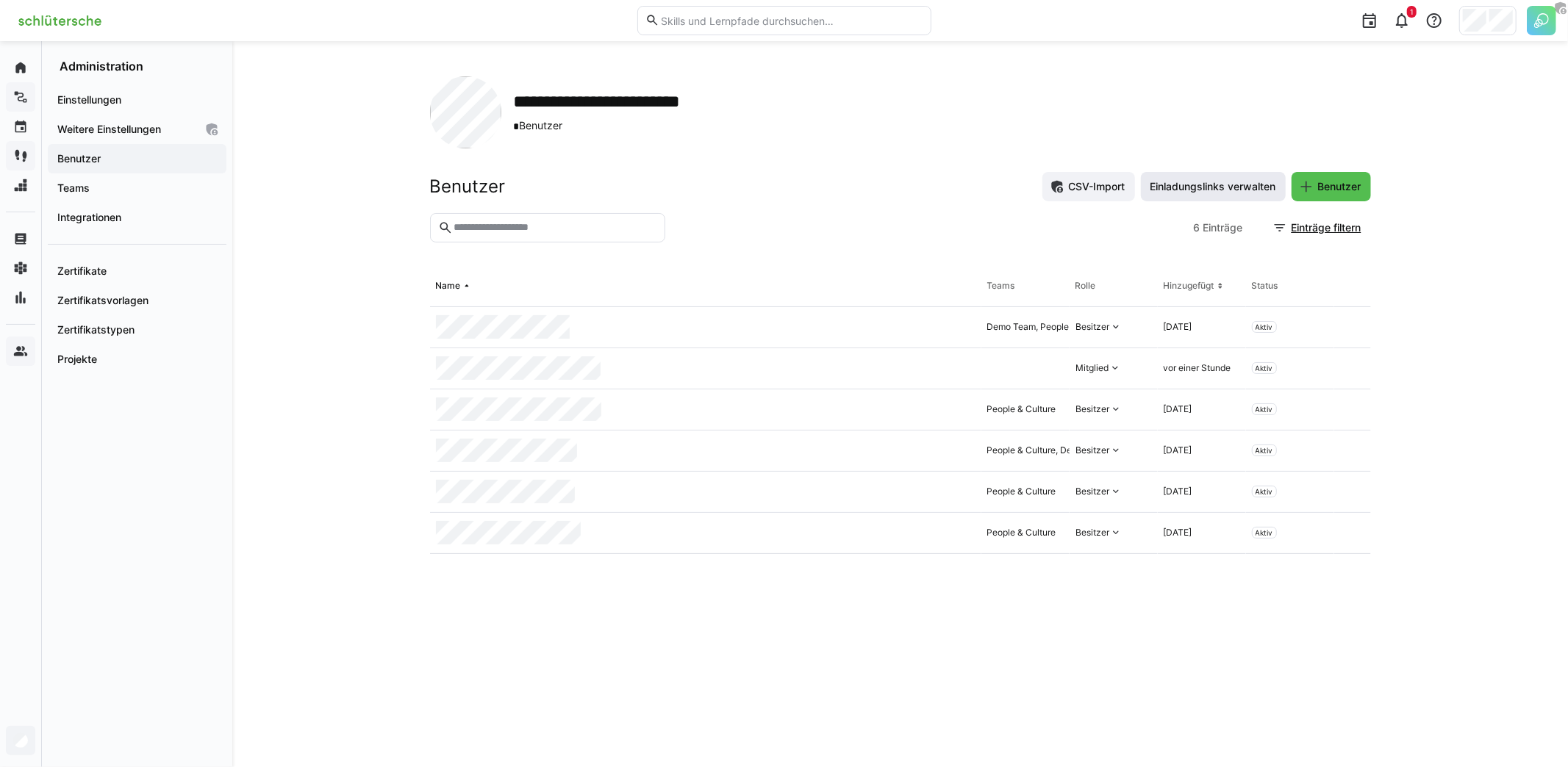
click at [1195, 191] on span "Einladungslinks verwalten" at bounding box center [1213, 187] width 130 height 15
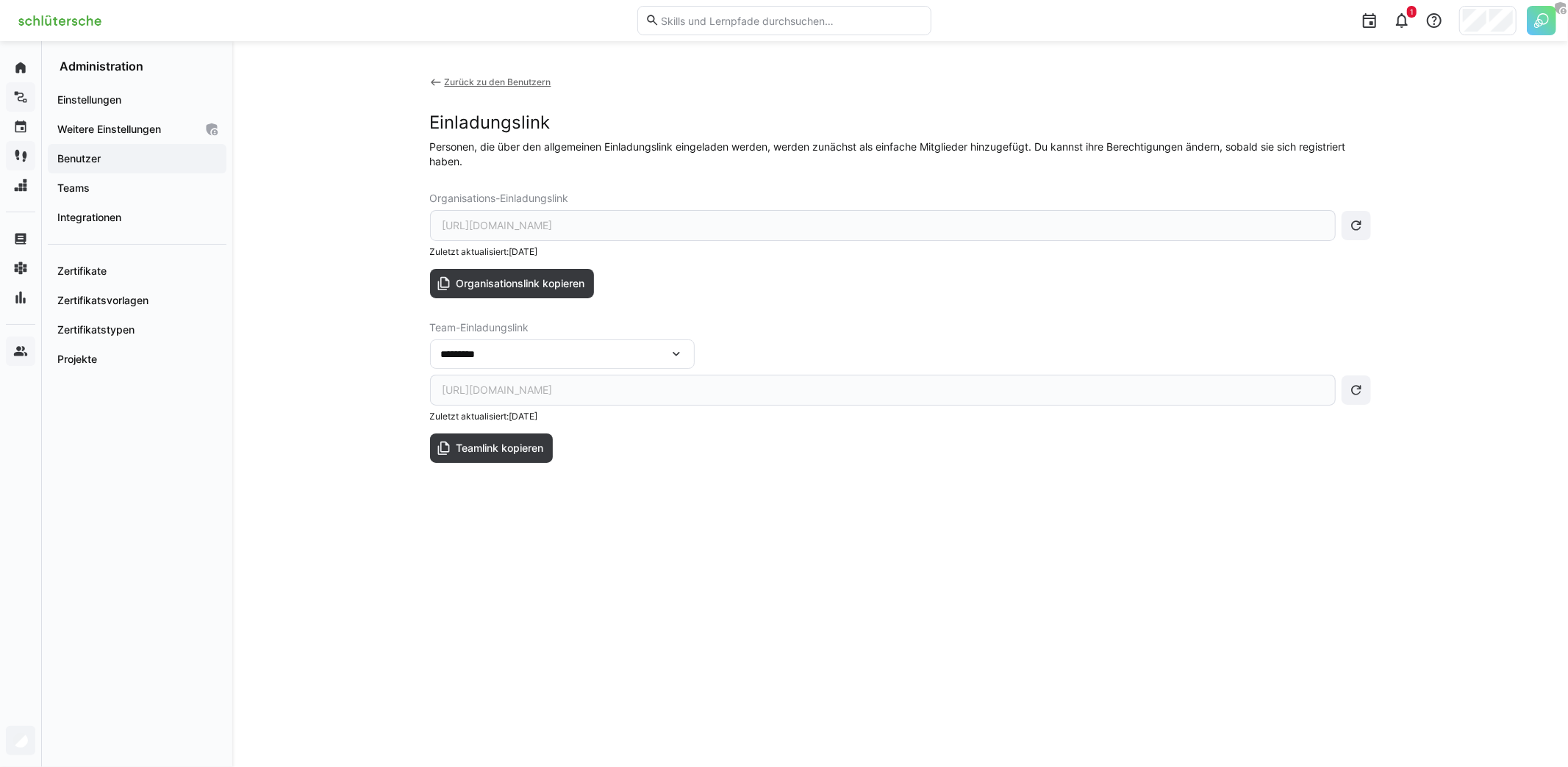
click at [513, 356] on div "*********" at bounding box center [555, 354] width 228 height 13
click at [691, 302] on div "**********" at bounding box center [900, 270] width 941 height 386
click at [522, 445] on span "Teamlink kopieren" at bounding box center [500, 448] width 92 height 15
